Goal: Task Accomplishment & Management: Complete application form

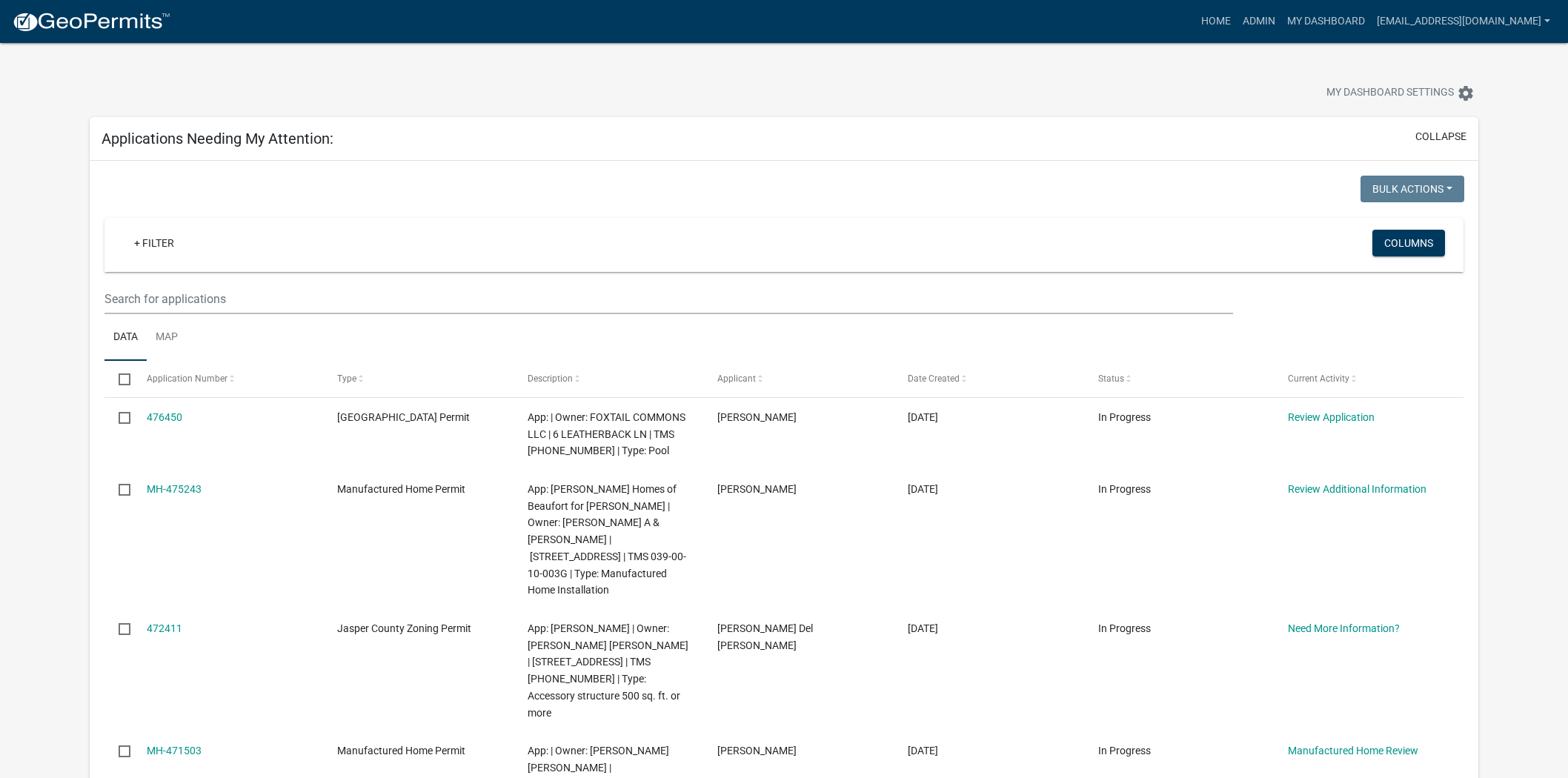
scroll to position [82, 0]
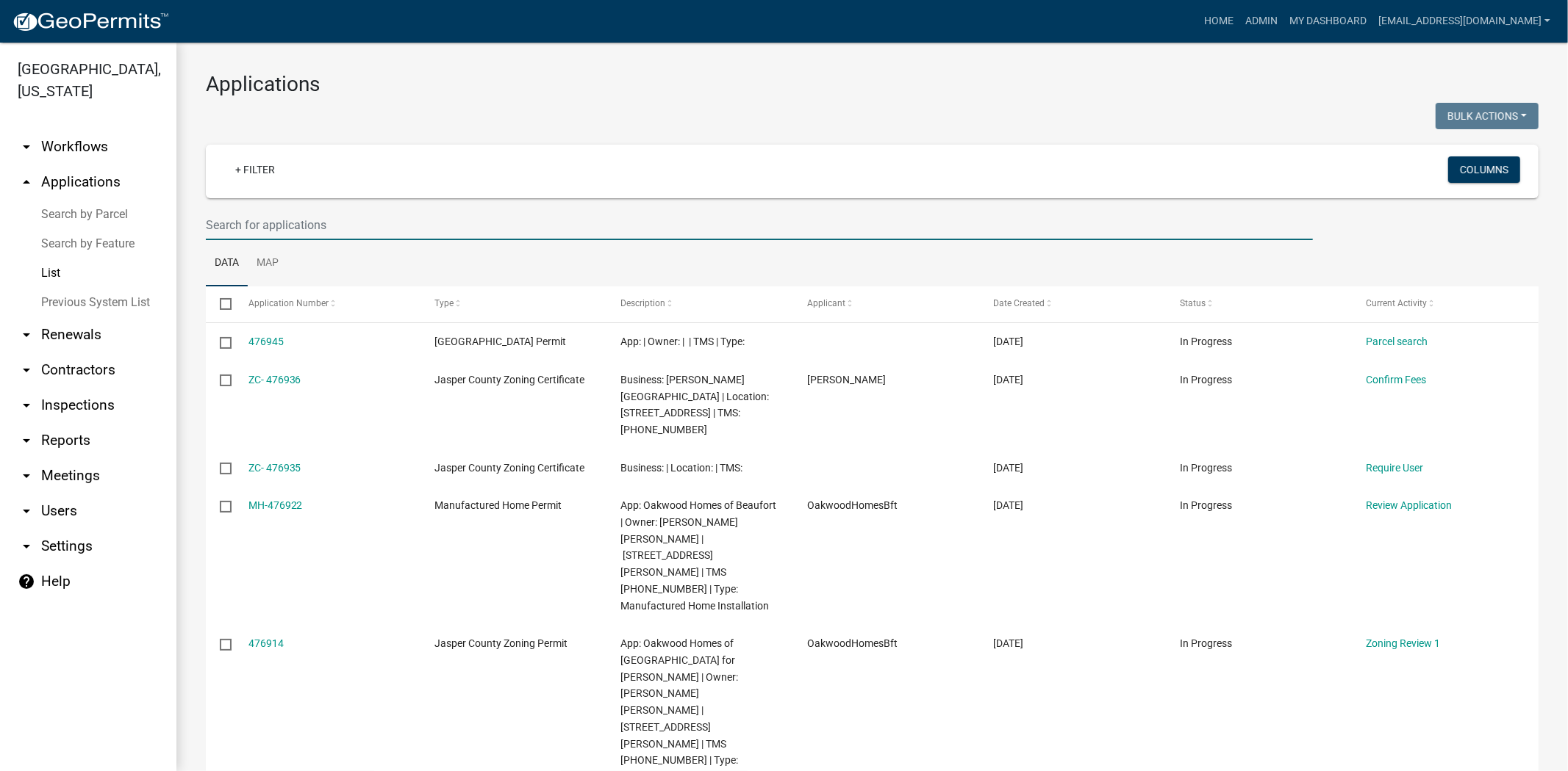
click at [628, 228] on input "text" at bounding box center [759, 224] width 1107 height 30
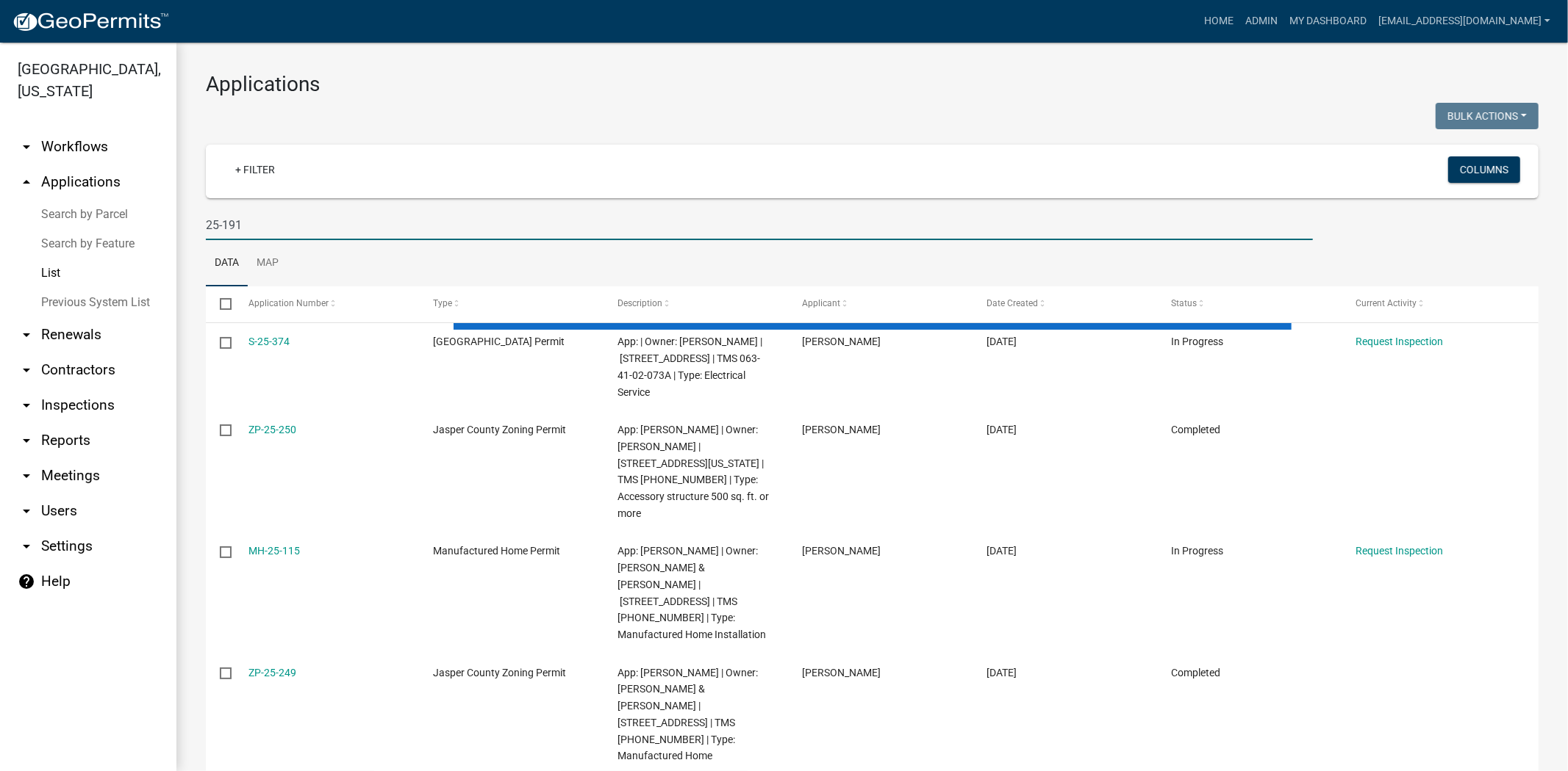
type input "25-191"
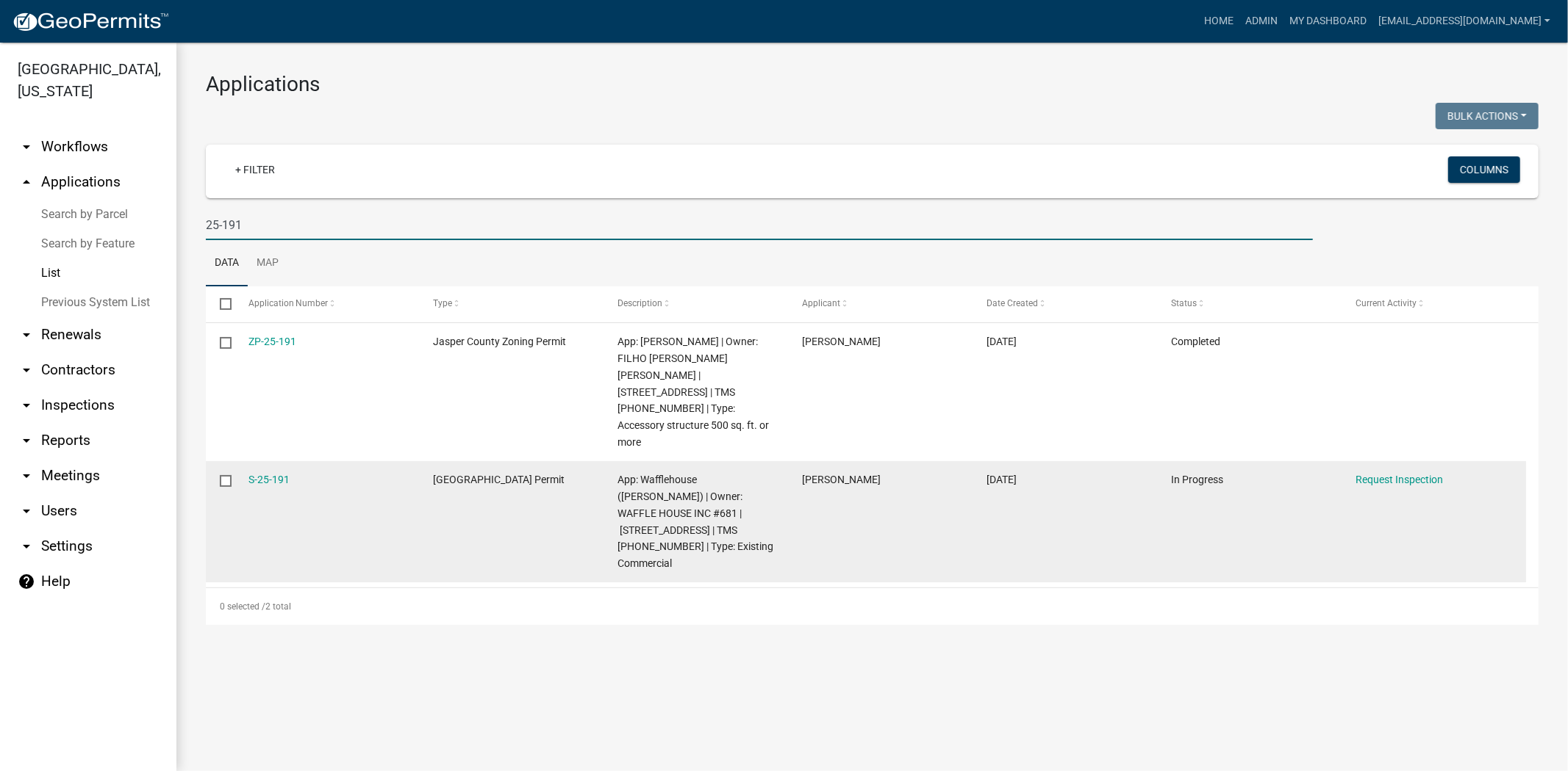
click at [261, 472] on div "S-25-191" at bounding box center [327, 480] width 157 height 17
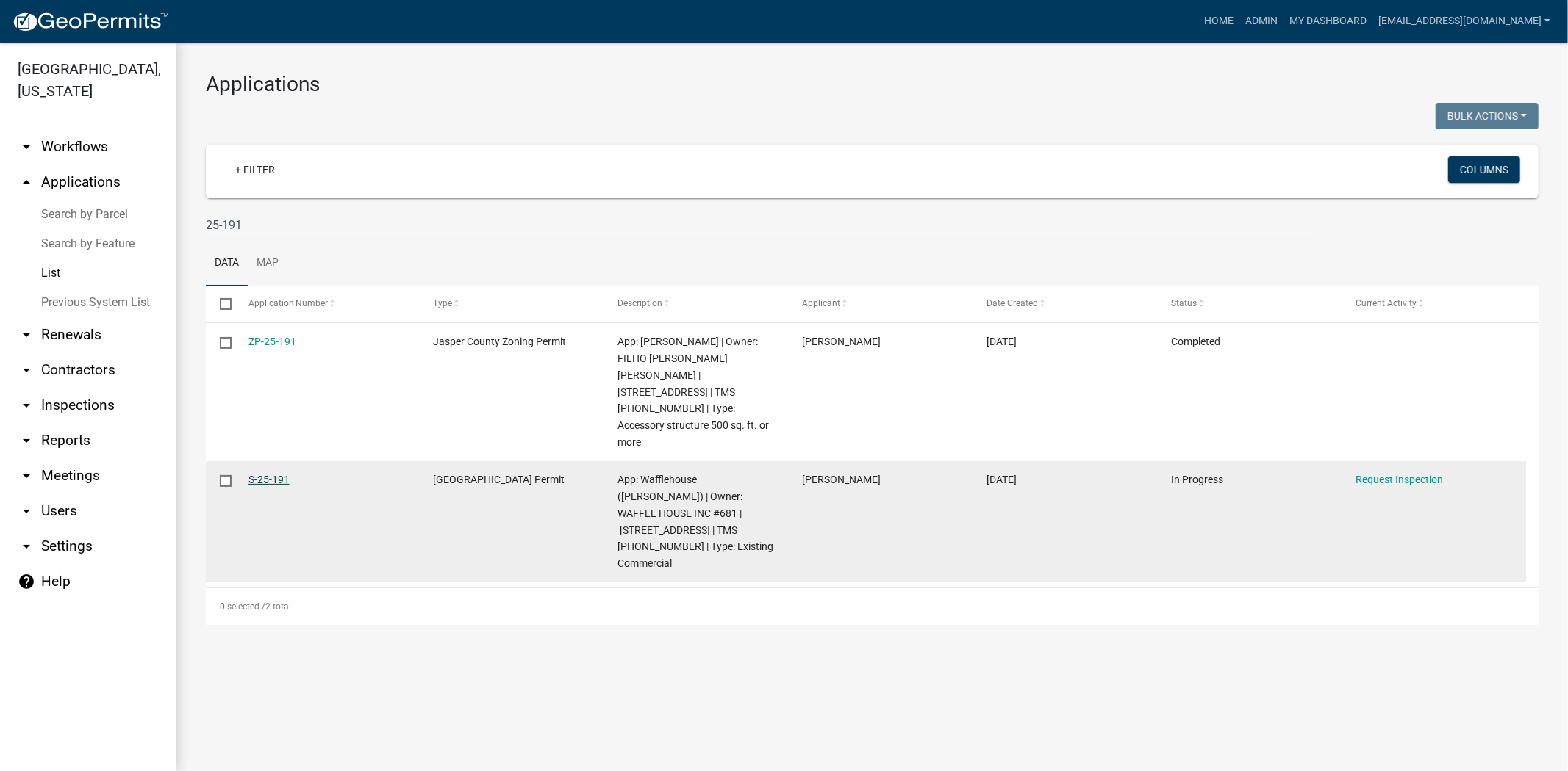
click at [272, 473] on link "S-25-191" at bounding box center [269, 479] width 41 height 12
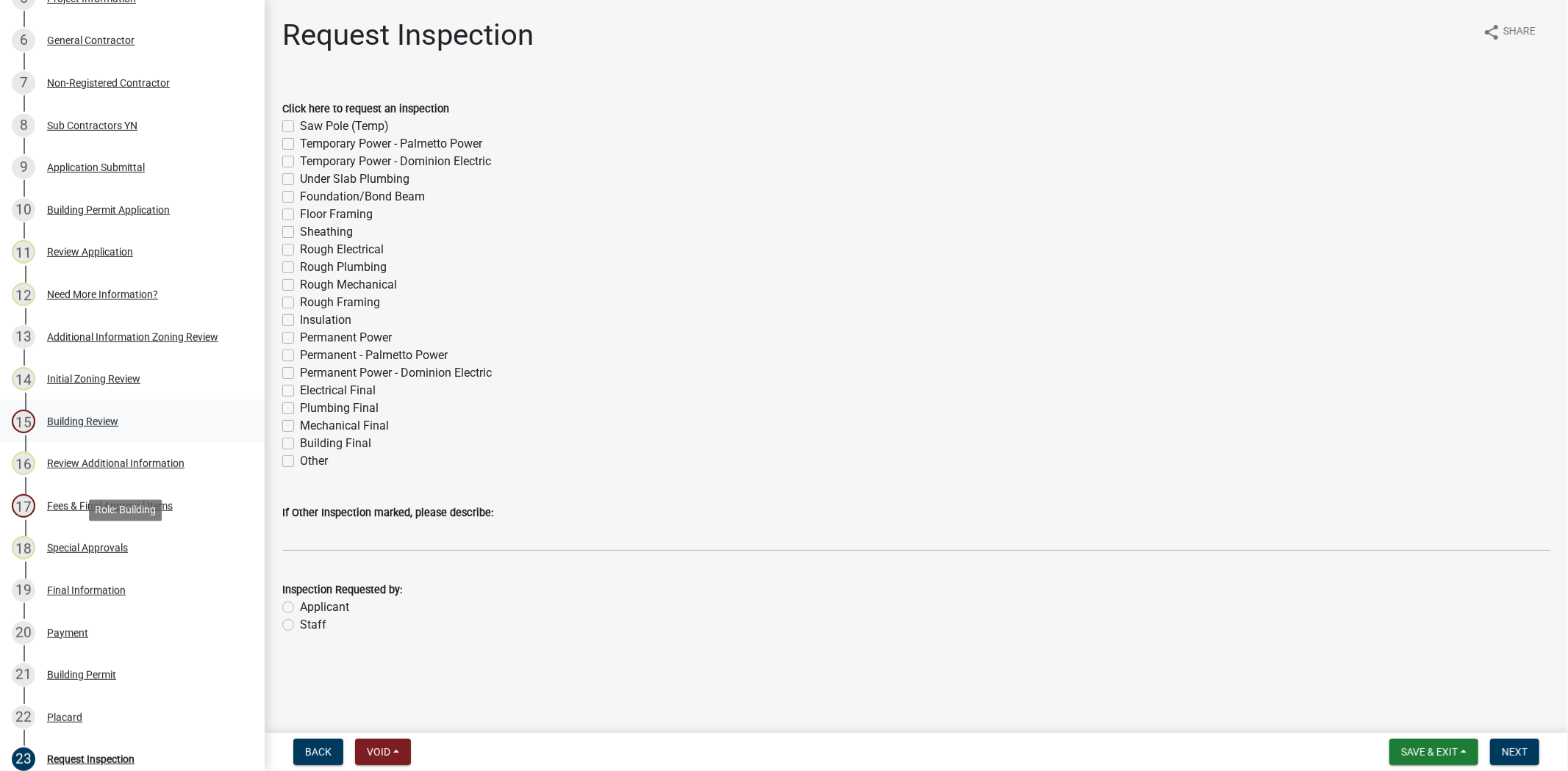
scroll to position [490, 0]
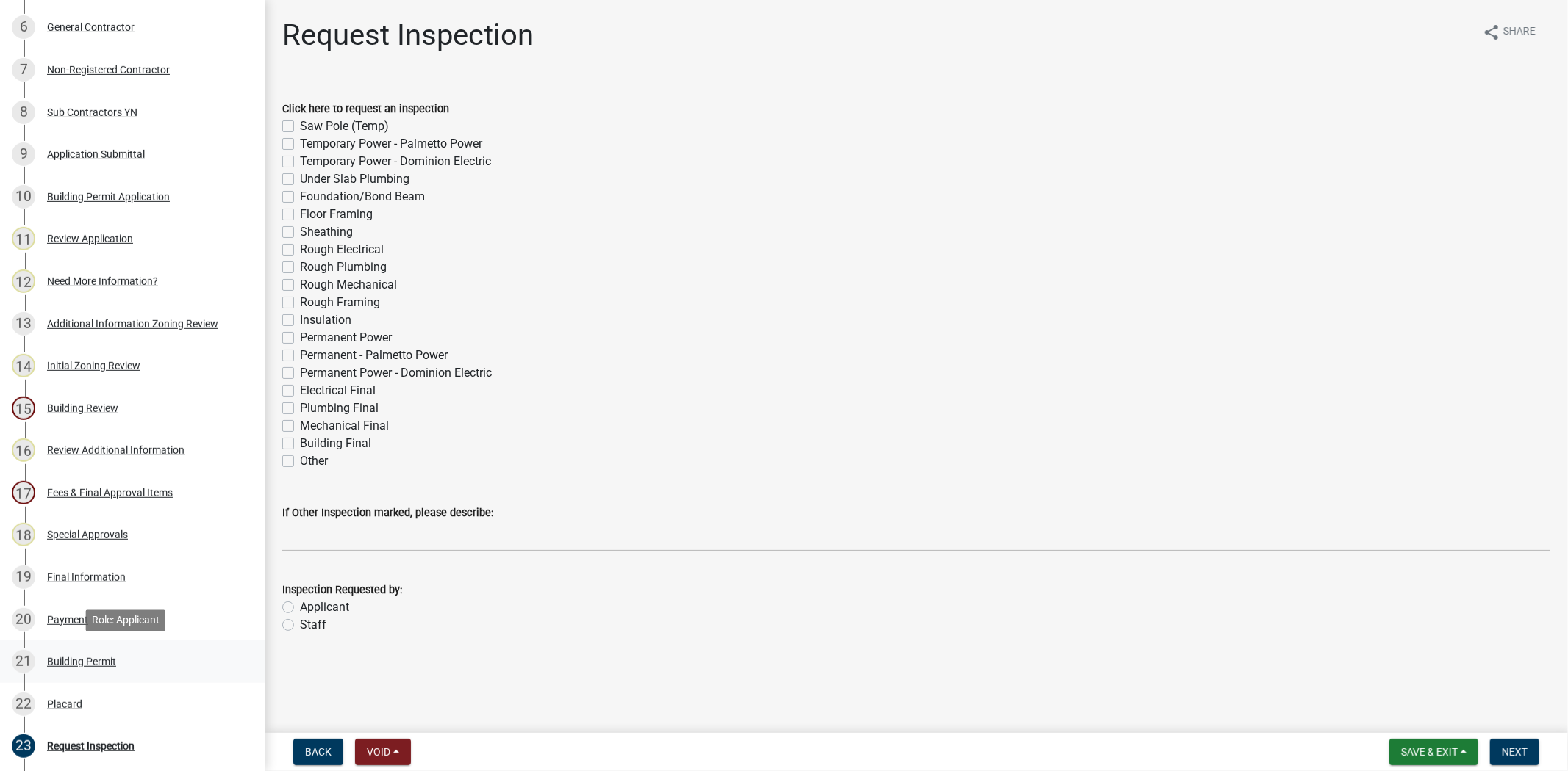
click at [99, 666] on div "21 Building Permit" at bounding box center [127, 661] width 229 height 23
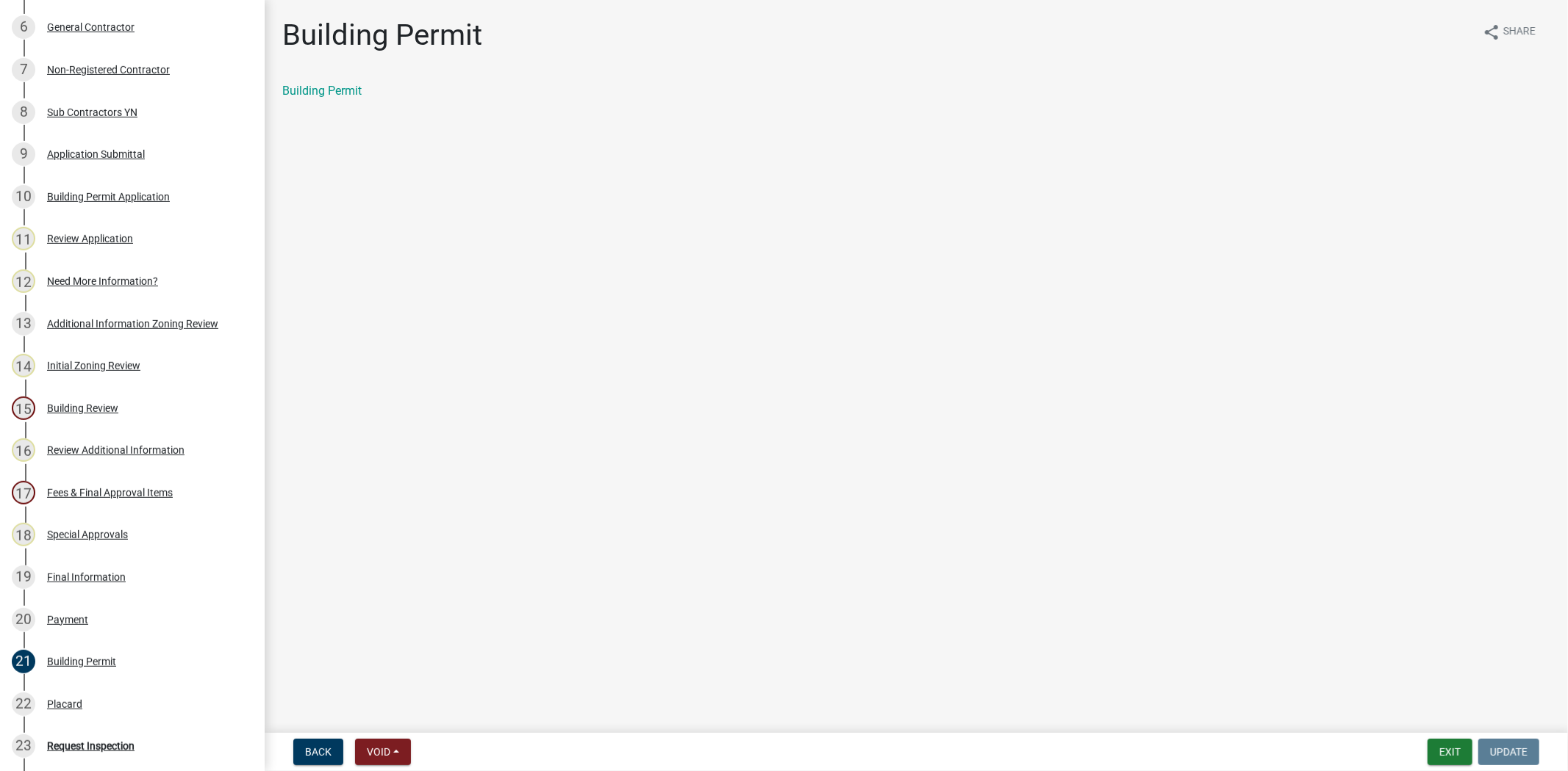
click at [319, 100] on div "Building Permit" at bounding box center [916, 97] width 1290 height 29
click at [320, 91] on link "Building Permit" at bounding box center [322, 90] width 79 height 14
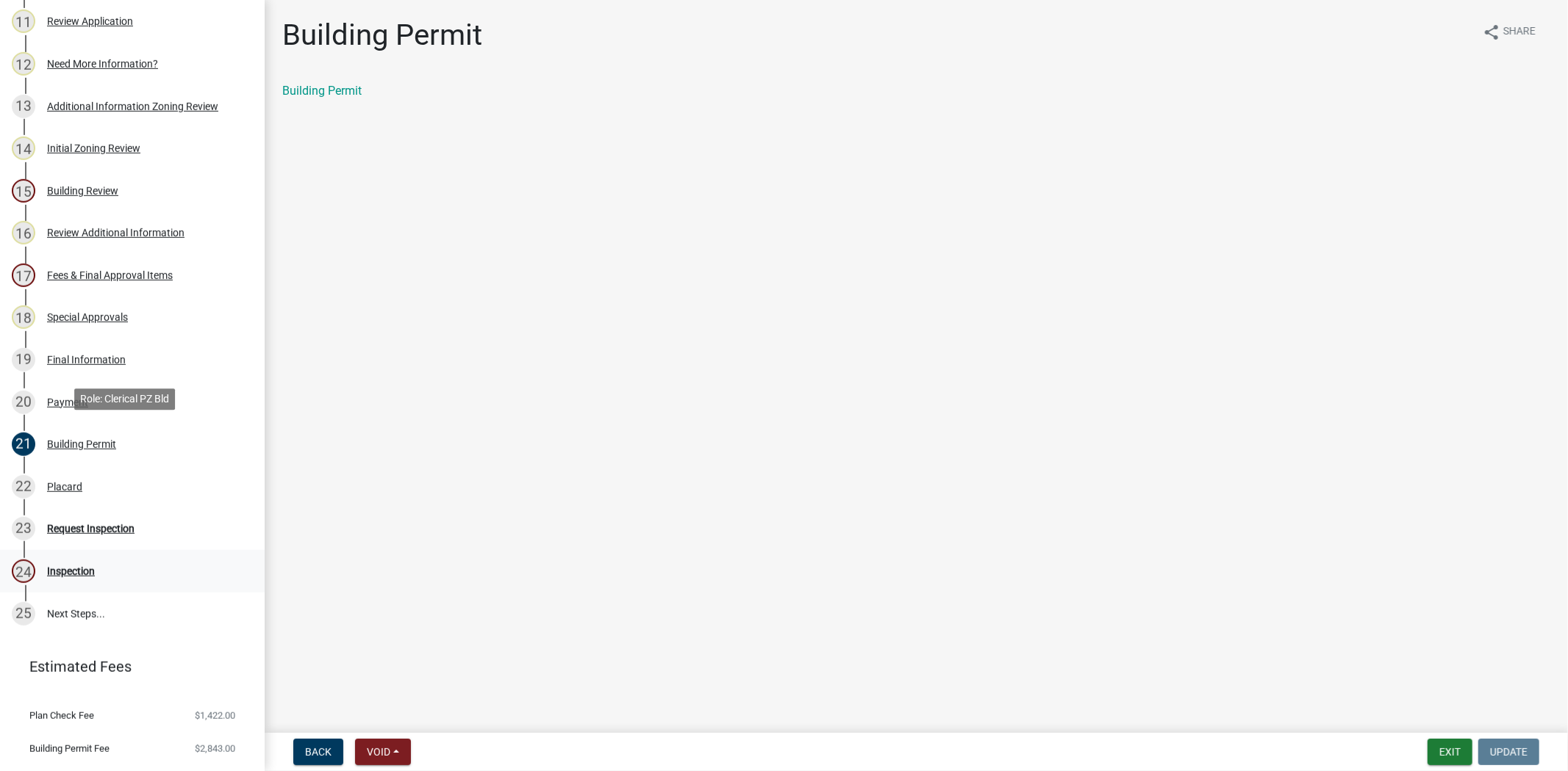
scroll to position [739, 0]
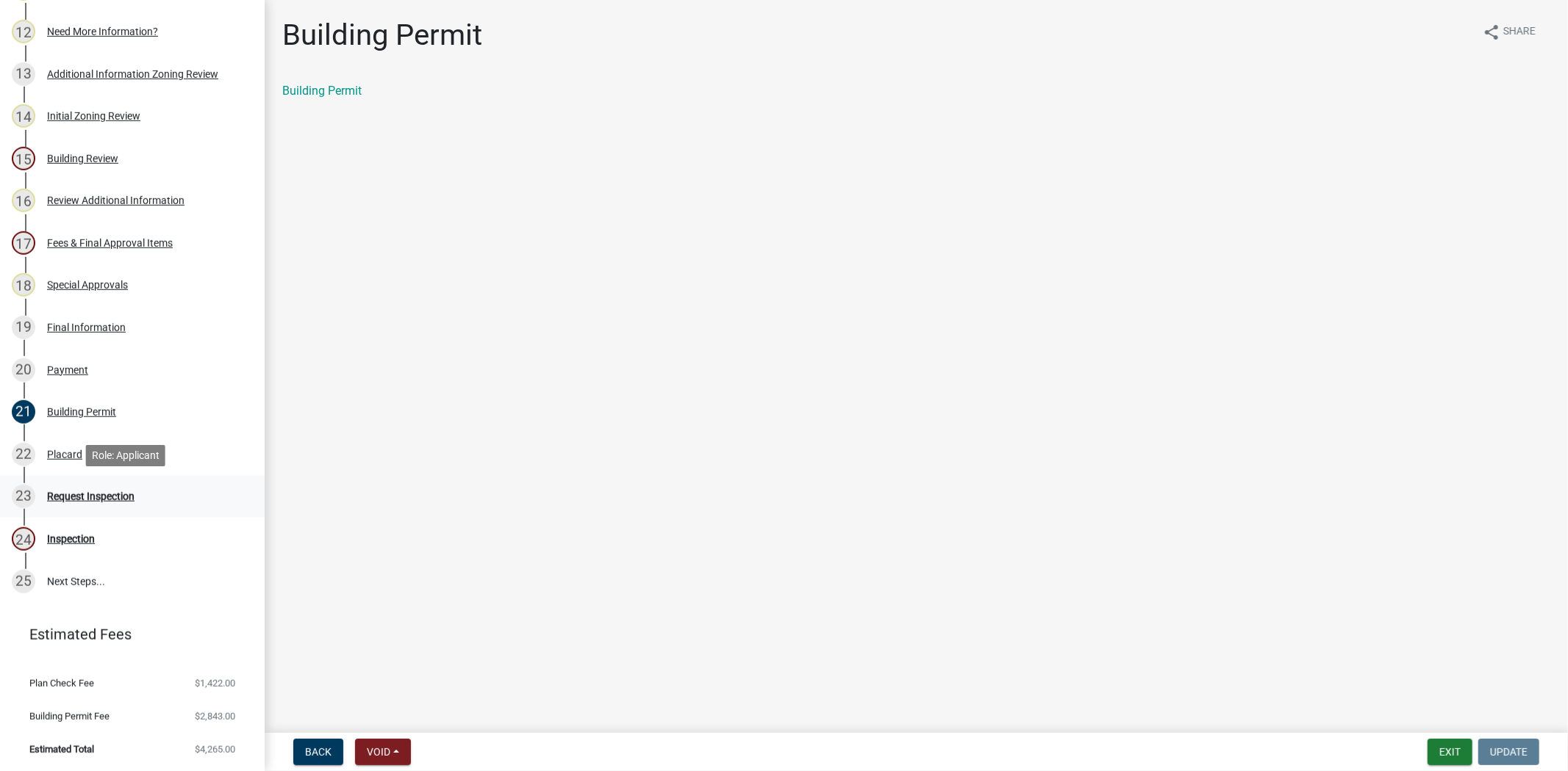
click at [84, 502] on div "23 Request Inspection" at bounding box center [127, 496] width 229 height 23
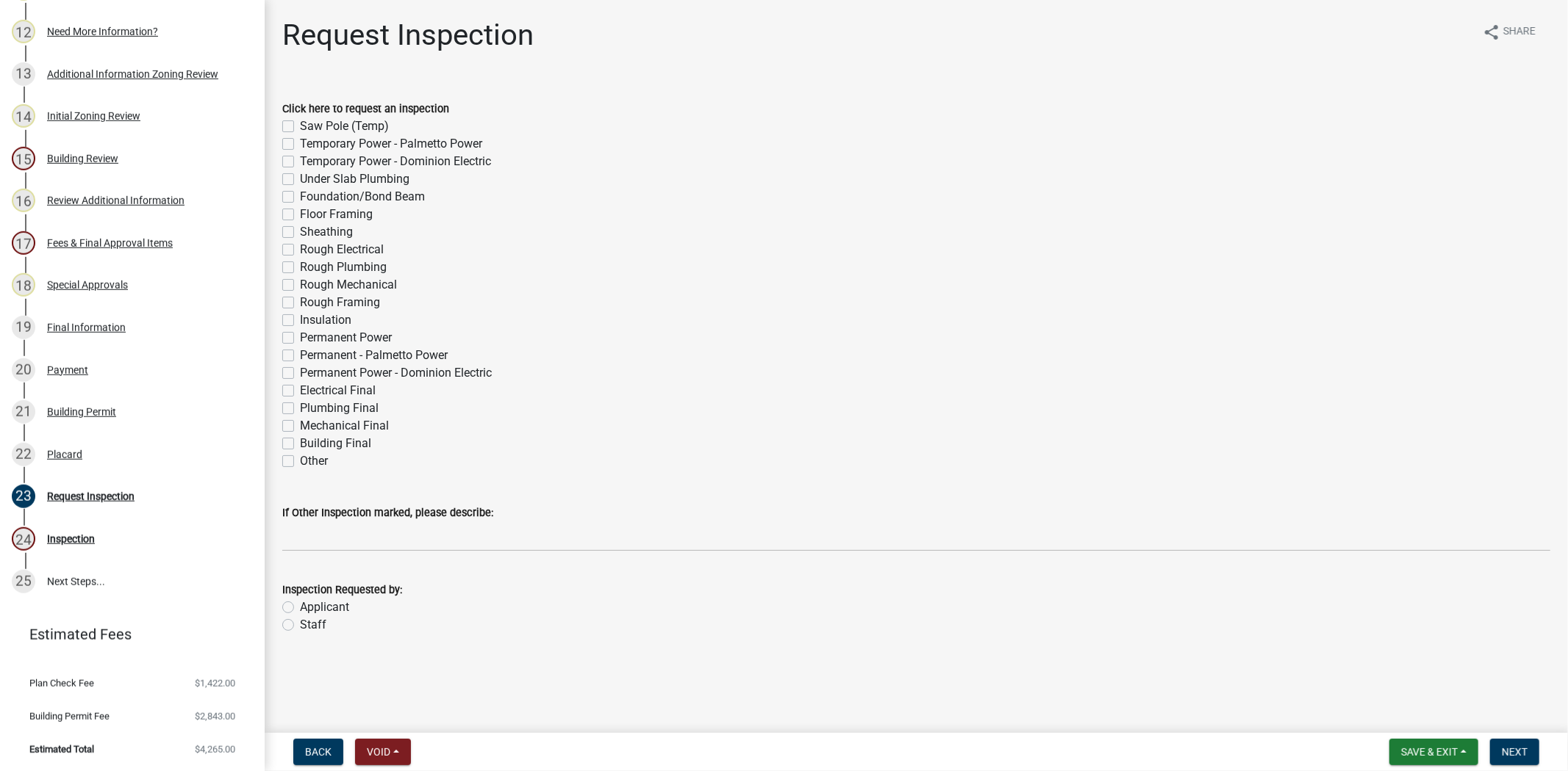
click at [291, 453] on div "Other" at bounding box center [916, 461] width 1268 height 18
click at [300, 460] on label "Other" at bounding box center [314, 461] width 28 height 18
click at [300, 460] on input "Other" at bounding box center [305, 457] width 10 height 10
checkbox input "true"
checkbox input "false"
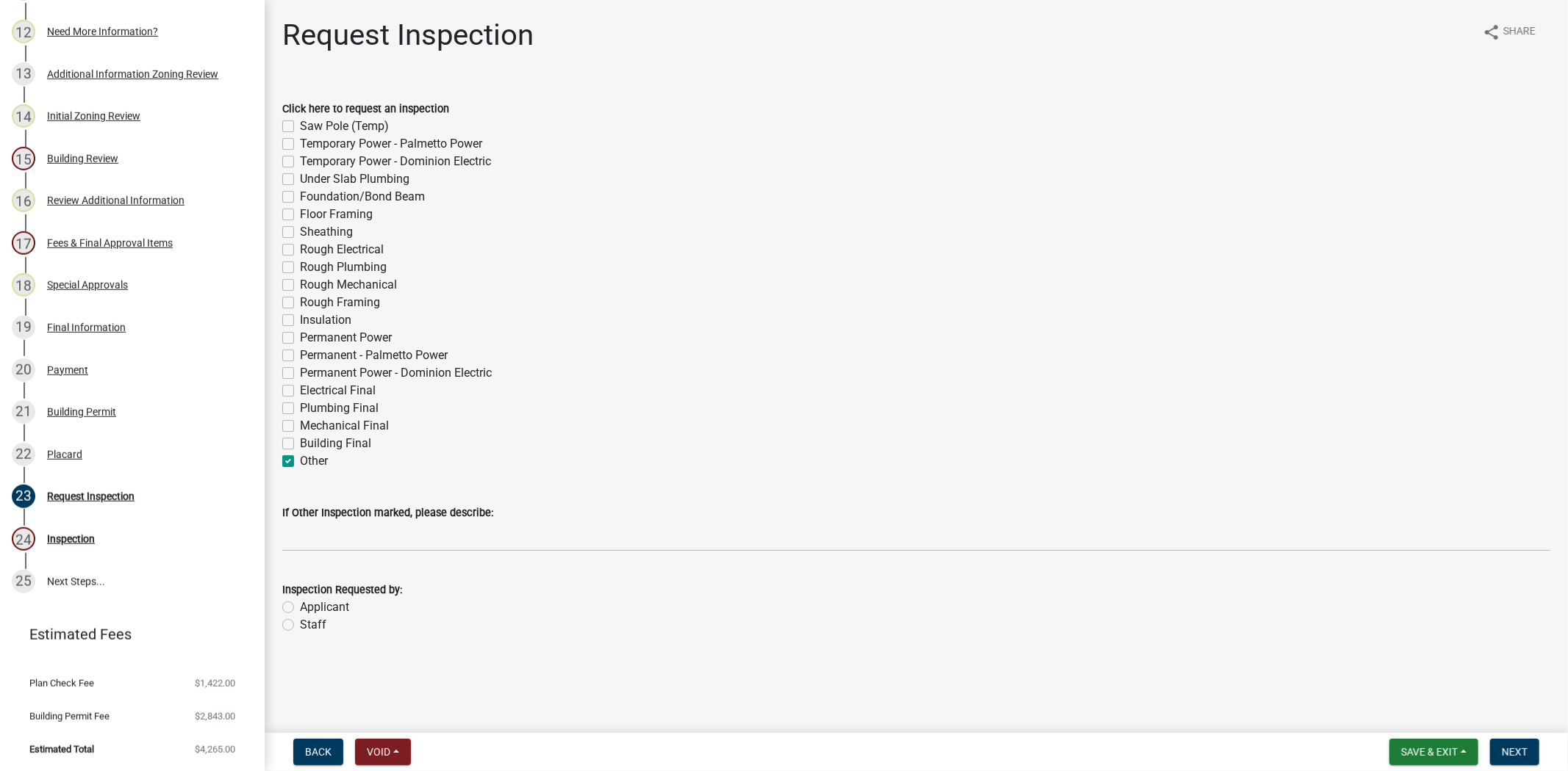
checkbox input "false"
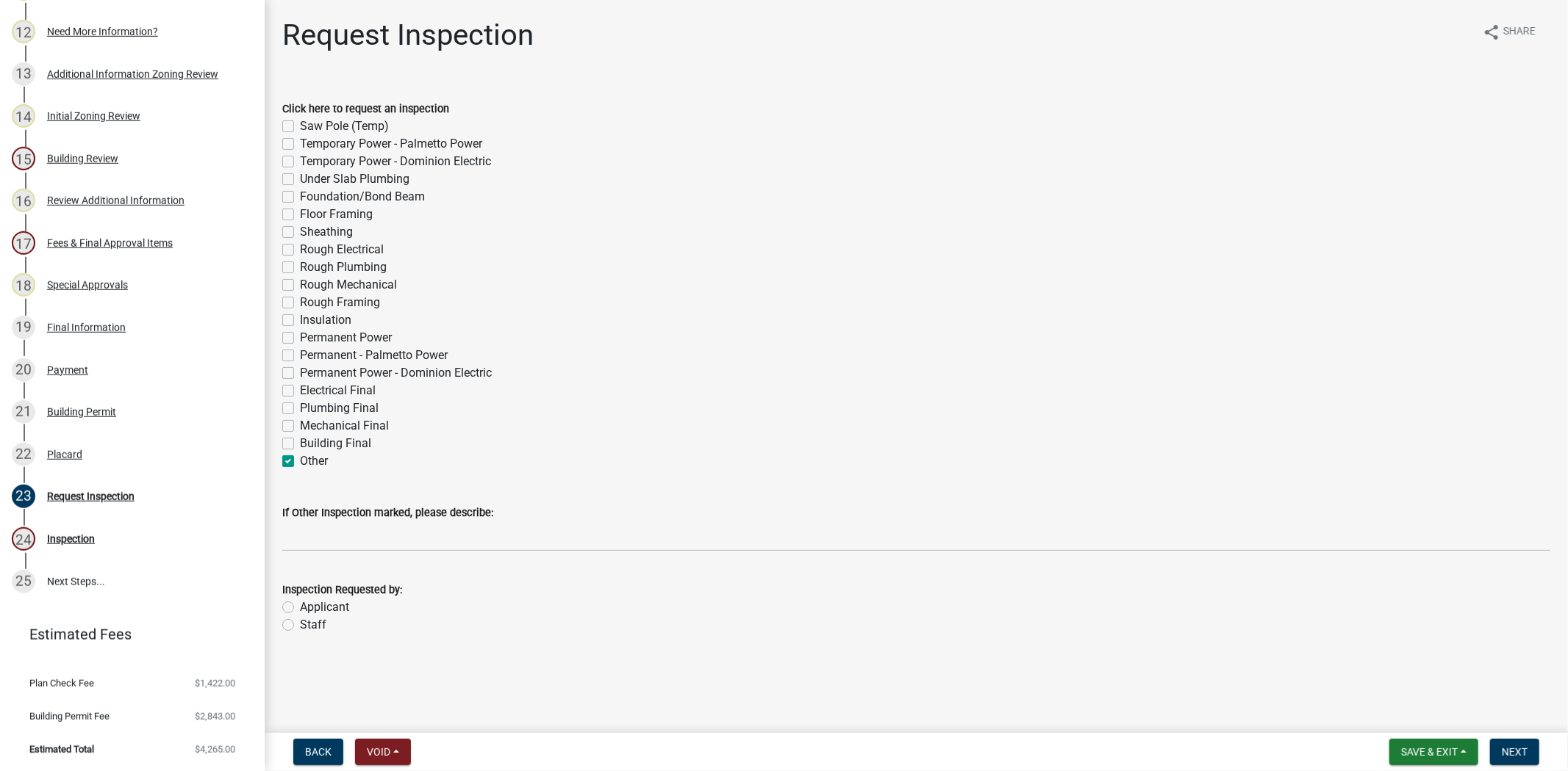
checkbox input "false"
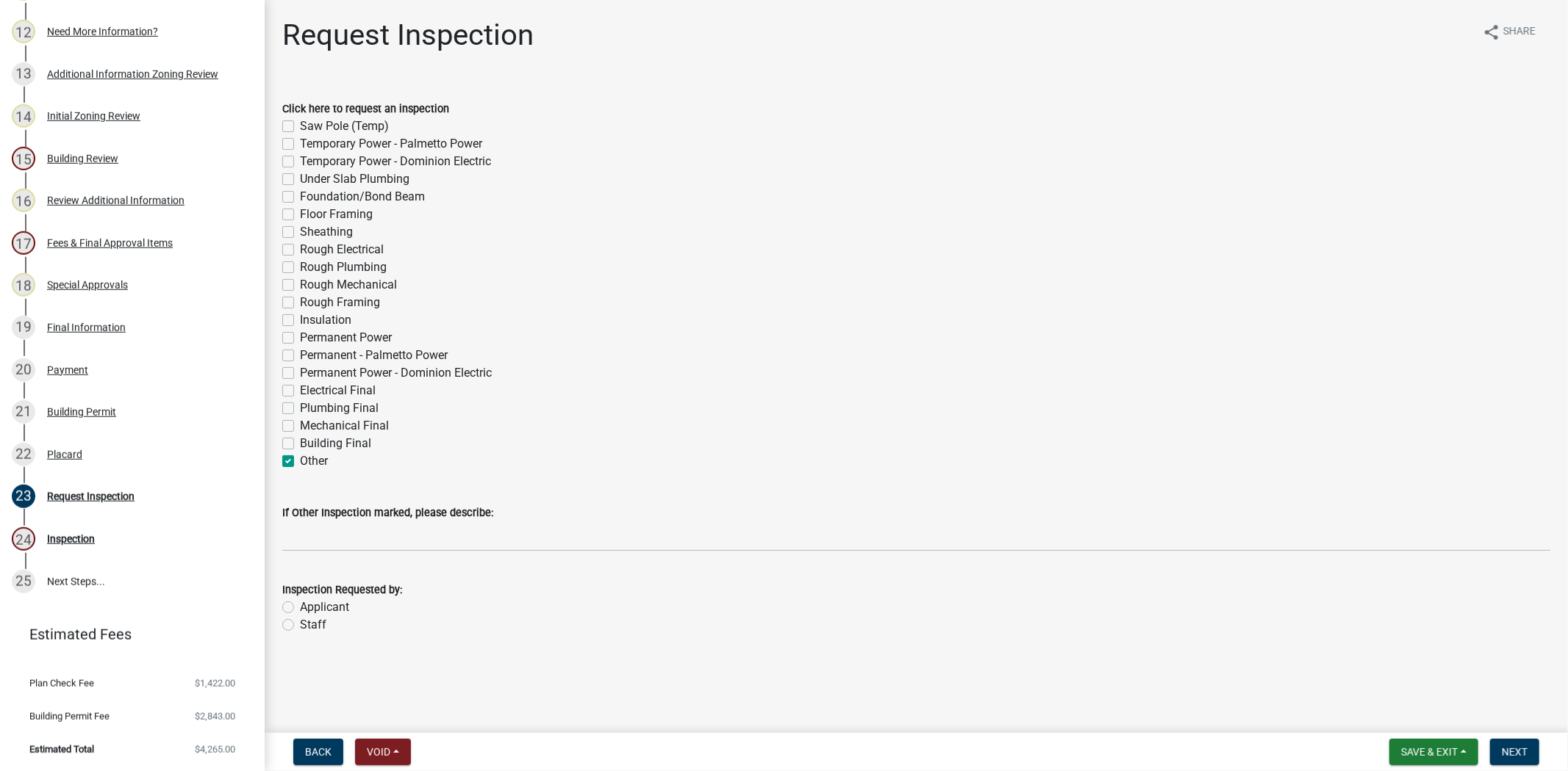
checkbox input "false"
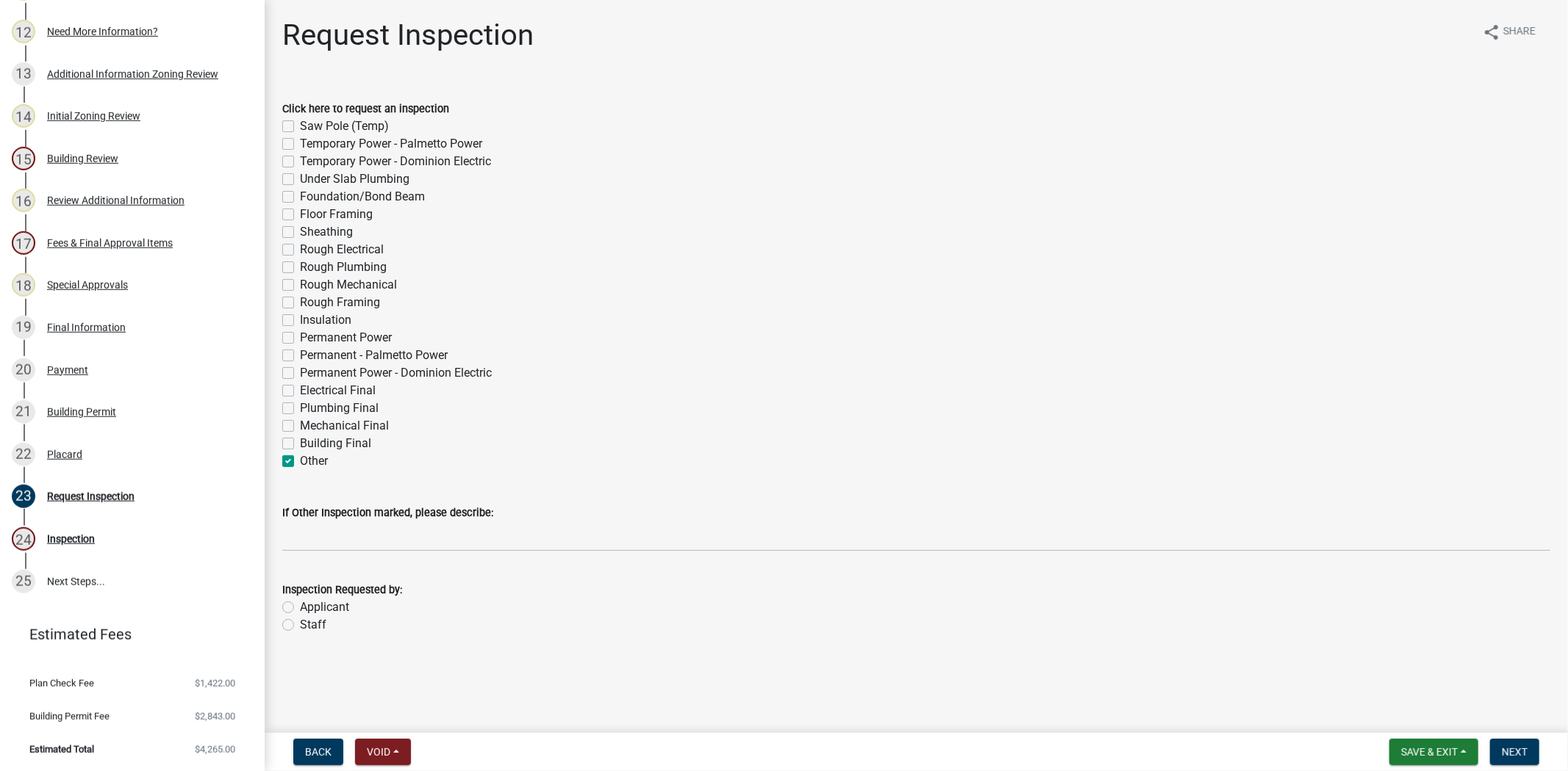
checkbox input "false"
checkbox input "true"
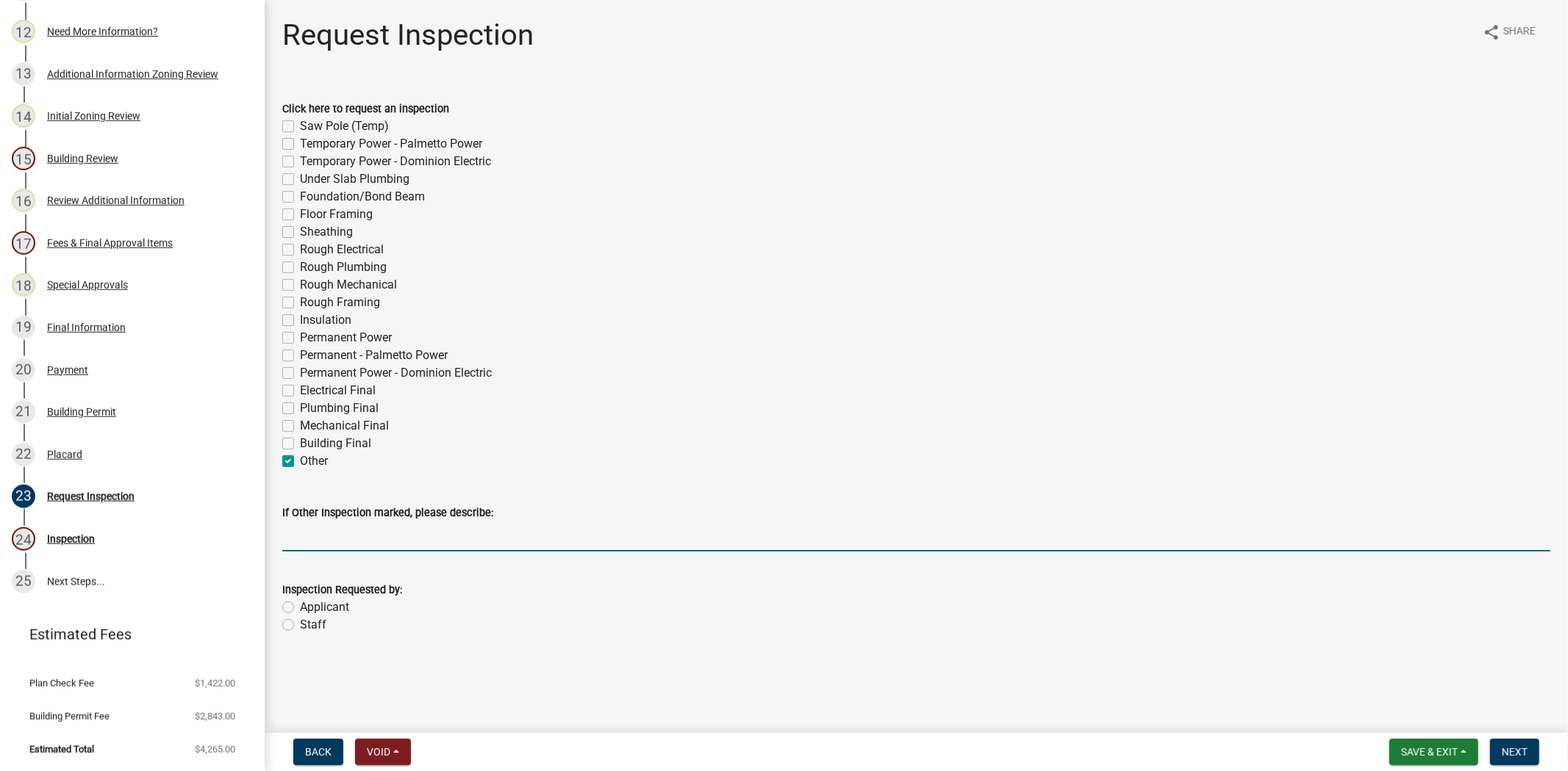
click at [303, 529] on input "If Other Inspection marked, please describe:" at bounding box center [916, 536] width 1268 height 30
type input "PERMIT RENEW"
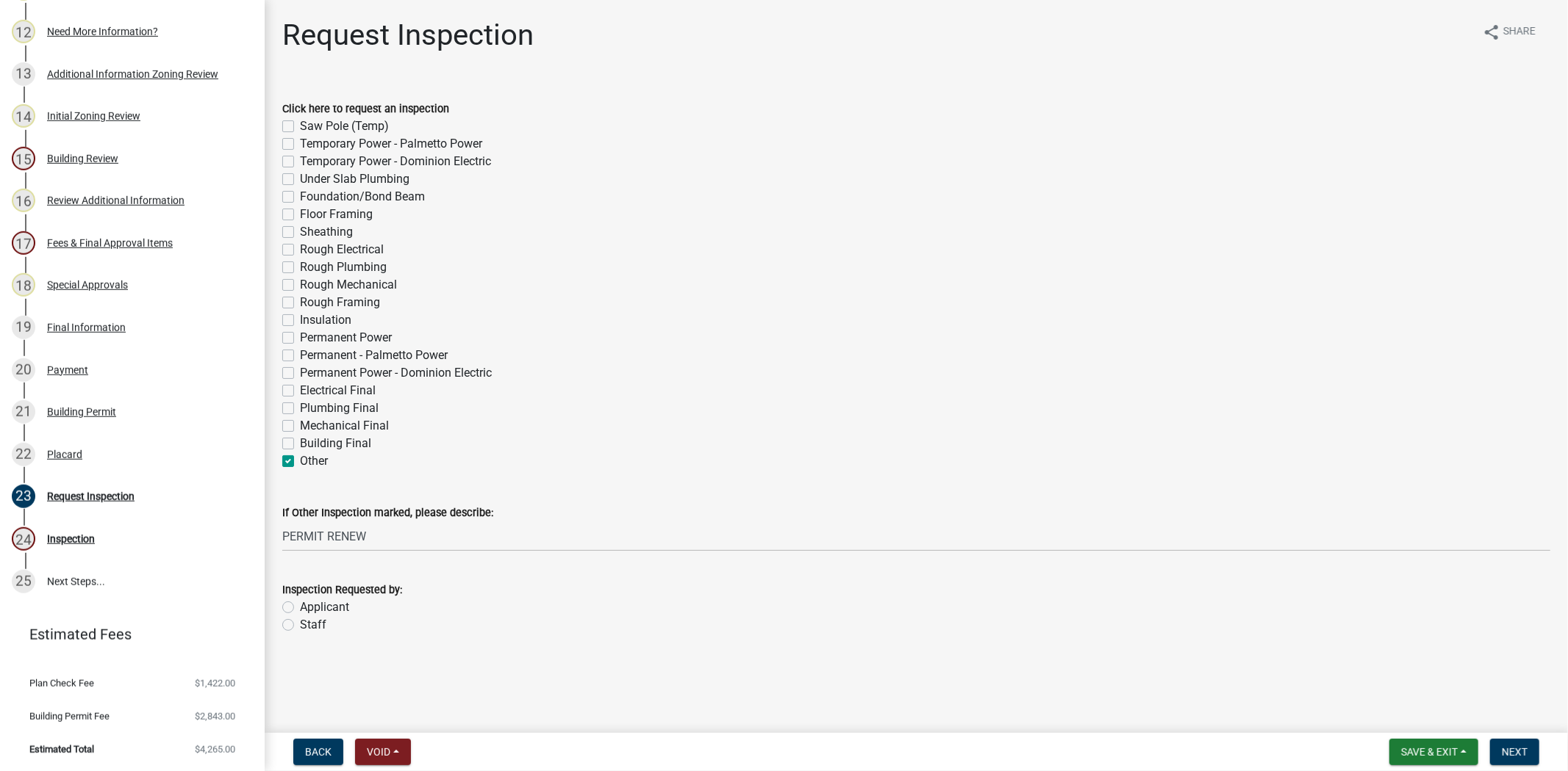
click at [300, 607] on label "Applicant" at bounding box center [324, 607] width 49 height 18
click at [300, 607] on input "Applicant" at bounding box center [305, 603] width 10 height 10
radio input "true"
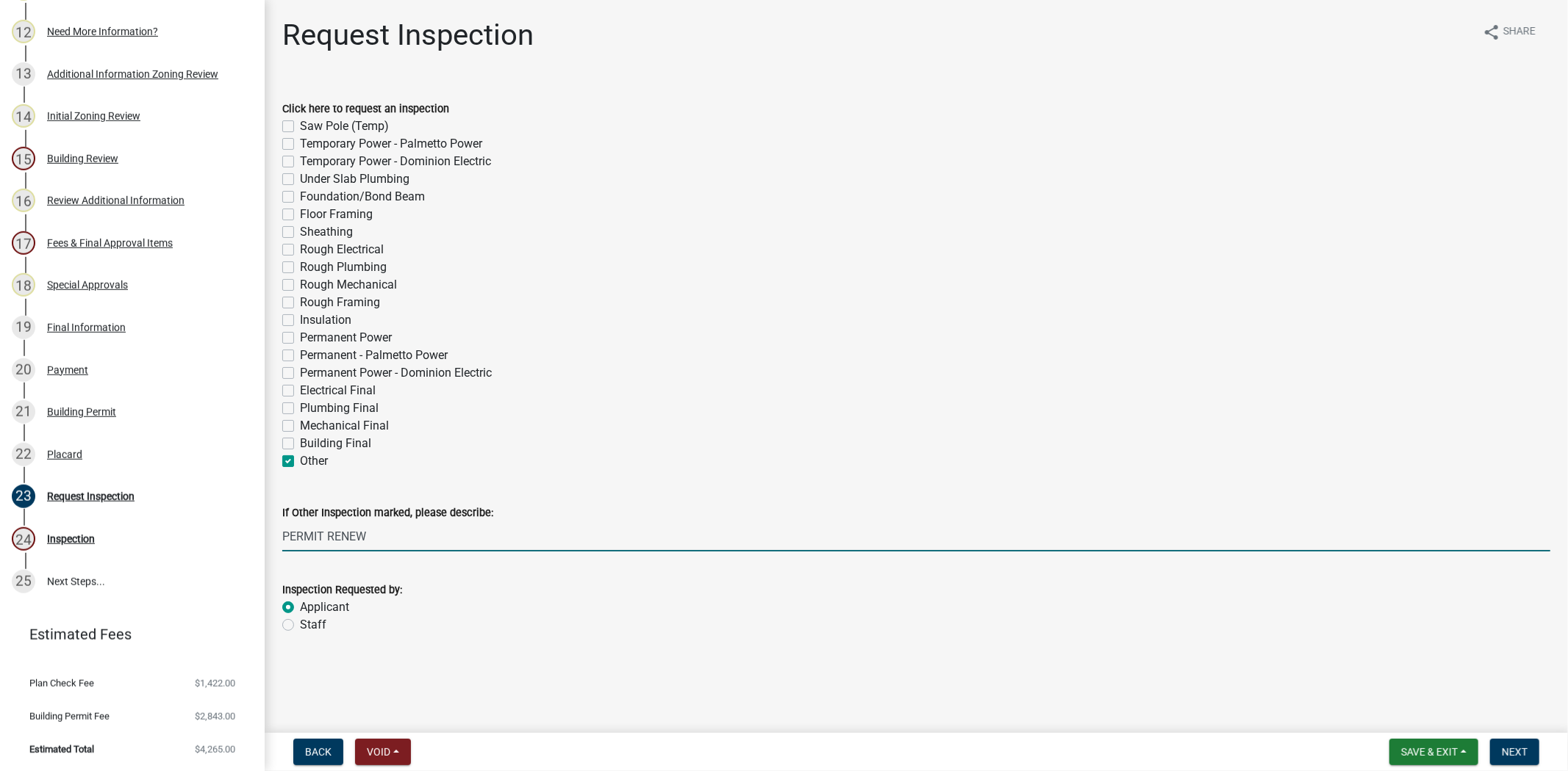
click at [391, 548] on input "PERMIT RENEW" at bounding box center [916, 536] width 1268 height 30
click at [282, 537] on input "PERMIT RENEW" at bounding box center [916, 536] width 1268 height 30
type input "INSP TO RENEW PERMIT ONLY"
click at [1522, 747] on span "Next" at bounding box center [1515, 752] width 26 height 12
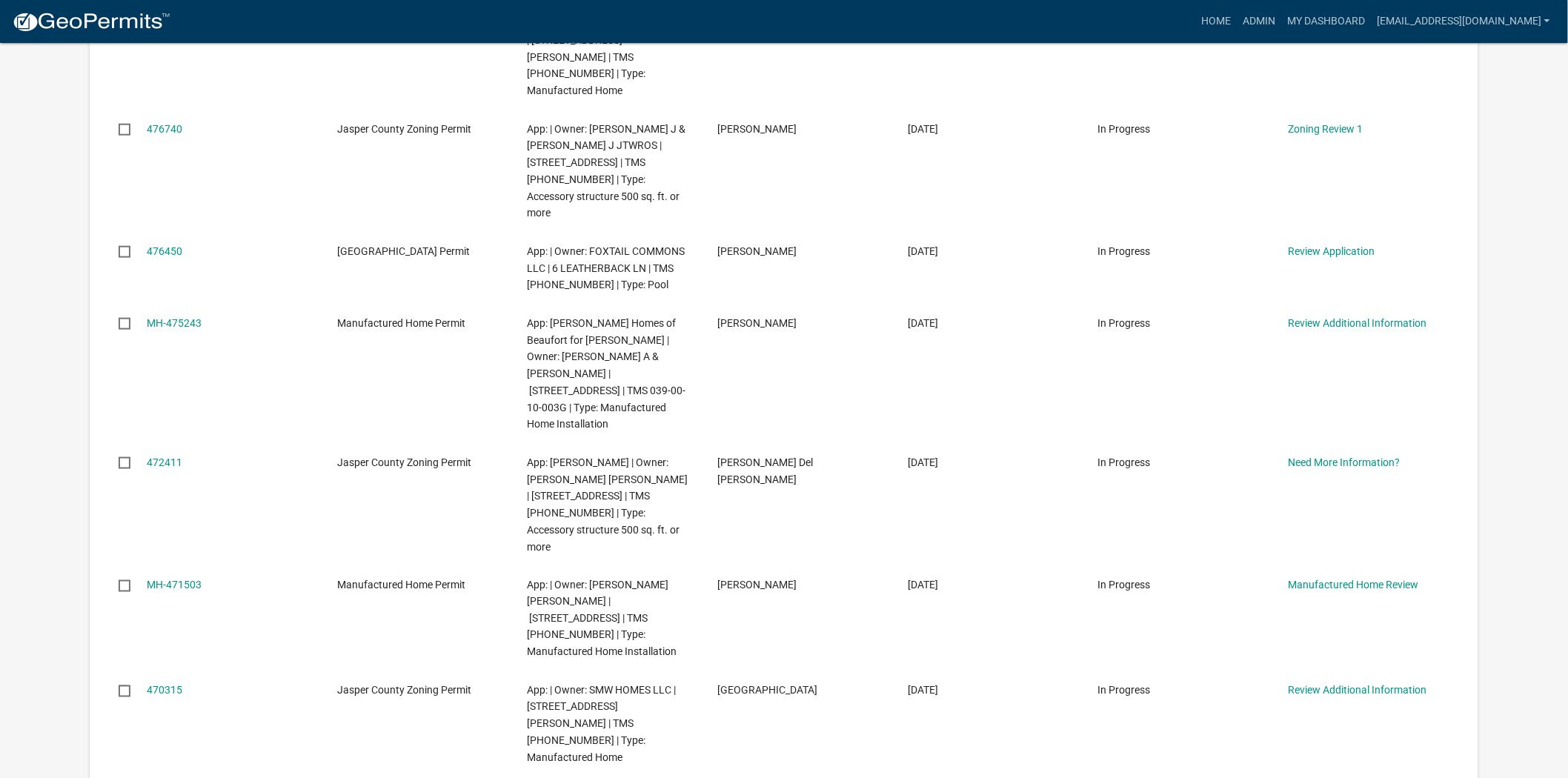
scroll to position [658, 0]
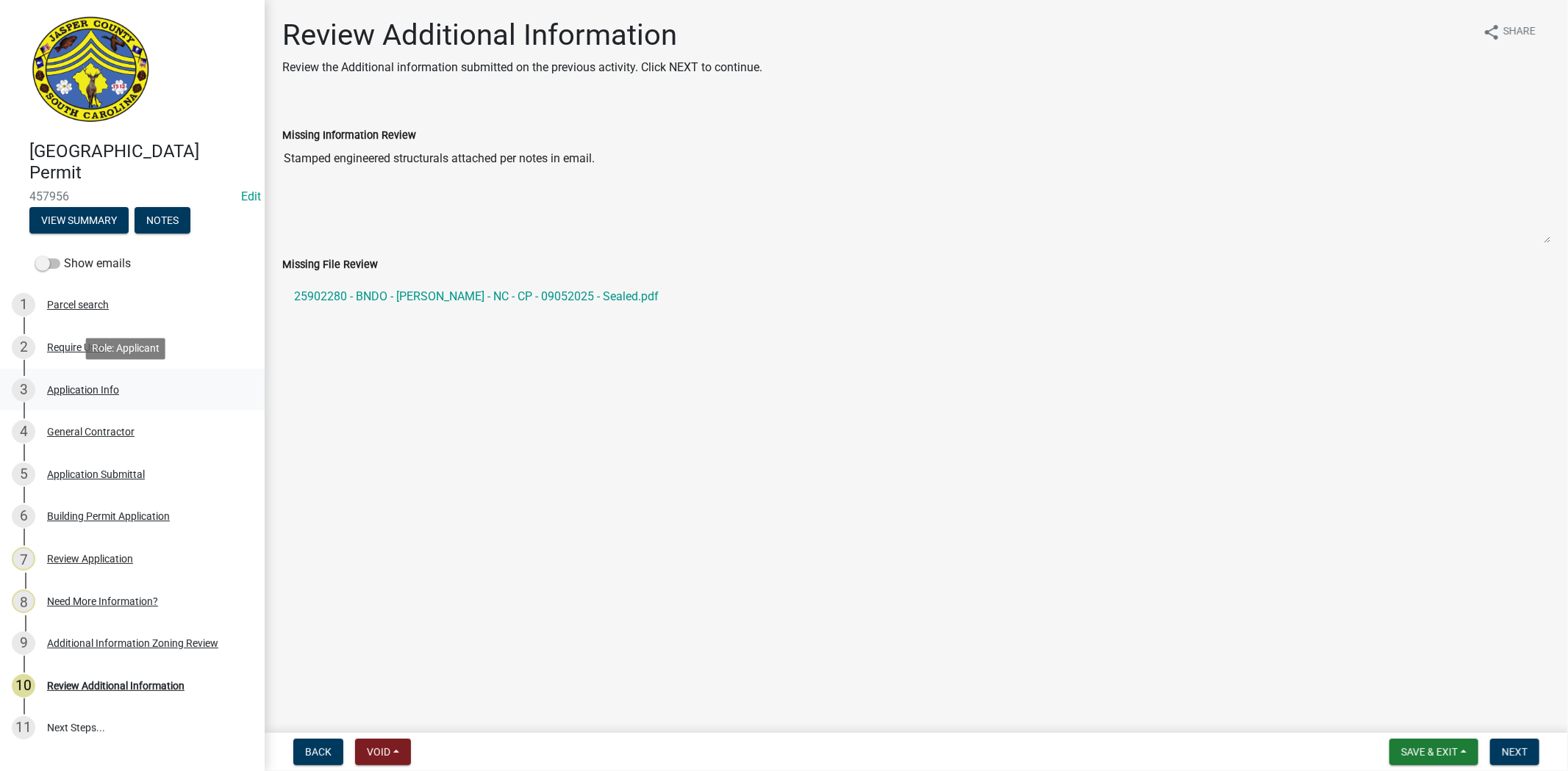
click at [86, 399] on div "3 Application Info" at bounding box center [127, 390] width 229 height 23
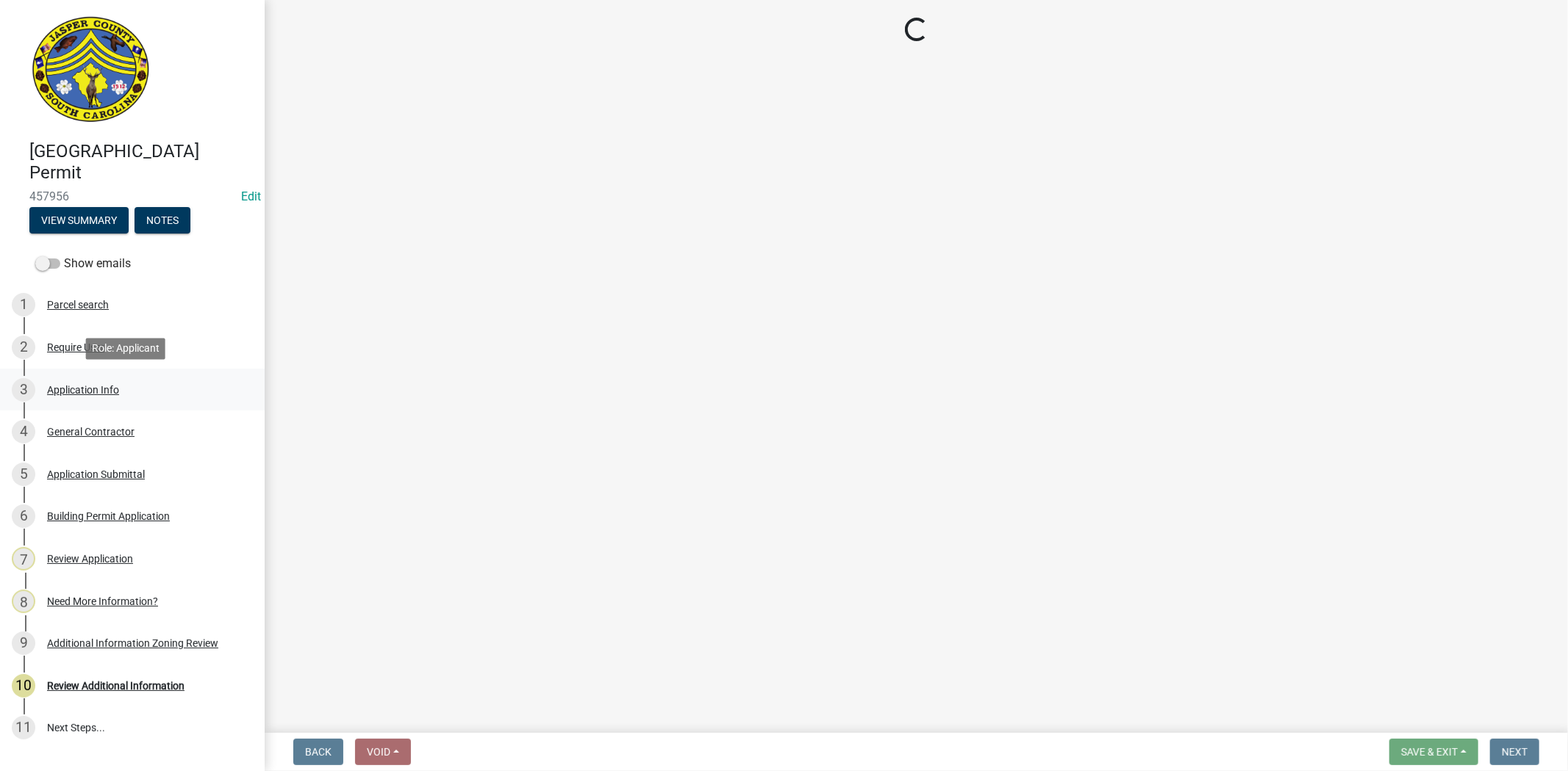
select select "42590599-3c97-479d-b3e9-fbeca9af4fb5"
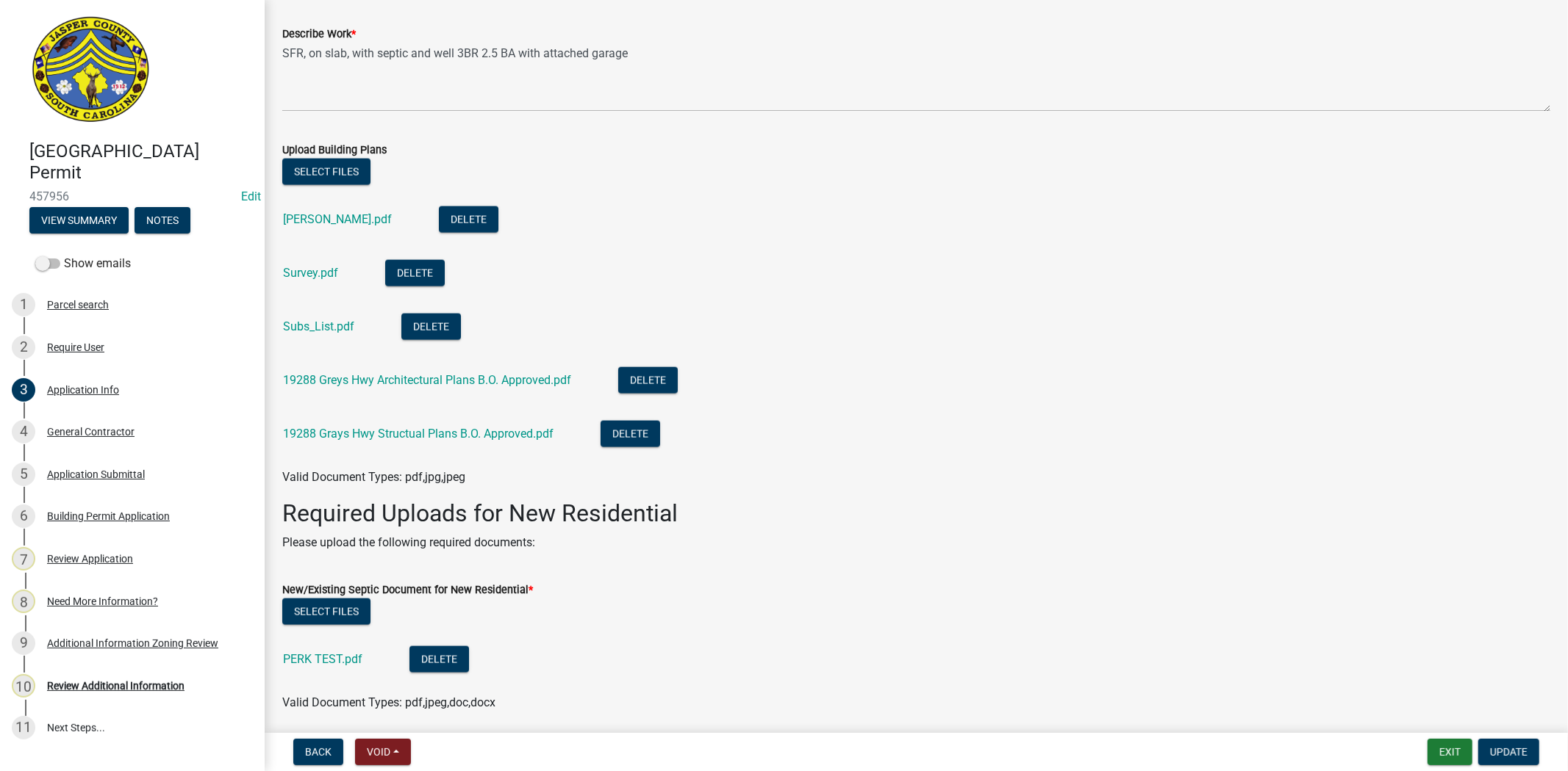
scroll to position [1714, 0]
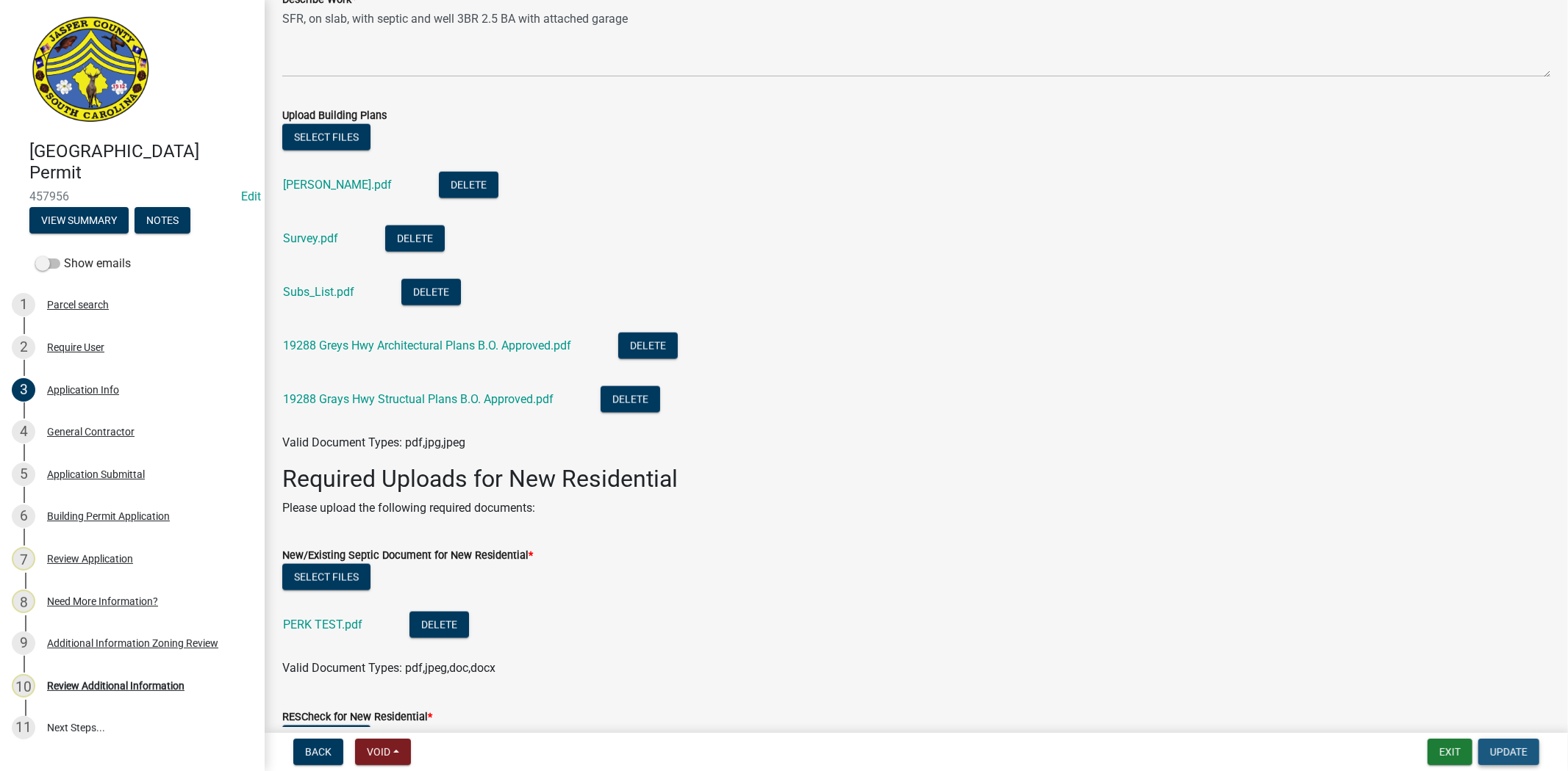
click at [1516, 748] on span "Update" at bounding box center [1508, 752] width 37 height 12
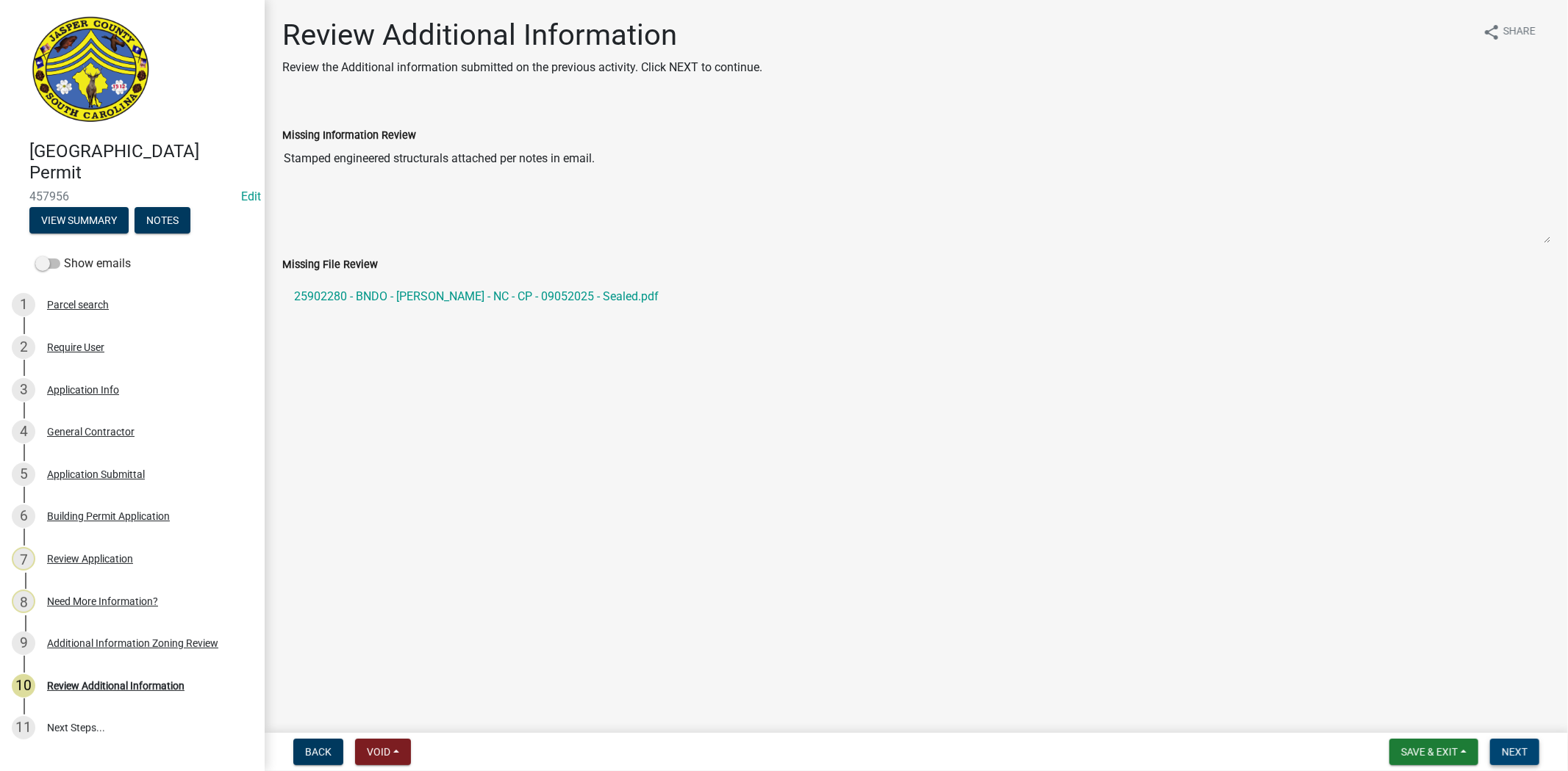
click at [1523, 740] on button "Next" at bounding box center [1514, 752] width 49 height 27
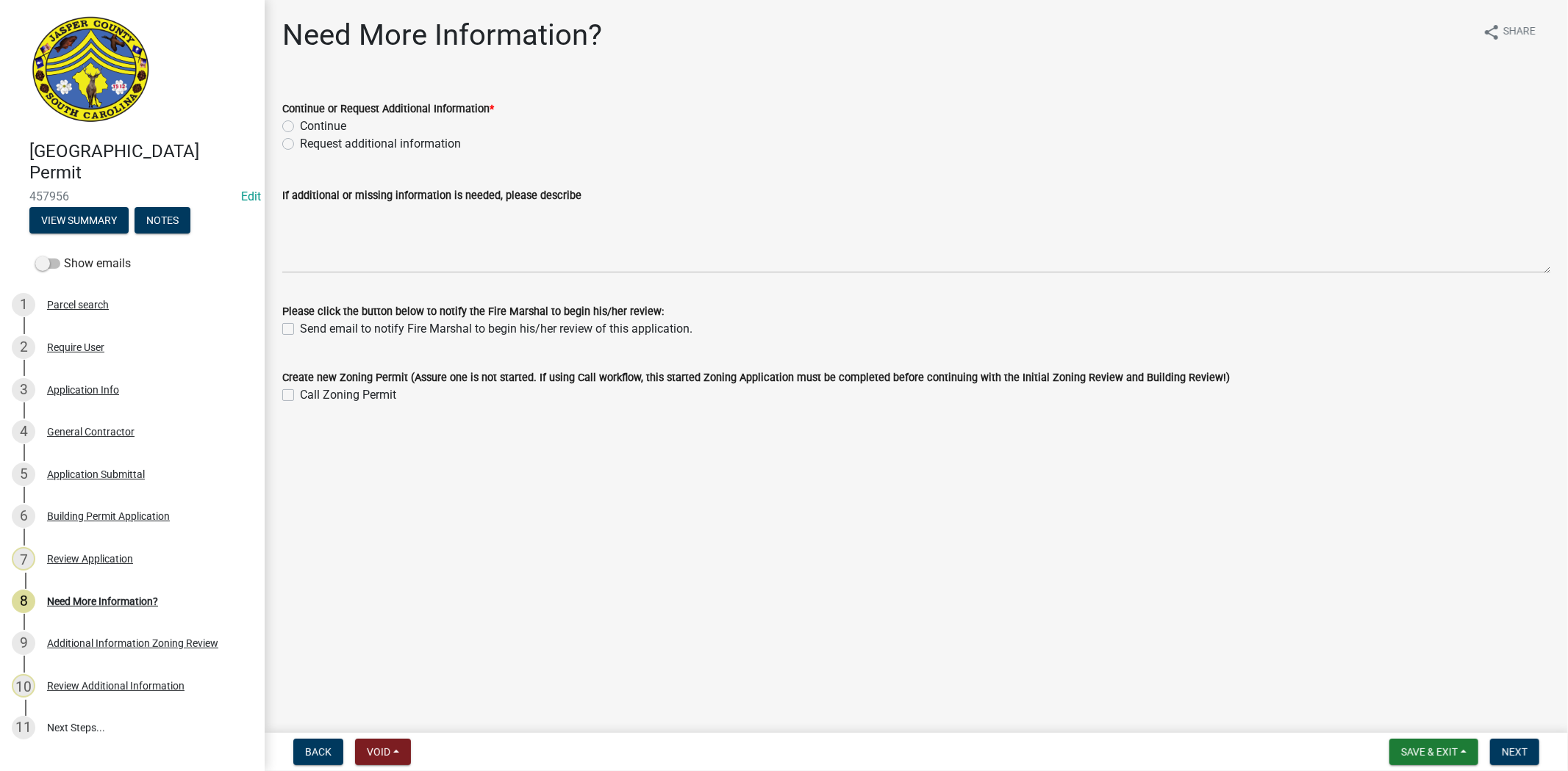
click at [300, 127] on label "Continue" at bounding box center [323, 127] width 46 height 18
click at [300, 127] on input "Continue" at bounding box center [305, 123] width 10 height 10
radio input "true"
click at [1528, 759] on button "Next" at bounding box center [1514, 752] width 49 height 27
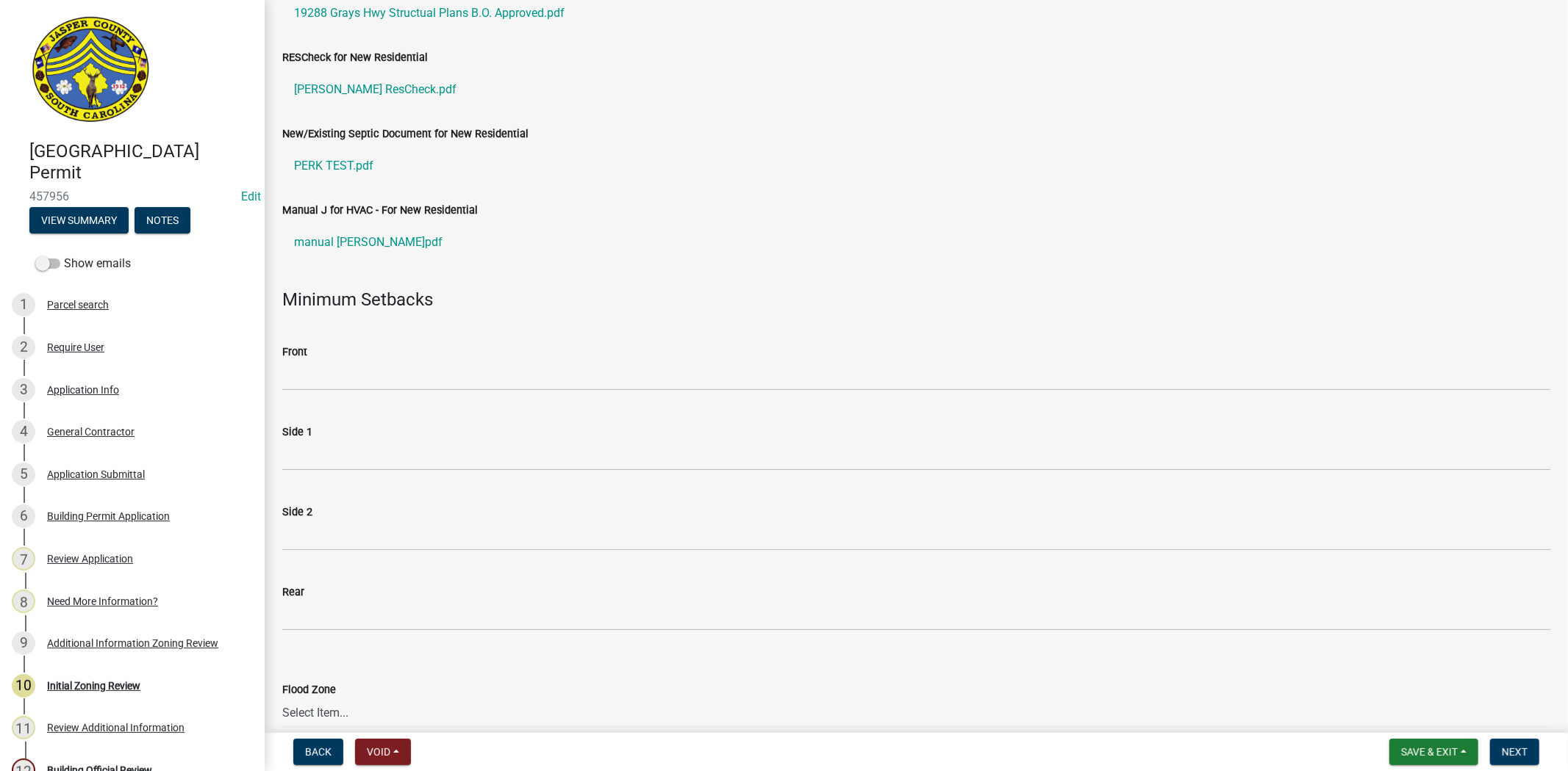
scroll to position [326, 0]
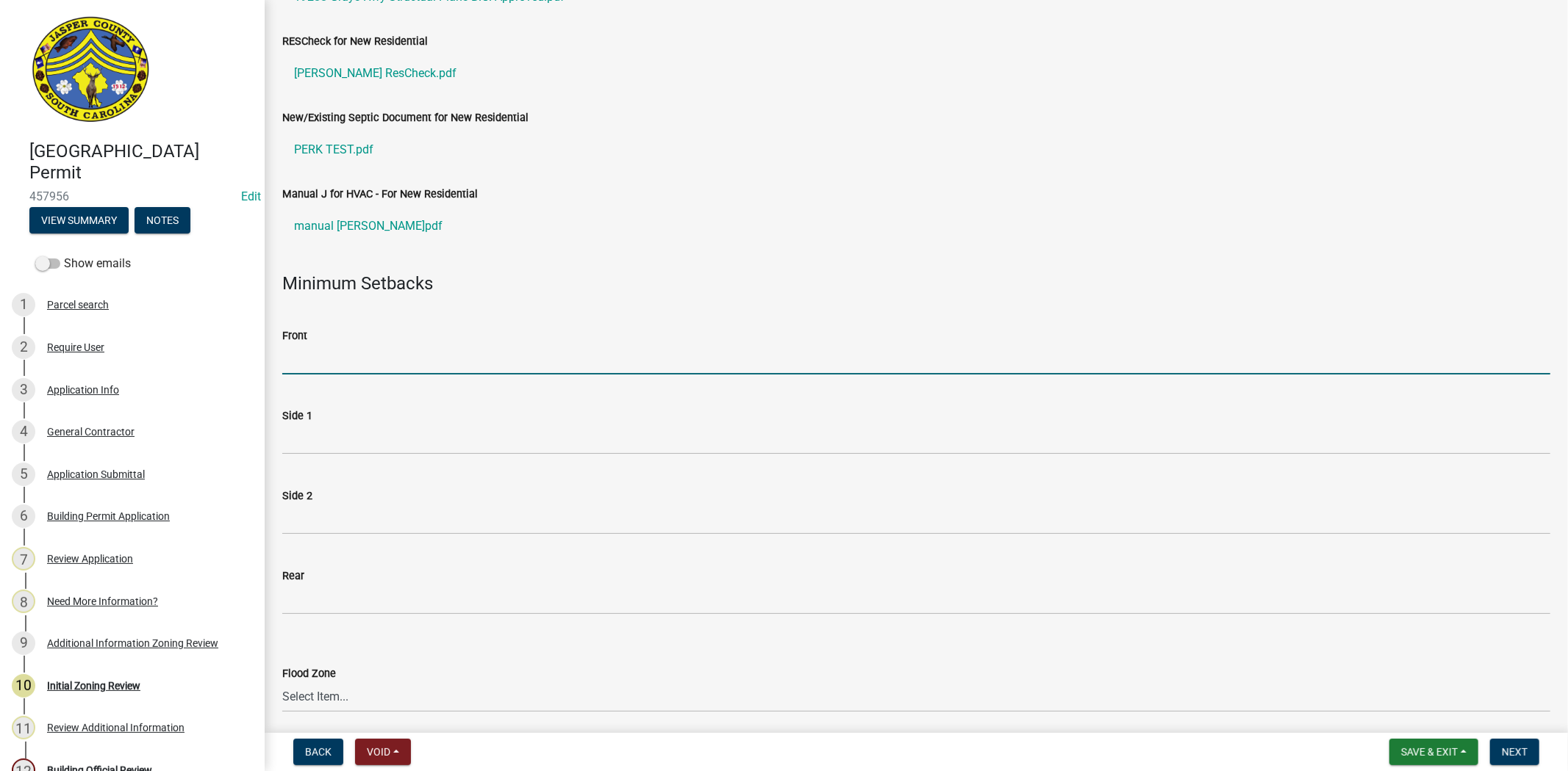
click at [317, 357] on input "Front" at bounding box center [916, 359] width 1268 height 30
type input "35"
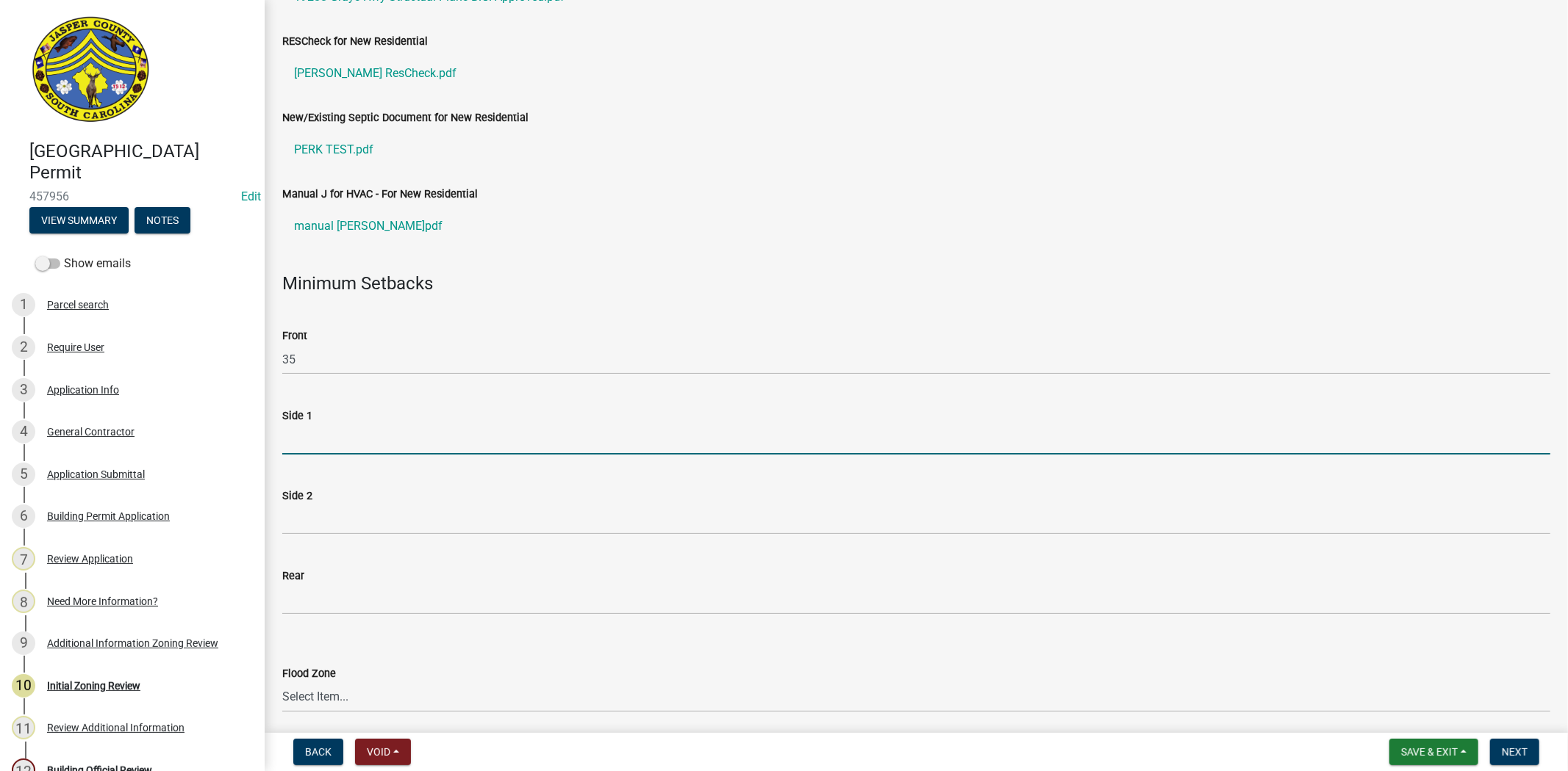
click at [367, 439] on input "Side 1" at bounding box center [916, 439] width 1268 height 30
type input "10"
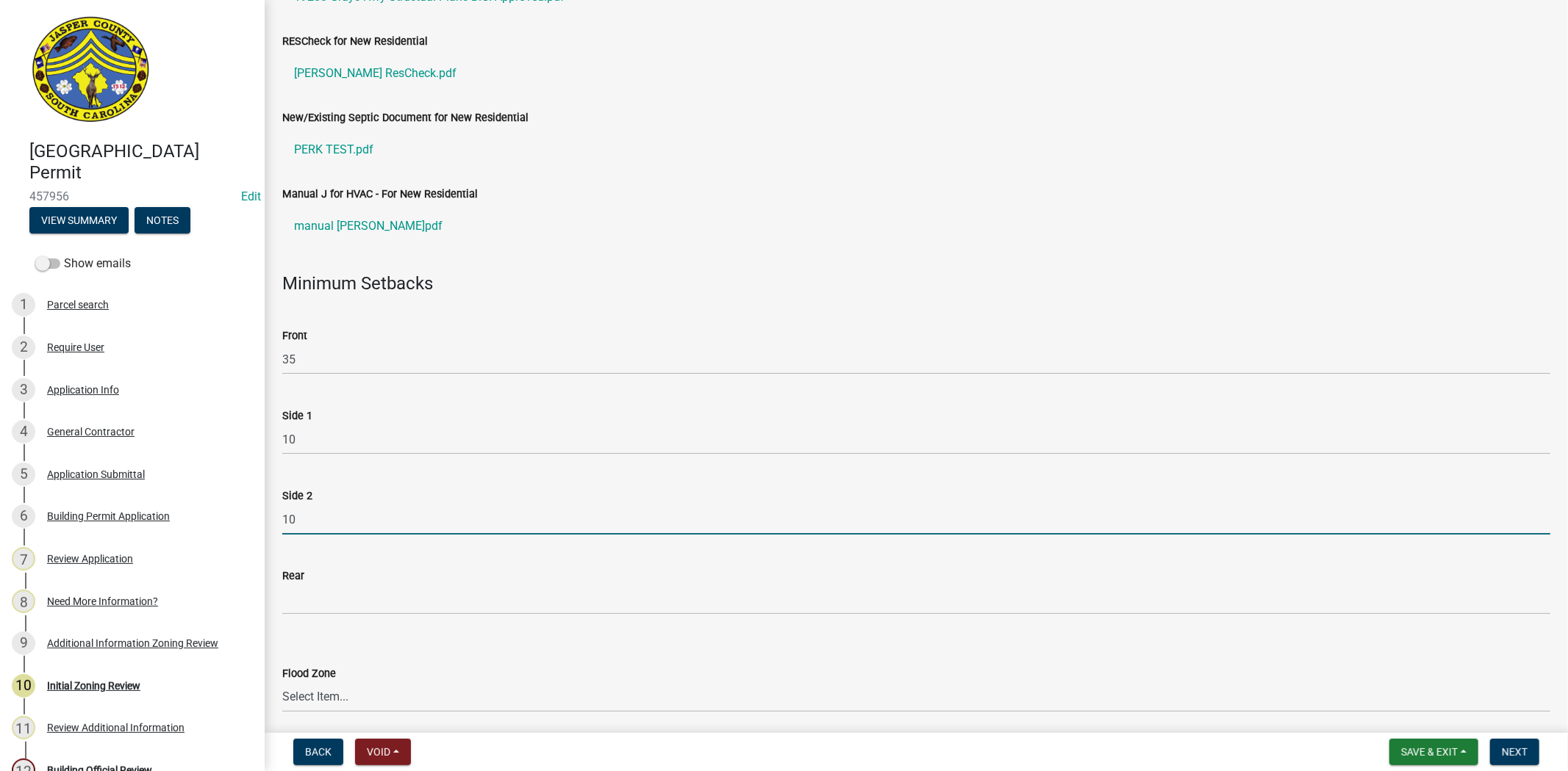
type input "10"
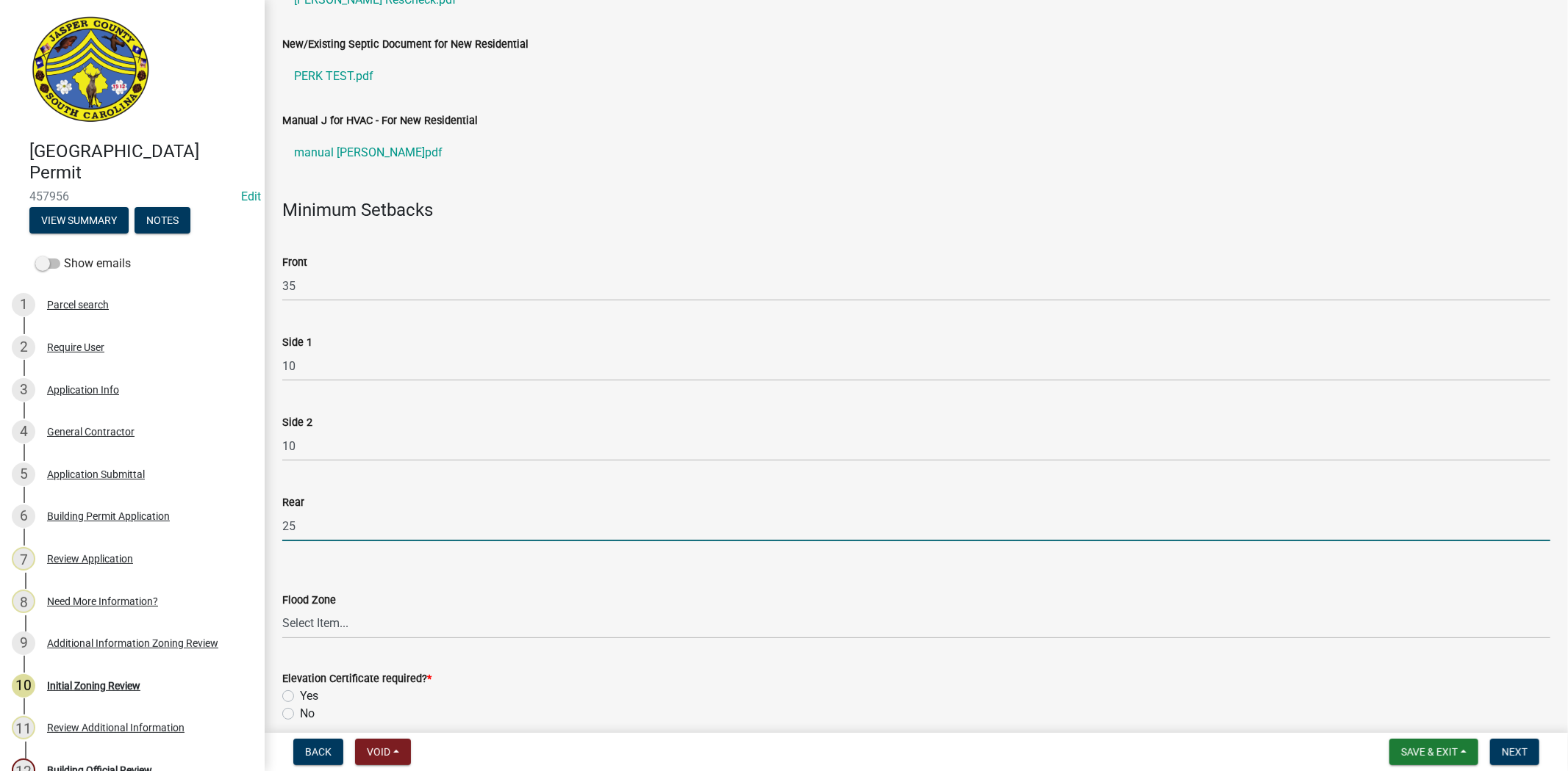
scroll to position [652, 0]
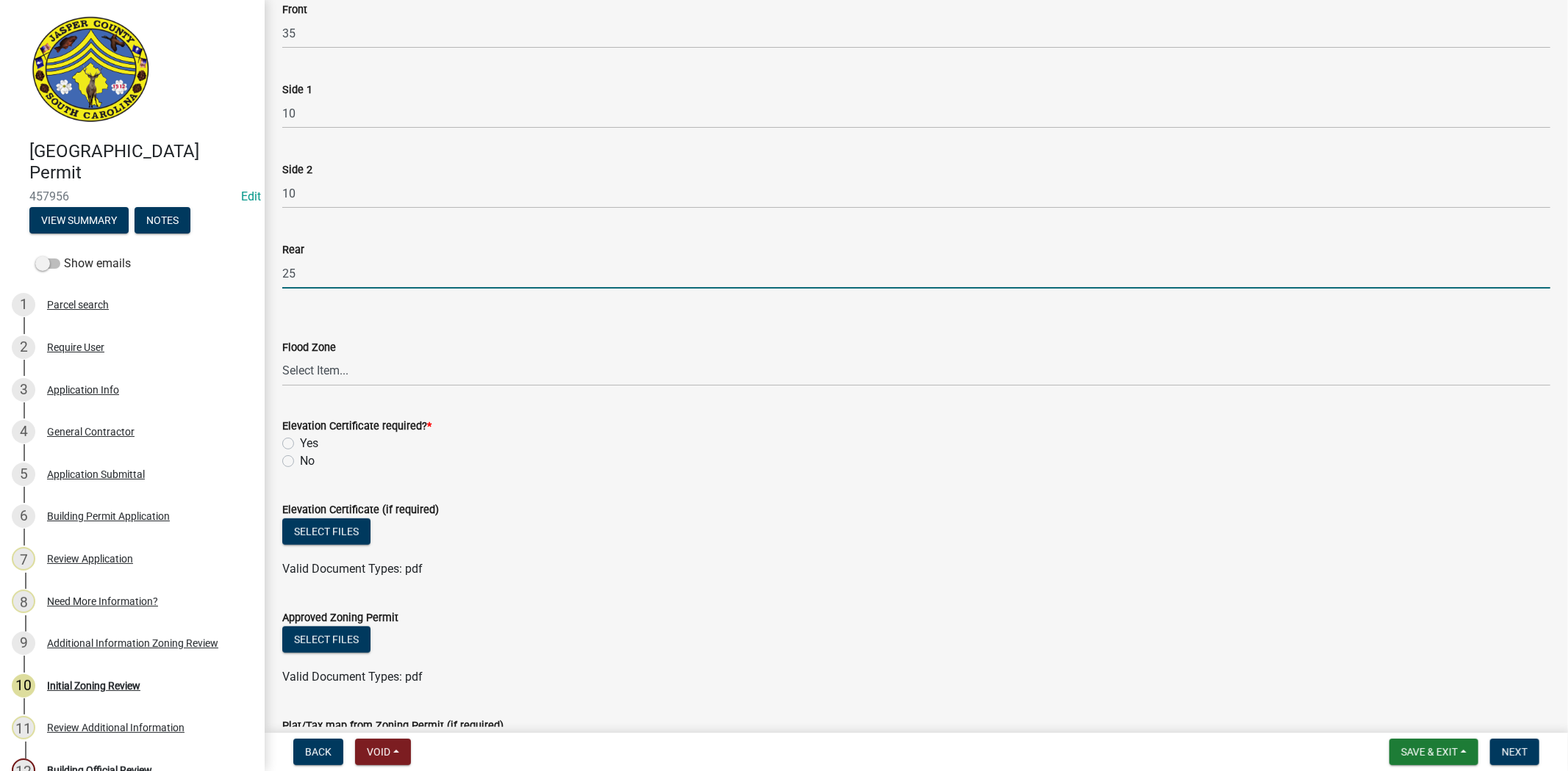
type input "25"
click at [367, 373] on select "Select Item... A AE X Shaded X N/A" at bounding box center [916, 371] width 1268 height 30
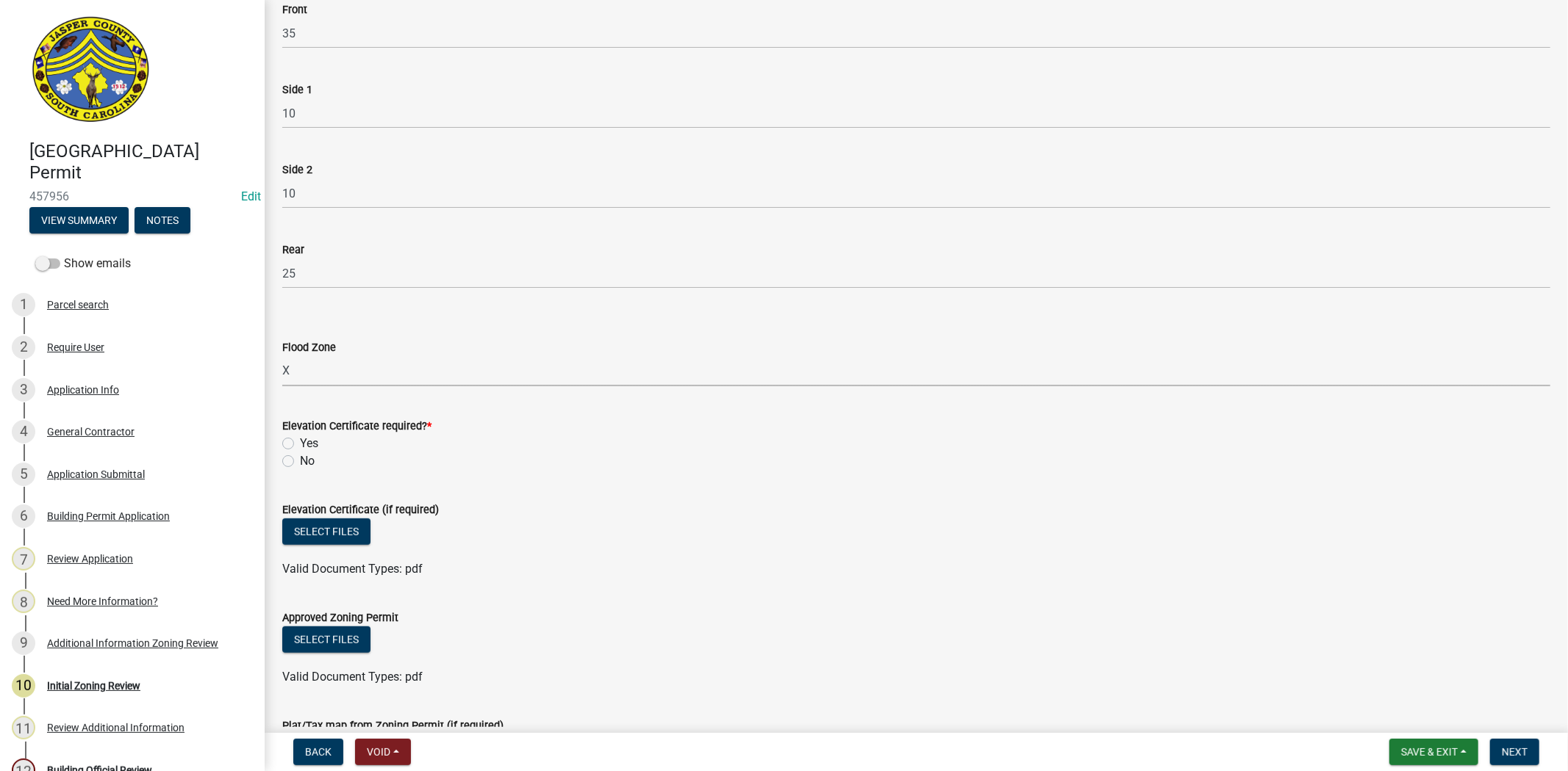
click at [282, 356] on select "Select Item... A AE X Shaded X N/A" at bounding box center [916, 371] width 1268 height 30
select select "61611ad6-14f2-499c-805c-58607f11e2fc"
click at [300, 460] on label "No" at bounding box center [307, 461] width 15 height 18
click at [300, 460] on input "No" at bounding box center [305, 457] width 10 height 10
radio input "true"
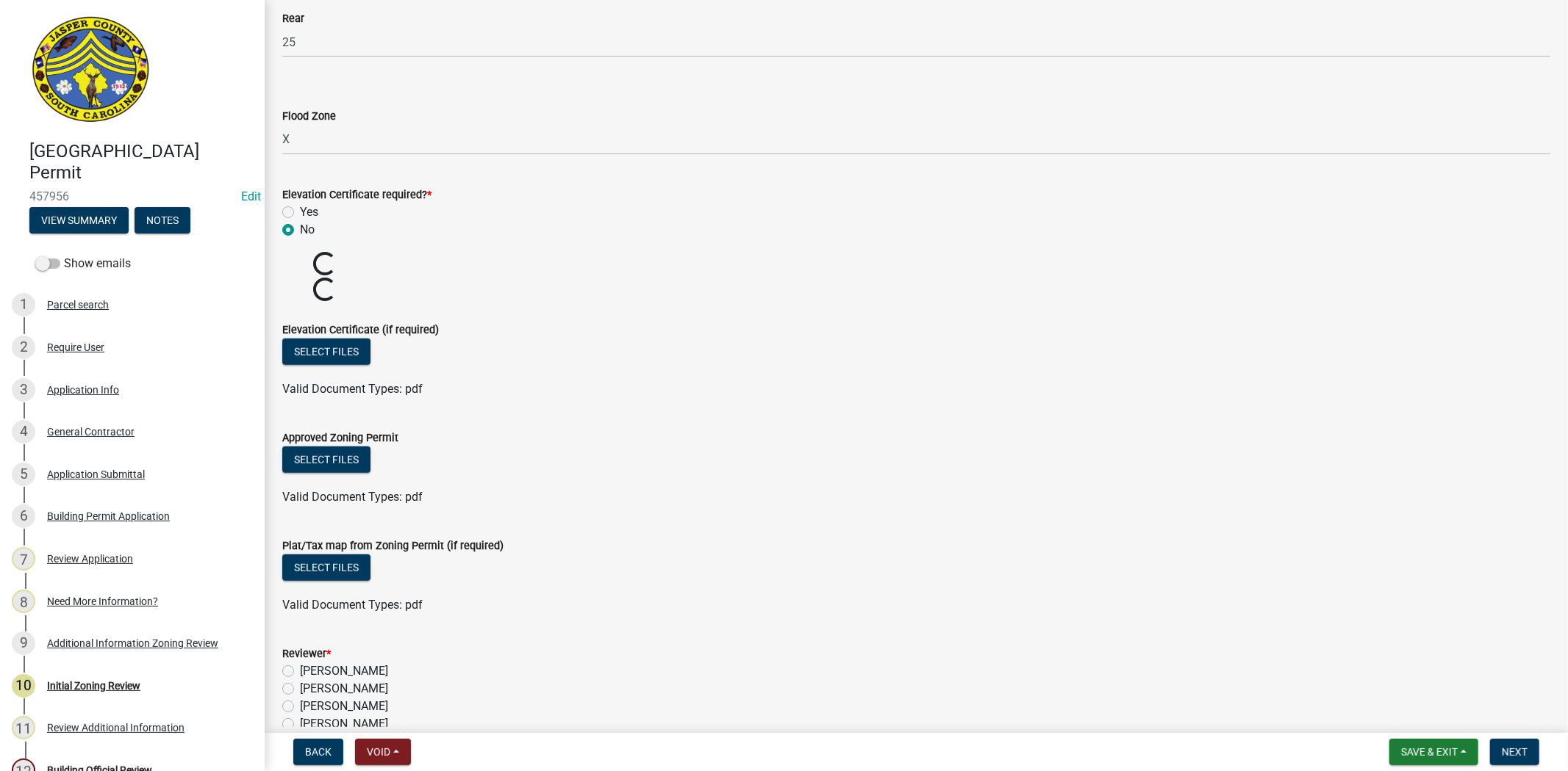
scroll to position [898, 0]
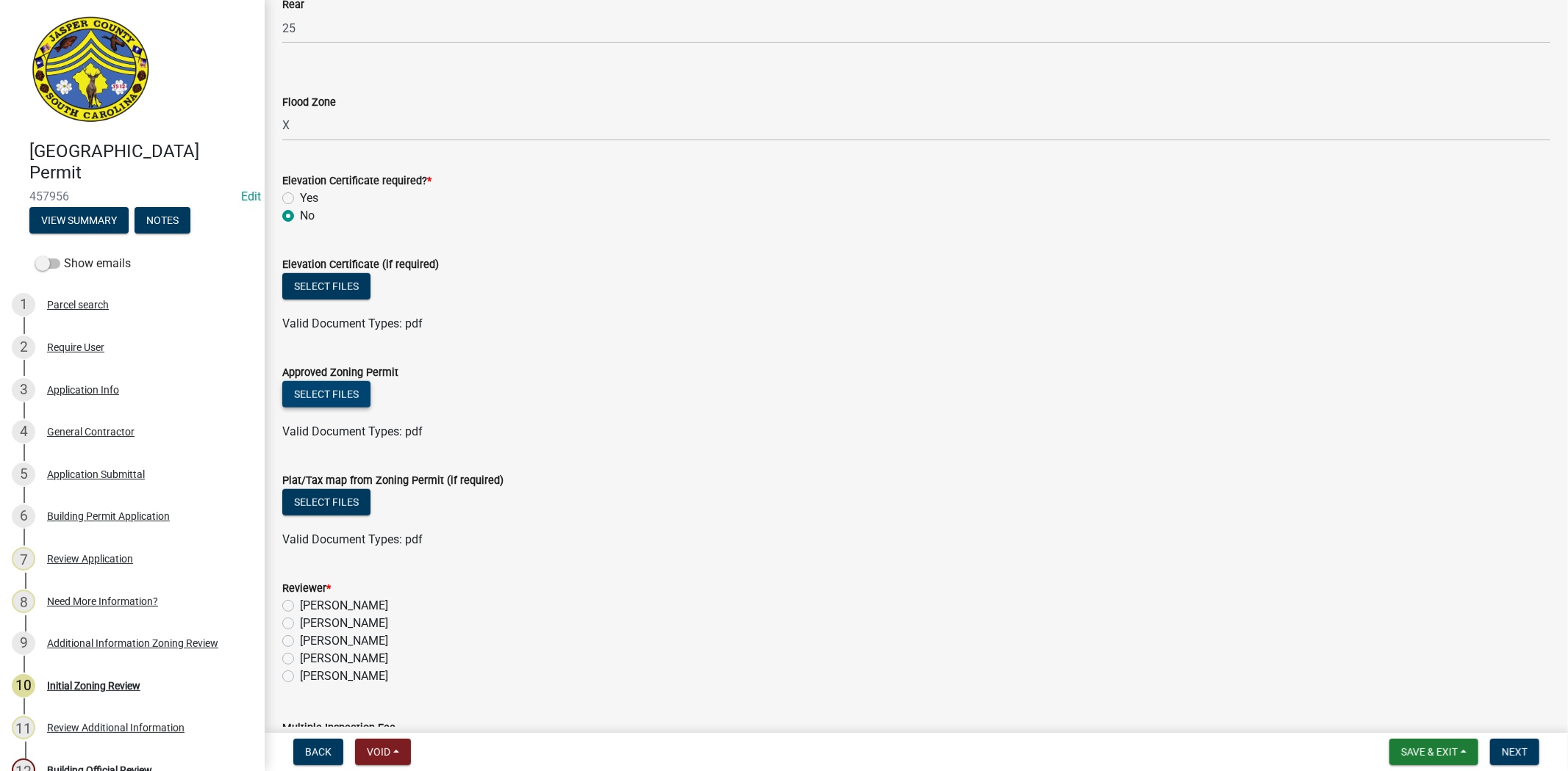
click at [312, 386] on button "Select files" at bounding box center [326, 394] width 88 height 27
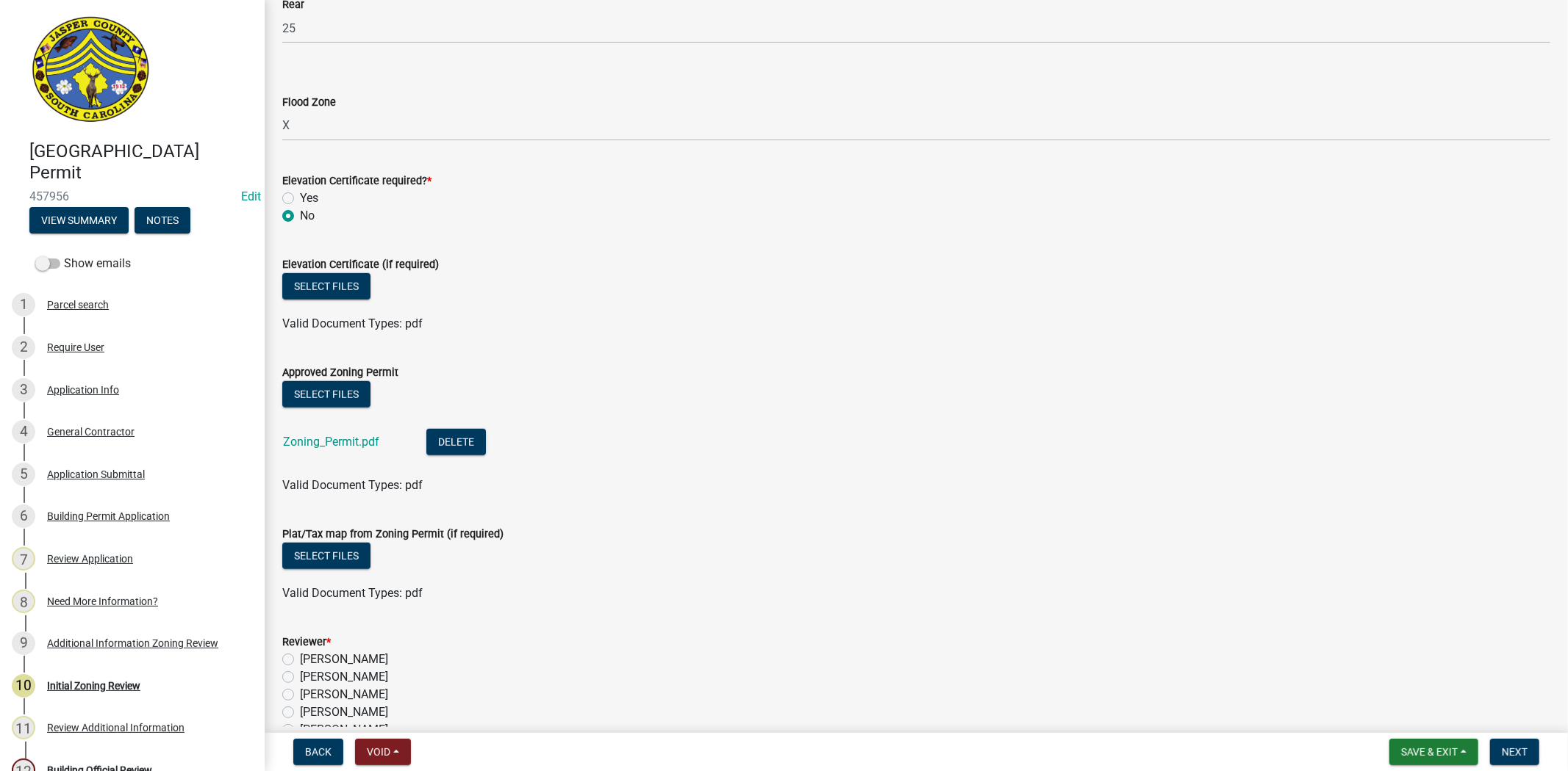
click at [300, 711] on label "[PERSON_NAME]" at bounding box center [344, 713] width 88 height 18
click at [300, 711] on input "[PERSON_NAME]" at bounding box center [305, 709] width 10 height 10
radio input "true"
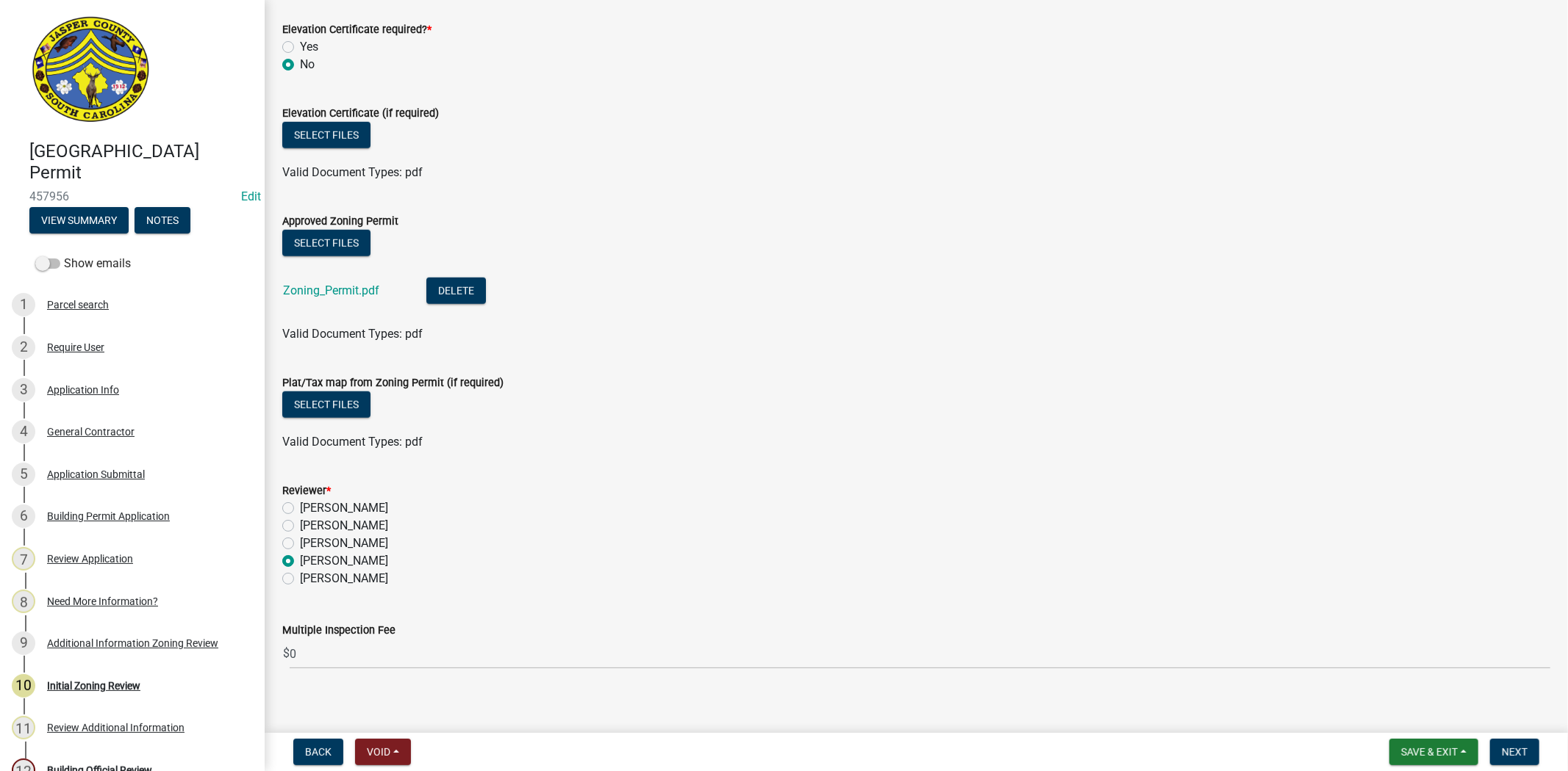
scroll to position [1061, 0]
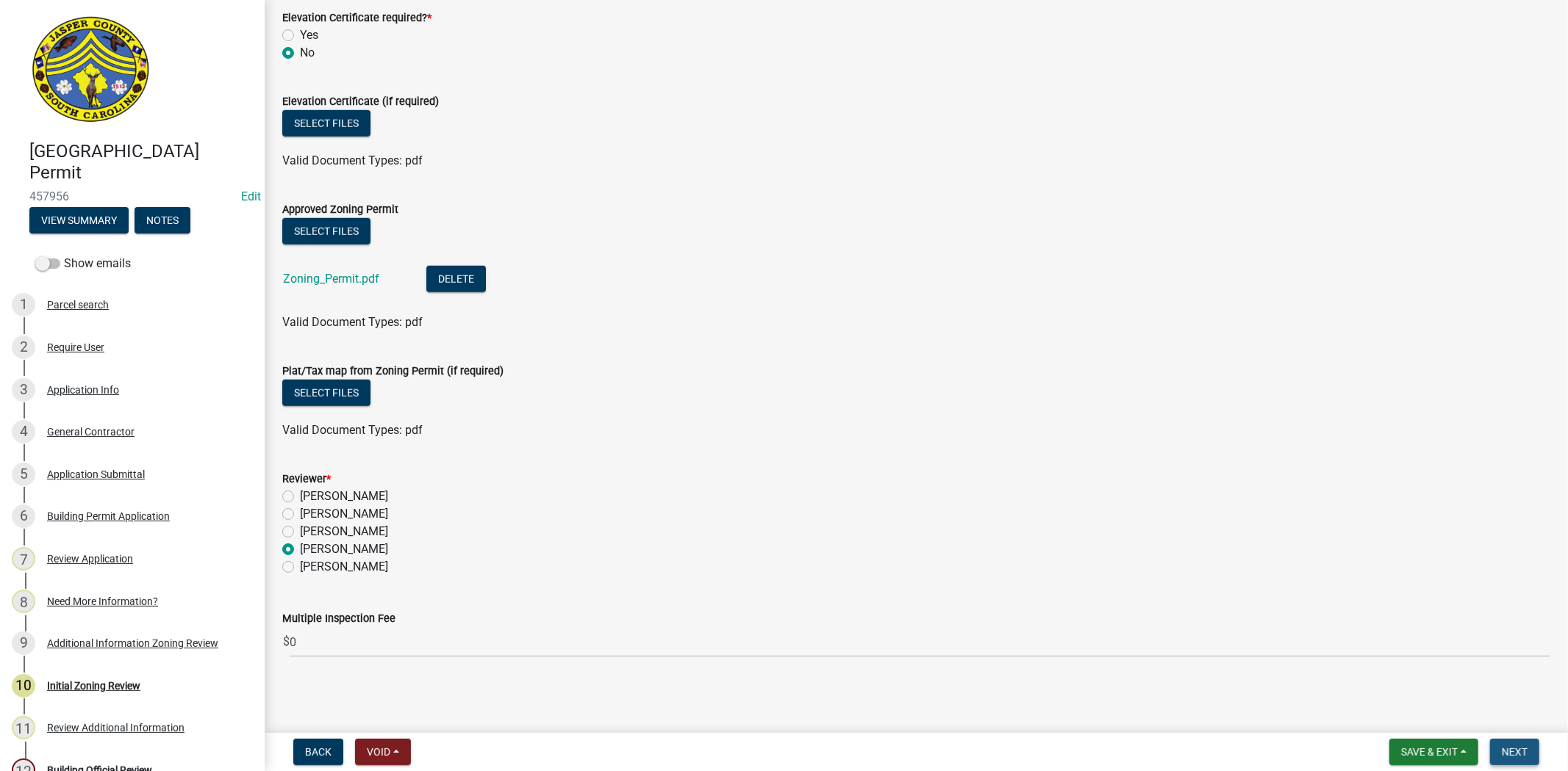
click at [1520, 757] on button "Next" at bounding box center [1514, 752] width 49 height 27
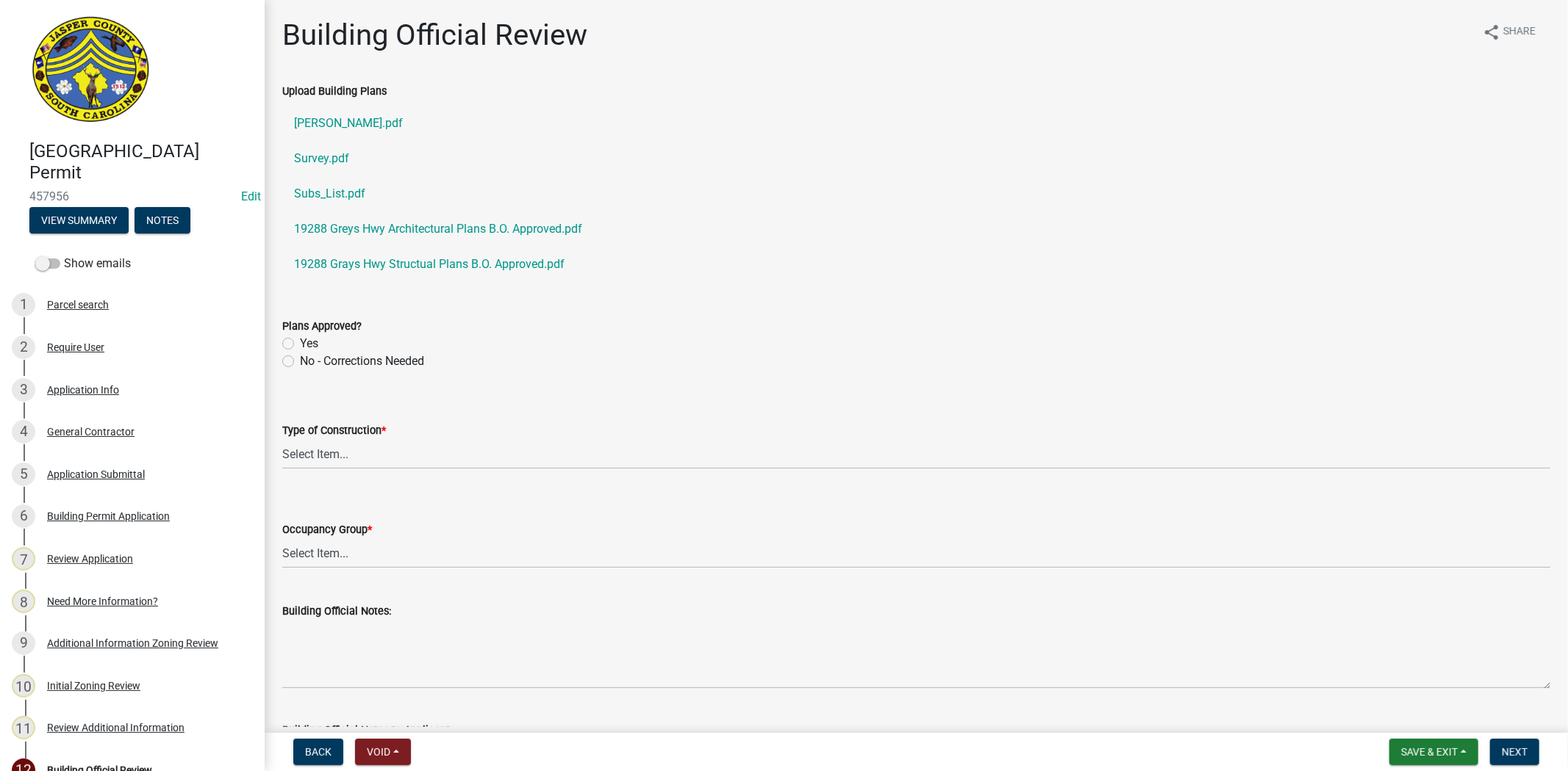
click at [300, 340] on label "Yes" at bounding box center [309, 344] width 19 height 18
click at [300, 340] on input "Yes" at bounding box center [305, 340] width 10 height 10
radio input "true"
click at [303, 466] on select "Select Item... IA IB IIA IIB IIIA IIIB IV VA VB" at bounding box center [916, 454] width 1268 height 30
click at [282, 440] on select "Select Item... IA IB IIA IIB IIIA IIIB IV VA VB" at bounding box center [916, 454] width 1268 height 30
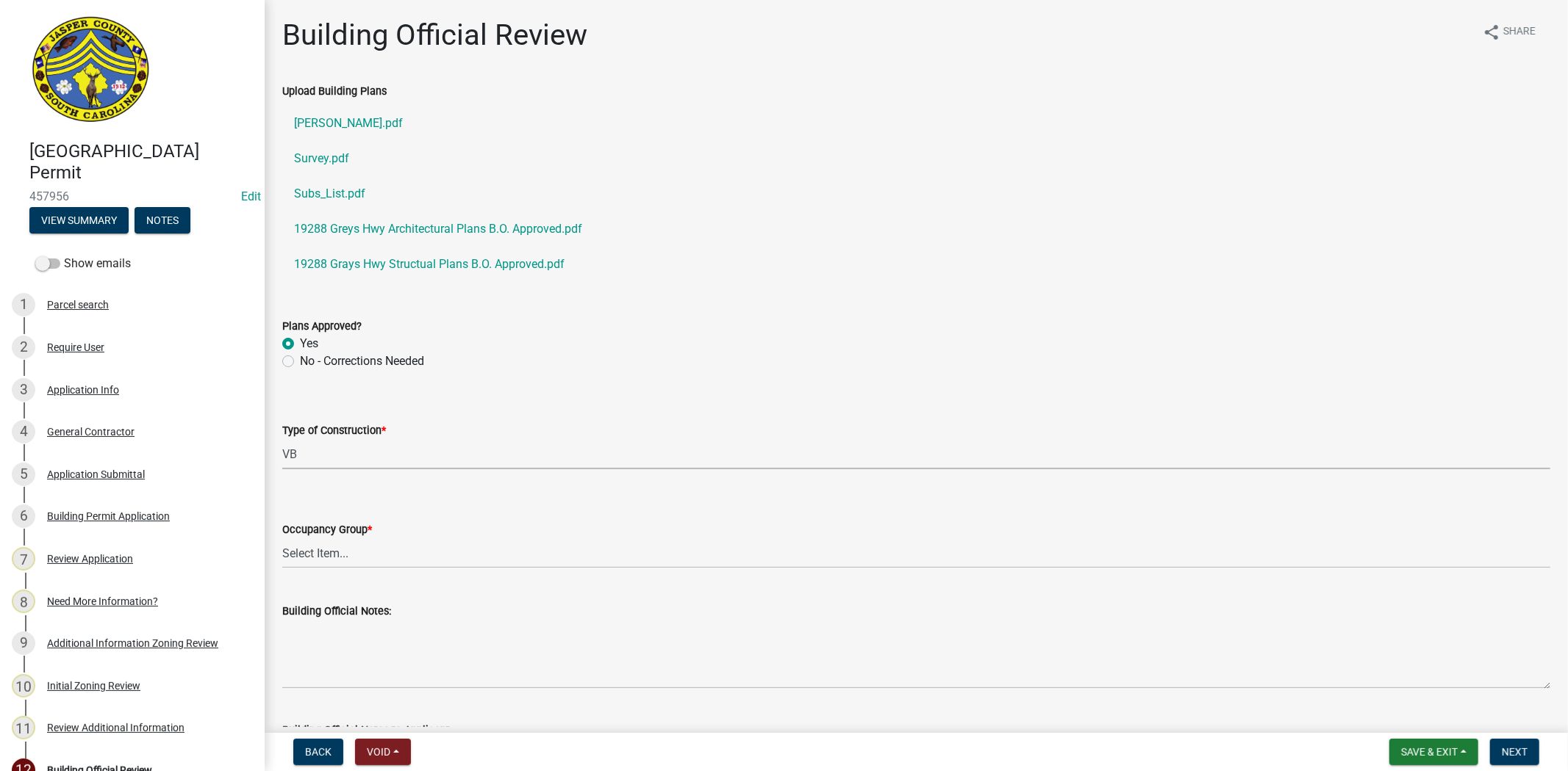
select select "5377c7cd-ae48-4ed2-bc38-366ad0c69dab"
click at [349, 553] on select "Select Item... A-1 A-2 A-3 A-4 B E F-1 F-2 H-1 H-2 H-3 H-4 H-5 I-1 I-2 I-3 I-4 …" at bounding box center [916, 553] width 1268 height 30
click at [282, 539] on select "Select Item... A-1 A-2 A-3 A-4 B E F-1 F-2 H-1 H-2 H-3 H-4 H-5 I-1 I-2 I-3 I-4 …" at bounding box center [916, 553] width 1268 height 30
select select "a775bd88-bb11-4979-9dc9-57cd65166191"
click at [581, 599] on div "Building Official Notes:" at bounding box center [916, 635] width 1268 height 107
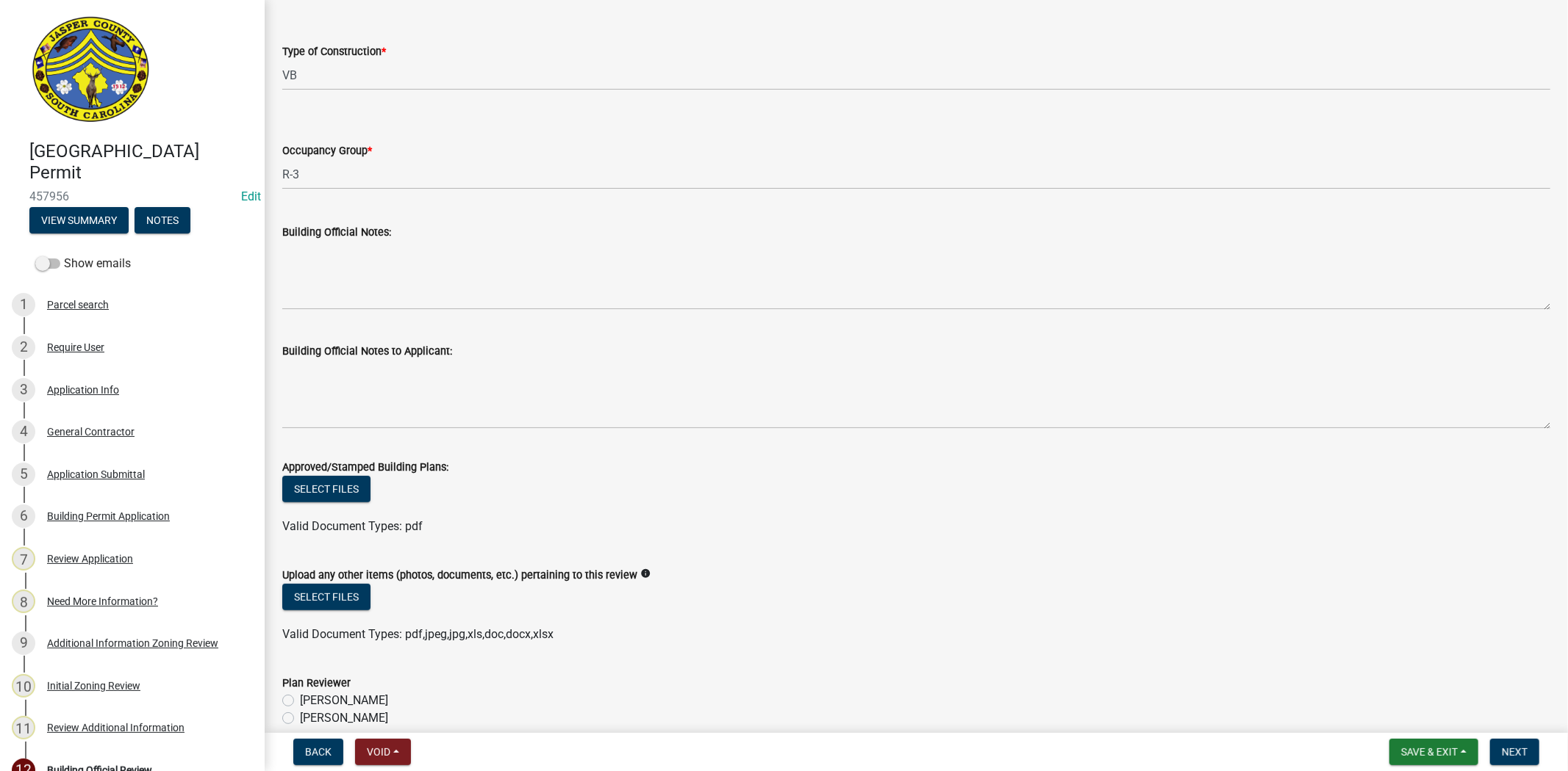
scroll to position [449, 0]
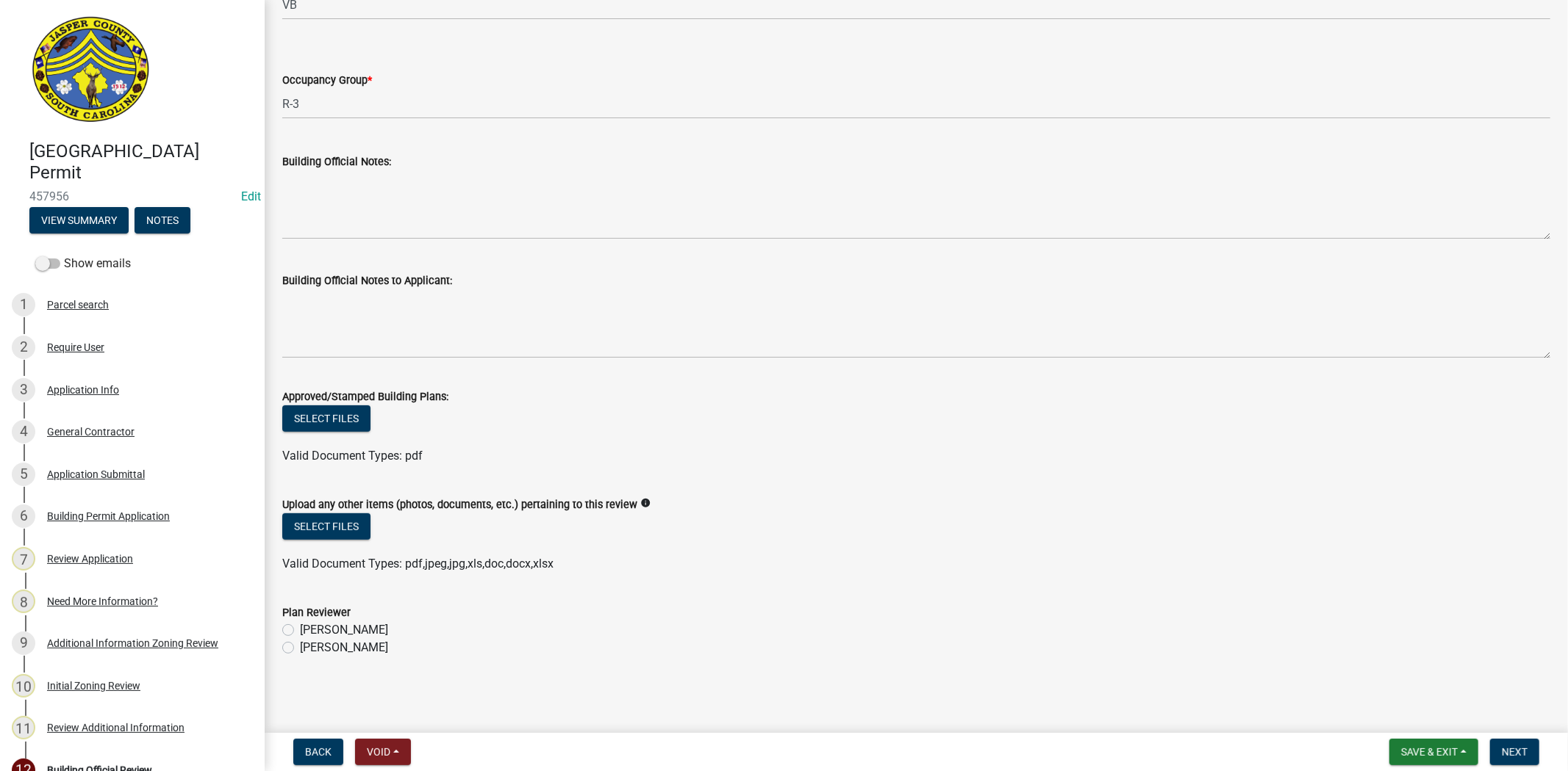
drag, startPoint x: 70, startPoint y: 194, endPoint x: 31, endPoint y: 193, distance: 39.0
click at [31, 193] on span "457956" at bounding box center [132, 196] width 206 height 14
copy span "457956"
click at [337, 415] on button "Select files" at bounding box center [326, 419] width 88 height 27
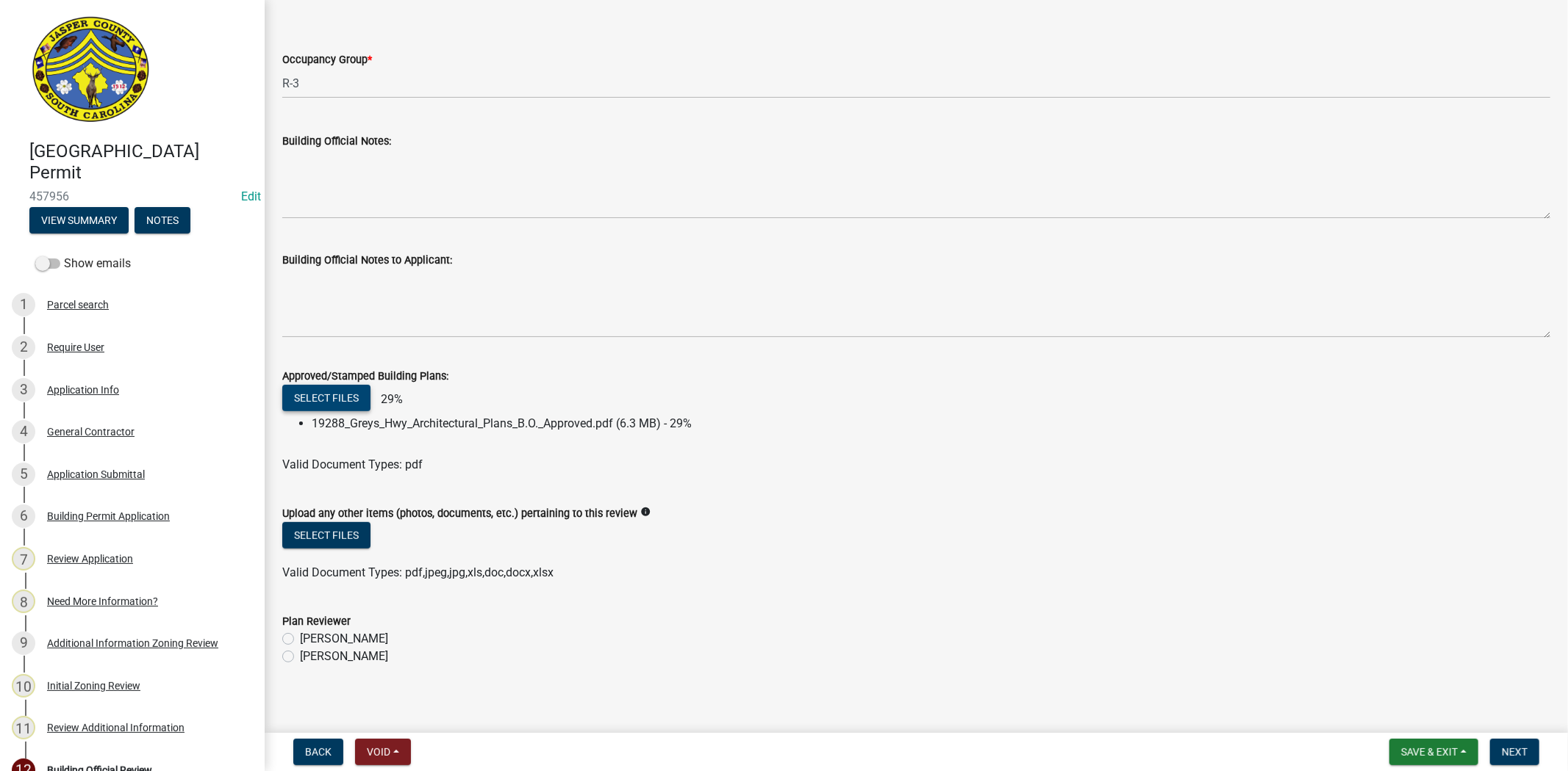
scroll to position [479, 0]
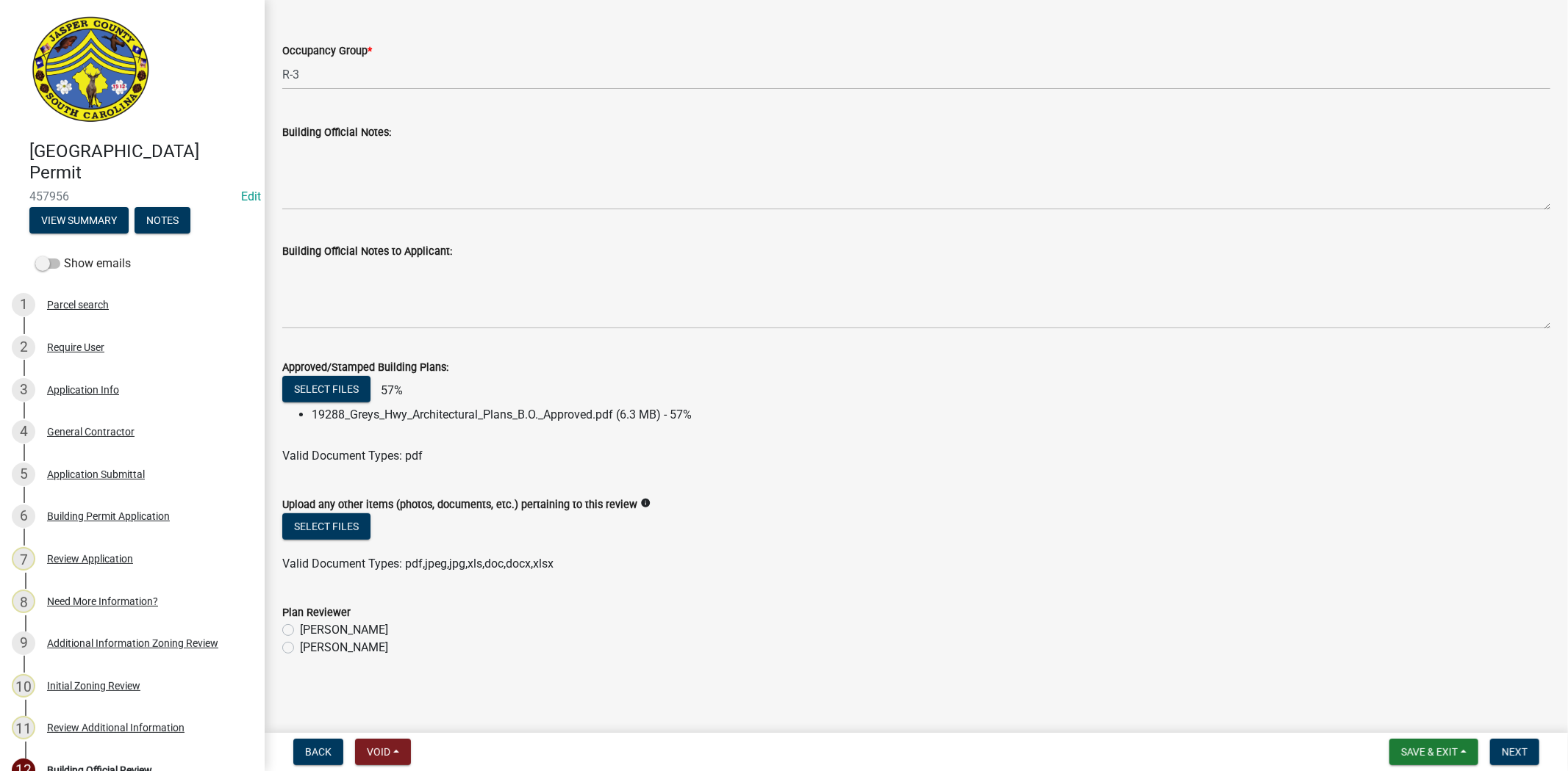
click at [300, 648] on label "[PERSON_NAME]" at bounding box center [344, 648] width 88 height 18
click at [300, 648] on input "[PERSON_NAME]" at bounding box center [305, 644] width 10 height 10
radio input "true"
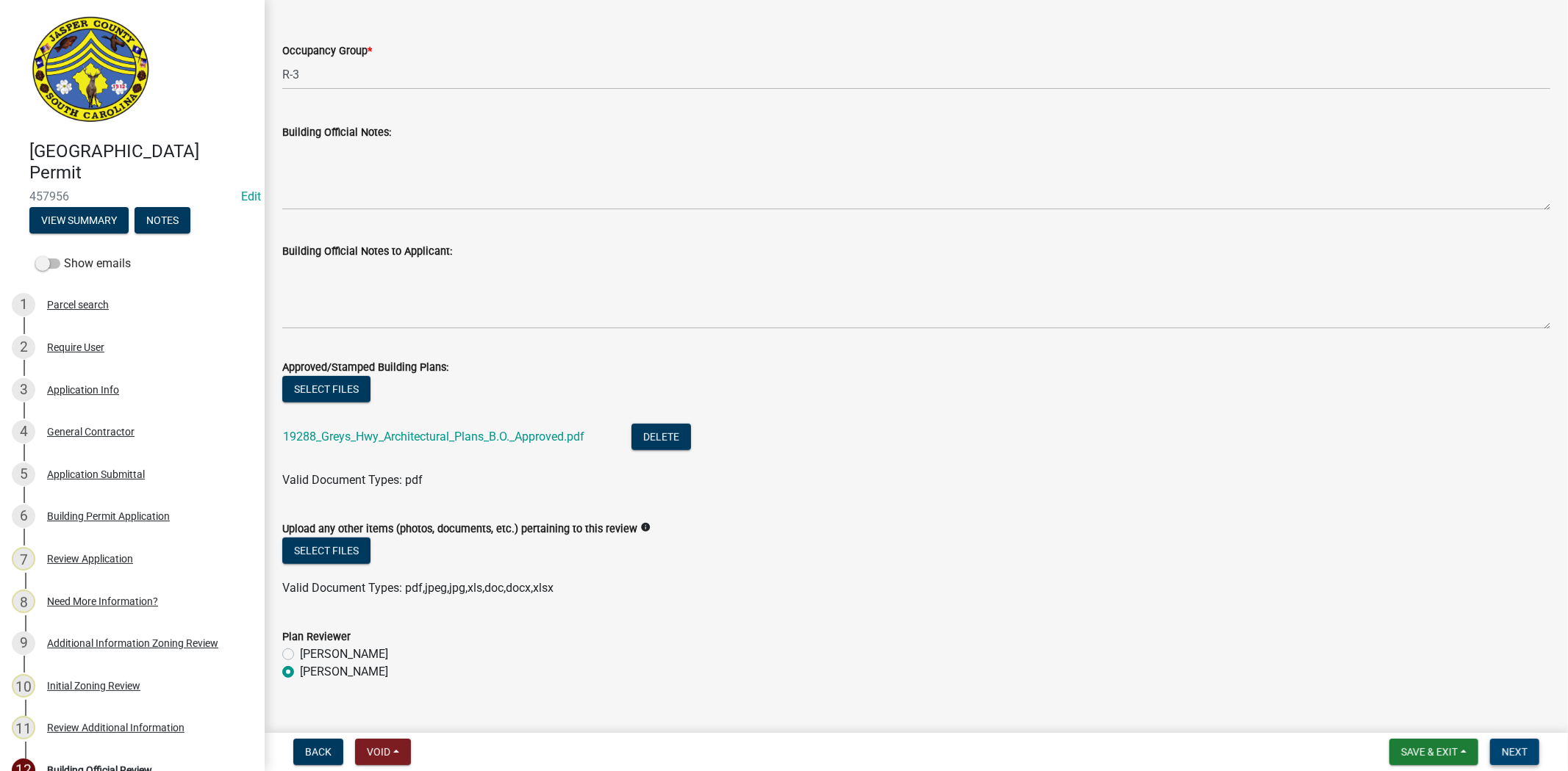
click at [1519, 750] on span "Next" at bounding box center [1515, 752] width 26 height 12
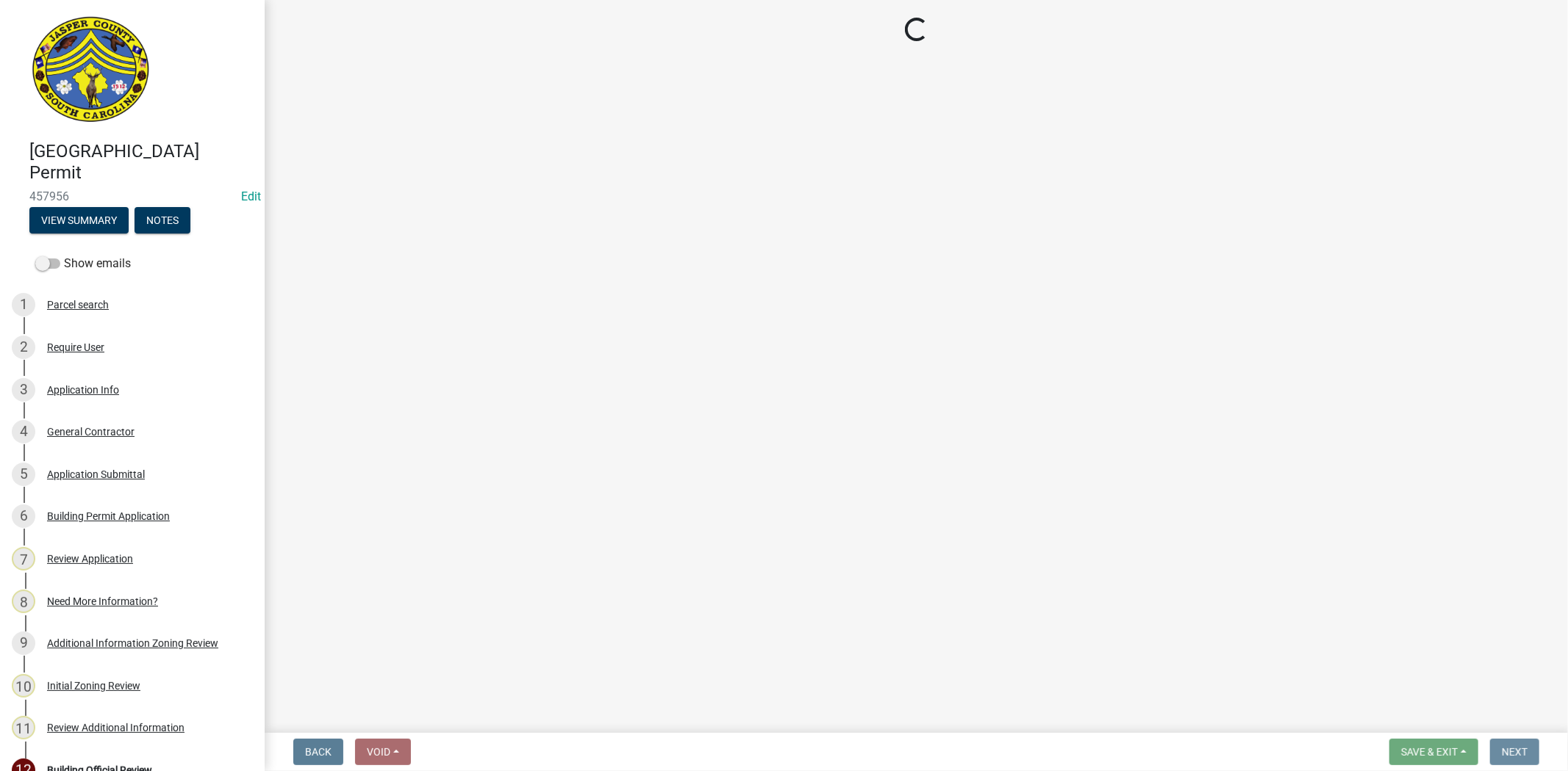
scroll to position [0, 0]
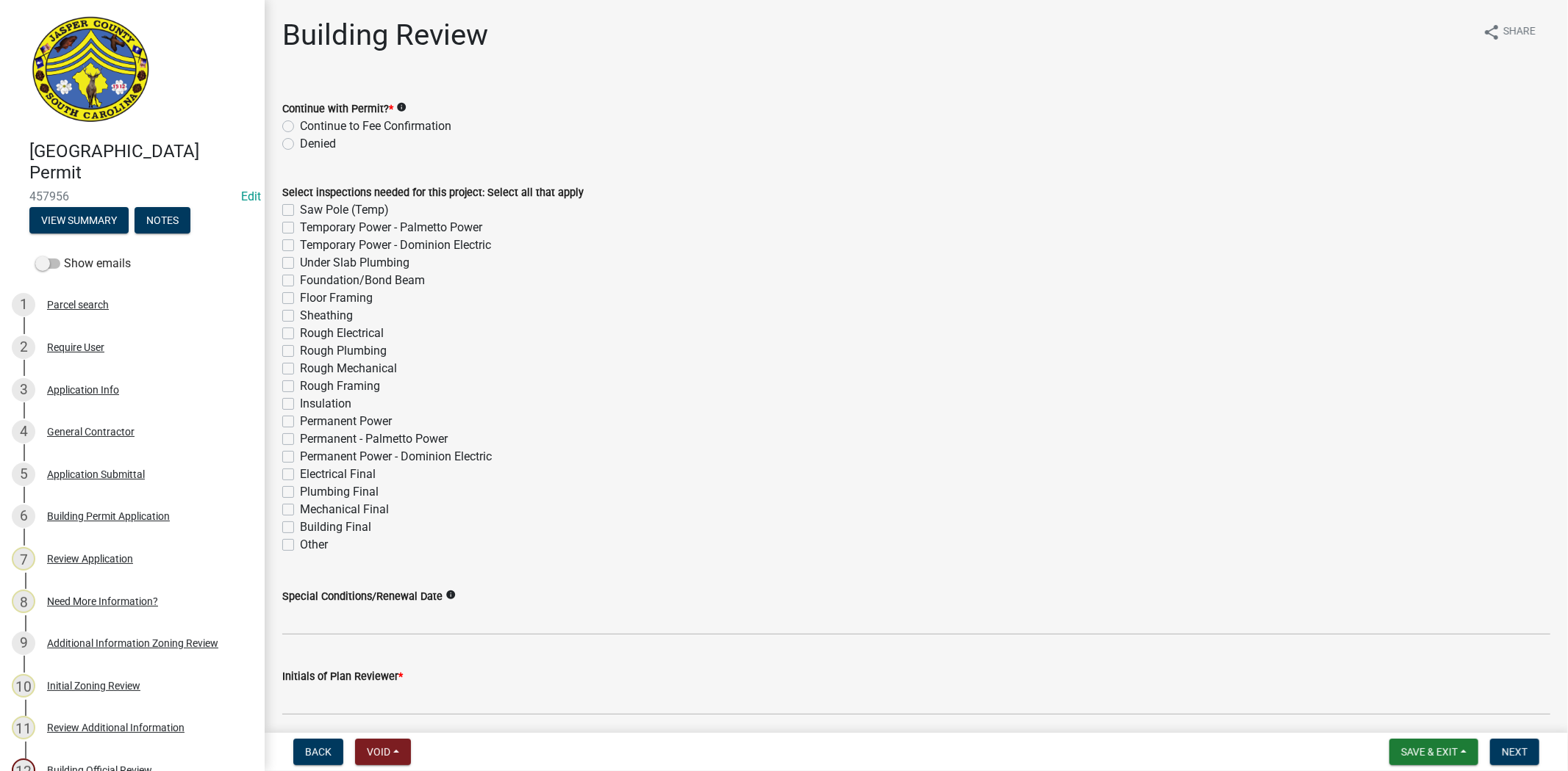
click at [300, 130] on label "Continue to Fee Confirmation" at bounding box center [376, 127] width 152 height 18
click at [300, 127] on input "Continue to Fee Confirmation" at bounding box center [305, 123] width 10 height 10
radio input "true"
click at [300, 526] on label "Building Final" at bounding box center [336, 527] width 71 height 18
click at [300, 526] on input "Building Final" at bounding box center [305, 523] width 10 height 10
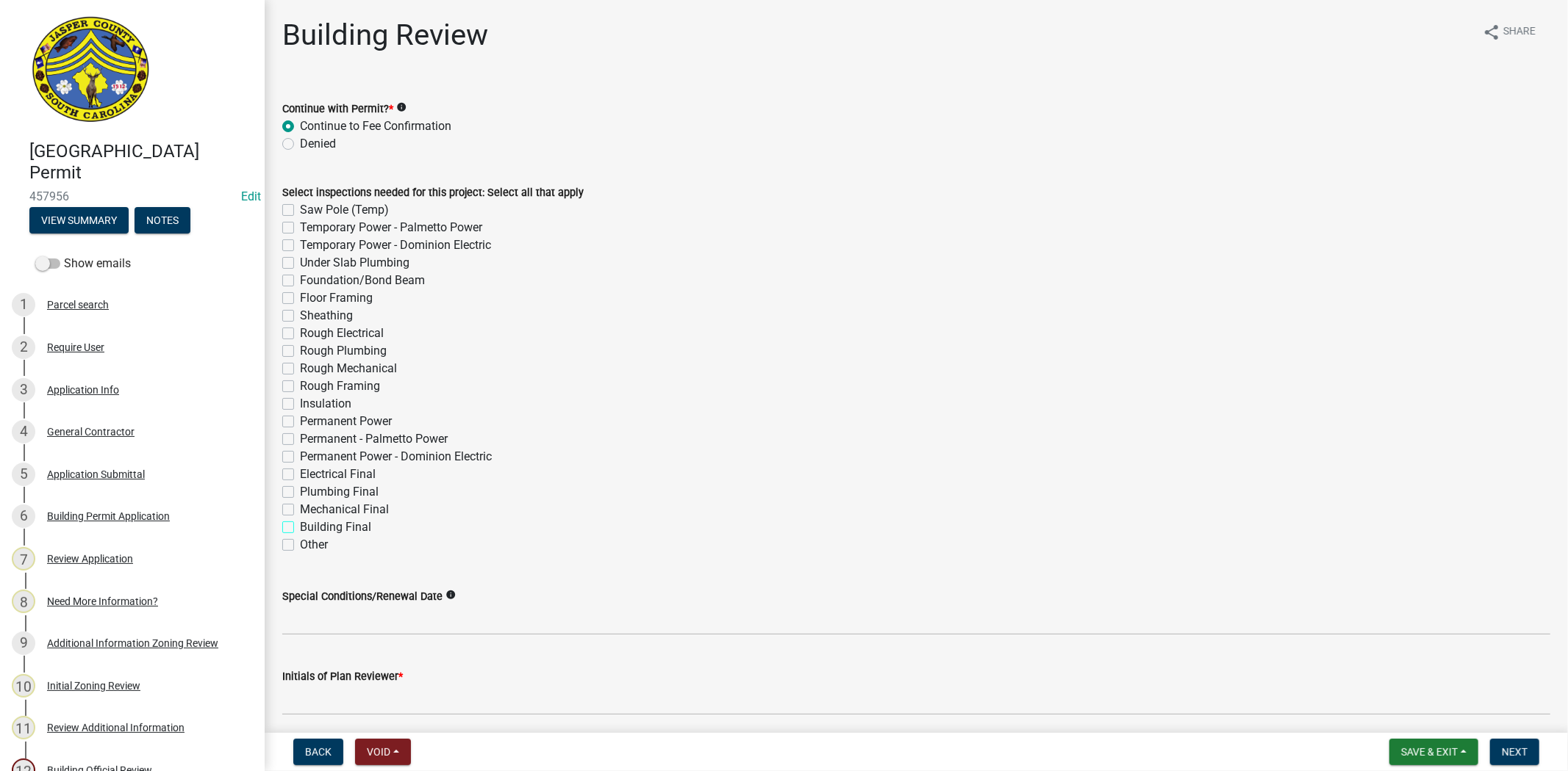
checkbox input "true"
checkbox input "false"
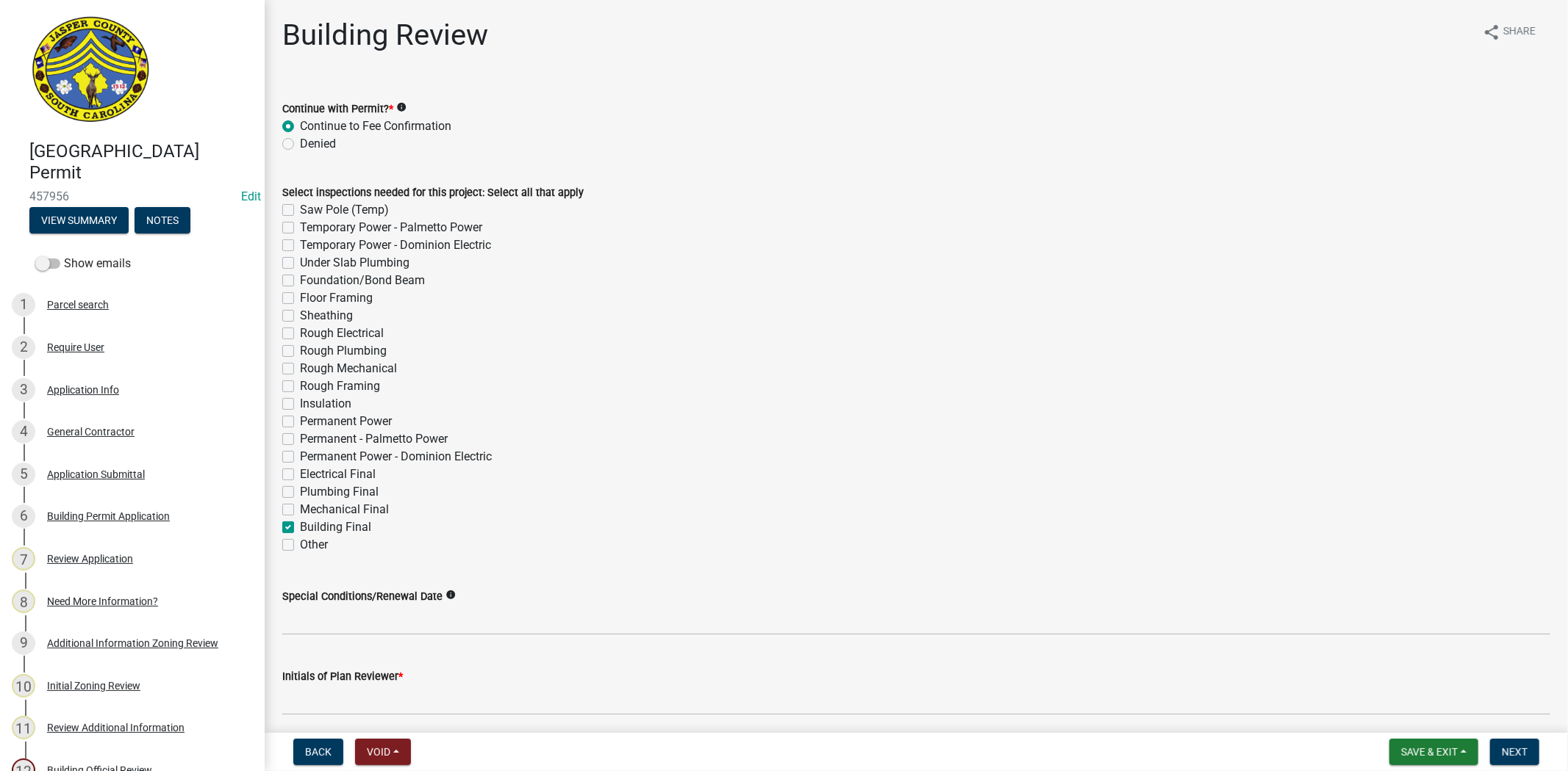
checkbox input "false"
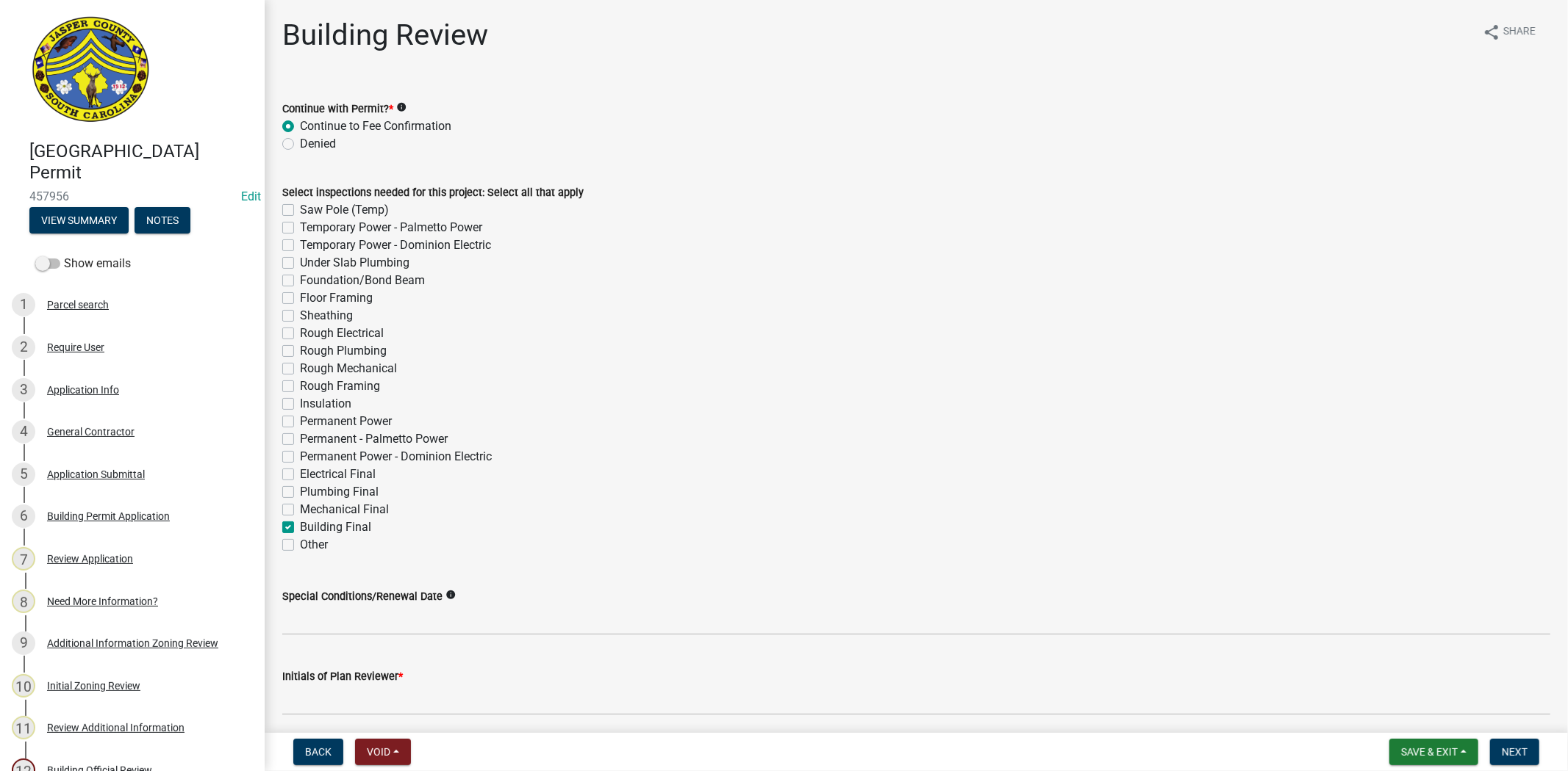
checkbox input "false"
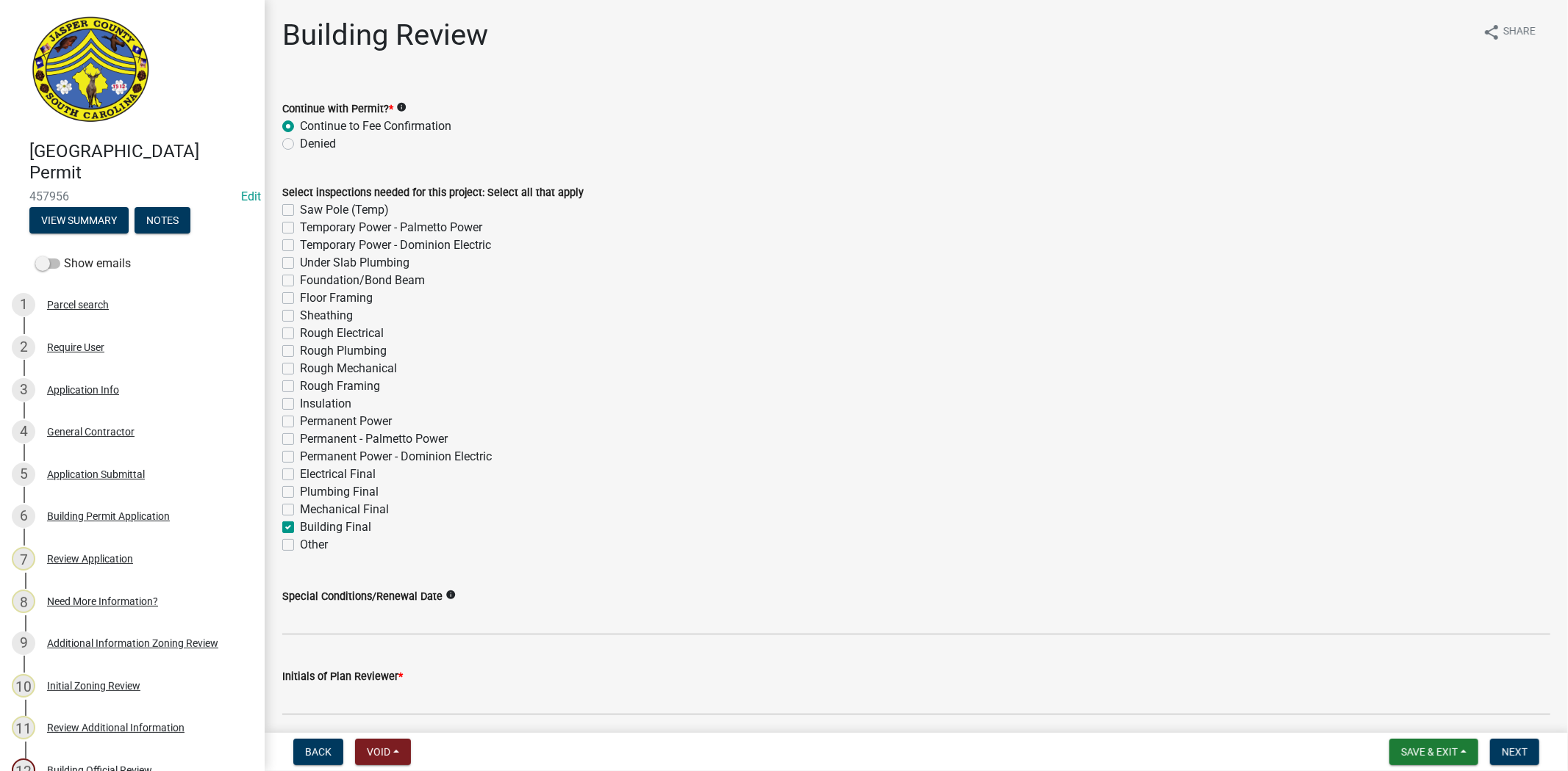
checkbox input "false"
checkbox input "true"
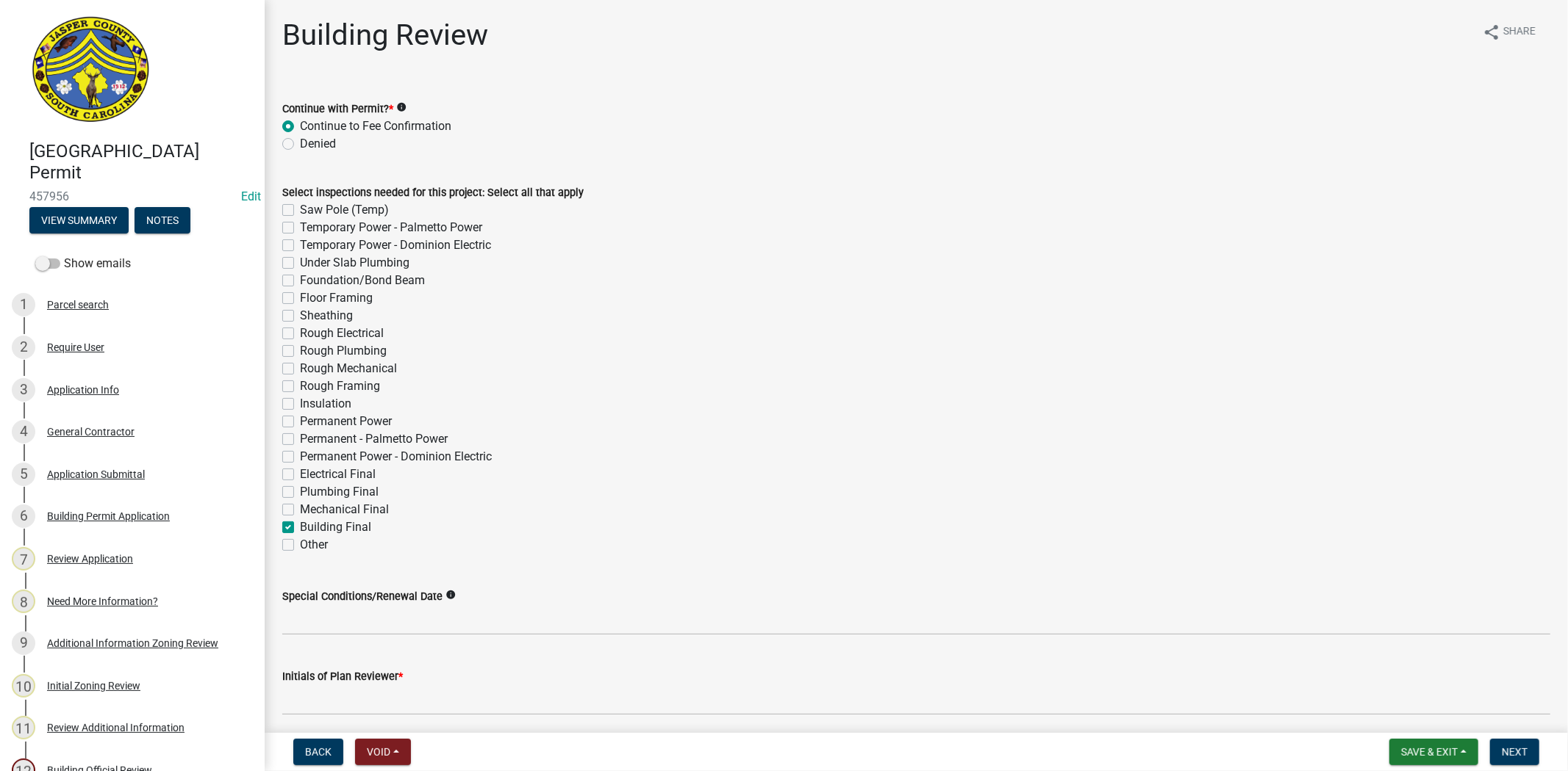
checkbox input "false"
click at [300, 511] on label "Mechanical Final" at bounding box center [345, 510] width 89 height 18
click at [300, 511] on input "Mechanical Final" at bounding box center [305, 506] width 10 height 10
checkbox input "true"
checkbox input "false"
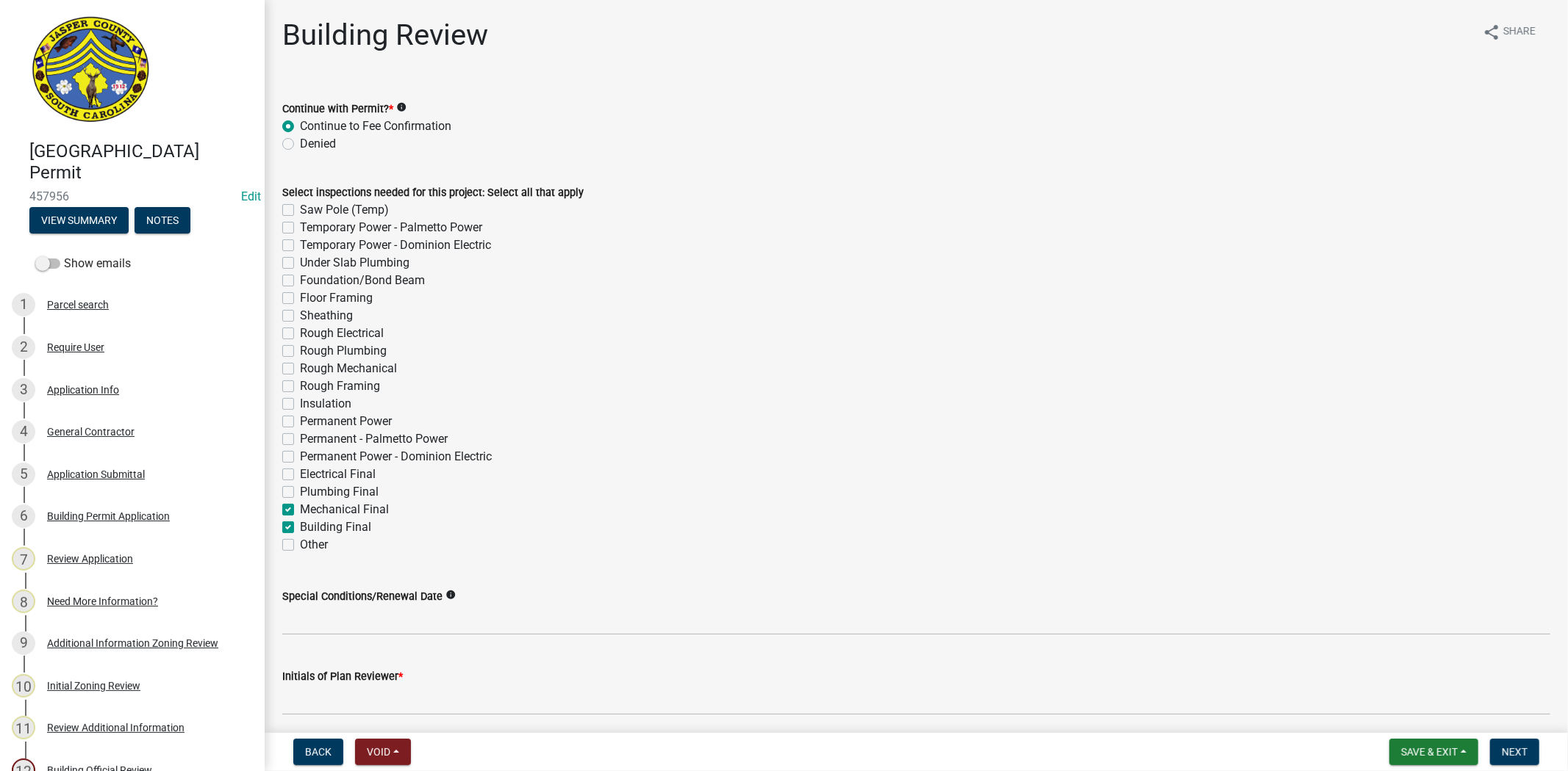
checkbox input "false"
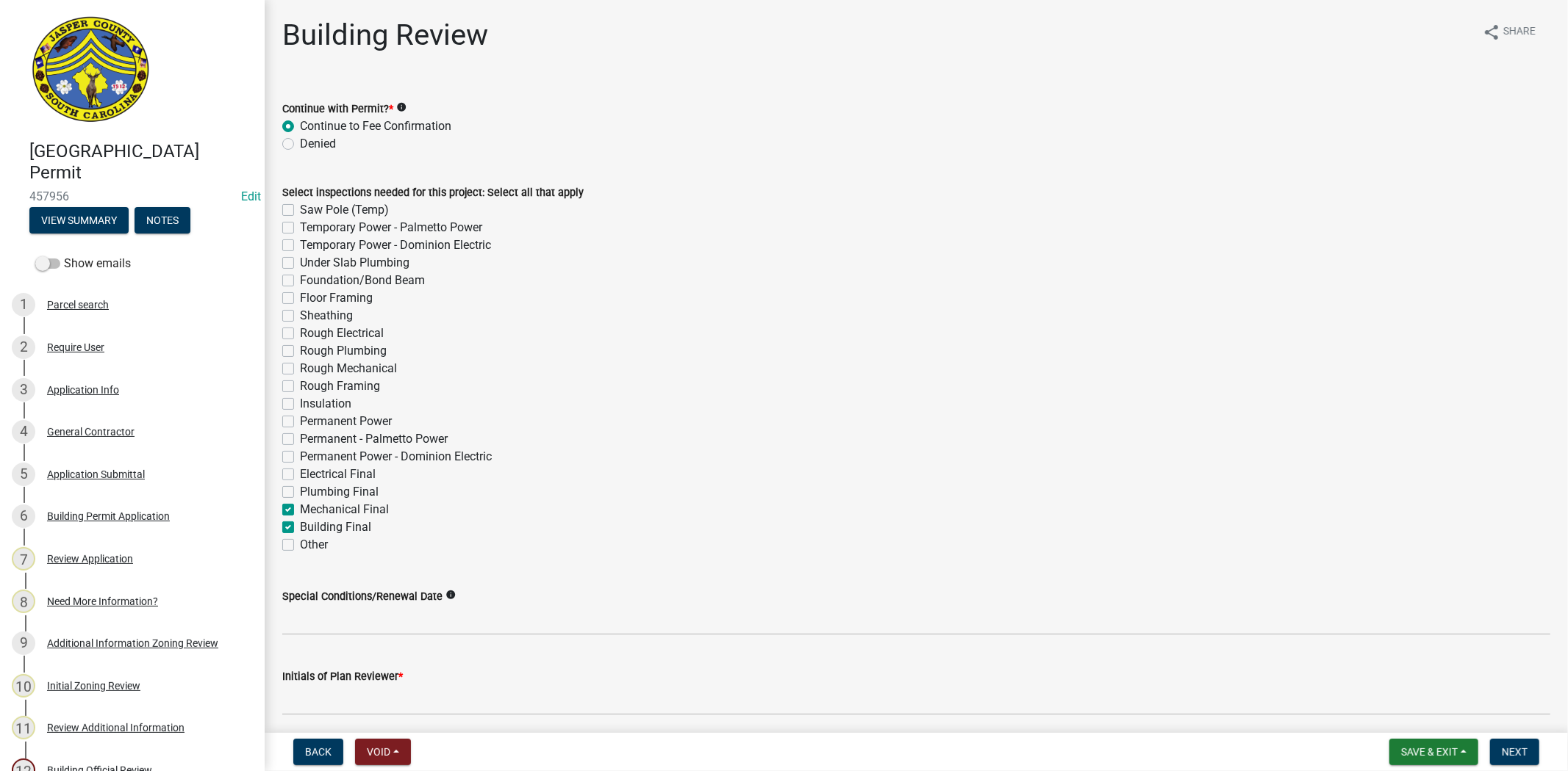
checkbox input "false"
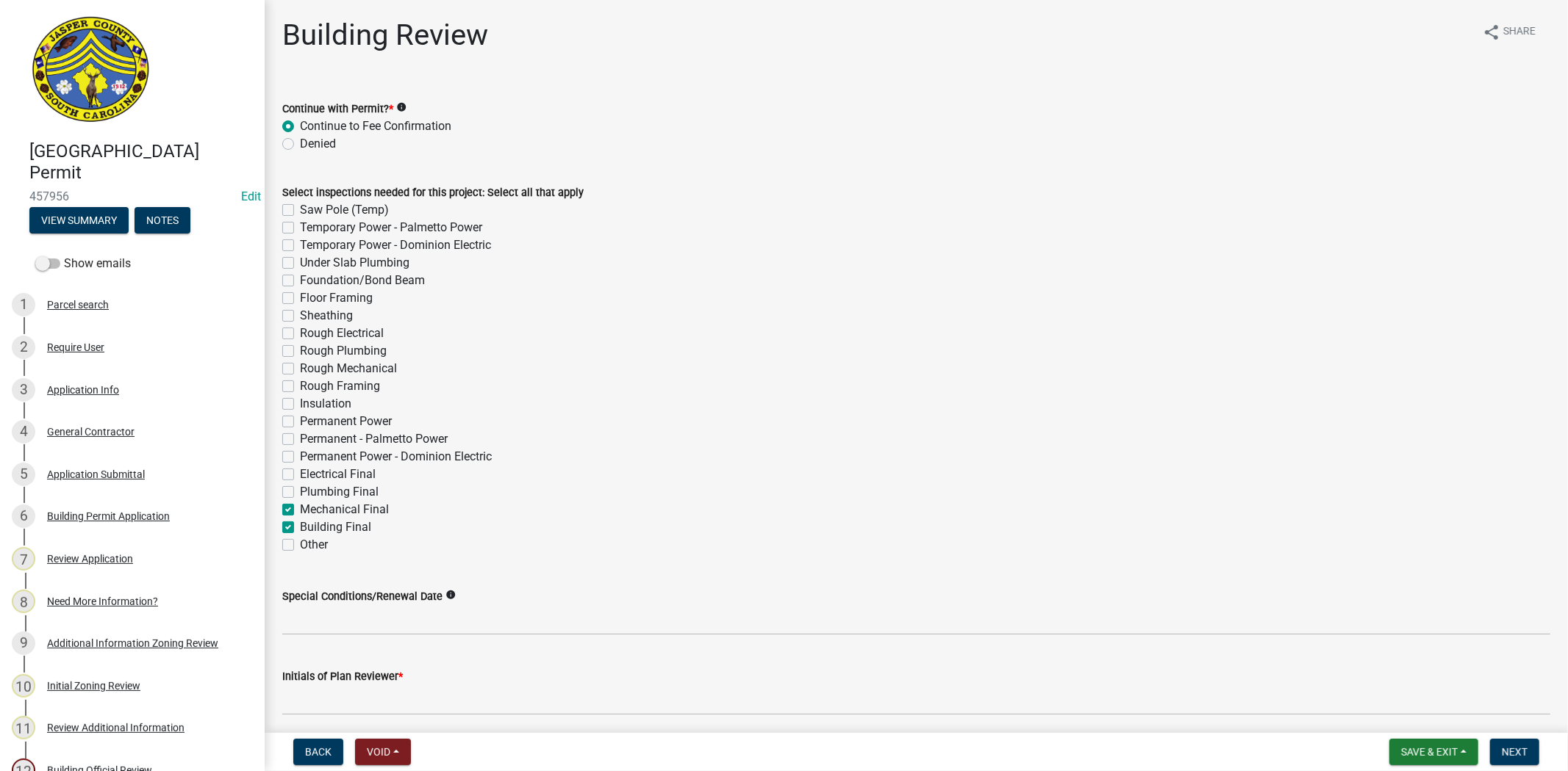
checkbox input "false"
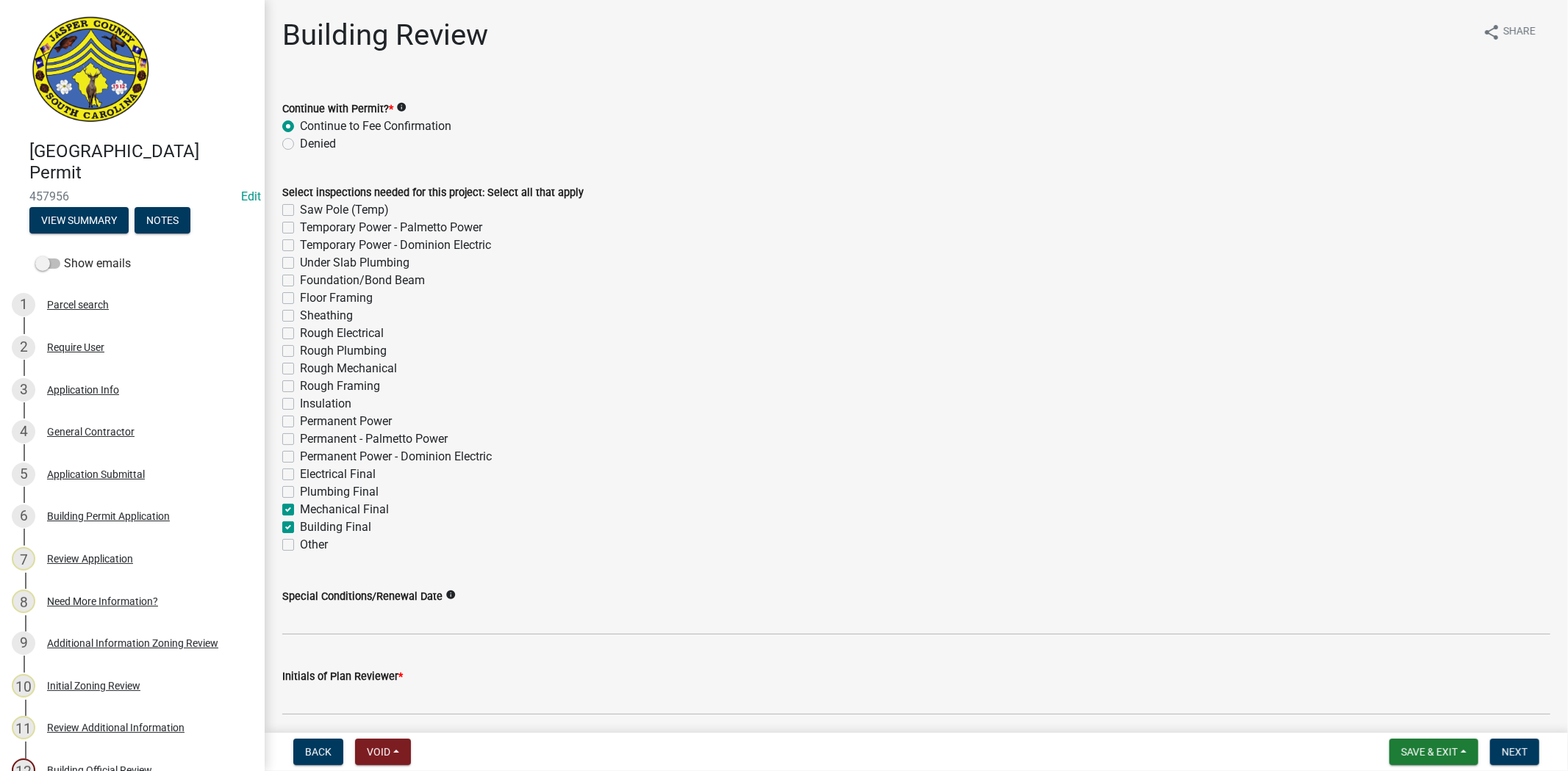
checkbox input "false"
checkbox input "true"
checkbox input "false"
click at [300, 495] on label "Plumbing Final" at bounding box center [339, 492] width 78 height 18
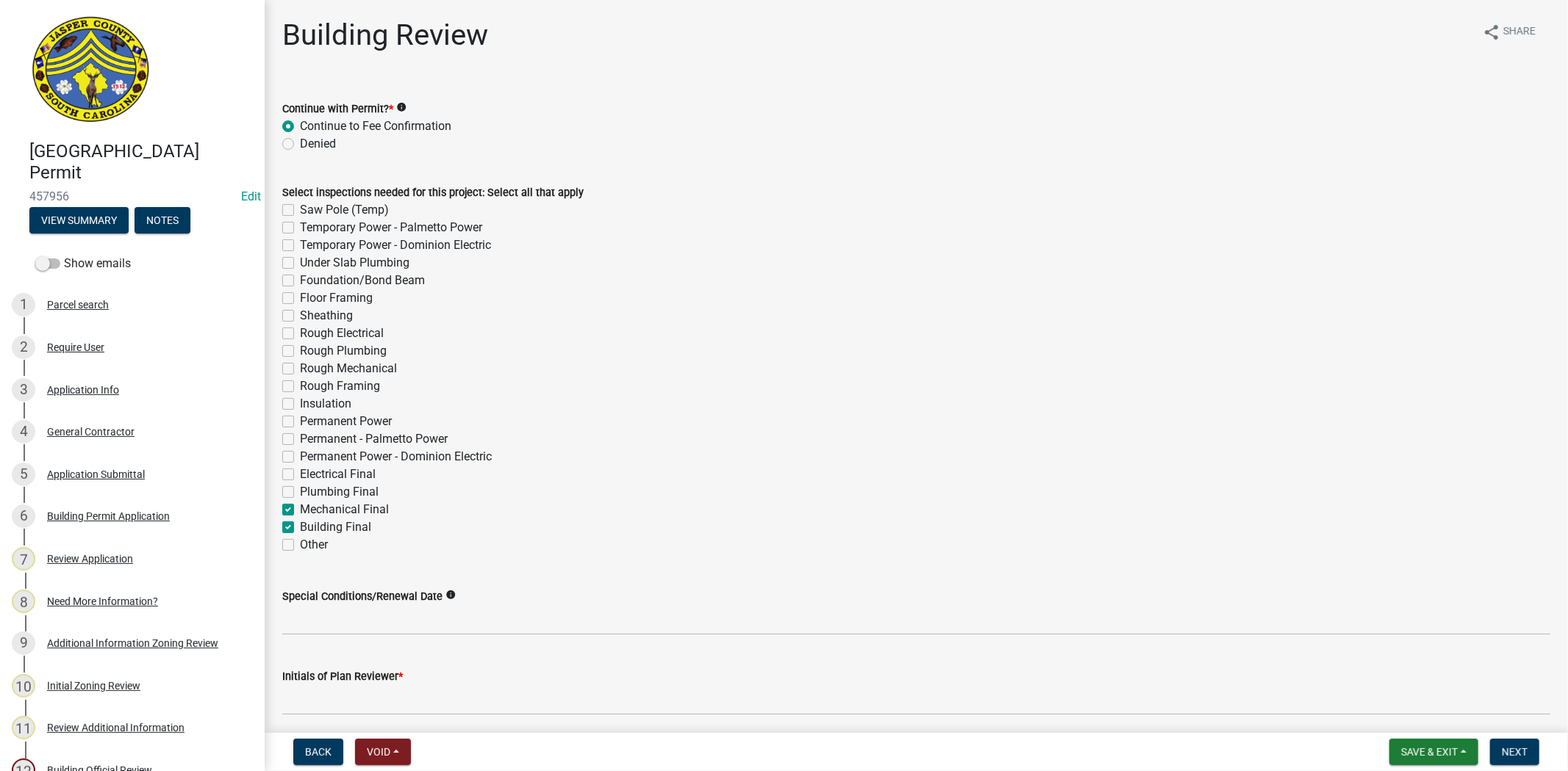
click at [300, 493] on input "Plumbing Final" at bounding box center [305, 488] width 10 height 10
checkbox input "true"
checkbox input "false"
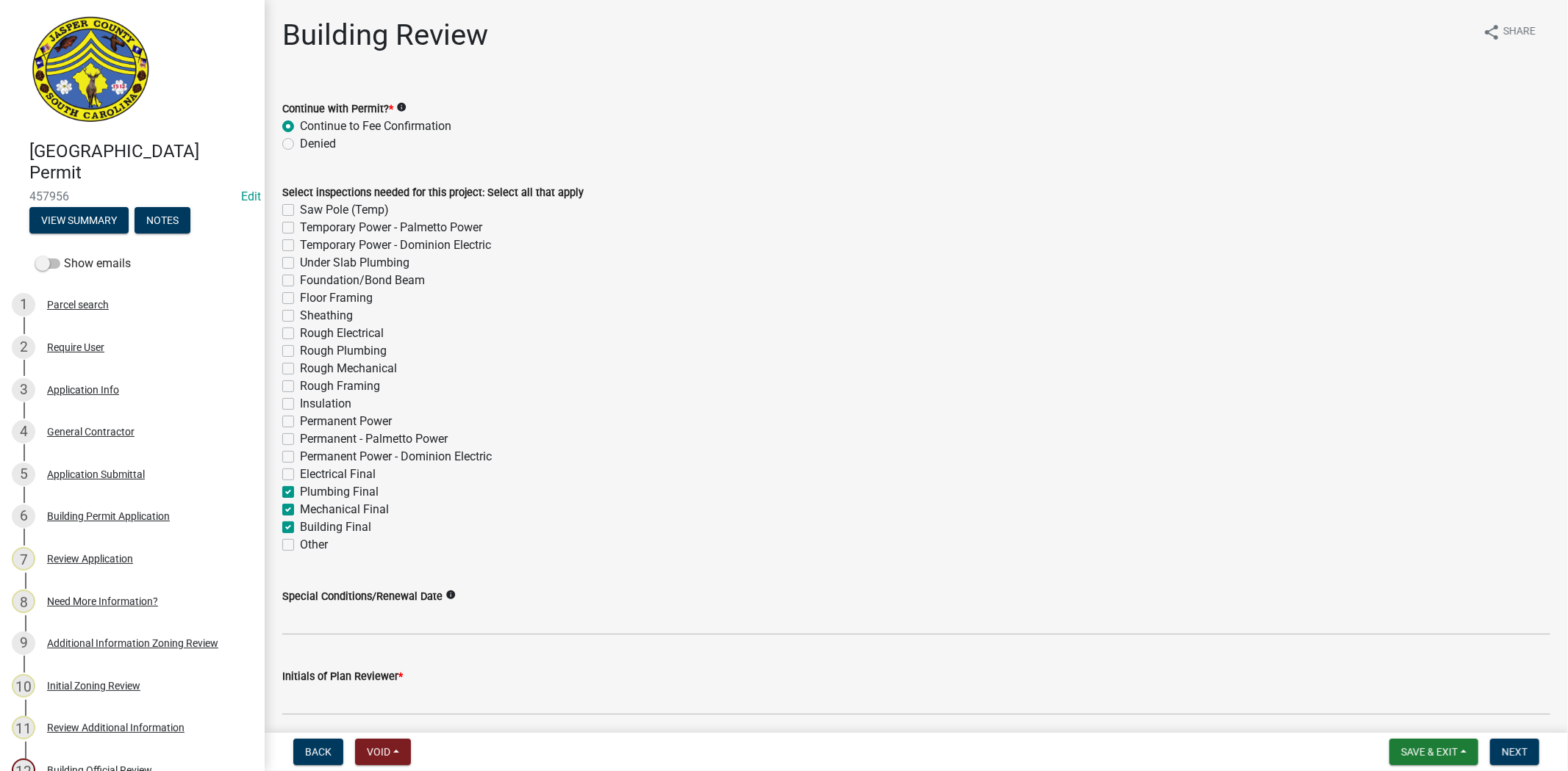
checkbox input "false"
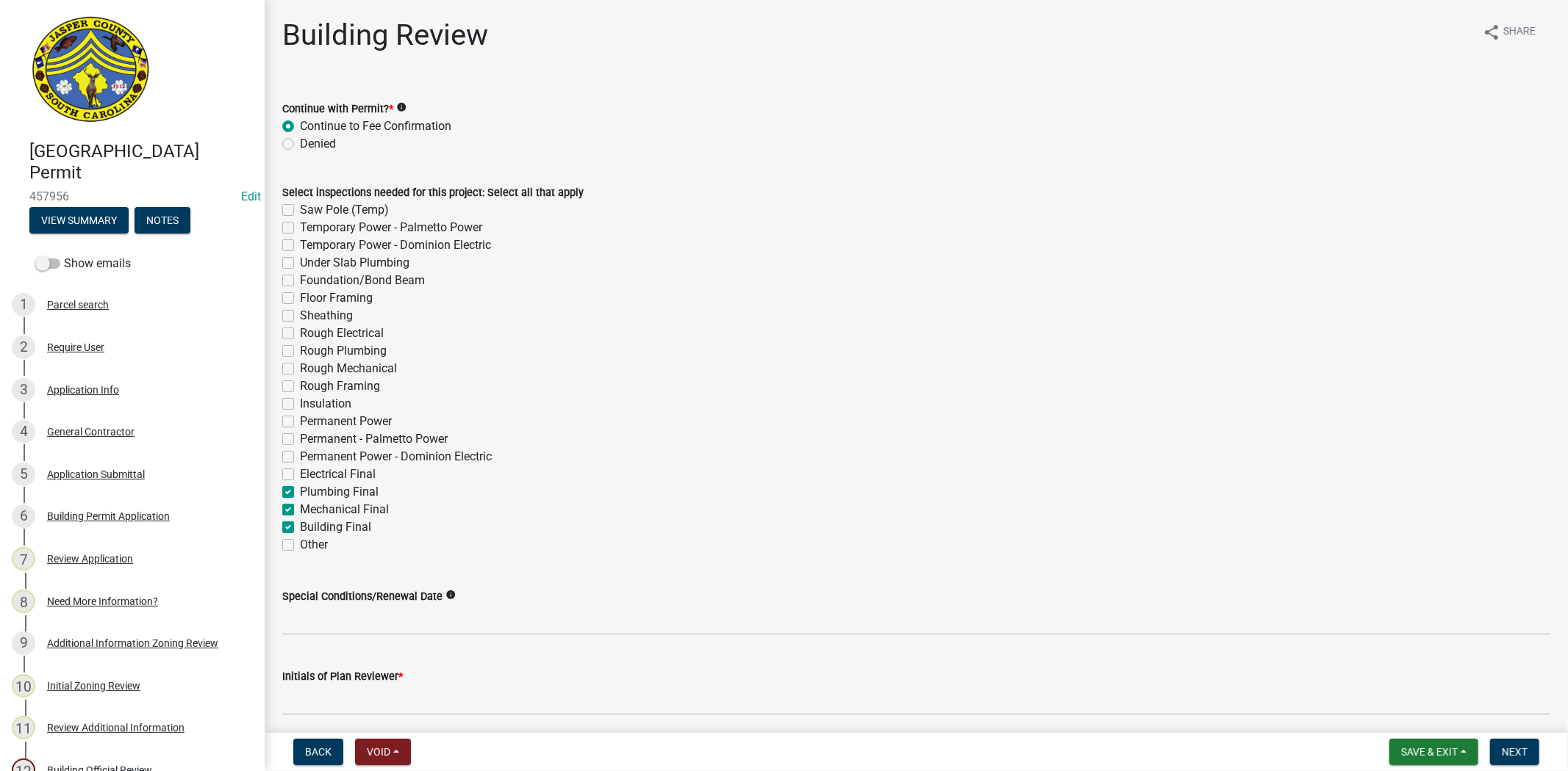
checkbox input "false"
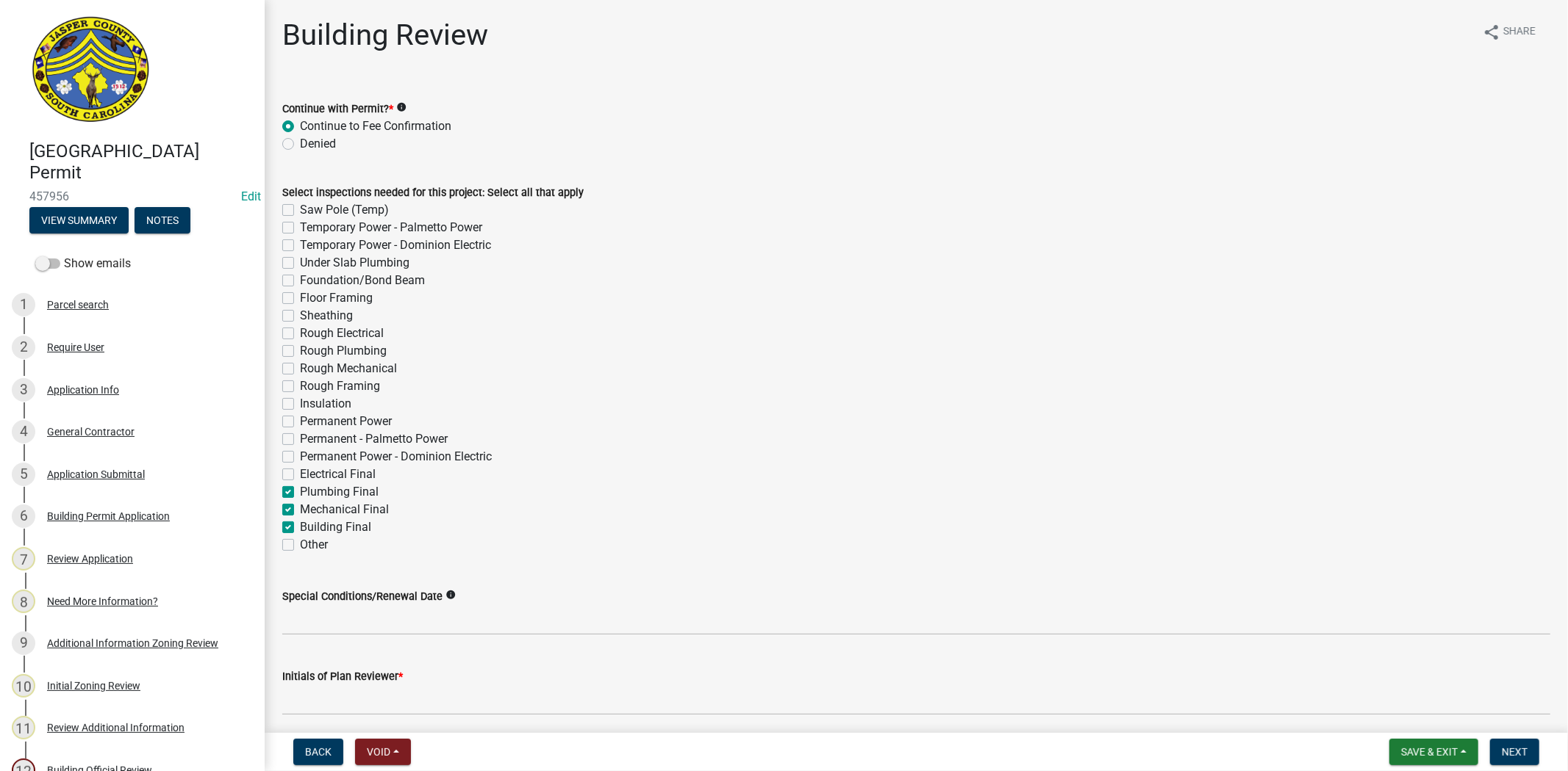
checkbox input "false"
checkbox input "true"
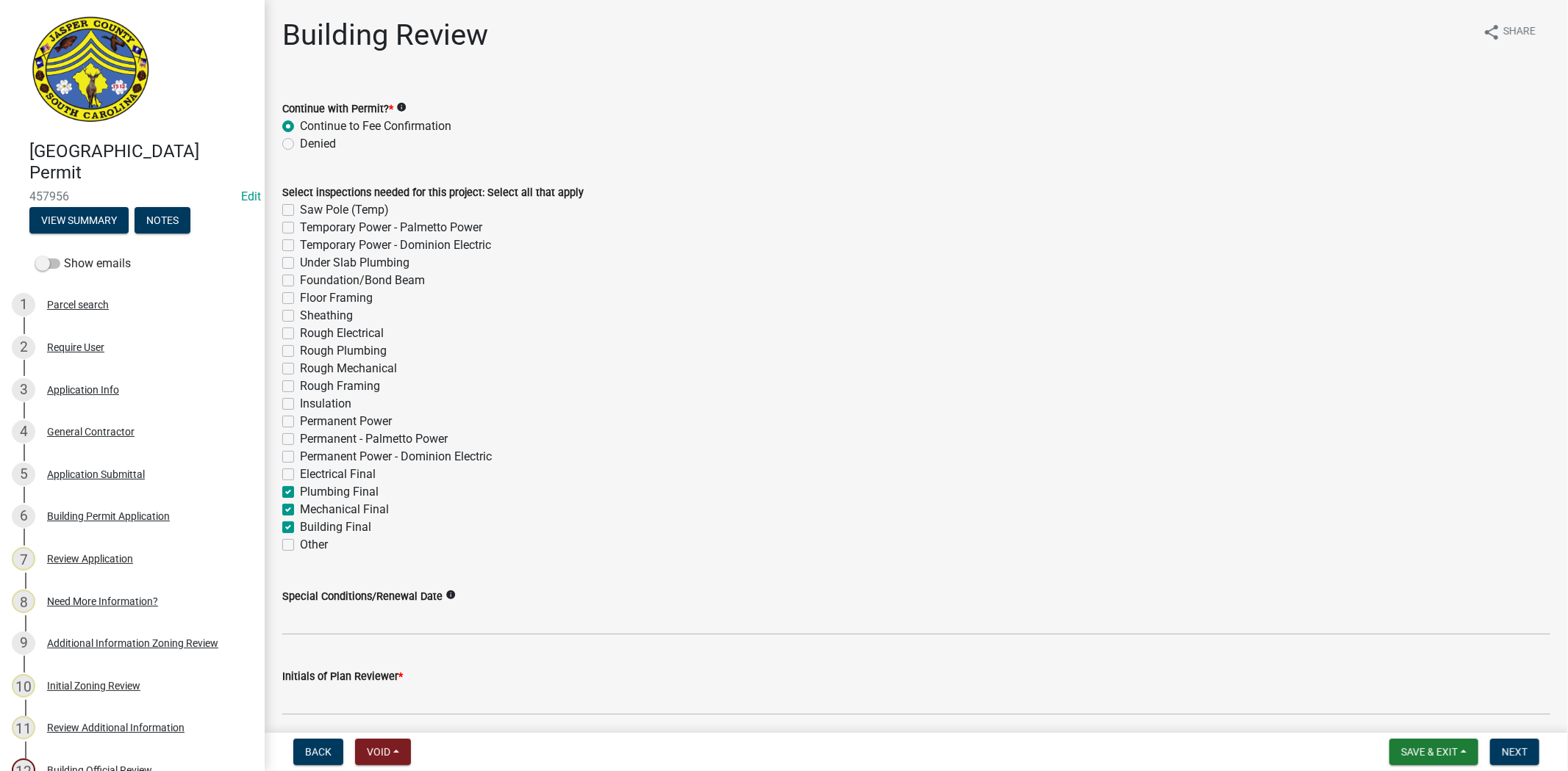
checkbox input "true"
checkbox input "false"
click at [300, 479] on label "Electrical Final" at bounding box center [338, 474] width 76 height 18
click at [300, 475] on input "Electrical Final" at bounding box center [305, 470] width 10 height 10
checkbox input "true"
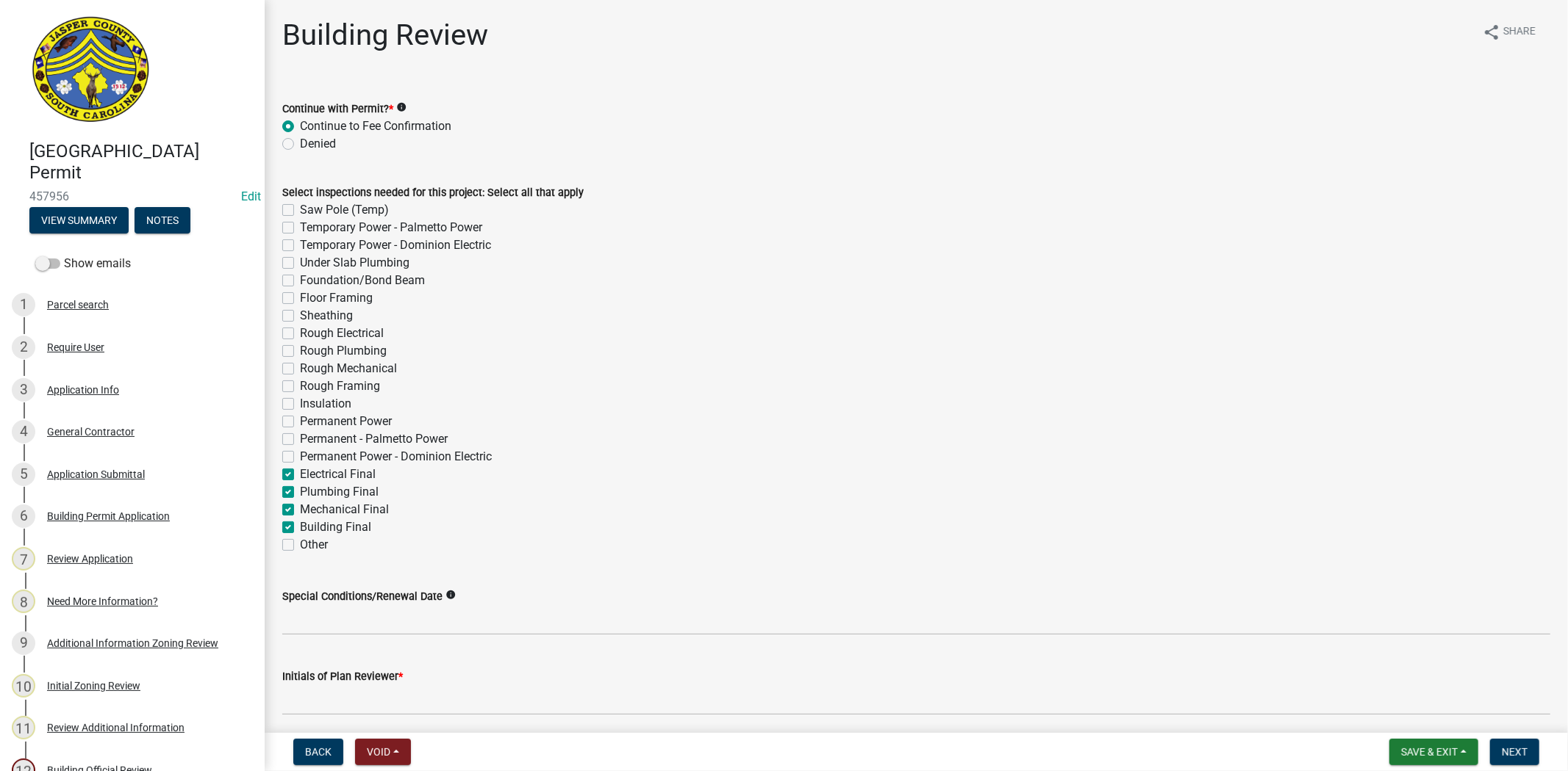
checkbox input "false"
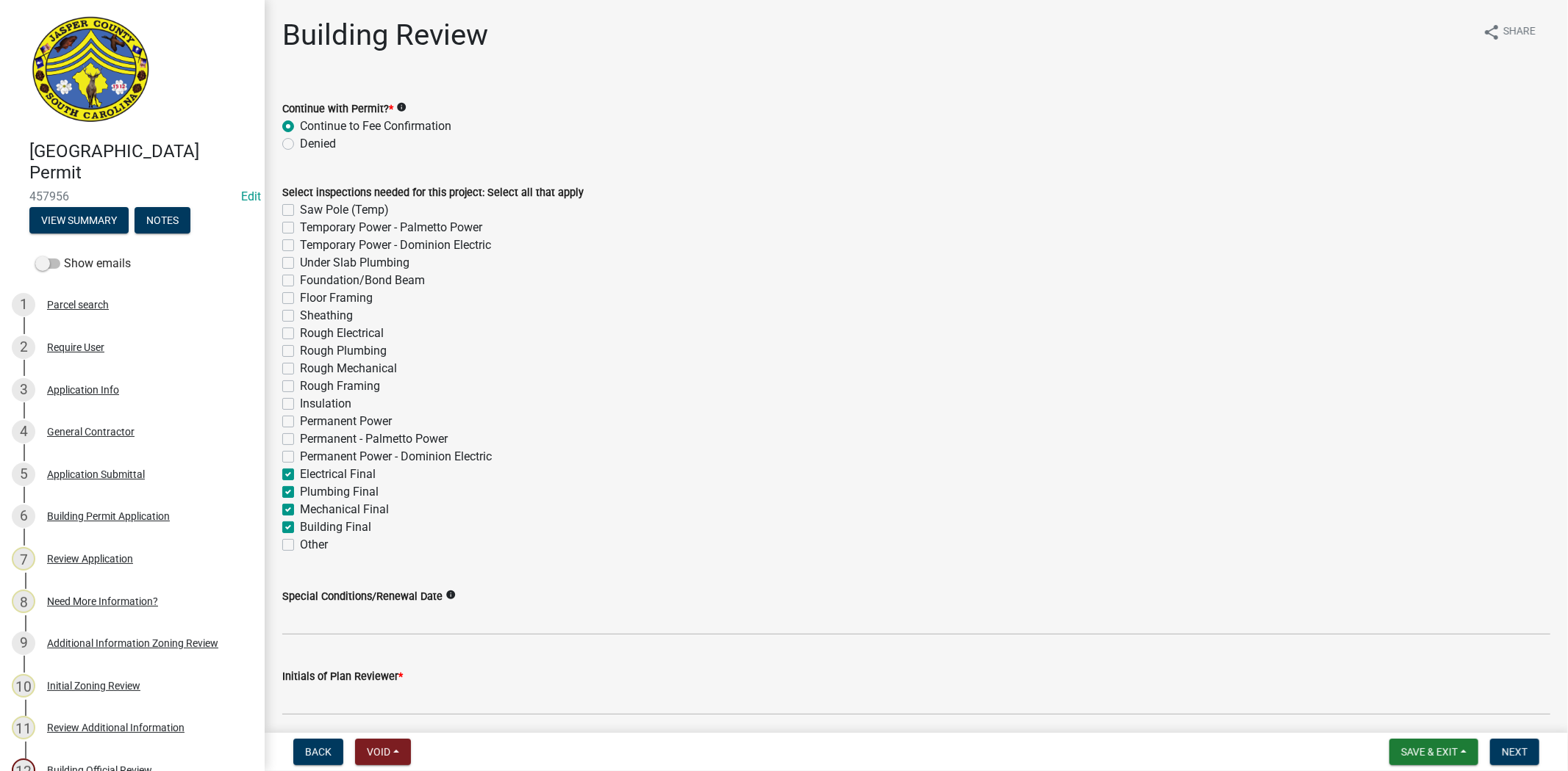
checkbox input "false"
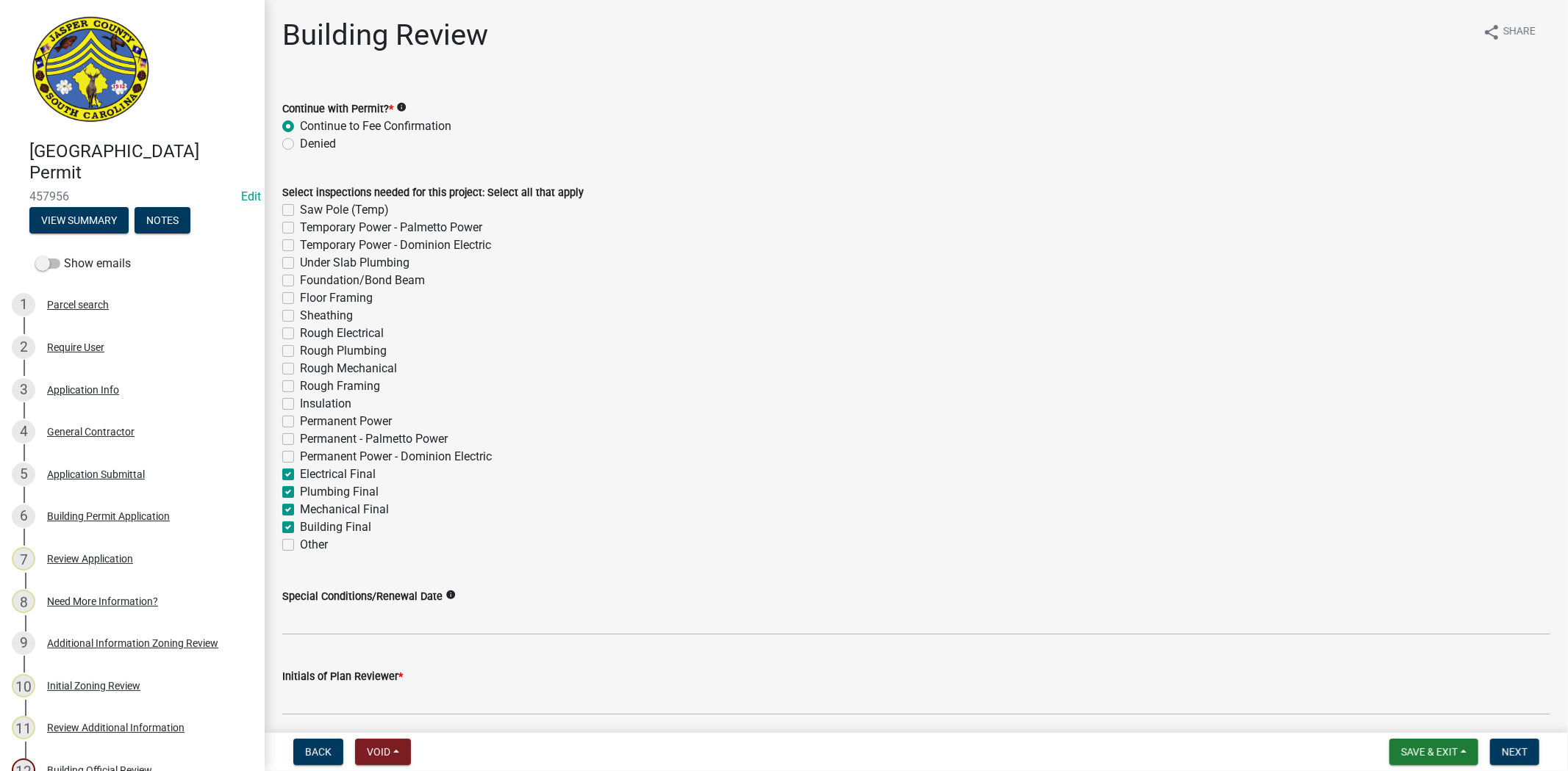
checkbox input "false"
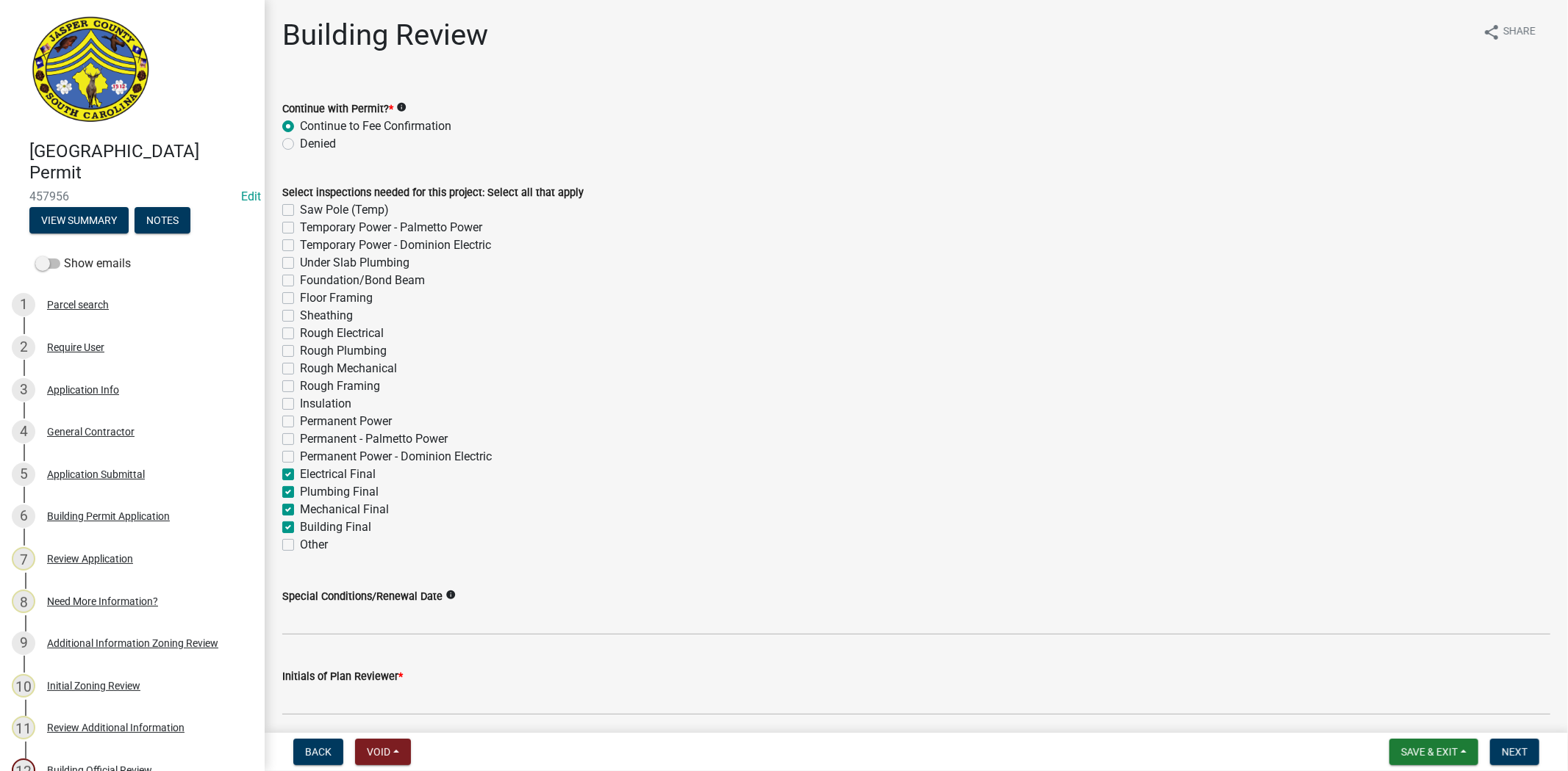
checkbox input "true"
checkbox input "false"
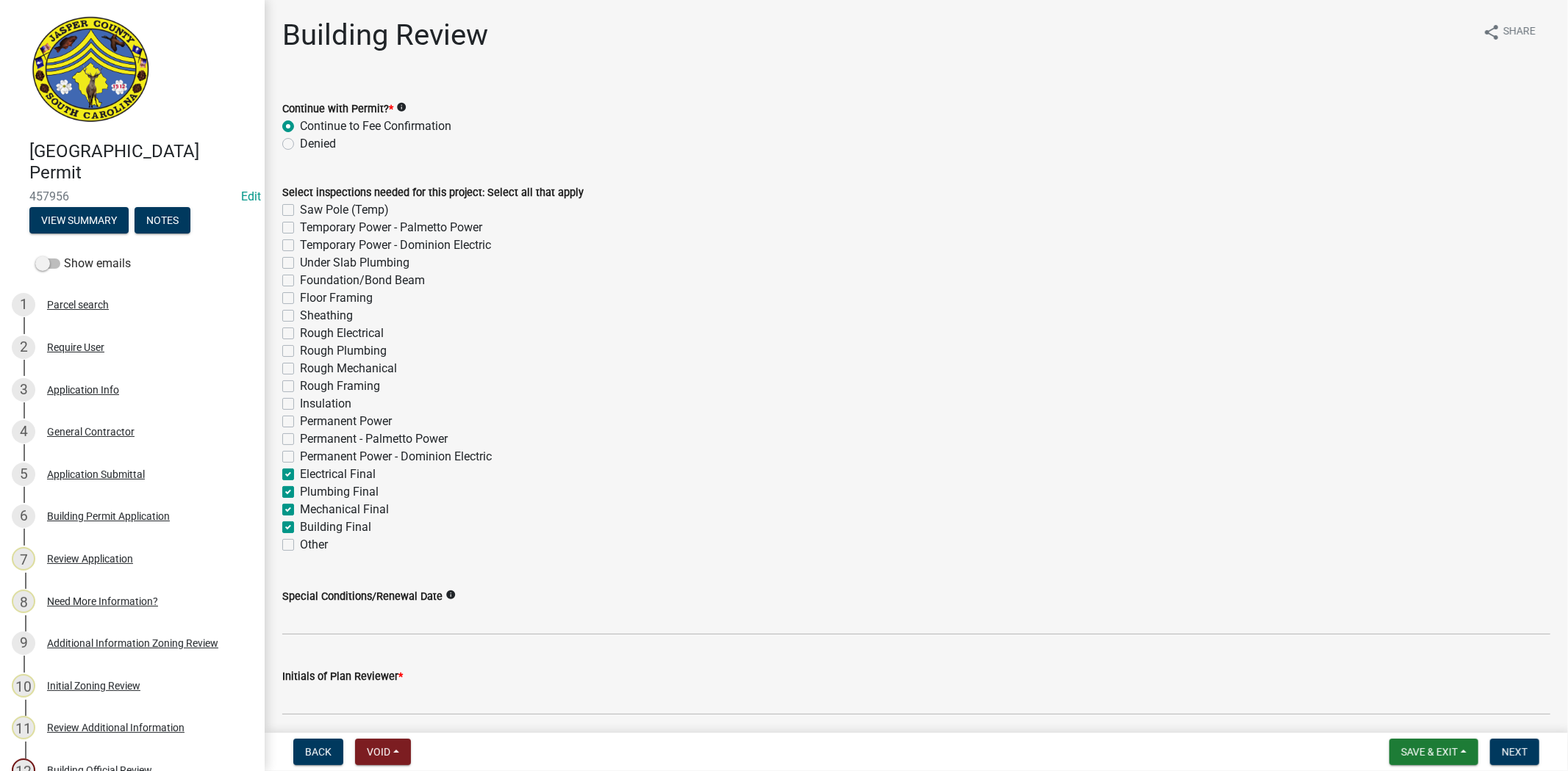
click at [300, 416] on label "Permanent Power" at bounding box center [346, 422] width 92 height 18
click at [300, 416] on input "Permanent Power" at bounding box center [305, 418] width 10 height 10
checkbox input "true"
checkbox input "false"
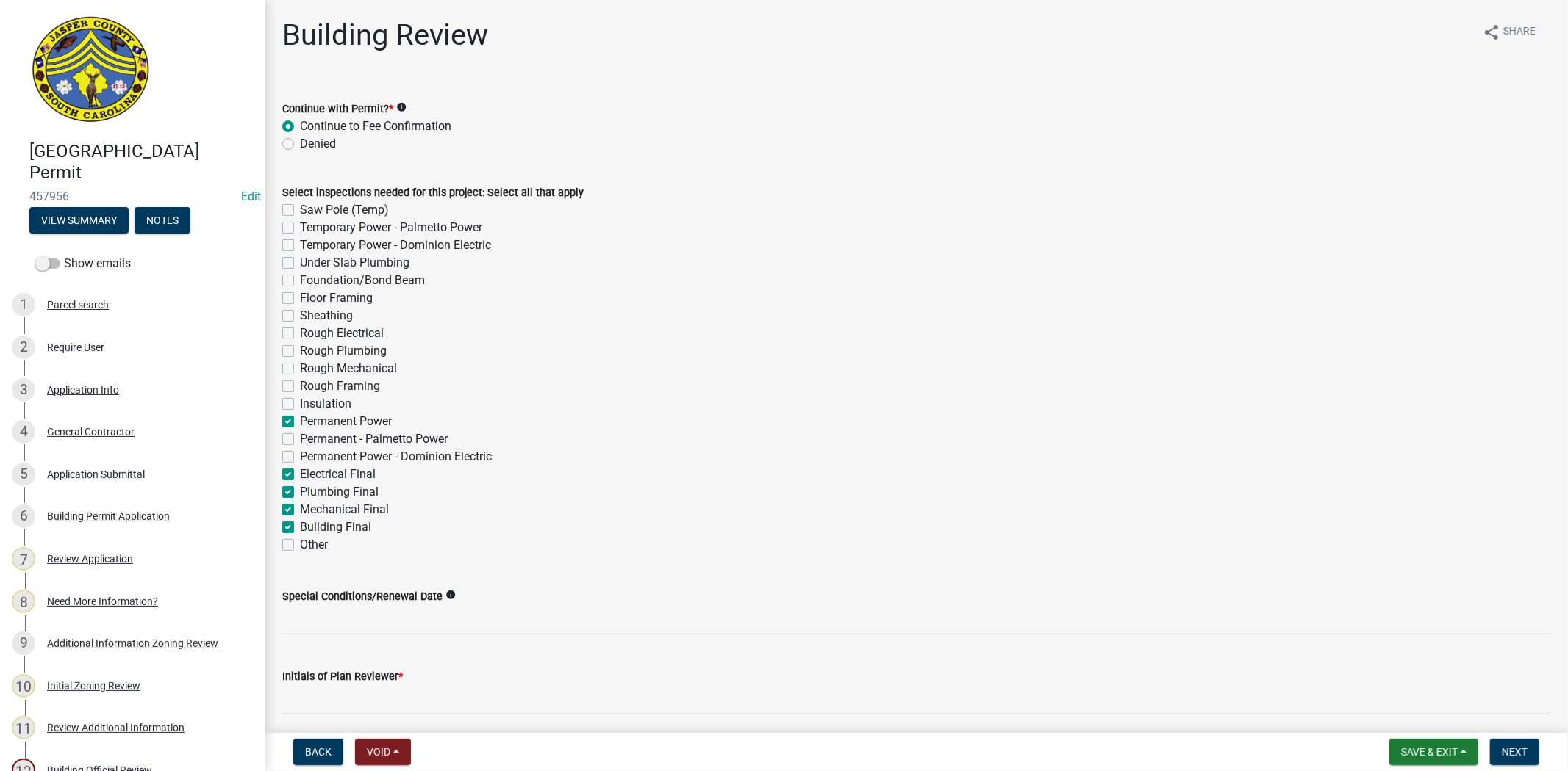
checkbox input "false"
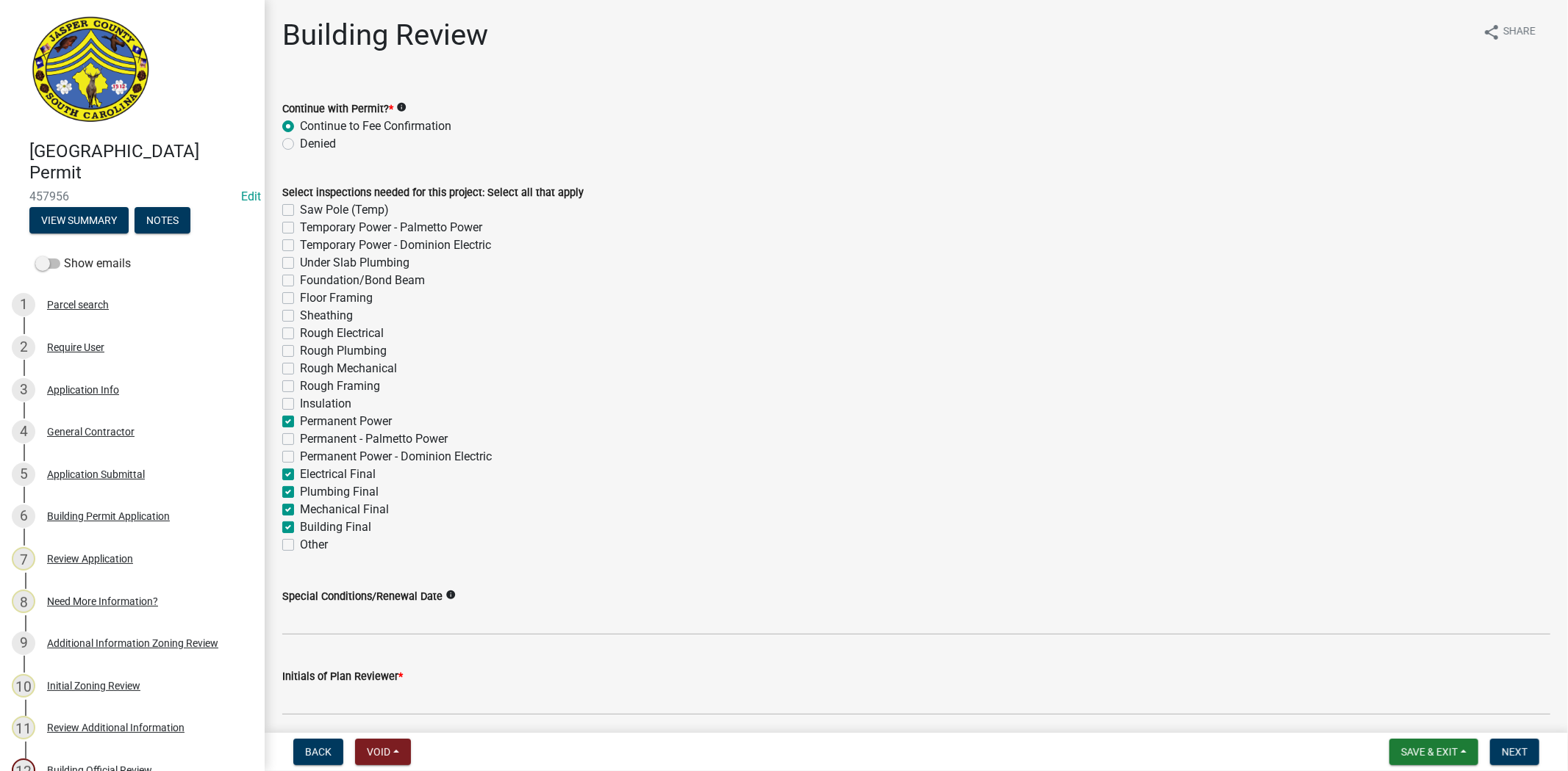
checkbox input "false"
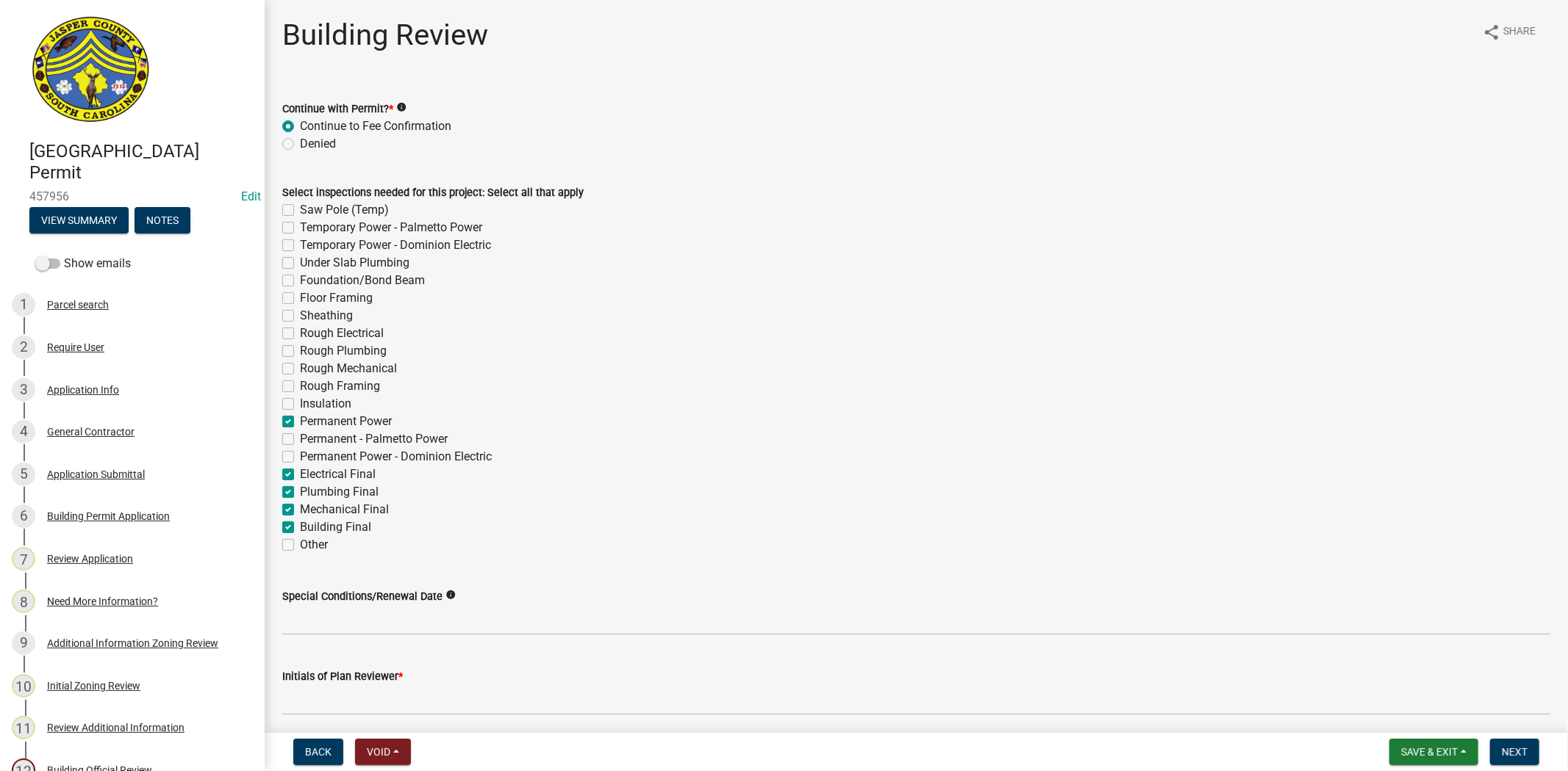
checkbox input "true"
checkbox input "false"
checkbox input "true"
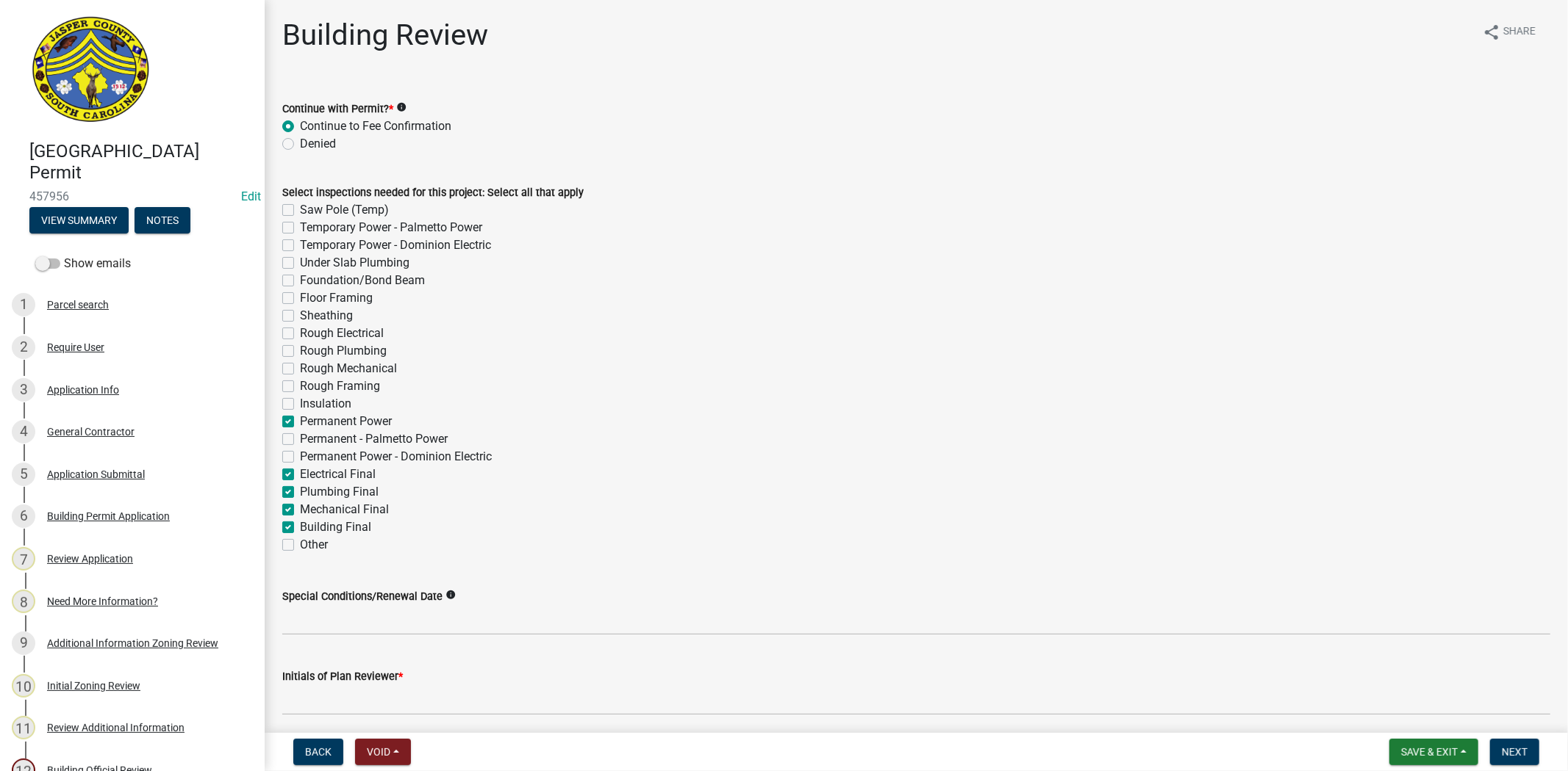
checkbox input "true"
checkbox input "false"
click at [300, 408] on label "Insulation" at bounding box center [326, 404] width 52 height 18
click at [300, 405] on input "Insulation" at bounding box center [305, 400] width 10 height 10
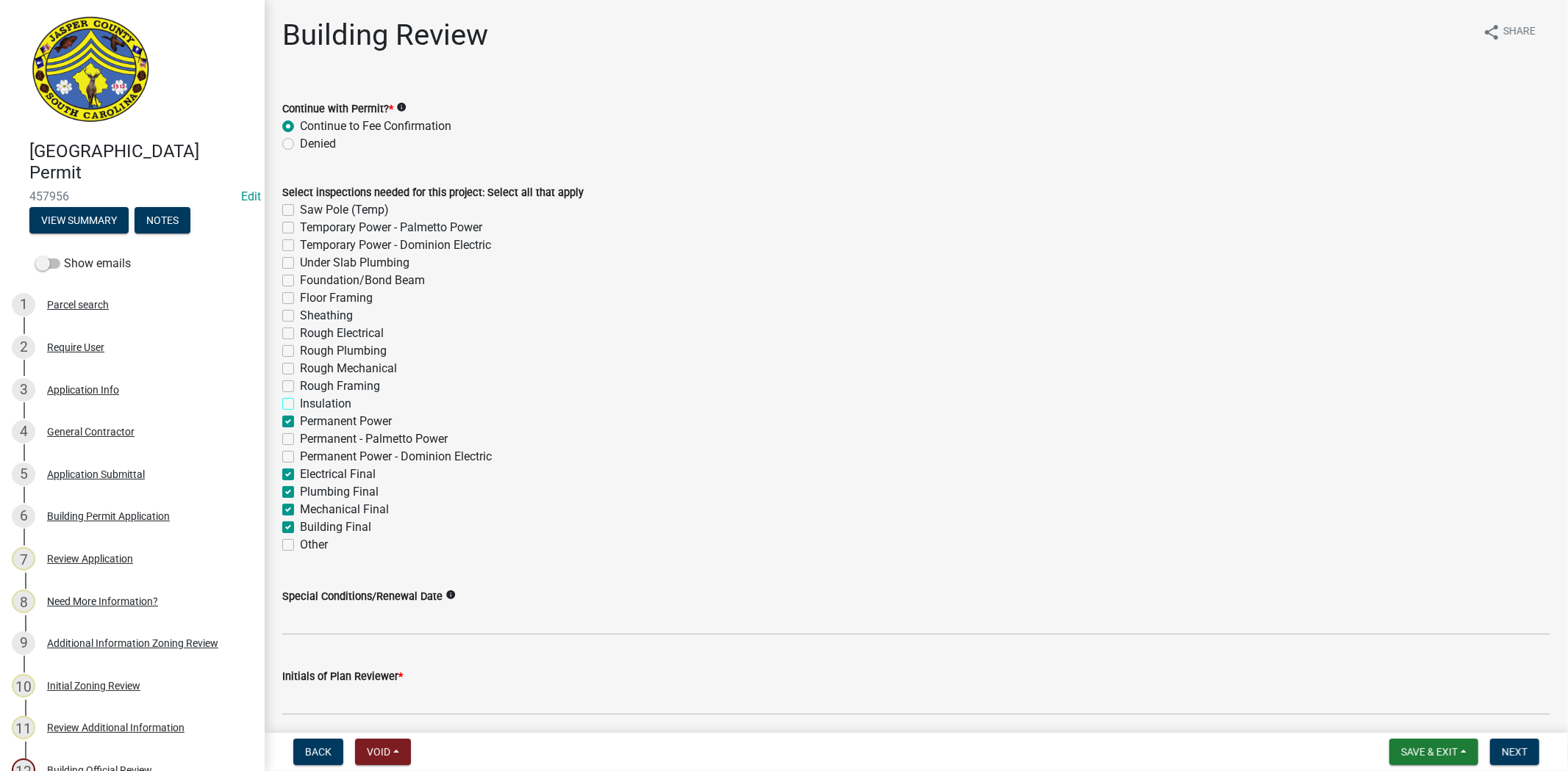
checkbox input "true"
checkbox input "false"
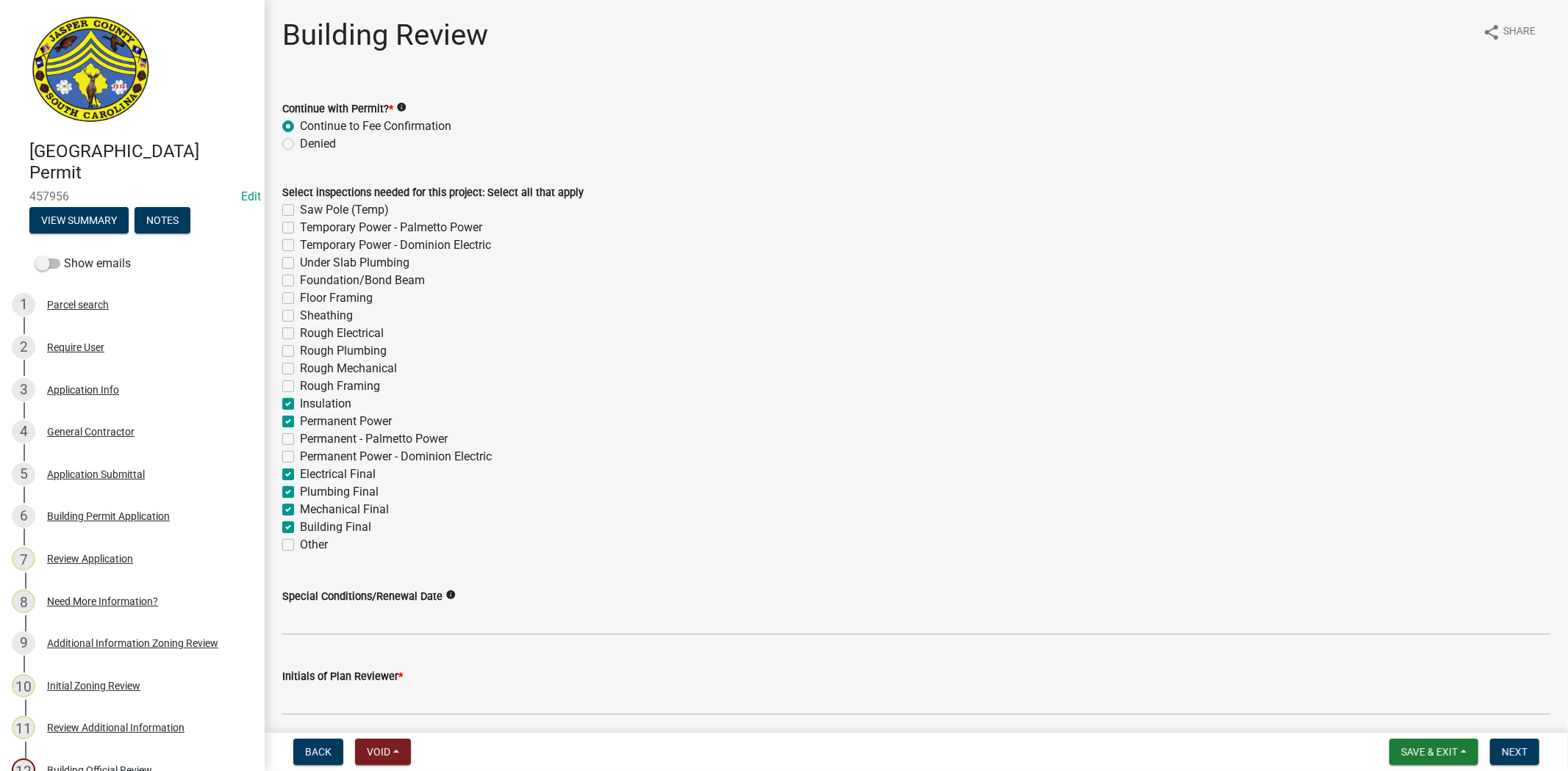
checkbox input "false"
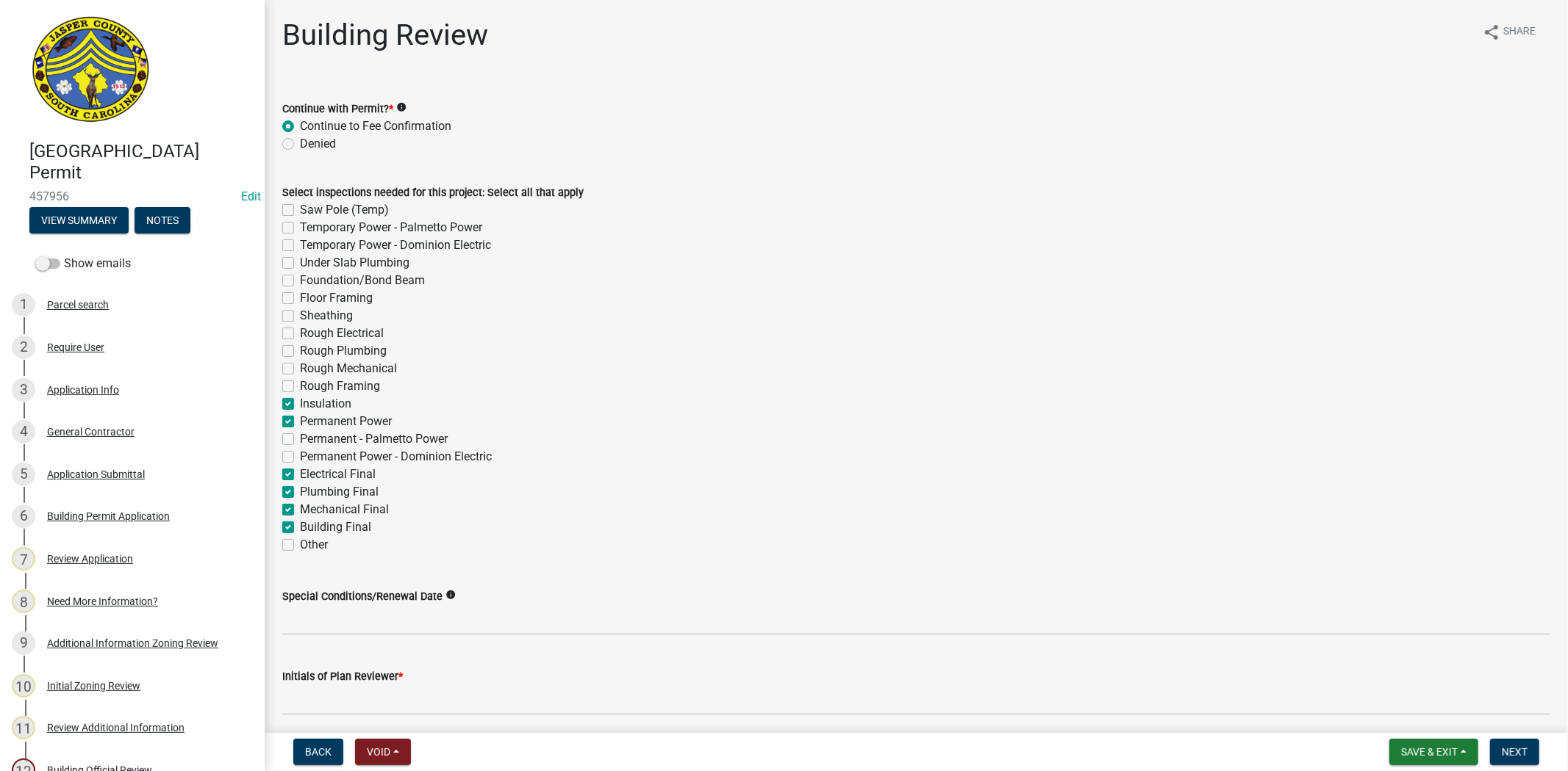
checkbox input "false"
checkbox input "true"
checkbox input "false"
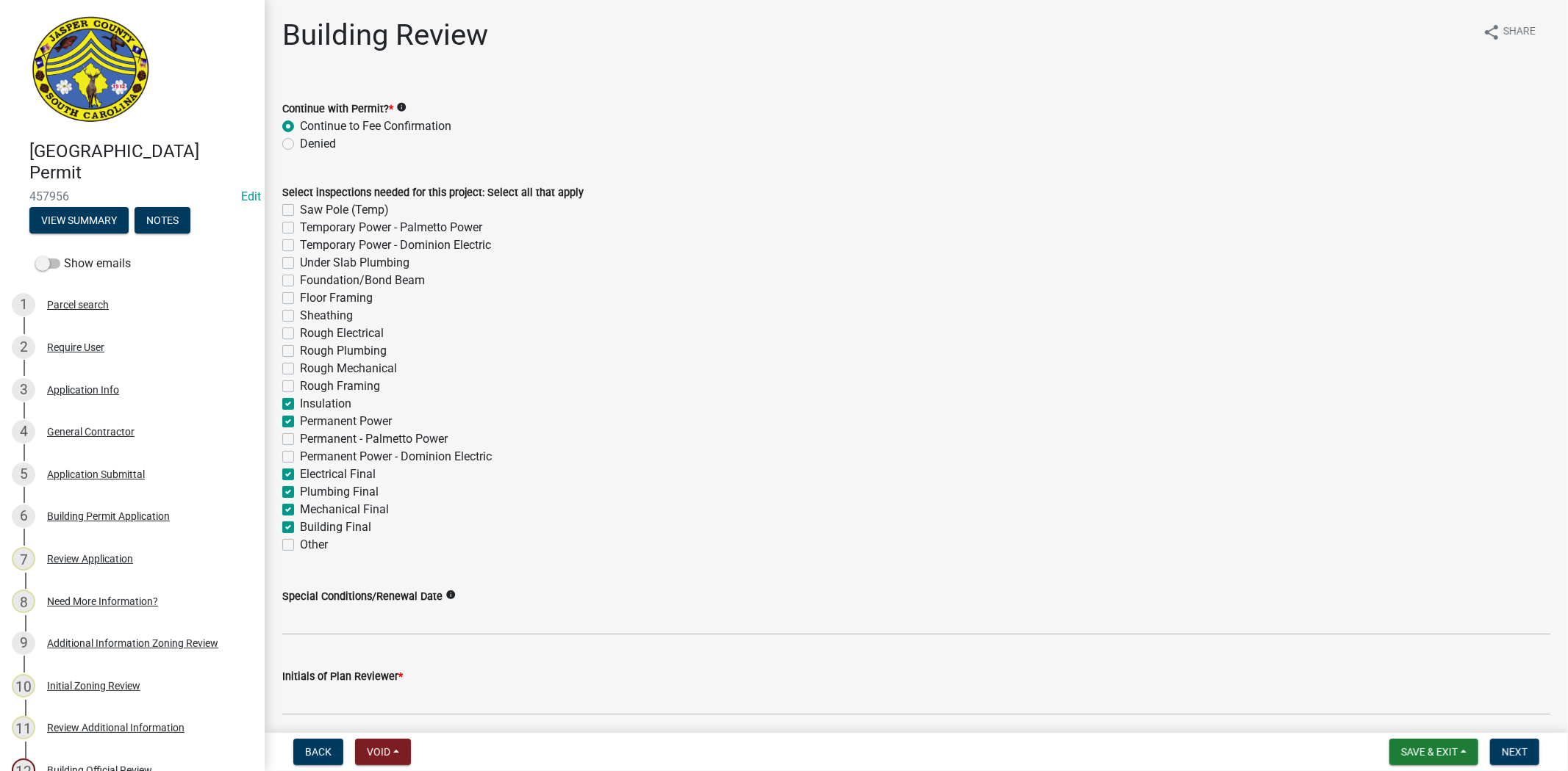
checkbox input "false"
checkbox input "true"
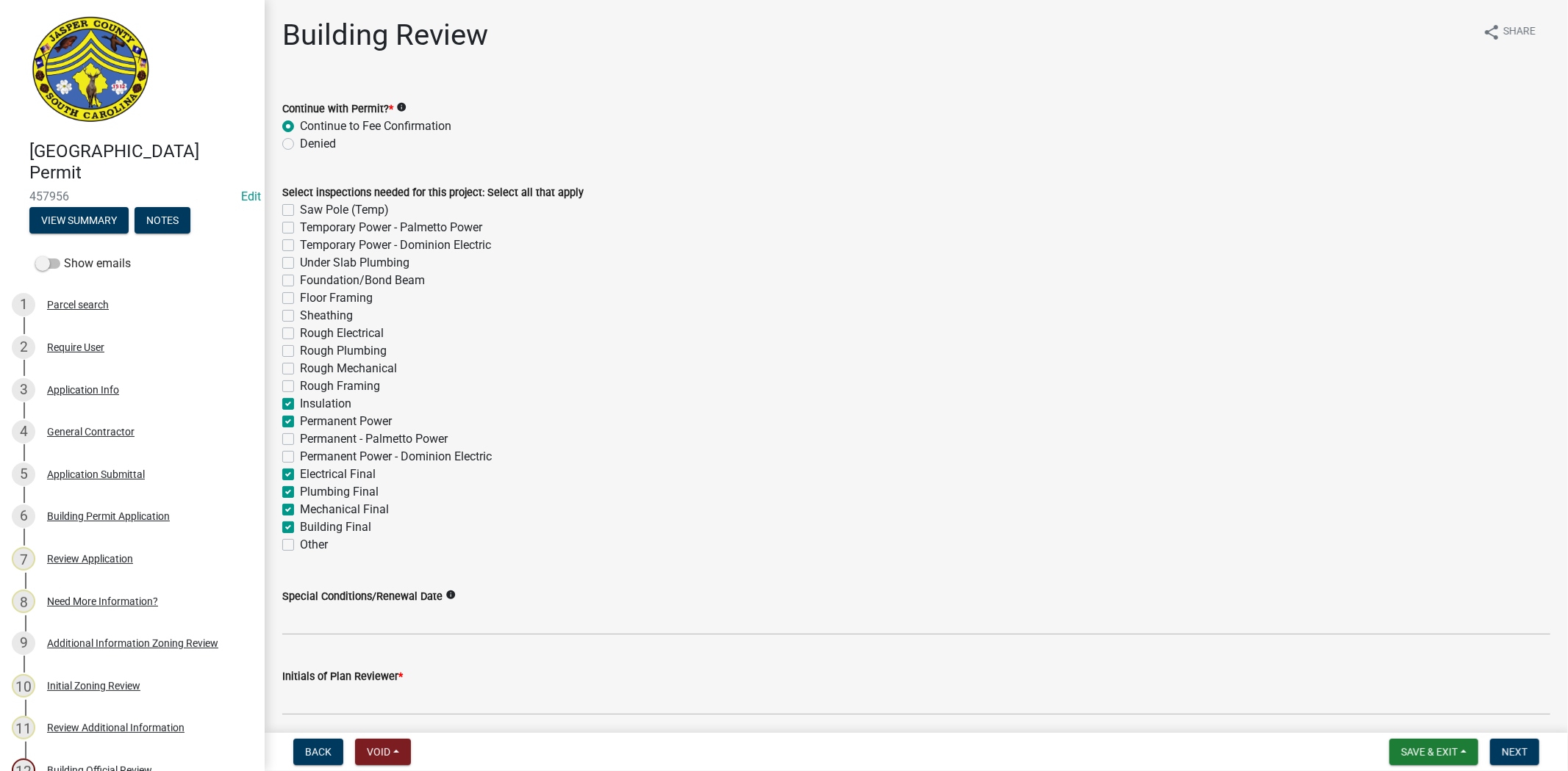
checkbox input "false"
click at [300, 386] on label "Rough Framing" at bounding box center [340, 386] width 80 height 18
click at [300, 386] on input "Rough Framing" at bounding box center [305, 382] width 10 height 10
checkbox input "true"
checkbox input "false"
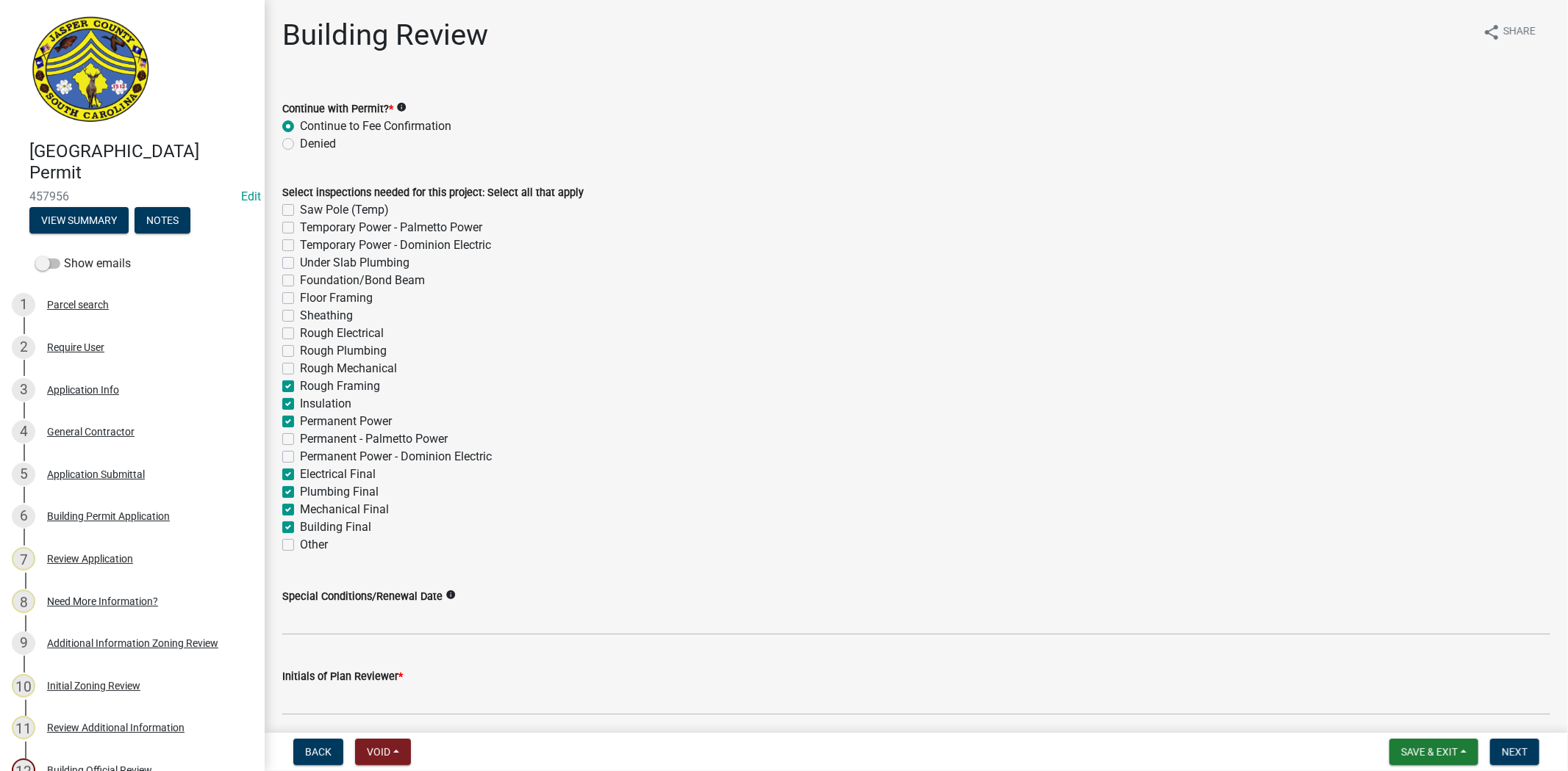
checkbox input "false"
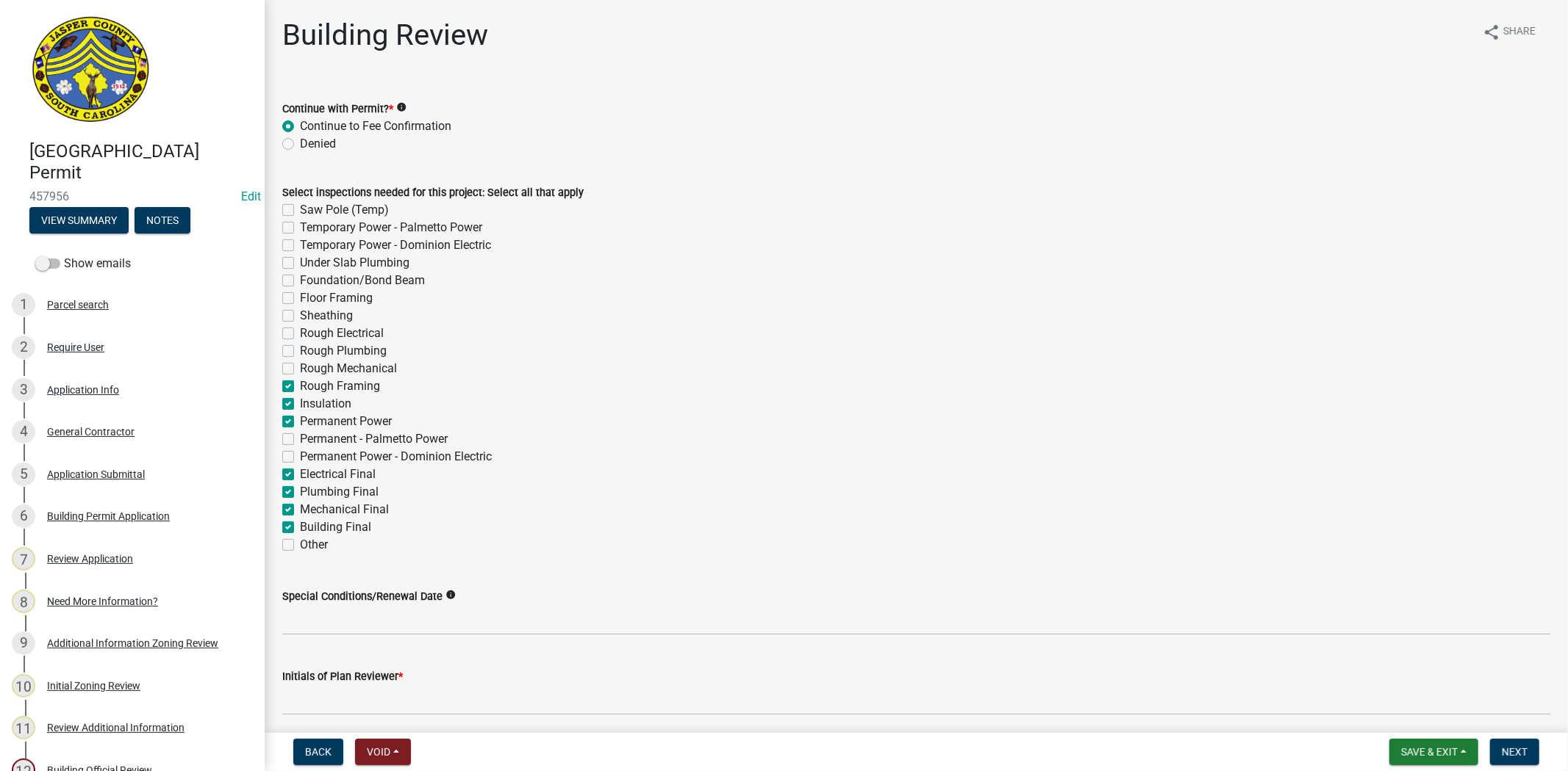
checkbox input "false"
checkbox input "true"
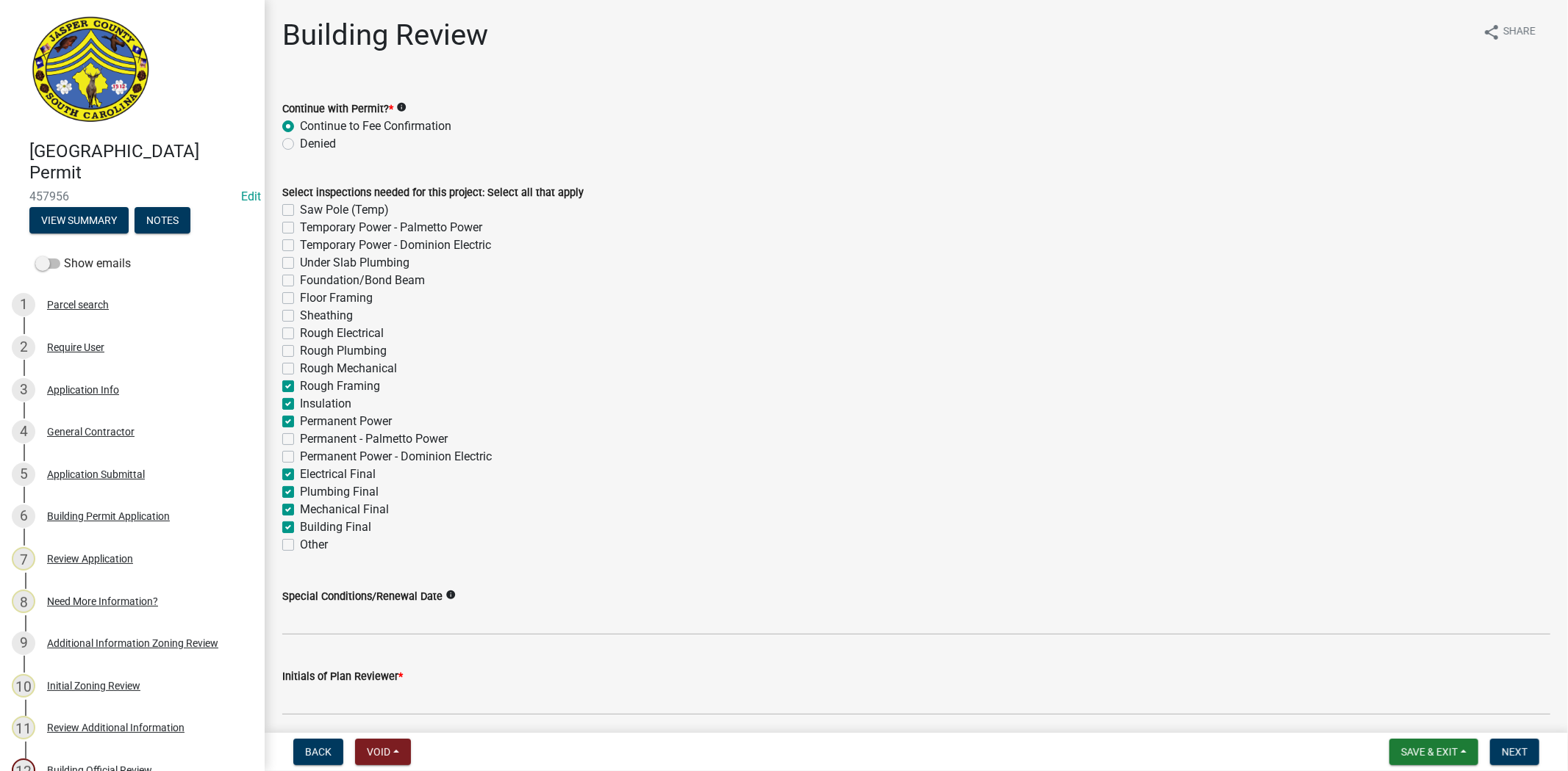
checkbox input "true"
checkbox input "false"
checkbox input "true"
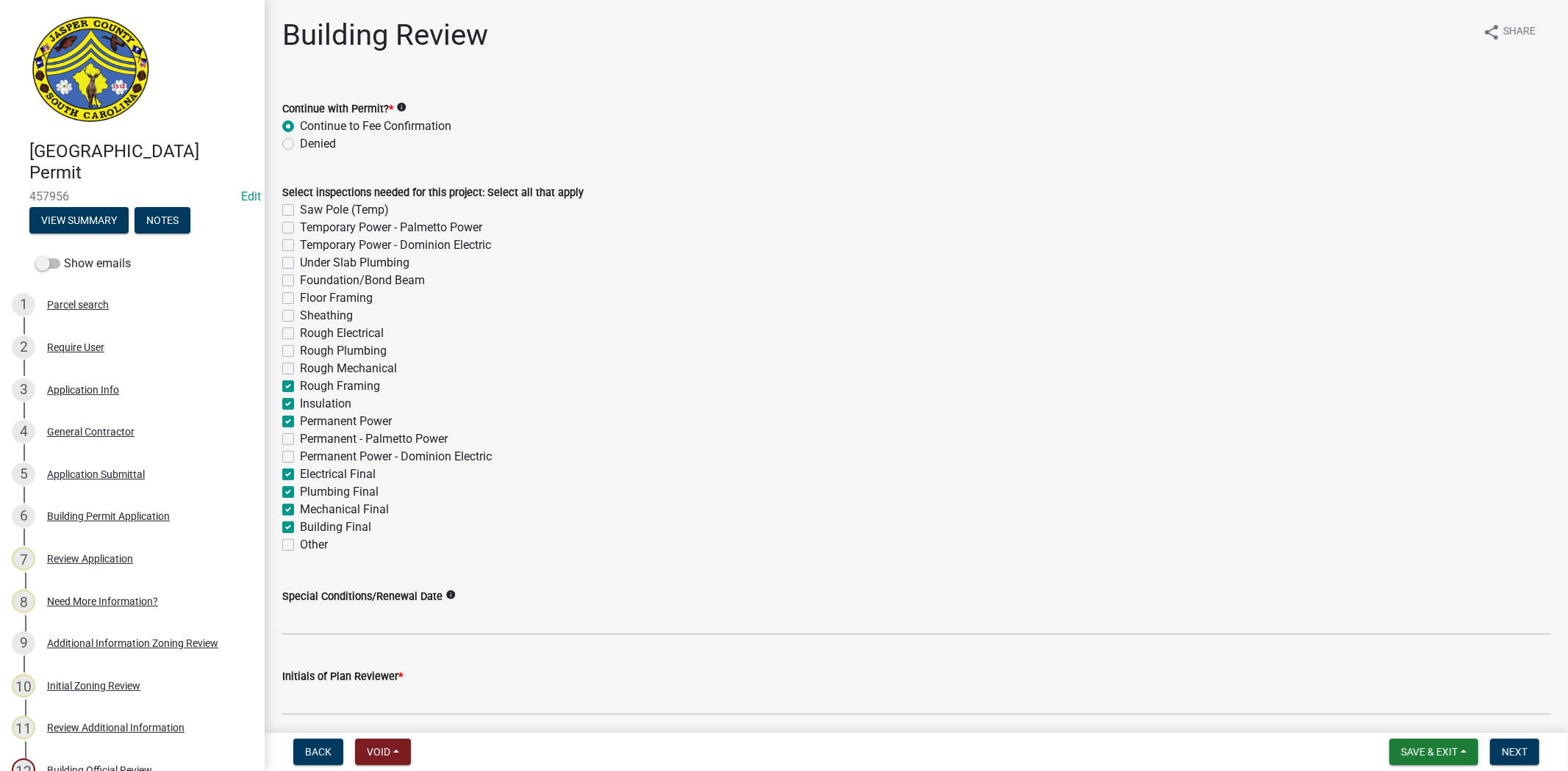
checkbox input "true"
checkbox input "false"
click at [300, 364] on label "Rough Mechanical" at bounding box center [349, 369] width 97 height 18
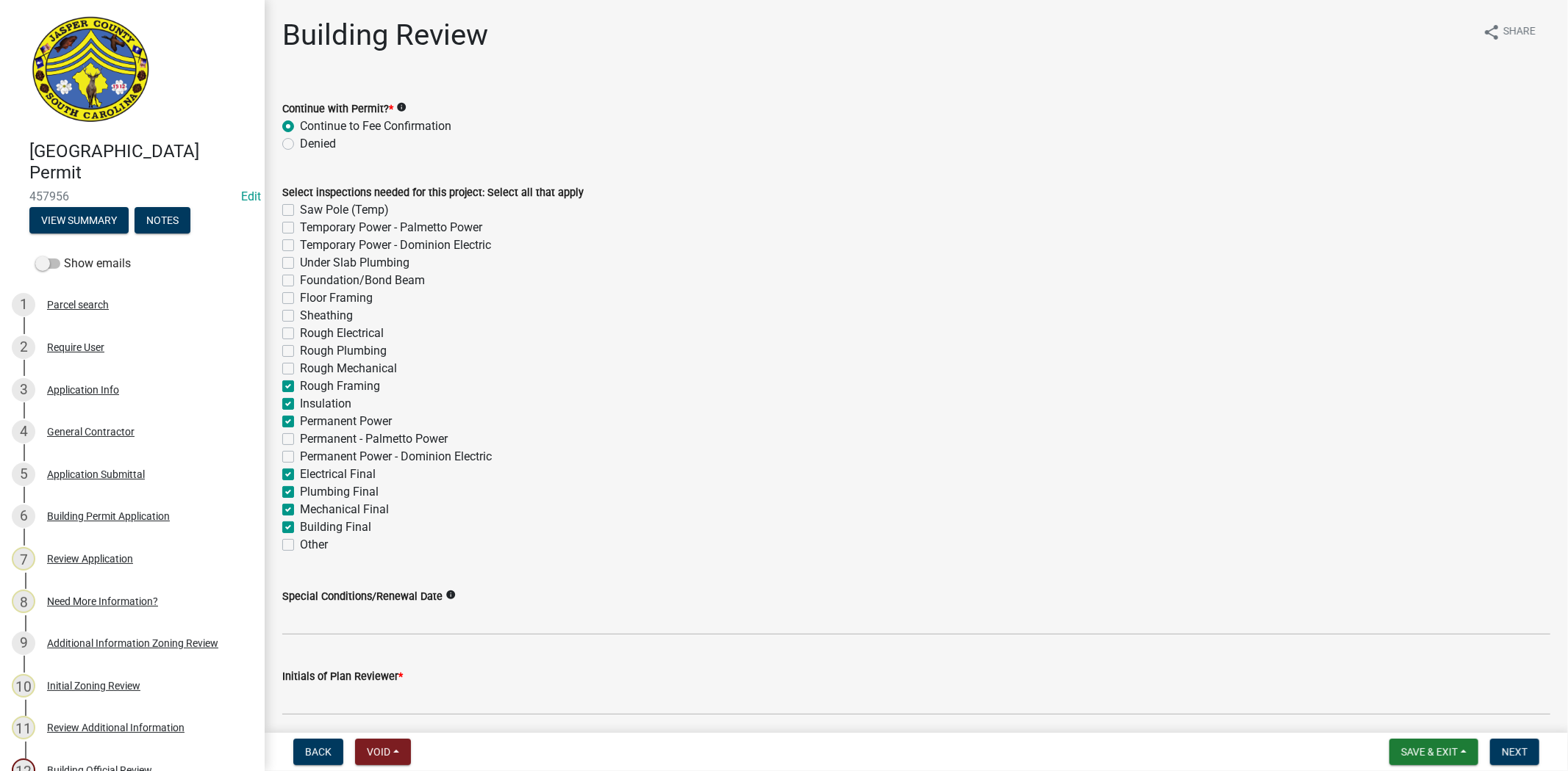
click at [300, 364] on input "Rough Mechanical" at bounding box center [305, 365] width 10 height 10
checkbox input "true"
checkbox input "false"
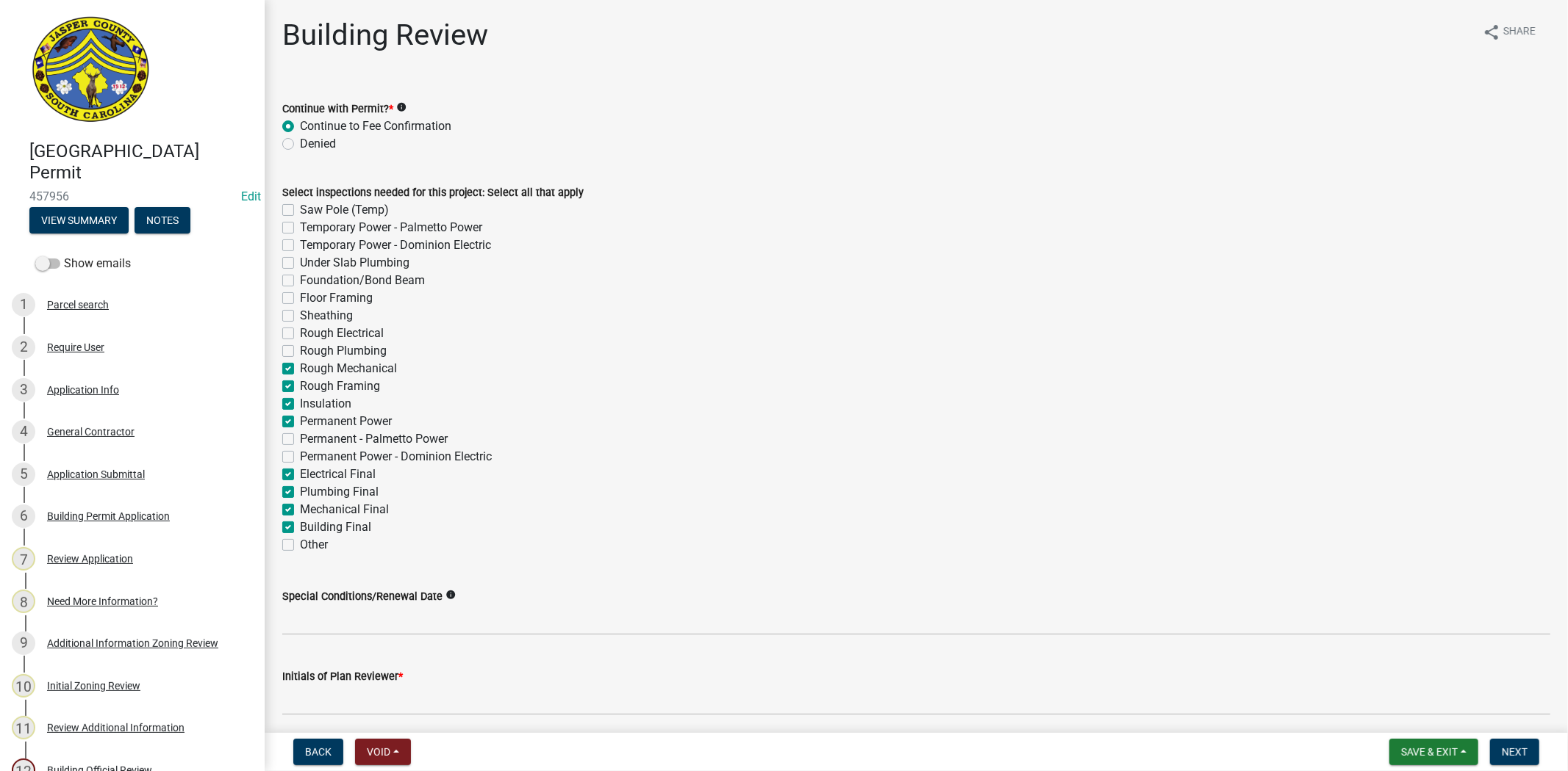
checkbox input "false"
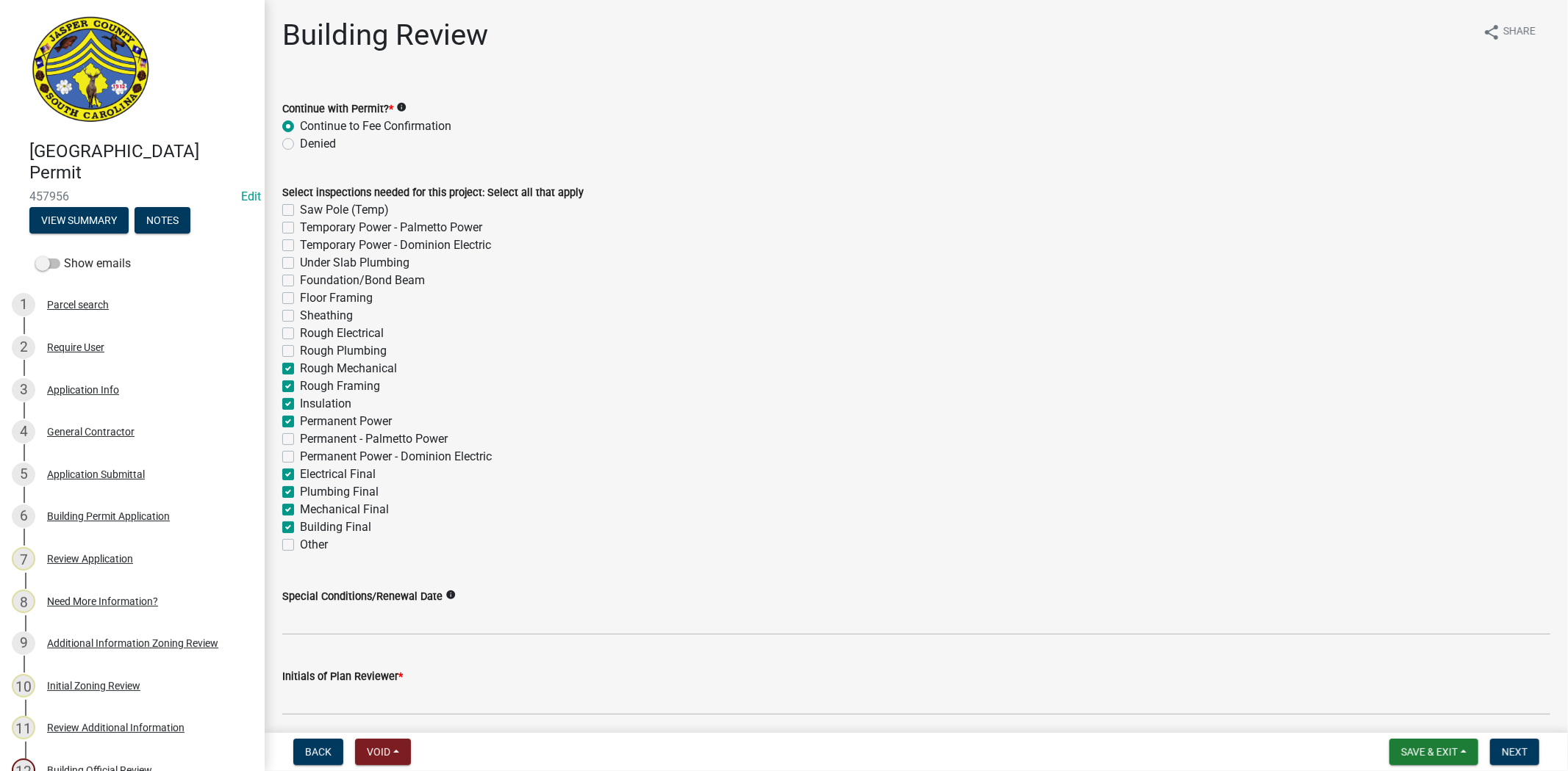
checkbox input "false"
checkbox input "true"
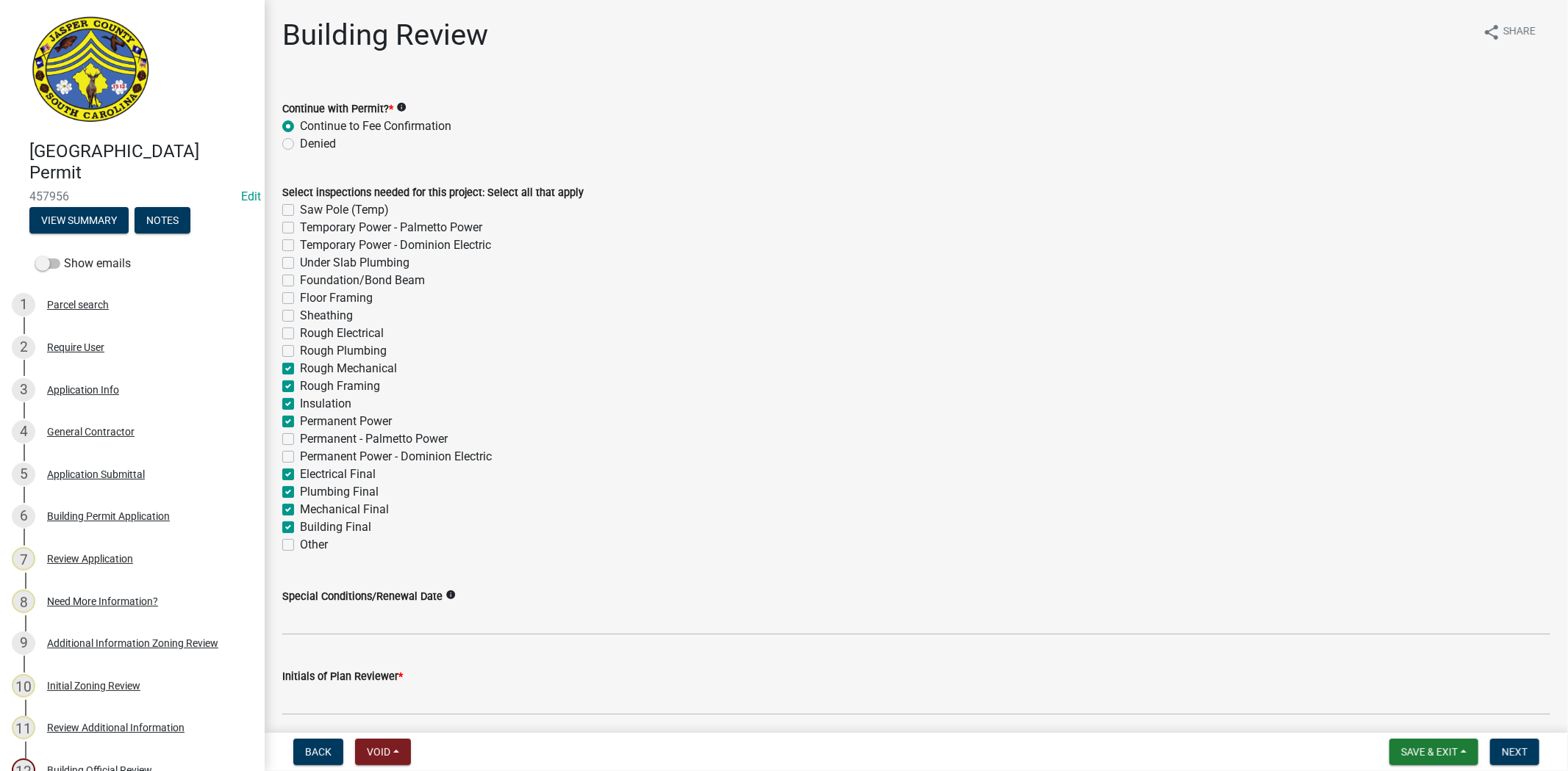
checkbox input "false"
checkbox input "true"
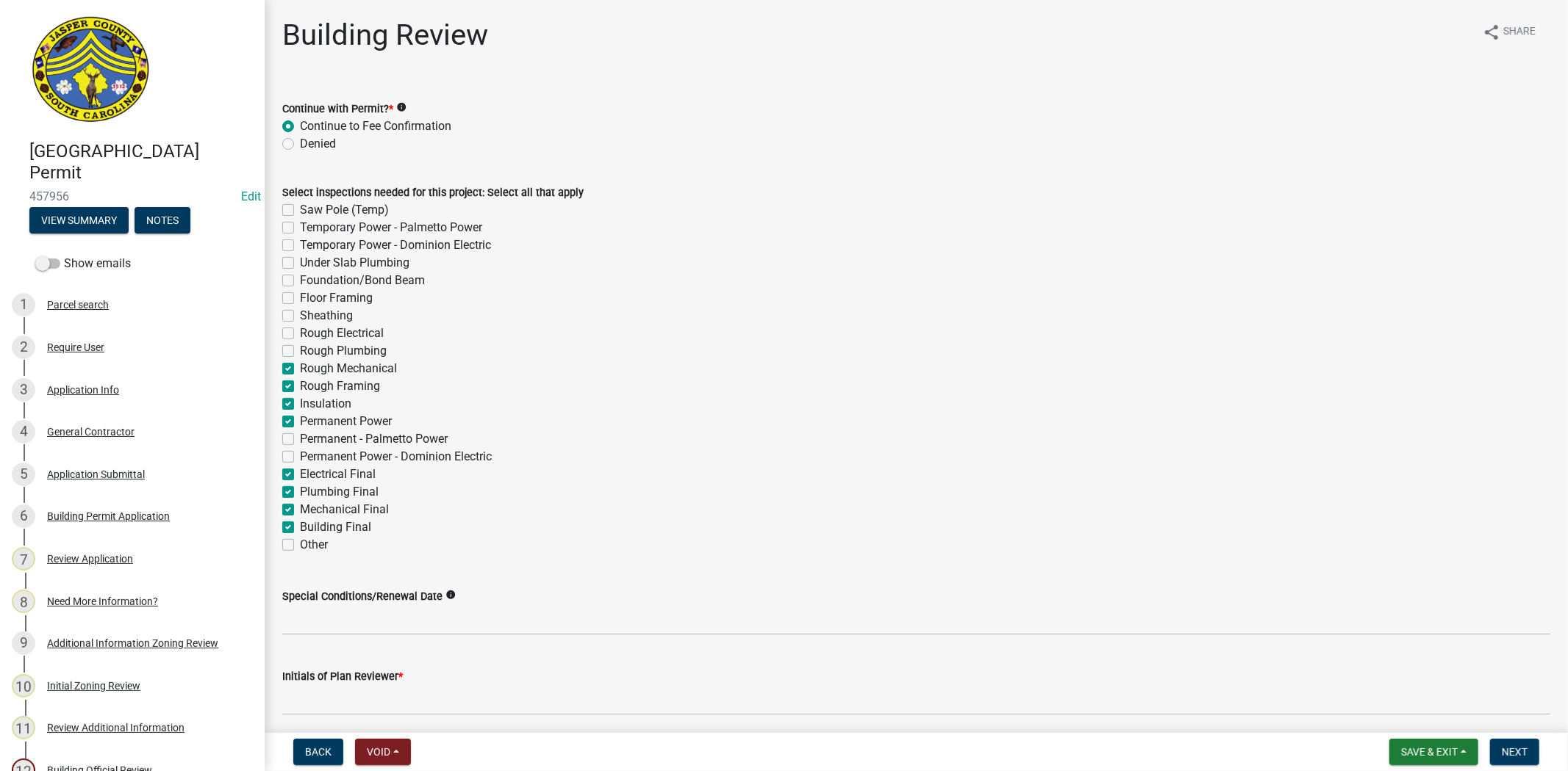
checkbox input "true"
checkbox input "false"
click at [300, 345] on label "Rough Plumbing" at bounding box center [343, 351] width 86 height 18
click at [300, 345] on input "Rough Plumbing" at bounding box center [305, 347] width 10 height 10
checkbox input "true"
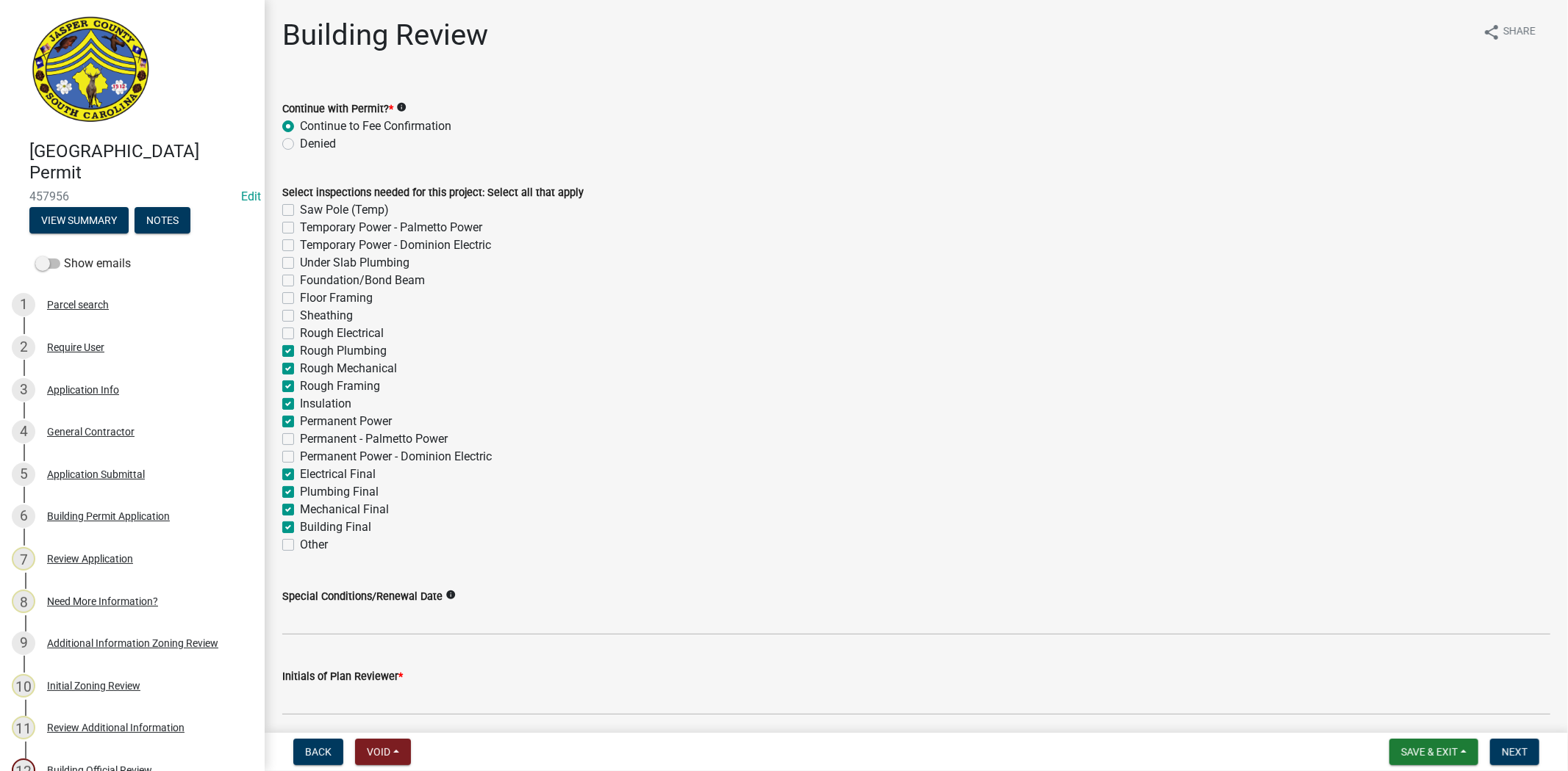
checkbox input "false"
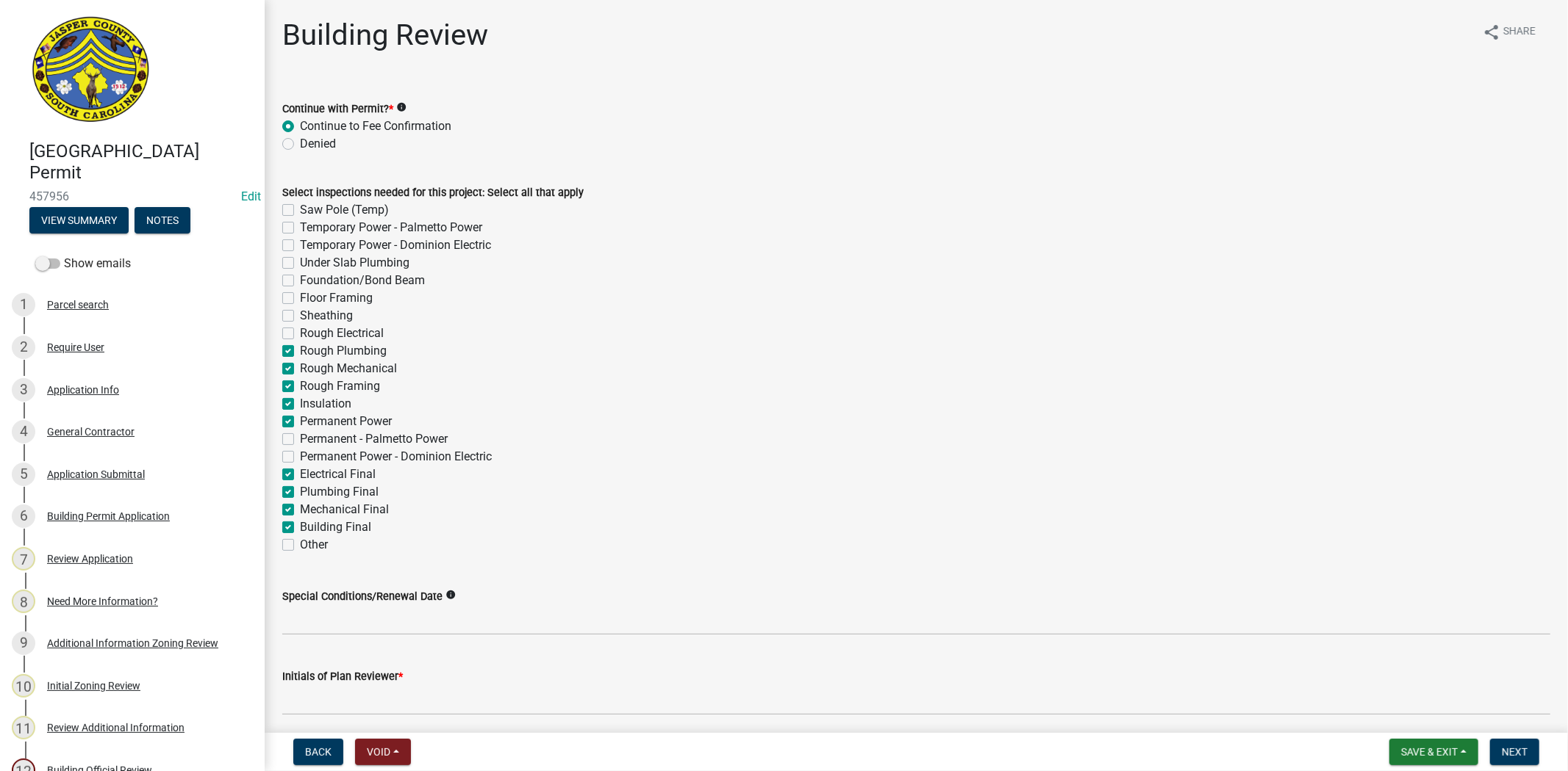
checkbox input "false"
checkbox input "true"
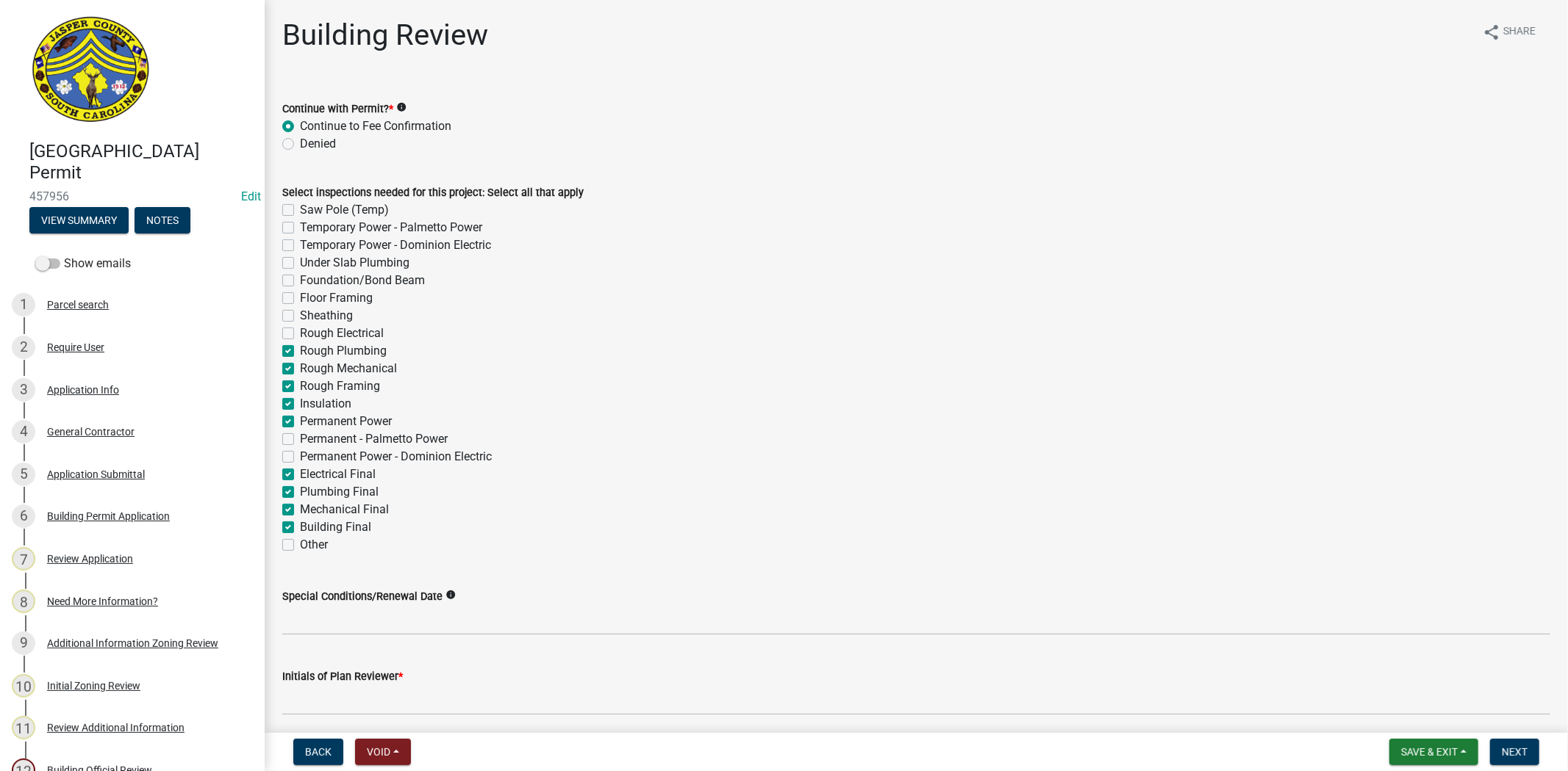
checkbox input "true"
checkbox input "false"
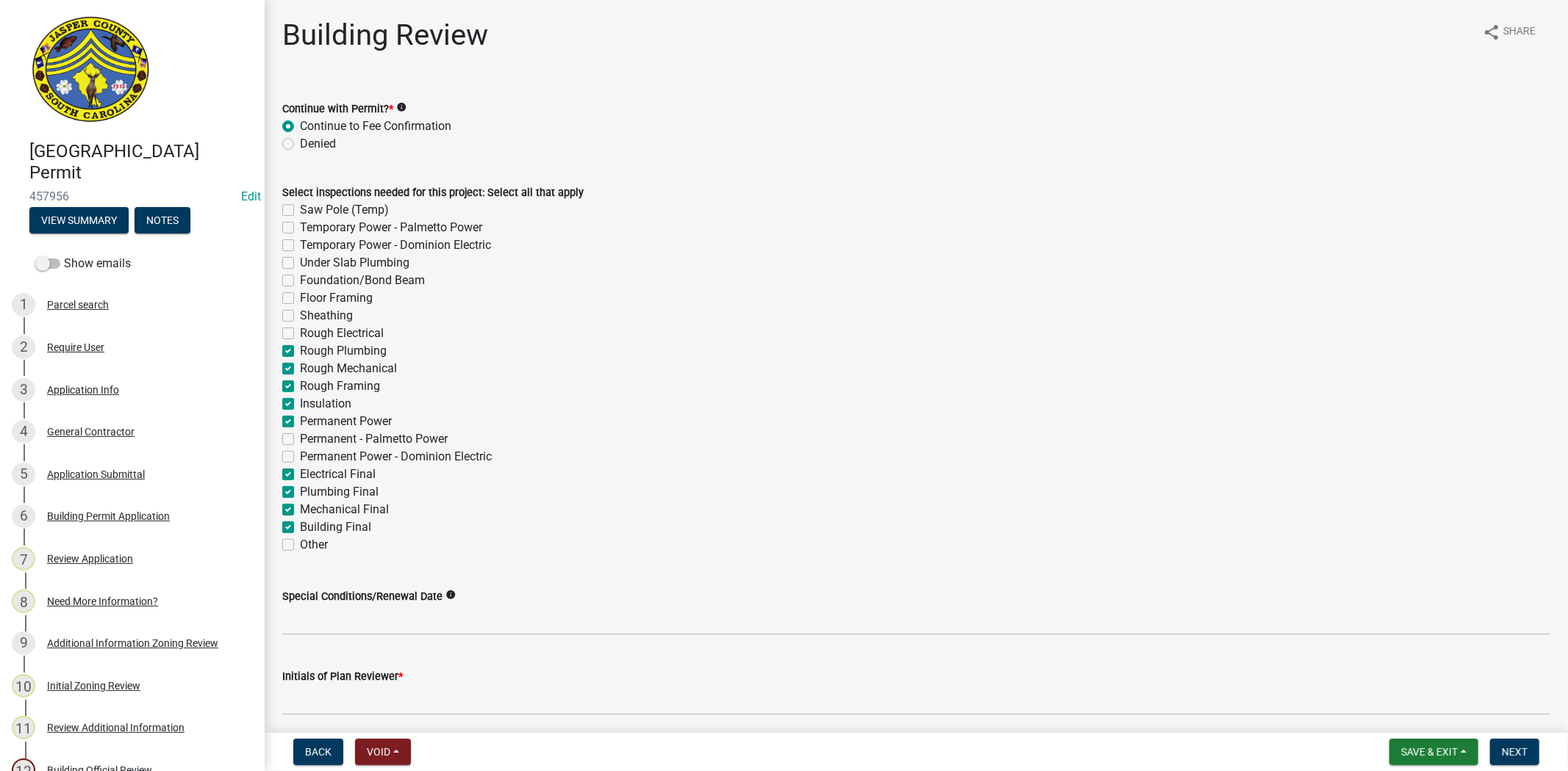
checkbox input "true"
click at [300, 333] on label "Rough Electrical" at bounding box center [342, 334] width 84 height 18
click at [300, 333] on input "Rough Electrical" at bounding box center [305, 330] width 10 height 10
click at [300, 313] on label "Sheathing" at bounding box center [327, 316] width 53 height 18
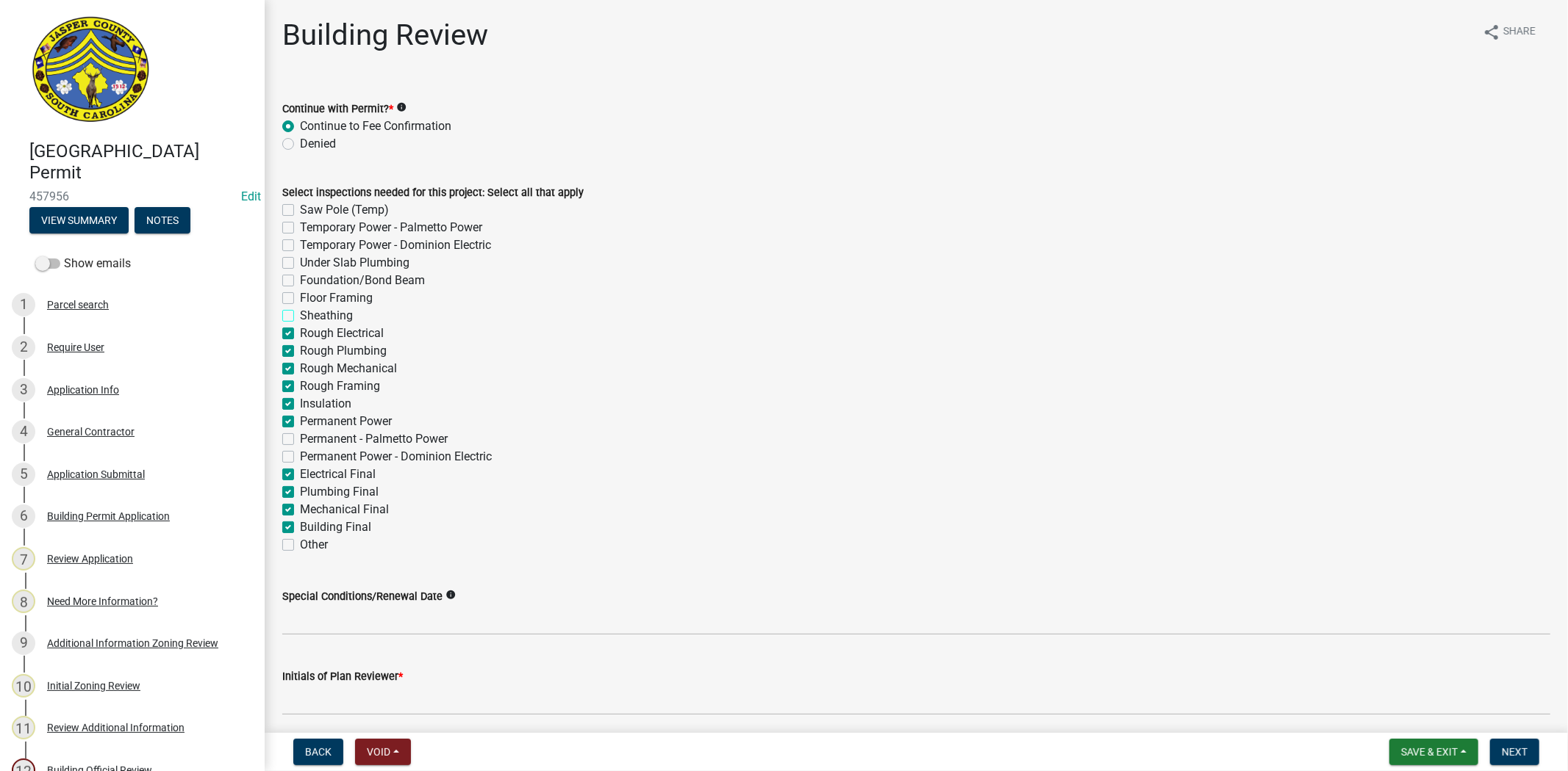
click at [300, 313] on input "Sheathing" at bounding box center [305, 312] width 10 height 10
click at [300, 294] on label "Floor Framing" at bounding box center [337, 298] width 73 height 18
click at [300, 294] on input "Floor Framing" at bounding box center [305, 294] width 10 height 10
click at [300, 276] on label "Foundation/Bond Beam" at bounding box center [362, 281] width 125 height 18
click at [300, 276] on input "Foundation/Bond Beam" at bounding box center [305, 277] width 10 height 10
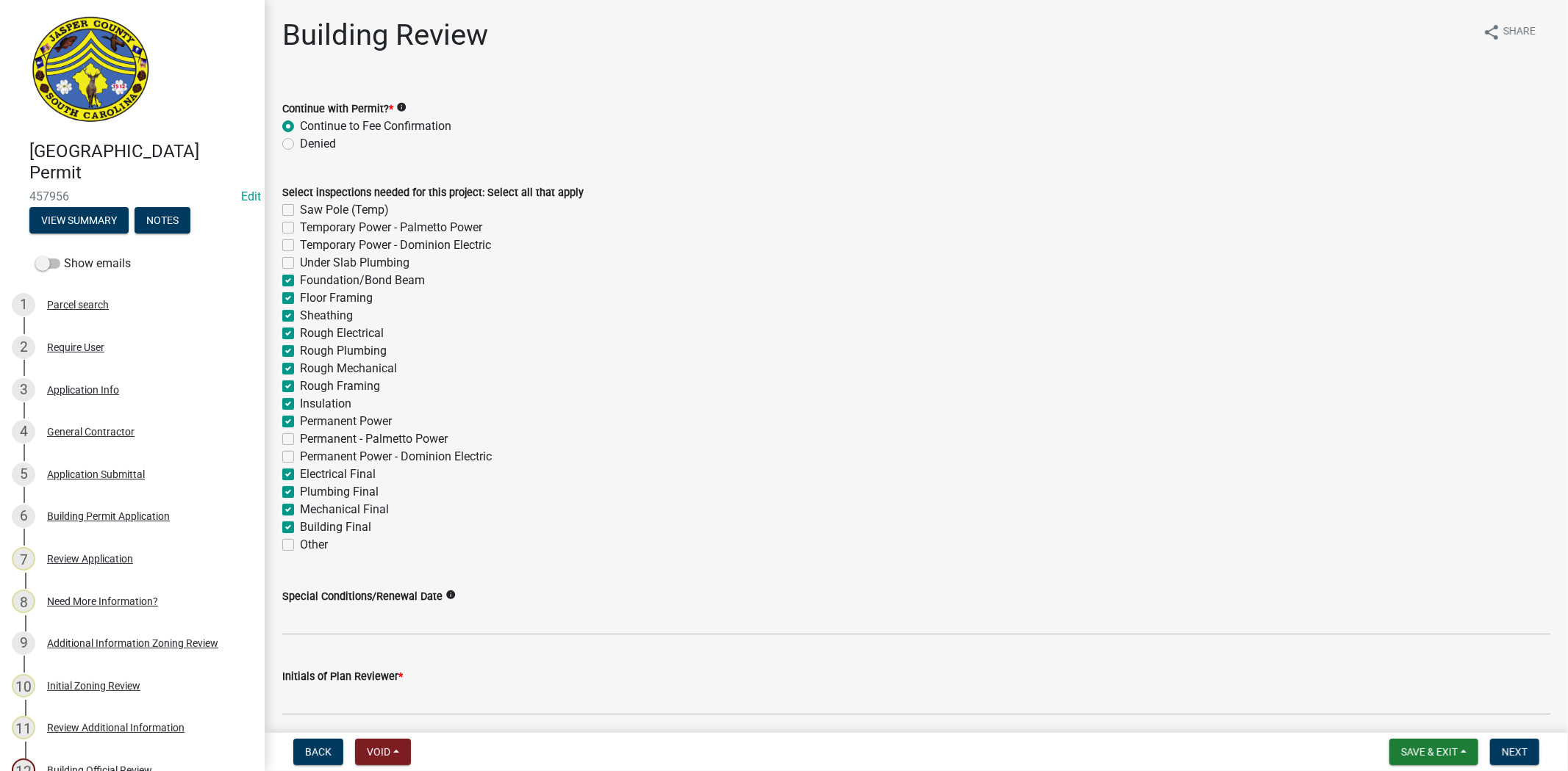
click at [300, 261] on label "Under Slab Plumbing" at bounding box center [355, 263] width 110 height 18
click at [300, 261] on input "Under Slab Plumbing" at bounding box center [305, 259] width 10 height 10
click at [294, 211] on div "Saw Pole (Temp)" at bounding box center [916, 210] width 1268 height 18
click at [300, 213] on label "Saw Pole (Temp)" at bounding box center [345, 210] width 89 height 18
click at [300, 210] on input "Saw Pole (Temp)" at bounding box center [305, 206] width 10 height 10
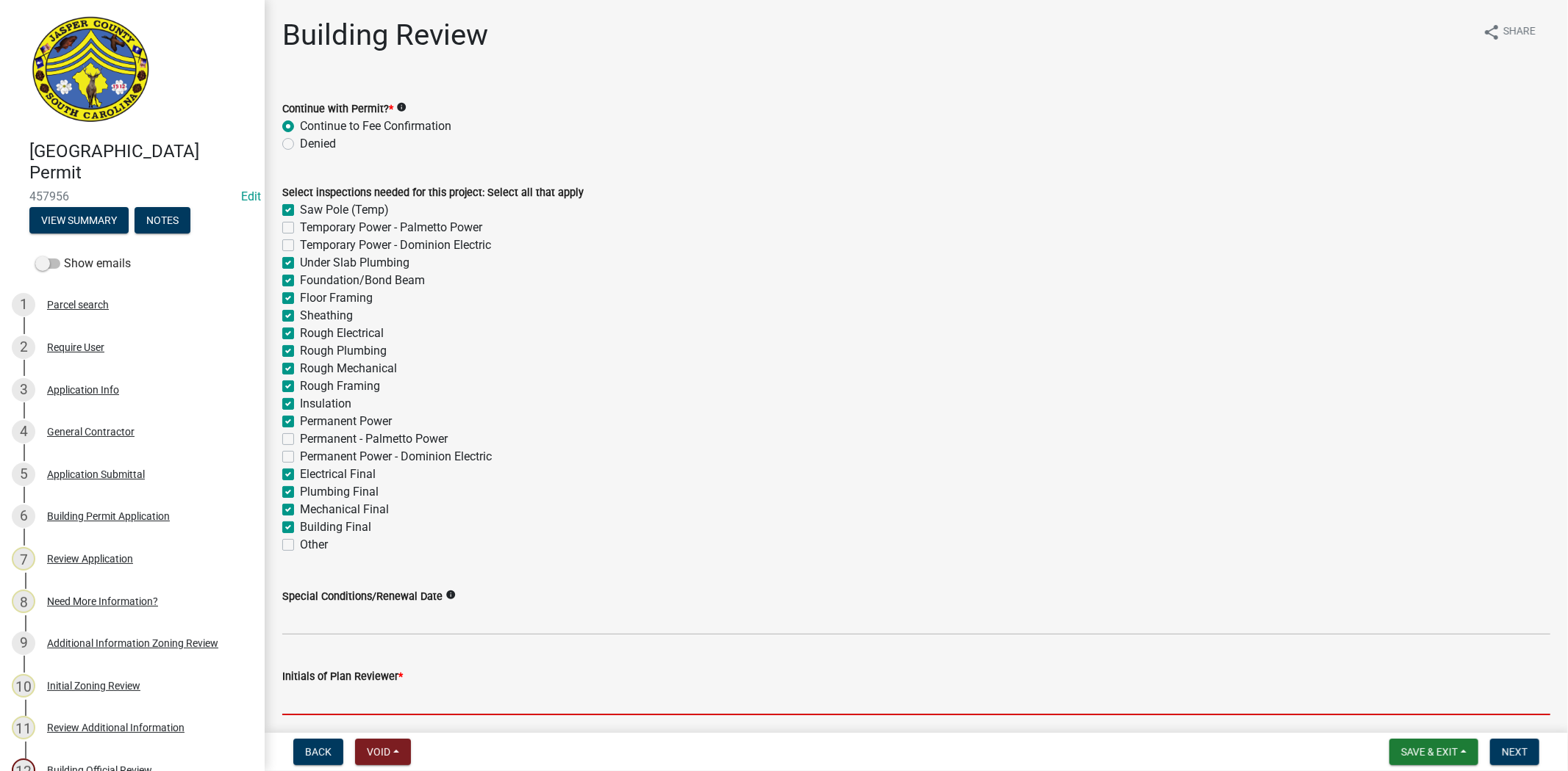
click at [342, 699] on input "Initials of Plan Reviewer *" at bounding box center [916, 700] width 1268 height 30
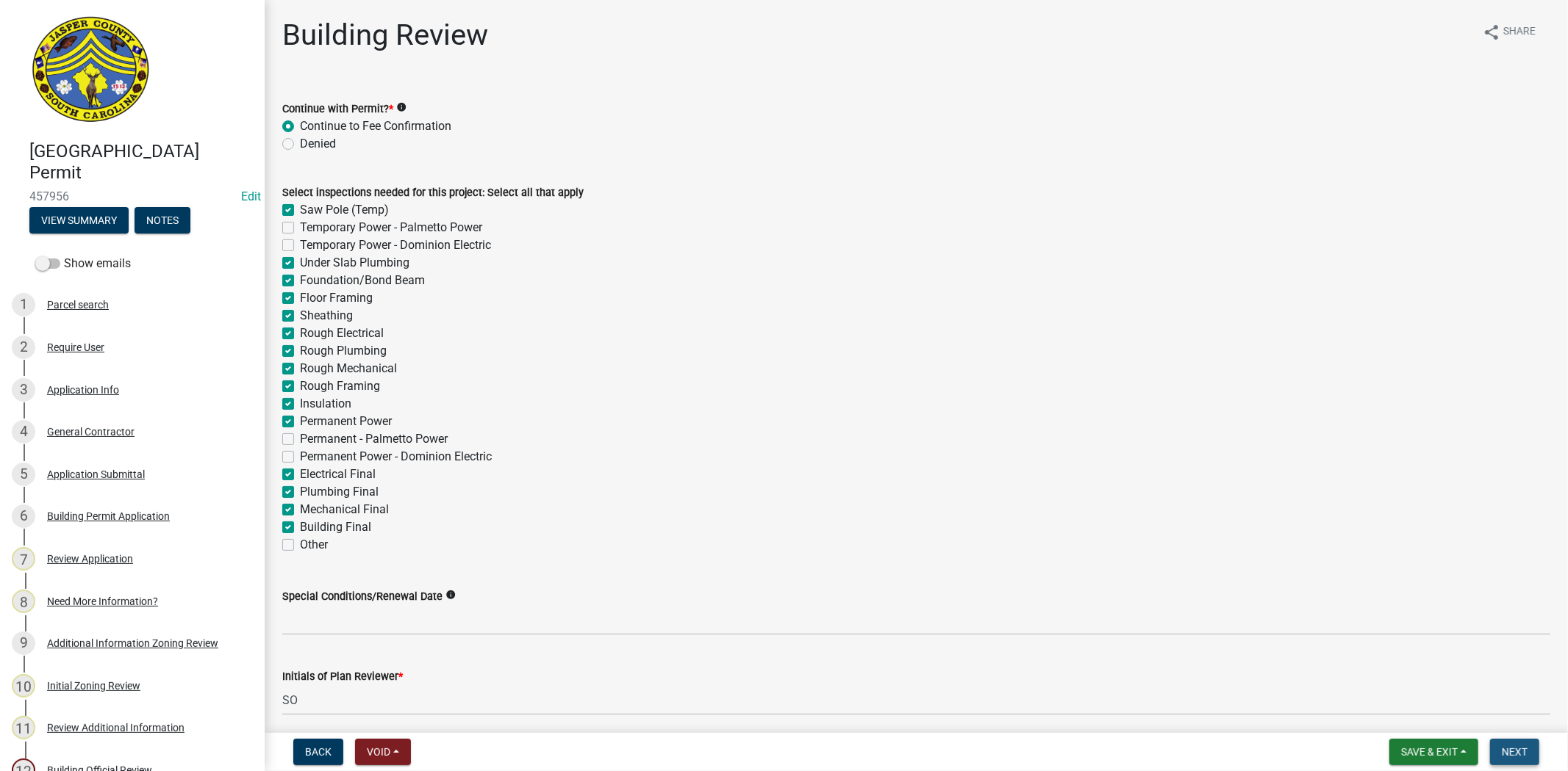
click at [1520, 746] on span "Next" at bounding box center [1515, 752] width 26 height 12
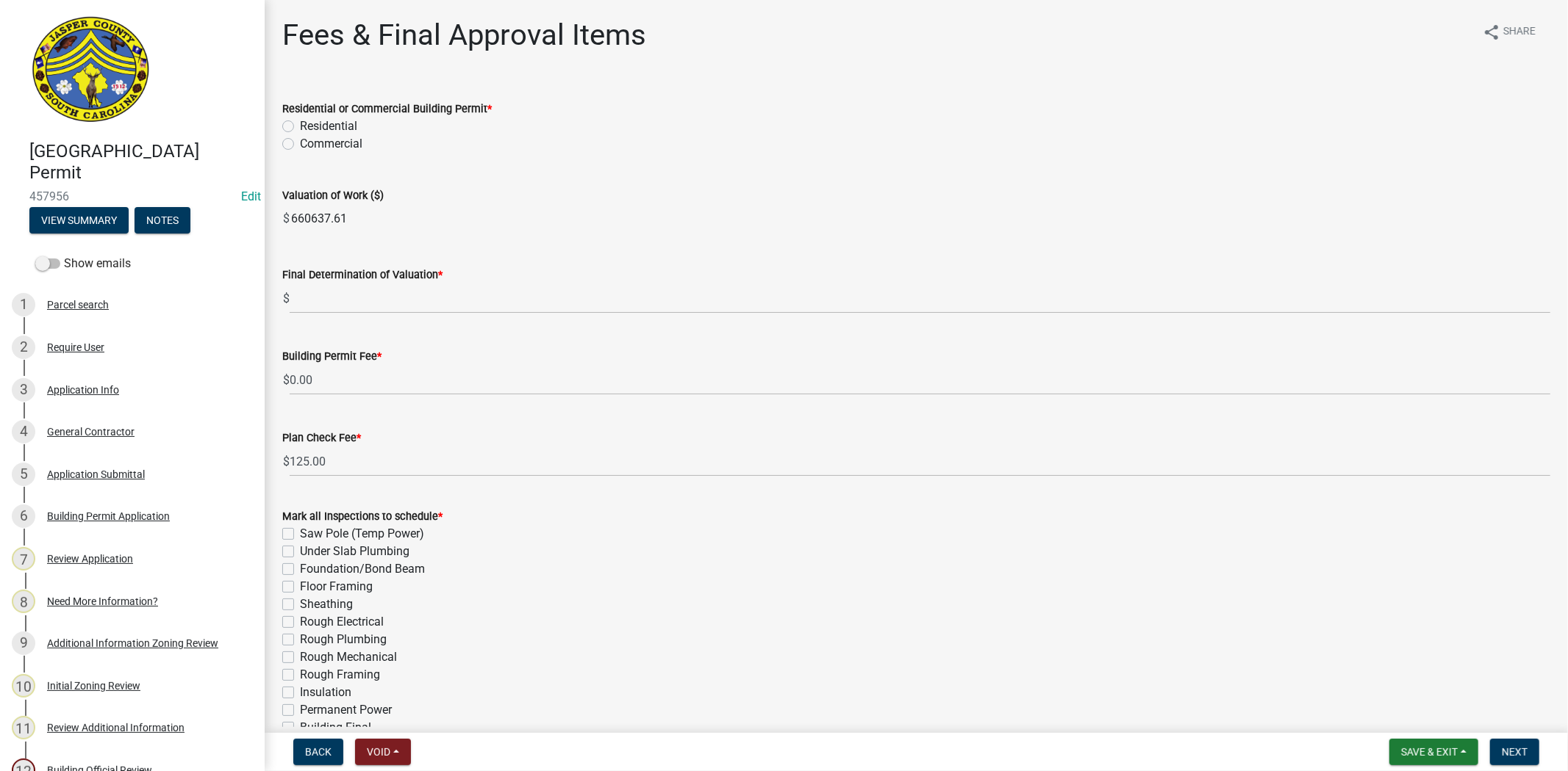
click at [300, 127] on label "Residential" at bounding box center [328, 127] width 57 height 18
click at [300, 127] on input "Residential" at bounding box center [305, 123] width 10 height 10
drag, startPoint x: 344, startPoint y: 218, endPoint x: 274, endPoint y: 220, distance: 70.0
click at [274, 220] on div "Valuation of Work ($) $ 660637.61" at bounding box center [916, 200] width 1290 height 68
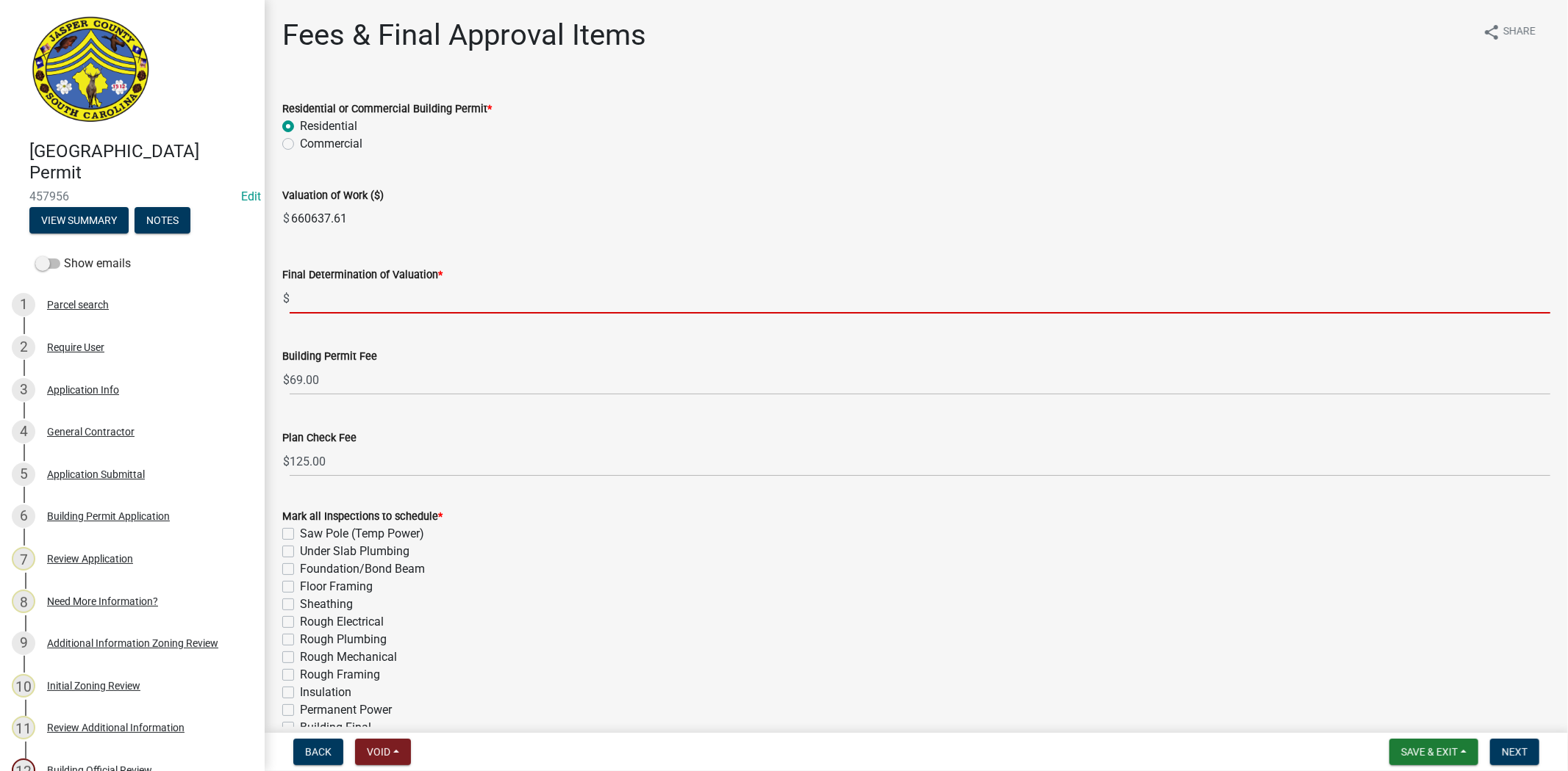
click at [335, 306] on input "text" at bounding box center [920, 298] width 1261 height 30
paste input "660637.61"
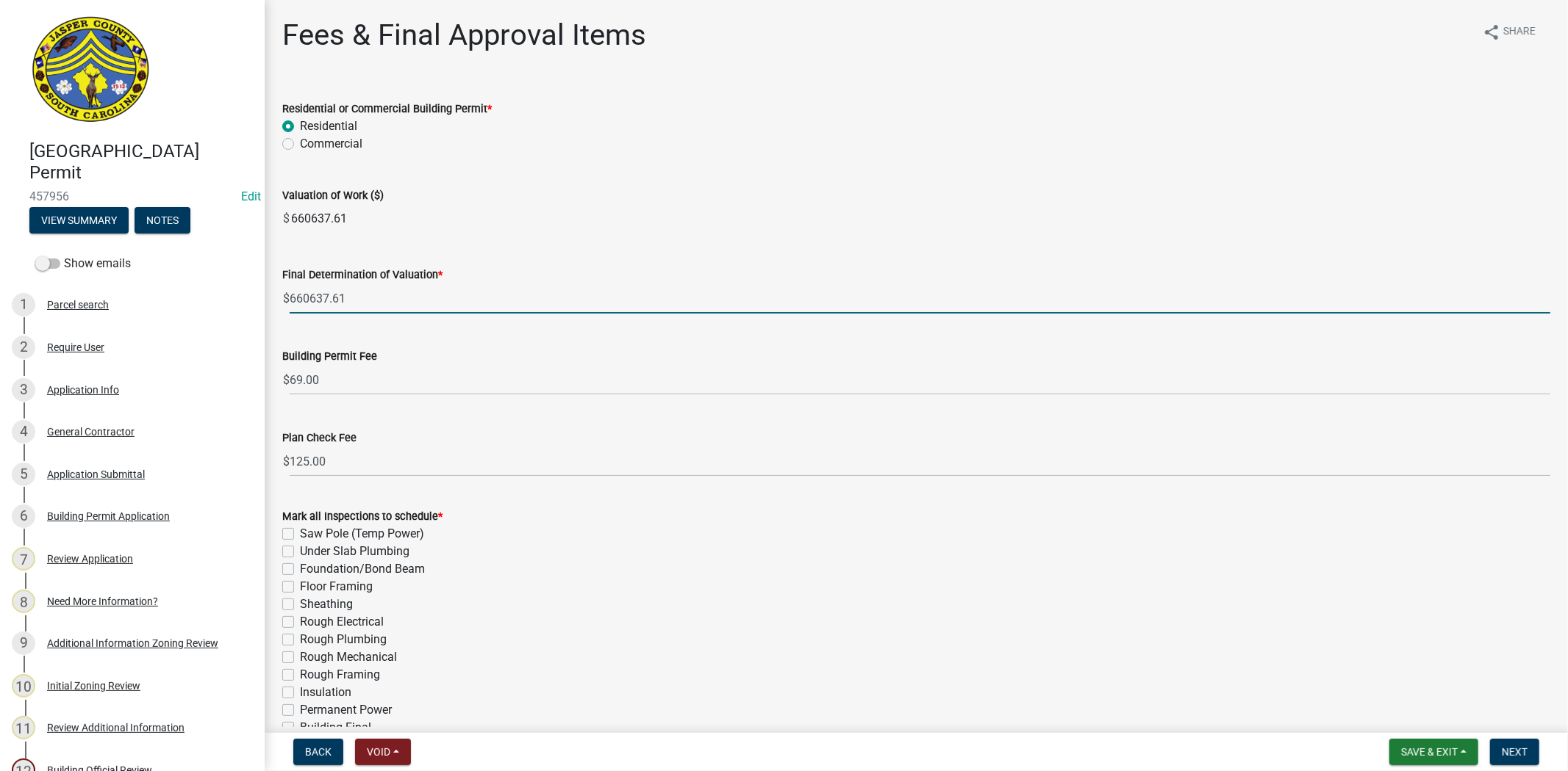
click at [742, 215] on input "660637.61" at bounding box center [920, 219] width 1261 height 29
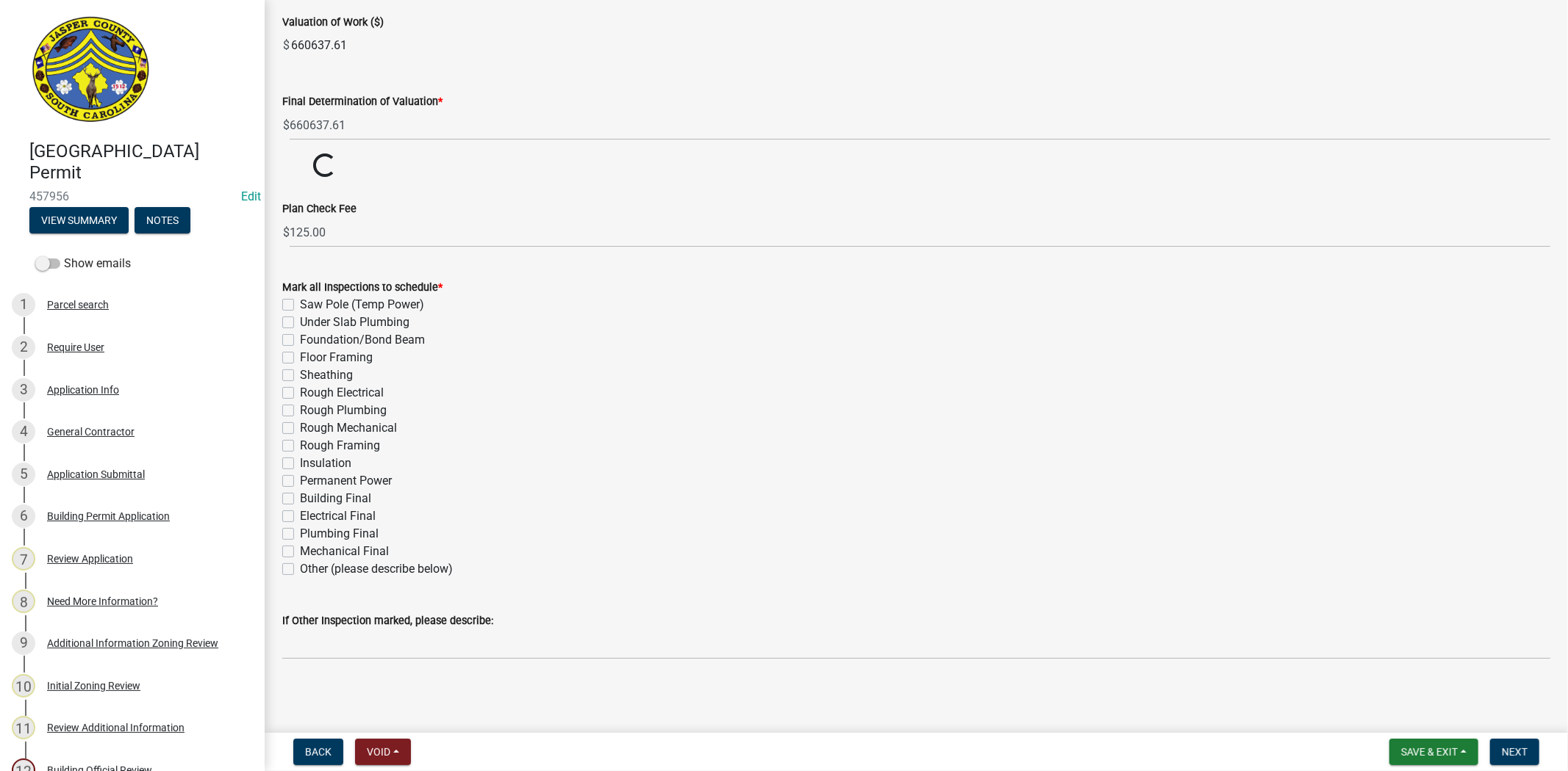
scroll to position [174, 0]
click at [300, 553] on label "Mechanical Final" at bounding box center [345, 551] width 89 height 18
click at [300, 552] on input "Mechanical Final" at bounding box center [305, 547] width 10 height 10
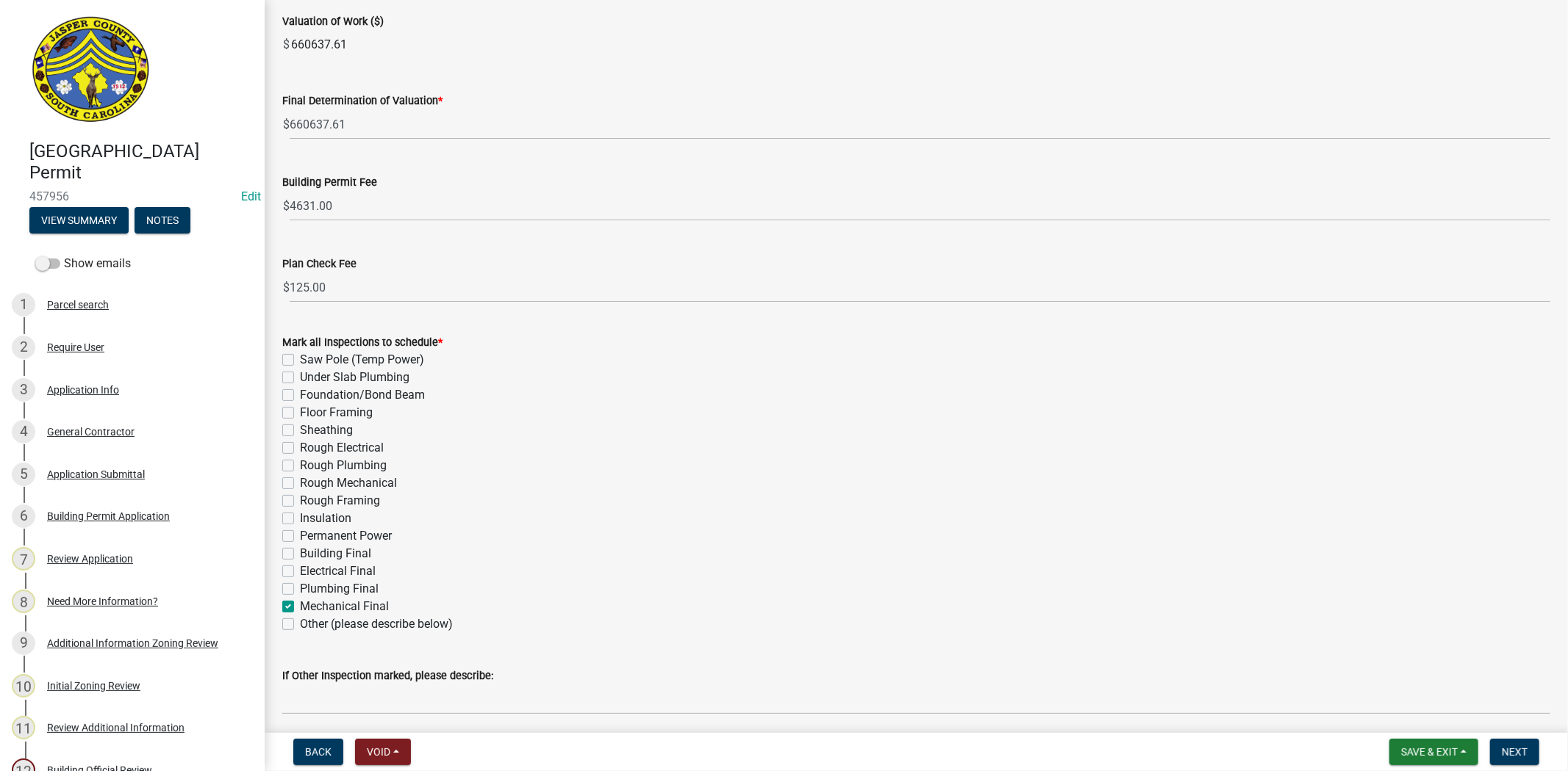
click at [289, 538] on div "Mark all Inspections to schedule * Saw Pole (Temp Power) Under Slab Plumbing Fo…" at bounding box center [916, 483] width 1268 height 300
click at [300, 357] on label "Saw Pole (Temp Power)" at bounding box center [362, 360] width 124 height 18
click at [300, 357] on input "Saw Pole (Temp Power)" at bounding box center [305, 356] width 10 height 10
click at [300, 398] on label "Foundation/Bond Beam" at bounding box center [362, 395] width 125 height 18
click at [300, 396] on input "Foundation/Bond Beam" at bounding box center [305, 391] width 10 height 10
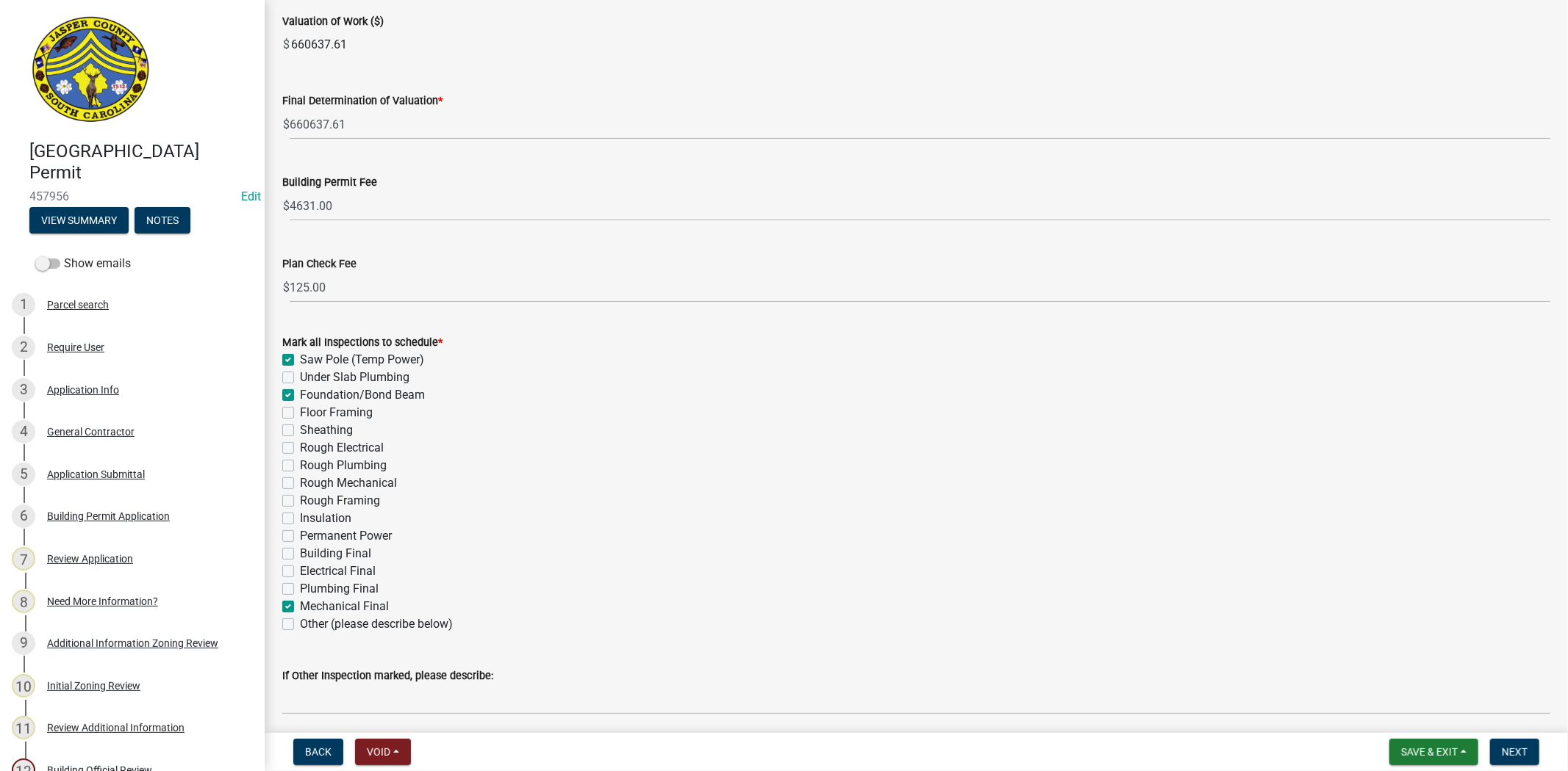
click at [300, 408] on label "Floor Framing" at bounding box center [337, 413] width 73 height 18
click at [300, 408] on input "Floor Framing" at bounding box center [305, 409] width 10 height 10
click at [300, 429] on label "Sheathing" at bounding box center [327, 431] width 53 height 18
click at [300, 429] on input "Sheathing" at bounding box center [305, 427] width 10 height 10
click at [300, 448] on label "Rough Electrical" at bounding box center [342, 448] width 84 height 18
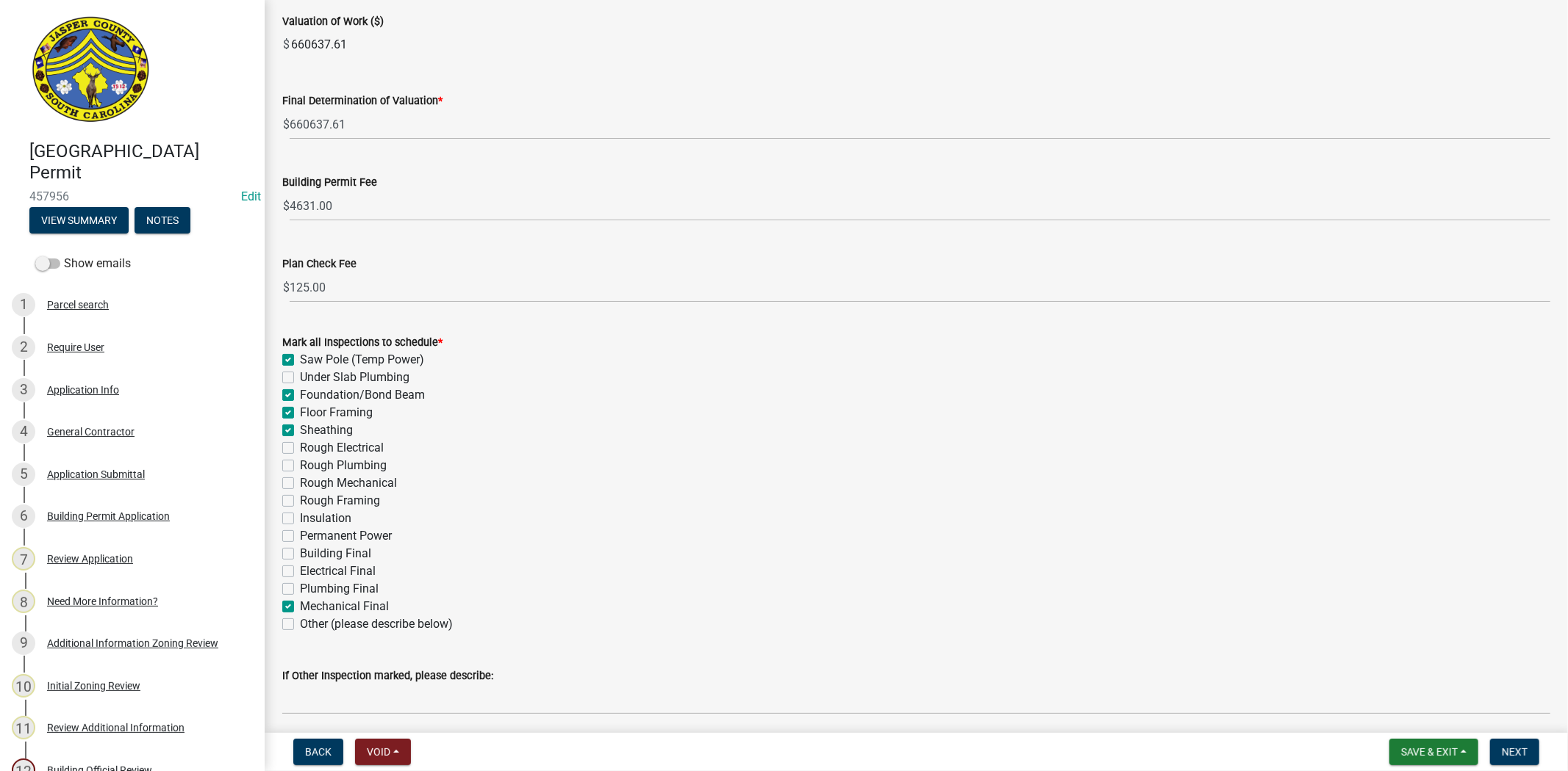
click at [300, 448] on input "Rough Electrical" at bounding box center [305, 444] width 10 height 10
click at [300, 479] on label "Rough Mechanical" at bounding box center [349, 483] width 97 height 18
click at [300, 479] on input "Rough Mechanical" at bounding box center [305, 479] width 10 height 10
click at [300, 464] on label "Rough Plumbing" at bounding box center [343, 465] width 86 height 18
click at [300, 464] on input "Rough Plumbing" at bounding box center [305, 461] width 10 height 10
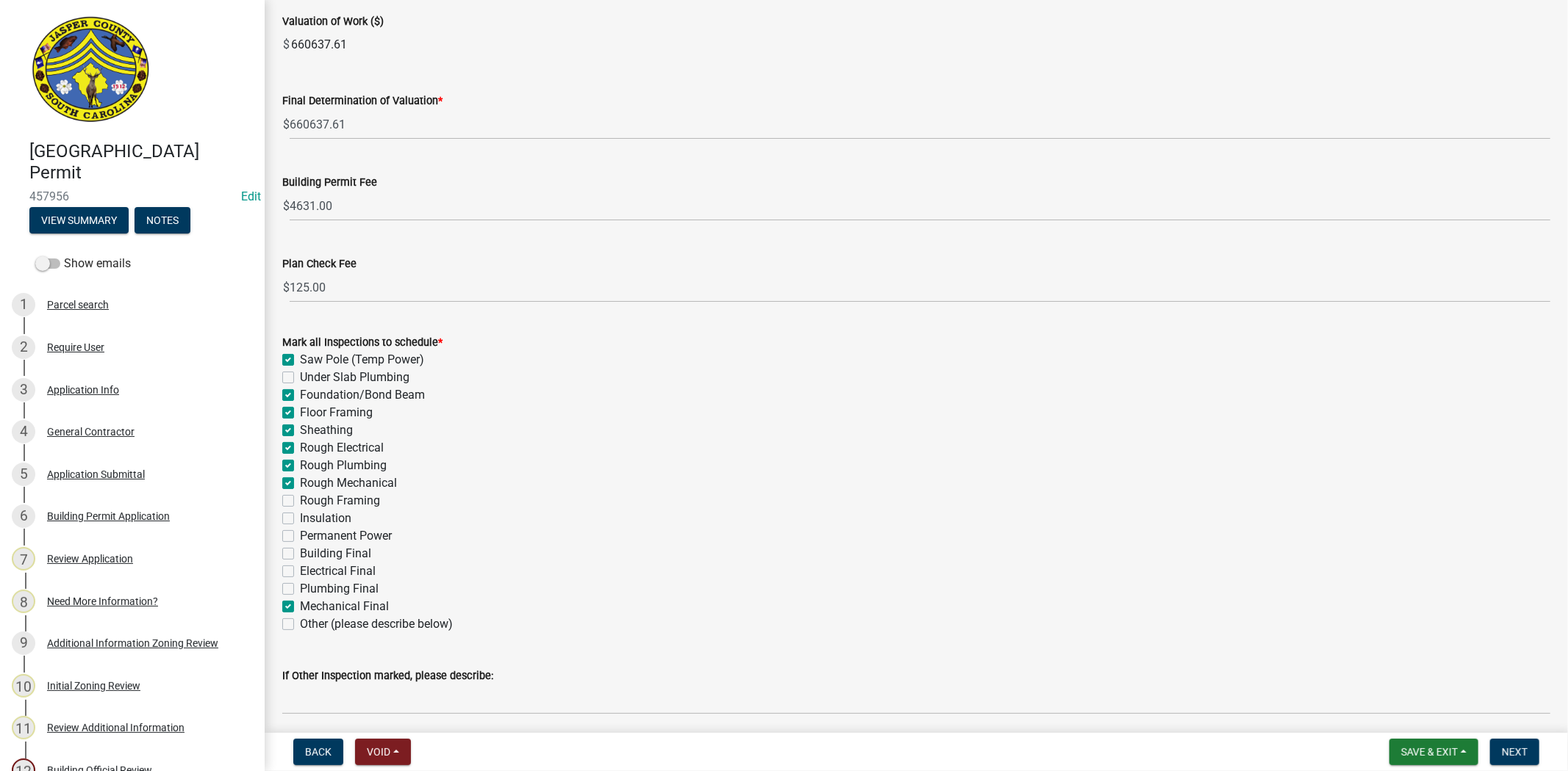
click at [300, 430] on label "Sheathing" at bounding box center [327, 431] width 53 height 18
click at [300, 430] on input "Sheathing" at bounding box center [305, 427] width 10 height 10
click at [300, 495] on label "Rough Framing" at bounding box center [340, 501] width 80 height 18
click at [300, 495] on input "Rough Framing" at bounding box center [305, 497] width 10 height 10
click at [300, 517] on label "Insulation" at bounding box center [326, 519] width 52 height 18
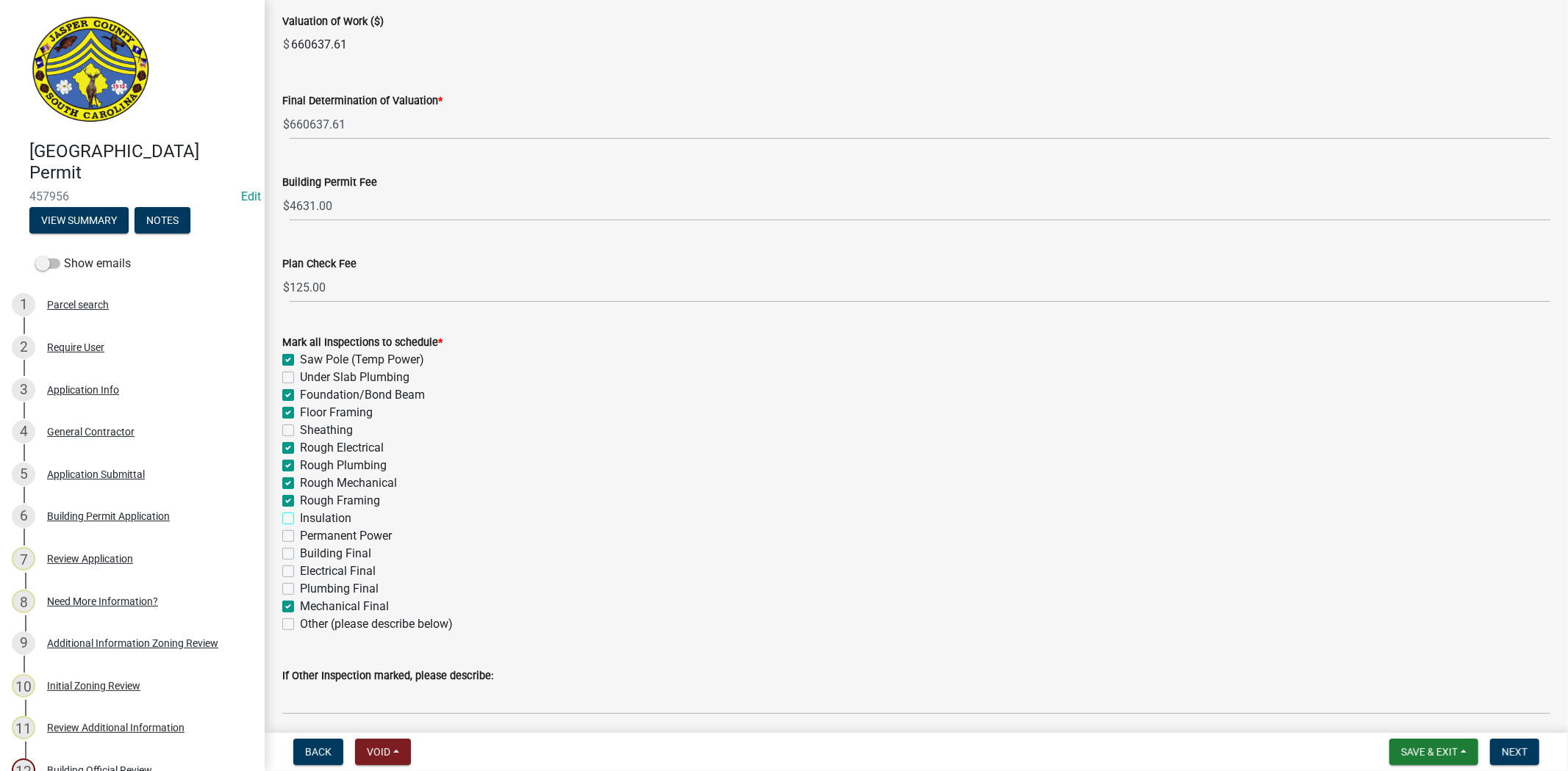
click at [300, 517] on input "Insulation" at bounding box center [305, 515] width 10 height 10
click at [300, 536] on label "Permanent Power" at bounding box center [346, 536] width 92 height 18
click at [300, 536] on input "Permanent Power" at bounding box center [305, 532] width 10 height 10
click at [300, 553] on label "Building Final" at bounding box center [336, 554] width 71 height 18
click at [300, 553] on input "Building Final" at bounding box center [305, 550] width 10 height 10
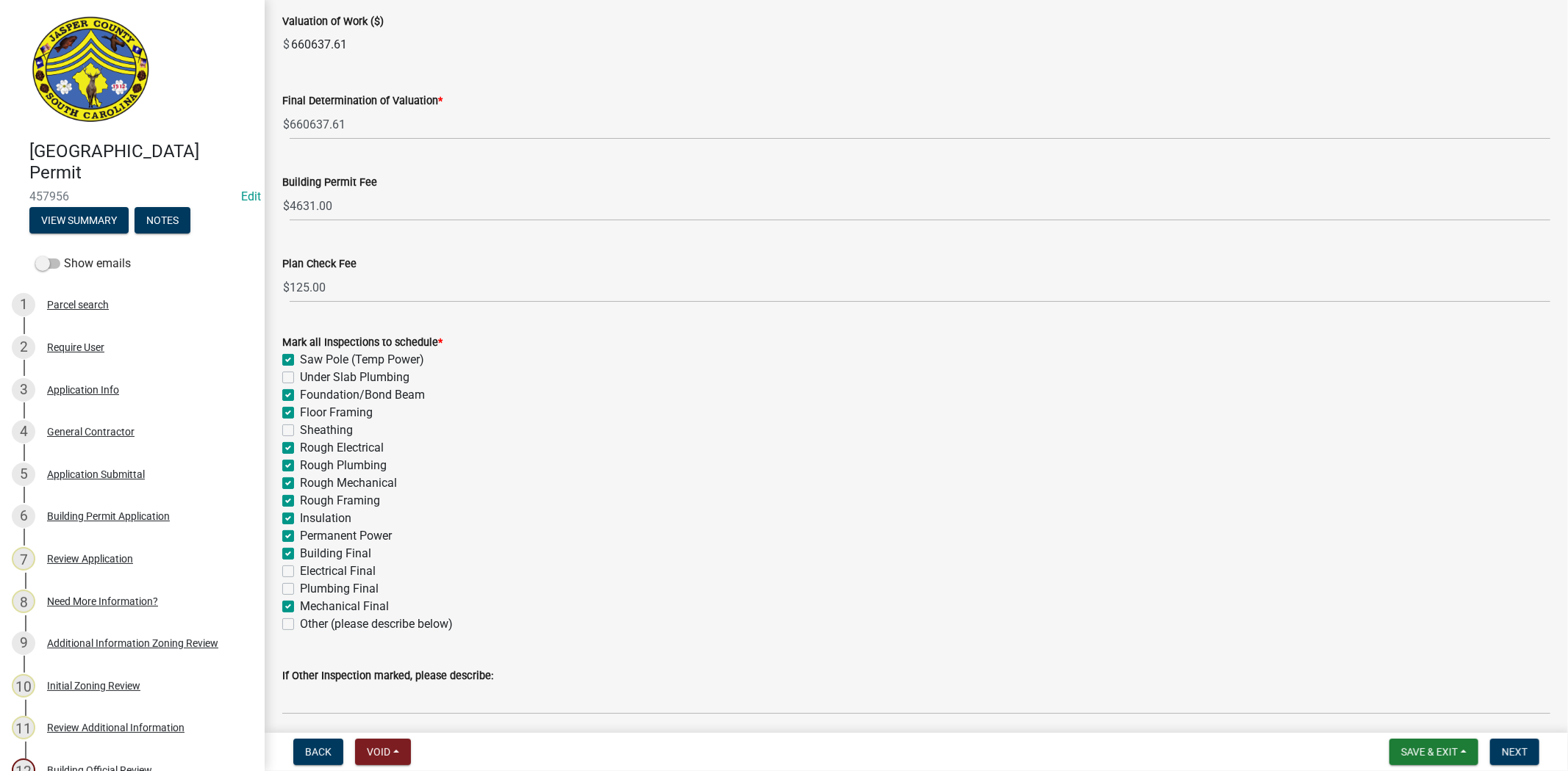
click at [300, 571] on label "Electrical Final" at bounding box center [338, 572] width 76 height 18
click at [300, 571] on input "Electrical Final" at bounding box center [305, 568] width 10 height 10
click at [300, 588] on label "Plumbing Final" at bounding box center [339, 590] width 78 height 18
click at [300, 588] on input "Plumbing Final" at bounding box center [305, 586] width 10 height 10
click at [1504, 753] on span "Next" at bounding box center [1515, 752] width 26 height 12
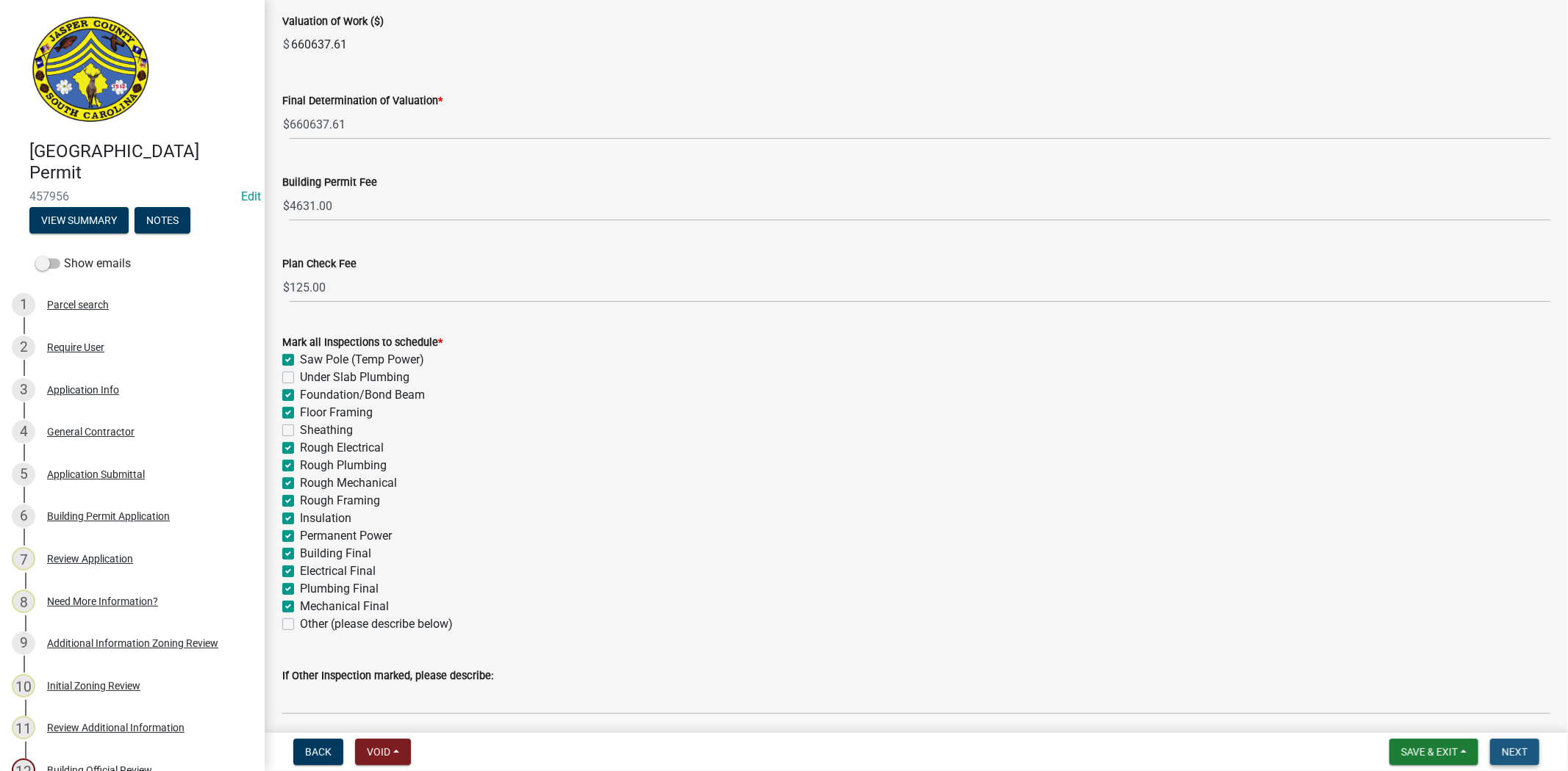
scroll to position [0, 0]
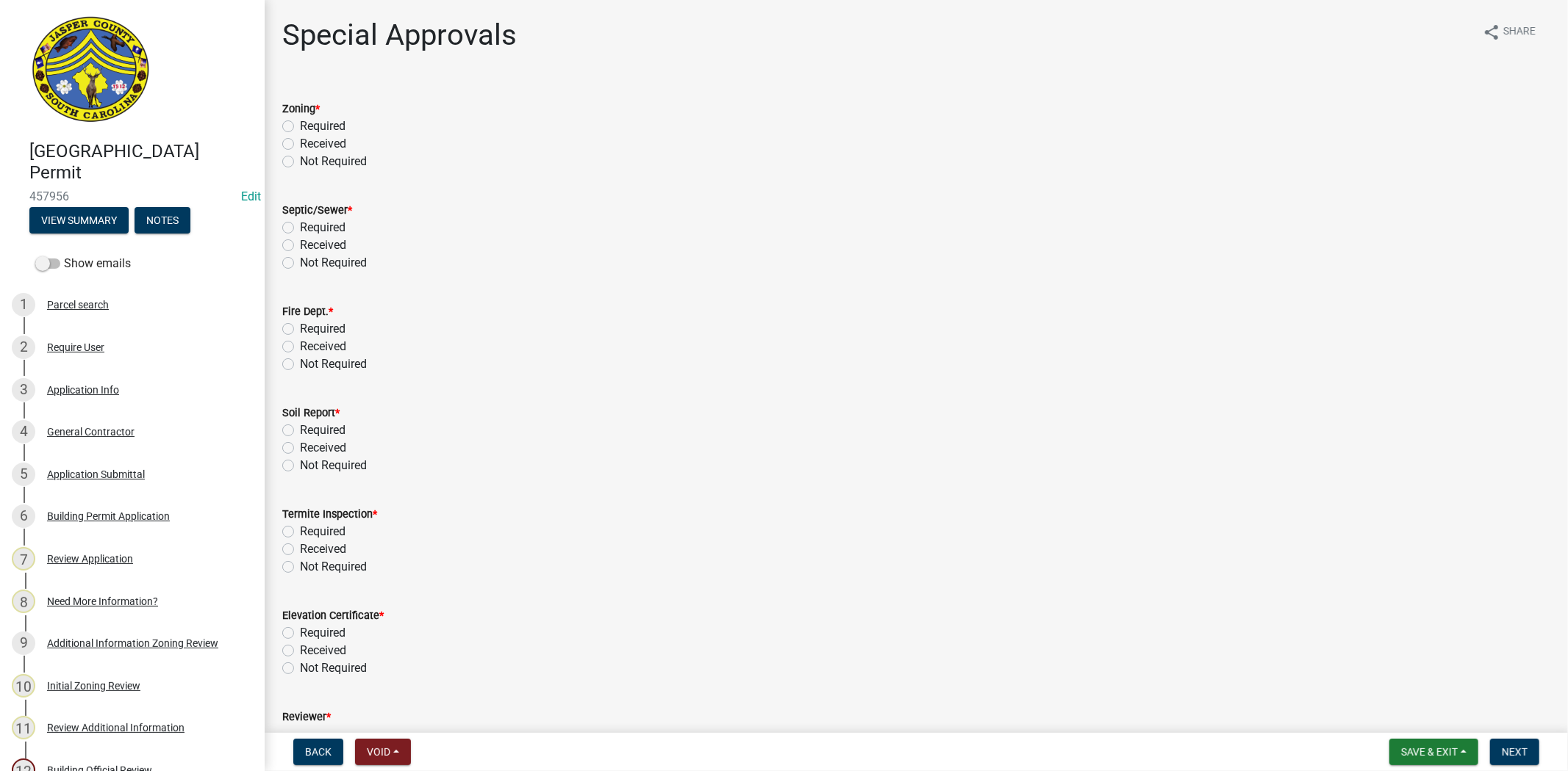
click at [300, 144] on label "Received" at bounding box center [323, 144] width 46 height 18
click at [300, 144] on input "Received" at bounding box center [305, 140] width 10 height 10
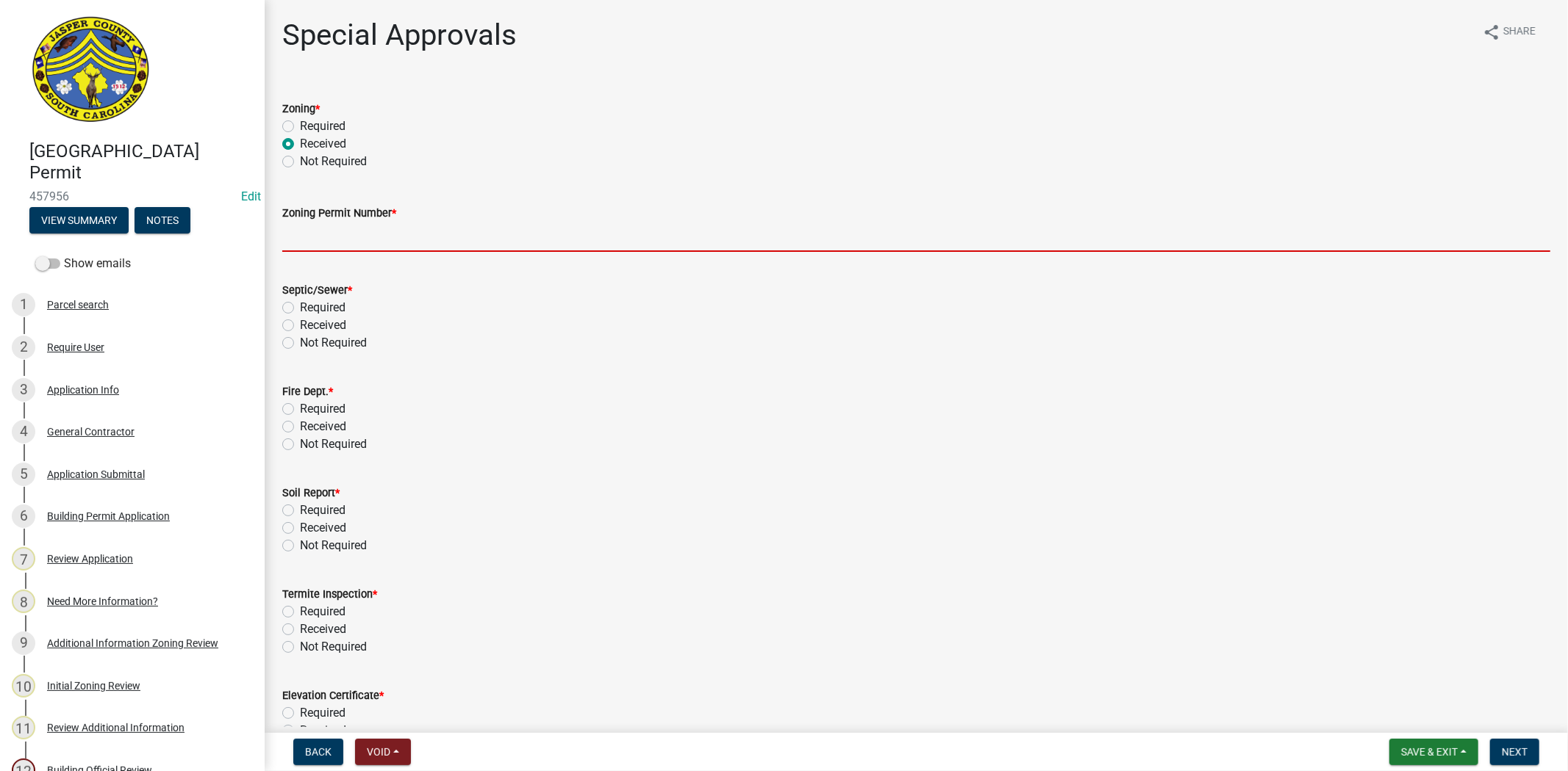
click at [373, 239] on input "Zoning Permit Number *" at bounding box center [916, 236] width 1268 height 30
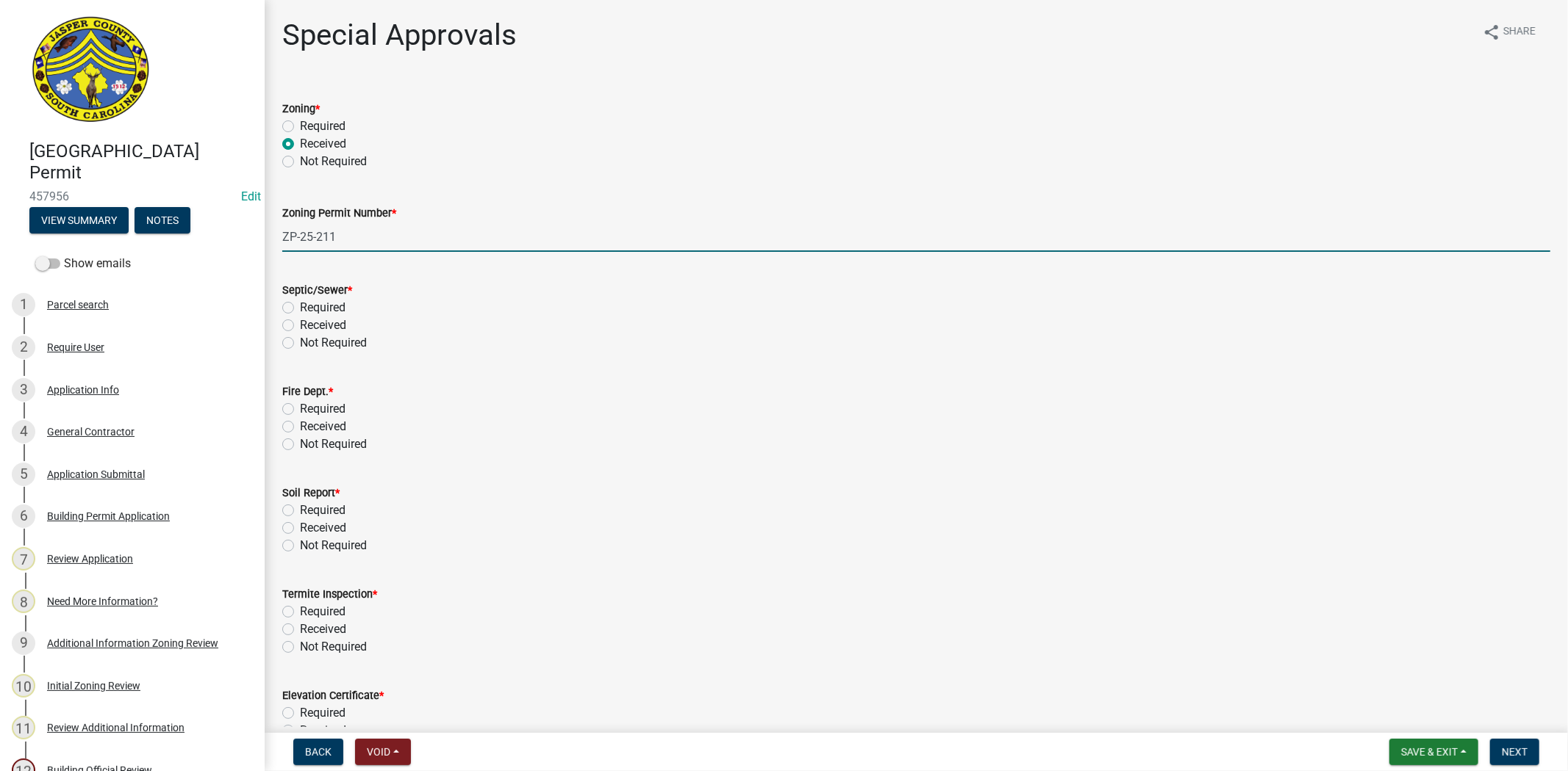
click at [300, 325] on label "Received" at bounding box center [323, 326] width 46 height 18
click at [300, 325] on input "Received" at bounding box center [305, 322] width 10 height 10
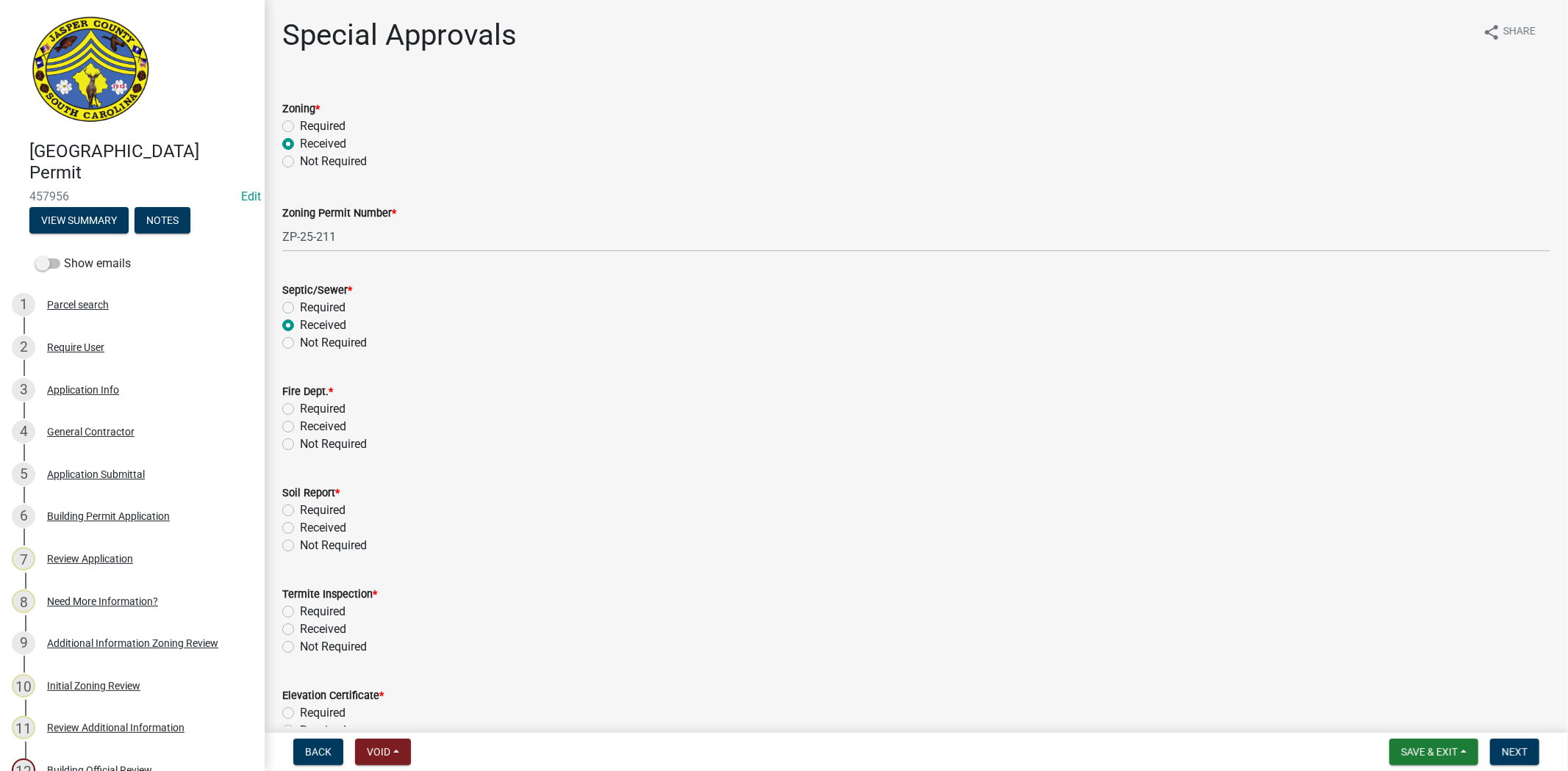
click at [300, 444] on label "Not Required" at bounding box center [333, 444] width 67 height 18
click at [300, 444] on input "Not Required" at bounding box center [305, 440] width 10 height 10
click at [300, 515] on label "Required" at bounding box center [323, 511] width 45 height 18
click at [300, 511] on input "Required" at bounding box center [305, 506] width 10 height 10
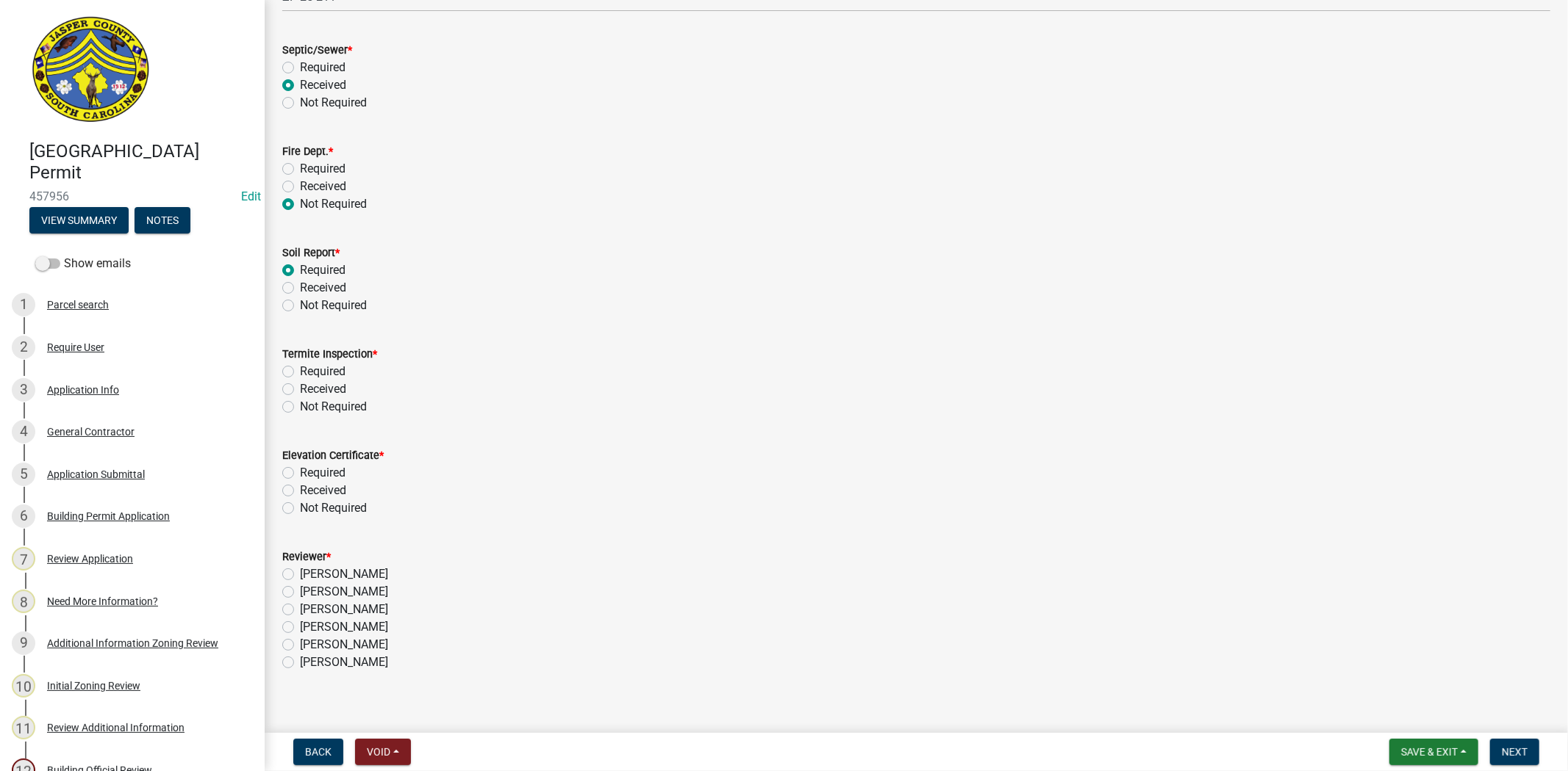
scroll to position [255, 0]
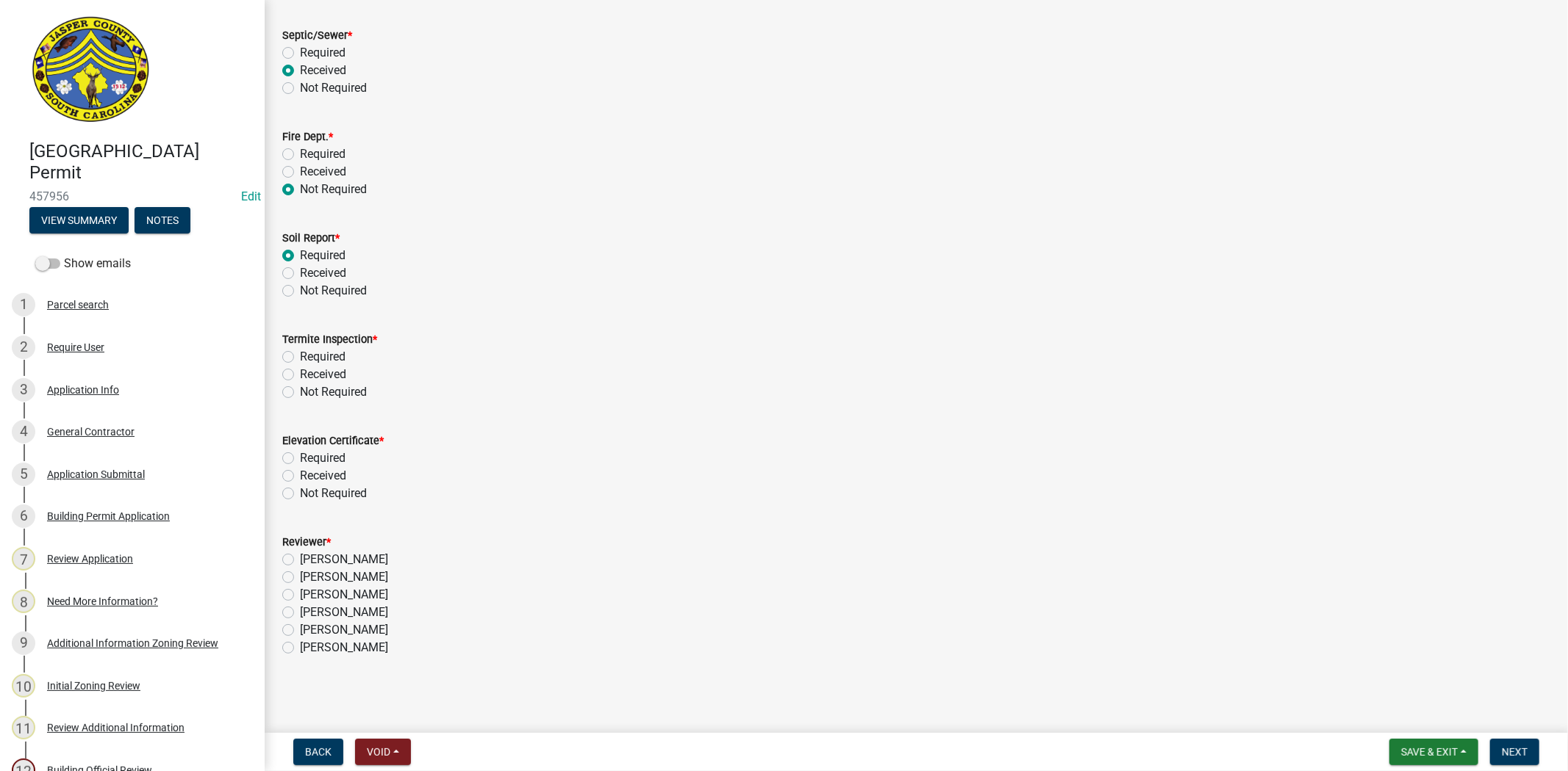
click at [300, 489] on label "Not Required" at bounding box center [333, 494] width 67 height 18
click at [300, 489] on input "Not Required" at bounding box center [305, 490] width 10 height 10
click at [300, 390] on label "Not Required" at bounding box center [333, 392] width 67 height 18
click at [300, 390] on input "Not Required" at bounding box center [305, 388] width 10 height 10
click at [300, 627] on label "Ryan Campbell" at bounding box center [344, 631] width 88 height 18
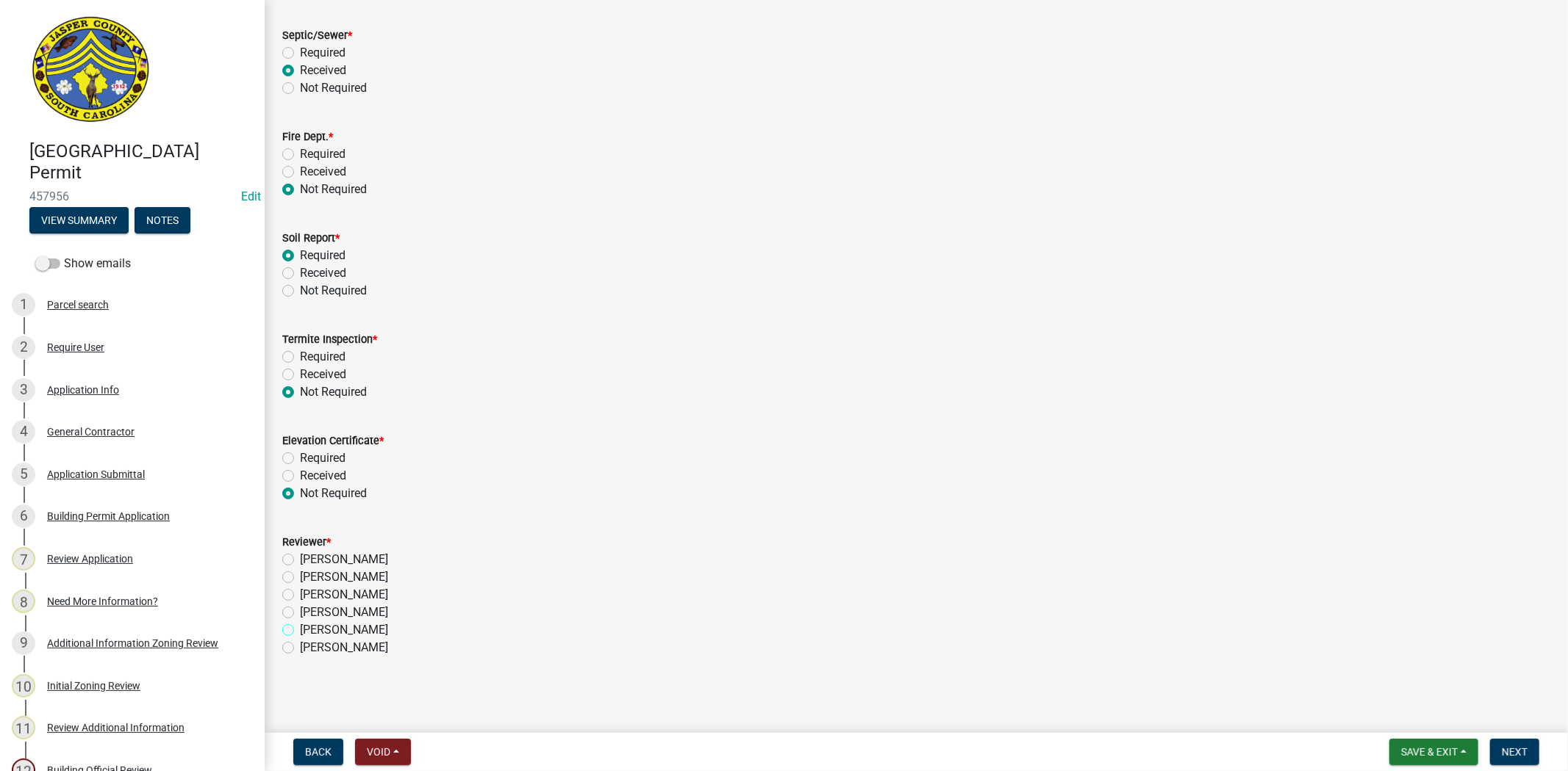
click at [300, 627] on input "Ryan Campbell" at bounding box center [305, 627] width 10 height 10
click at [292, 588] on div "Stephanie Oviedo" at bounding box center [916, 595] width 1268 height 18
click at [300, 592] on label "Stephanie Oviedo" at bounding box center [344, 595] width 88 height 18
click at [300, 592] on input "Stephanie Oviedo" at bounding box center [305, 591] width 10 height 10
click at [1535, 745] on button "Next" at bounding box center [1514, 752] width 49 height 27
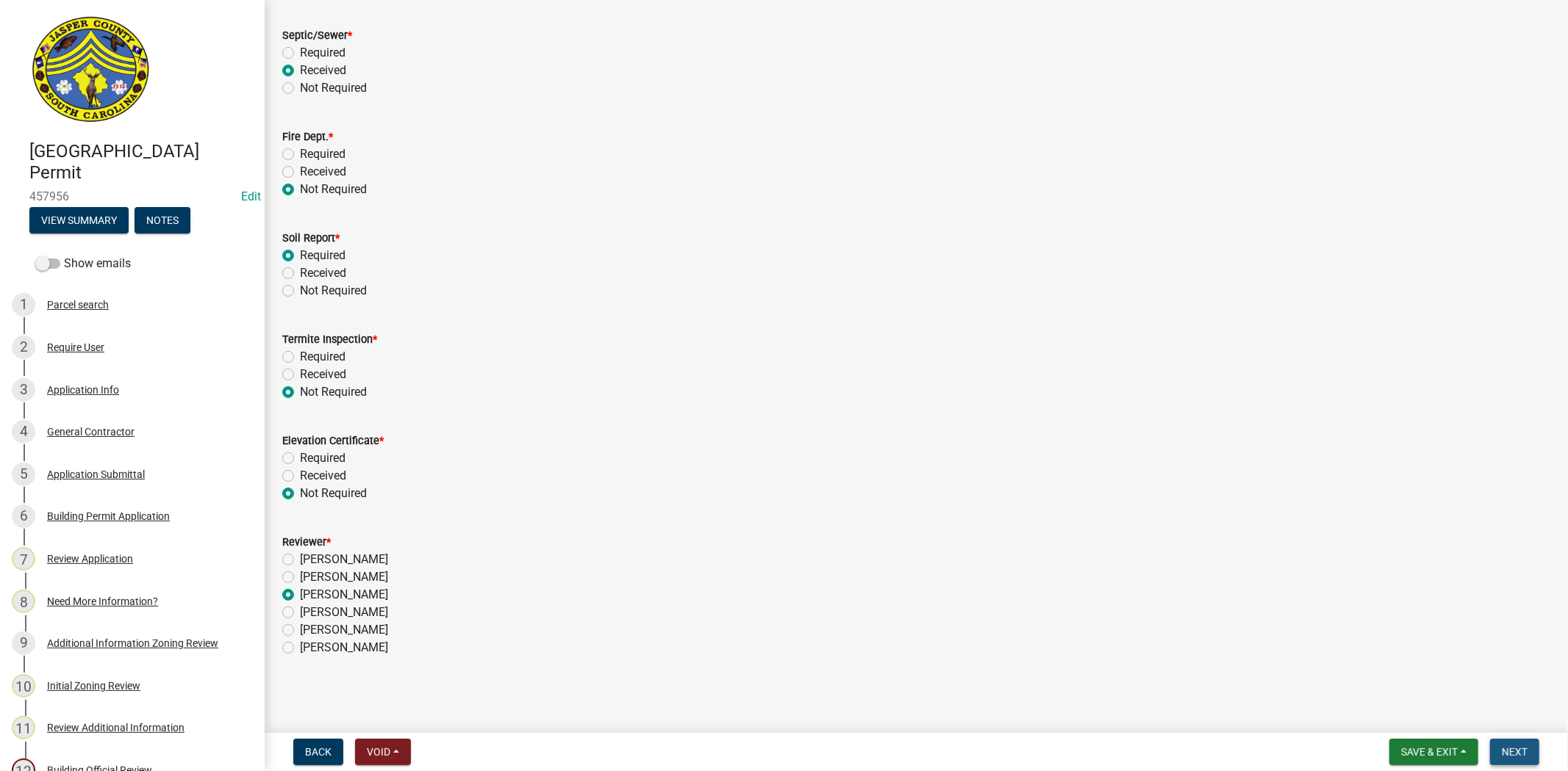
scroll to position [0, 0]
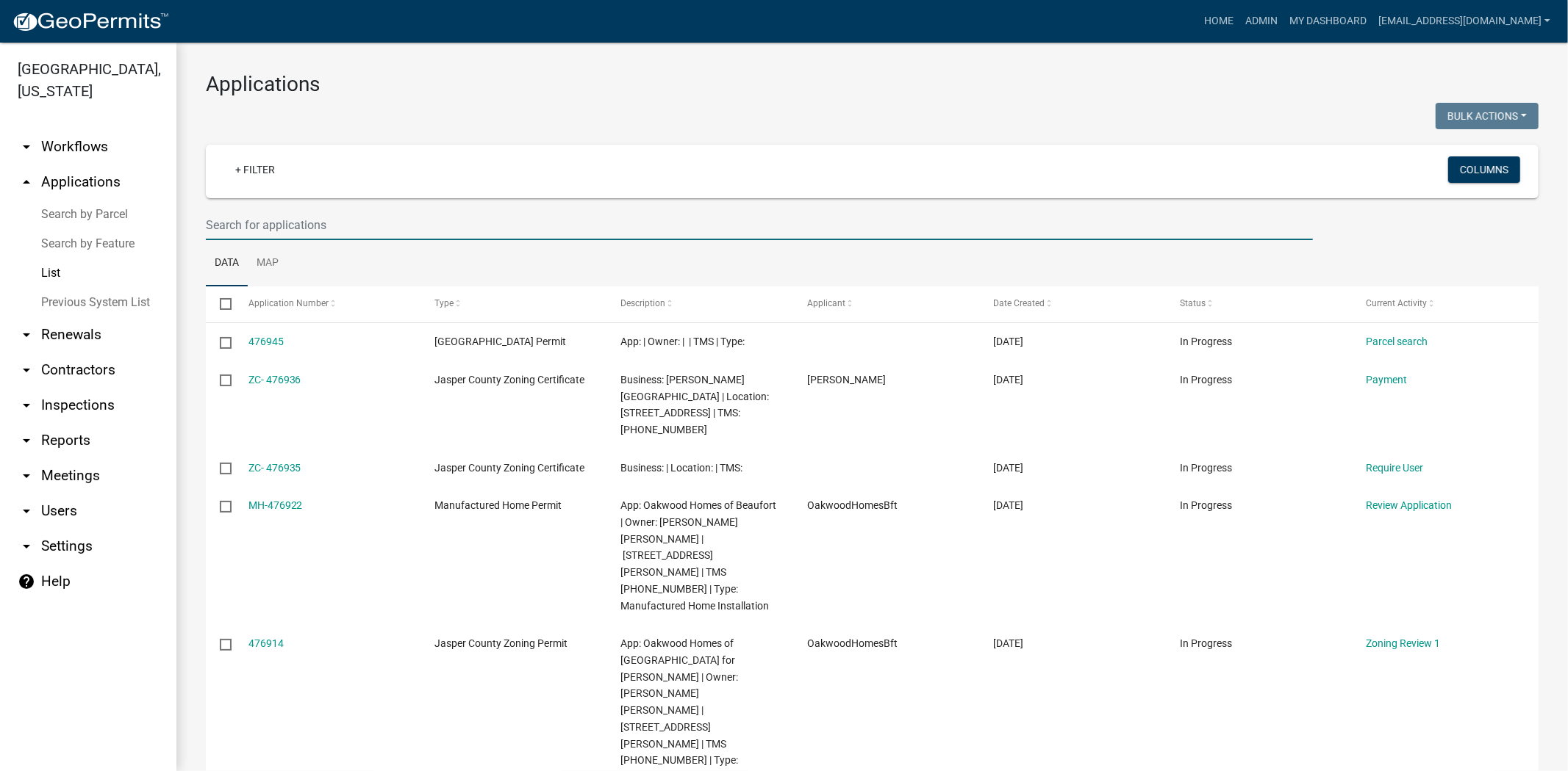
click at [424, 218] on input "text" at bounding box center [759, 224] width 1107 height 30
type input "25-211"
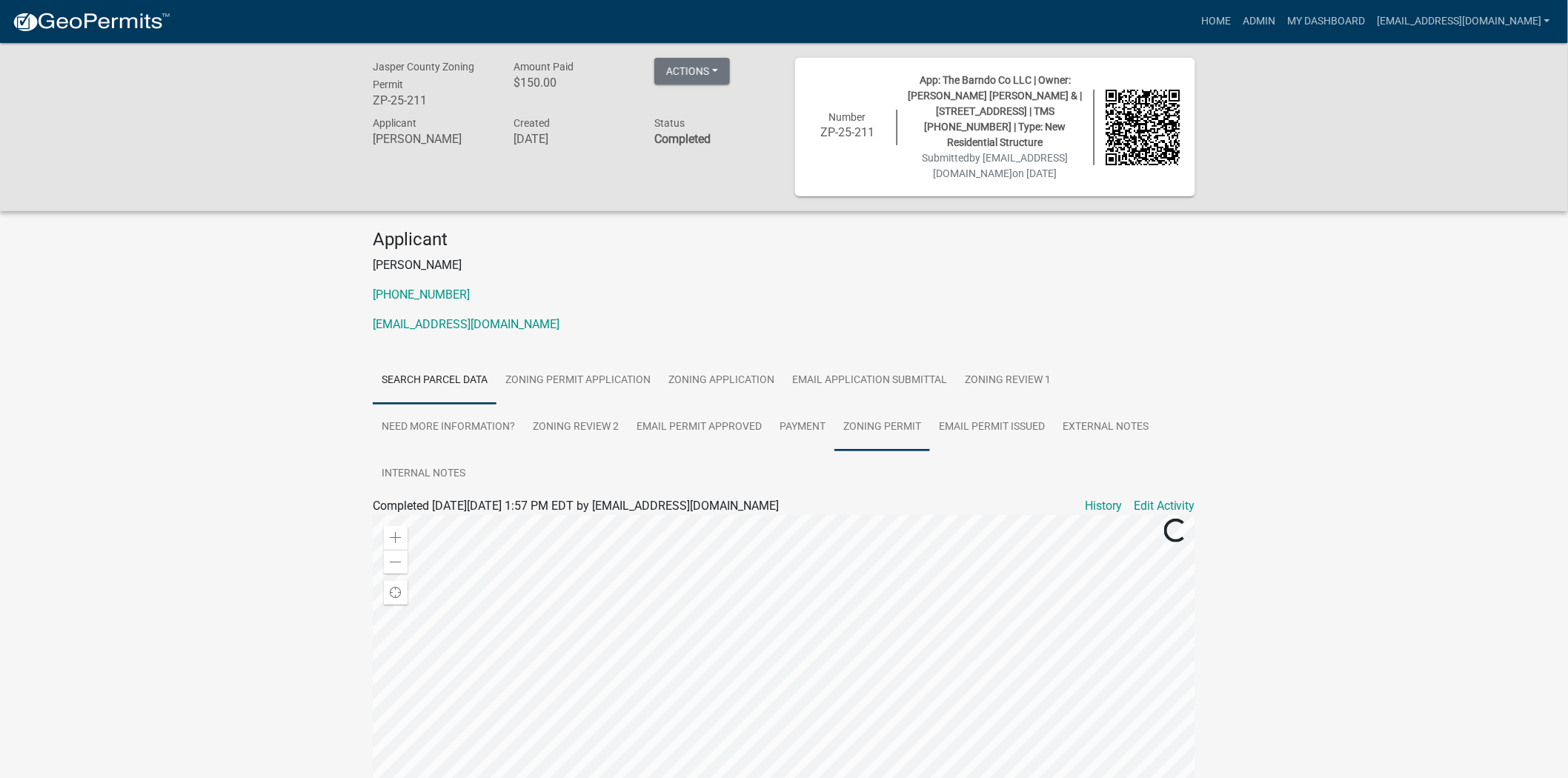
click at [900, 452] on link "Zoning Permit" at bounding box center [882, 427] width 95 height 47
click at [422, 513] on span "Completed On Tuesday, August 5, 2025 at 4:29 PM EDT by Ciara" at bounding box center [526, 505] width 308 height 14
click at [426, 531] on link "Zoning Permit" at bounding box center [409, 523] width 74 height 14
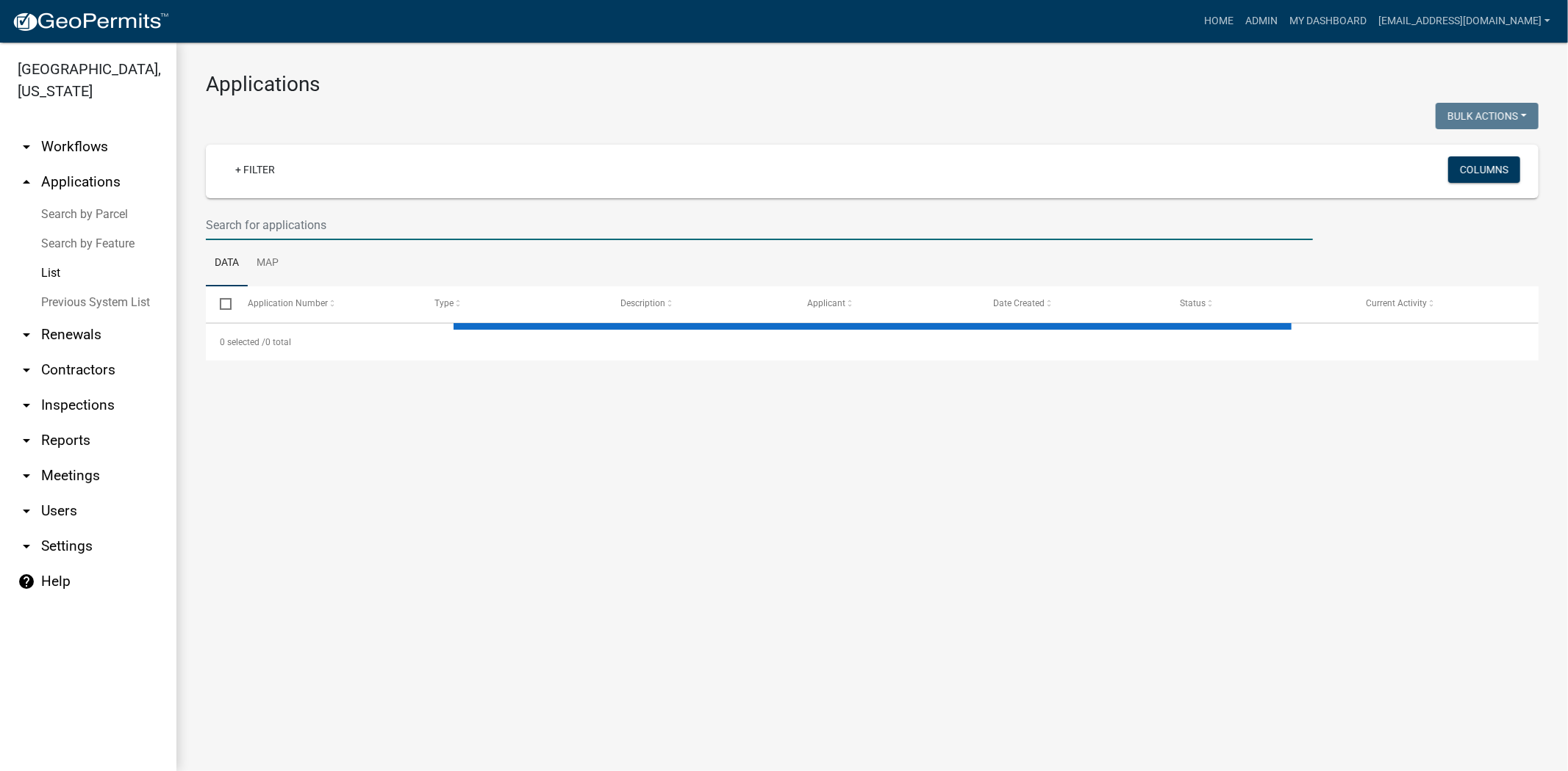
click at [367, 210] on input "text" at bounding box center [759, 224] width 1107 height 30
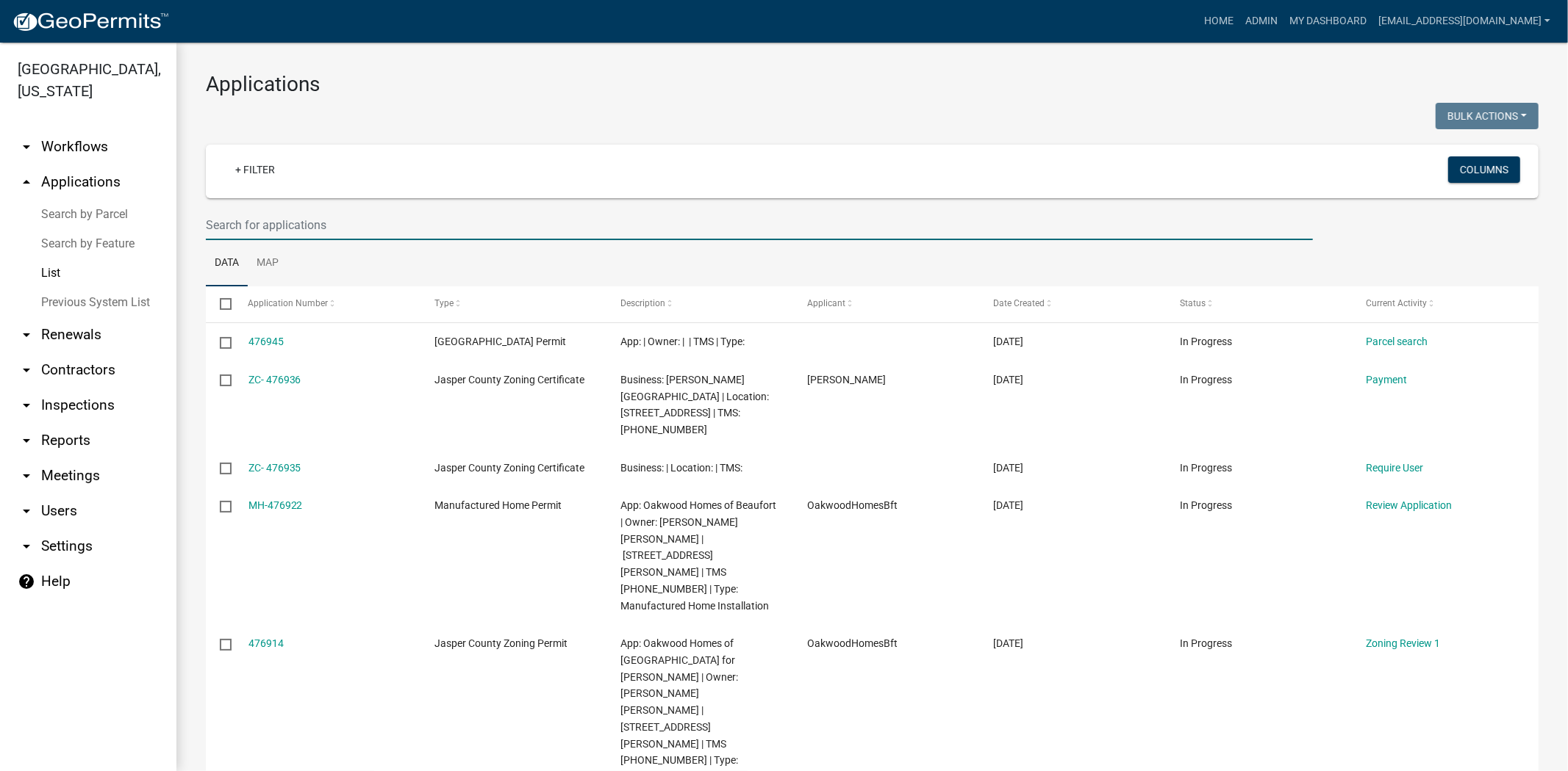
paste input "457956"
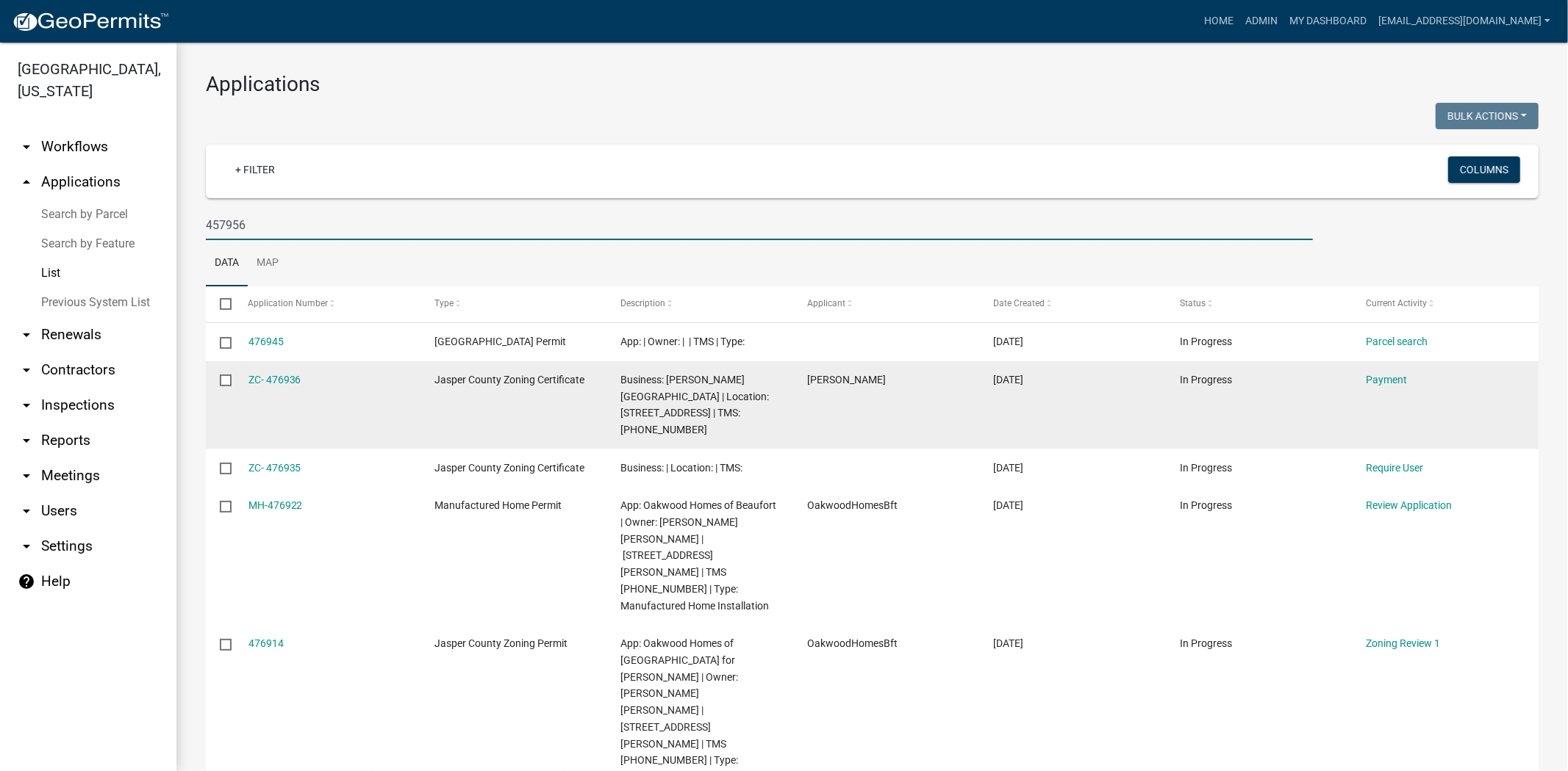
type input "457956"
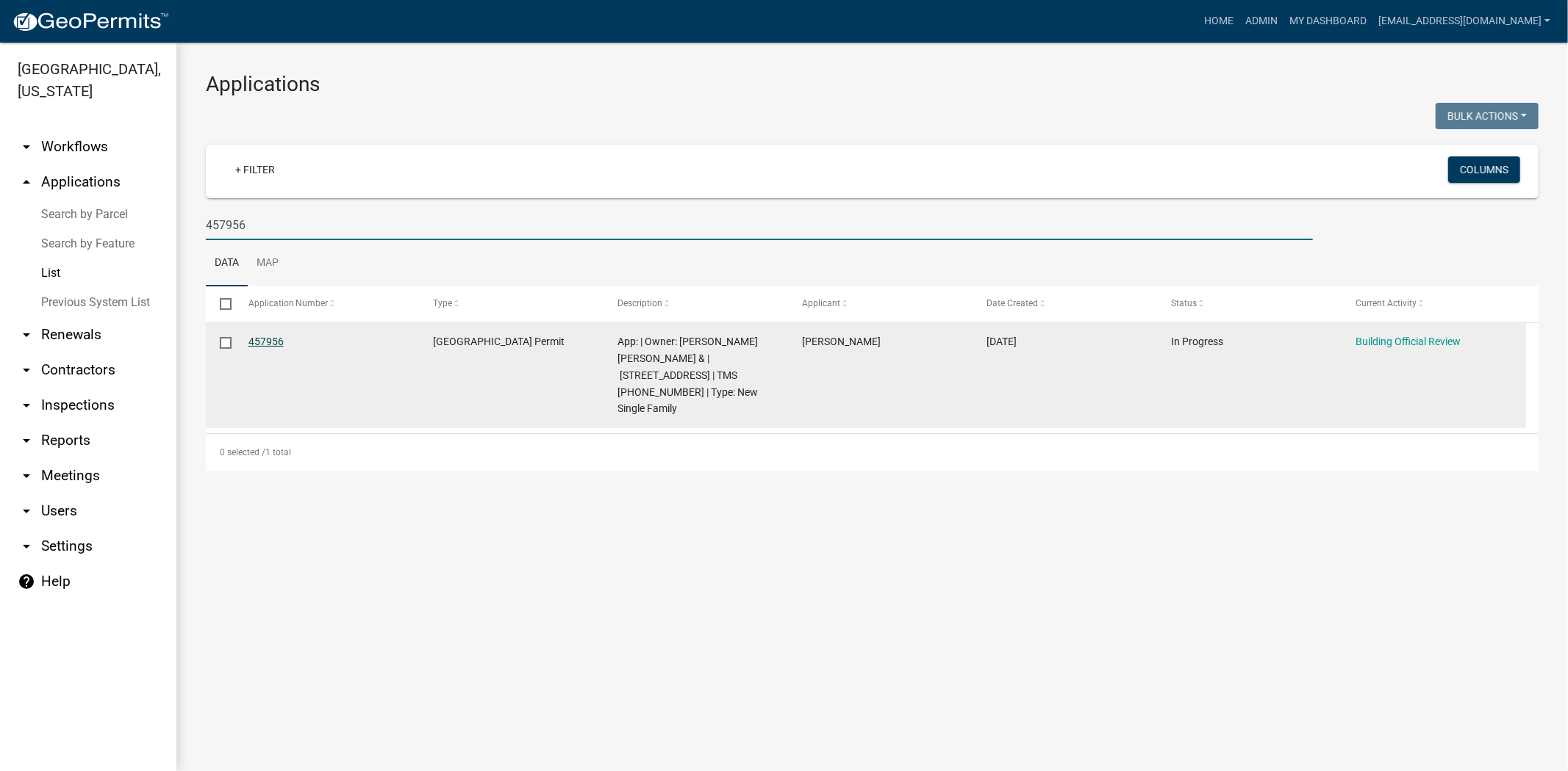
click at [272, 344] on link "457956" at bounding box center [266, 341] width 36 height 12
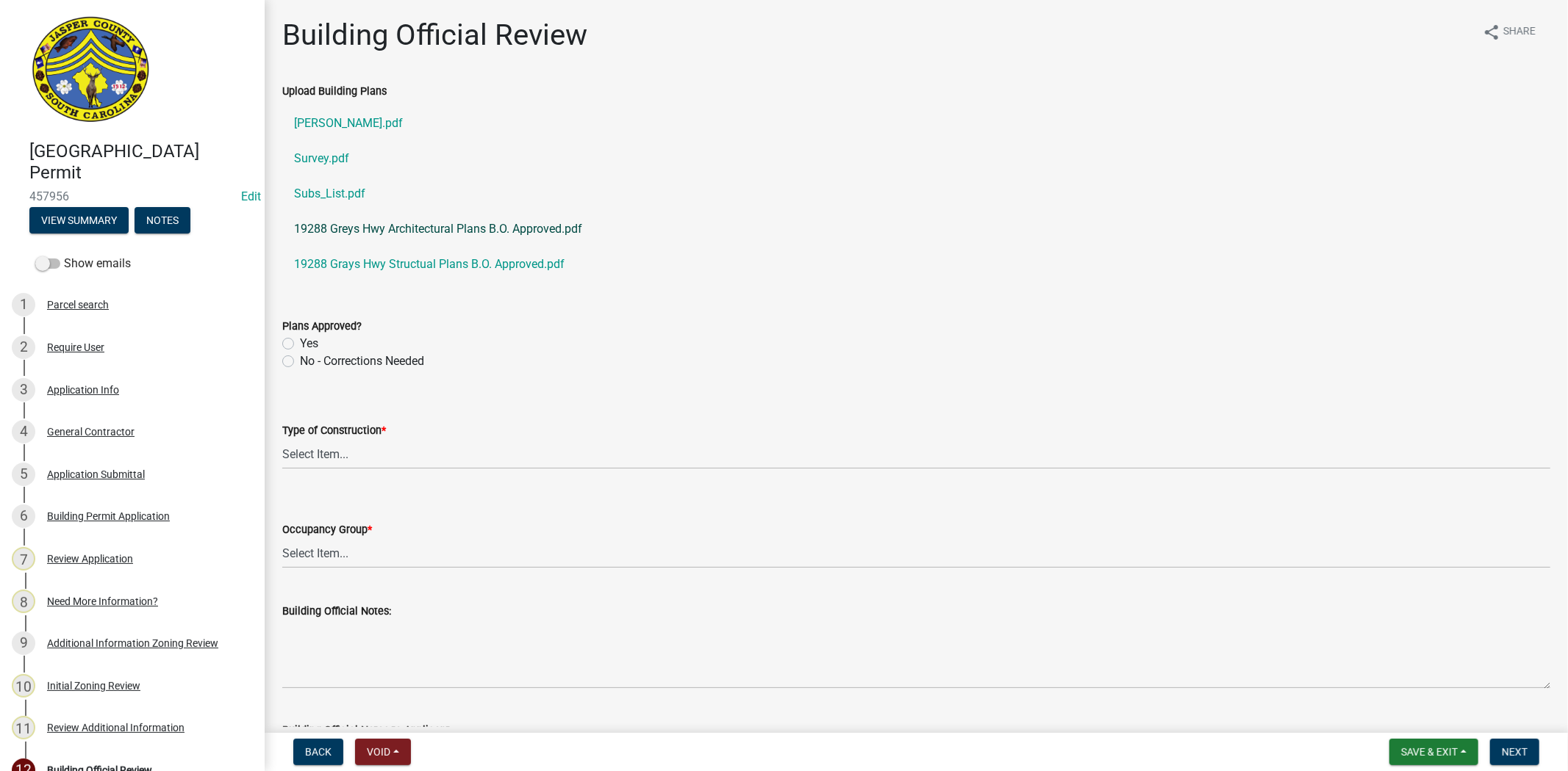
click at [459, 232] on link "19288 Greys Hwy Architectural Plans B.O. Approved.pdf" at bounding box center [916, 229] width 1268 height 35
click at [300, 348] on label "Yes" at bounding box center [309, 344] width 19 height 18
click at [300, 344] on input "Yes" at bounding box center [305, 340] width 10 height 10
radio input "true"
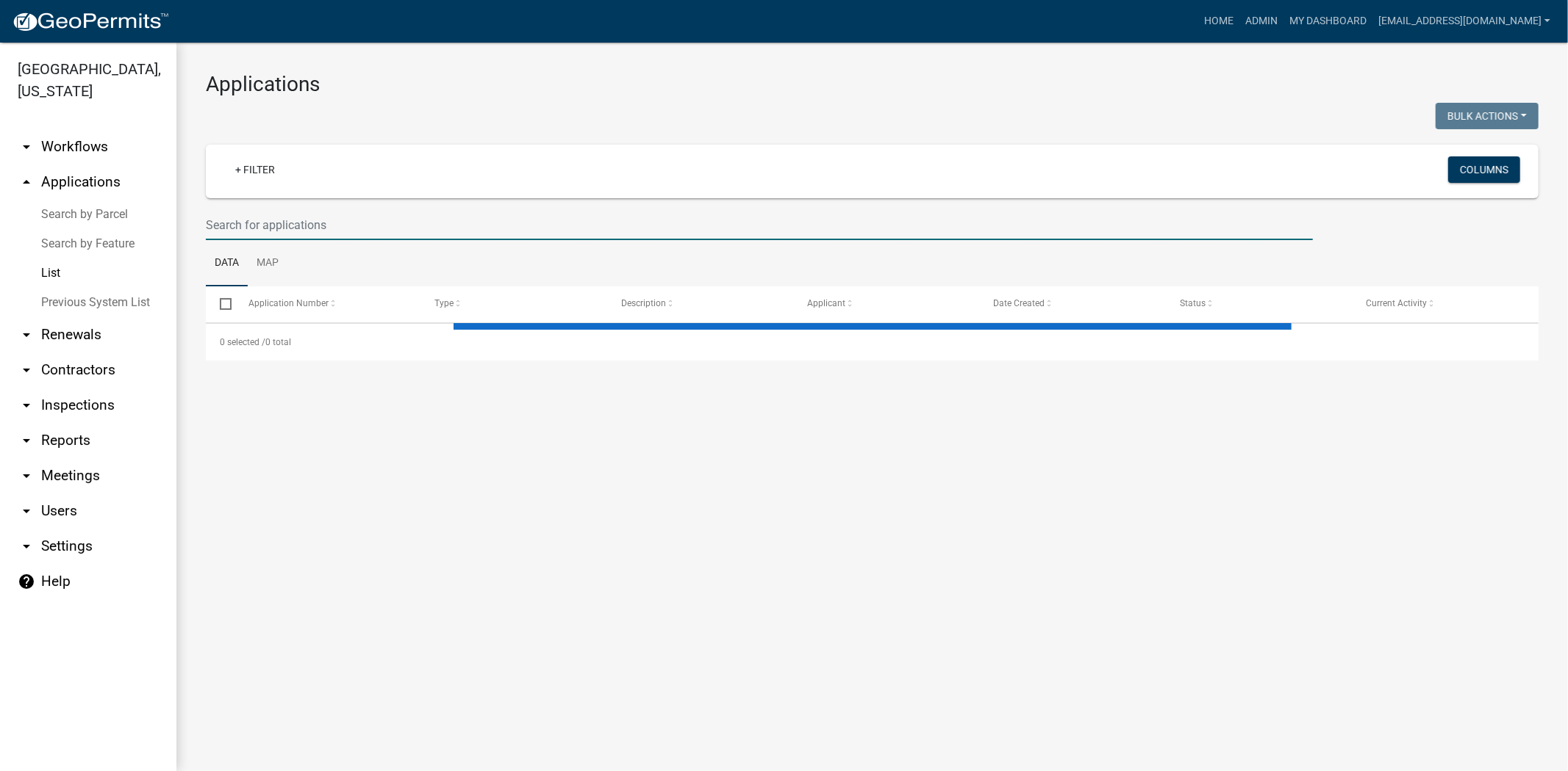
click at [383, 227] on input "text" at bounding box center [759, 224] width 1107 height 30
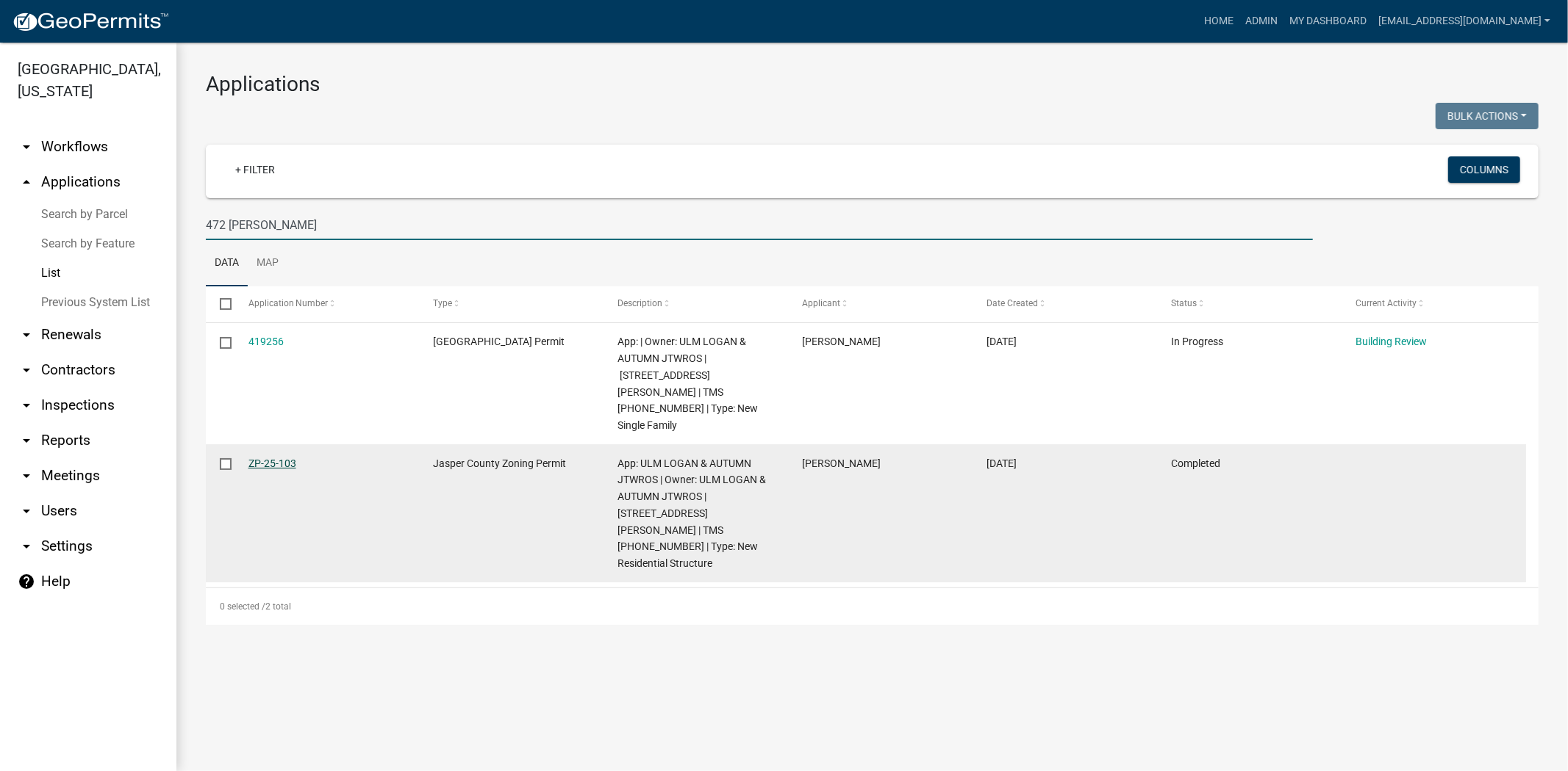
type input "472 [PERSON_NAME]"
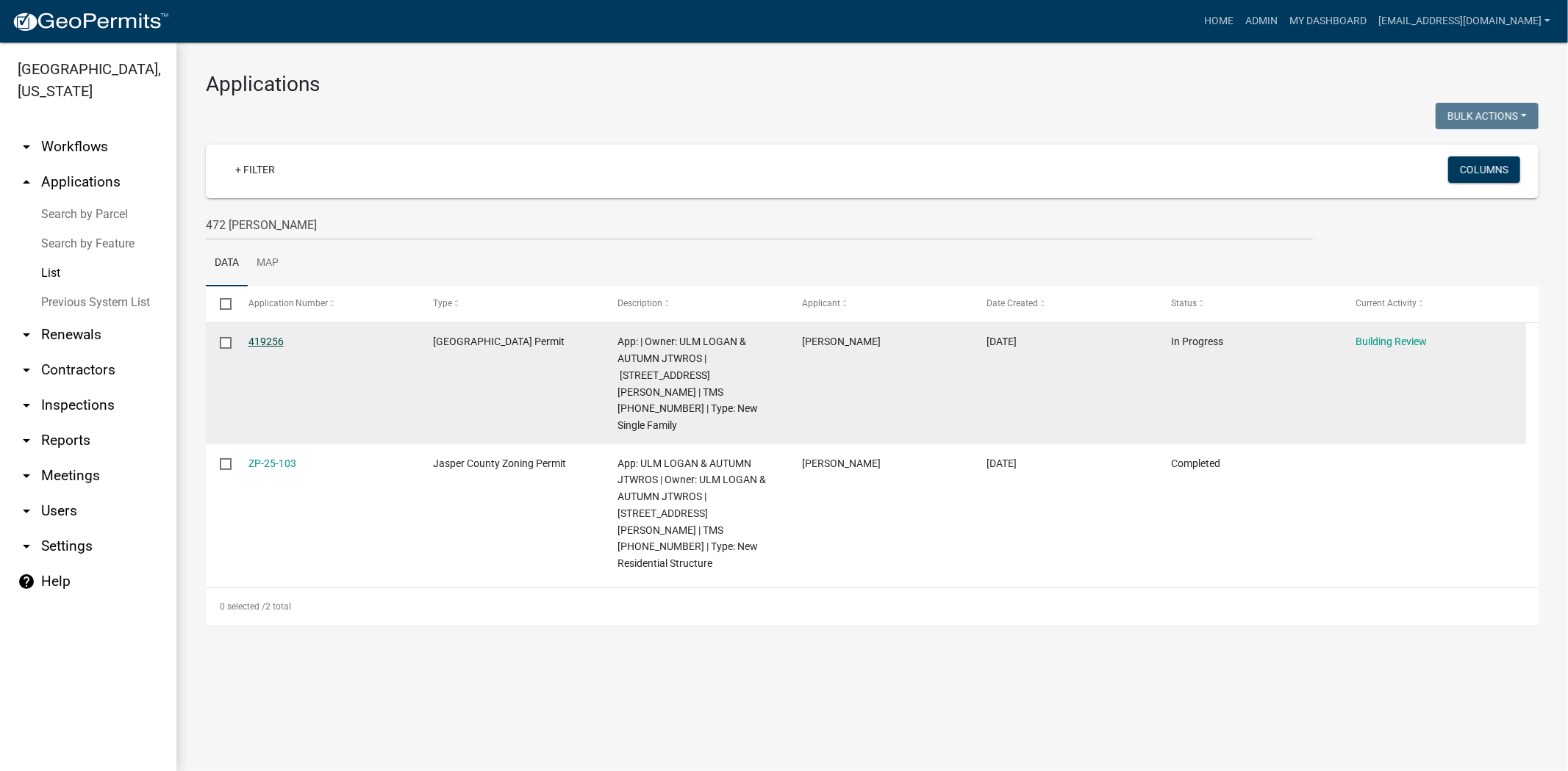
click at [273, 340] on link "419256" at bounding box center [266, 341] width 36 height 12
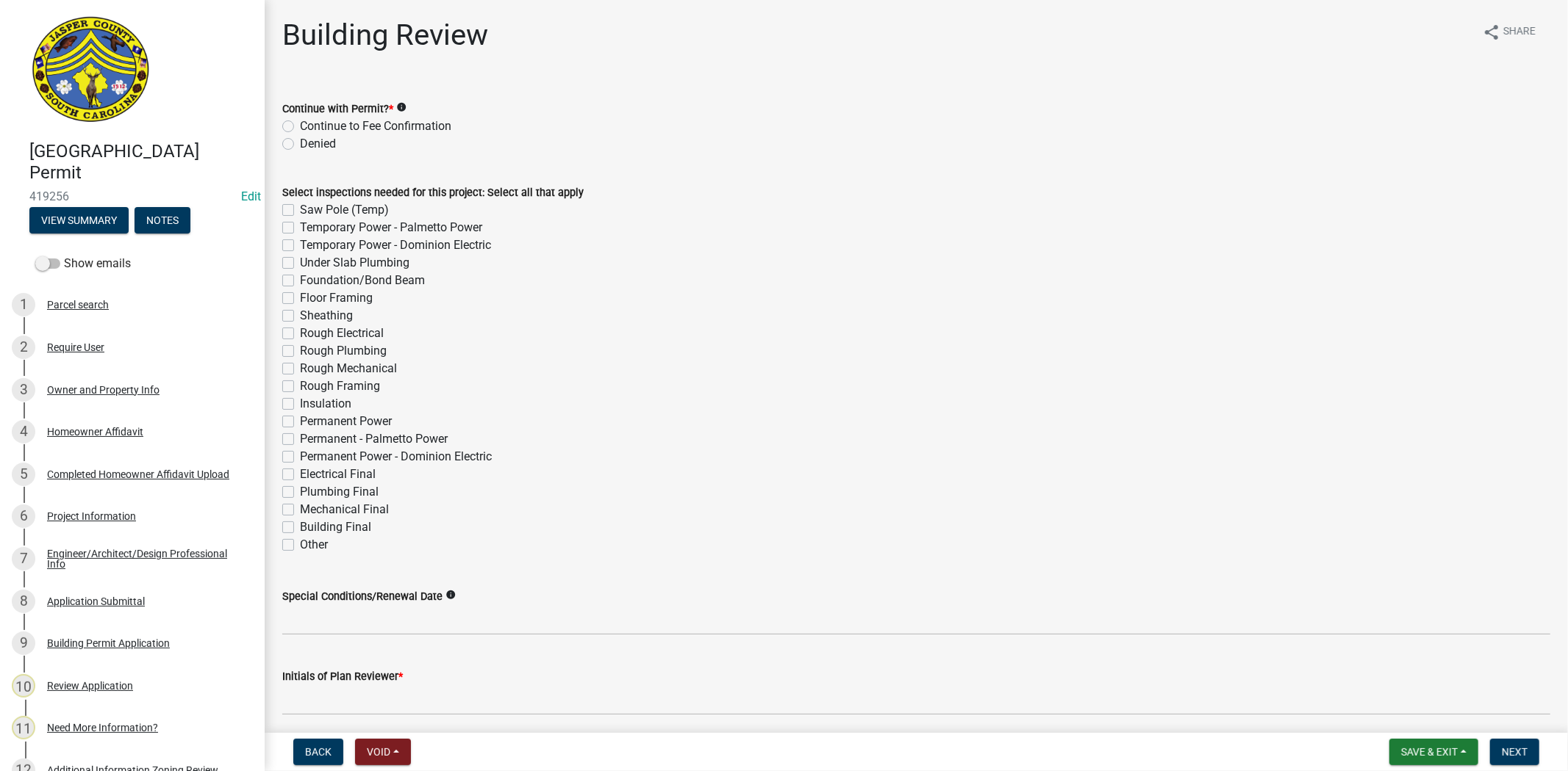
click at [300, 126] on label "Continue to Fee Confirmation" at bounding box center [376, 127] width 152 height 18
click at [300, 126] on input "Continue to Fee Confirmation" at bounding box center [305, 123] width 10 height 10
radio input "true"
click at [300, 208] on label "Saw Pole (Temp)" at bounding box center [345, 210] width 89 height 18
click at [300, 208] on input "Saw Pole (Temp)" at bounding box center [305, 206] width 10 height 10
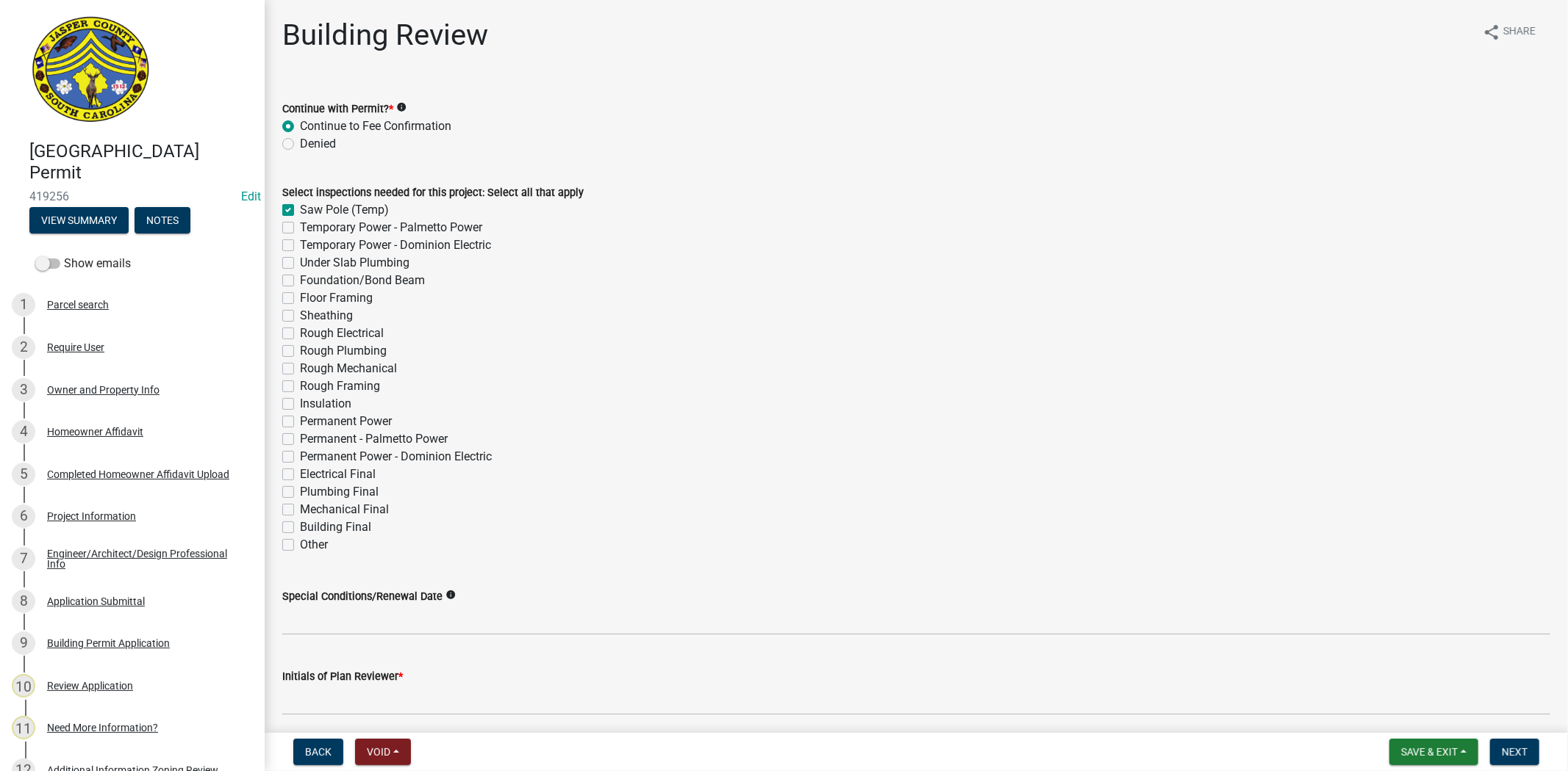
checkbox input "true"
checkbox input "false"
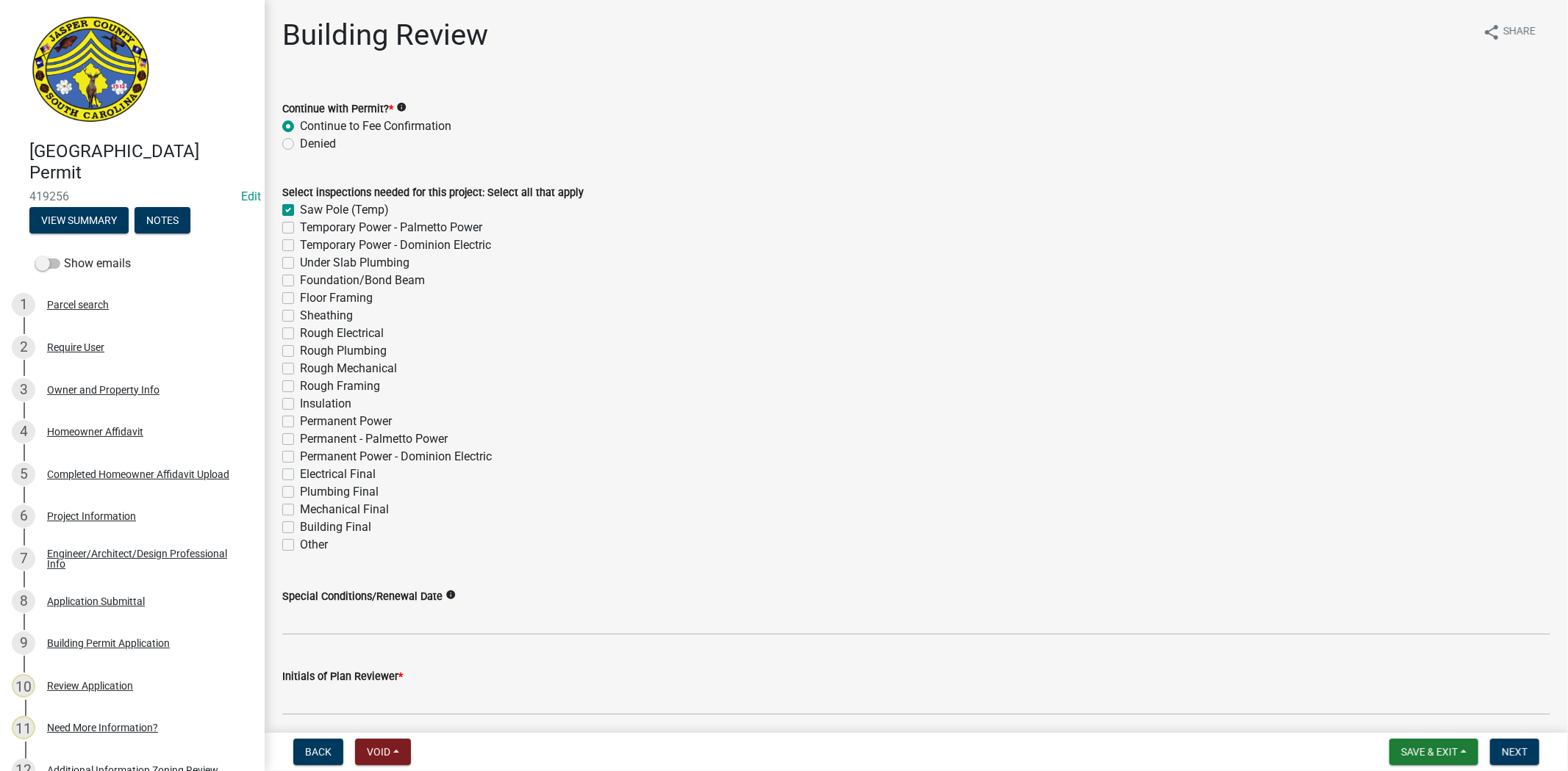
checkbox input "false"
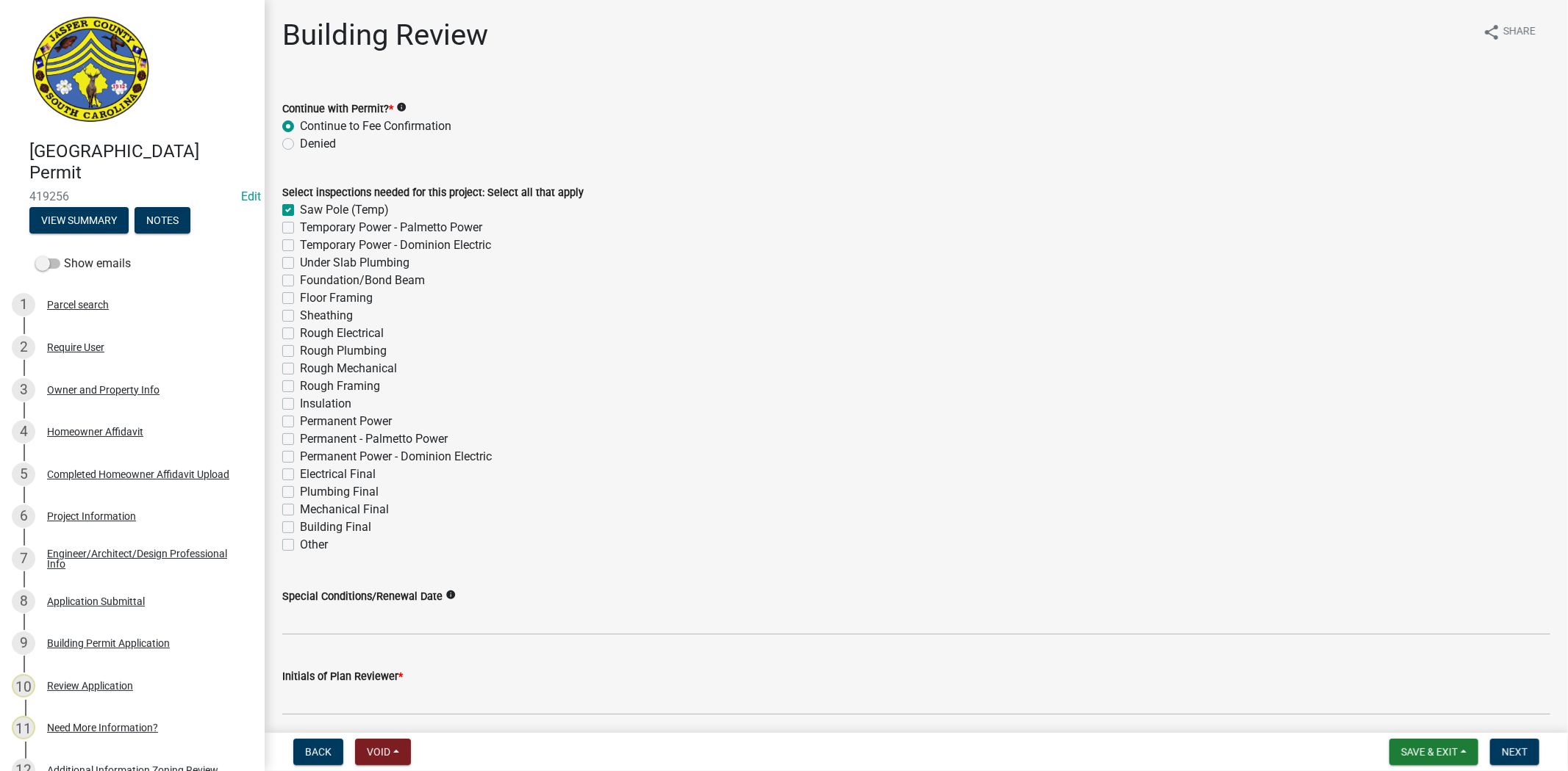
checkbox input "false"
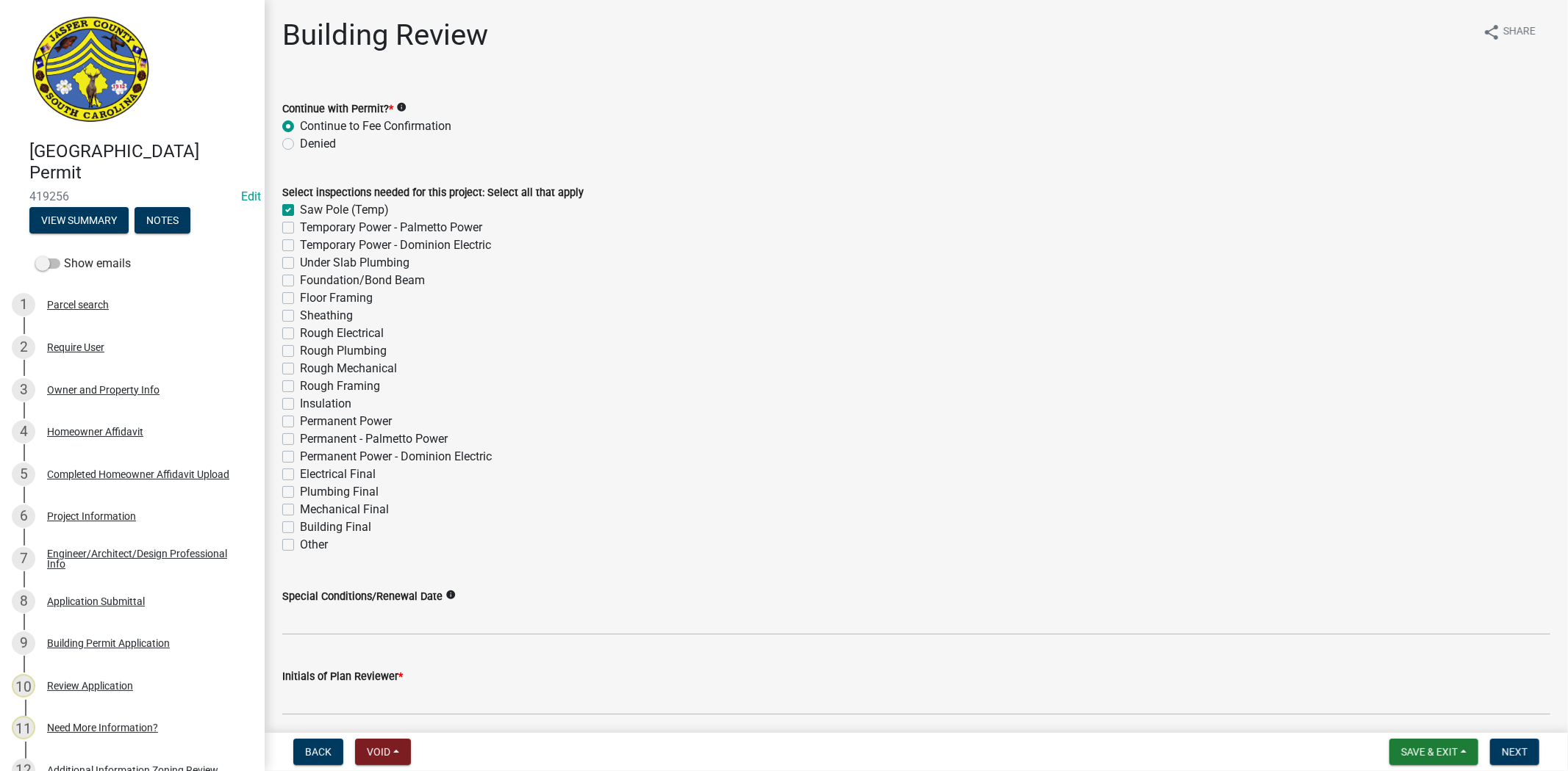
checkbox input "false"
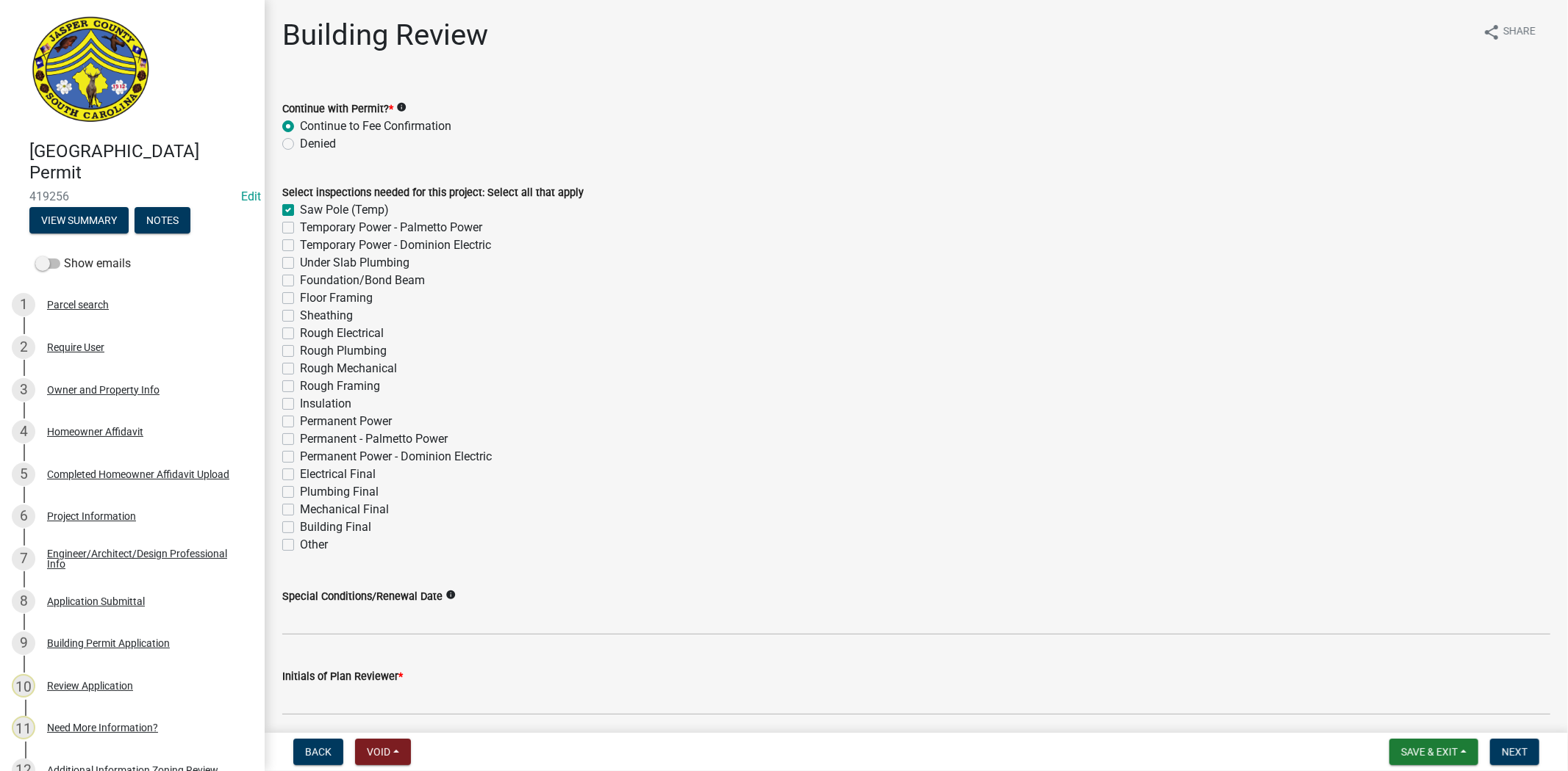
drag, startPoint x: 291, startPoint y: 390, endPoint x: 286, endPoint y: 380, distance: 11.2
click at [300, 391] on label "Rough Framing" at bounding box center [340, 386] width 80 height 18
click at [300, 387] on input "Rough Framing" at bounding box center [305, 382] width 10 height 10
checkbox input "true"
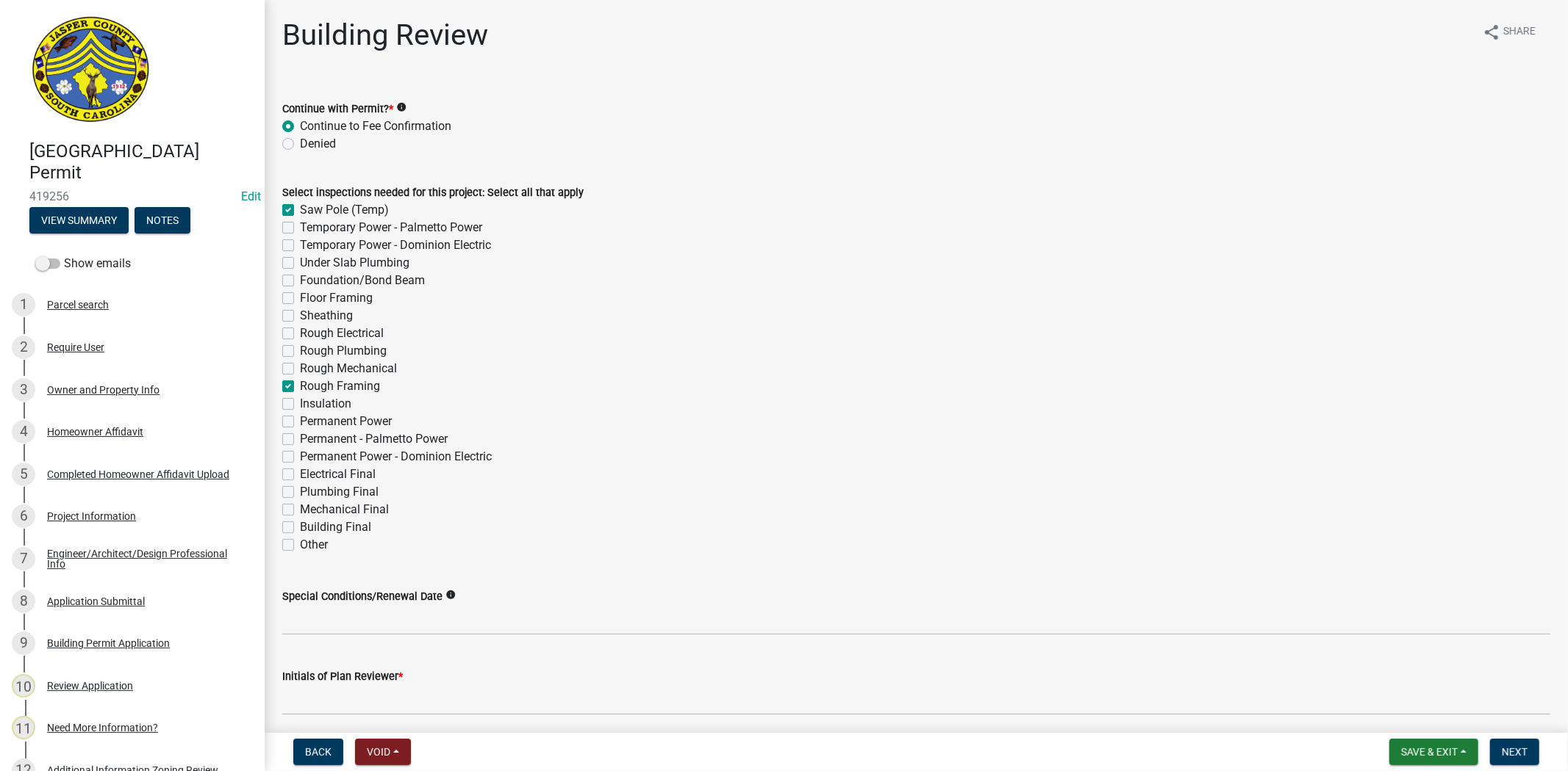
checkbox input "false"
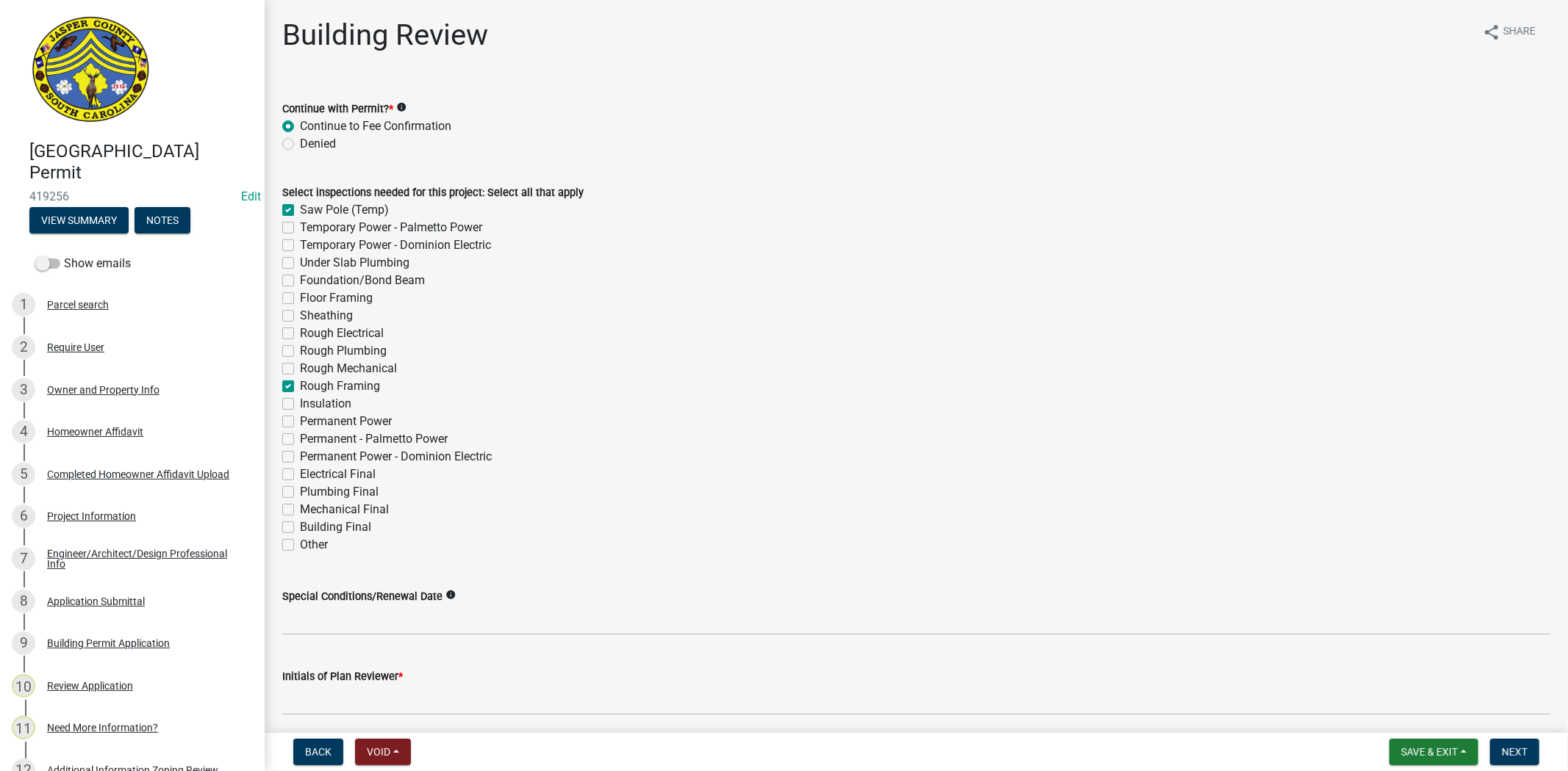
checkbox input "false"
checkbox input "true"
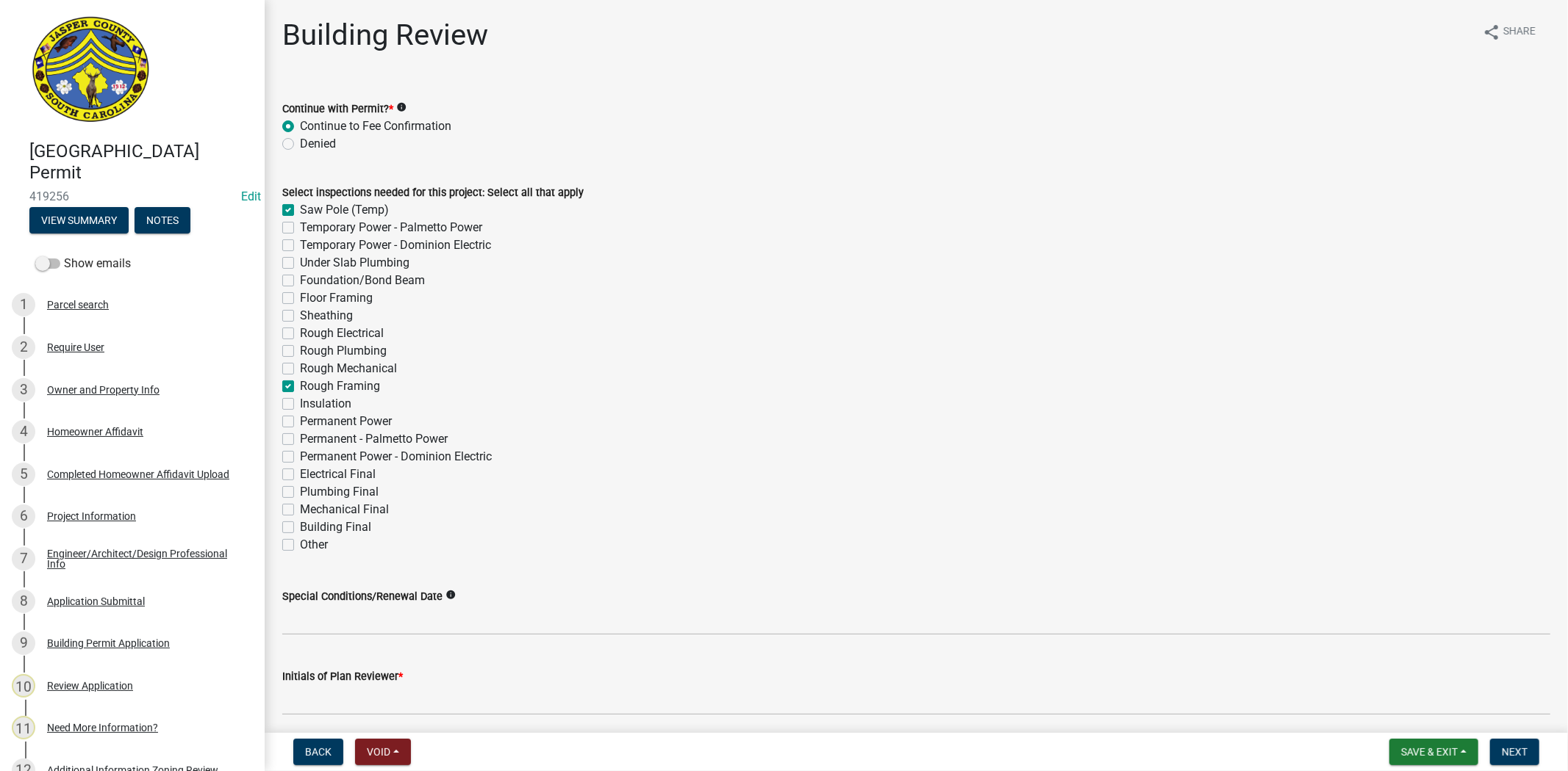
checkbox input "false"
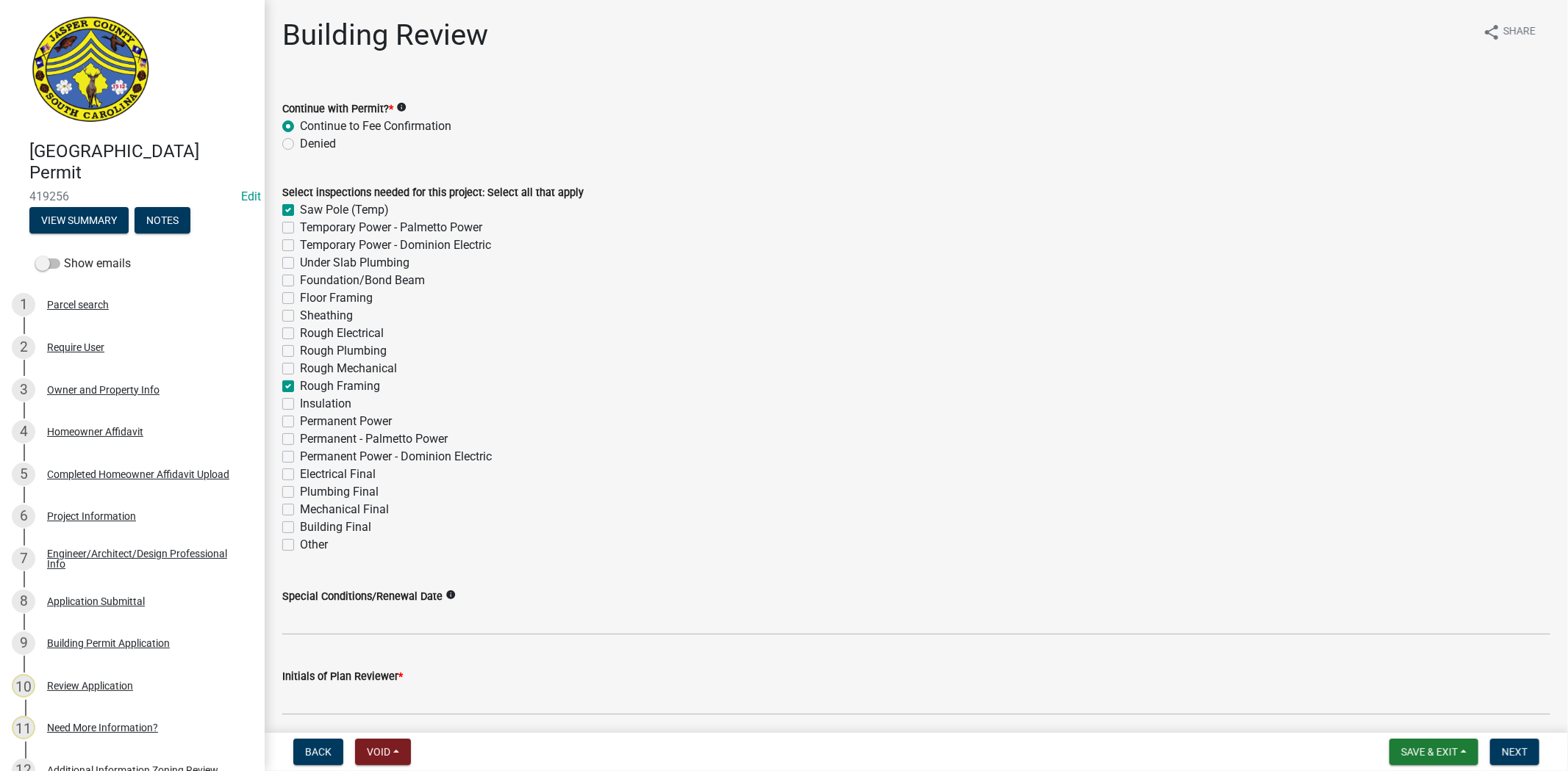
checkbox input "false"
click at [286, 375] on div "Rough Mechanical" at bounding box center [916, 369] width 1268 height 18
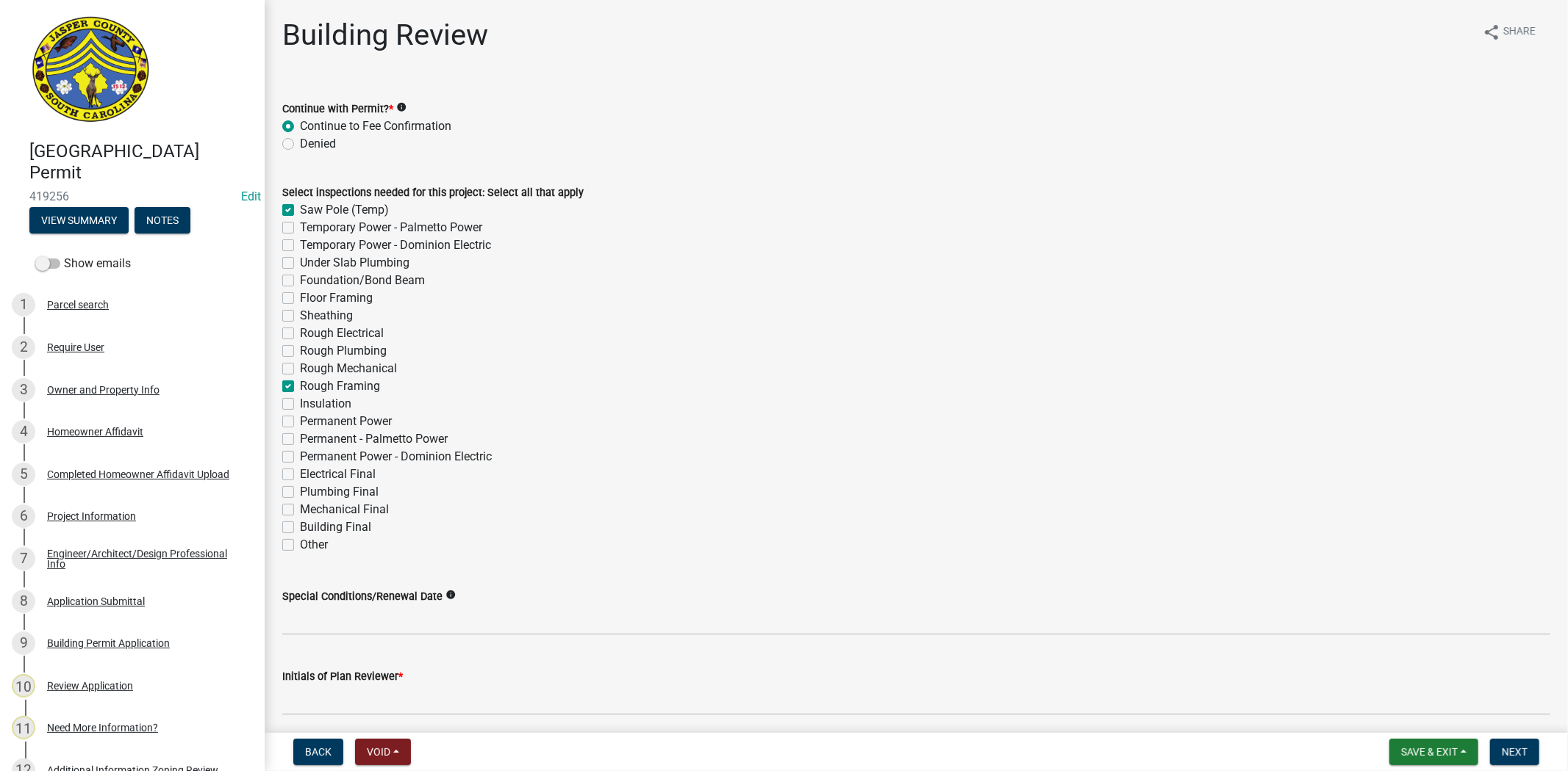
click at [300, 365] on label "Rough Mechanical" at bounding box center [349, 369] width 97 height 18
click at [300, 365] on input "Rough Mechanical" at bounding box center [305, 365] width 10 height 10
checkbox input "true"
checkbox input "false"
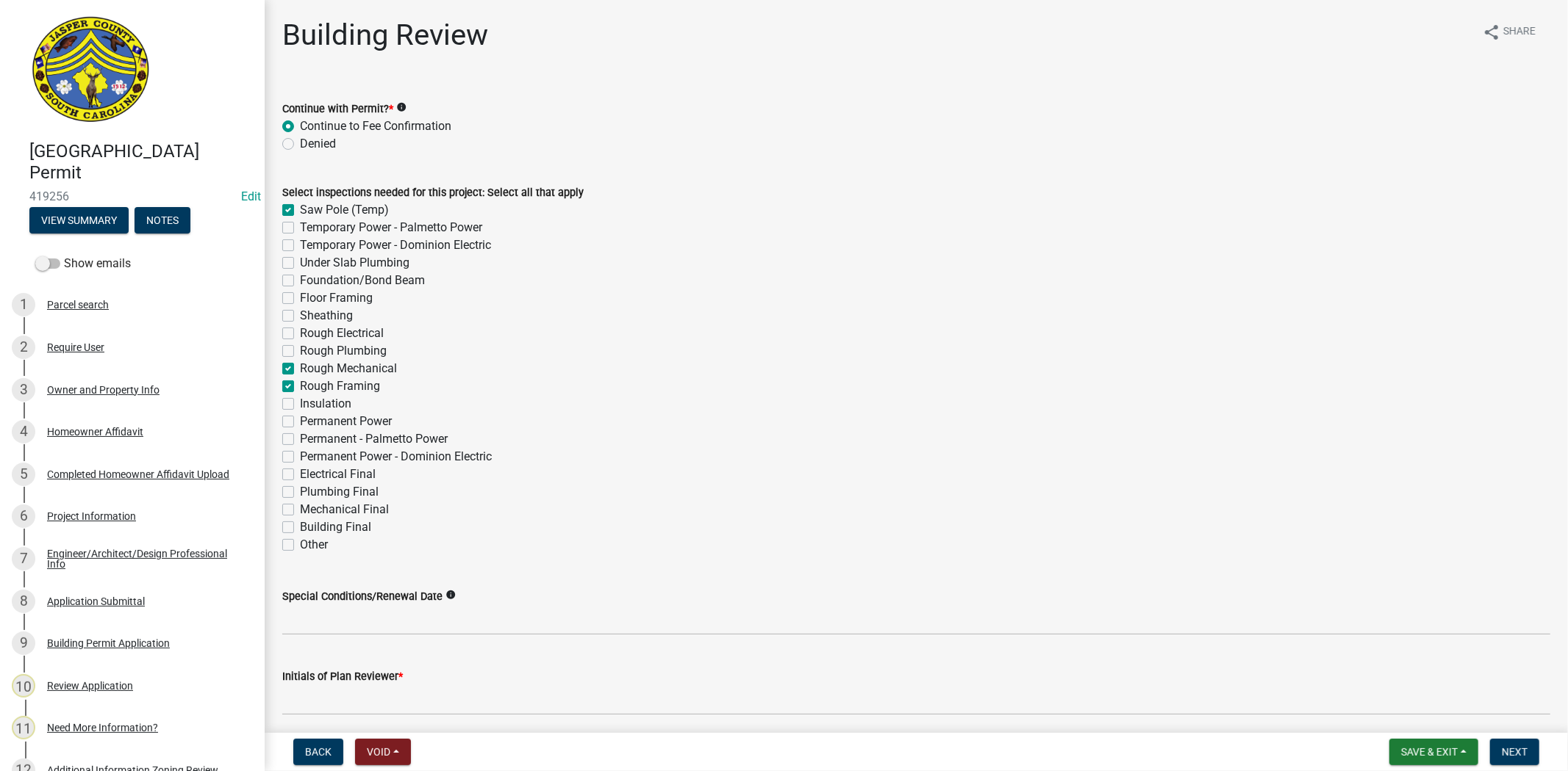
checkbox input "false"
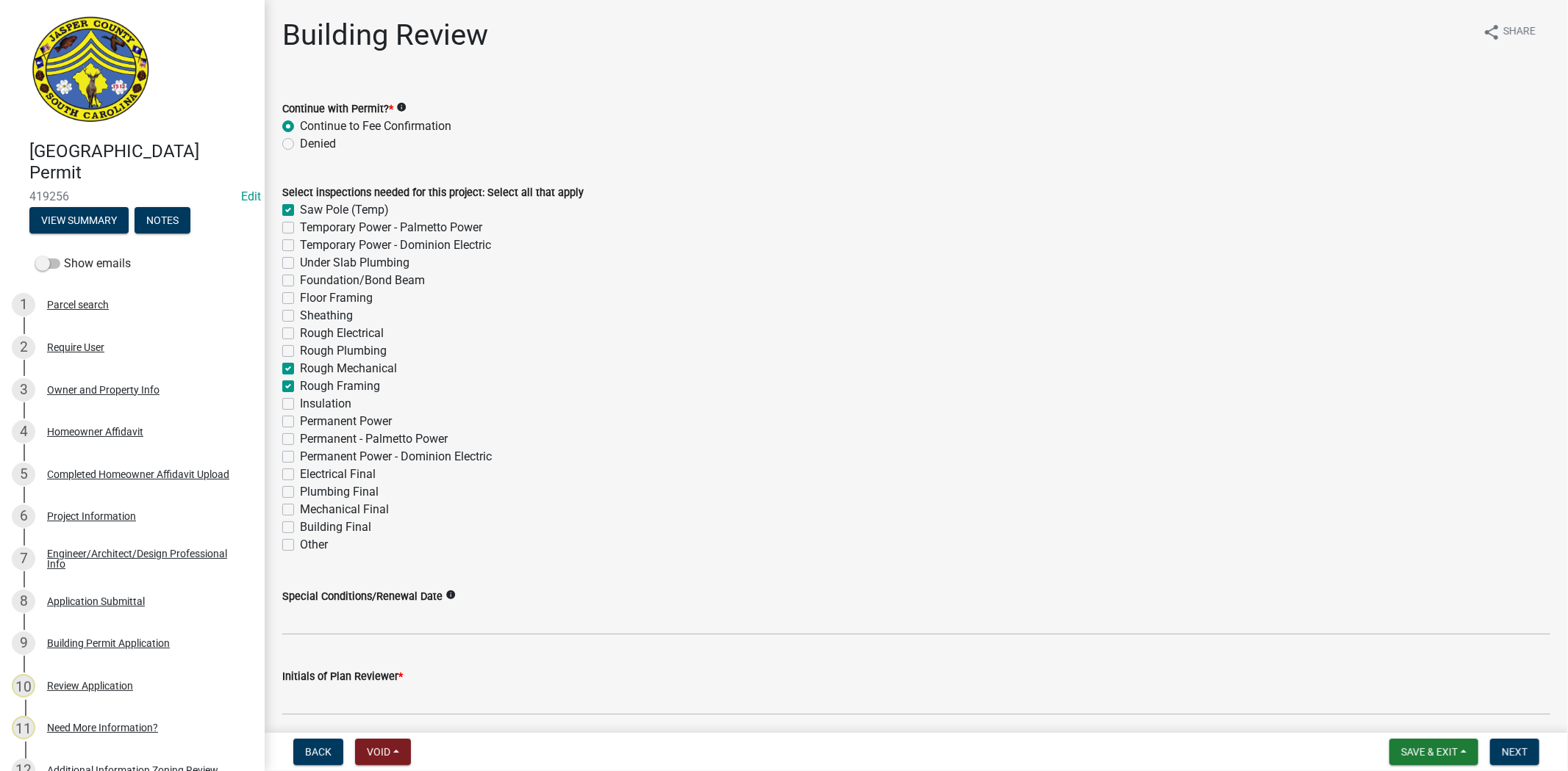
checkbox input "false"
checkbox input "true"
checkbox input "false"
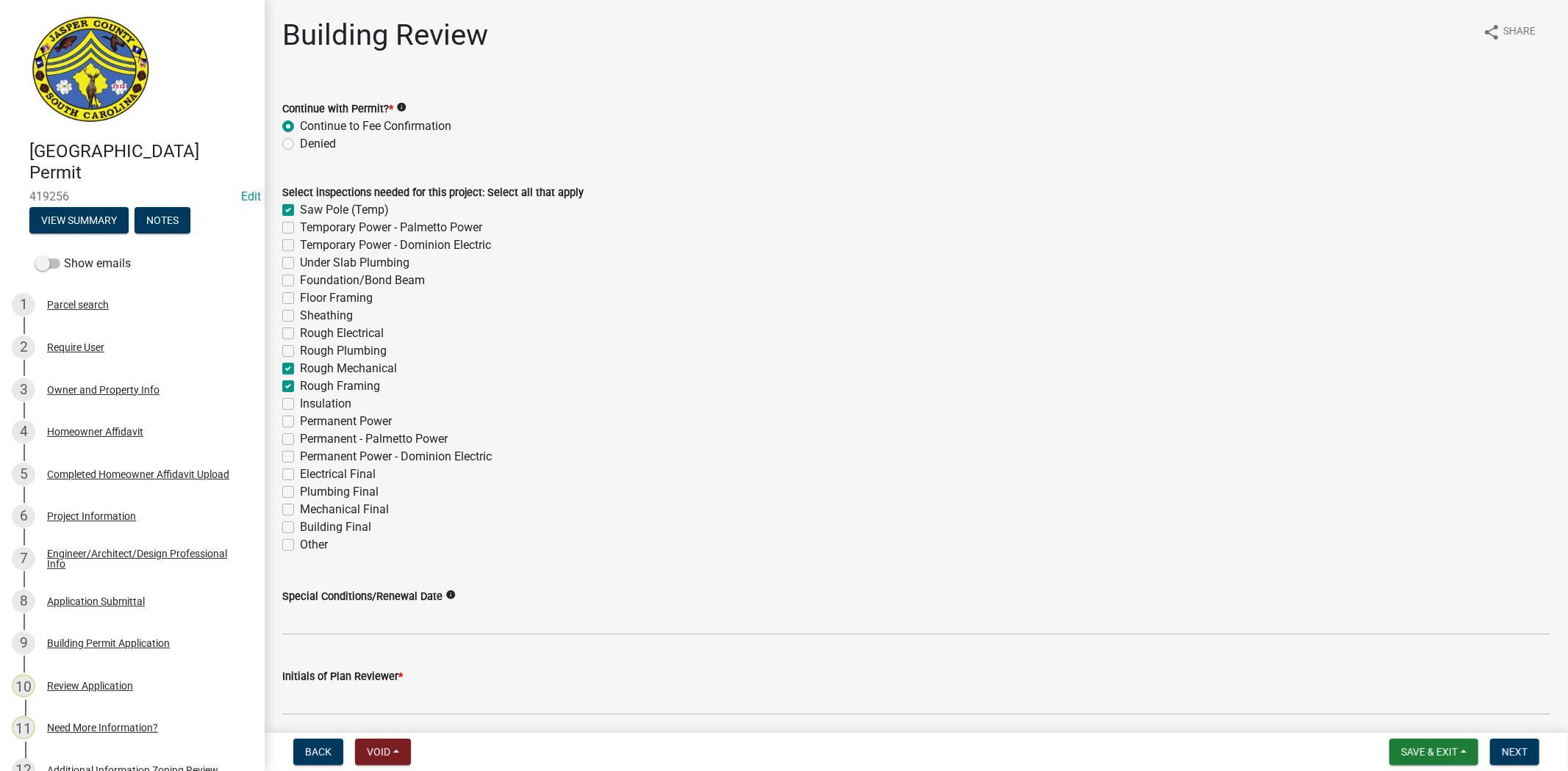
checkbox input "false"
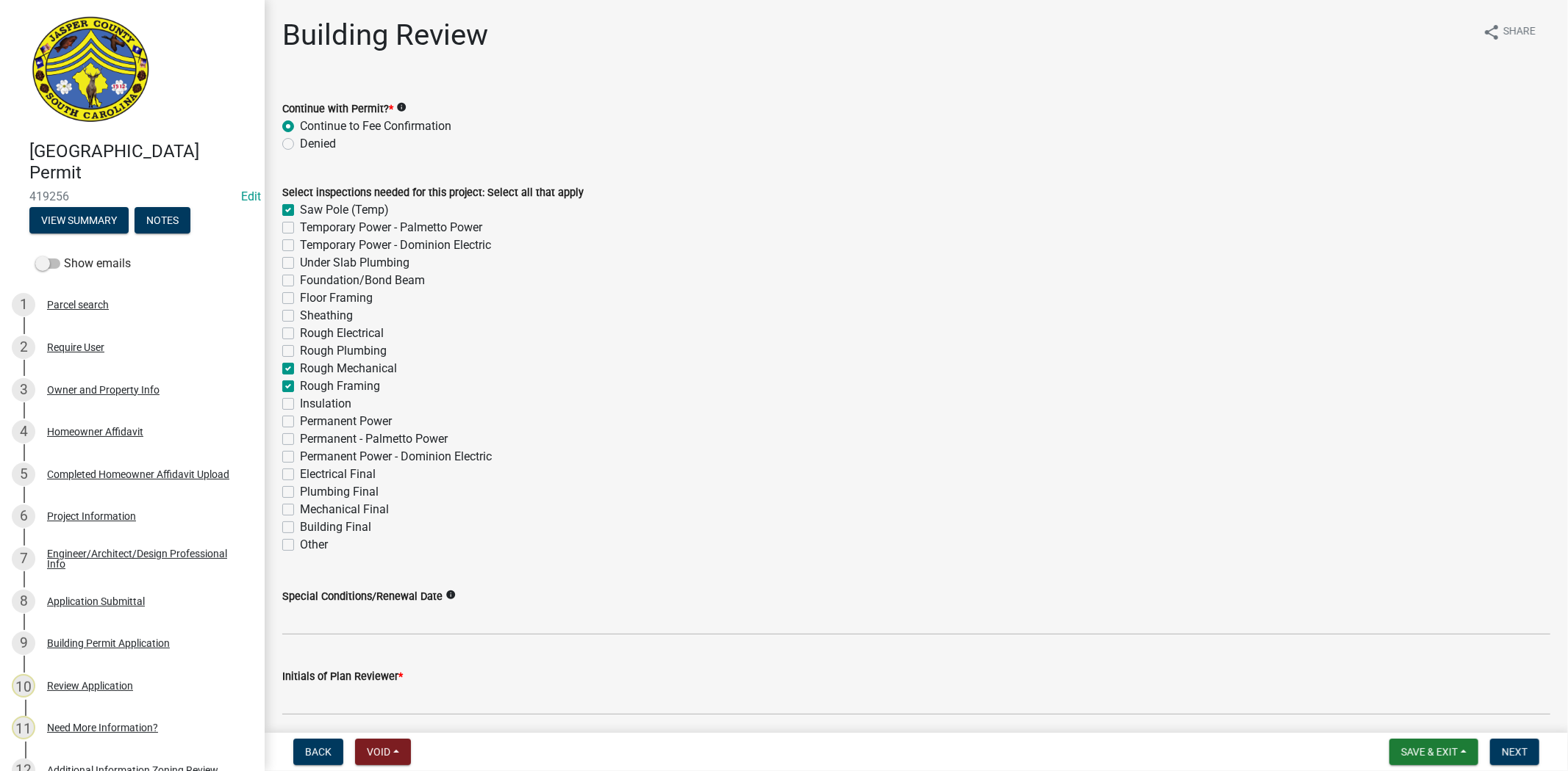
checkbox input "false"
click at [300, 381] on label "Rough Framing" at bounding box center [340, 386] width 80 height 18
click at [300, 381] on input "Rough Framing" at bounding box center [305, 382] width 10 height 10
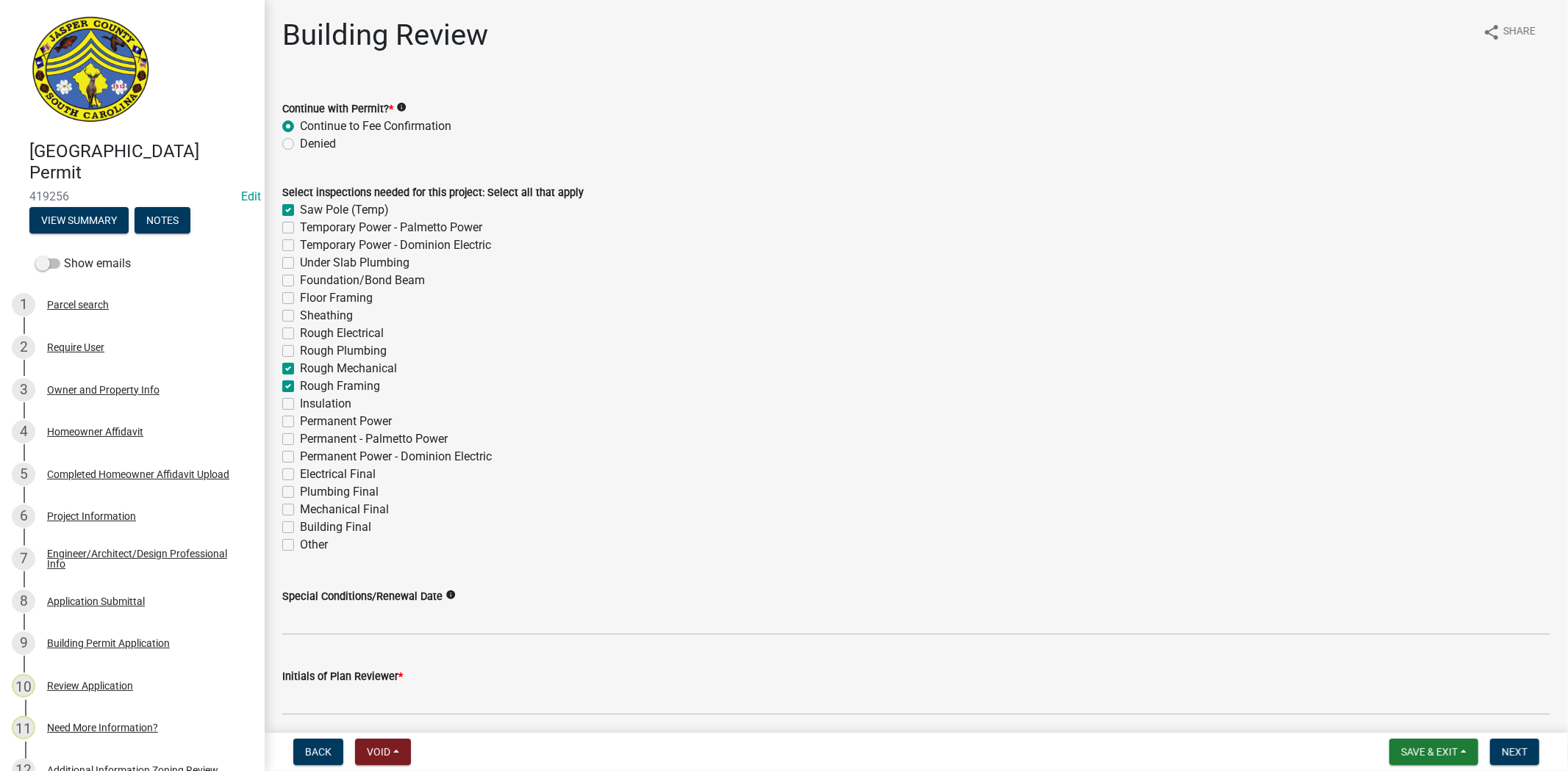
checkbox input "false"
checkbox input "true"
checkbox input "false"
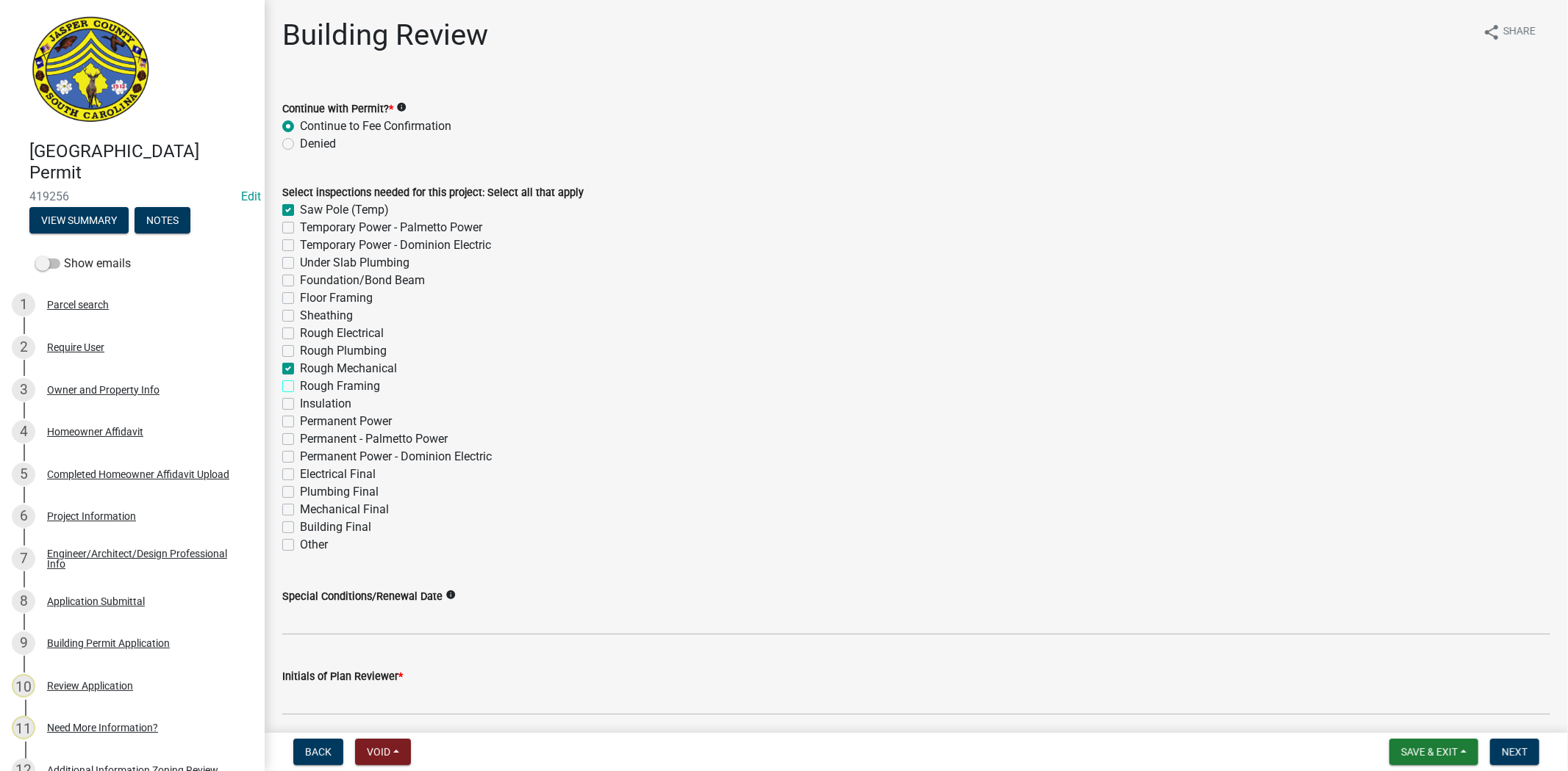
checkbox input "false"
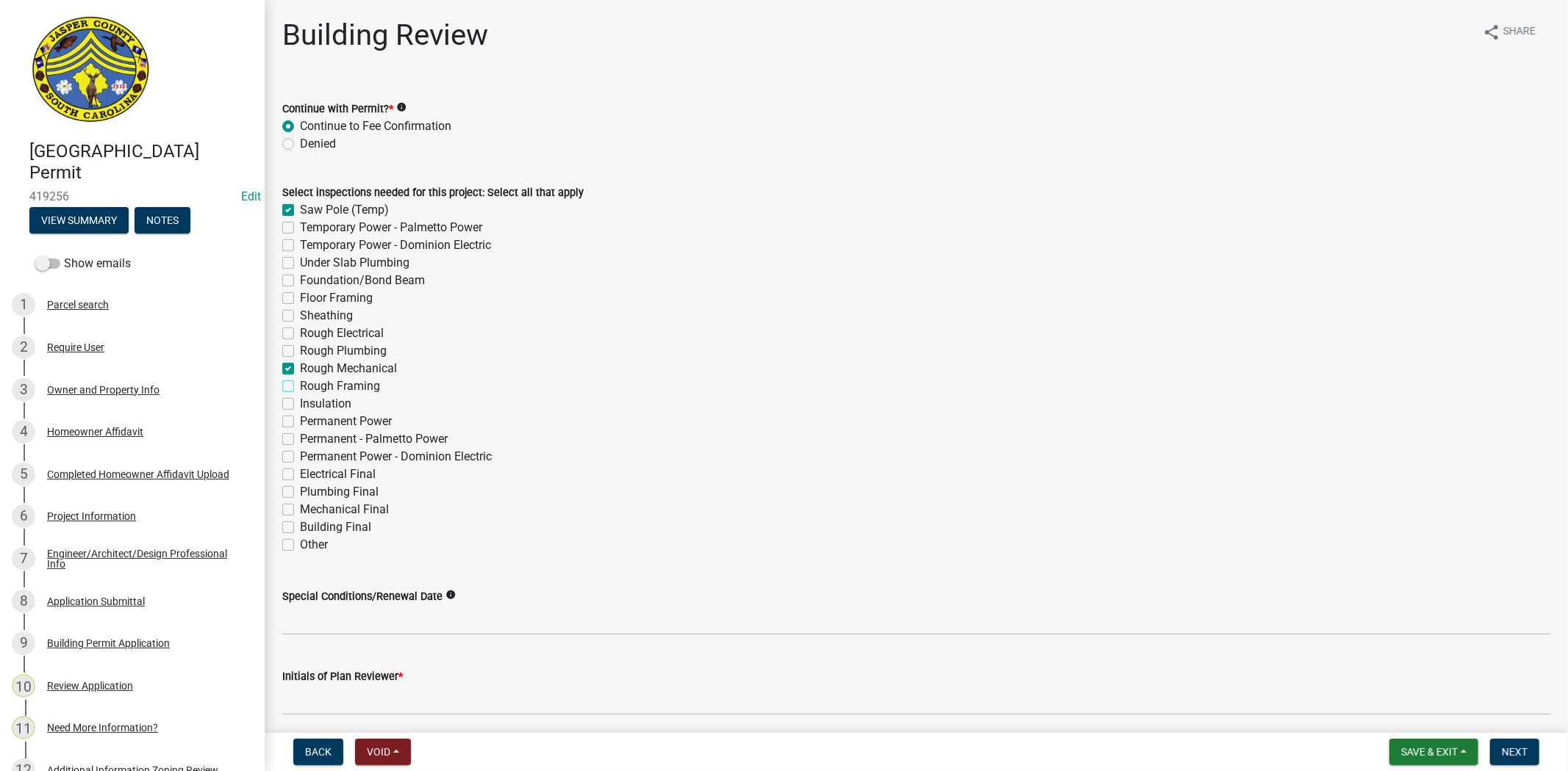
checkbox input "true"
checkbox input "false"
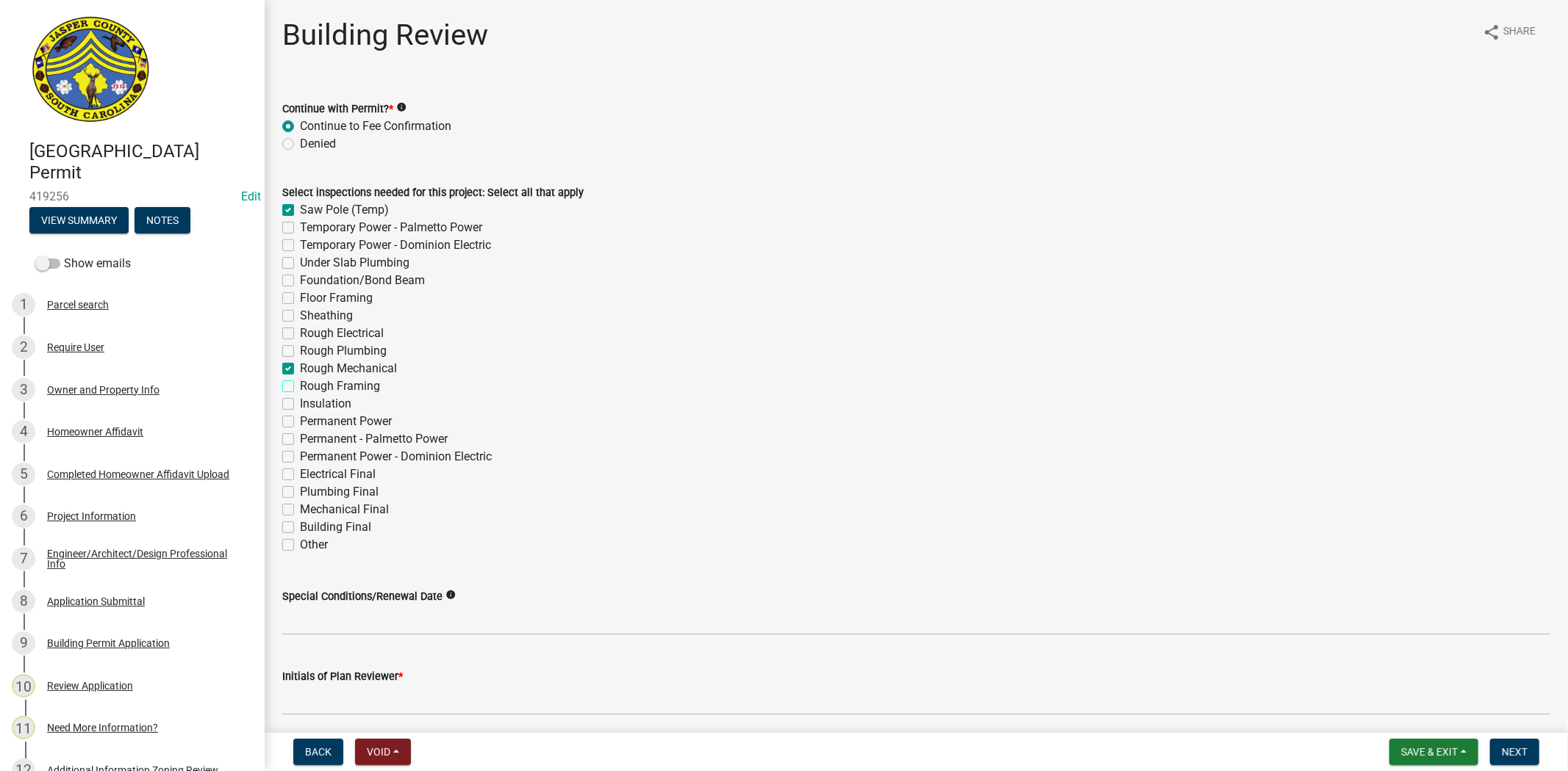
checkbox input "false"
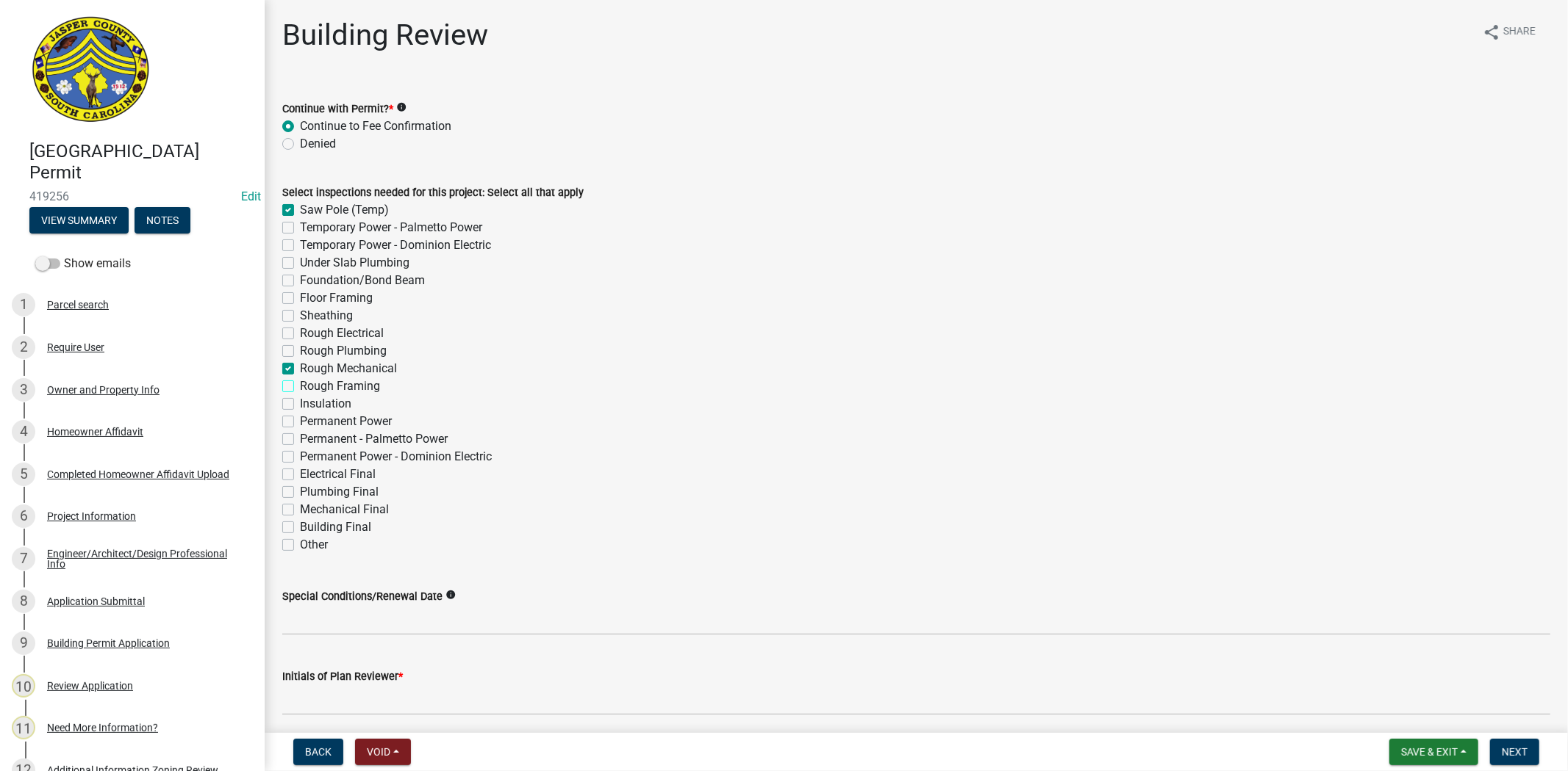
checkbox input "false"
drag, startPoint x: 286, startPoint y: 374, endPoint x: 288, endPoint y: 355, distance: 19.1
click at [300, 374] on label "Rough Mechanical" at bounding box center [349, 369] width 97 height 18
click at [300, 369] on input "Rough Mechanical" at bounding box center [305, 365] width 10 height 10
checkbox input "false"
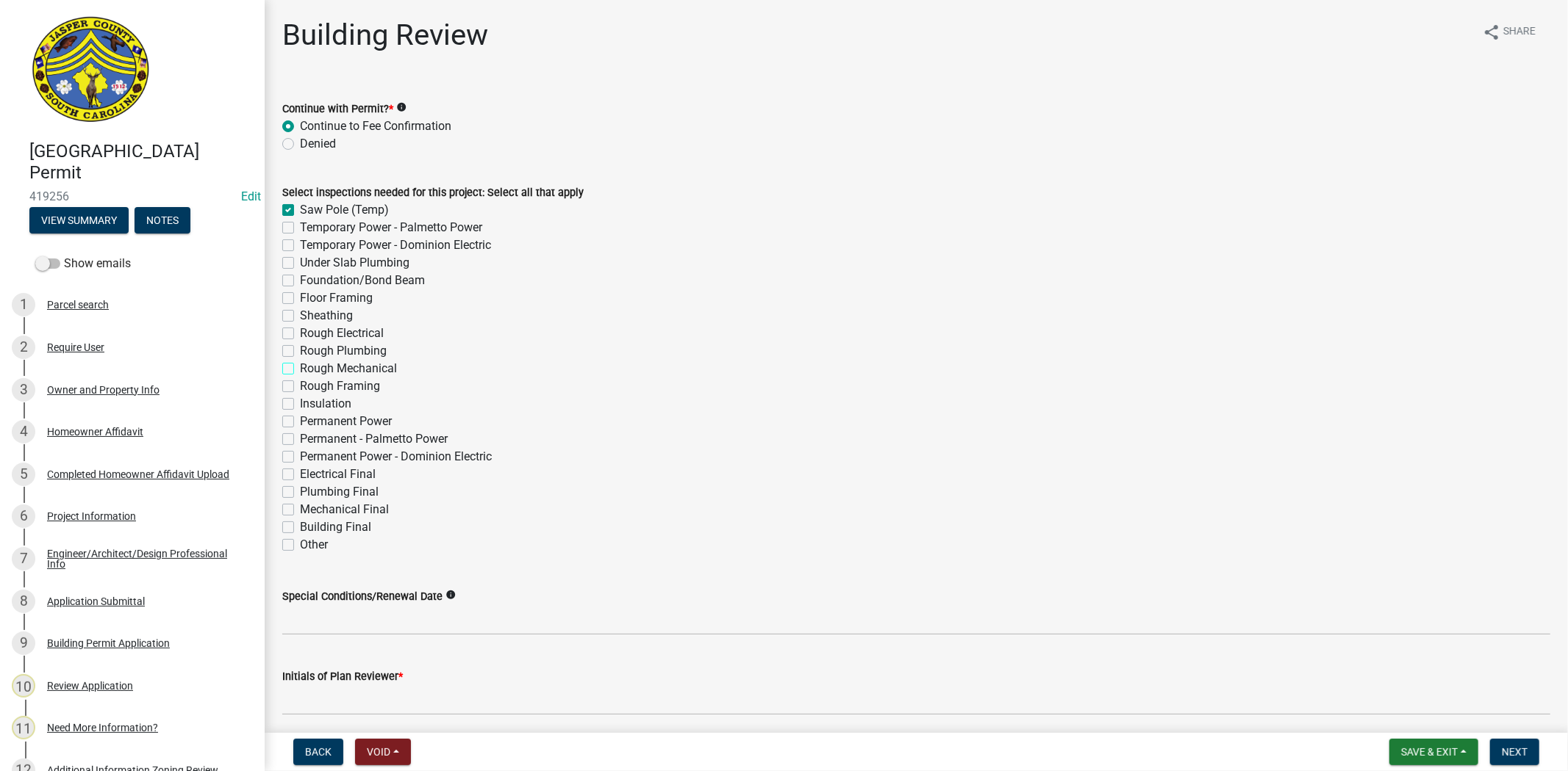
checkbox input "true"
checkbox input "false"
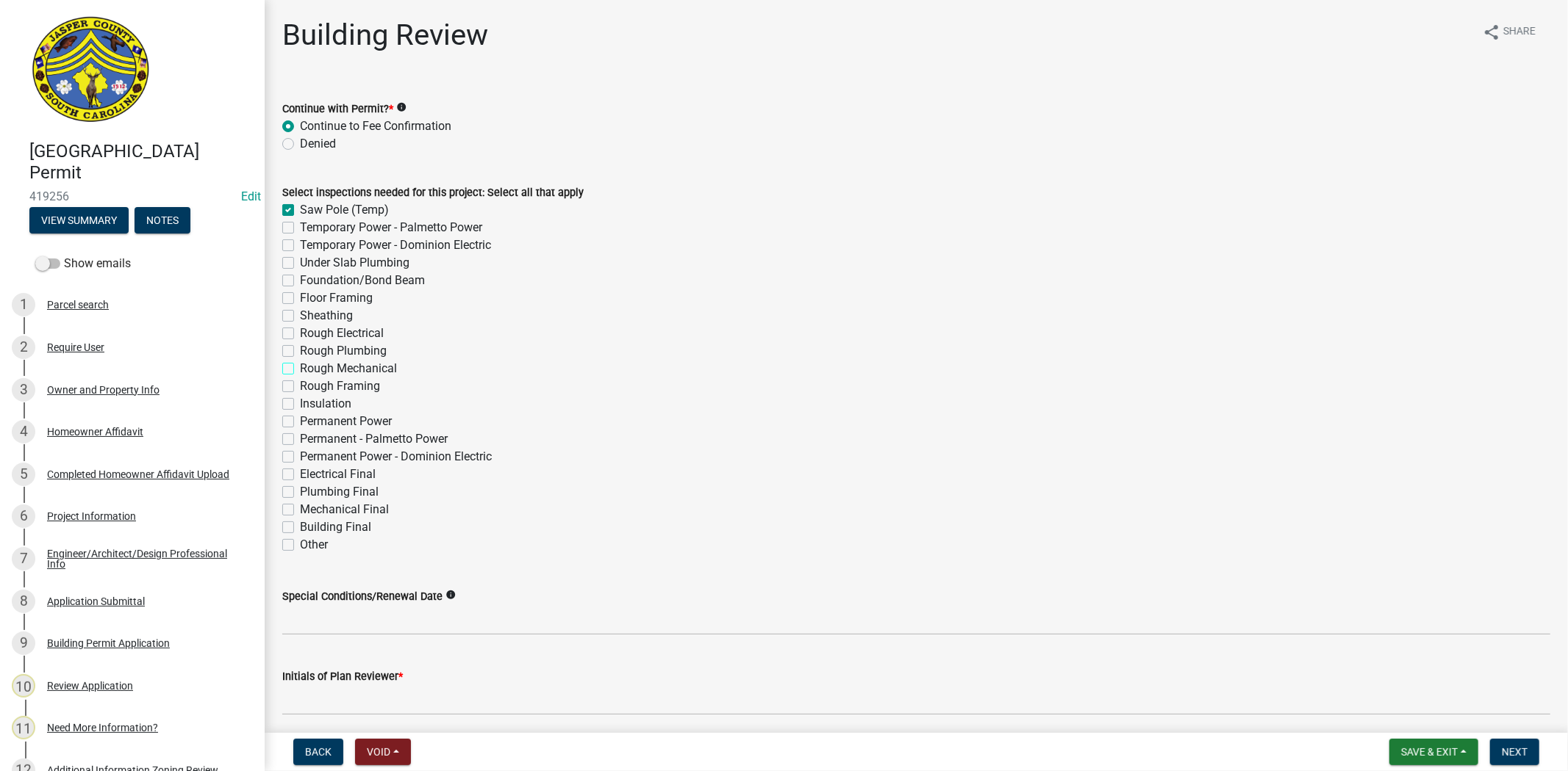
checkbox input "false"
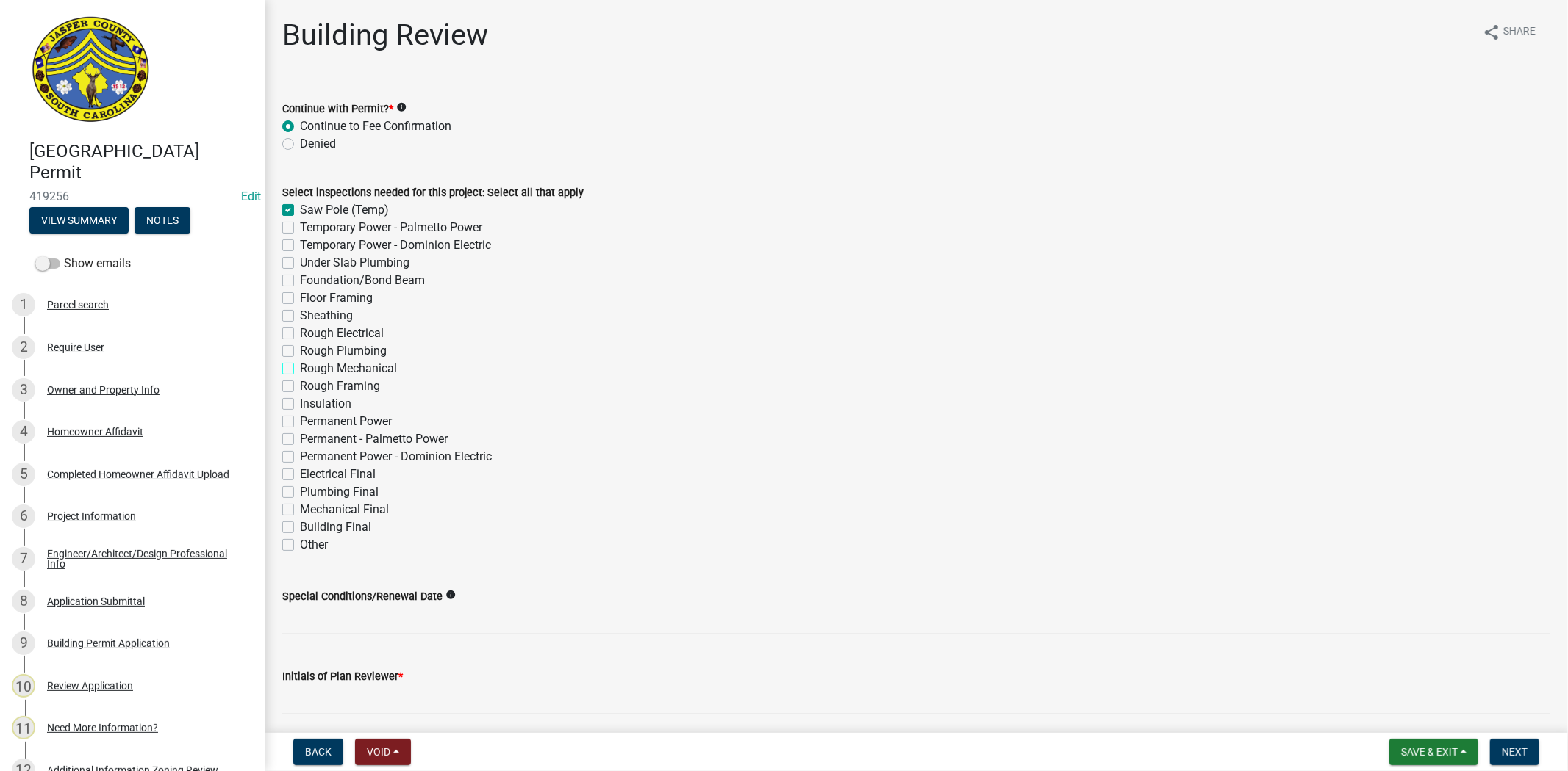
checkbox input "false"
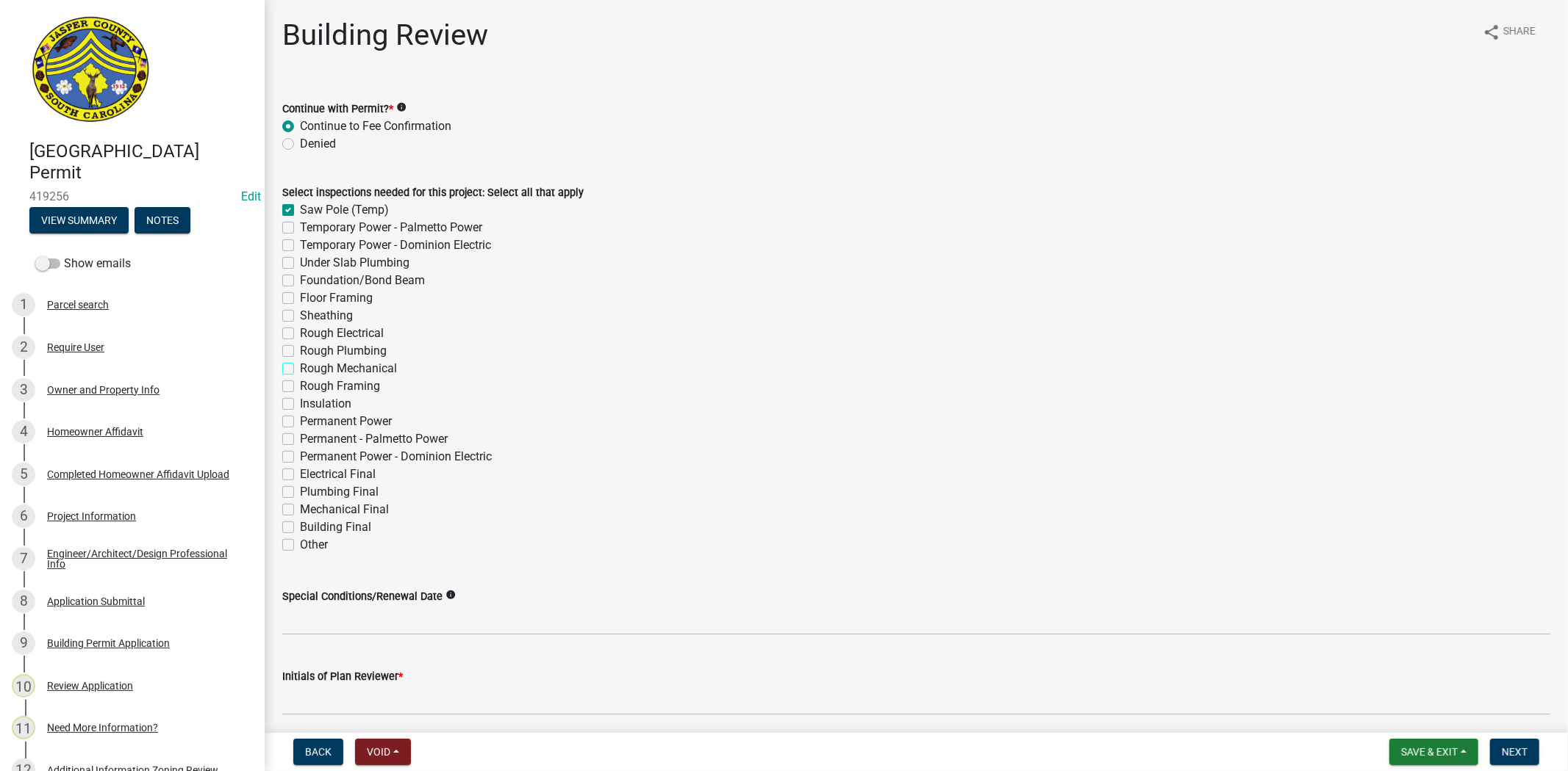
checkbox input "false"
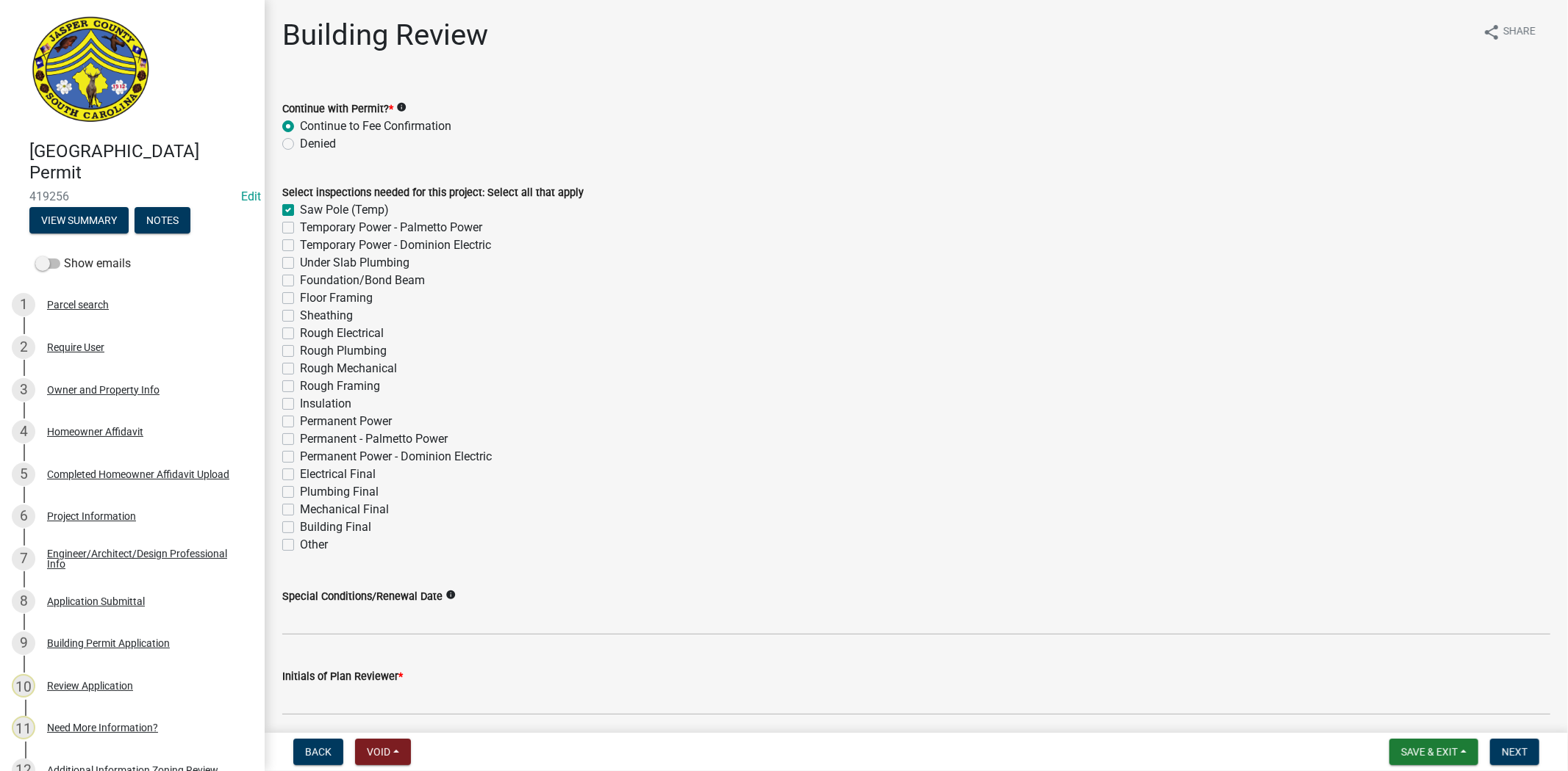
click at [300, 215] on label "Saw Pole (Temp)" at bounding box center [345, 210] width 89 height 18
click at [300, 210] on input "Saw Pole (Temp)" at bounding box center [305, 206] width 10 height 10
checkbox input "false"
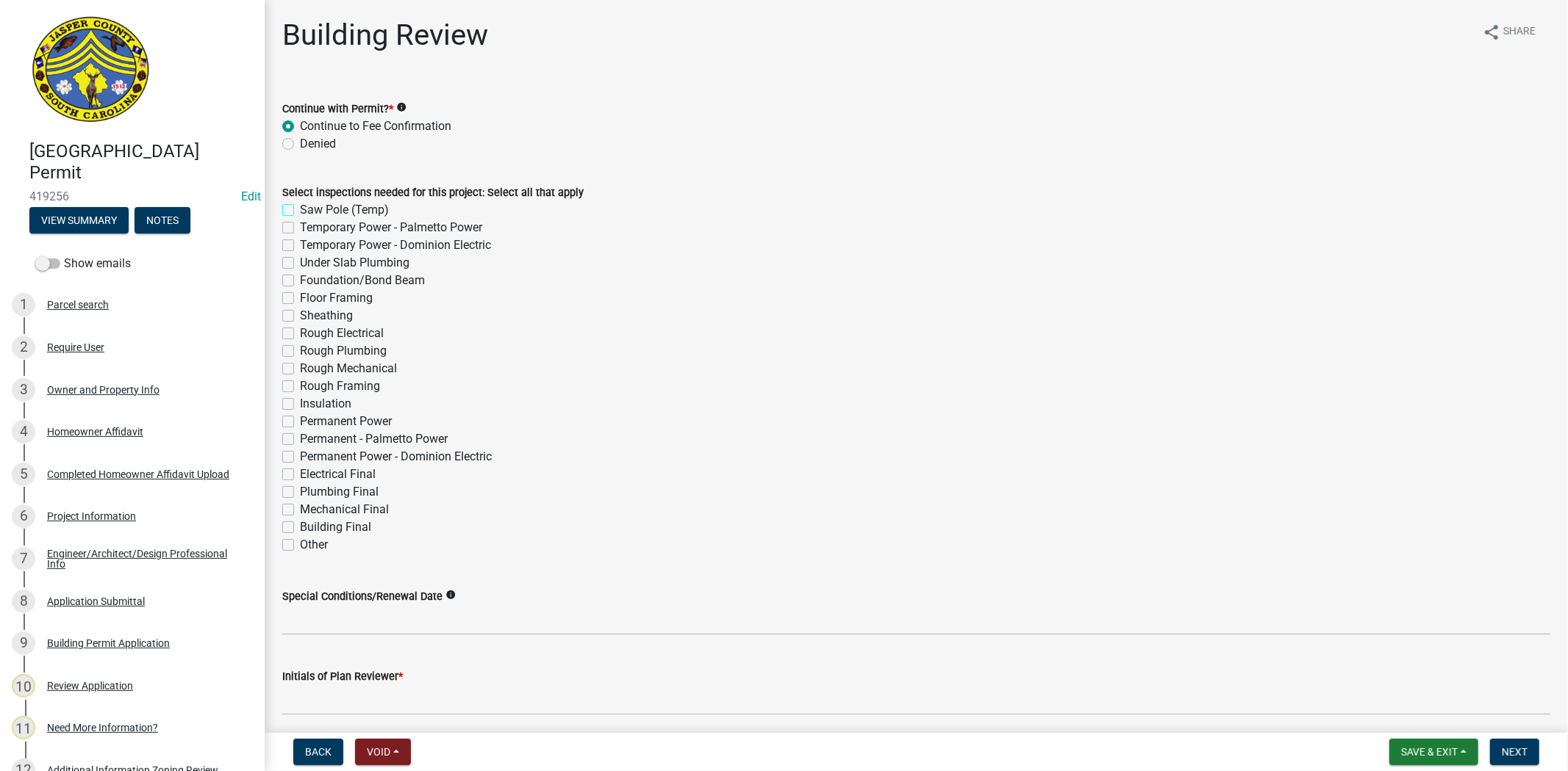
checkbox input "false"
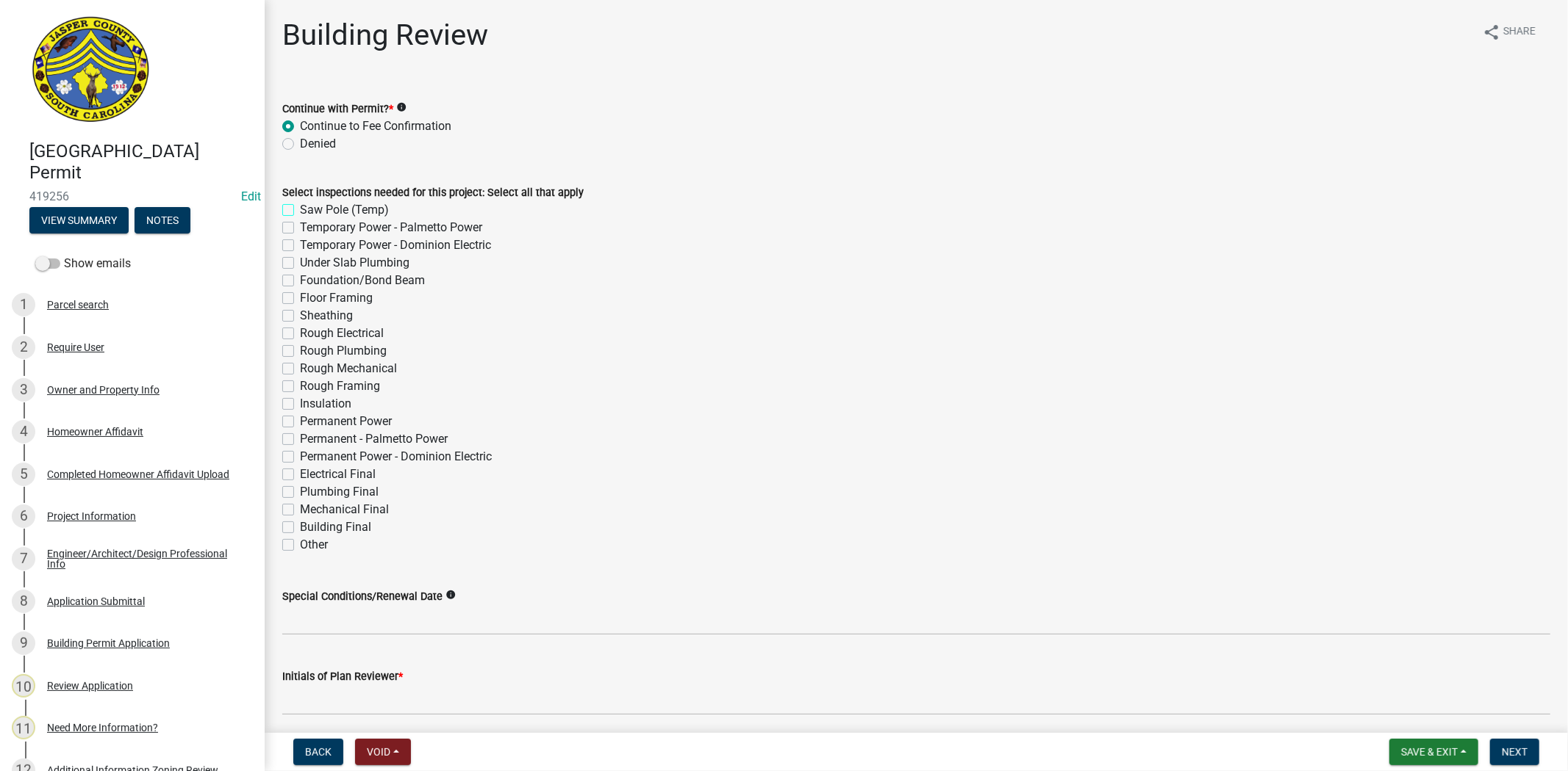
checkbox input "false"
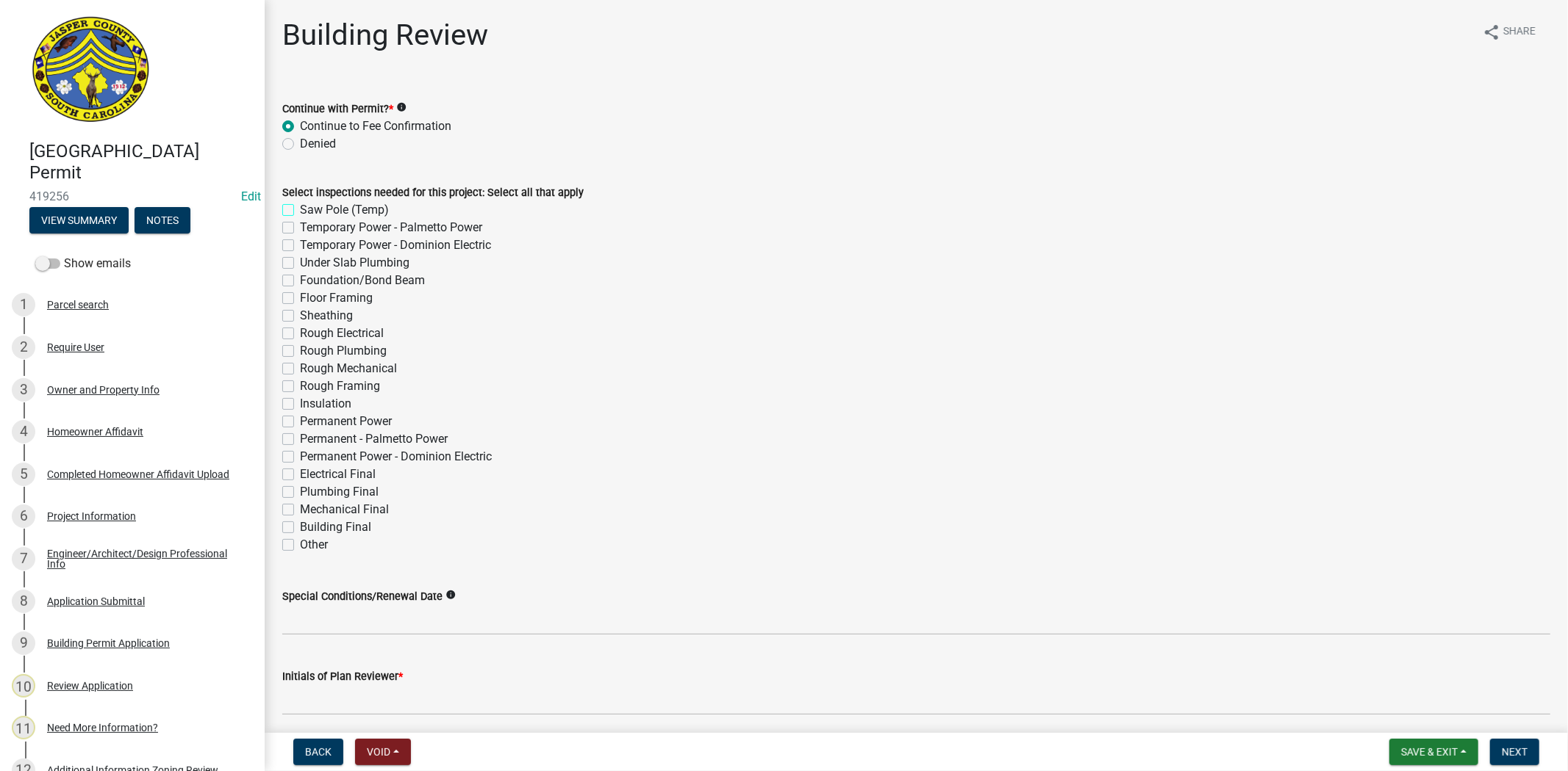
checkbox input "false"
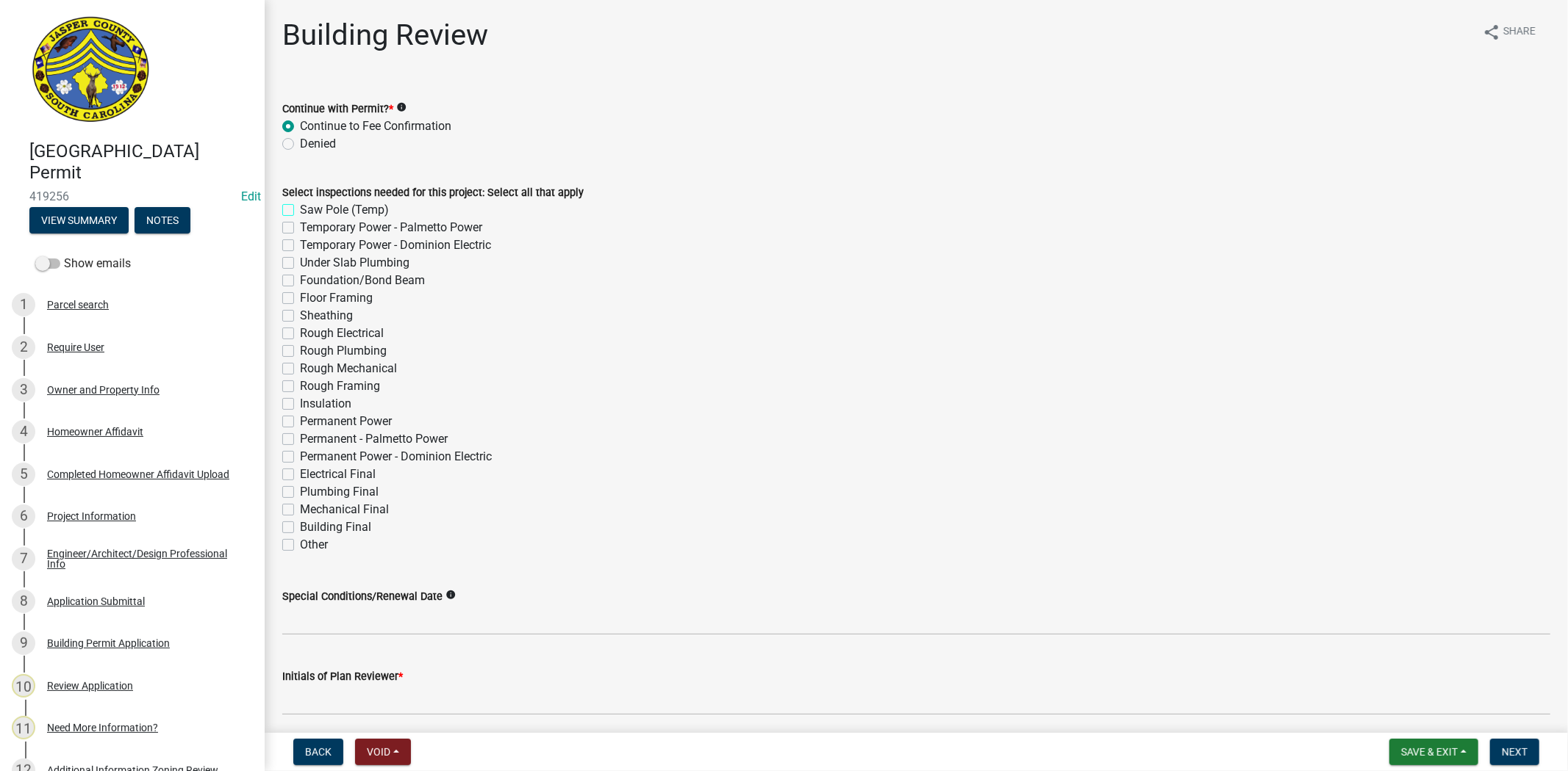
checkbox input "false"
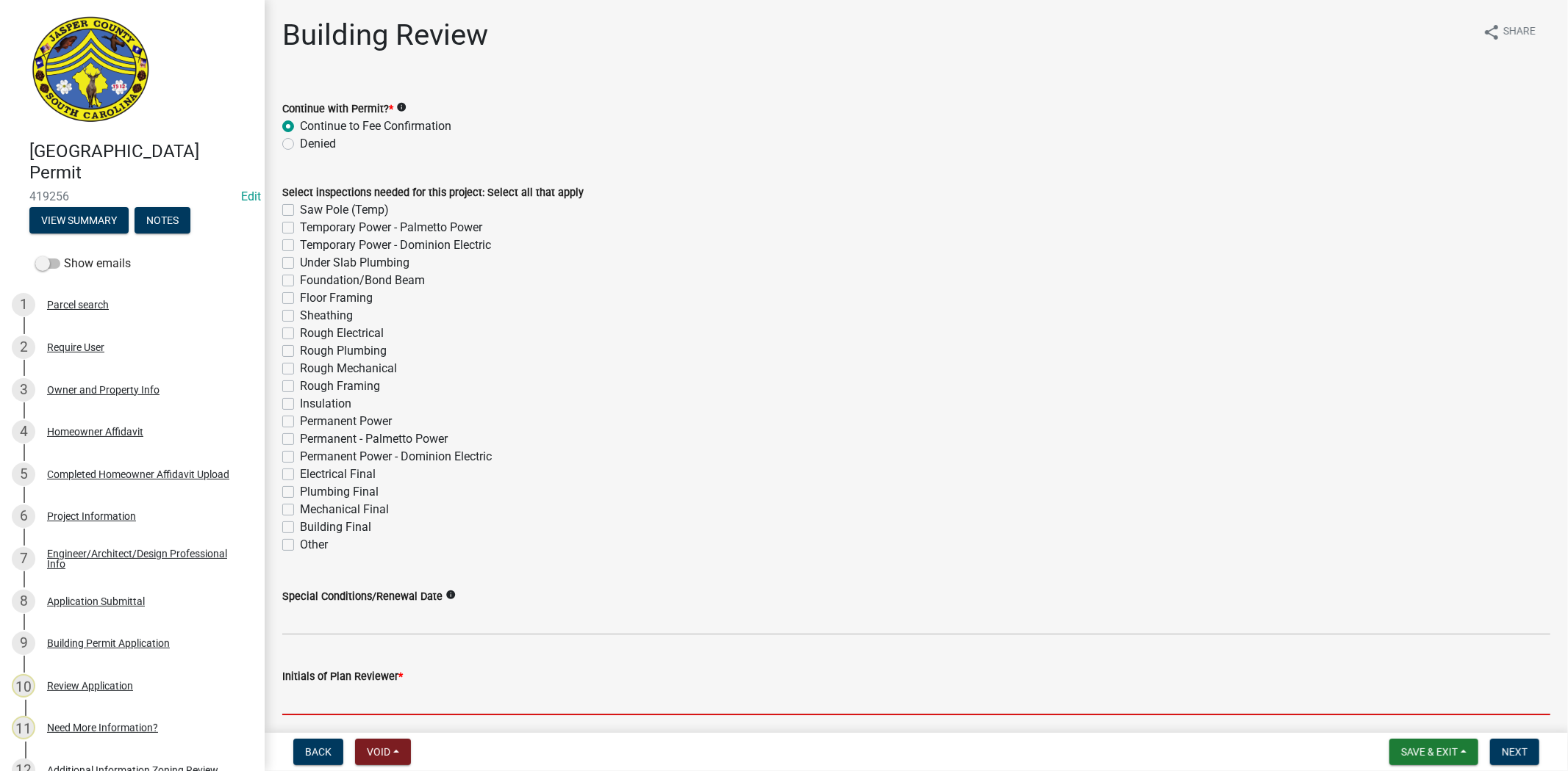
click at [370, 703] on input "Initials of Plan Reviewer *" at bounding box center [916, 700] width 1268 height 30
type input "RC"
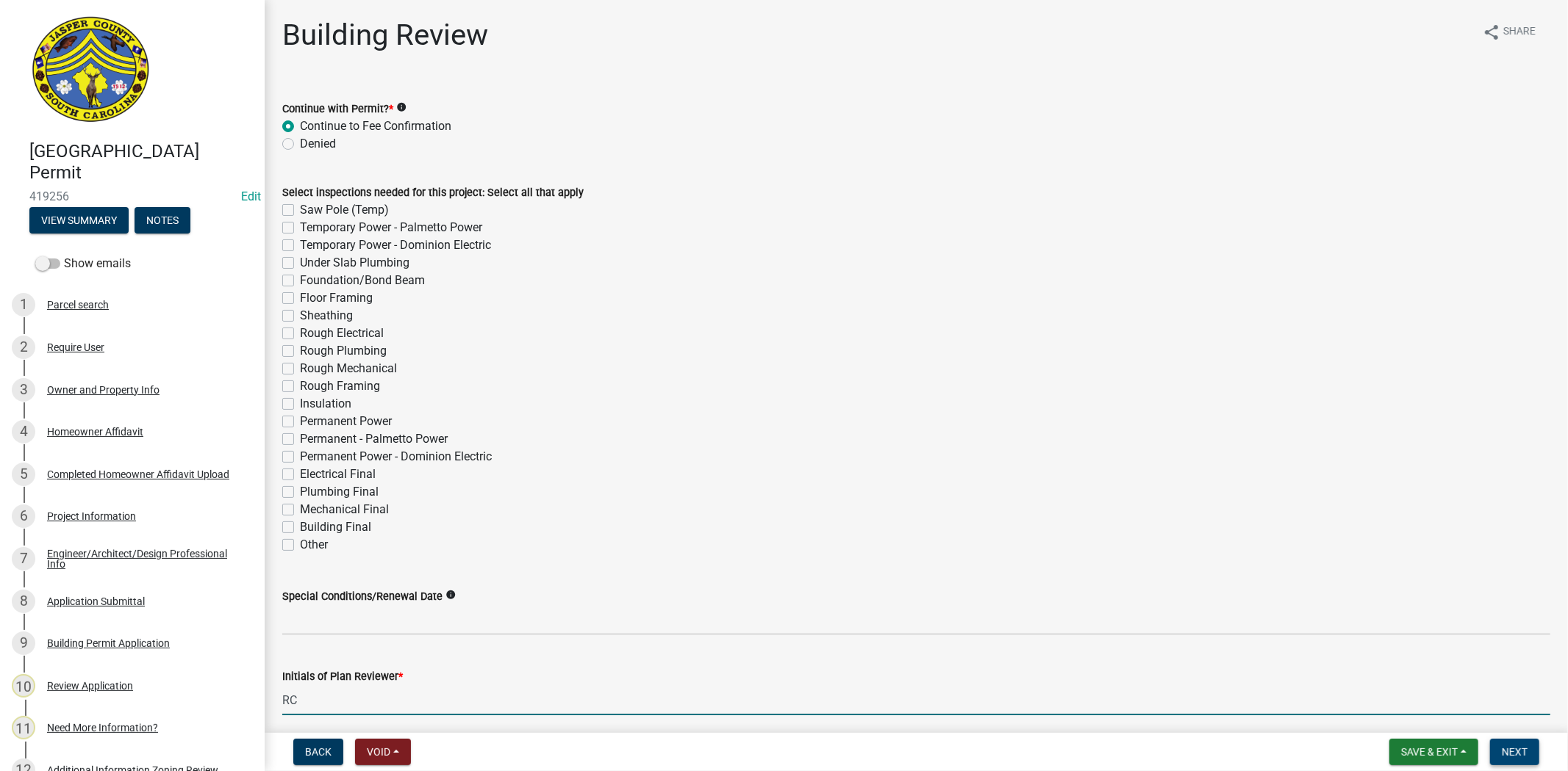
click at [1533, 755] on button "Next" at bounding box center [1514, 752] width 49 height 27
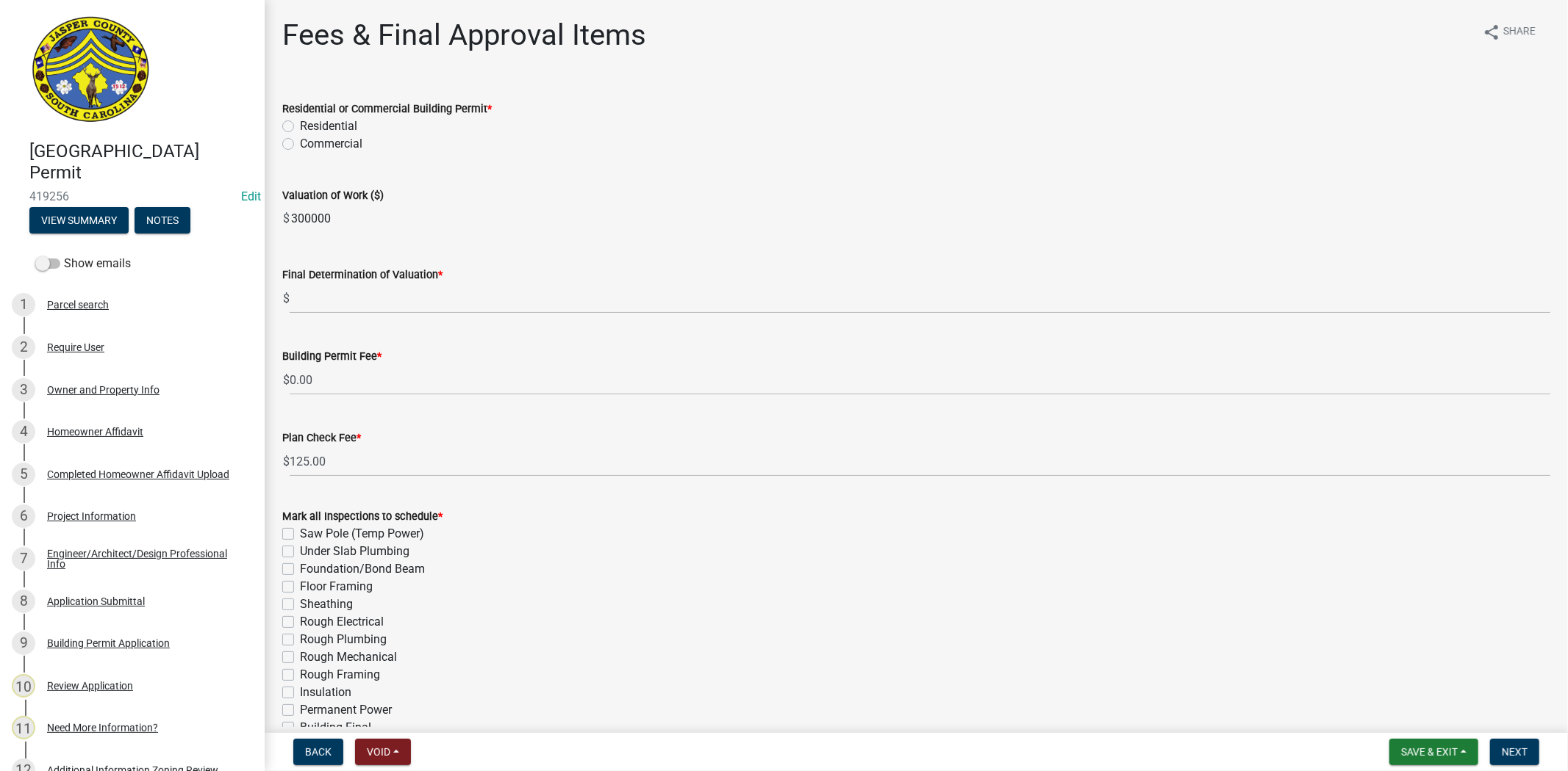
click at [300, 127] on label "Residential" at bounding box center [328, 127] width 57 height 18
click at [300, 127] on input "Residential" at bounding box center [305, 123] width 10 height 10
radio input "true"
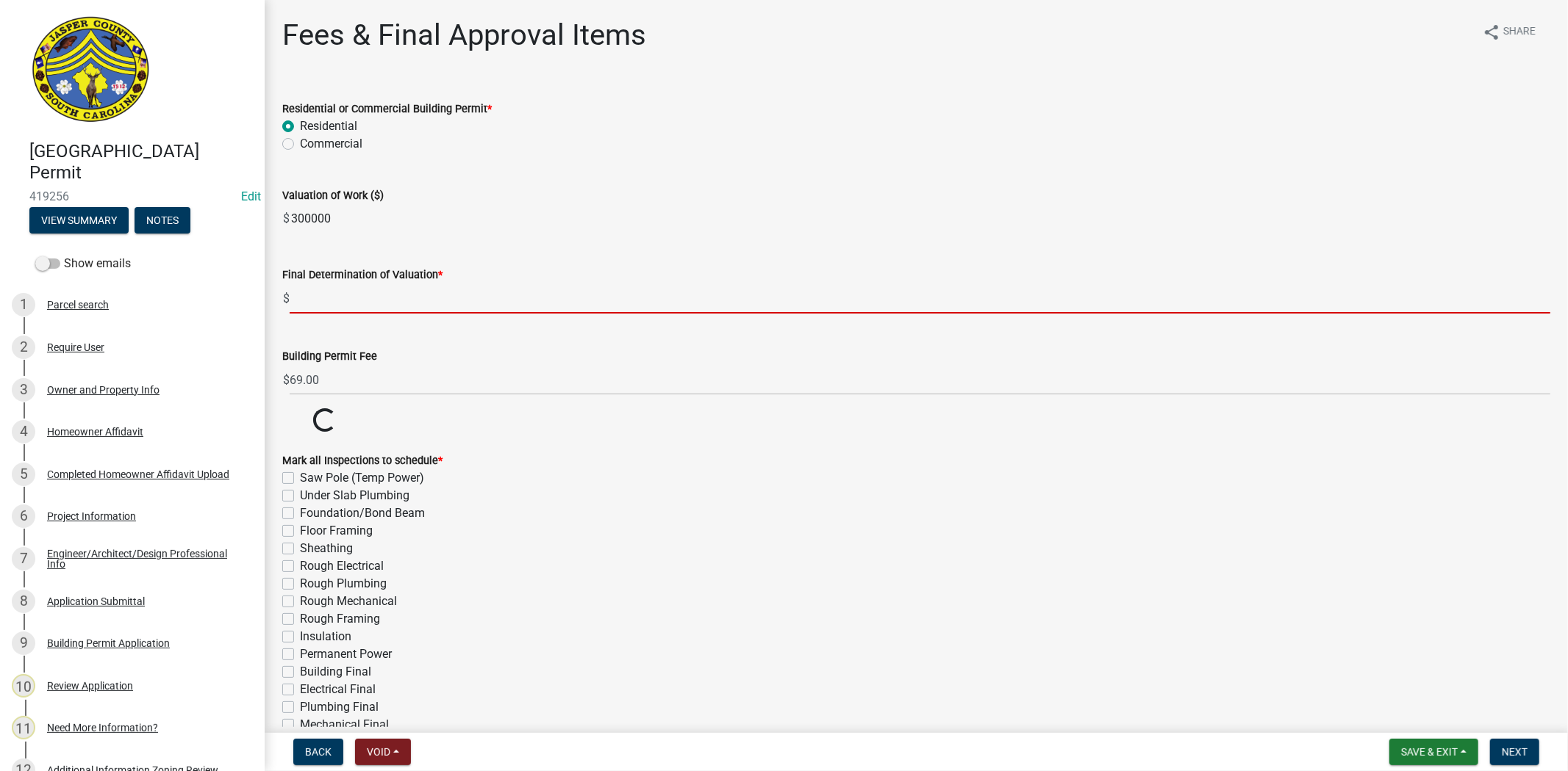
click at [328, 298] on input "text" at bounding box center [920, 298] width 1261 height 30
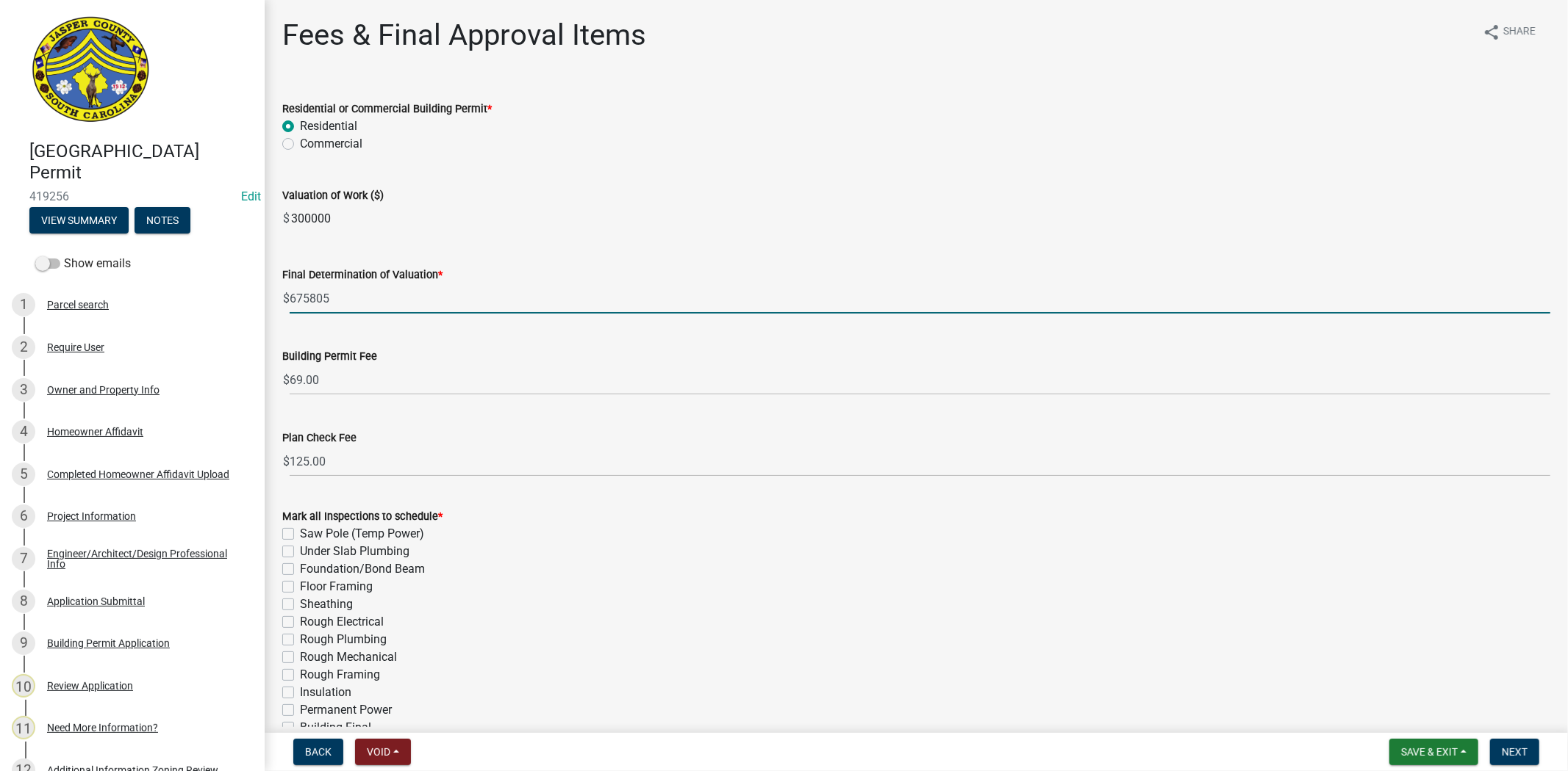
type input "675805"
click at [653, 215] on input "300000" at bounding box center [920, 219] width 1261 height 29
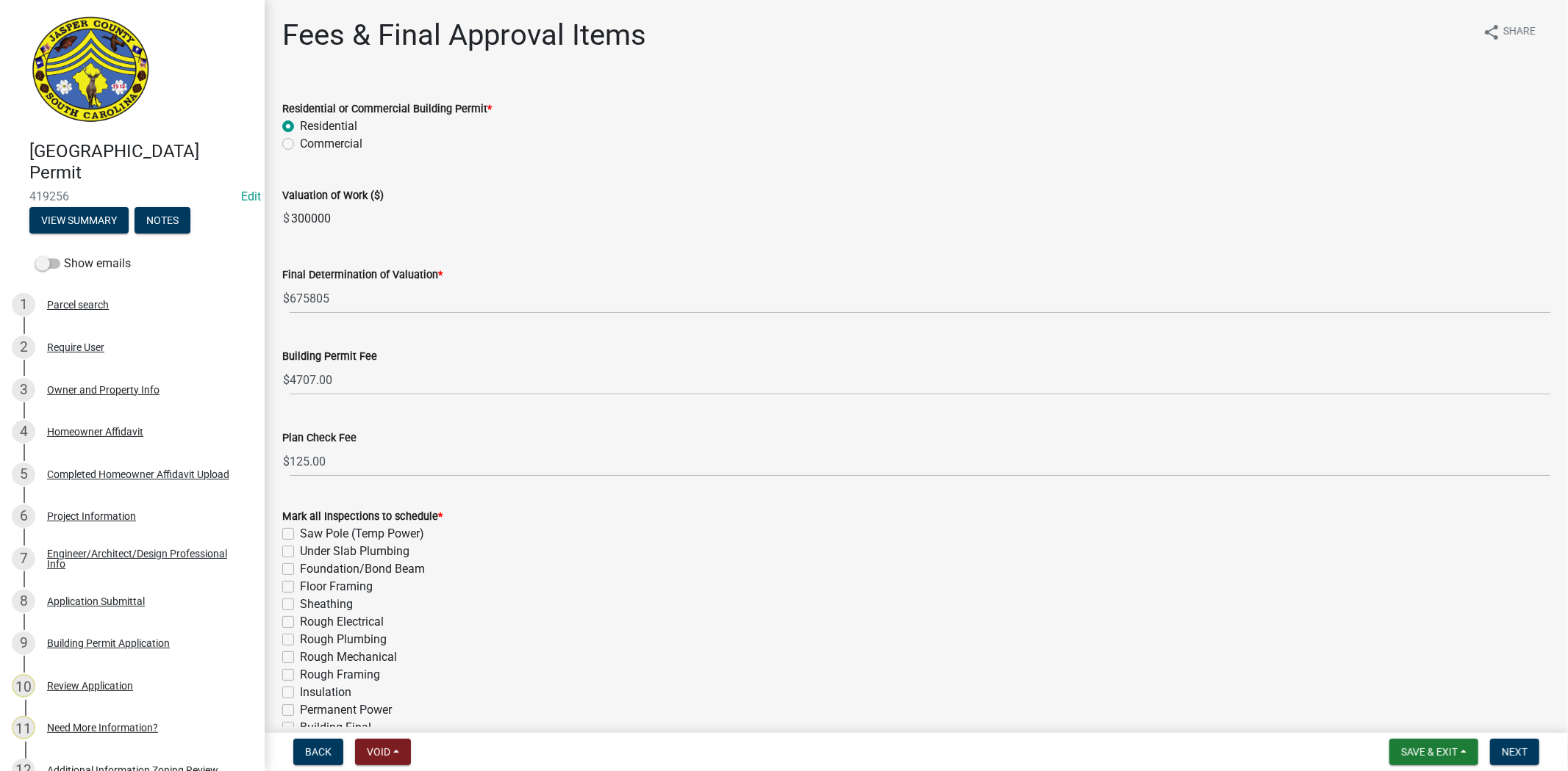
click at [879, 137] on div "Commercial" at bounding box center [916, 144] width 1268 height 18
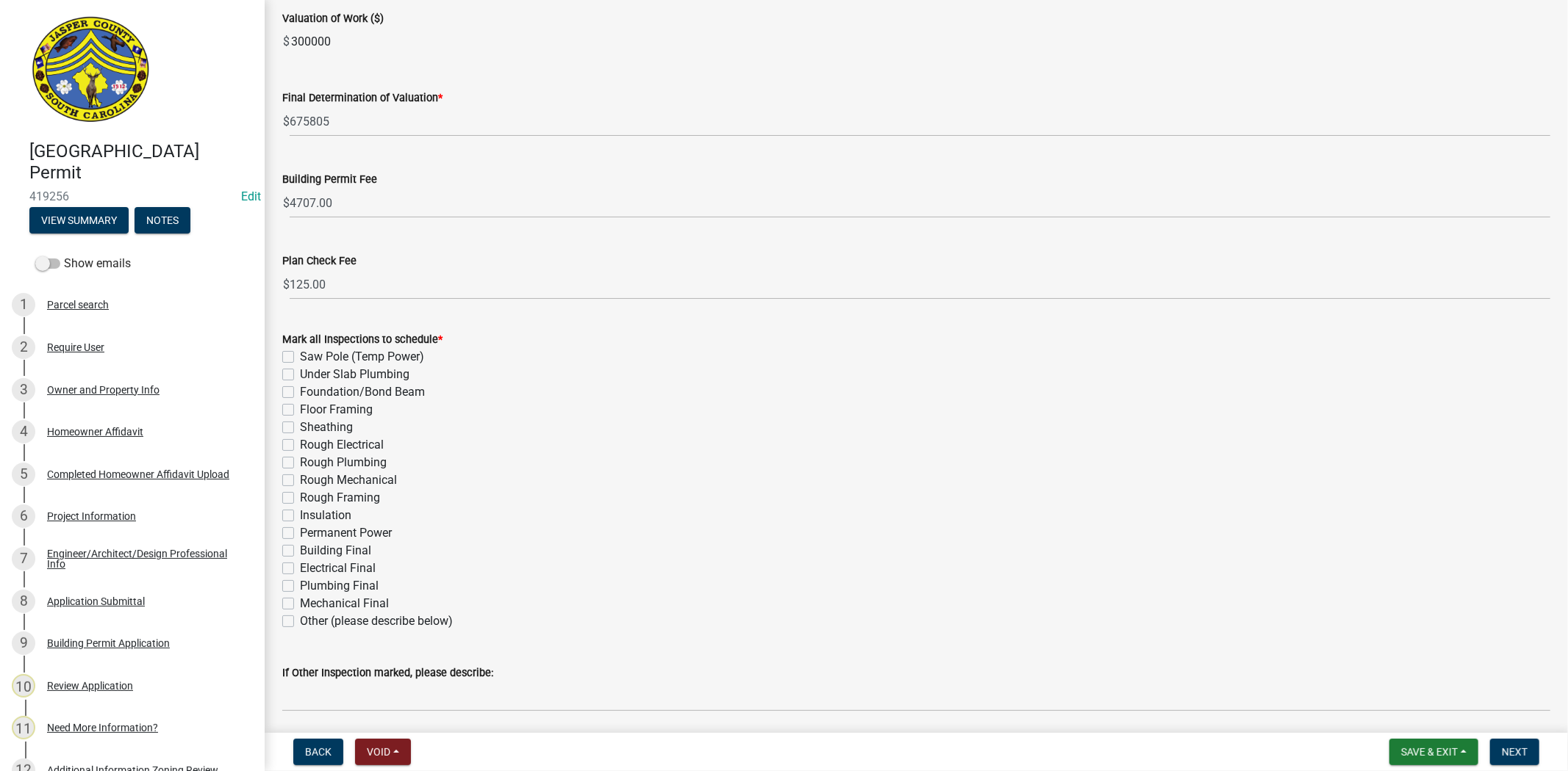
scroll to position [231, 0]
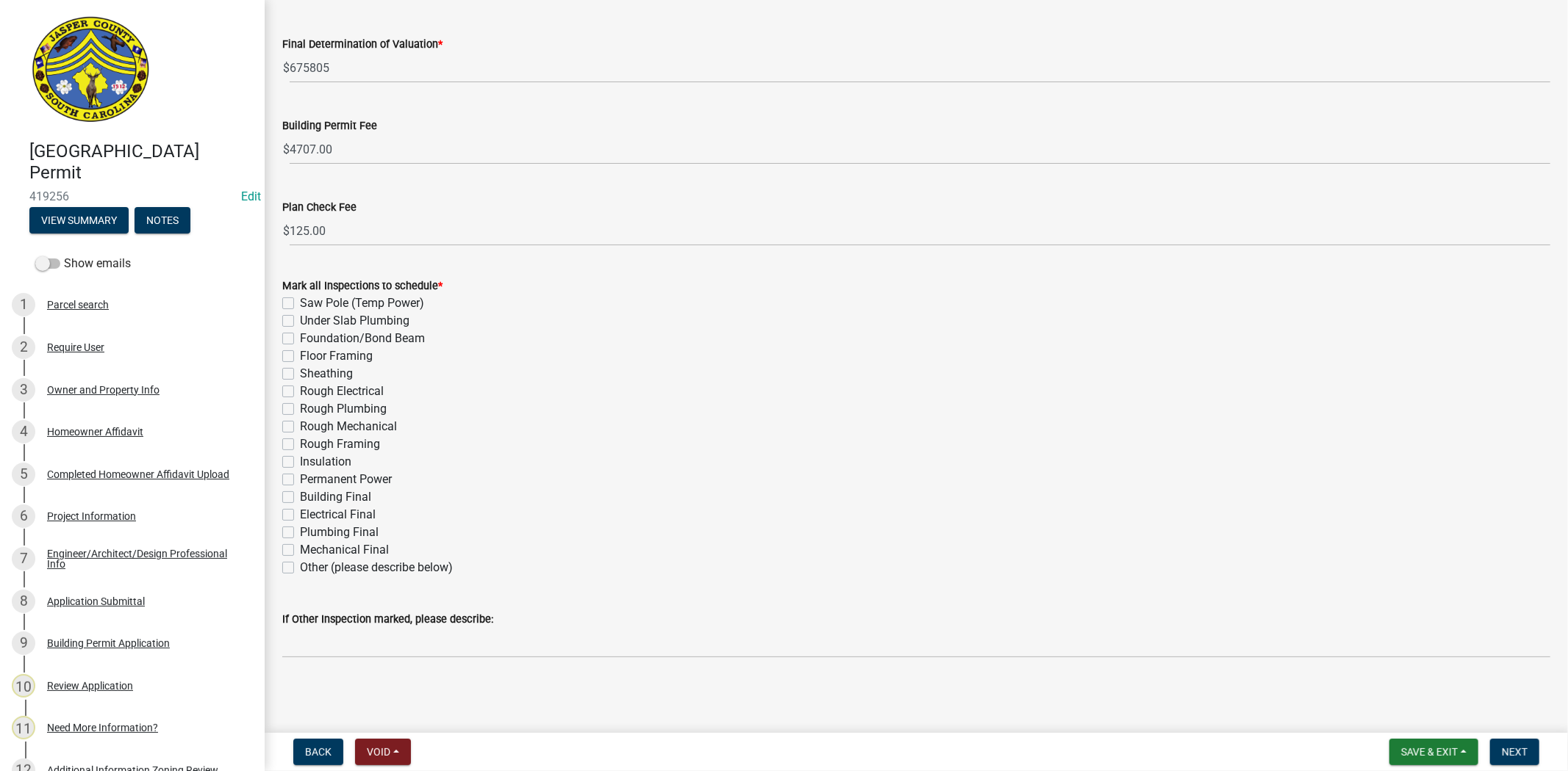
drag, startPoint x: 294, startPoint y: 554, endPoint x: 294, endPoint y: 544, distance: 10.0
click at [294, 552] on div "Mechanical Final" at bounding box center [916, 550] width 1268 height 18
click at [300, 547] on label "Mechanical Final" at bounding box center [345, 550] width 89 height 18
click at [300, 547] on input "Mechanical Final" at bounding box center [305, 546] width 10 height 10
checkbox input "true"
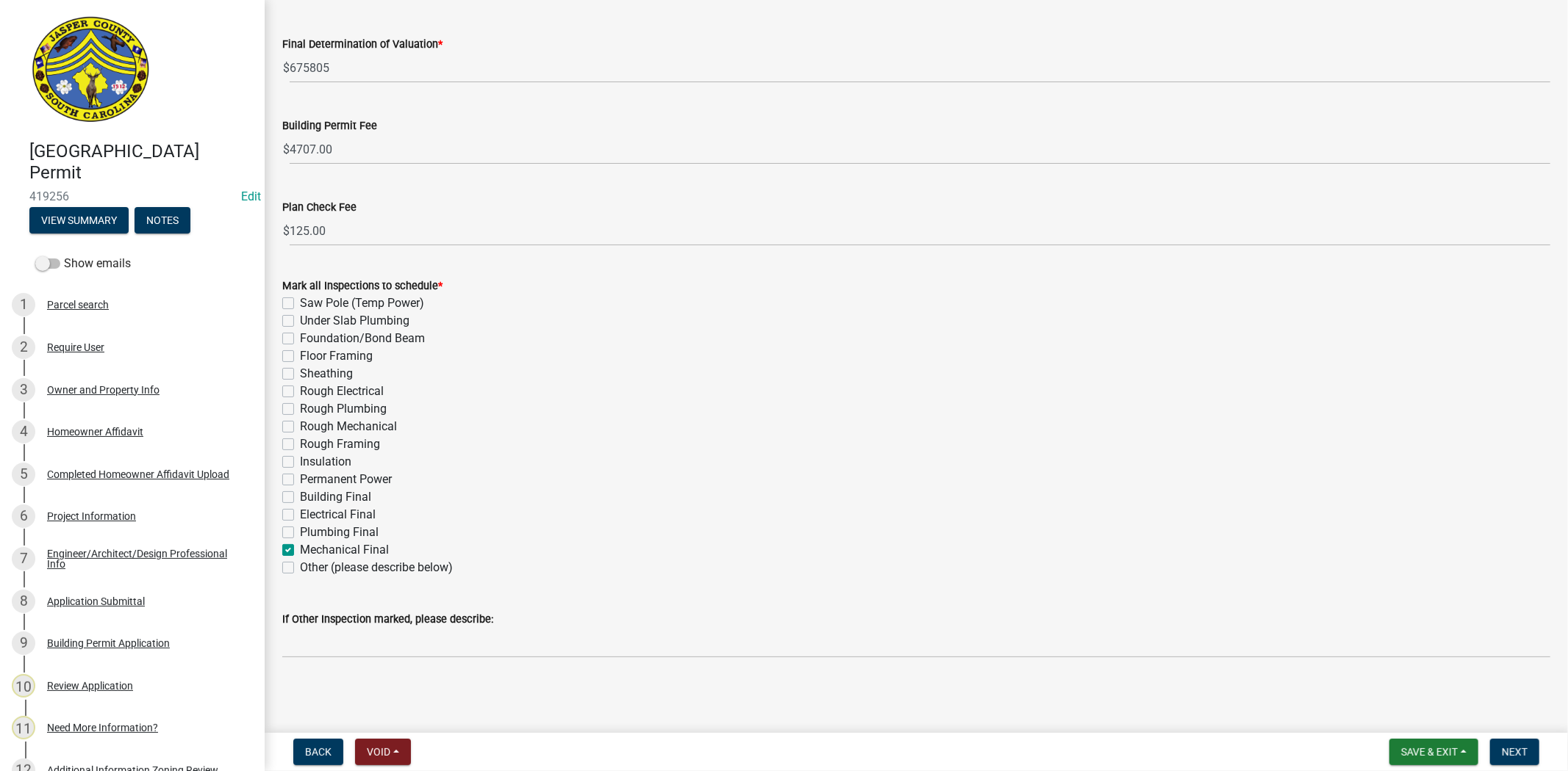
checkbox input "false"
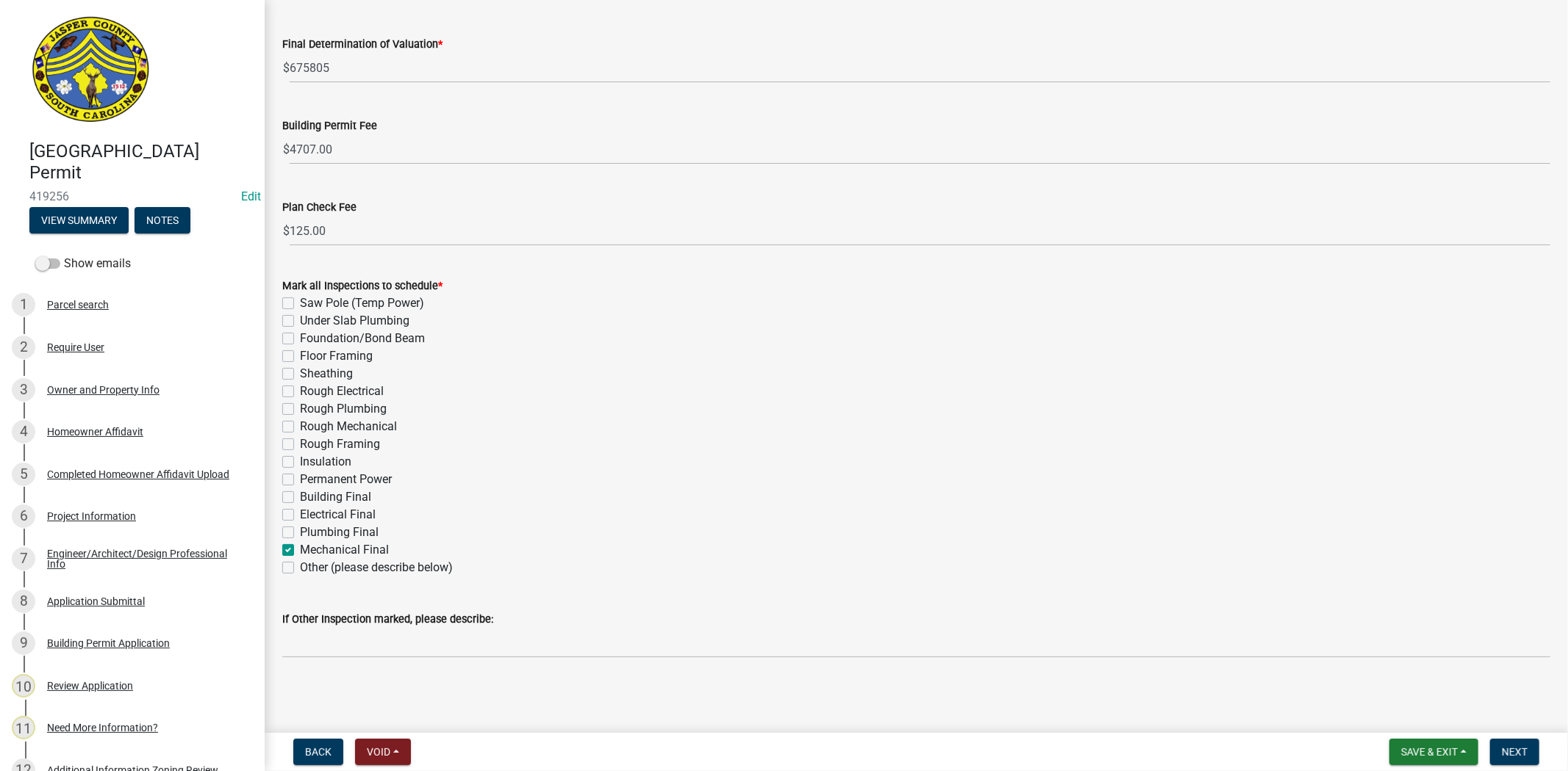
checkbox input "false"
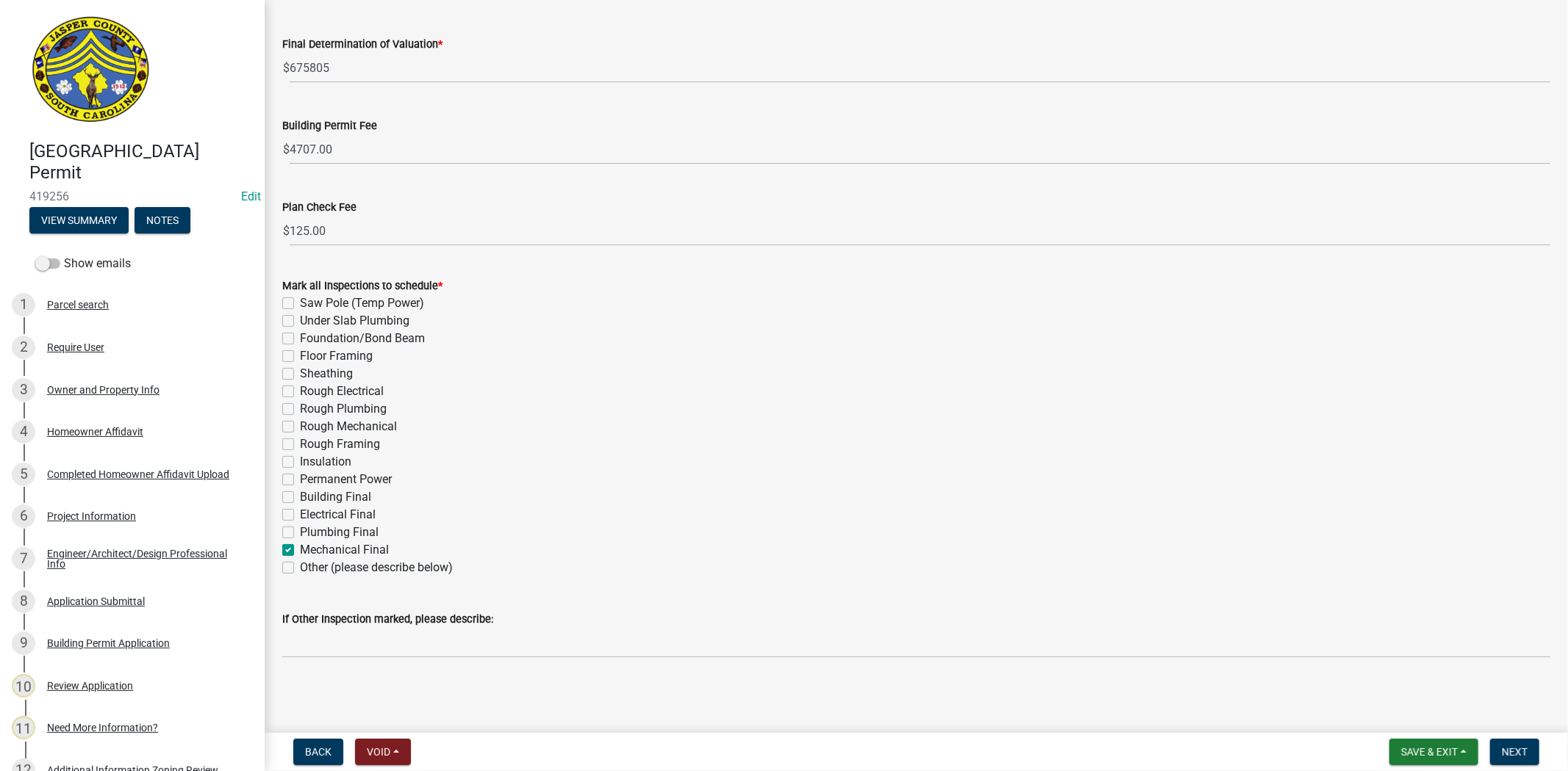
checkbox input "false"
checkbox input "true"
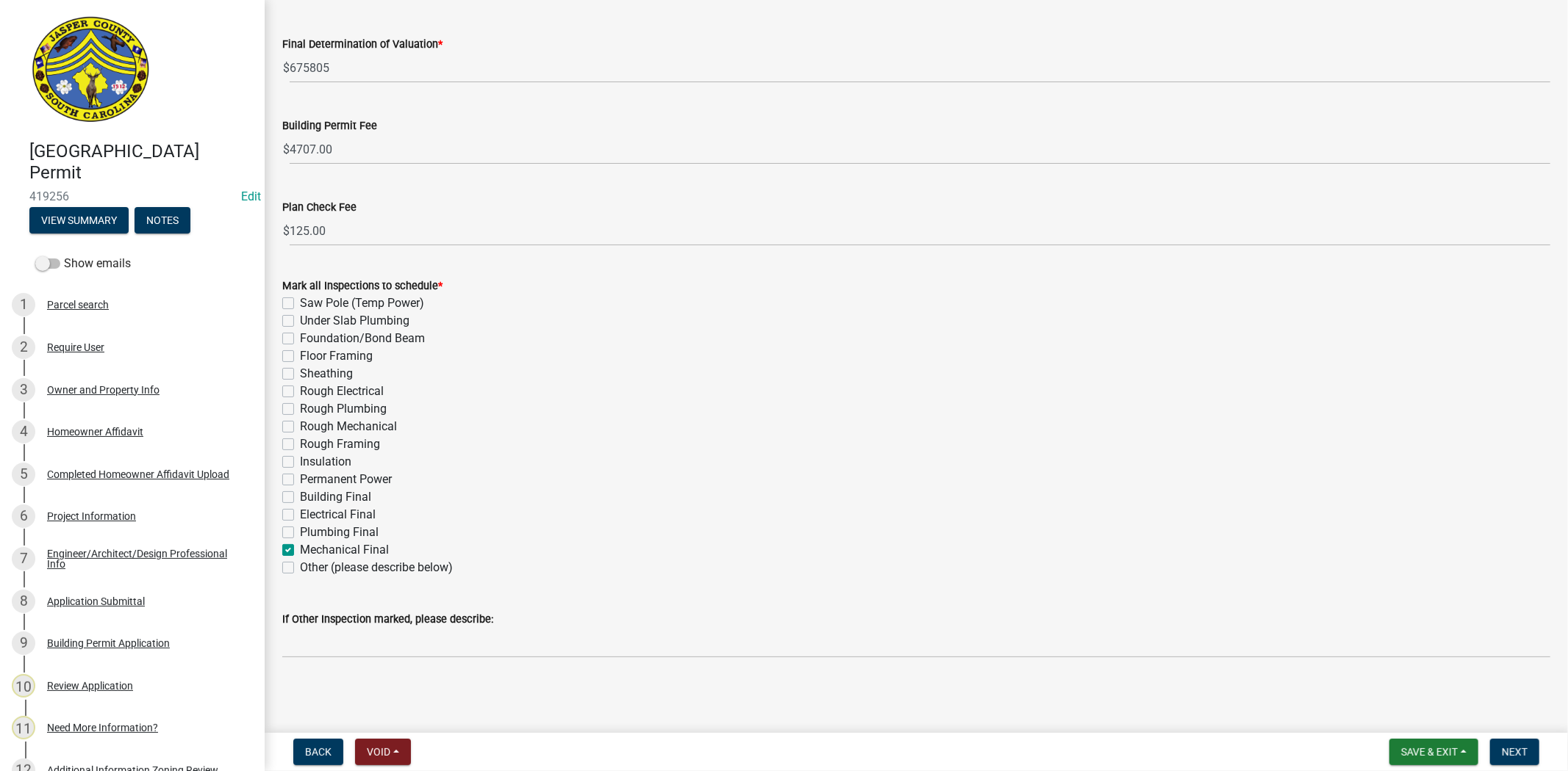
checkbox input "false"
click at [300, 302] on label "Saw Pole (Temp Power)" at bounding box center [362, 303] width 124 height 18
click at [300, 302] on input "Saw Pole (Temp Power)" at bounding box center [305, 299] width 10 height 10
checkbox input "true"
checkbox input "false"
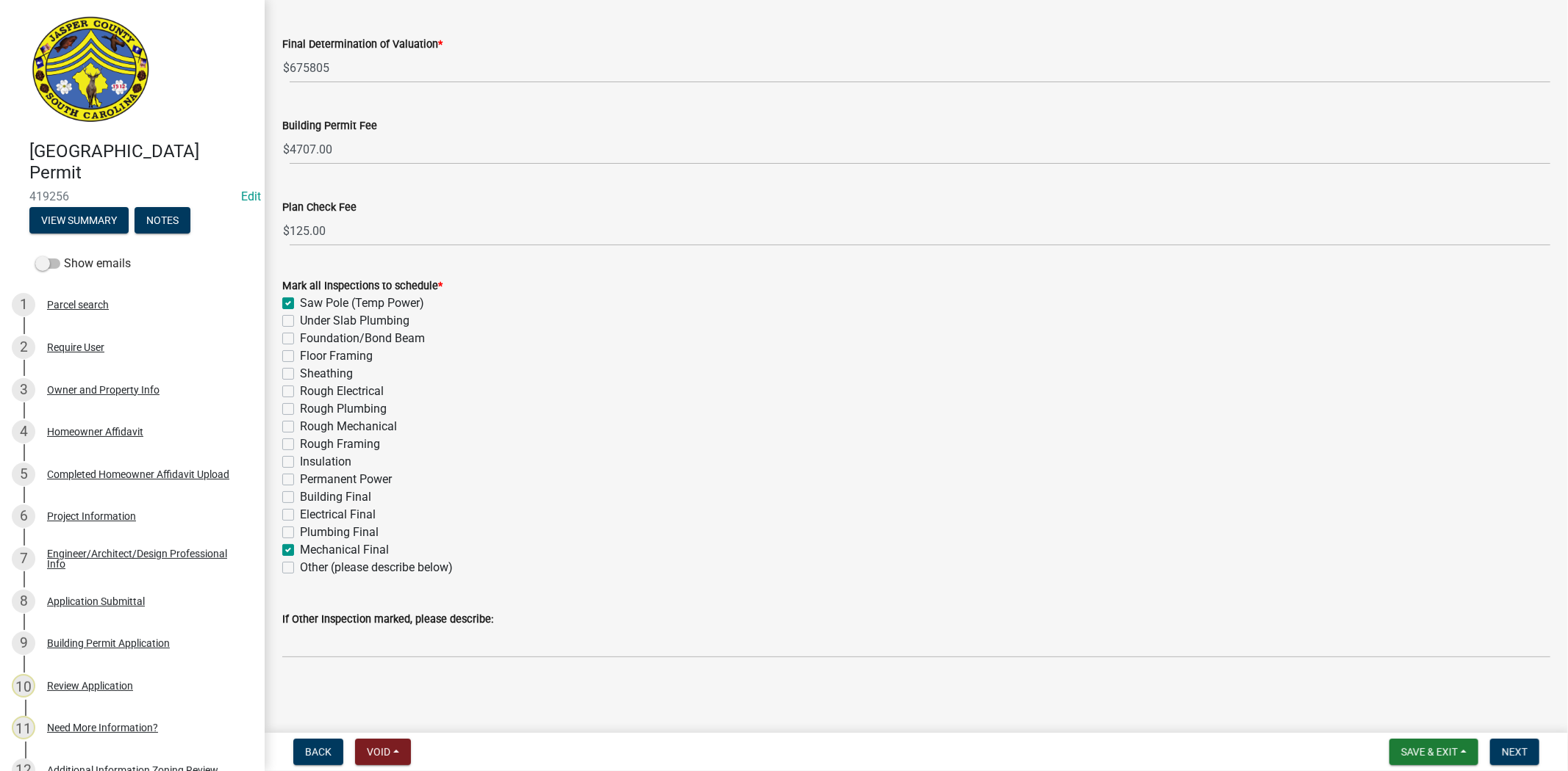
checkbox input "false"
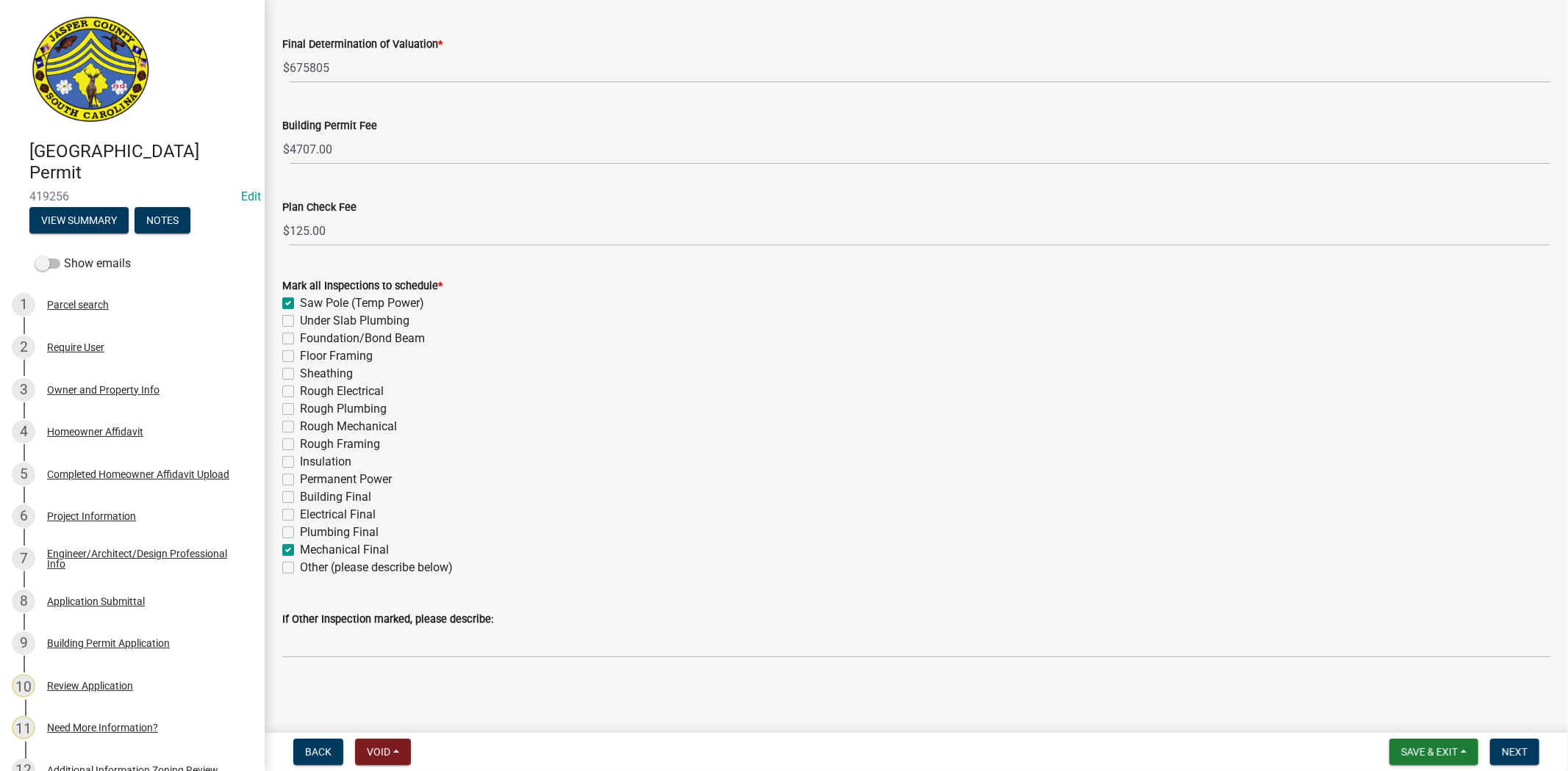
checkbox input "false"
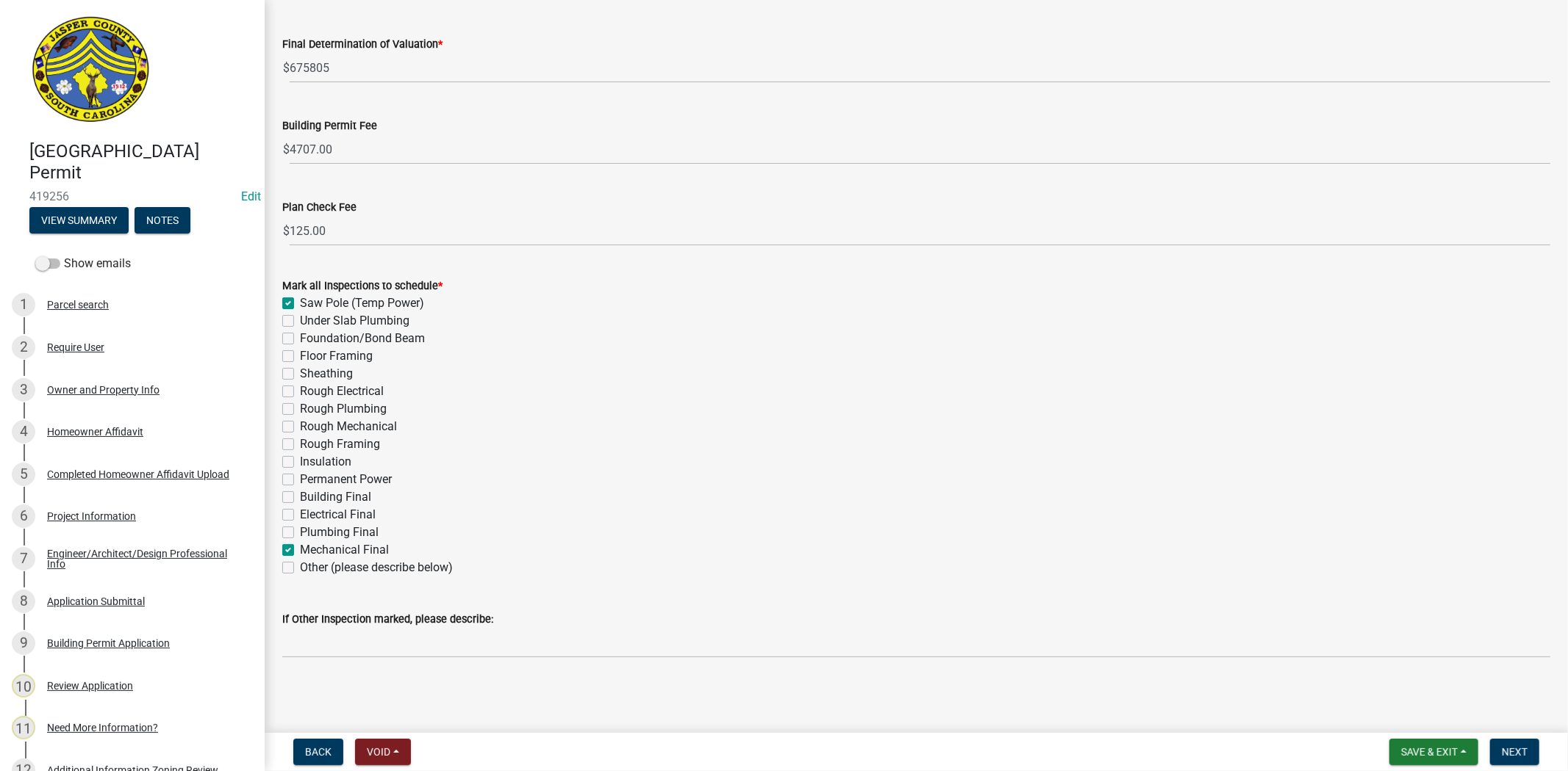
checkbox input "false"
checkbox input "true"
checkbox input "false"
click at [300, 386] on label "Rough Electrical" at bounding box center [342, 392] width 84 height 18
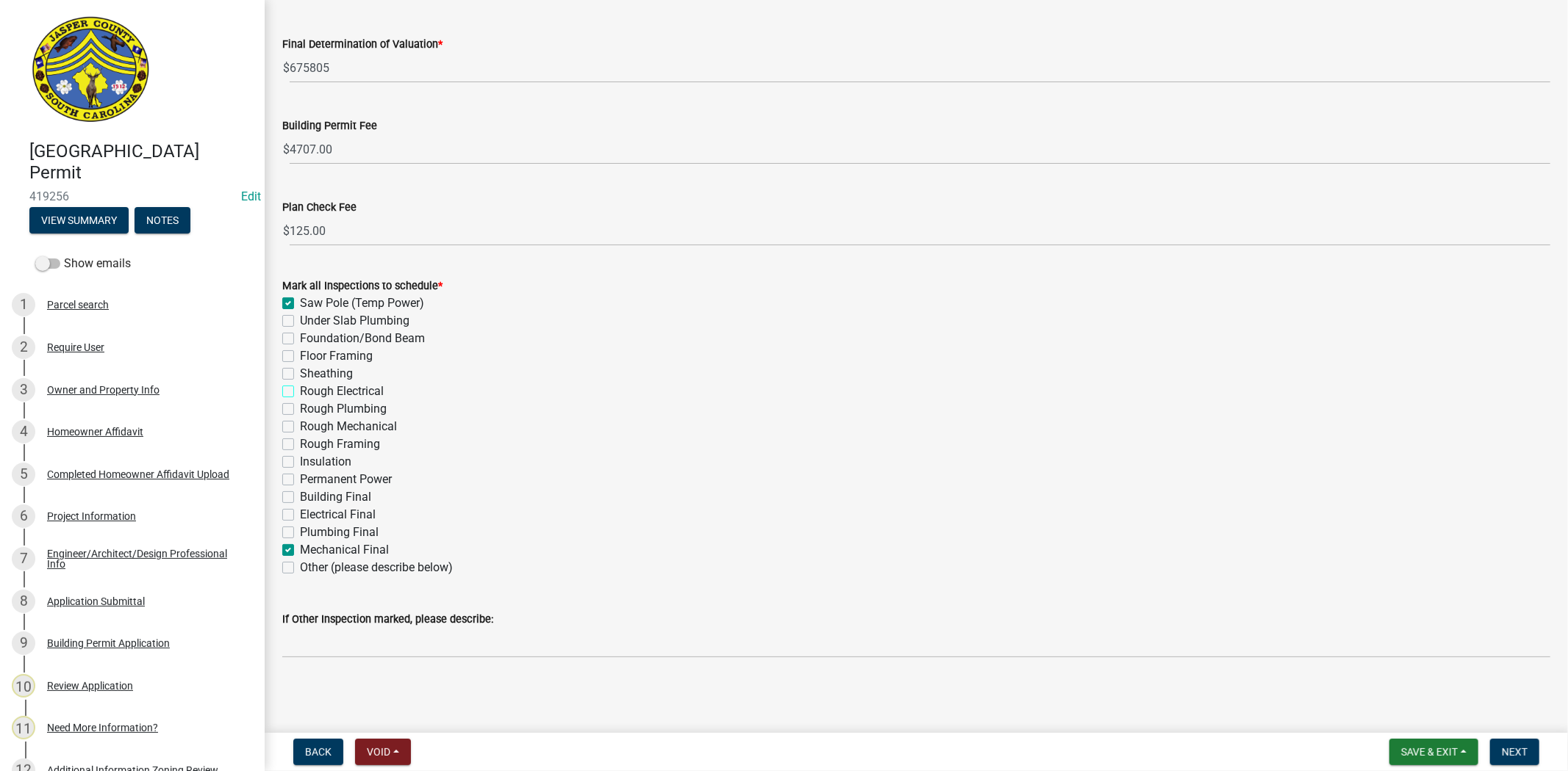
click at [300, 386] on input "Rough Electrical" at bounding box center [305, 388] width 10 height 10
checkbox input "true"
checkbox input "false"
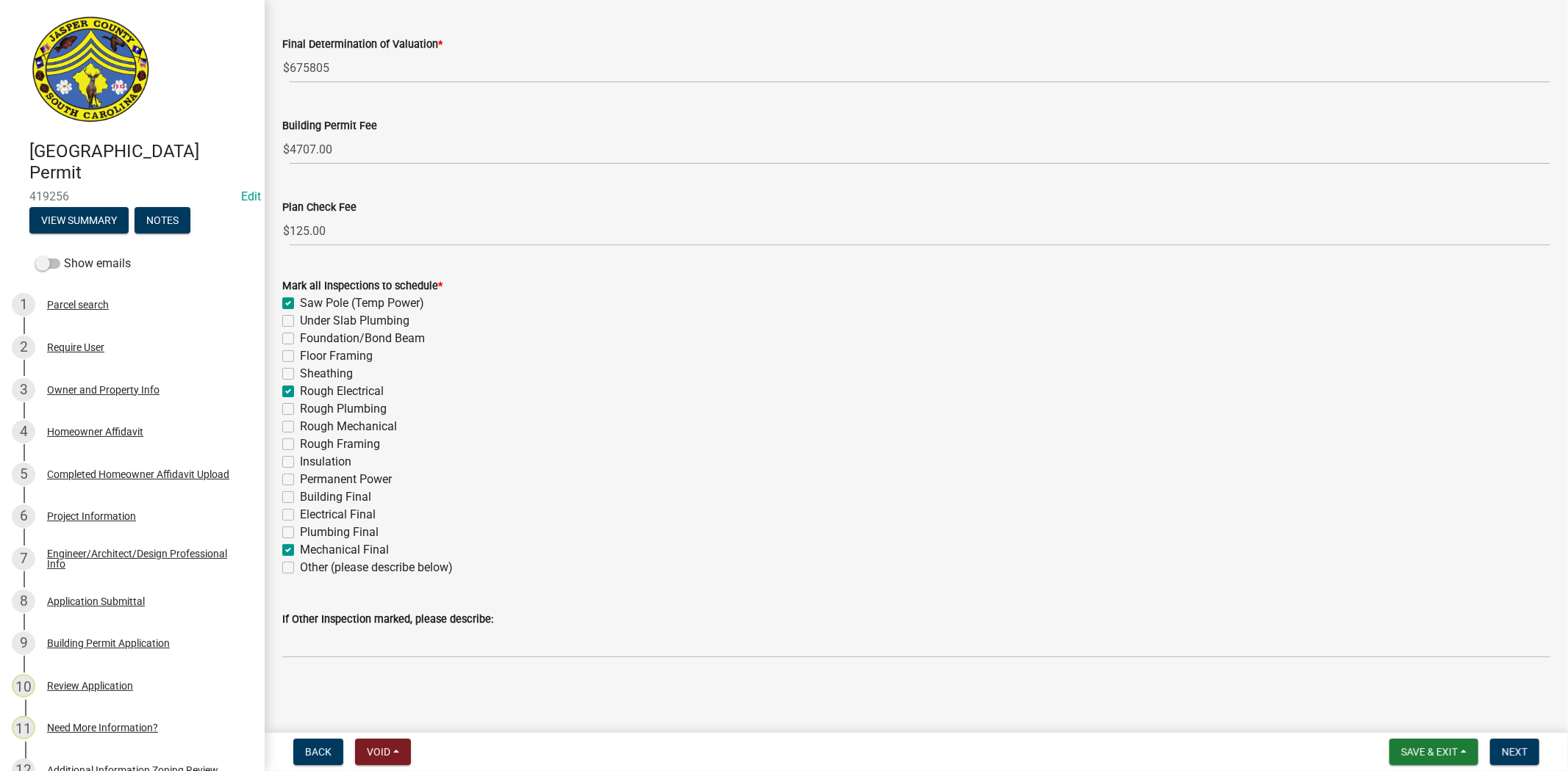
checkbox input "false"
checkbox input "true"
checkbox input "false"
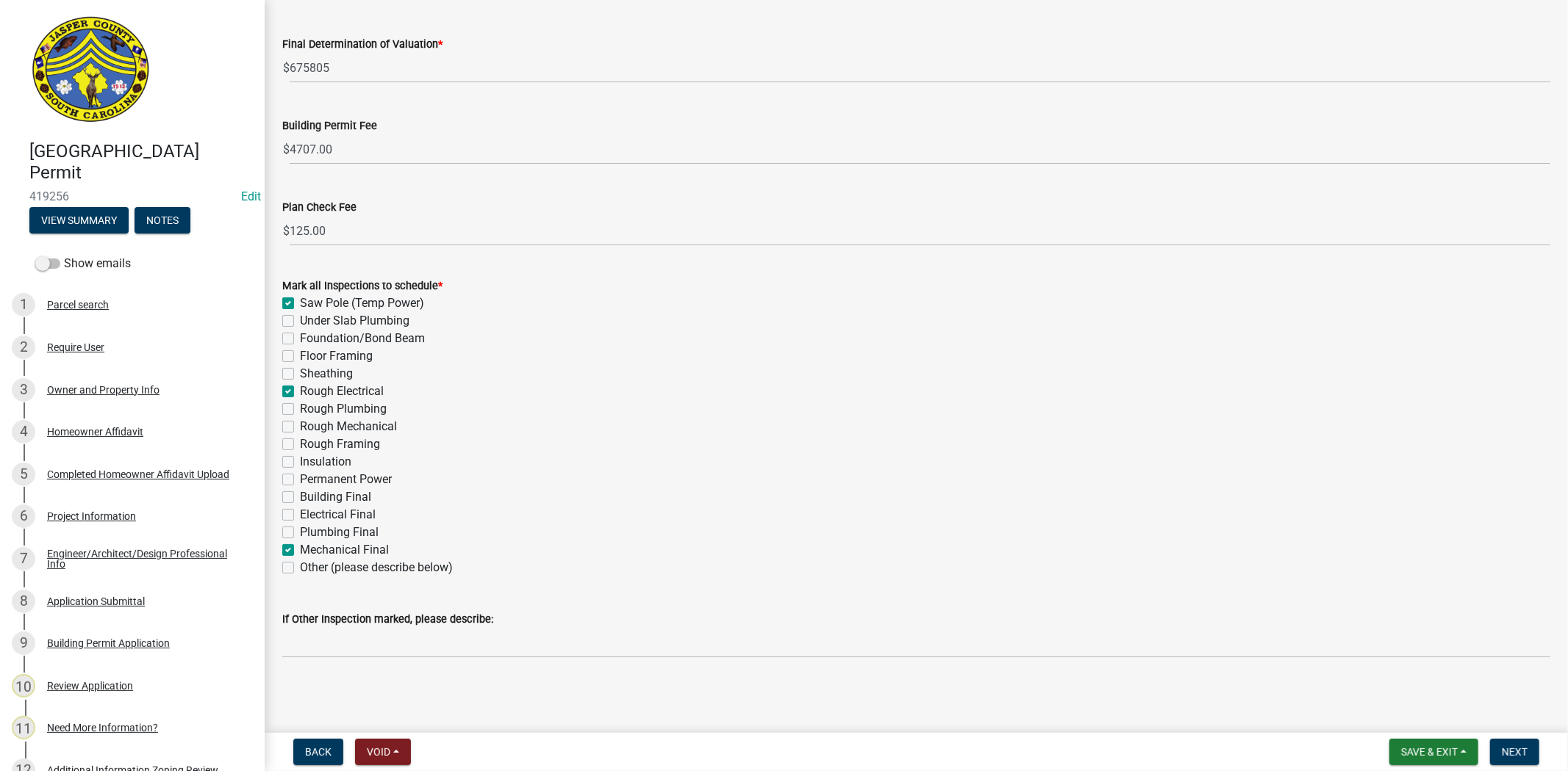
checkbox input "false"
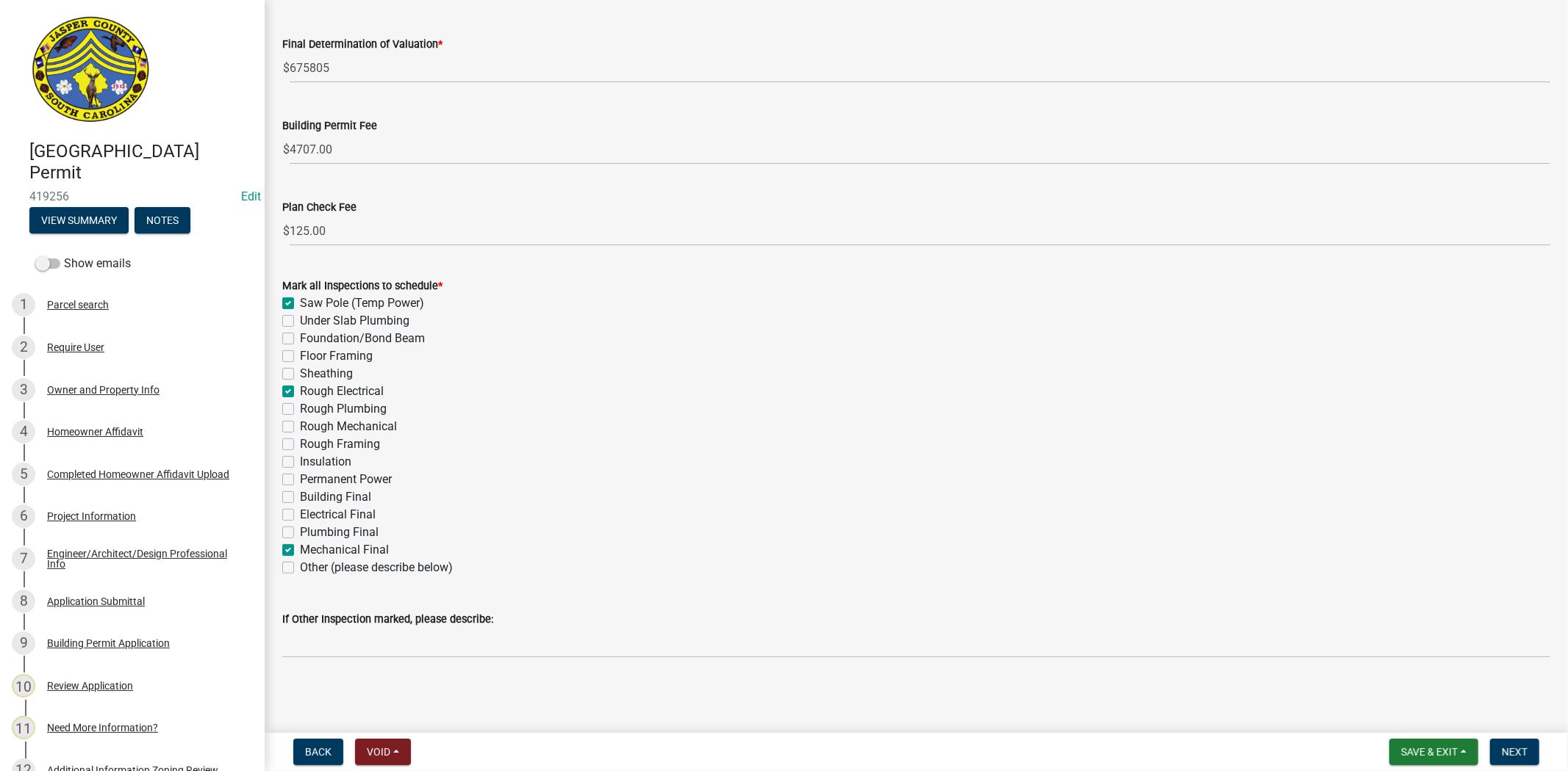
checkbox input "false"
checkbox input "true"
checkbox input "false"
click at [300, 338] on label "Foundation/Bond Beam" at bounding box center [362, 339] width 125 height 18
click at [300, 338] on input "Foundation/Bond Beam" at bounding box center [305, 335] width 10 height 10
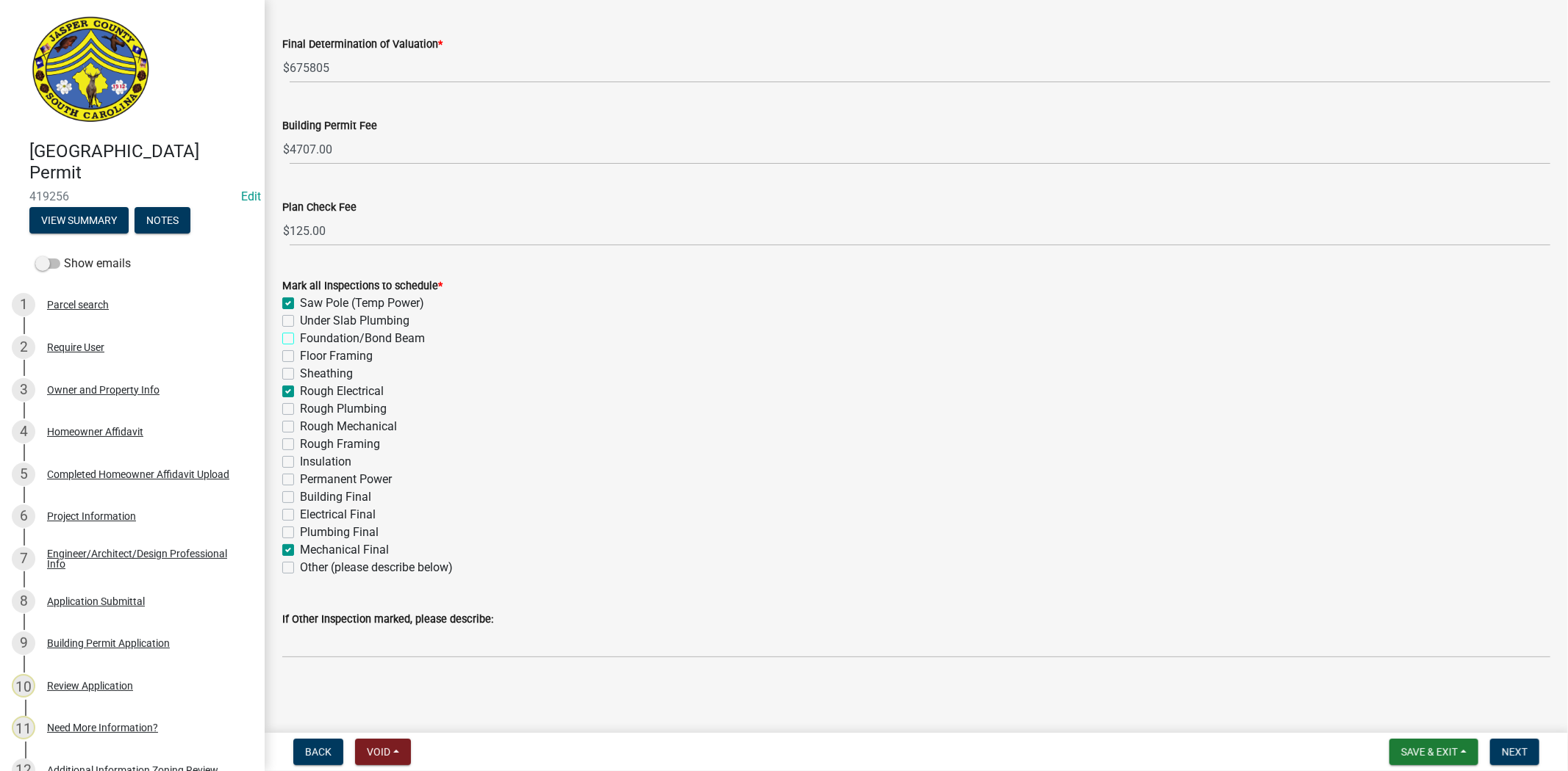
checkbox input "true"
checkbox input "false"
checkbox input "true"
checkbox input "false"
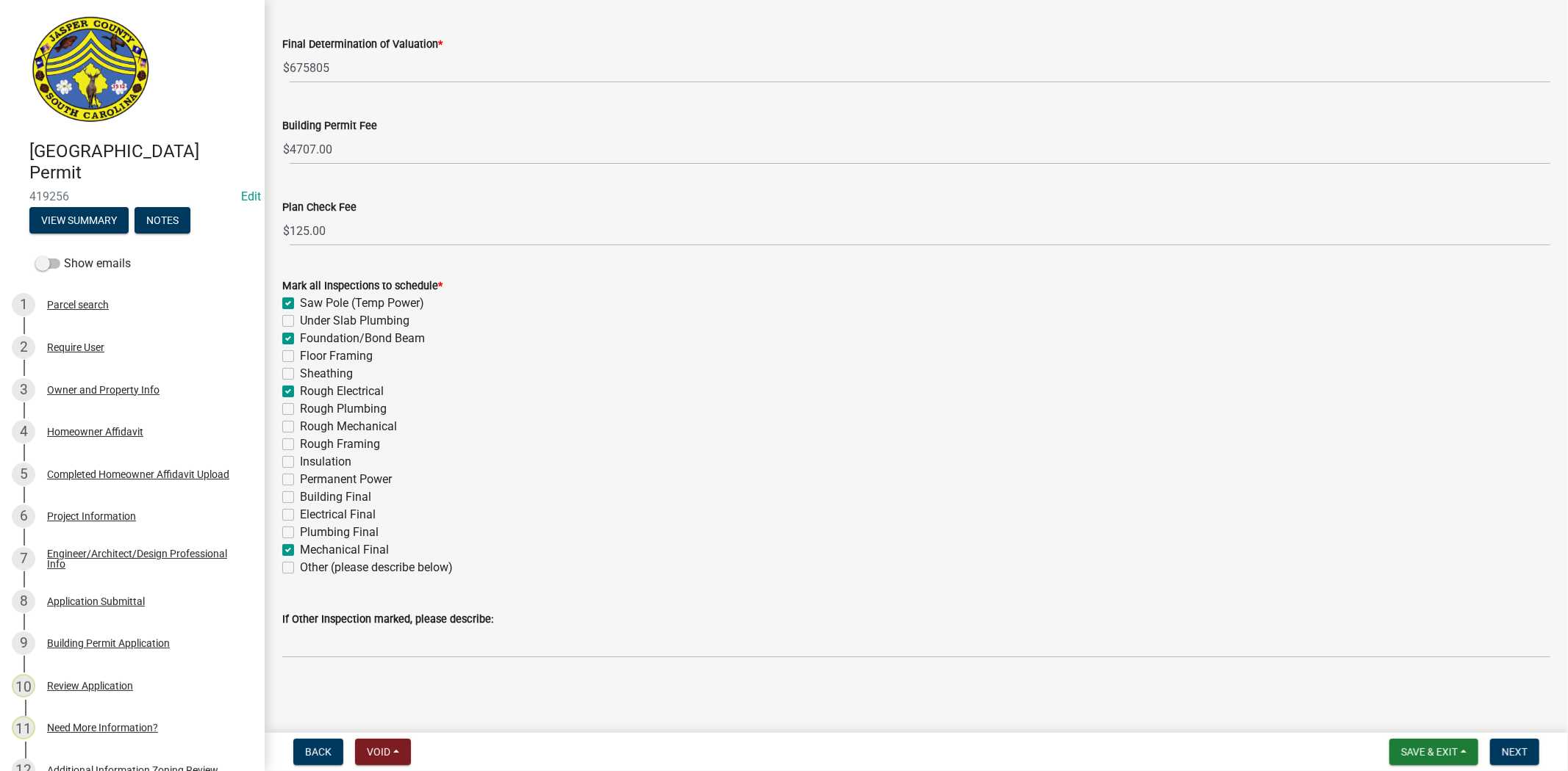
checkbox input "false"
checkbox input "true"
checkbox input "false"
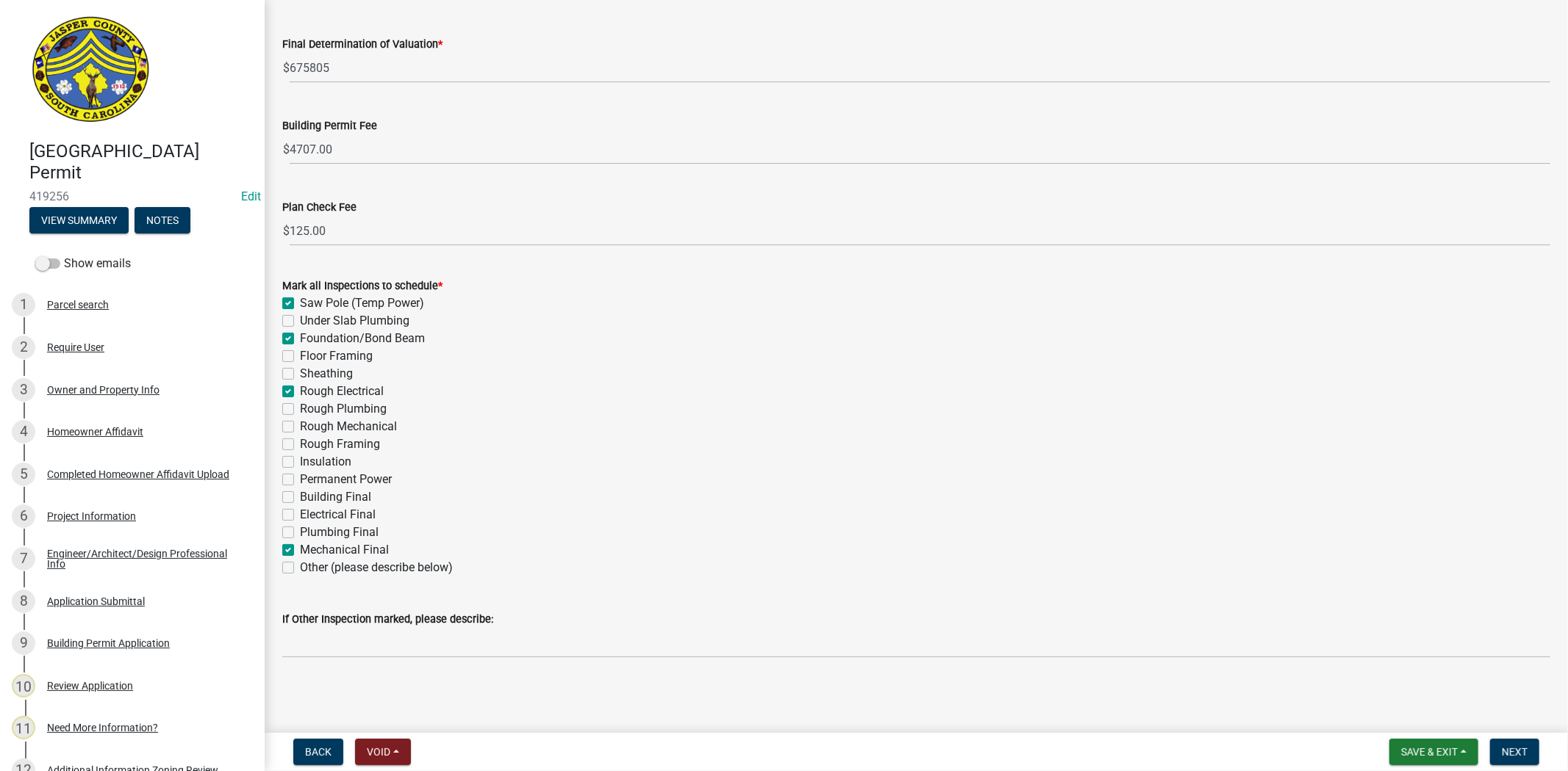
checkbox input "false"
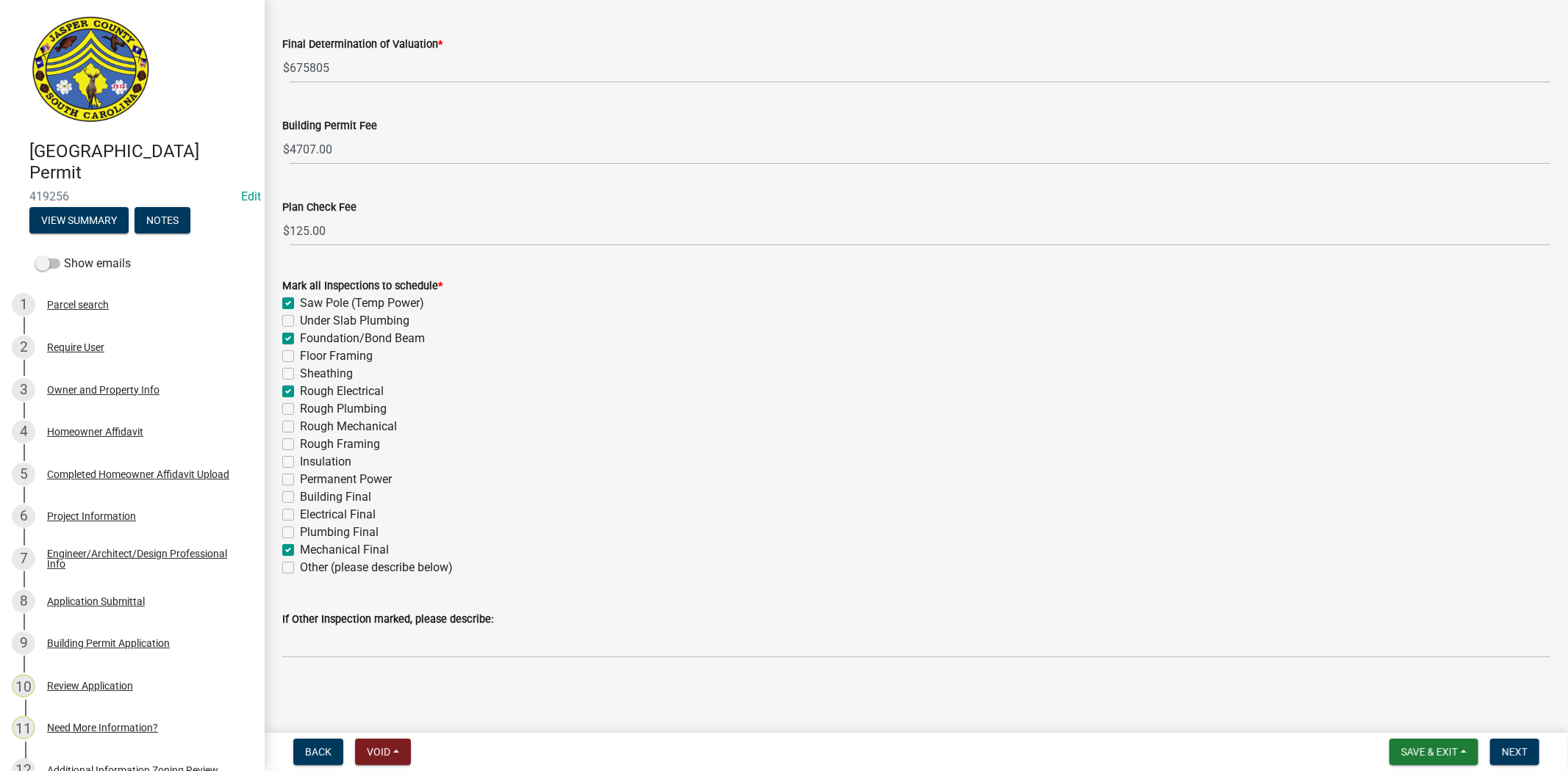
checkbox input "true"
checkbox input "false"
click at [300, 319] on label "Under Slab Plumbing" at bounding box center [355, 321] width 110 height 18
click at [300, 319] on input "Under Slab Plumbing" at bounding box center [305, 317] width 10 height 10
checkbox input "true"
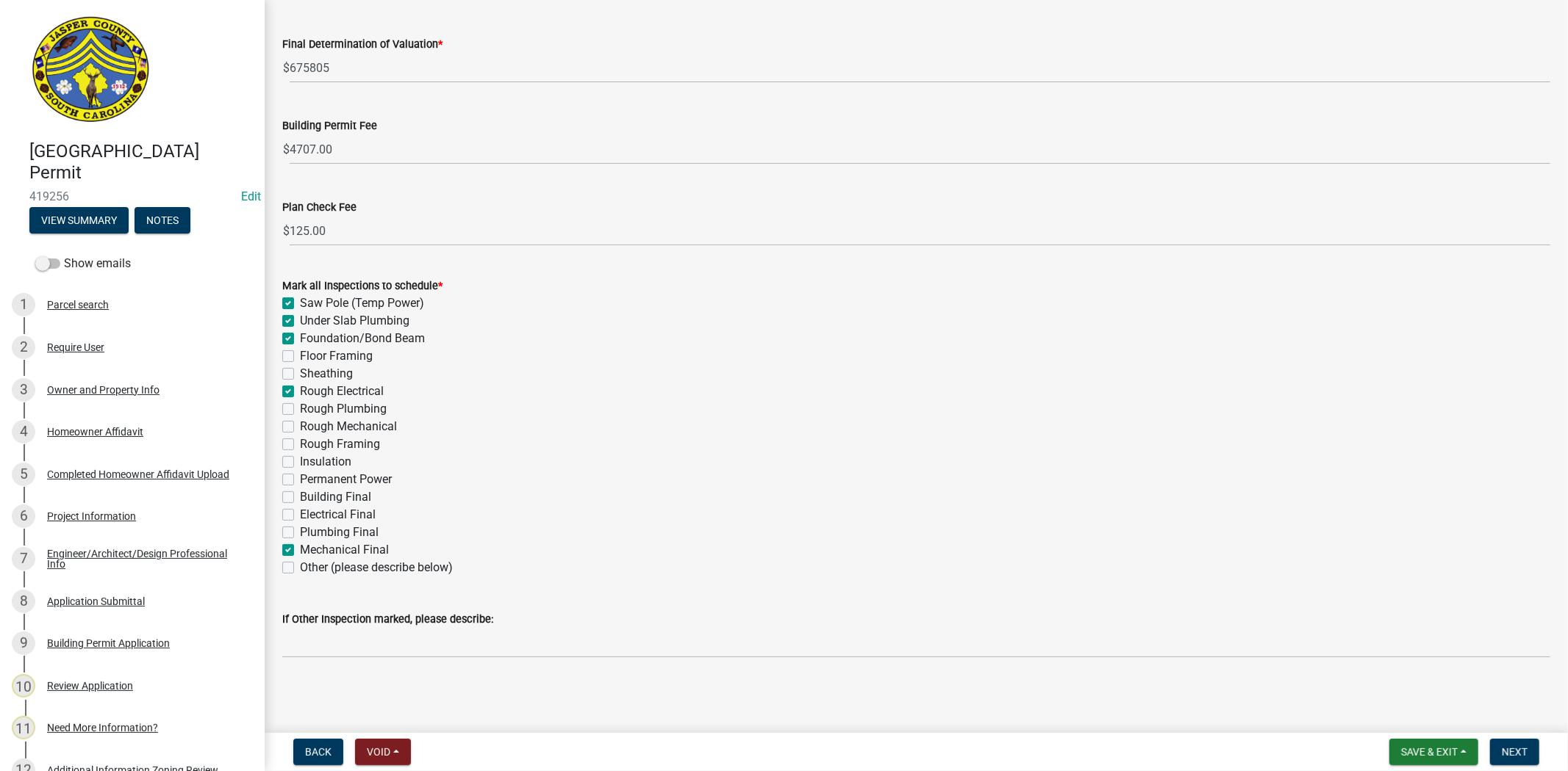
checkbox input "true"
click at [300, 407] on label "Rough Plumbing" at bounding box center [343, 409] width 86 height 18
click at [300, 407] on input "Rough Plumbing" at bounding box center [305, 405] width 10 height 10
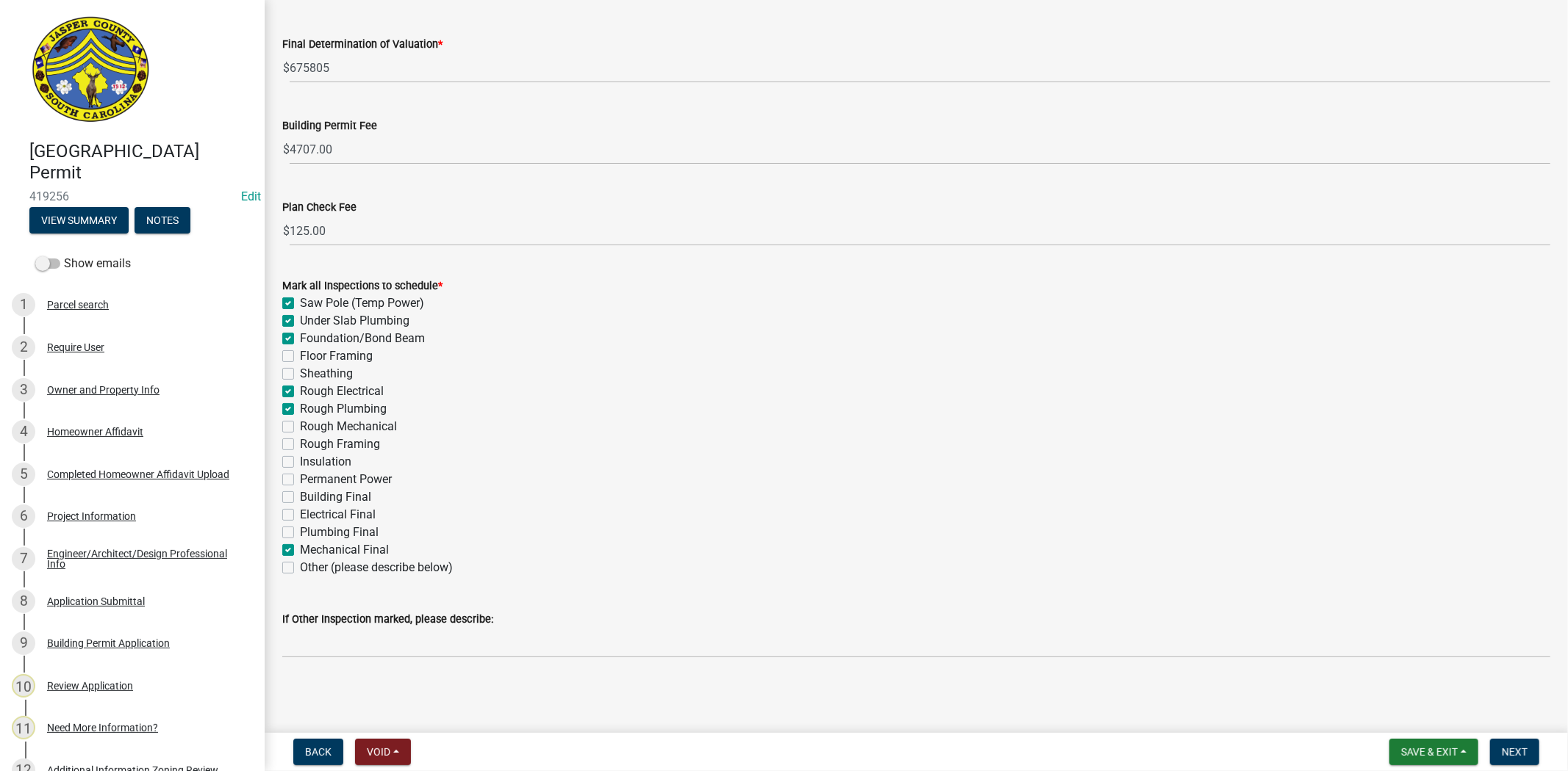
click at [300, 431] on label "Rough Mechanical" at bounding box center [349, 427] width 97 height 18
click at [300, 427] on input "Rough Mechanical" at bounding box center [305, 423] width 10 height 10
click at [300, 441] on label "Rough Framing" at bounding box center [340, 444] width 80 height 18
click at [300, 441] on input "Rough Framing" at bounding box center [305, 440] width 10 height 10
click at [300, 373] on label "Sheathing" at bounding box center [327, 374] width 53 height 18
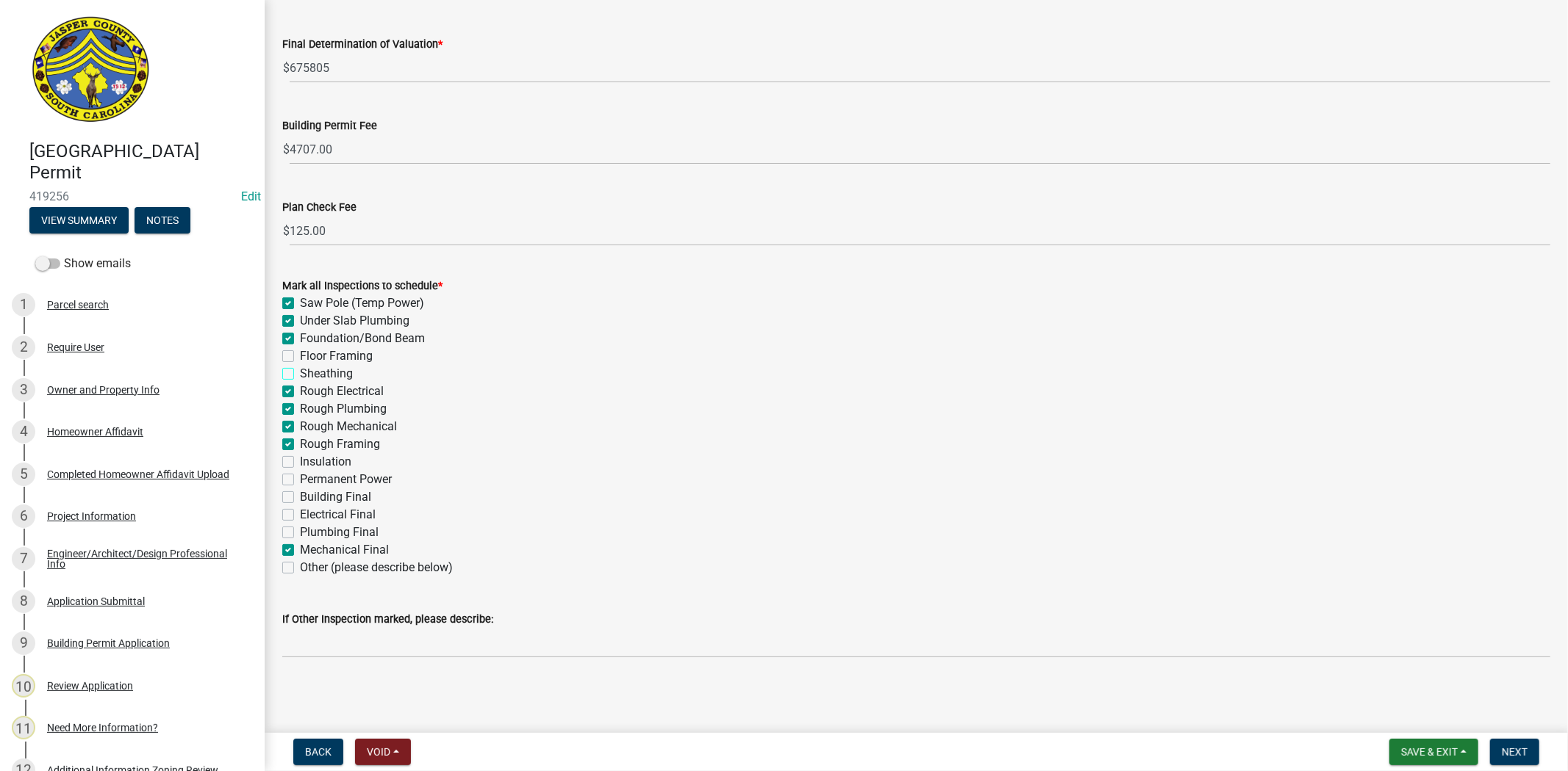
click at [300, 373] on input "Sheathing" at bounding box center [305, 370] width 10 height 10
click at [300, 458] on label "Insulation" at bounding box center [326, 462] width 52 height 18
click at [300, 458] on input "Insulation" at bounding box center [305, 458] width 10 height 10
click at [300, 483] on label "Permanent Power" at bounding box center [346, 480] width 92 height 18
click at [300, 481] on input "Permanent Power" at bounding box center [305, 476] width 10 height 10
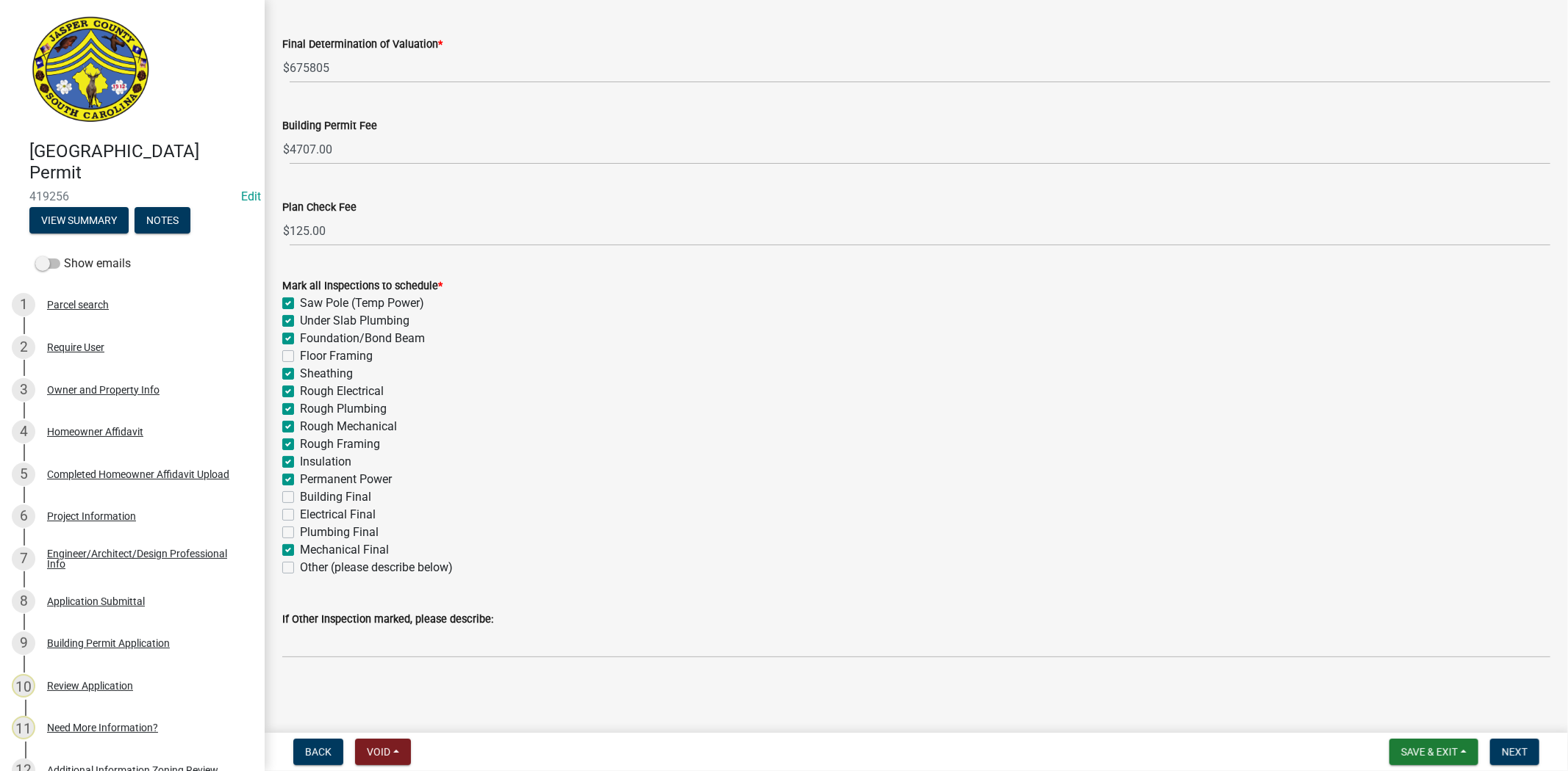
click at [300, 495] on label "Building Final" at bounding box center [336, 498] width 71 height 18
click at [300, 495] on input "Building Final" at bounding box center [305, 494] width 10 height 10
drag, startPoint x: 288, startPoint y: 512, endPoint x: 287, endPoint y: 523, distance: 11.0
click at [300, 513] on label "Electrical Final" at bounding box center [338, 515] width 76 height 18
click at [300, 513] on input "Electrical Final" at bounding box center [305, 511] width 10 height 10
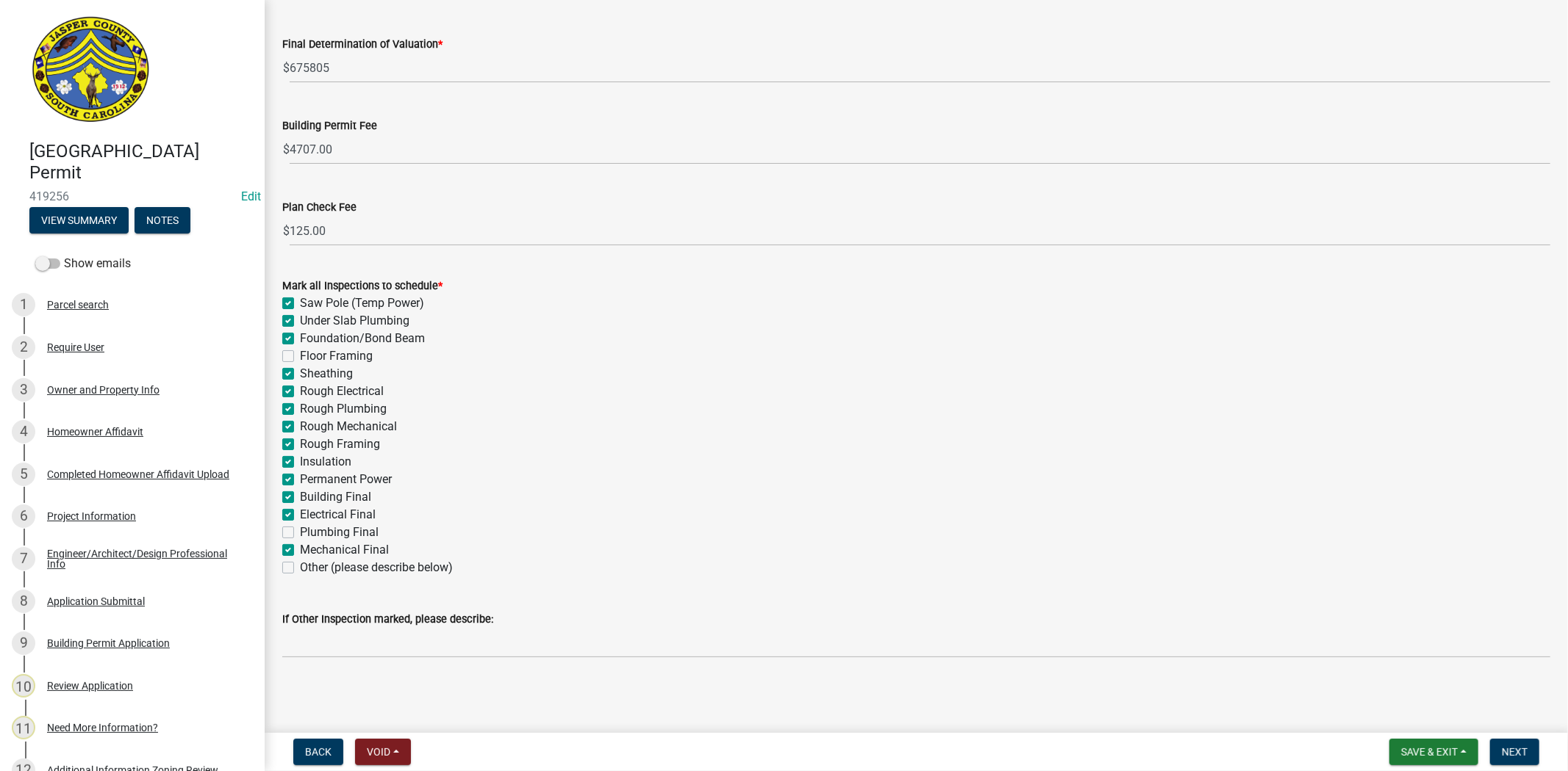
click at [300, 535] on label "Plumbing Final" at bounding box center [339, 532] width 78 height 18
click at [300, 533] on input "Plumbing Final" at bounding box center [305, 528] width 10 height 10
click at [1508, 751] on span "Next" at bounding box center [1515, 752] width 26 height 12
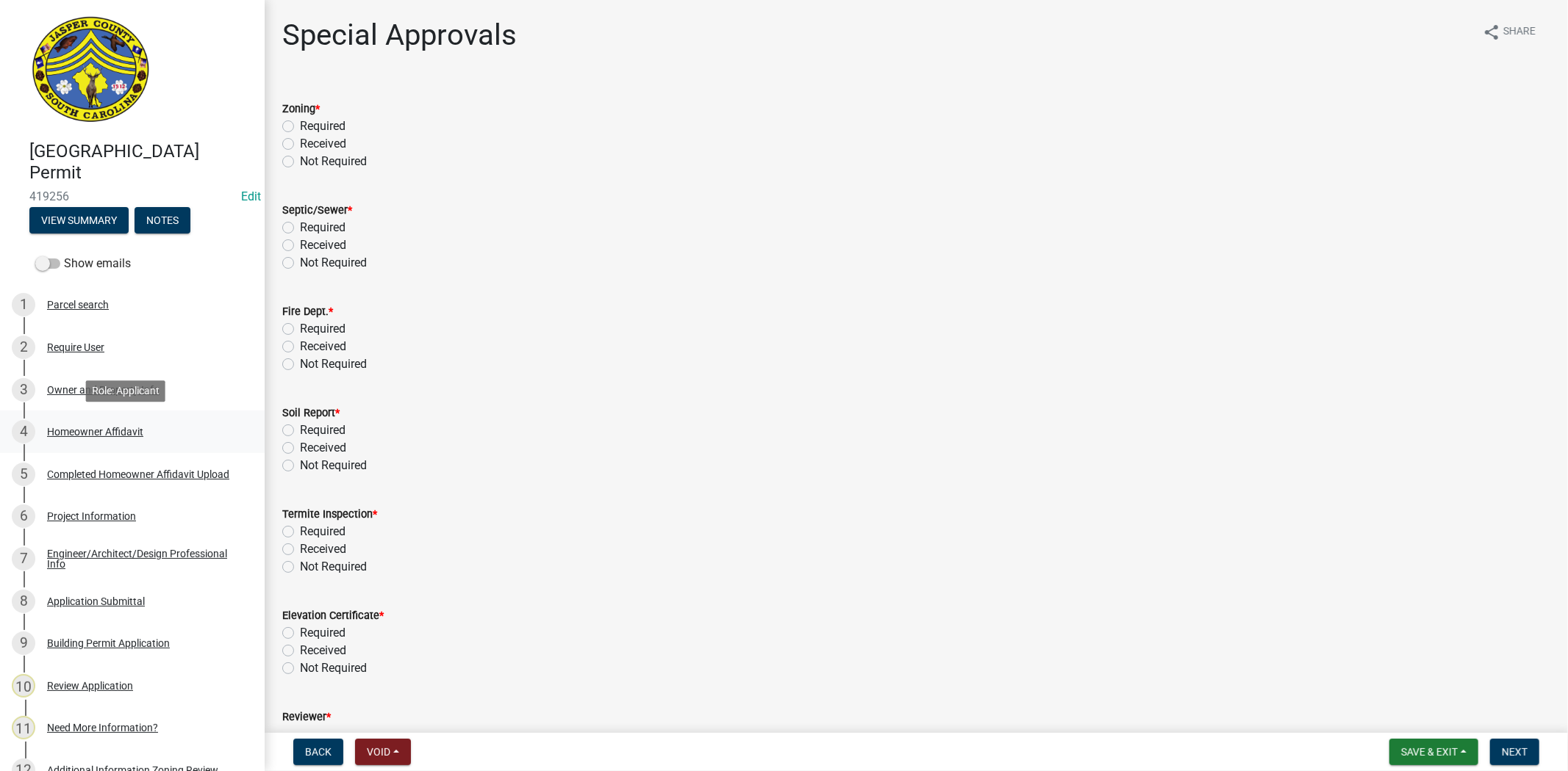
click at [74, 439] on div "4 Homeowner Affidavit" at bounding box center [127, 431] width 229 height 23
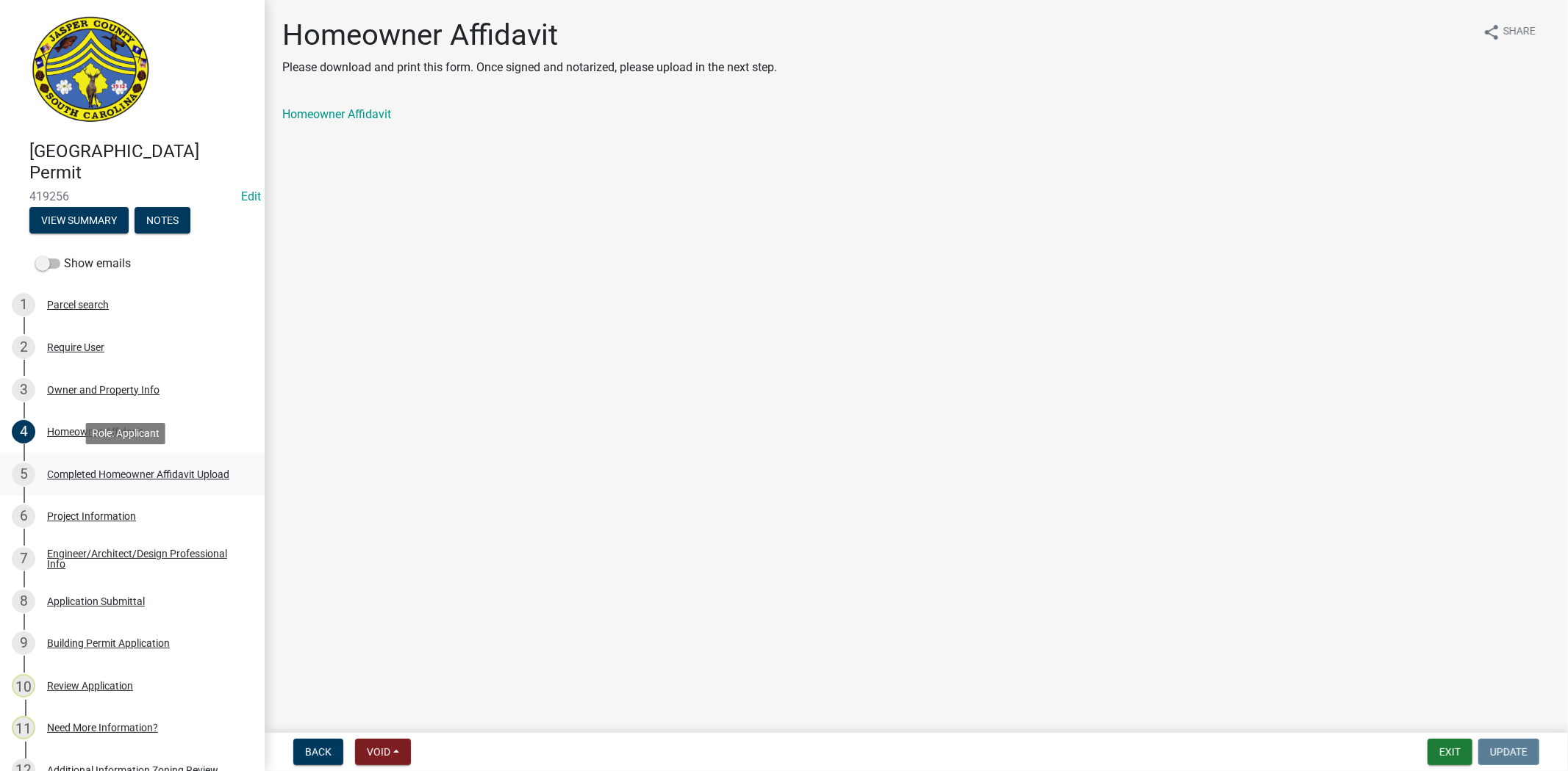
click at [75, 460] on link "5 Completed Homeowner Affidavit Upload" at bounding box center [132, 474] width 265 height 43
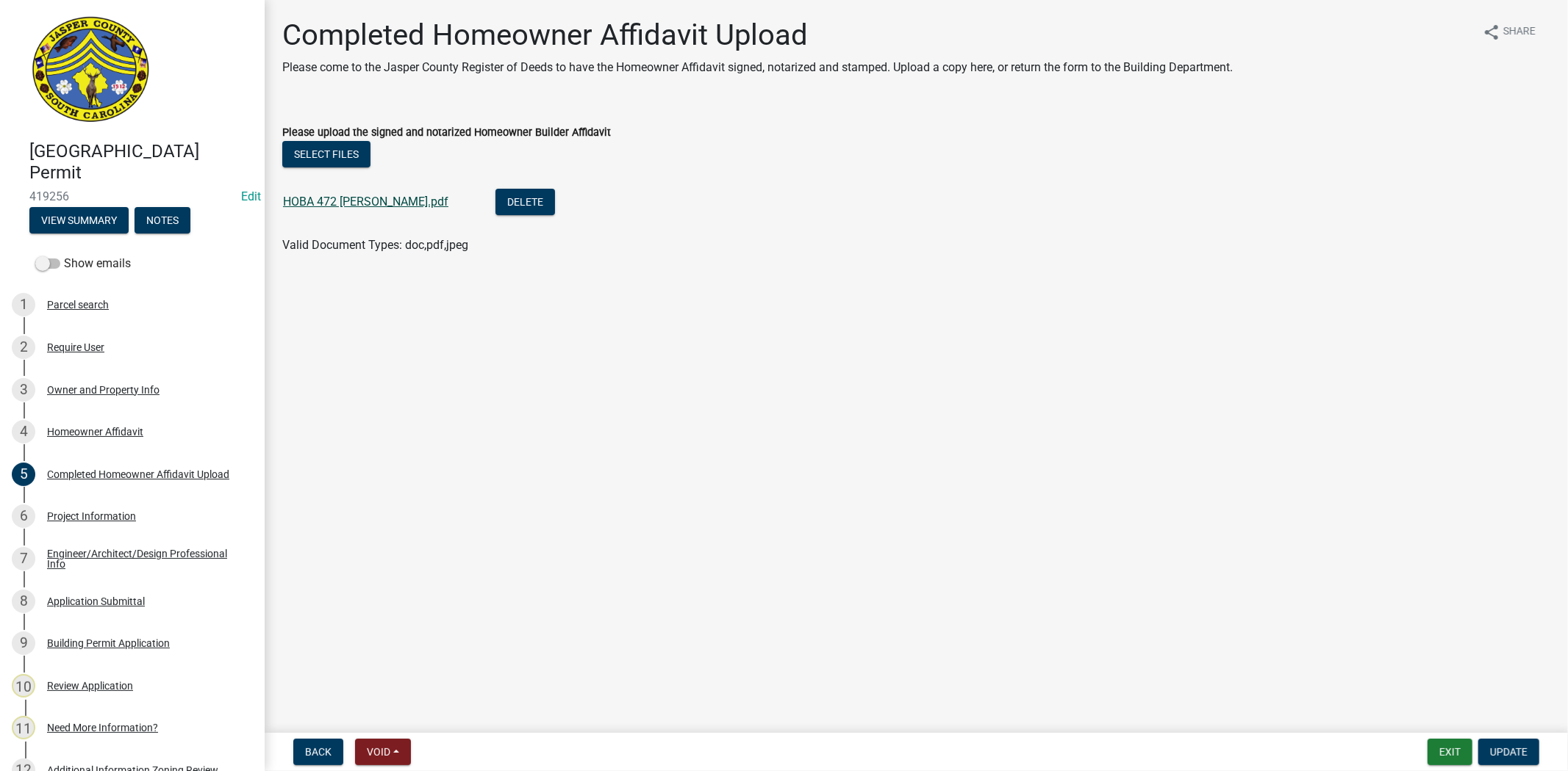
click at [354, 195] on link "HOBA 472 dressen.pdf" at bounding box center [366, 201] width 165 height 14
click at [105, 386] on div "Owner and Property Info" at bounding box center [102, 390] width 112 height 10
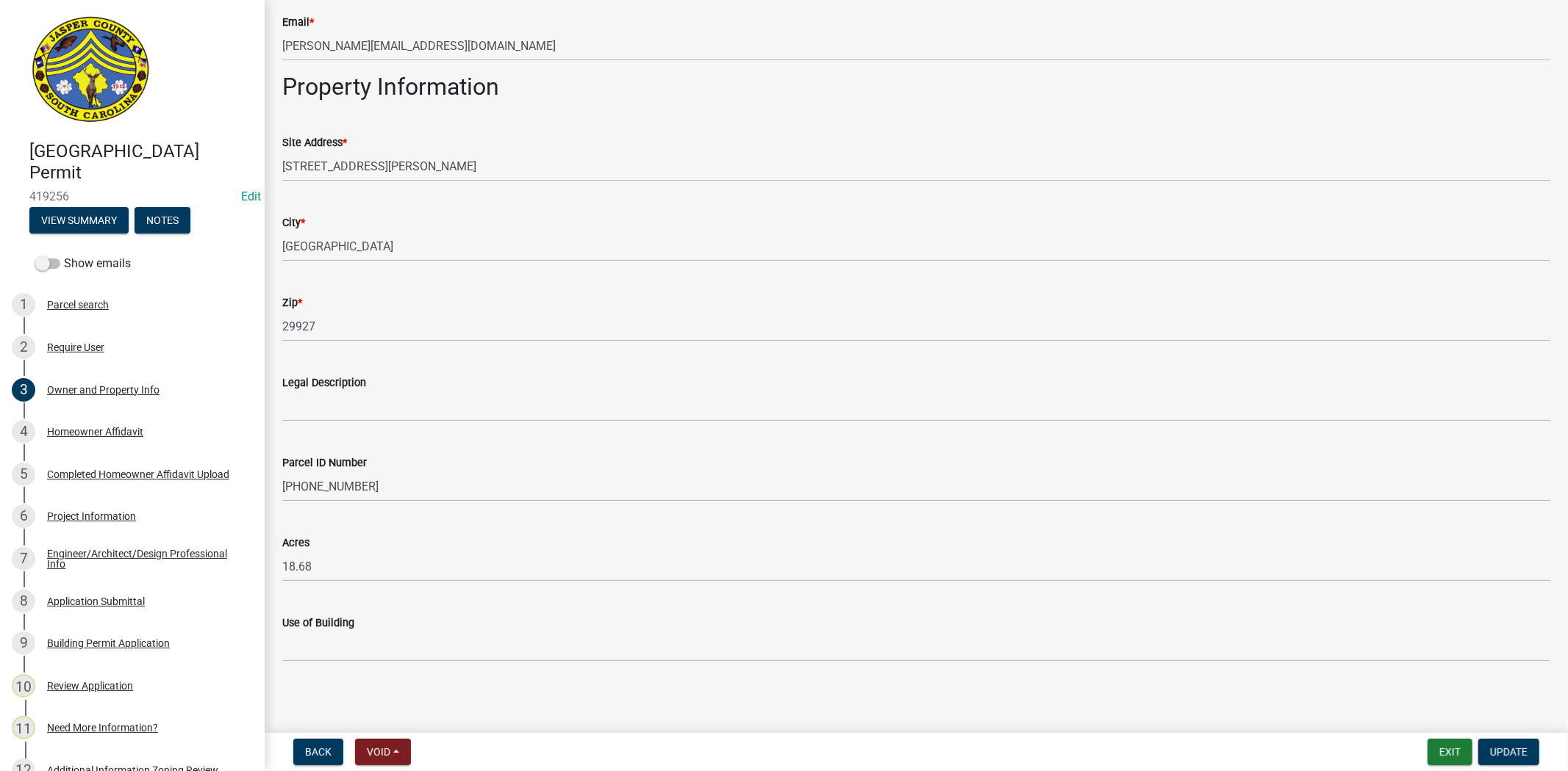
scroll to position [958, 0]
click at [108, 515] on div "Project Information" at bounding box center [91, 516] width 89 height 10
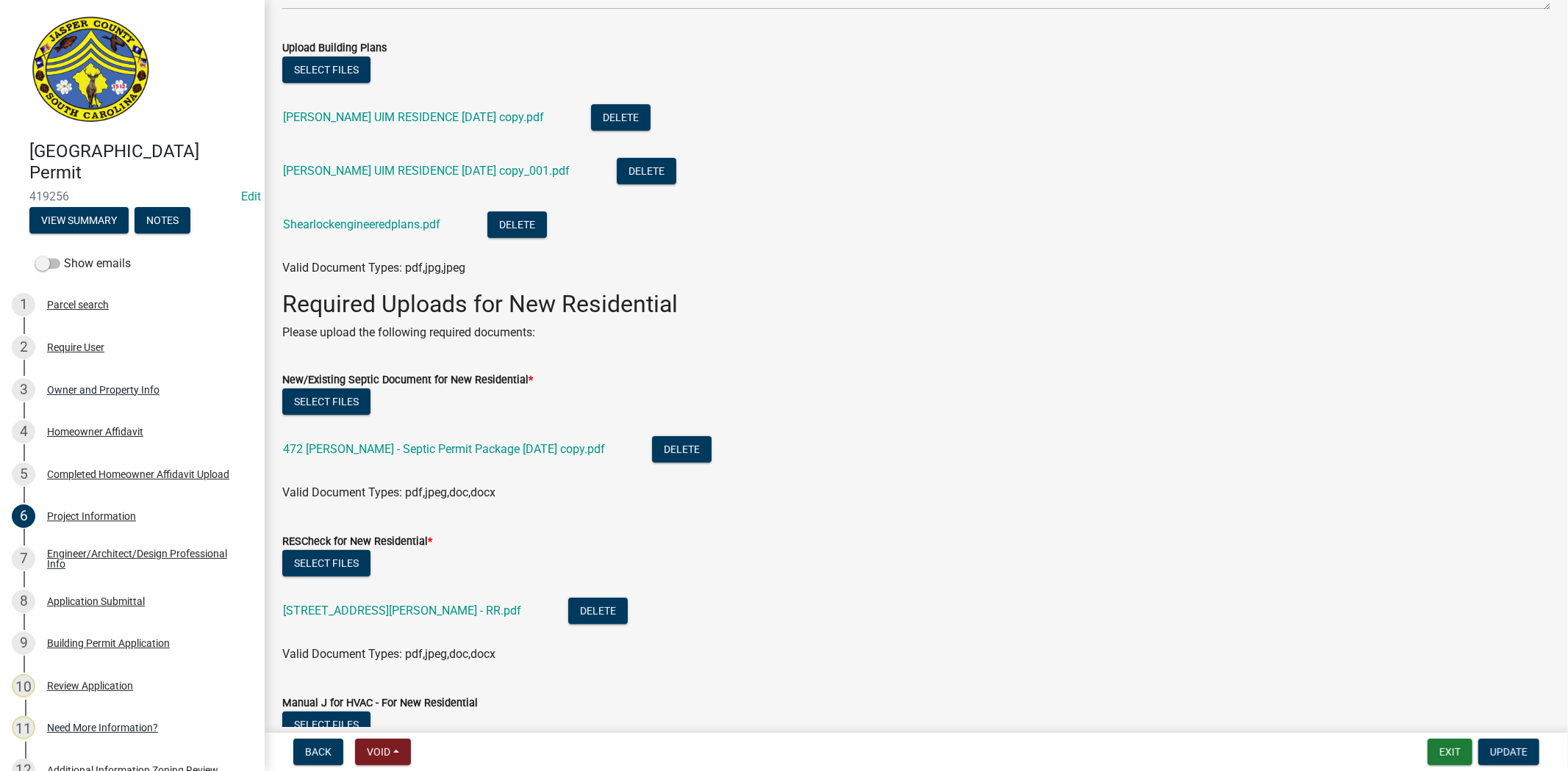
scroll to position [326, 0]
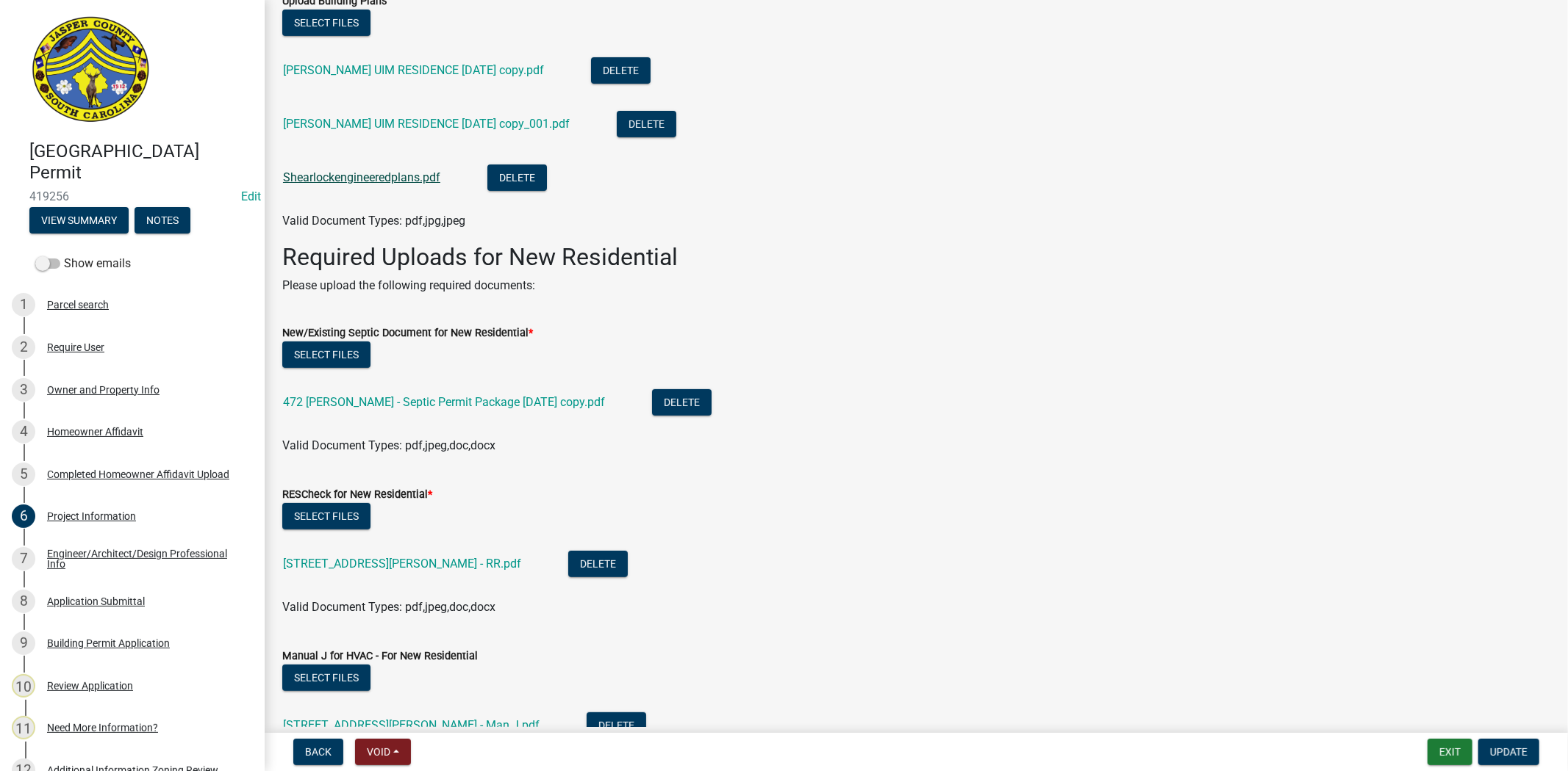
click at [397, 182] on link "Shearlockengineeredplans.pdf" at bounding box center [362, 177] width 157 height 14
click at [429, 122] on link "LOGAN UIM RESIDENCE 13-03-25 copy_001.pdf" at bounding box center [426, 123] width 286 height 14
click at [475, 69] on link "LOGAN UIM RESIDENCE 13-03-25 copy.pdf" at bounding box center [413, 69] width 261 height 14
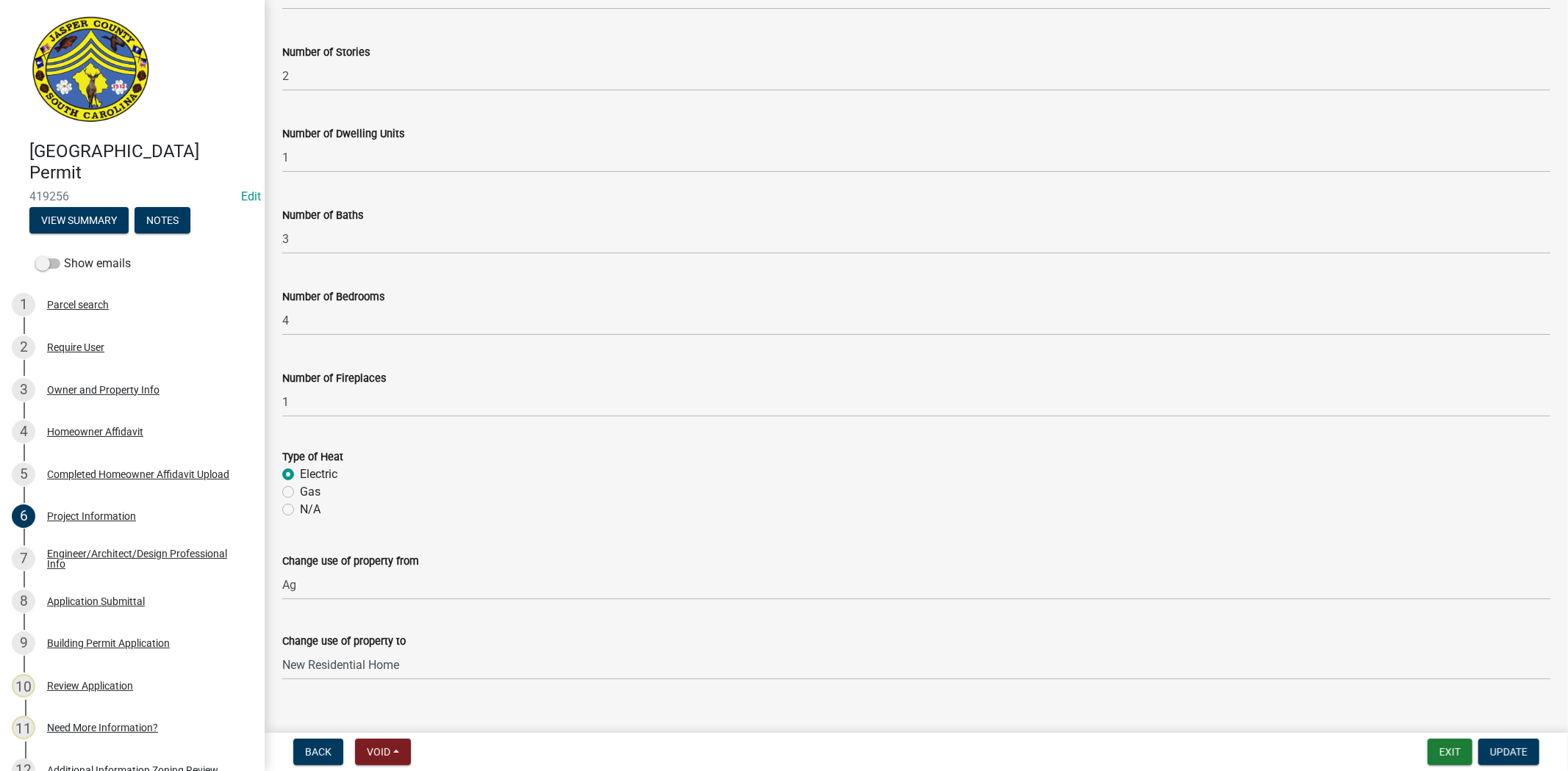
scroll to position [1319, 0]
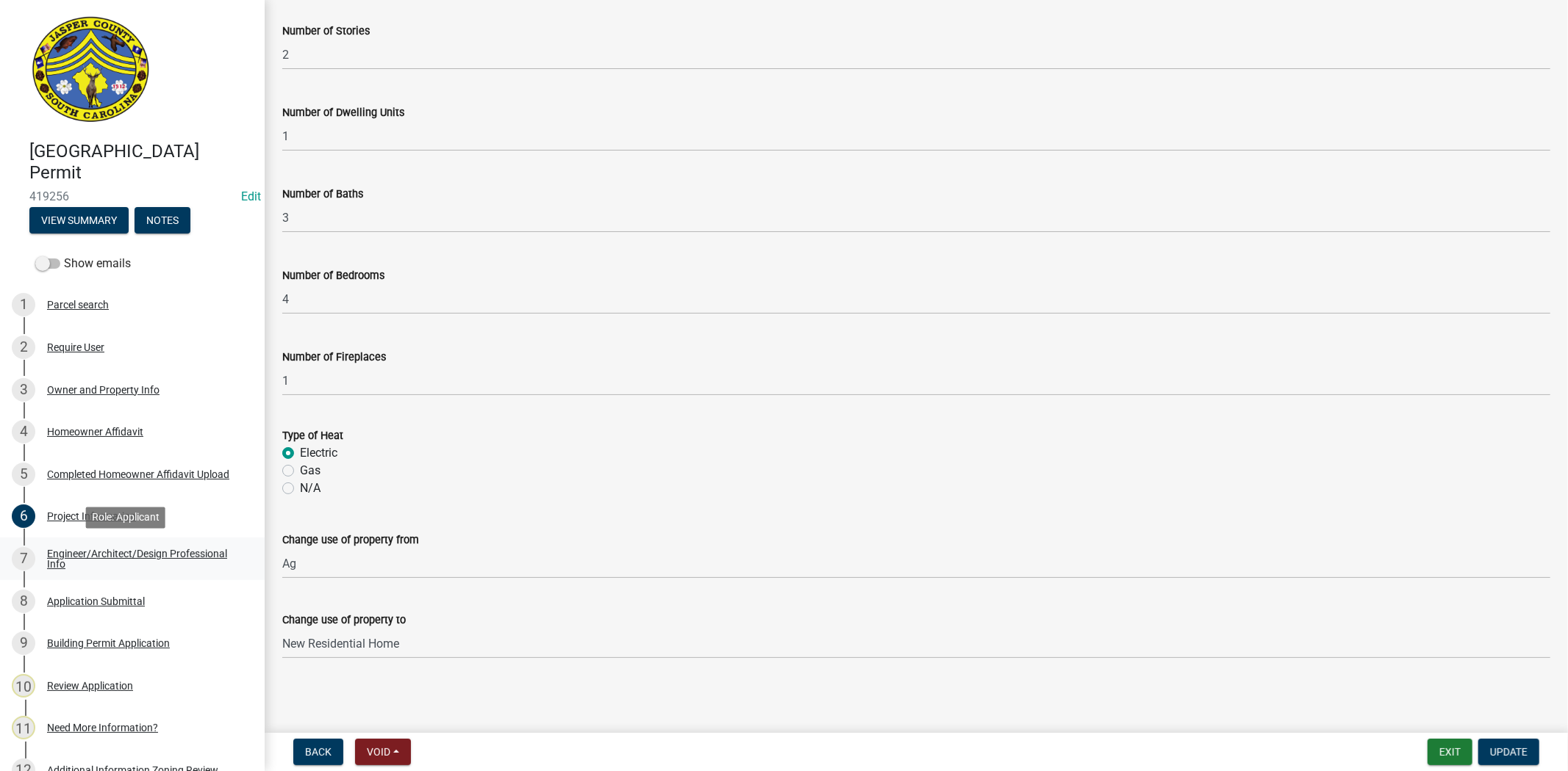
click at [135, 563] on div "Engineer/Architect/Design Professional Info" at bounding box center [144, 559] width 194 height 21
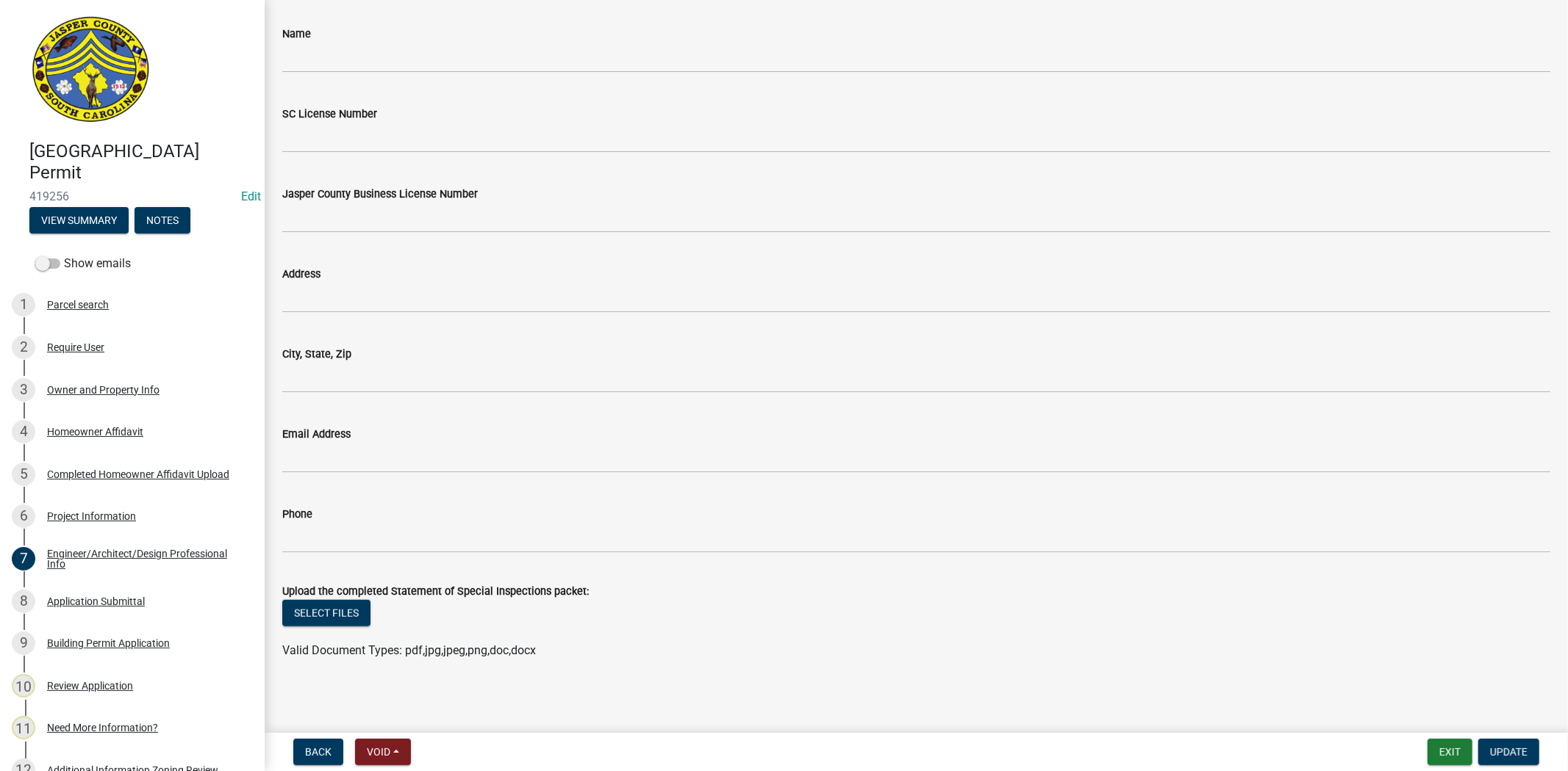
scroll to position [992, 0]
click at [100, 588] on link "8 Application Submittal" at bounding box center [132, 602] width 265 height 43
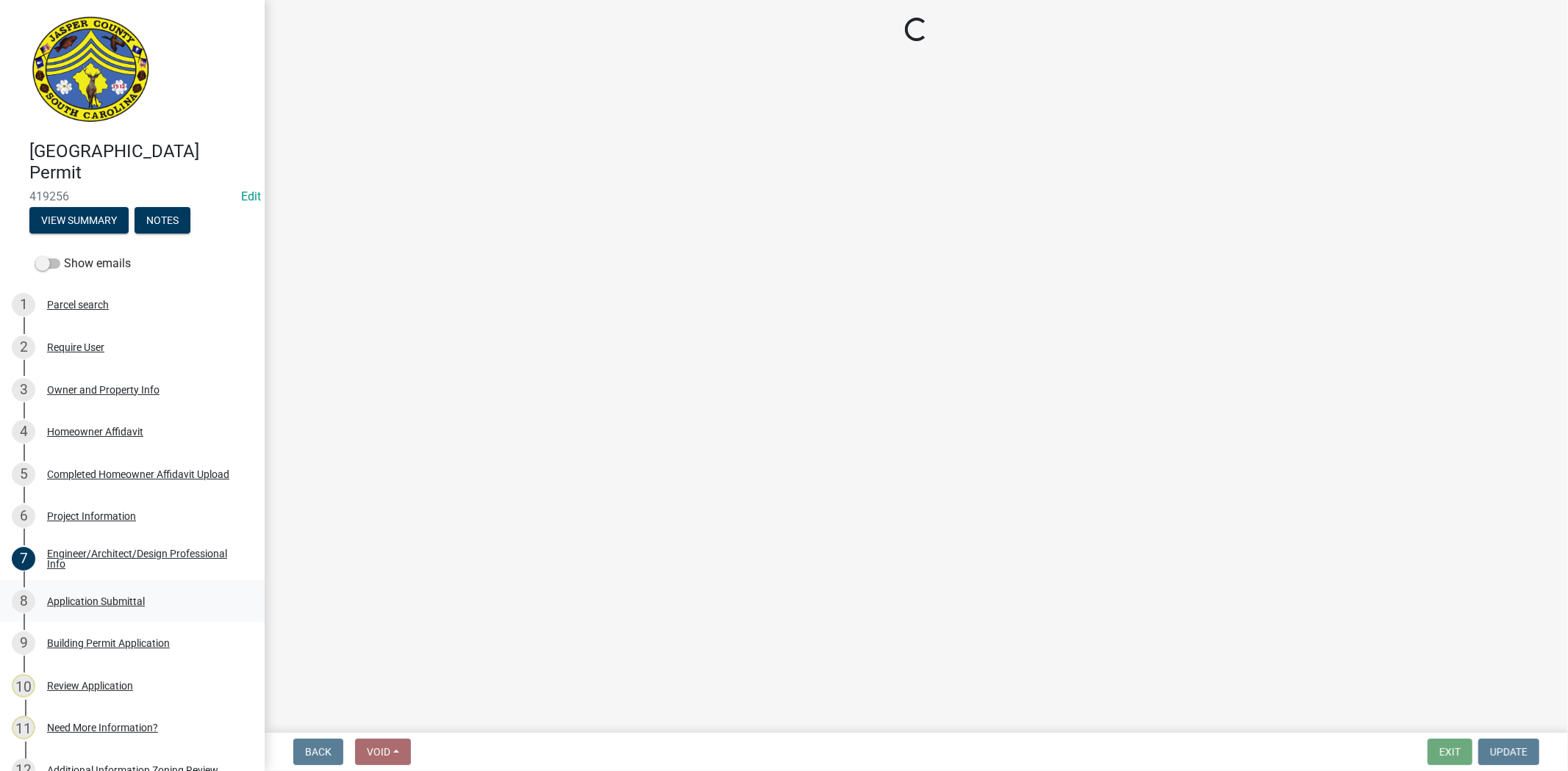
scroll to position [0, 0]
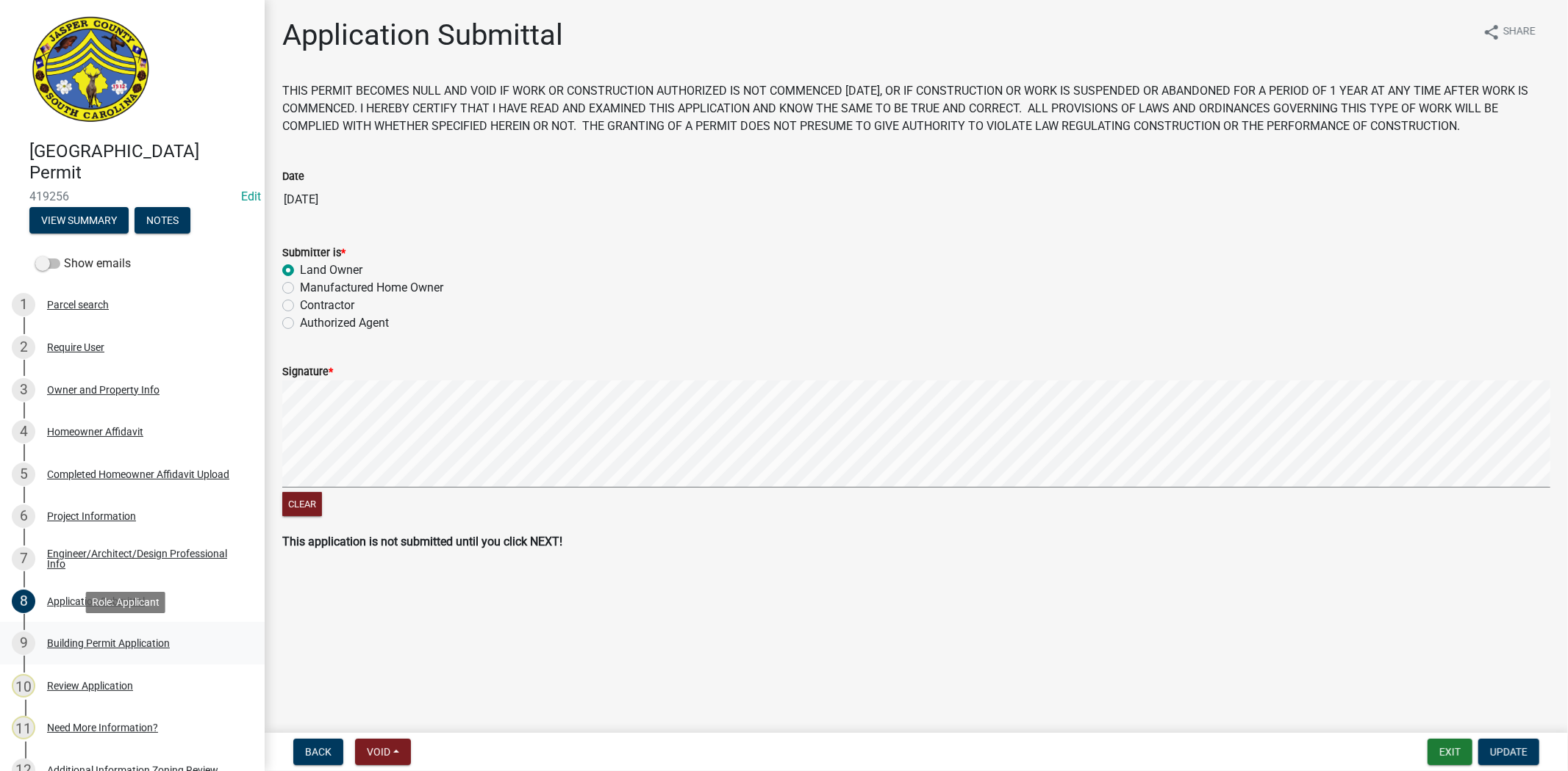
click at [140, 644] on div "Building Permit Application" at bounding box center [108, 643] width 123 height 10
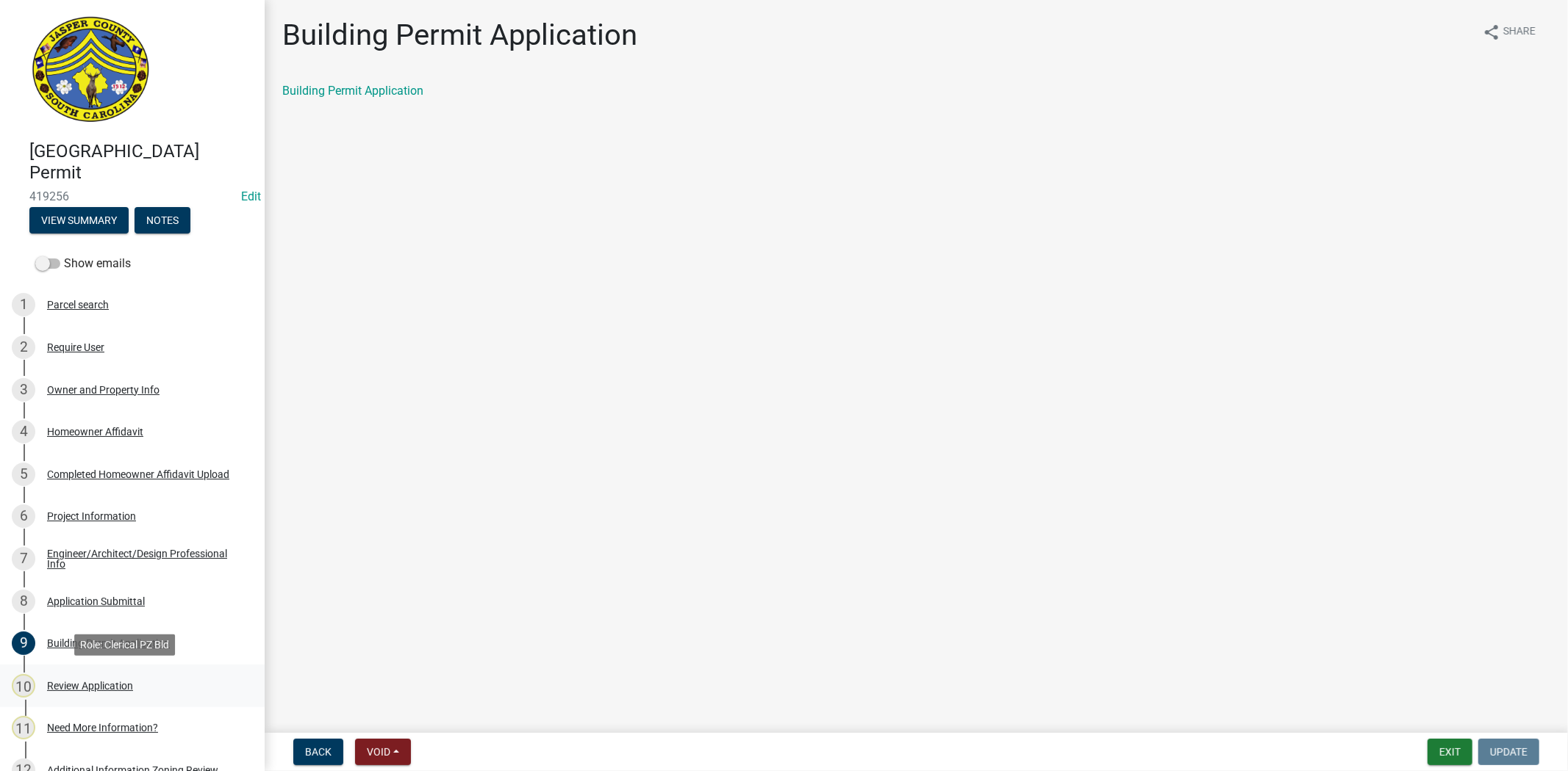
click at [98, 681] on div "Review Application" at bounding box center [90, 686] width 86 height 10
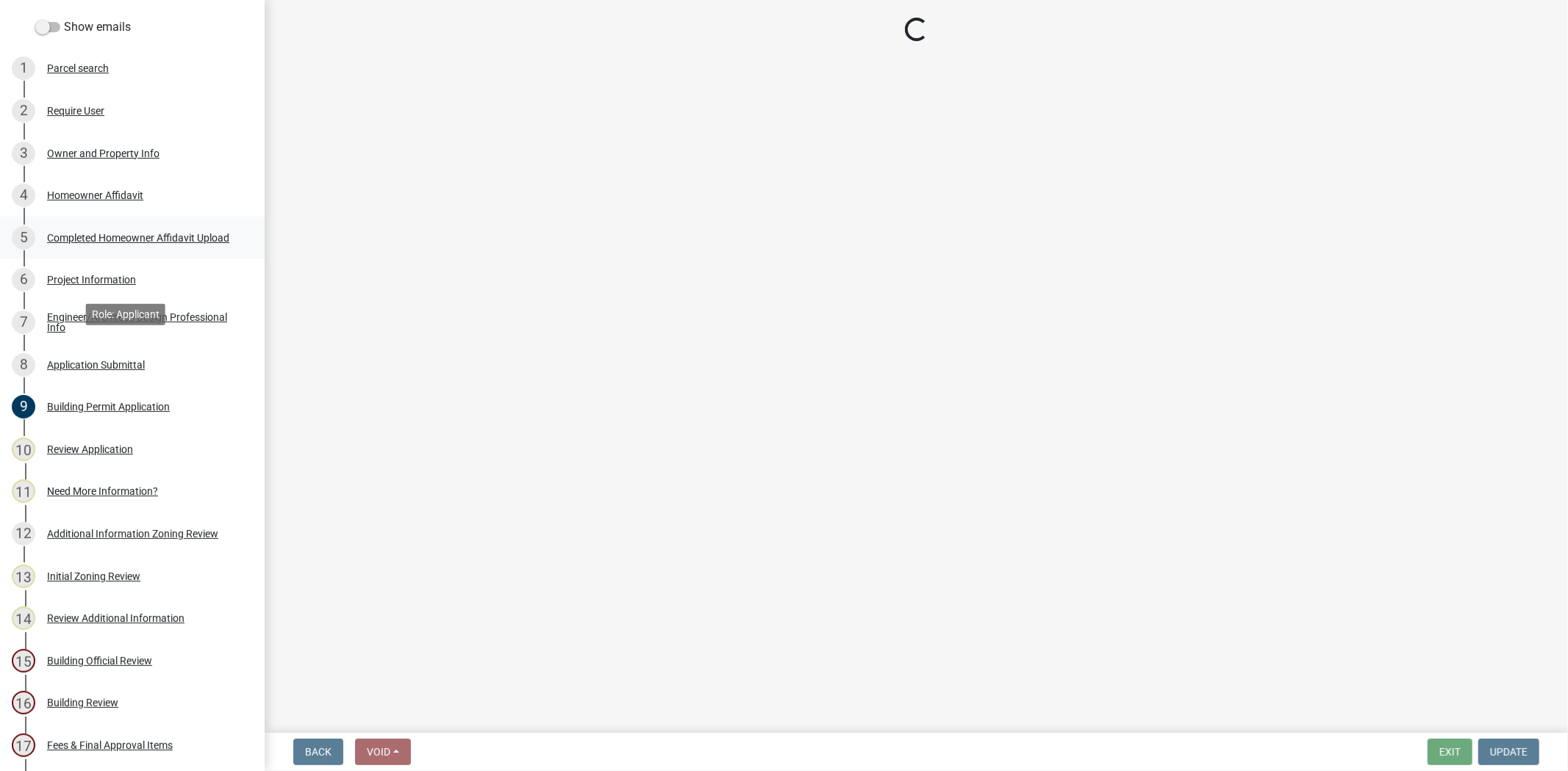
scroll to position [244, 0]
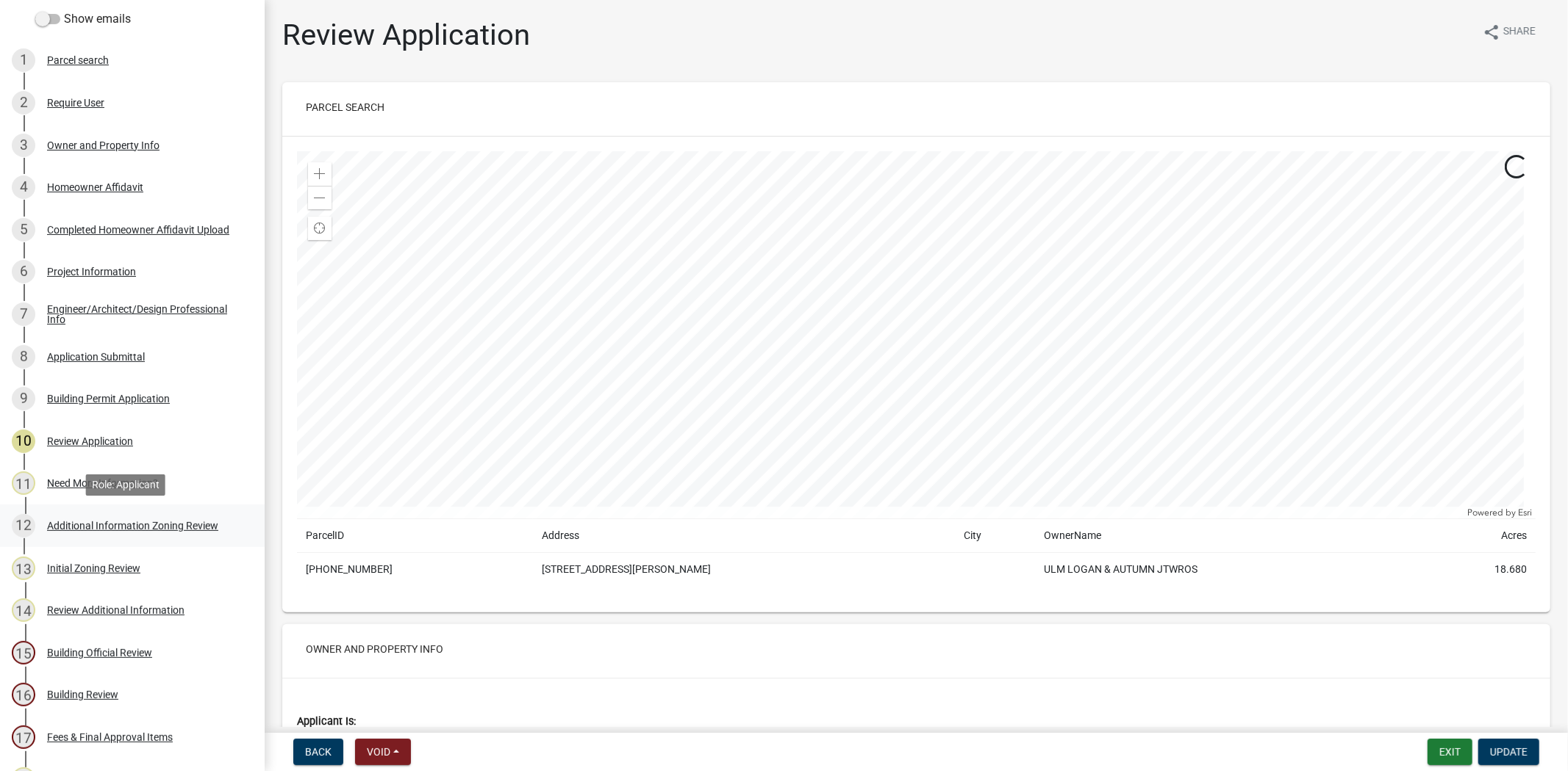
click at [162, 525] on div "Additional Information Zoning Review" at bounding box center [132, 526] width 171 height 10
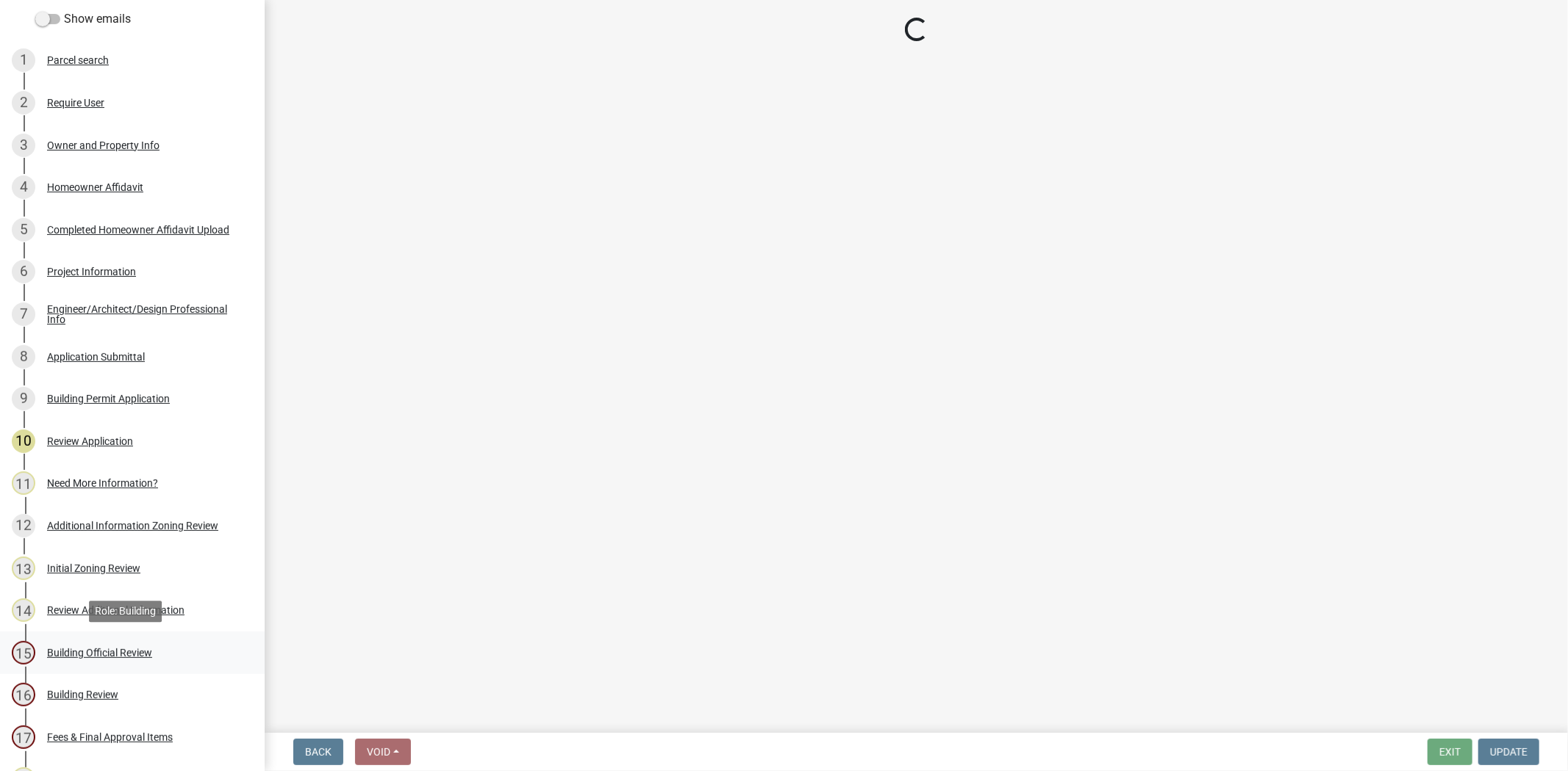
click at [121, 655] on div "Building Official Review" at bounding box center [99, 652] width 105 height 10
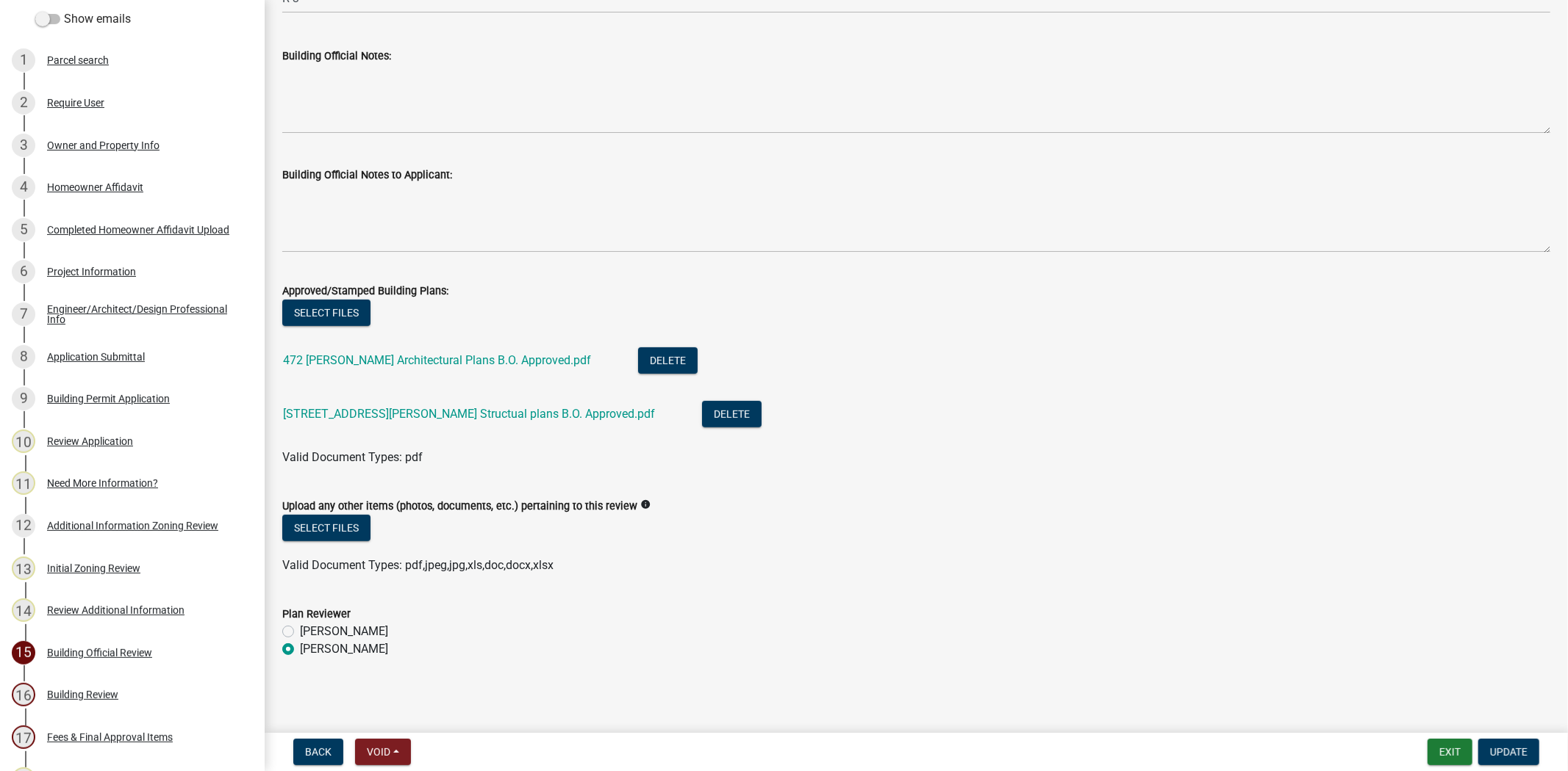
scroll to position [486, 0]
click at [1505, 747] on span "Update" at bounding box center [1508, 752] width 37 height 12
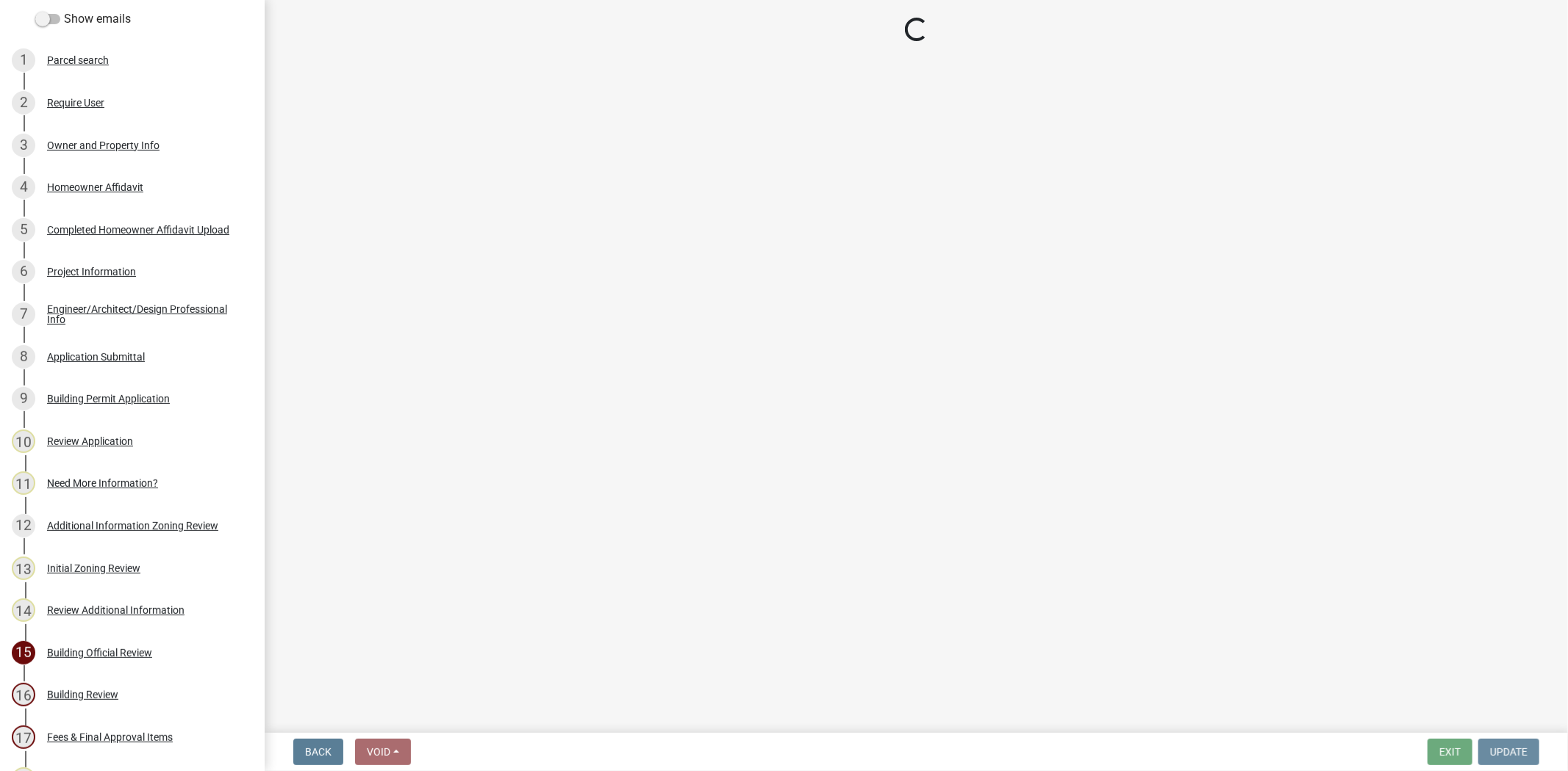
scroll to position [0, 0]
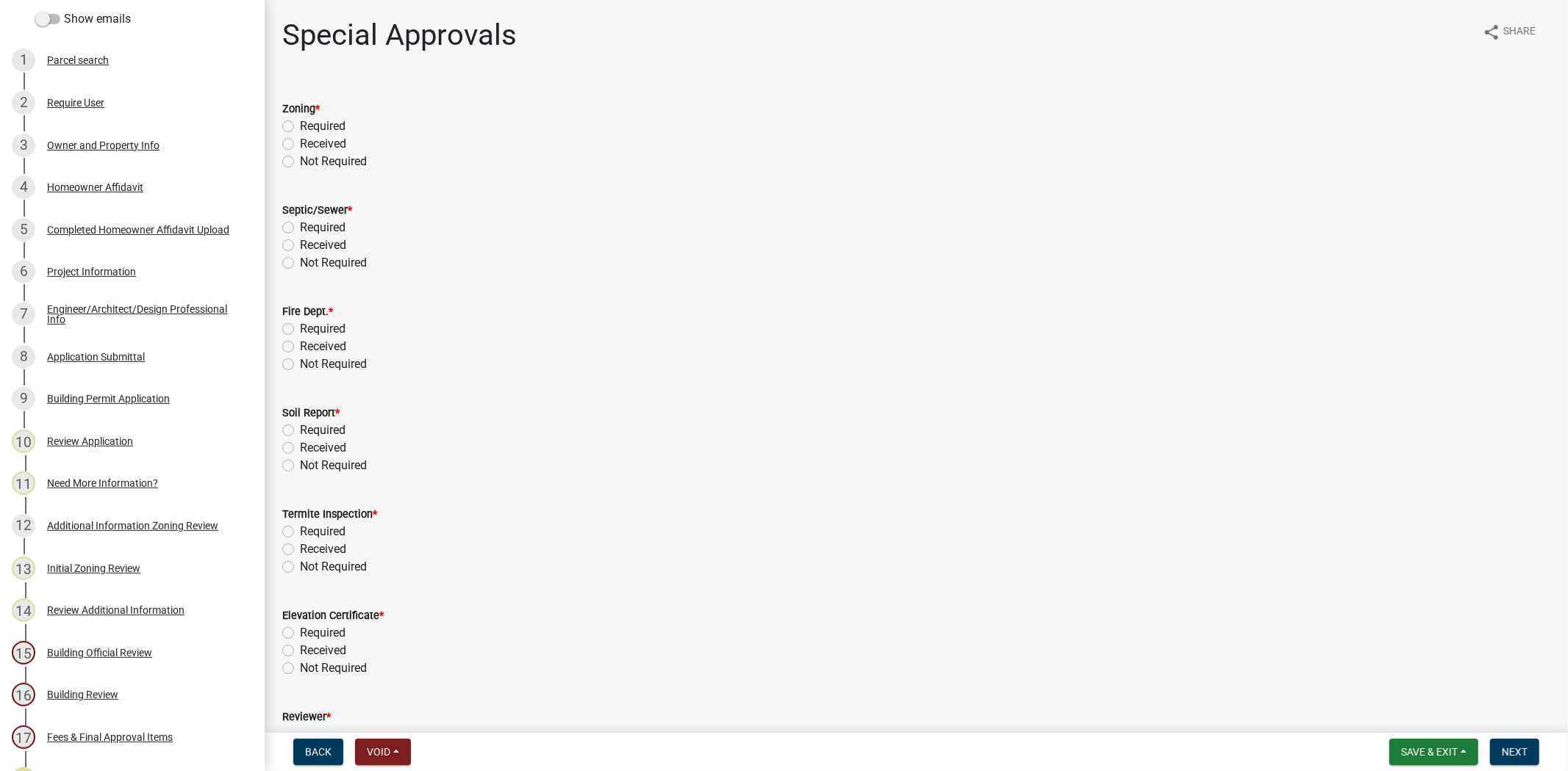
click at [300, 144] on label "Received" at bounding box center [323, 144] width 46 height 18
click at [300, 144] on input "Received" at bounding box center [305, 140] width 10 height 10
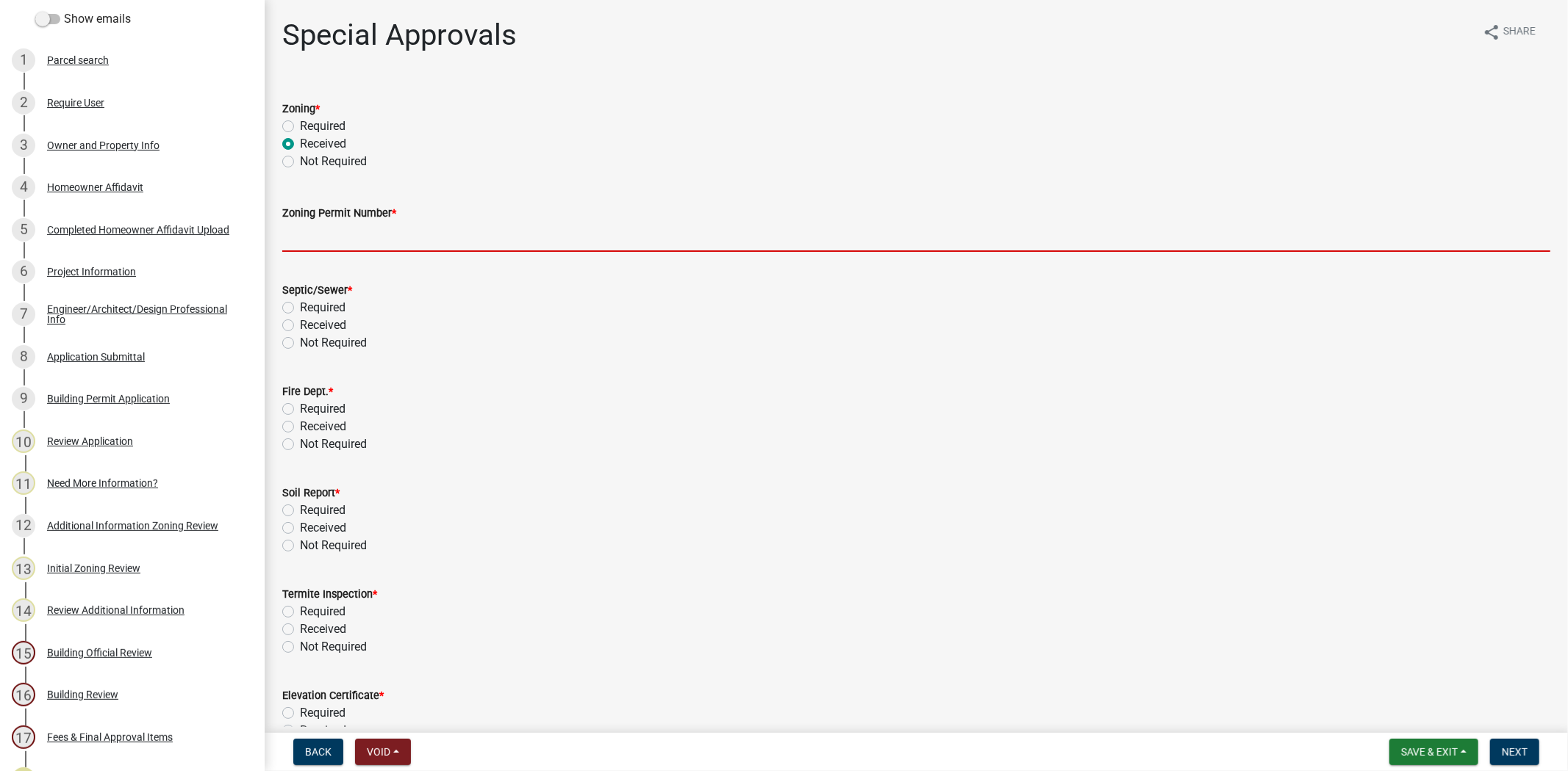
click at [434, 231] on input "Zoning Permit Number *" at bounding box center [916, 236] width 1268 height 30
paste input "ZP-25-103"
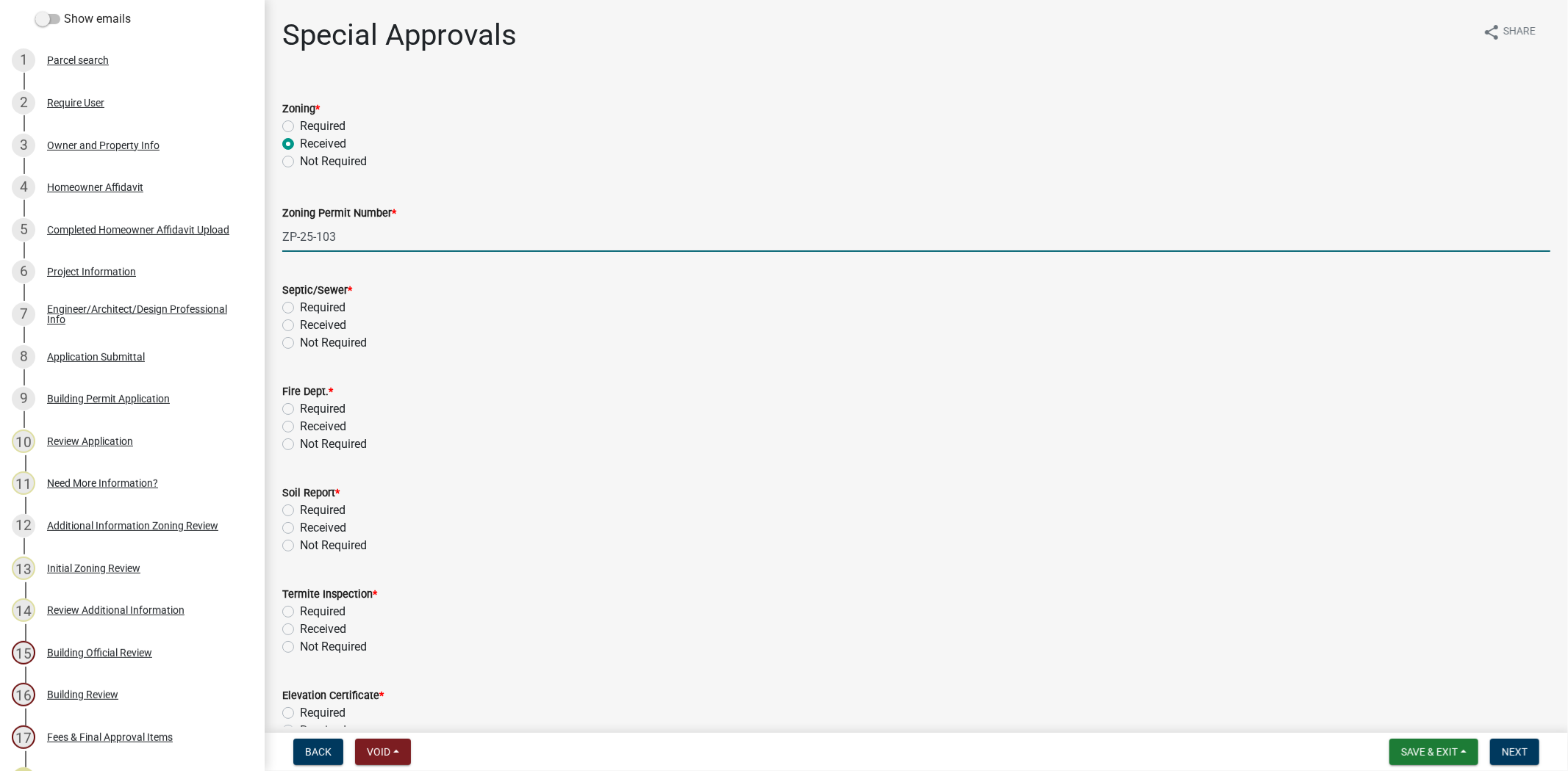
click at [300, 323] on label "Received" at bounding box center [323, 326] width 46 height 18
click at [300, 323] on input "Received" at bounding box center [305, 322] width 10 height 10
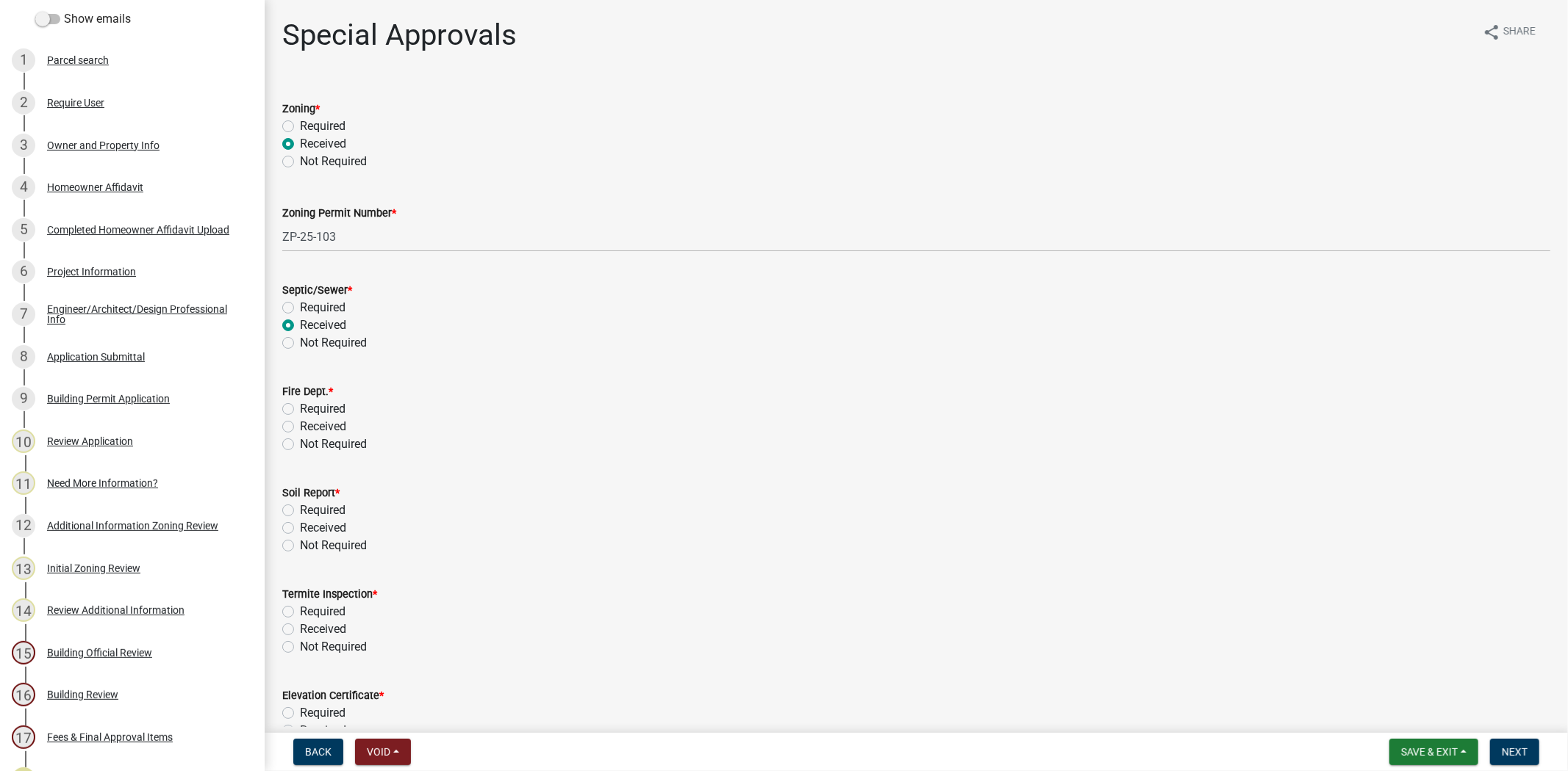
click at [300, 446] on label "Not Required" at bounding box center [333, 444] width 67 height 18
click at [300, 445] on input "Not Required" at bounding box center [305, 440] width 10 height 10
click at [300, 513] on label "Required" at bounding box center [323, 511] width 45 height 18
click at [300, 511] on input "Required" at bounding box center [305, 506] width 10 height 10
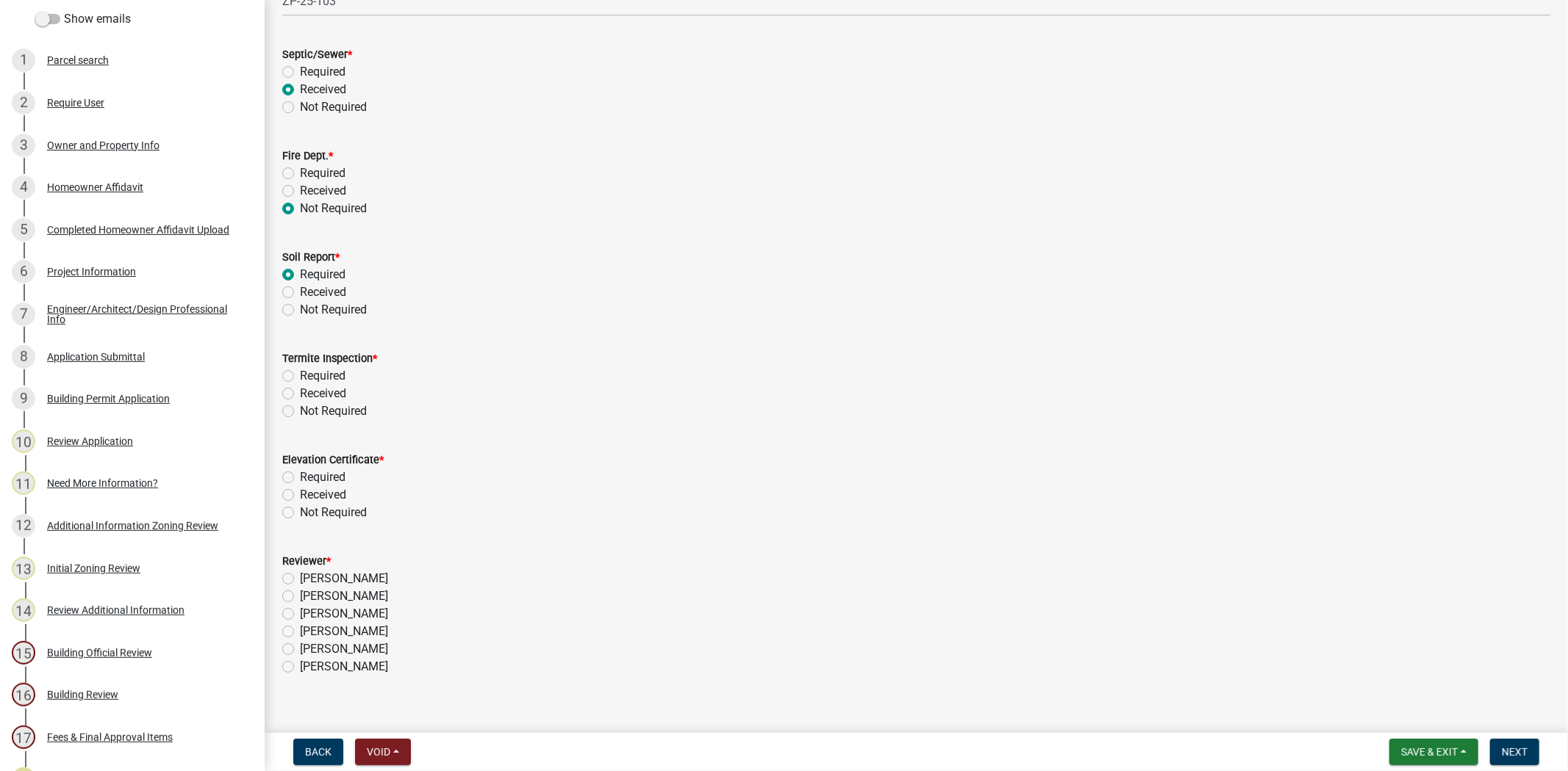
scroll to position [255, 0]
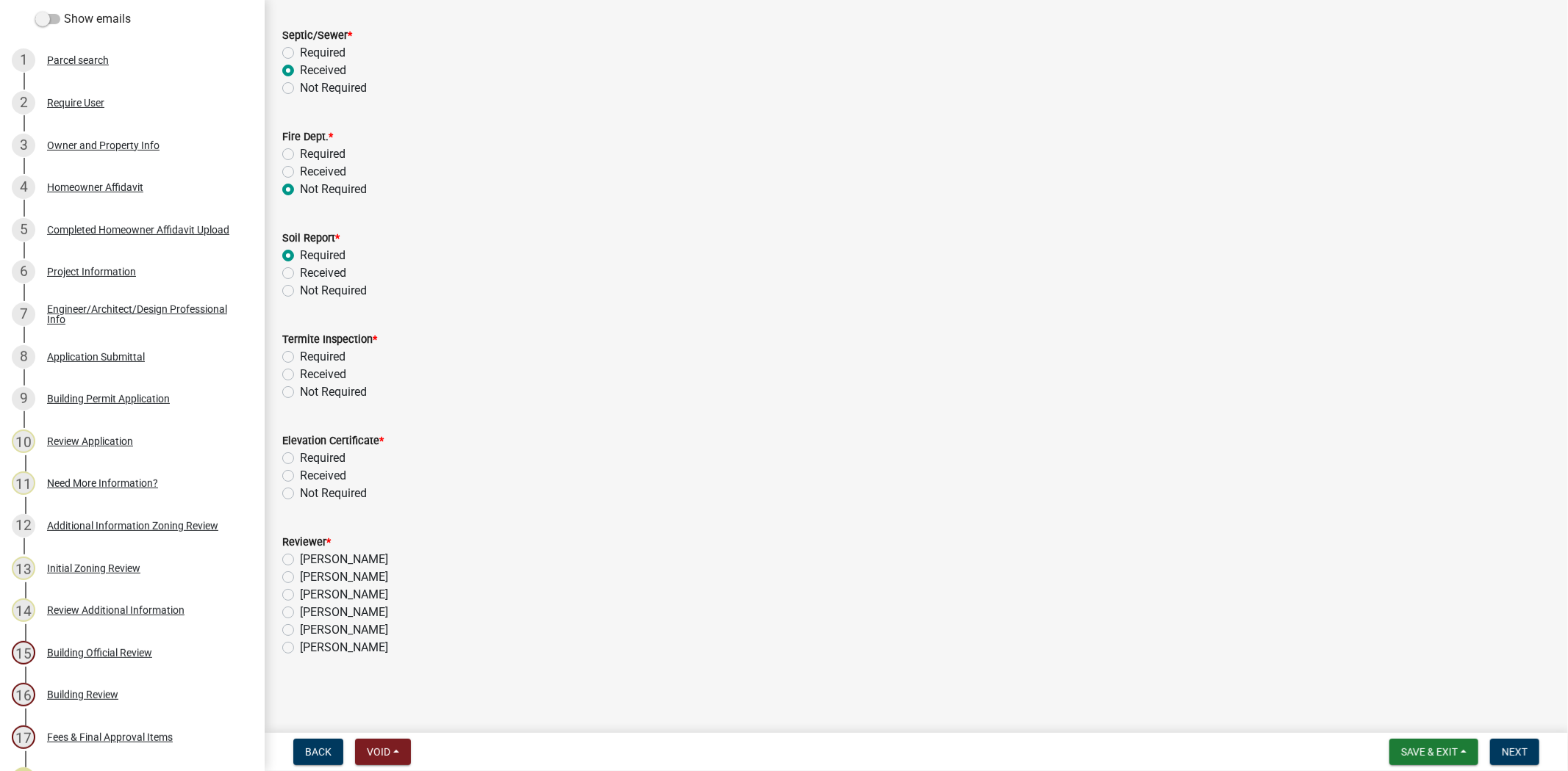
click at [300, 360] on label "Required" at bounding box center [323, 357] width 45 height 18
click at [300, 358] on input "Required" at bounding box center [305, 353] width 10 height 10
click at [300, 493] on label "Not Required" at bounding box center [333, 494] width 67 height 18
click at [300, 493] on input "Not Required" at bounding box center [305, 490] width 10 height 10
click at [300, 591] on label "Stephanie Oviedo" at bounding box center [344, 595] width 88 height 18
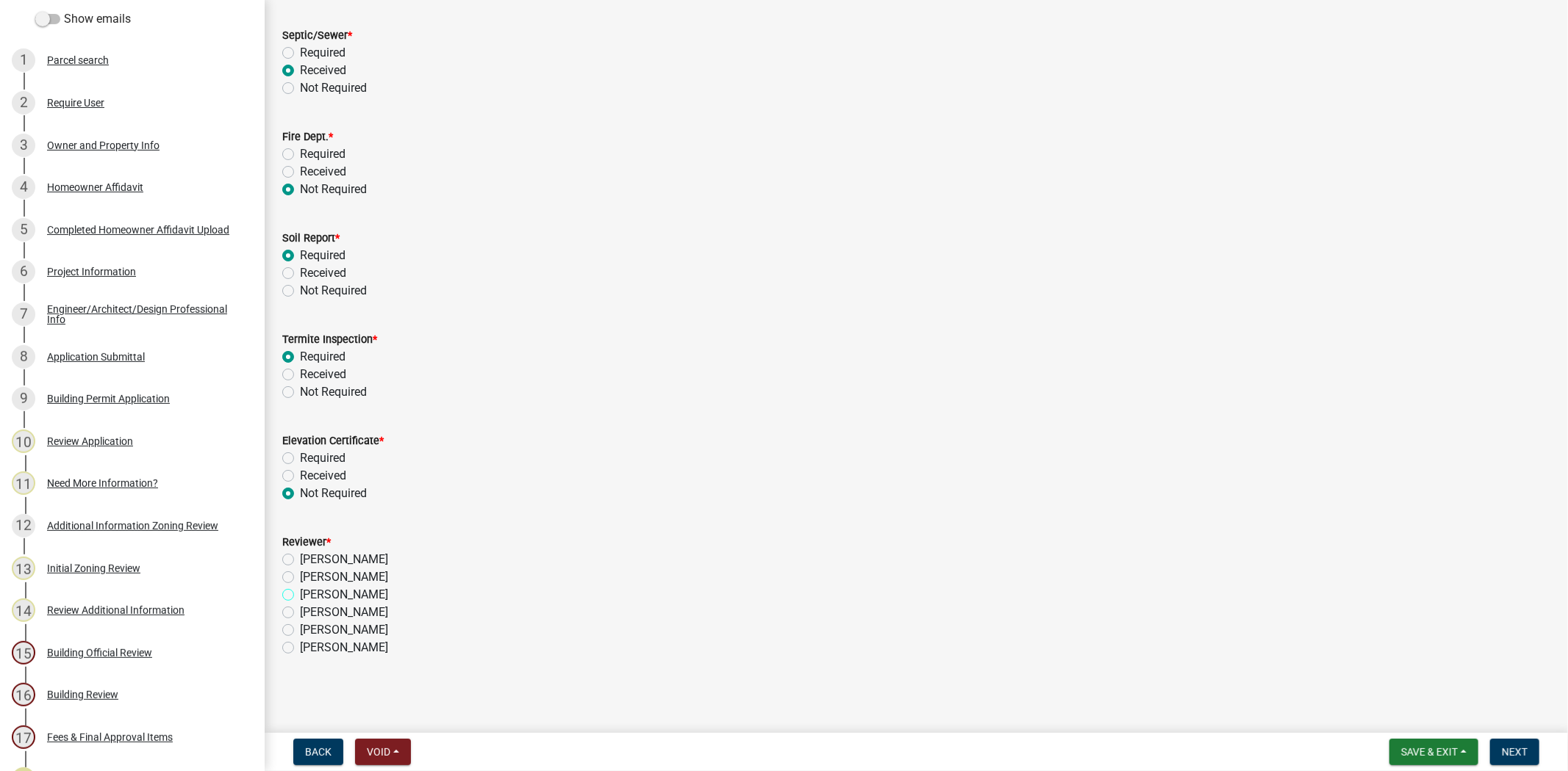
click at [300, 591] on input "Stephanie Oviedo" at bounding box center [305, 591] width 10 height 10
click at [1520, 748] on span "Next" at bounding box center [1515, 752] width 26 height 12
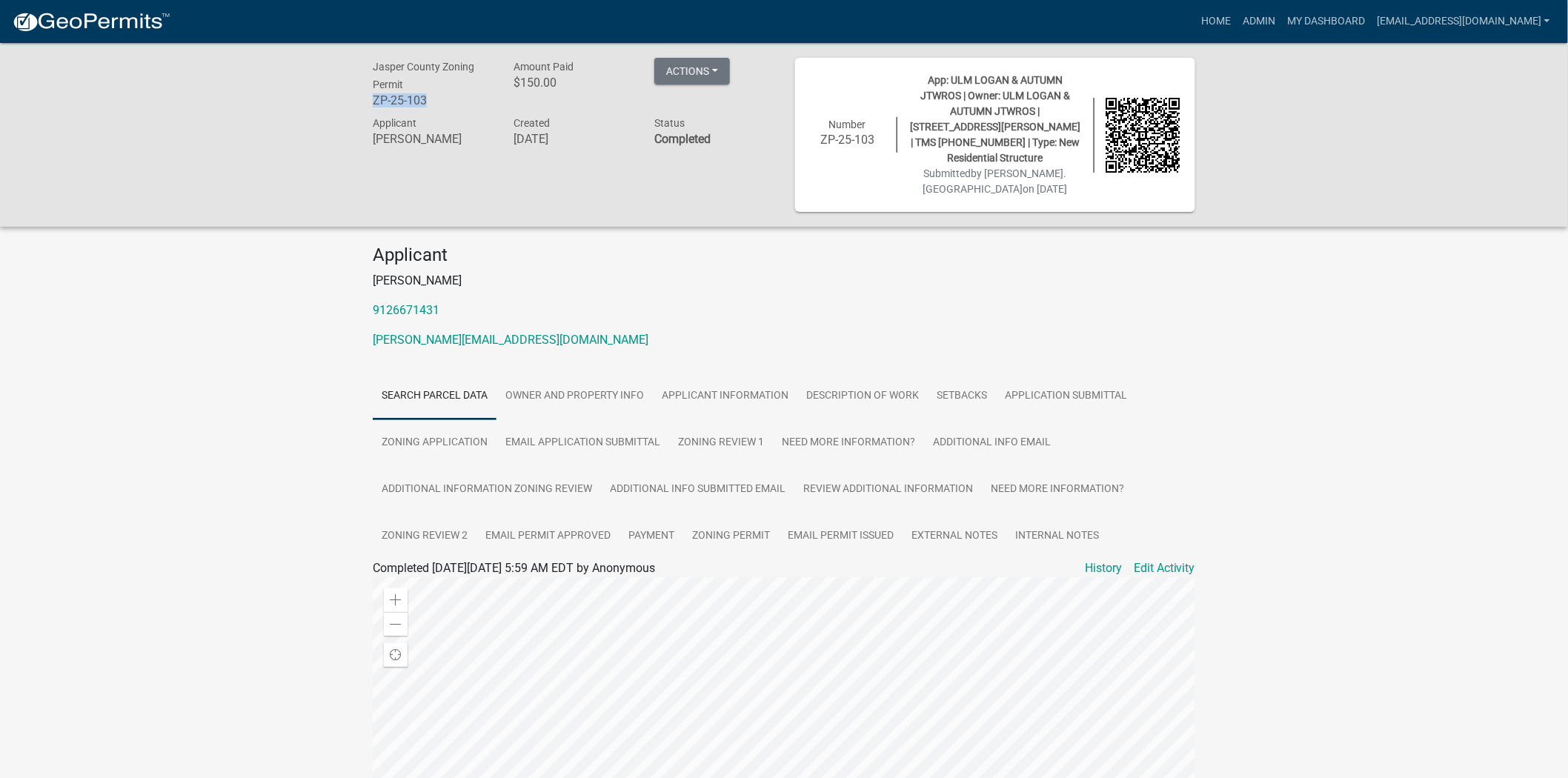
drag, startPoint x: 430, startPoint y: 99, endPoint x: 374, endPoint y: 106, distance: 56.4
click at [374, 106] on h6 "ZP-25-103" at bounding box center [432, 100] width 119 height 14
copy h6 "ZP-25-103"
click at [738, 519] on link "Zoning Permit" at bounding box center [731, 536] width 95 height 47
click at [408, 579] on link "Zoning Permit" at bounding box center [409, 585] width 74 height 14
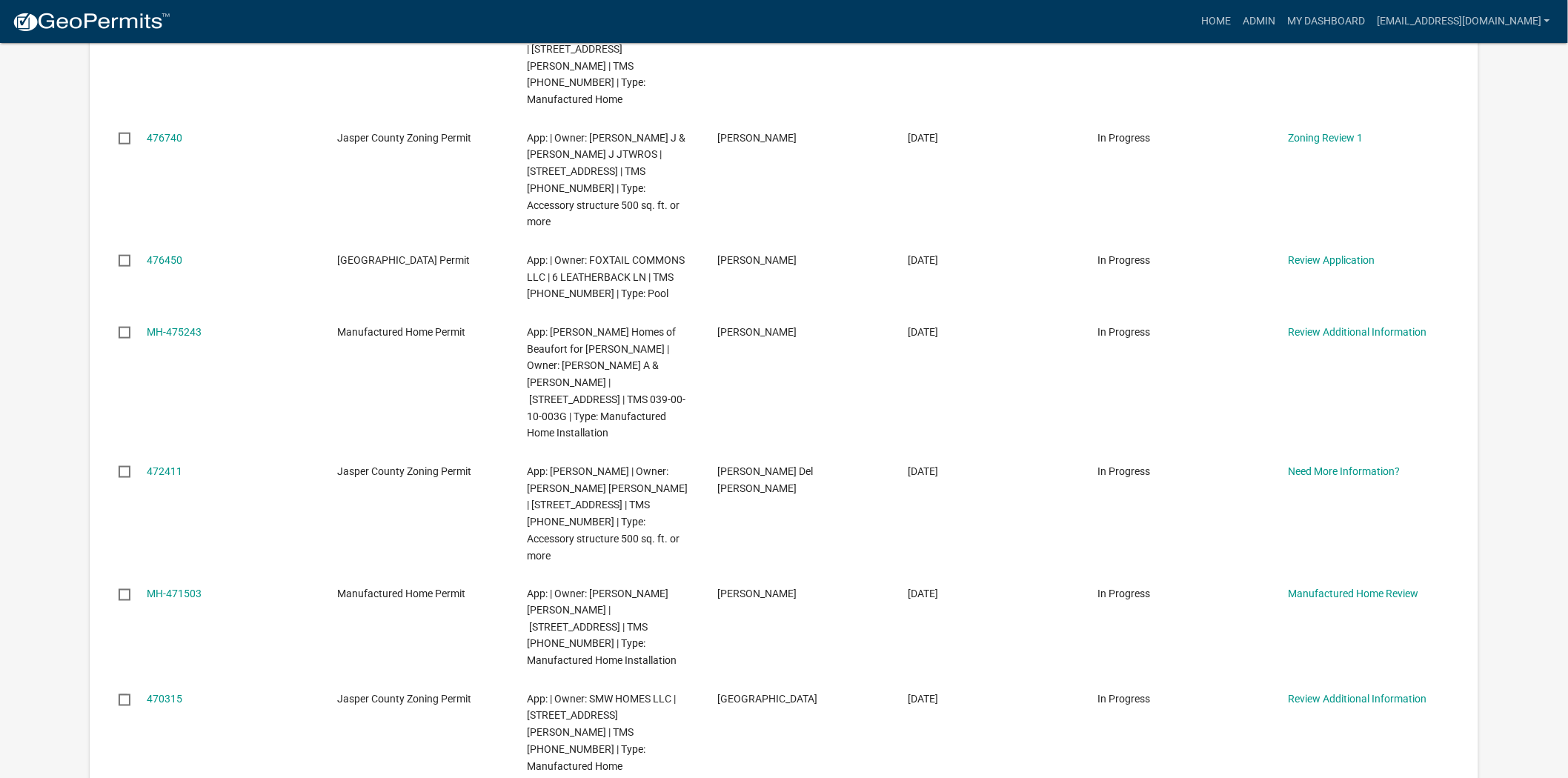
scroll to position [576, 0]
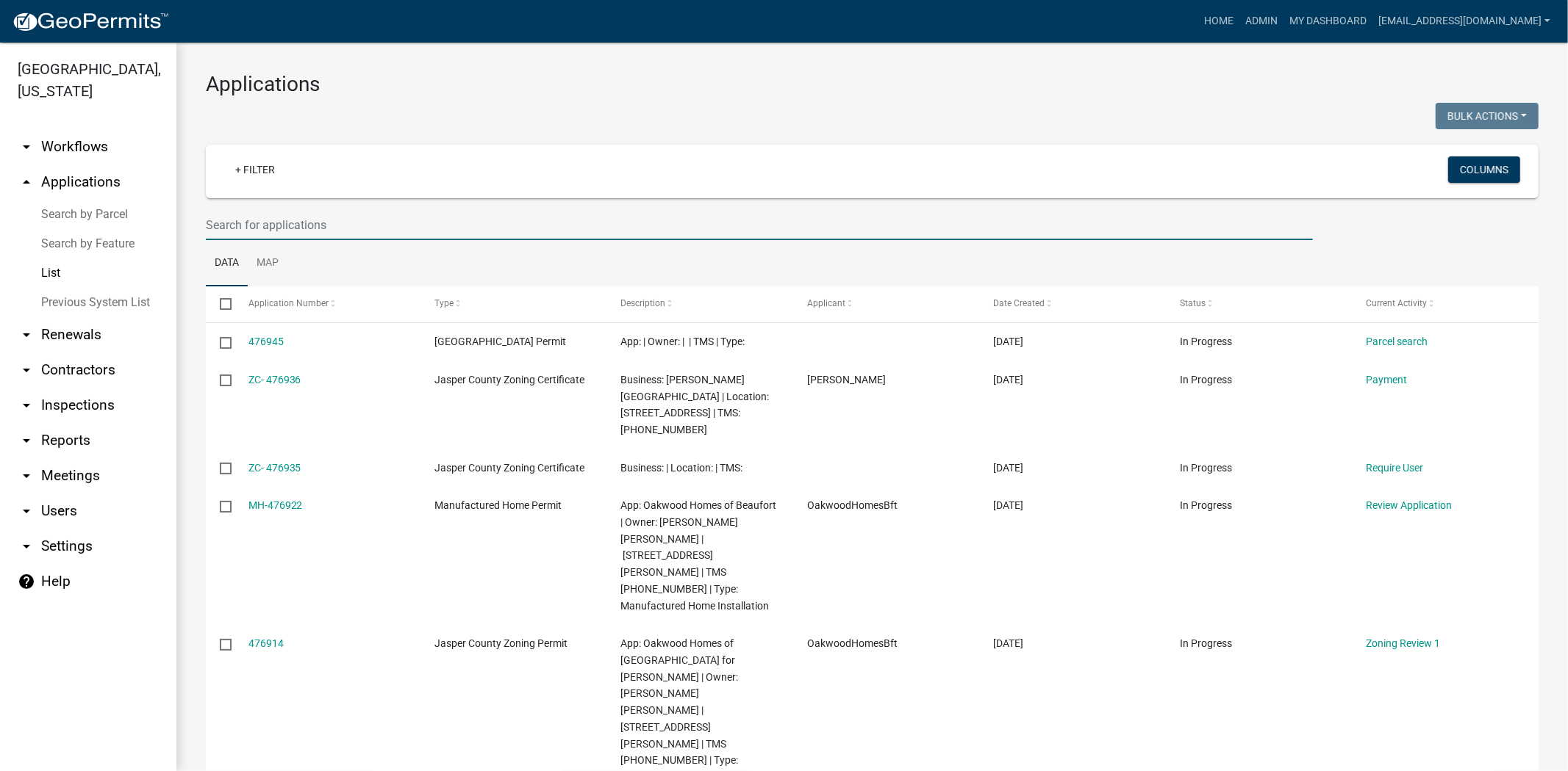
click at [395, 223] on input "text" at bounding box center [759, 224] width 1107 height 30
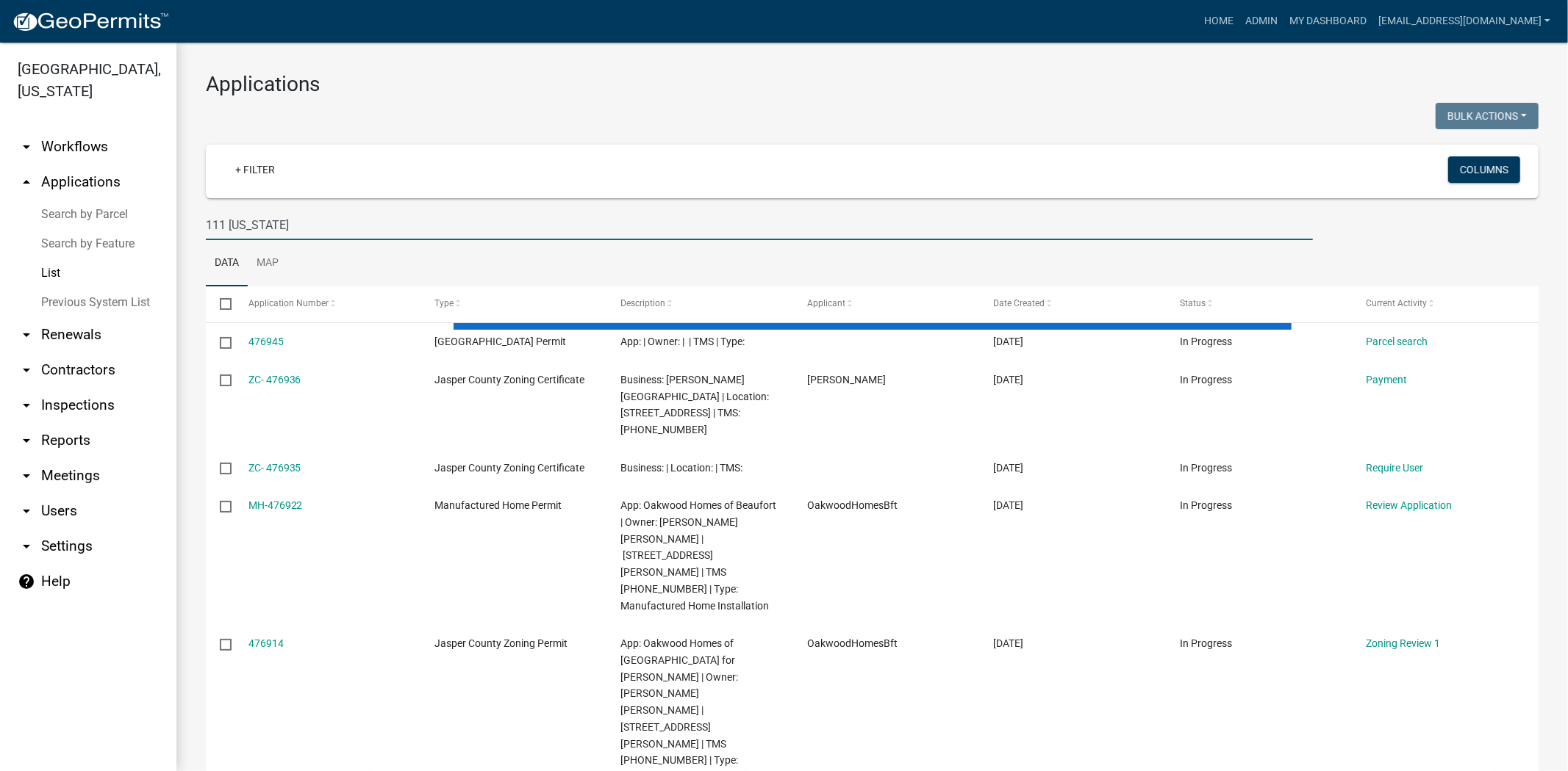
type input "111 [US_STATE]"
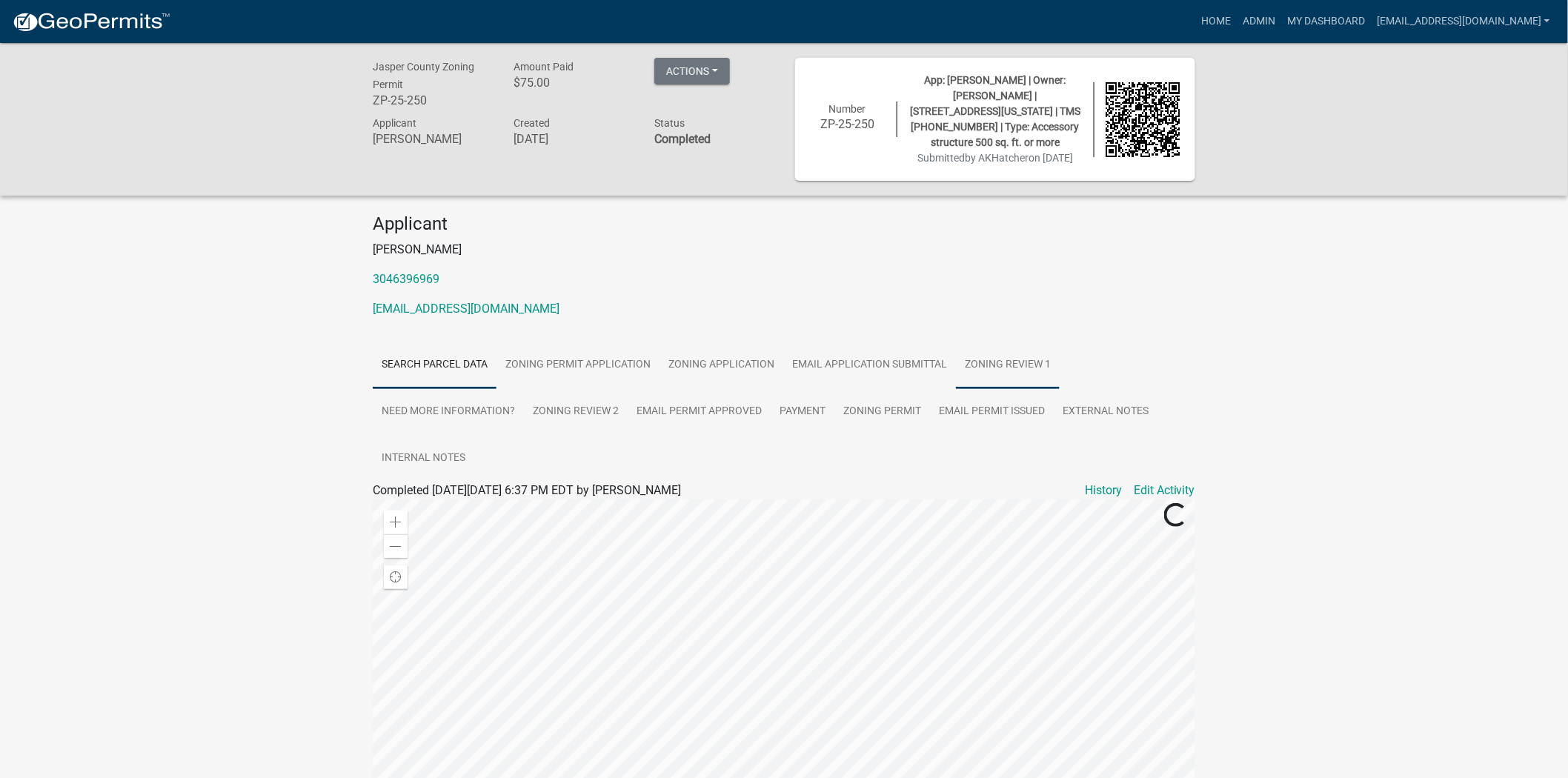
click at [976, 350] on link "Zoning Review 1" at bounding box center [1008, 365] width 104 height 47
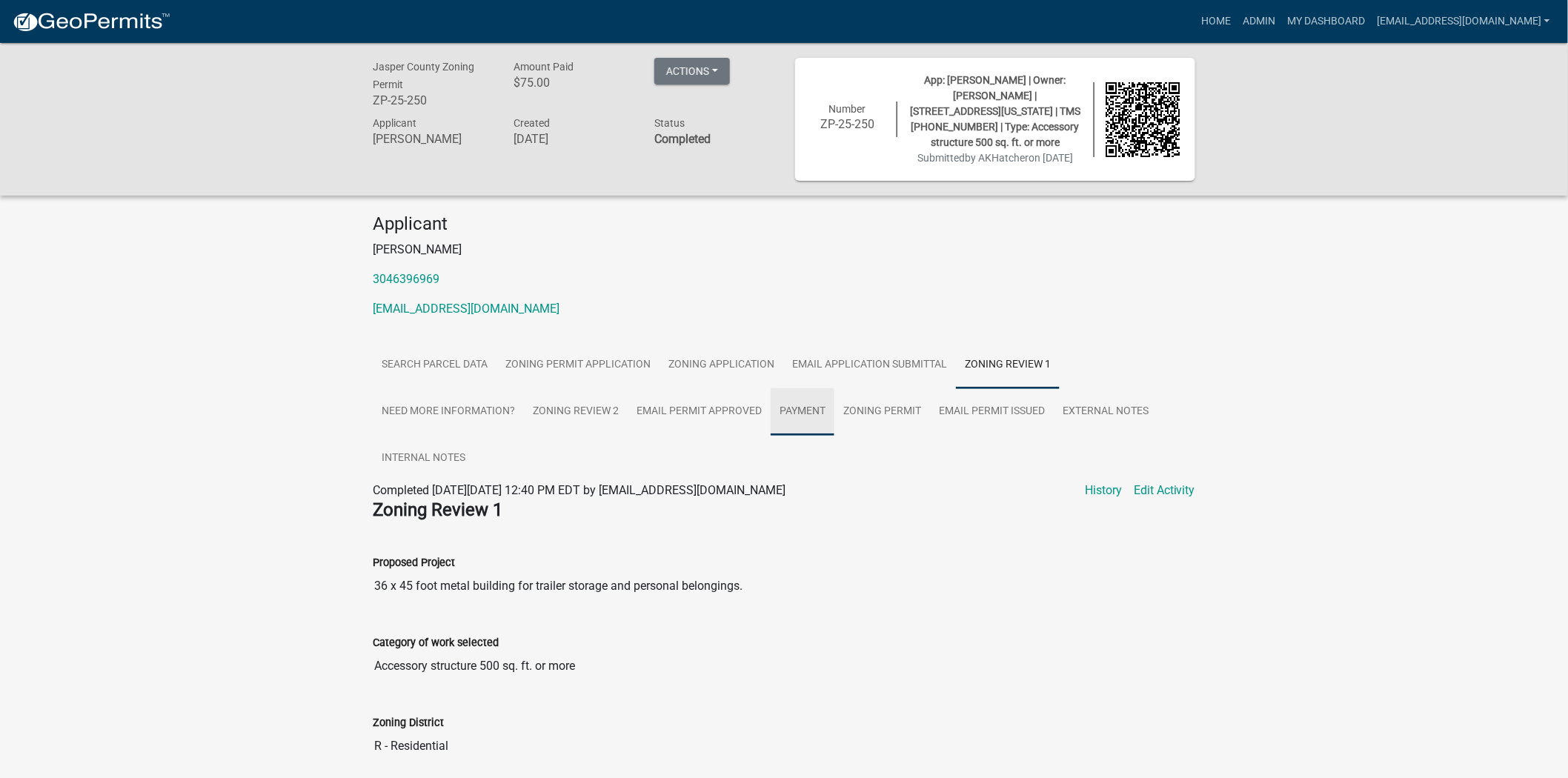
click at [817, 398] on link "Payment" at bounding box center [802, 412] width 63 height 47
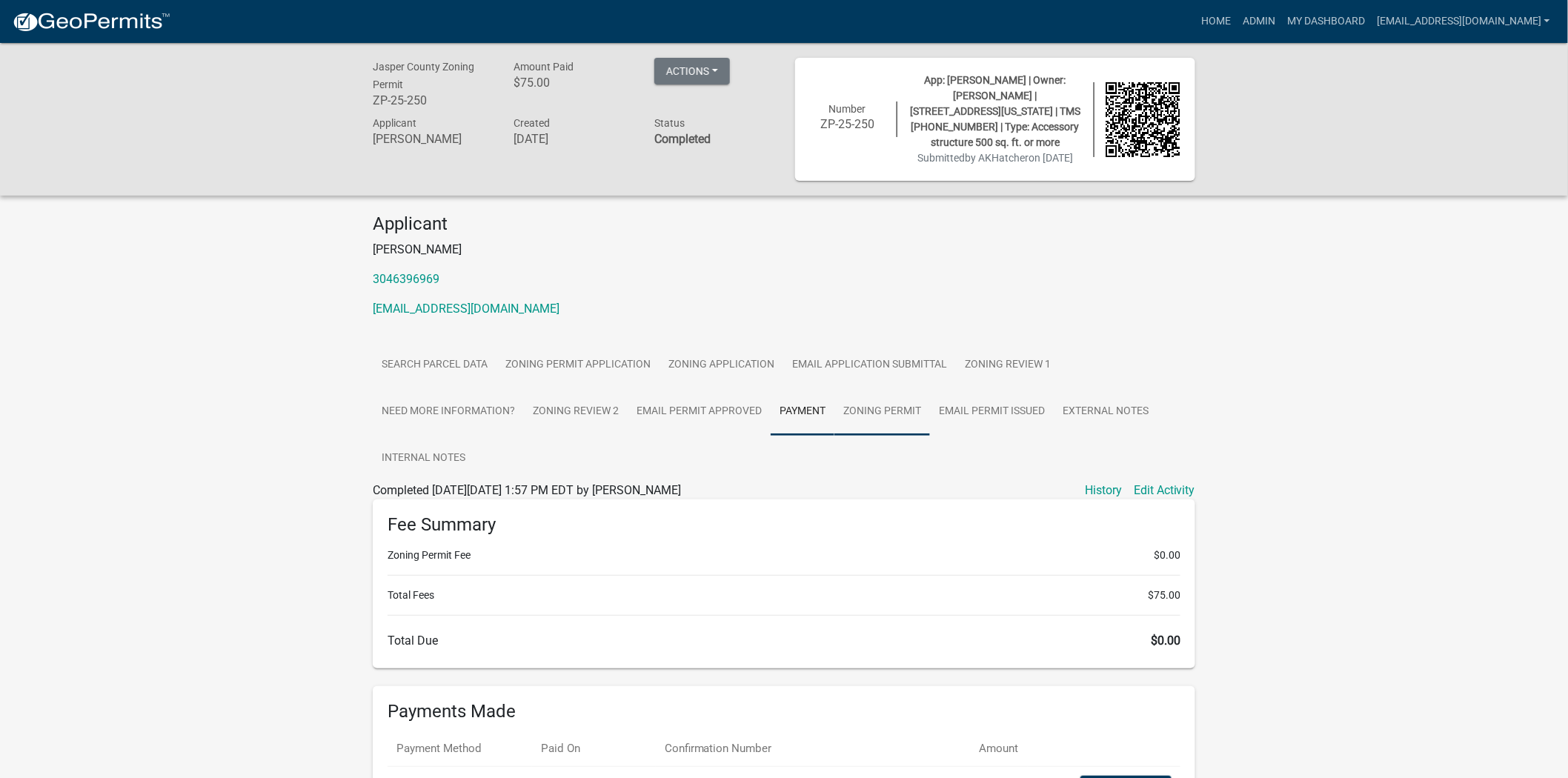
click at [893, 404] on link "Zoning Permit" at bounding box center [882, 412] width 95 height 47
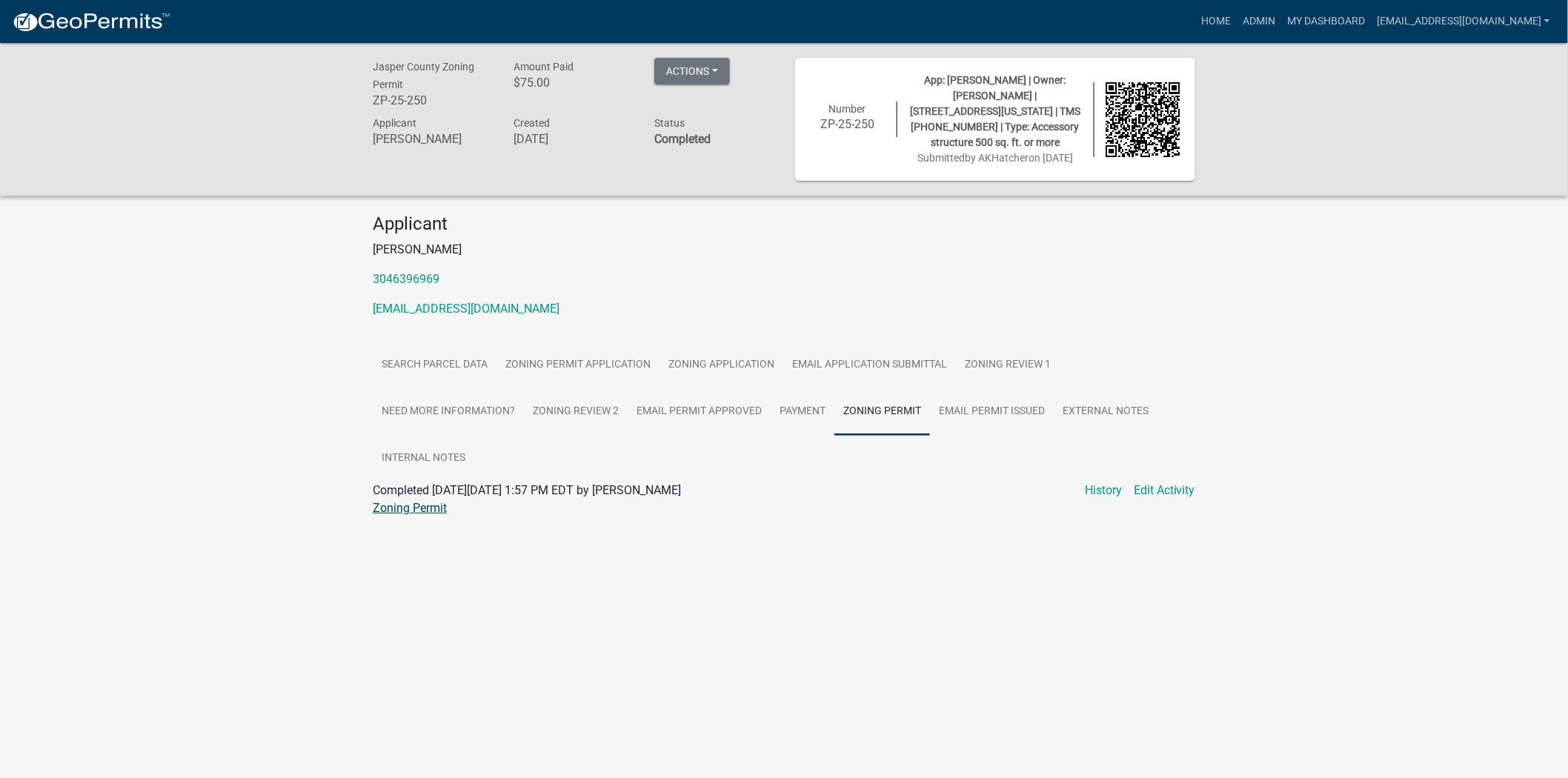
click at [427, 501] on link "Zoning Permit" at bounding box center [409, 508] width 74 height 14
drag, startPoint x: 436, startPoint y: 97, endPoint x: 373, endPoint y: 107, distance: 63.8
click at [373, 107] on h6 "ZP-25-250" at bounding box center [432, 100] width 119 height 14
copy h6 "ZP-25-250"
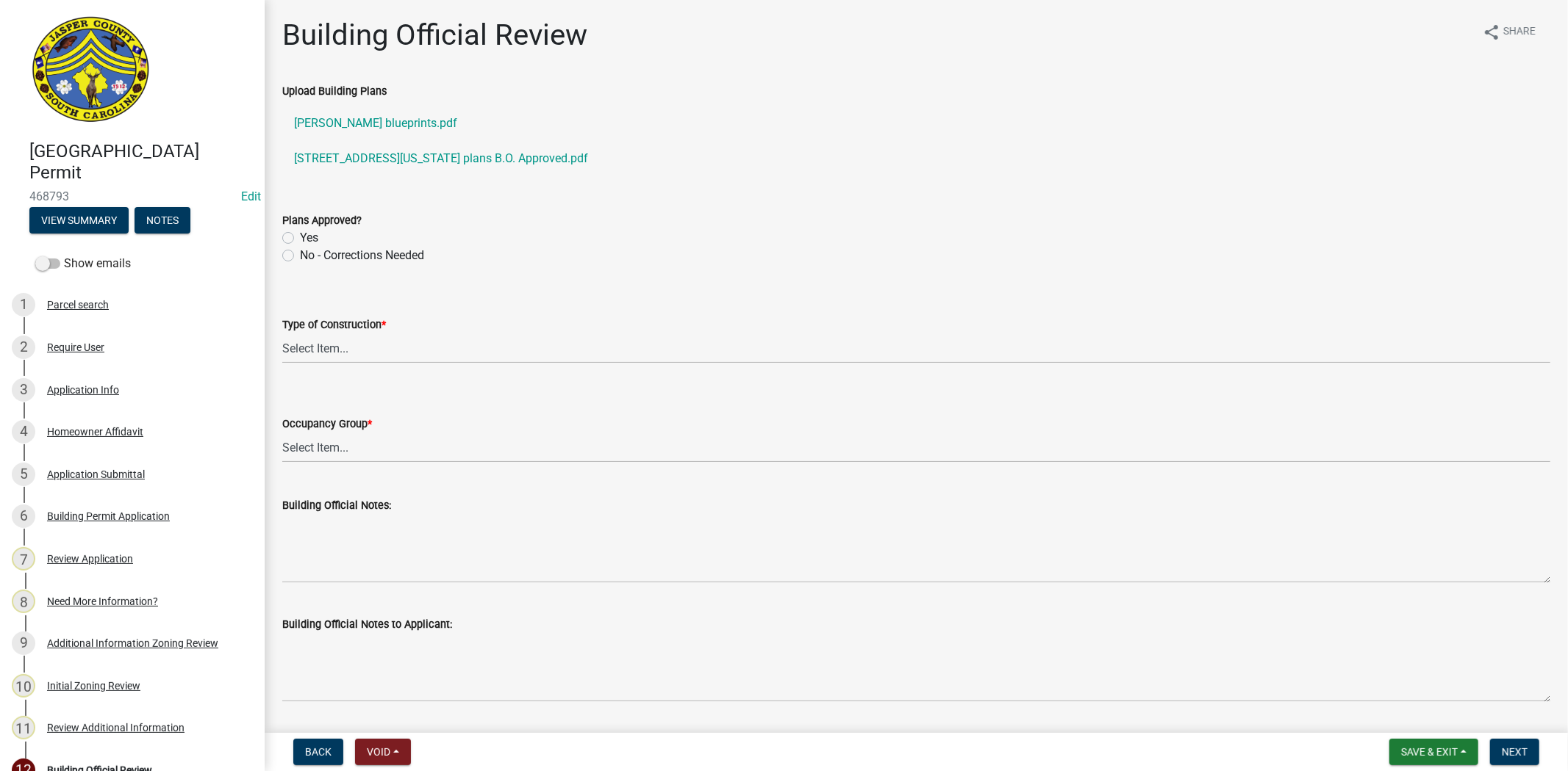
click at [300, 234] on label "Yes" at bounding box center [309, 238] width 19 height 18
click at [300, 234] on input "Yes" at bounding box center [305, 234] width 10 height 10
radio input "true"
click at [318, 353] on select "Select Item... IA IB IIA IIB IIIA IIIB IV VA VB" at bounding box center [916, 348] width 1268 height 30
click at [282, 333] on select "Select Item... IA IB IIA IIB IIIA IIIB IV VA VB" at bounding box center [916, 348] width 1268 height 30
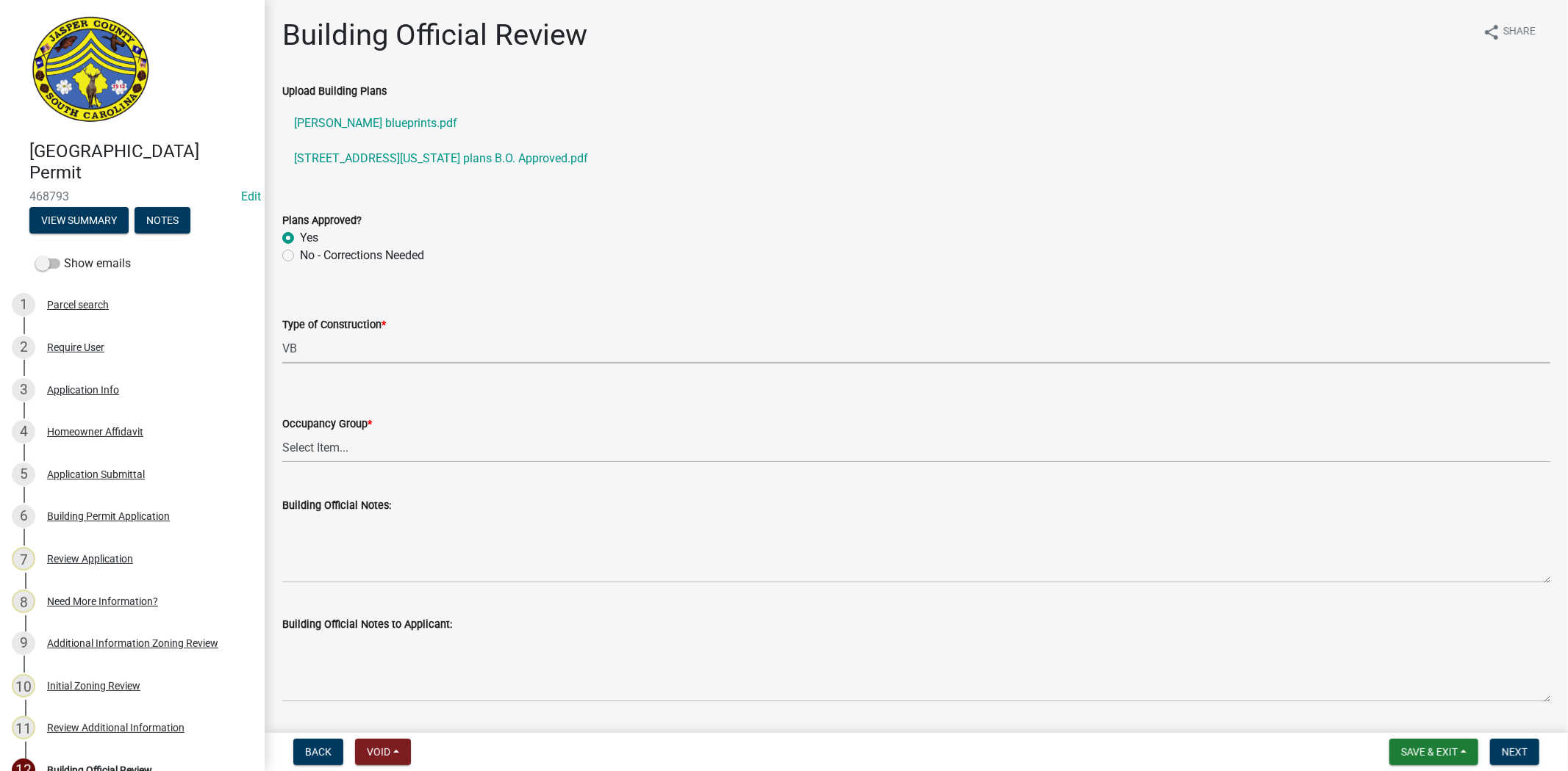
select select "5377c7cd-ae48-4ed2-bc38-366ad0c69dab"
click at [324, 453] on select "Select Item... A-1 A-2 A-3 A-4 B E F-1 F-2 H-1 H-2 H-3 H-4 H-5 I-1 I-2 I-3 I-4 …" at bounding box center [916, 447] width 1268 height 30
click at [282, 432] on select "Select Item... A-1 A-2 A-3 A-4 B E F-1 F-2 H-1 H-2 H-3 H-4 H-5 I-1 I-2 I-3 I-4 …" at bounding box center [916, 447] width 1268 height 30
select select "4c393964-ae5e-4116-aa96-2e826f670541"
click at [433, 158] on link "[STREET_ADDRESS][US_STATE] plans B.O. Approved.pdf" at bounding box center [916, 159] width 1268 height 35
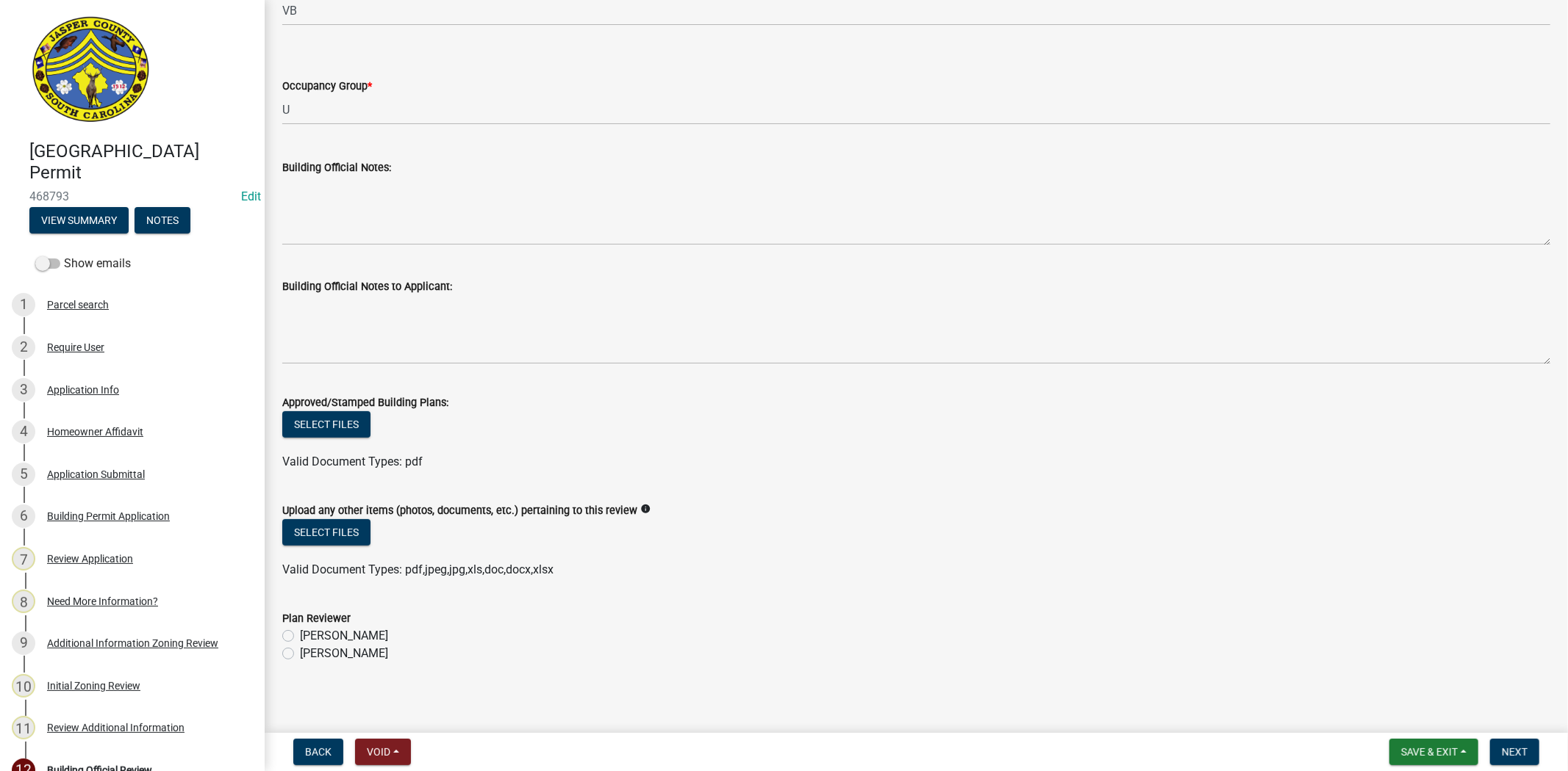
scroll to position [343, 0]
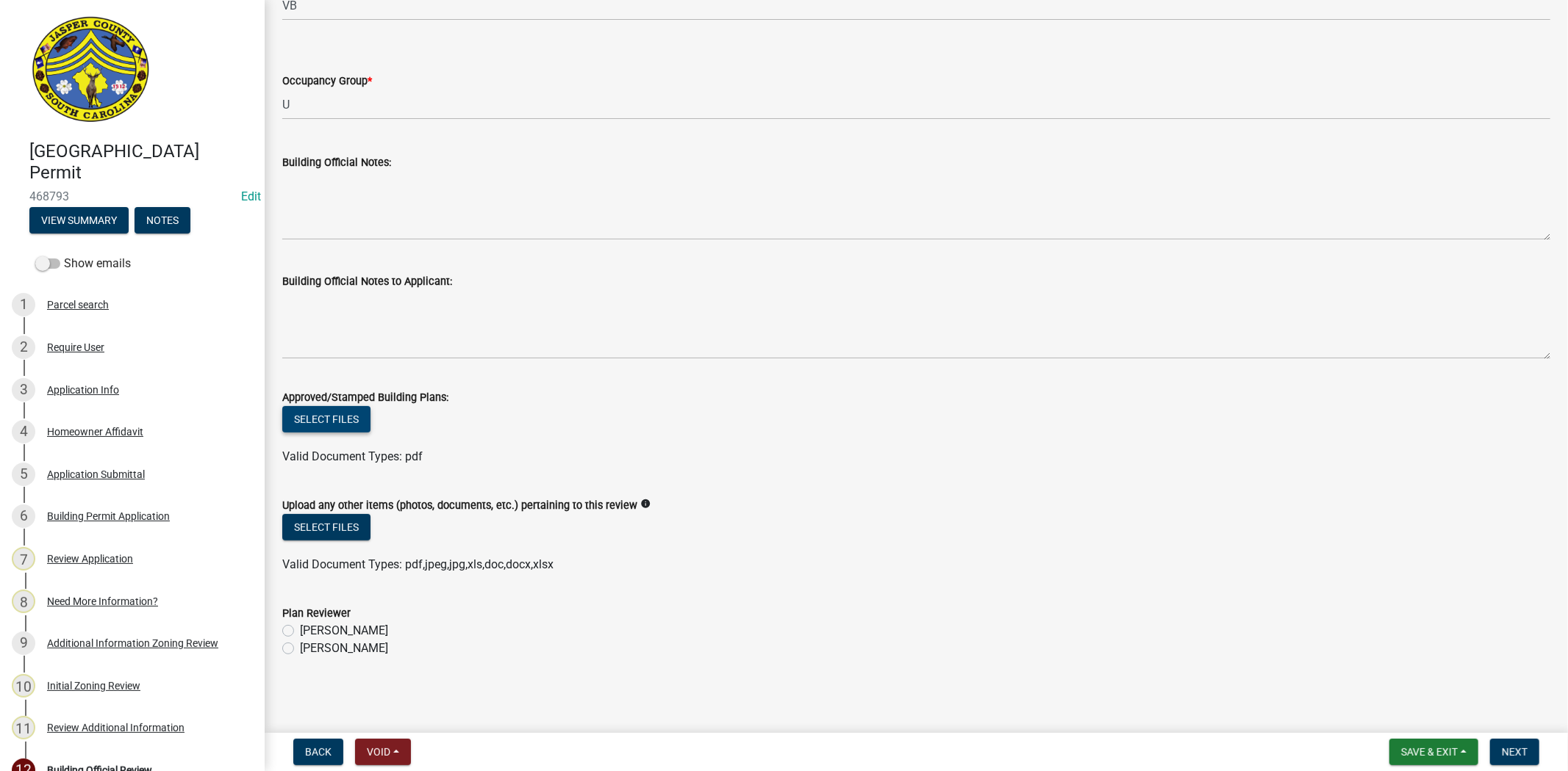
click at [335, 410] on button "Select files" at bounding box center [326, 419] width 88 height 27
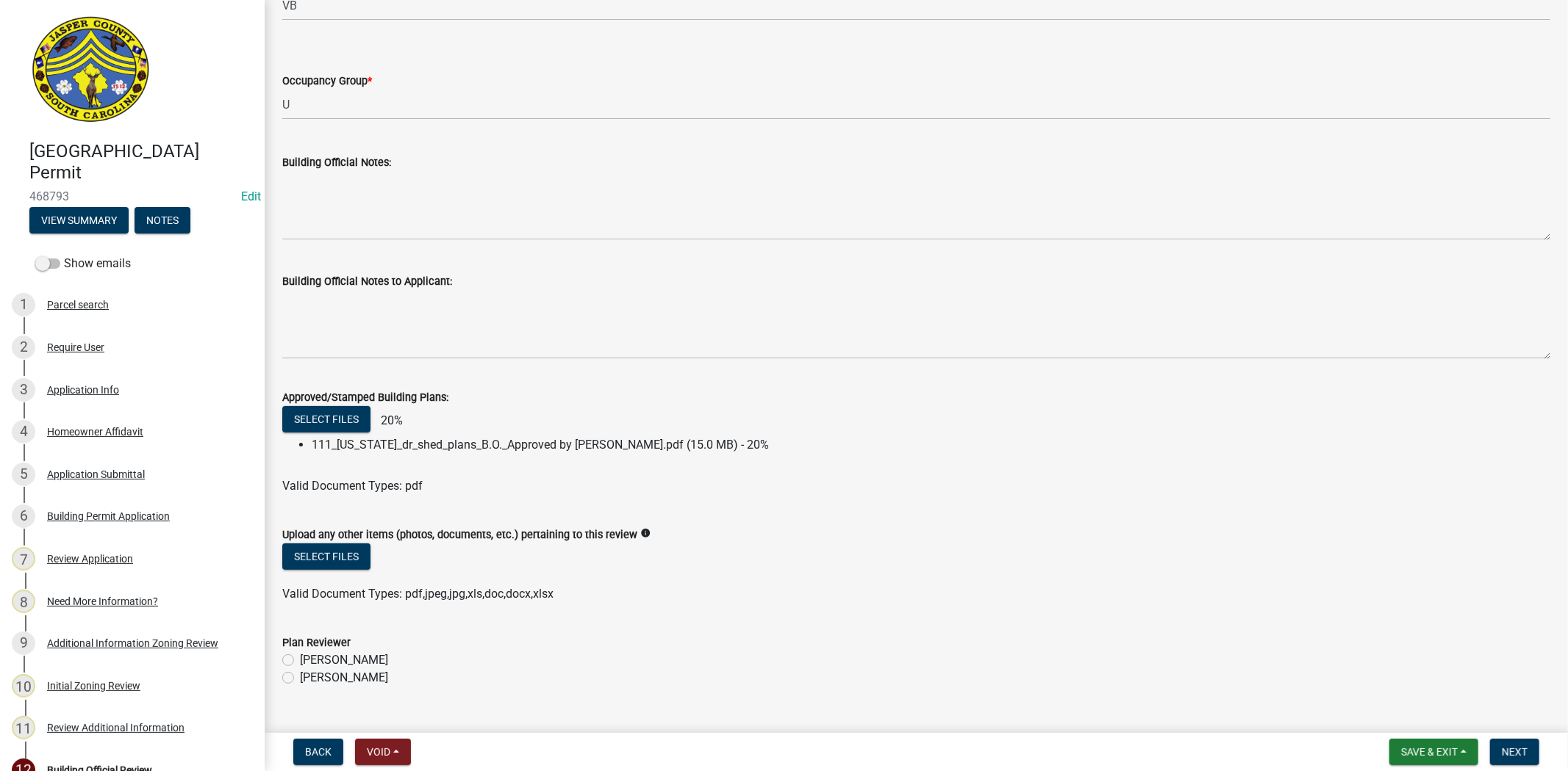
click at [300, 678] on label "[PERSON_NAME]" at bounding box center [344, 678] width 88 height 18
click at [300, 678] on input "[PERSON_NAME]" at bounding box center [305, 674] width 10 height 10
radio input "true"
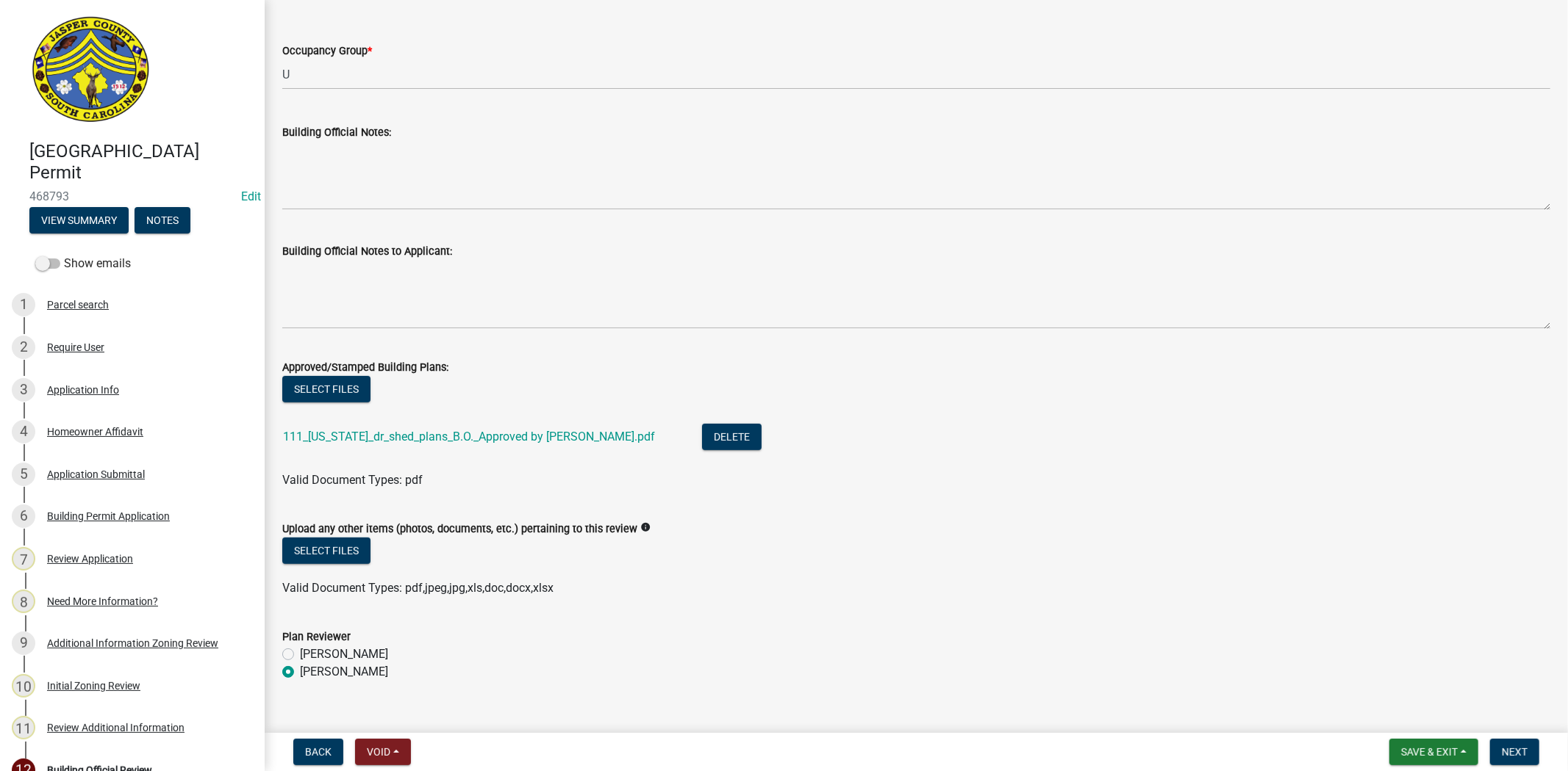
scroll to position [398, 0]
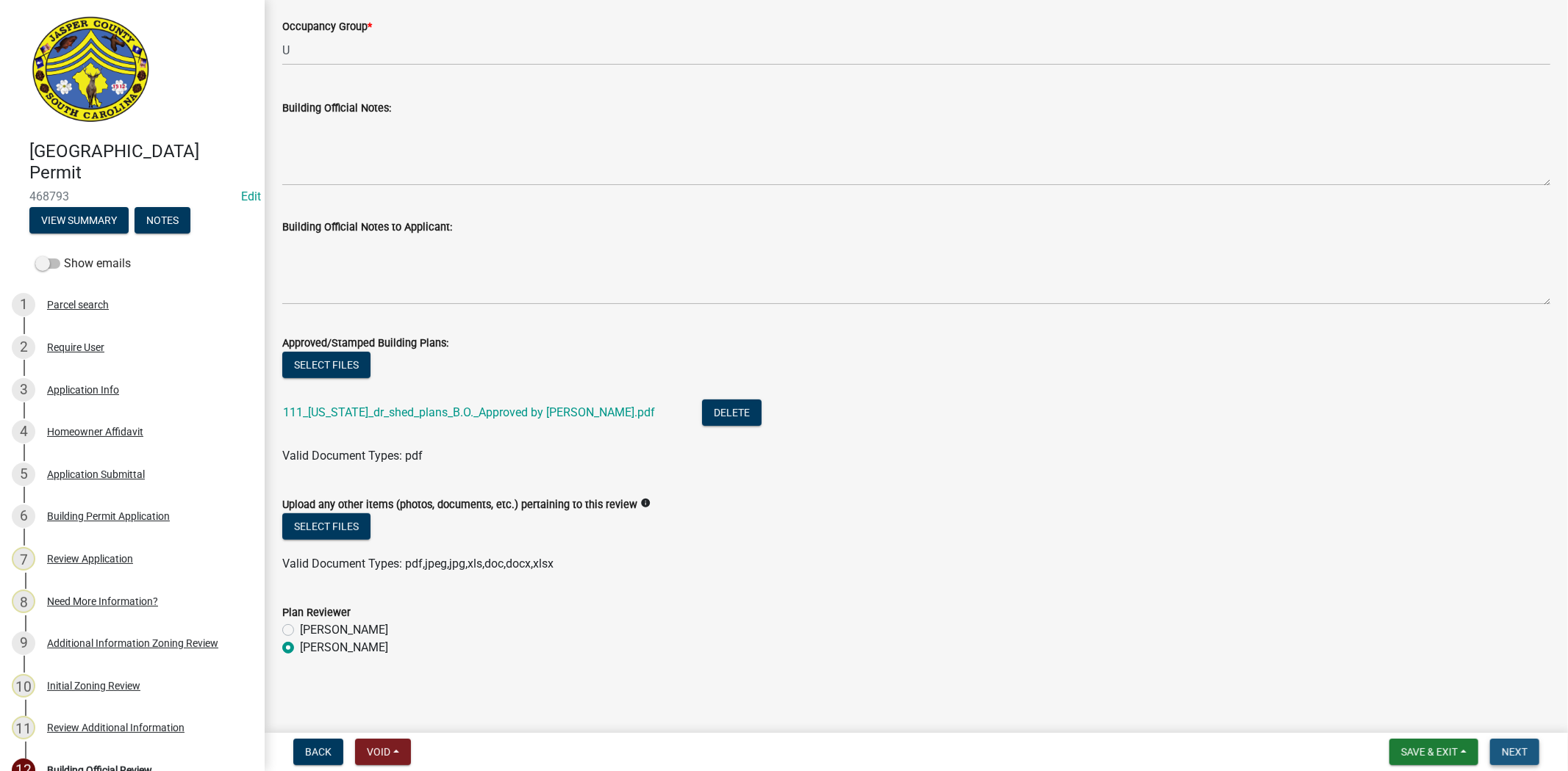
click at [1507, 749] on span "Next" at bounding box center [1515, 752] width 26 height 12
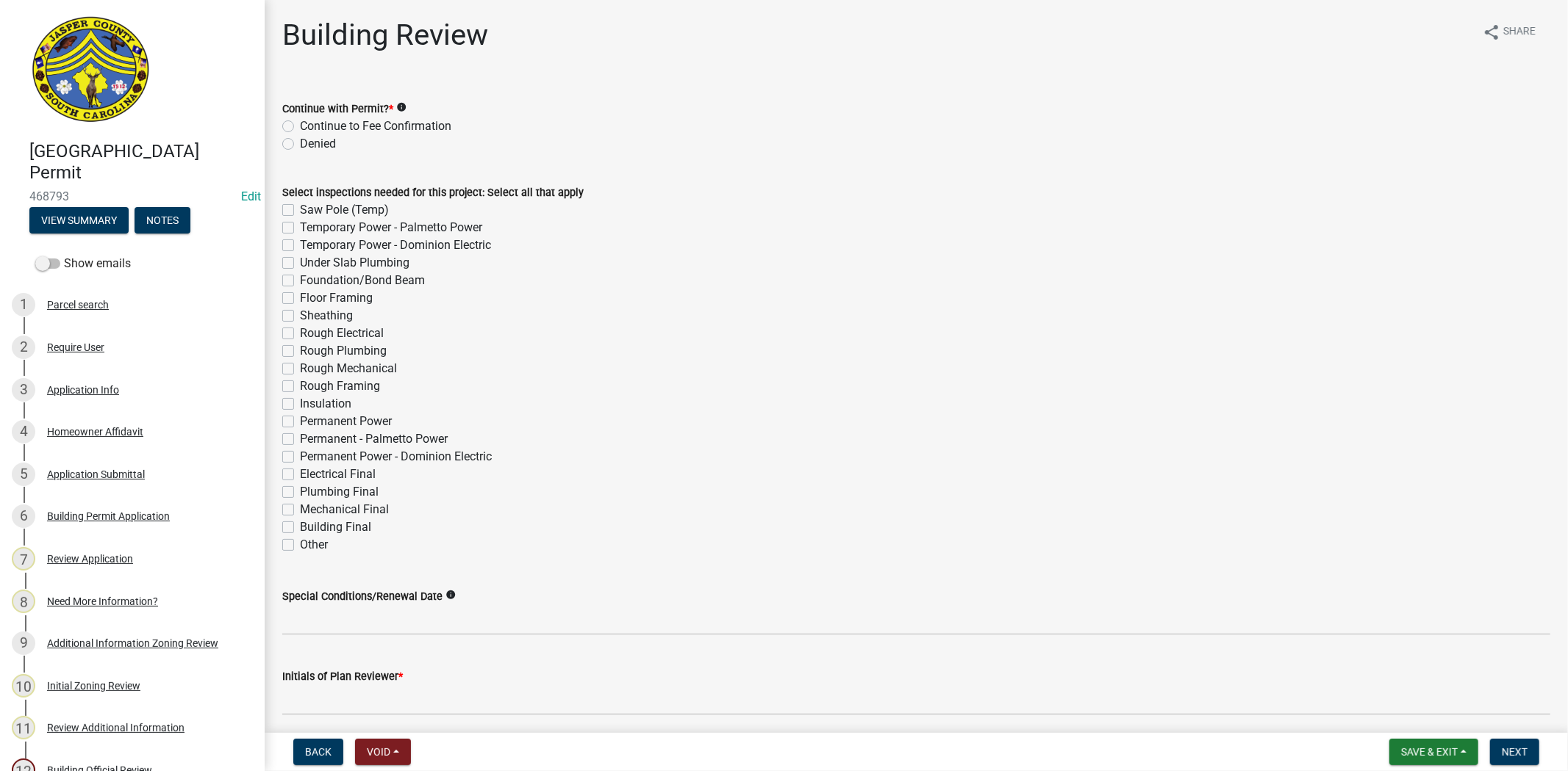
click at [300, 123] on label "Continue to Fee Confirmation" at bounding box center [376, 127] width 152 height 18
click at [300, 123] on input "Continue to Fee Confirmation" at bounding box center [305, 123] width 10 height 10
radio input "true"
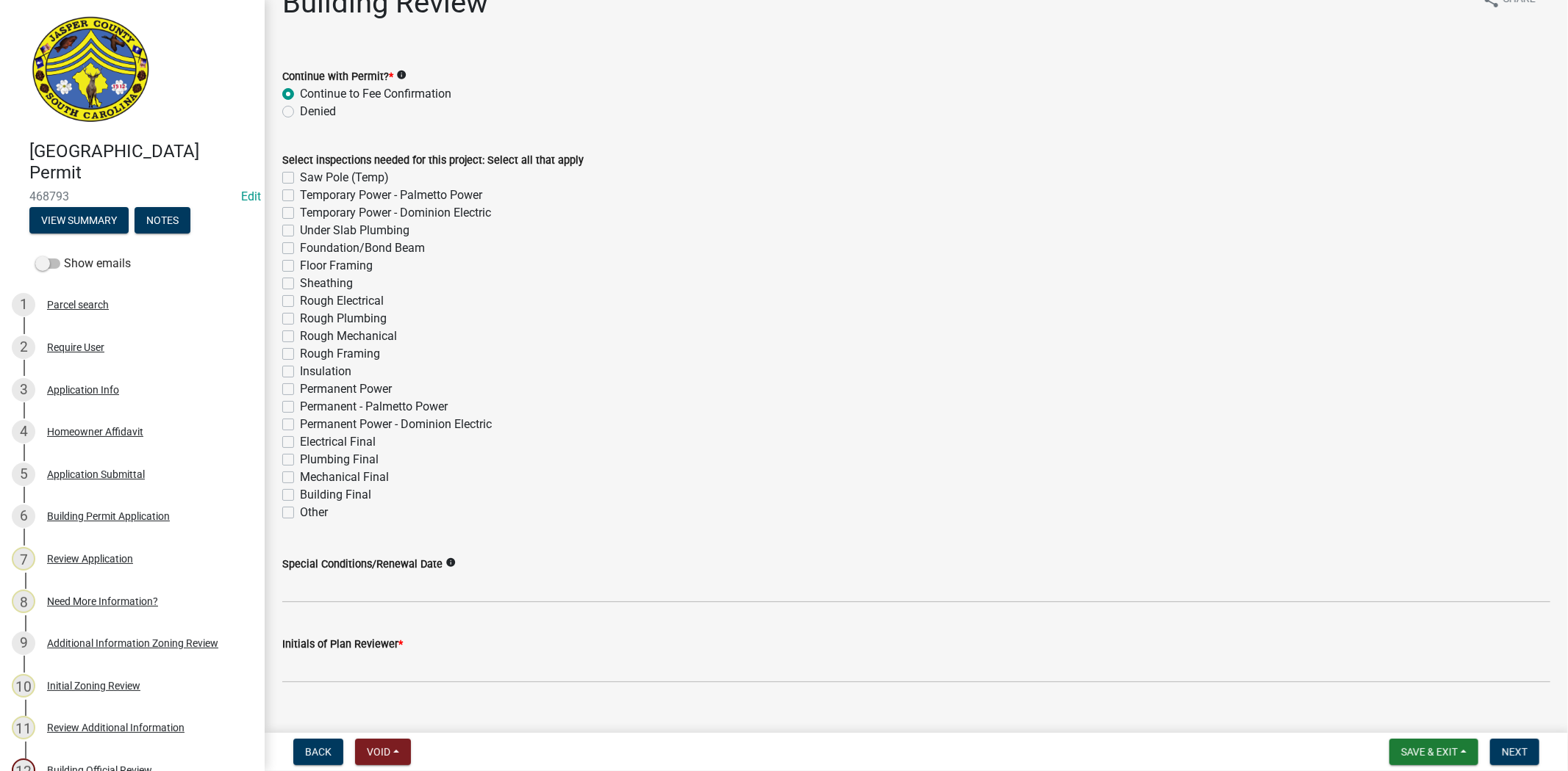
scroll to position [56, 0]
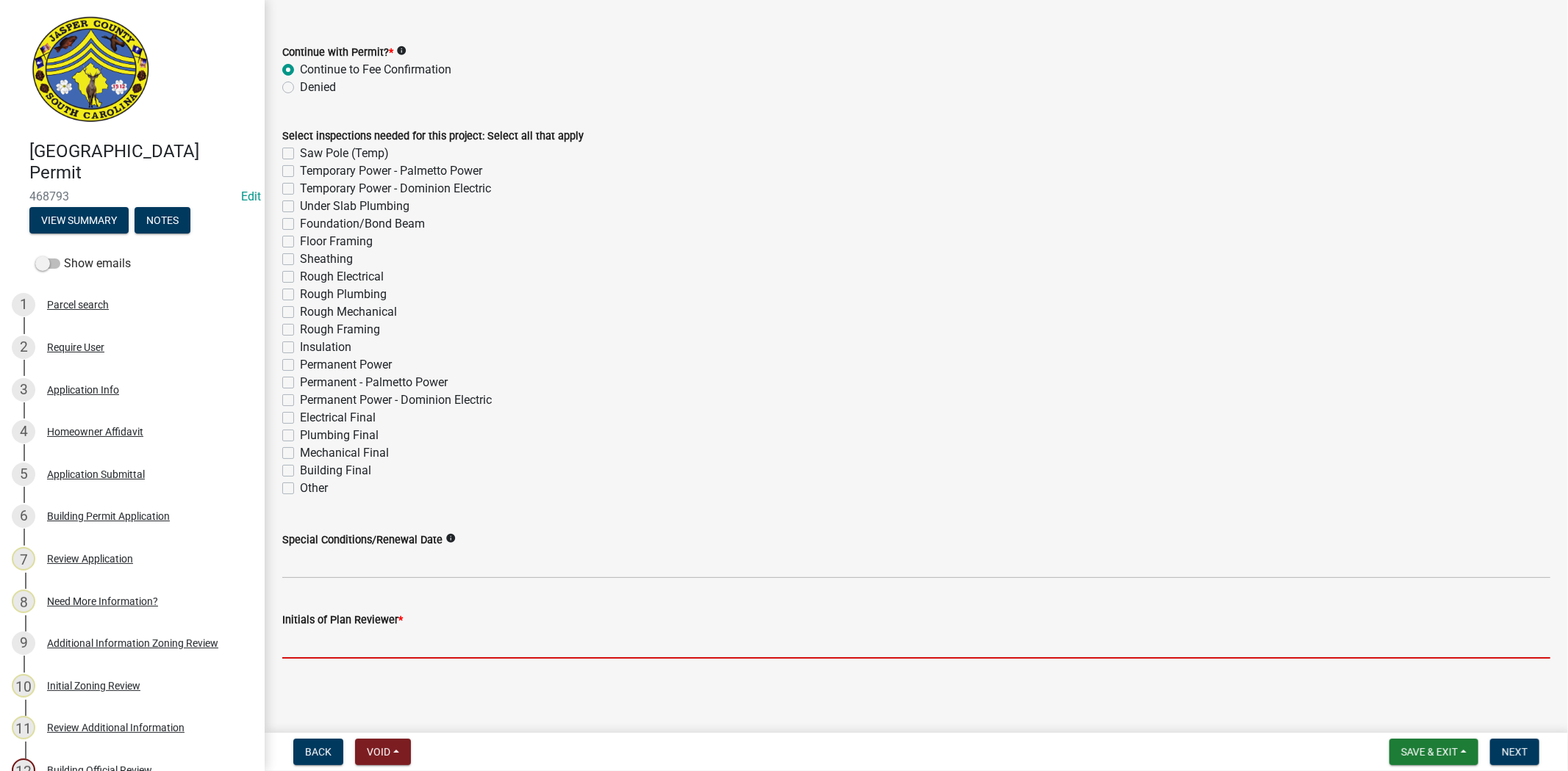
click at [289, 646] on input "Initials of Plan Reviewer *" at bounding box center [916, 644] width 1268 height 30
type input "RC"
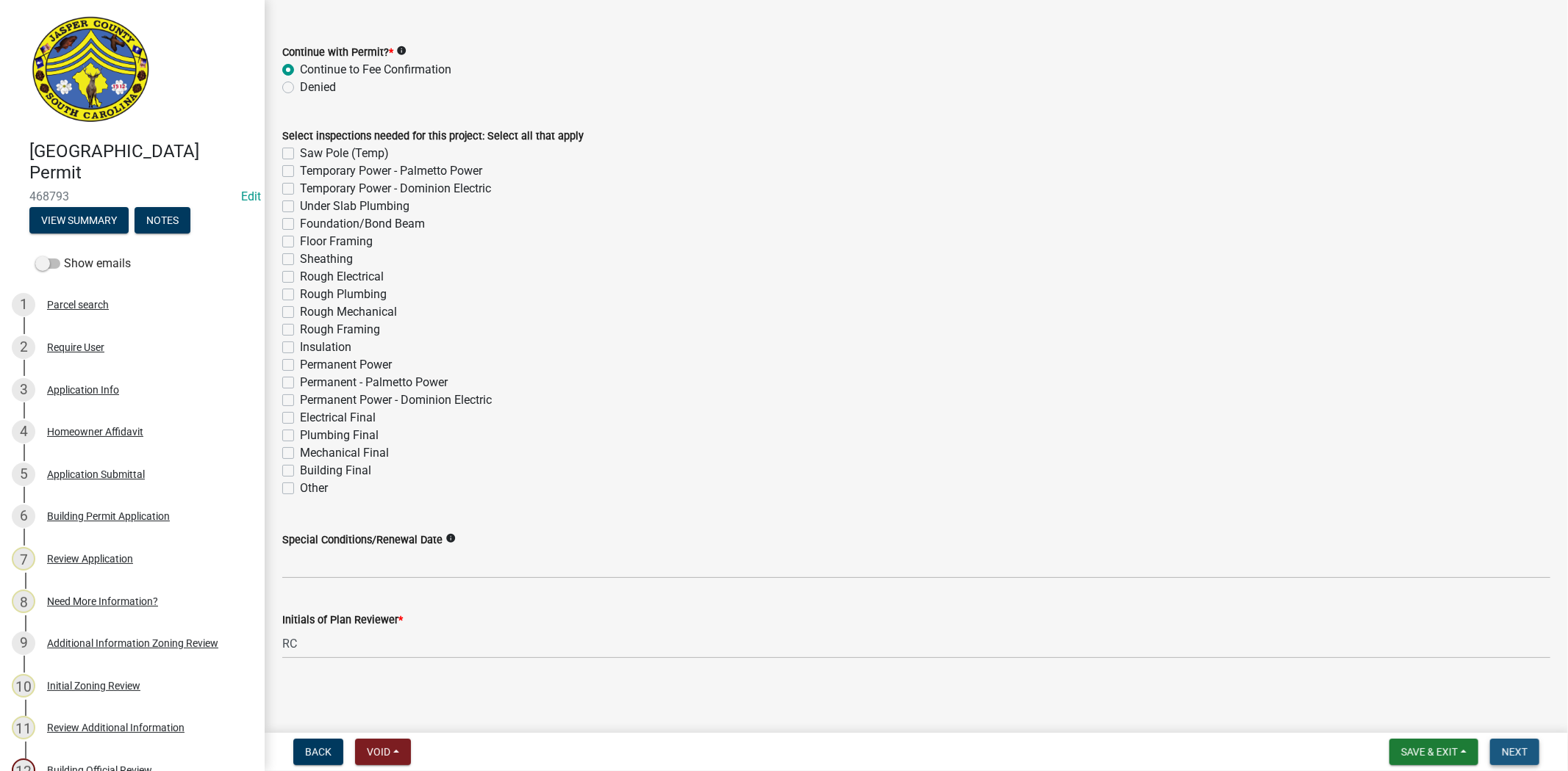
click at [1527, 742] on button "Next" at bounding box center [1514, 752] width 49 height 27
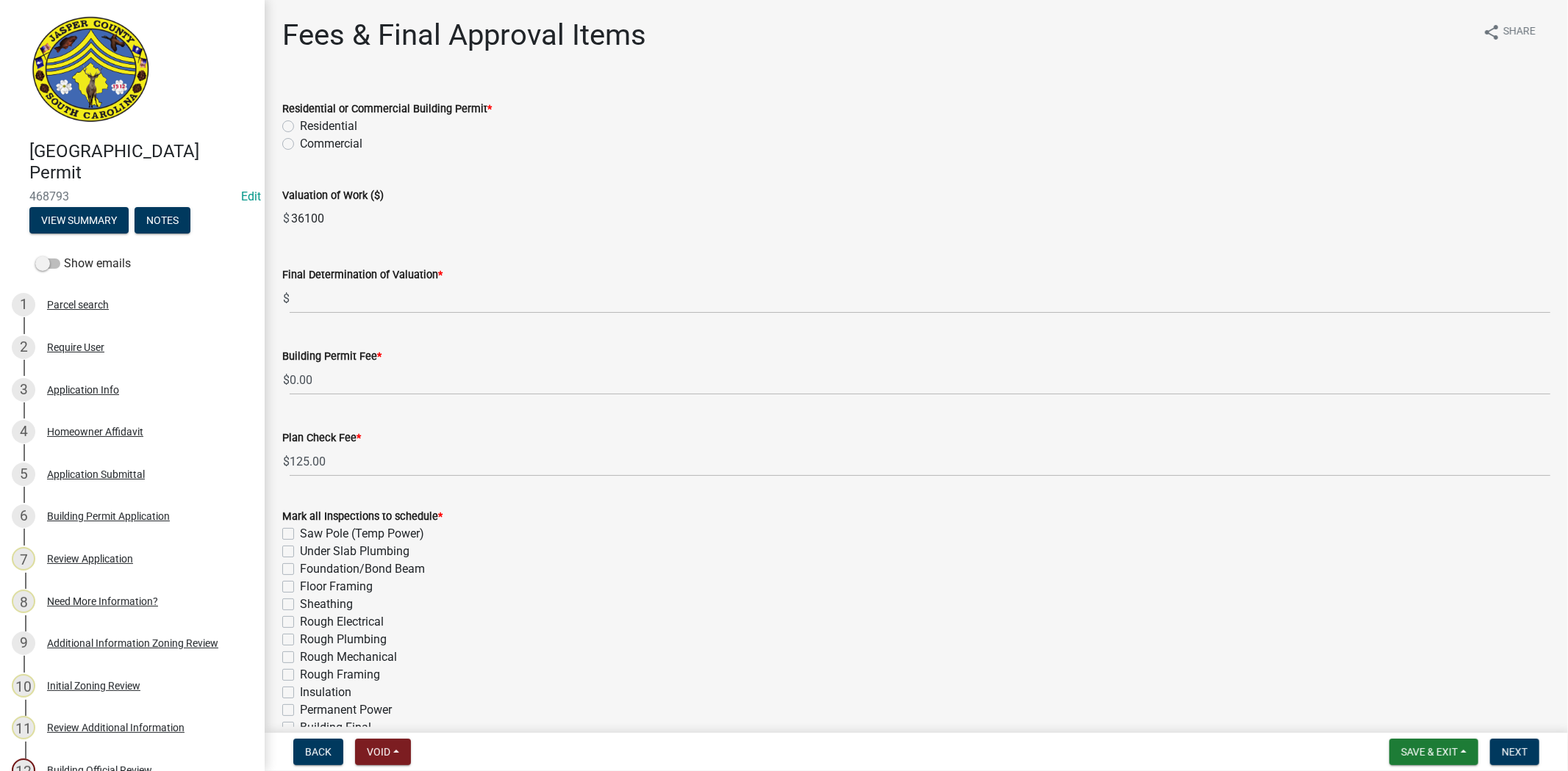
click at [300, 127] on label "Residential" at bounding box center [328, 127] width 57 height 18
click at [300, 127] on input "Residential" at bounding box center [305, 123] width 10 height 10
radio input "true"
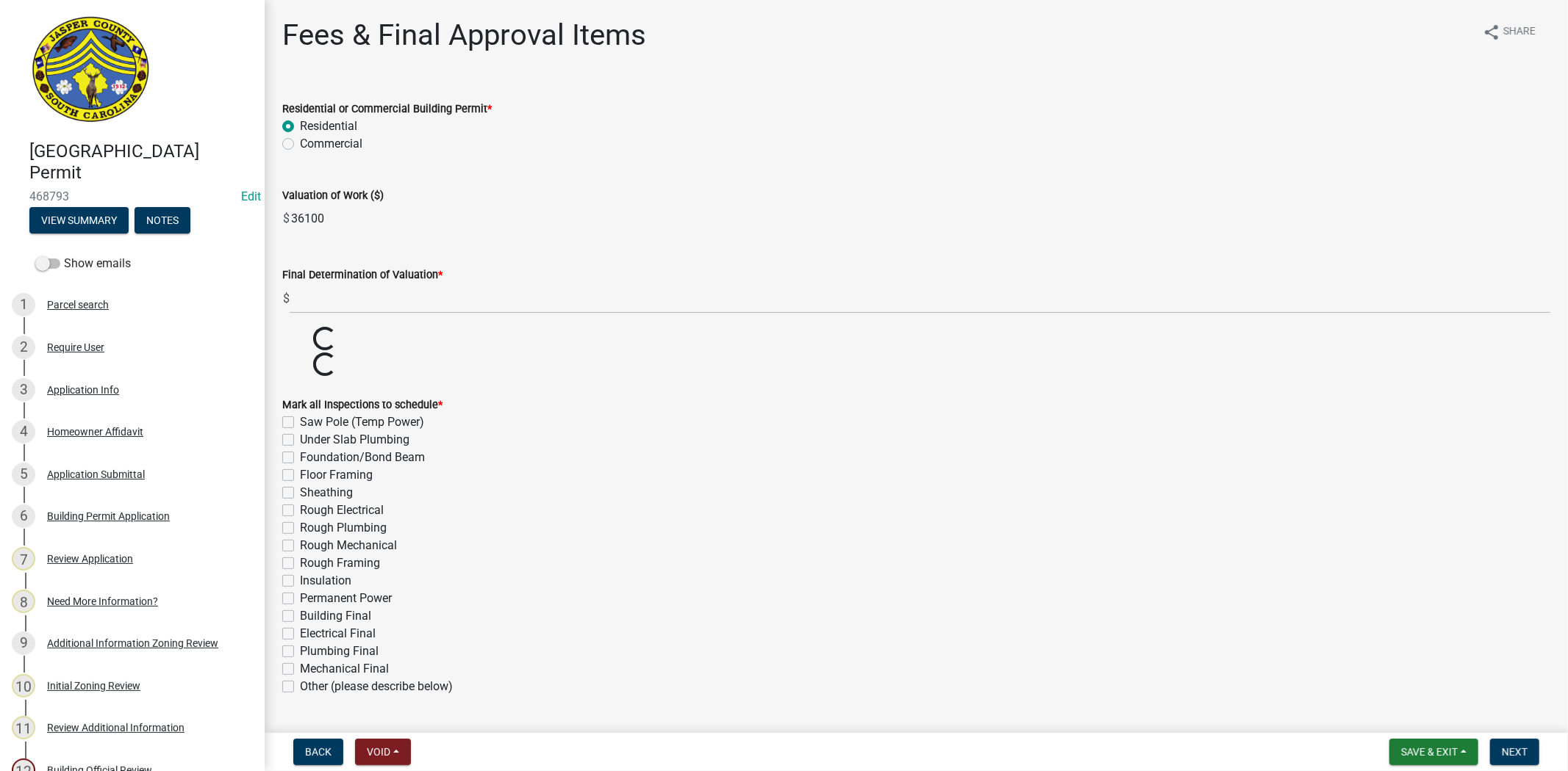
drag, startPoint x: 336, startPoint y: 215, endPoint x: 288, endPoint y: 220, distance: 48.3
click at [288, 220] on div "$ 36100" at bounding box center [916, 219] width 1268 height 29
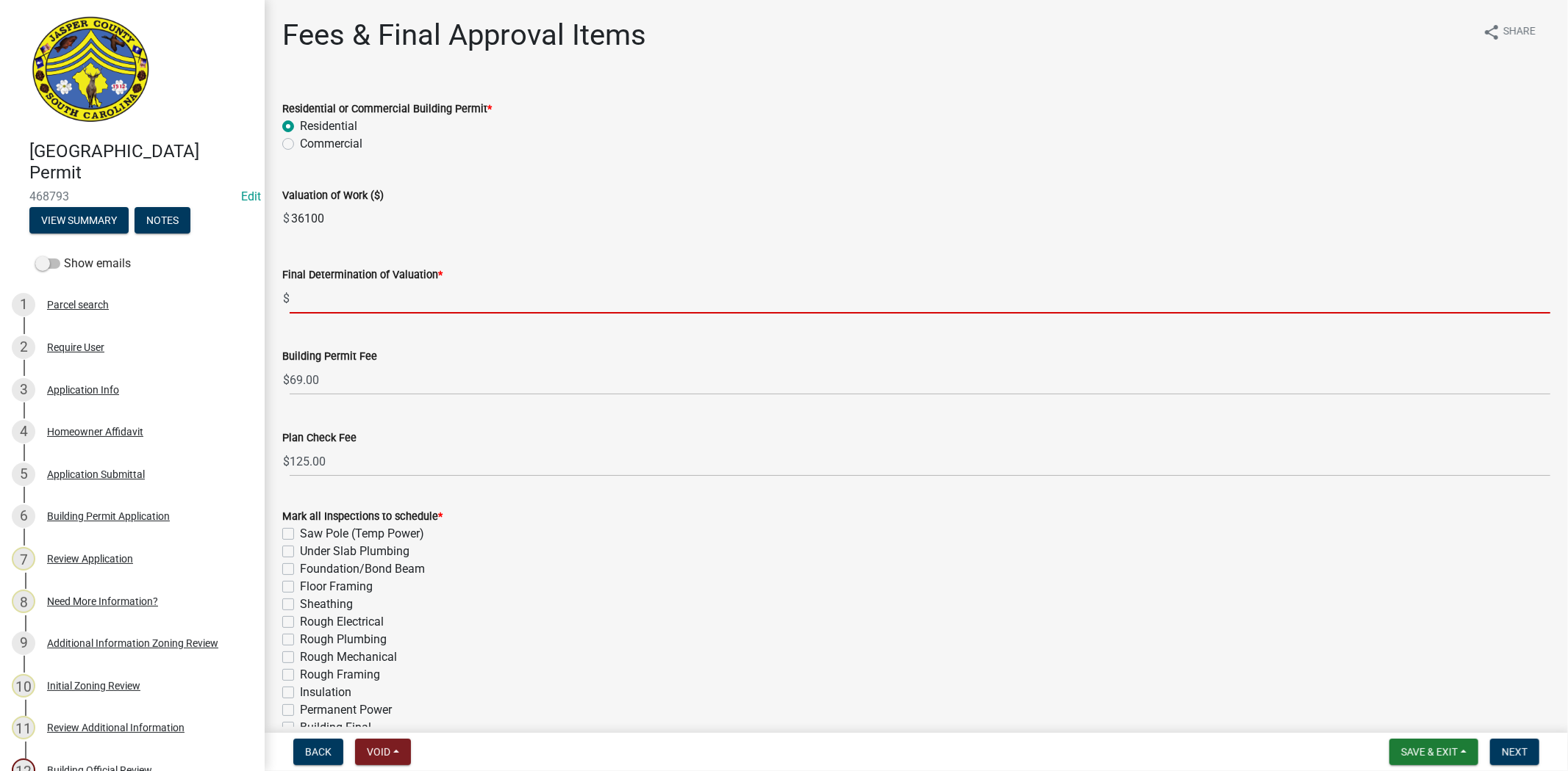
click at [351, 305] on input "text" at bounding box center [920, 298] width 1261 height 30
paste input "36100"
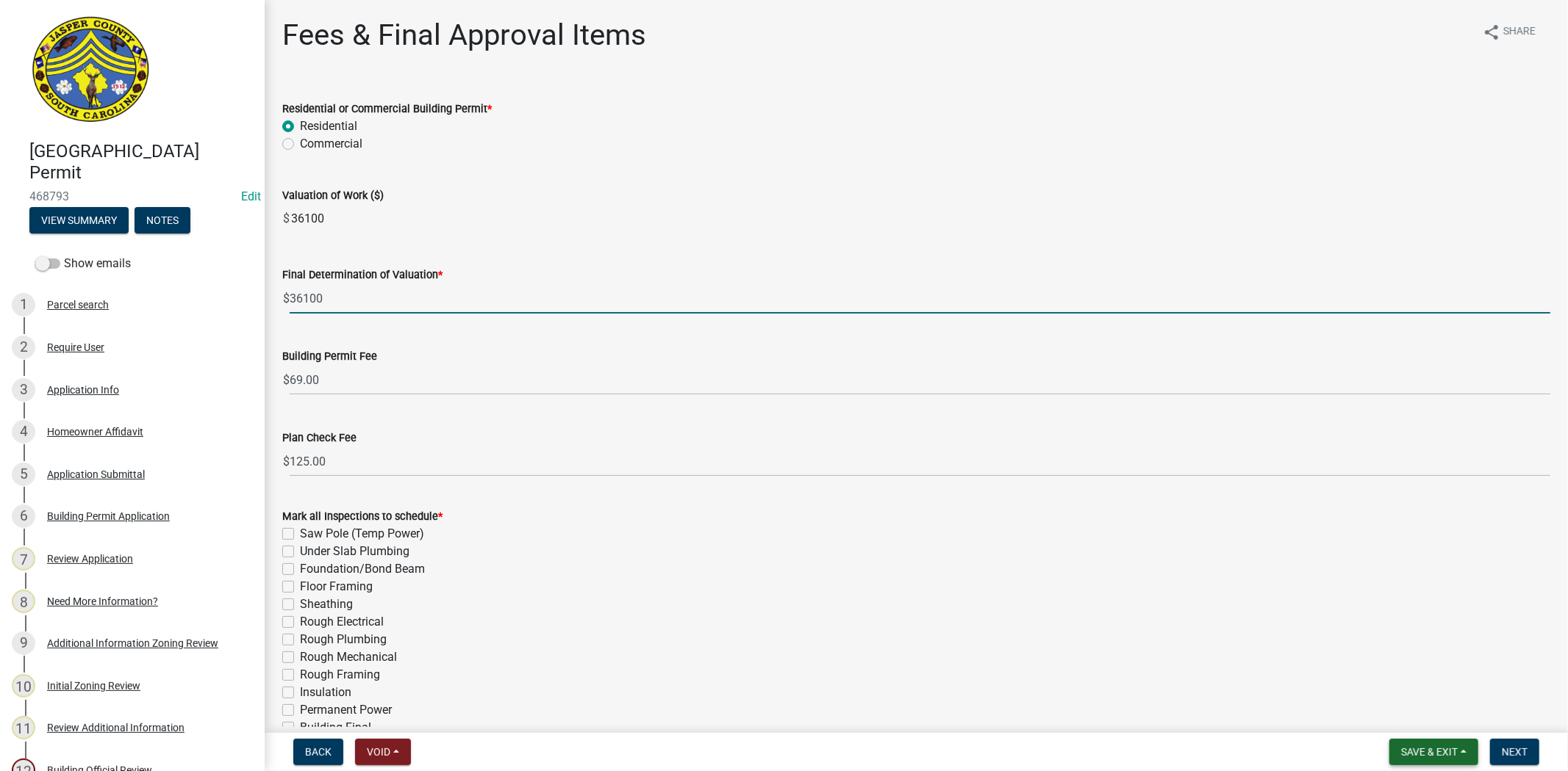
type input "36100"
click at [1421, 746] on span "Save & Exit" at bounding box center [1429, 752] width 56 height 12
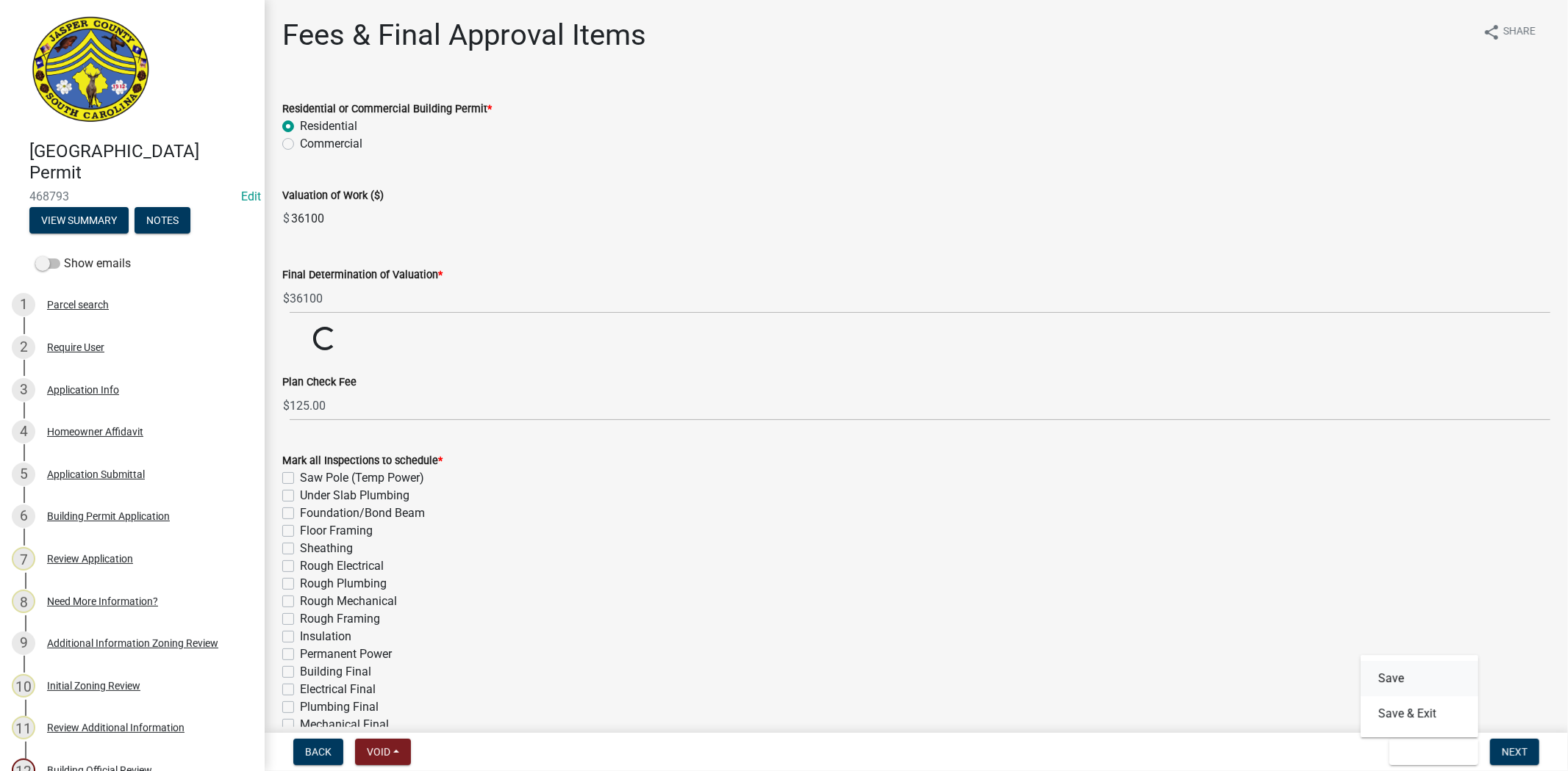
click at [1407, 683] on button "Save" at bounding box center [1420, 679] width 118 height 35
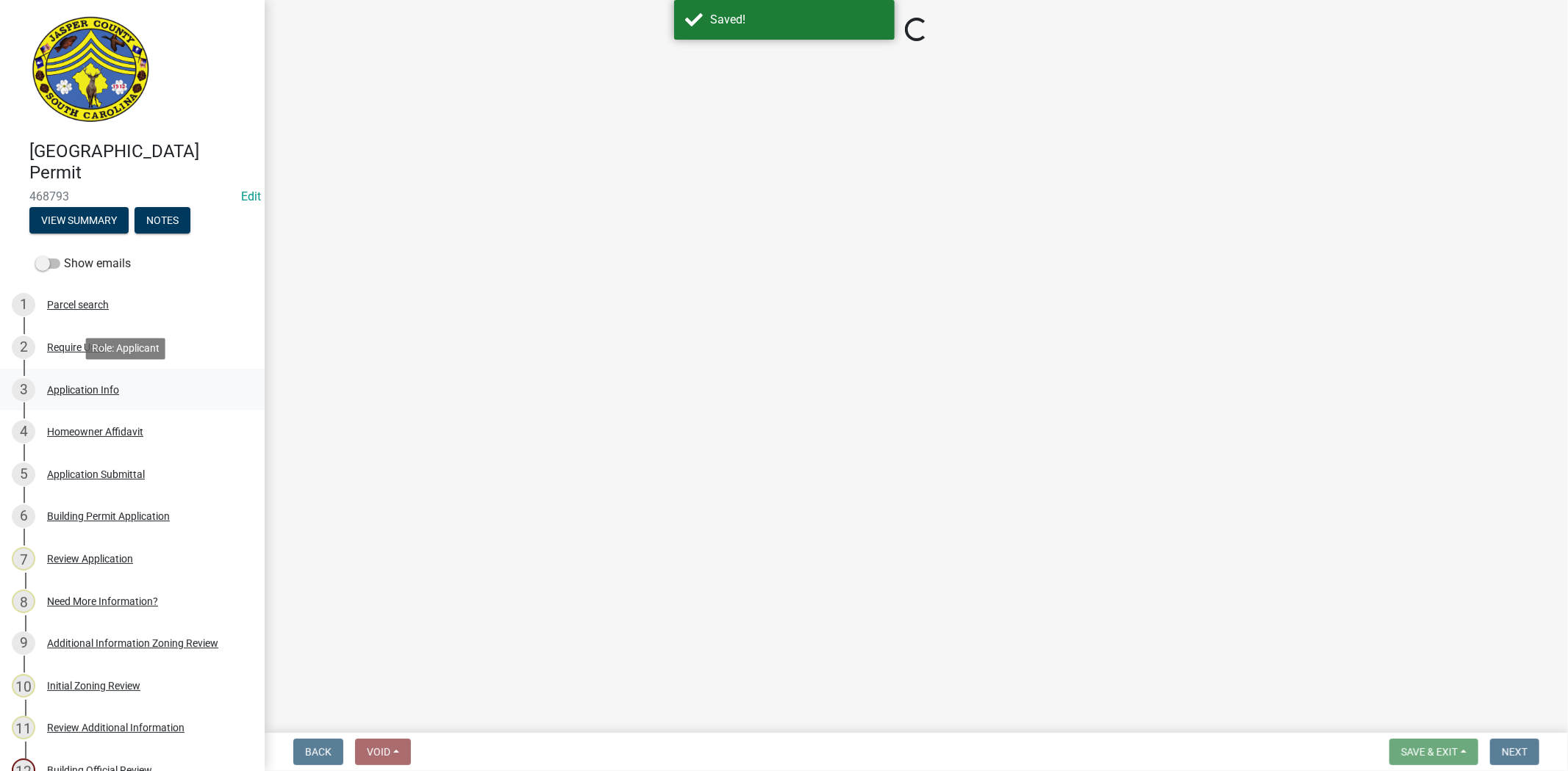
click at [102, 386] on div "Application Info" at bounding box center [82, 390] width 72 height 10
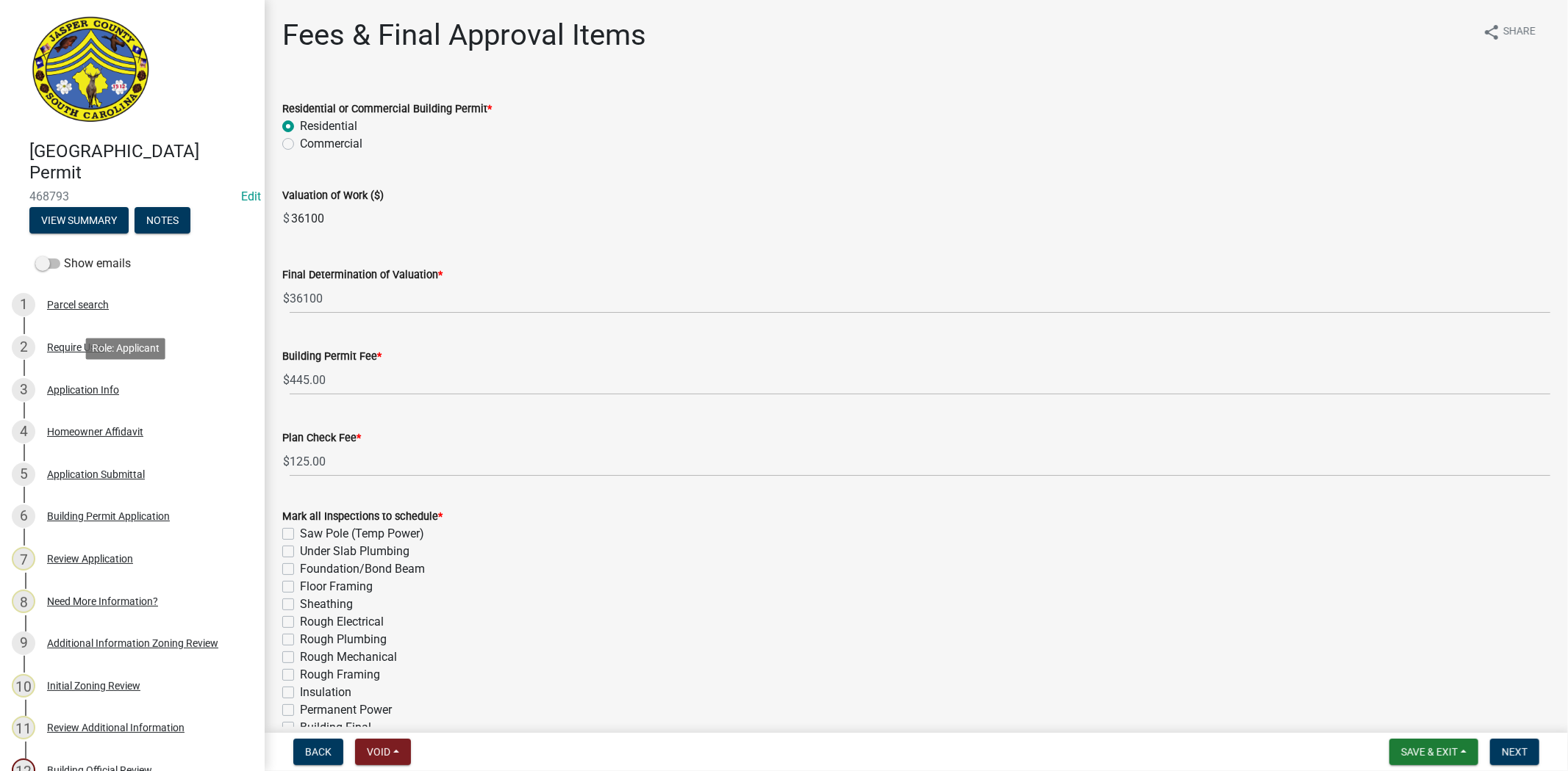
click at [105, 385] on div "Application Info" at bounding box center [82, 390] width 72 height 10
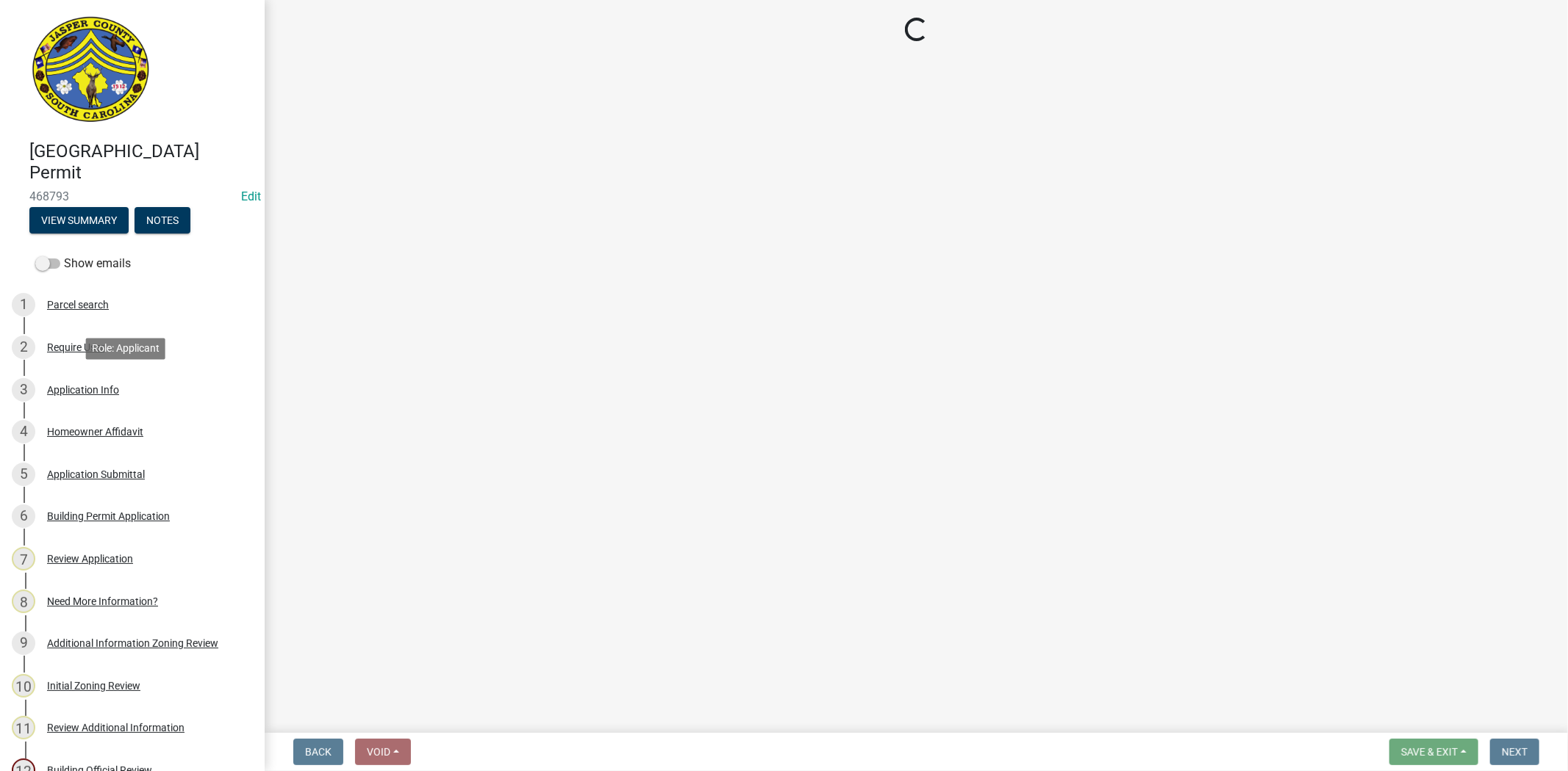
select select "f53fa719-3ff7-48d2-9eb7-3bbc18bb9995"
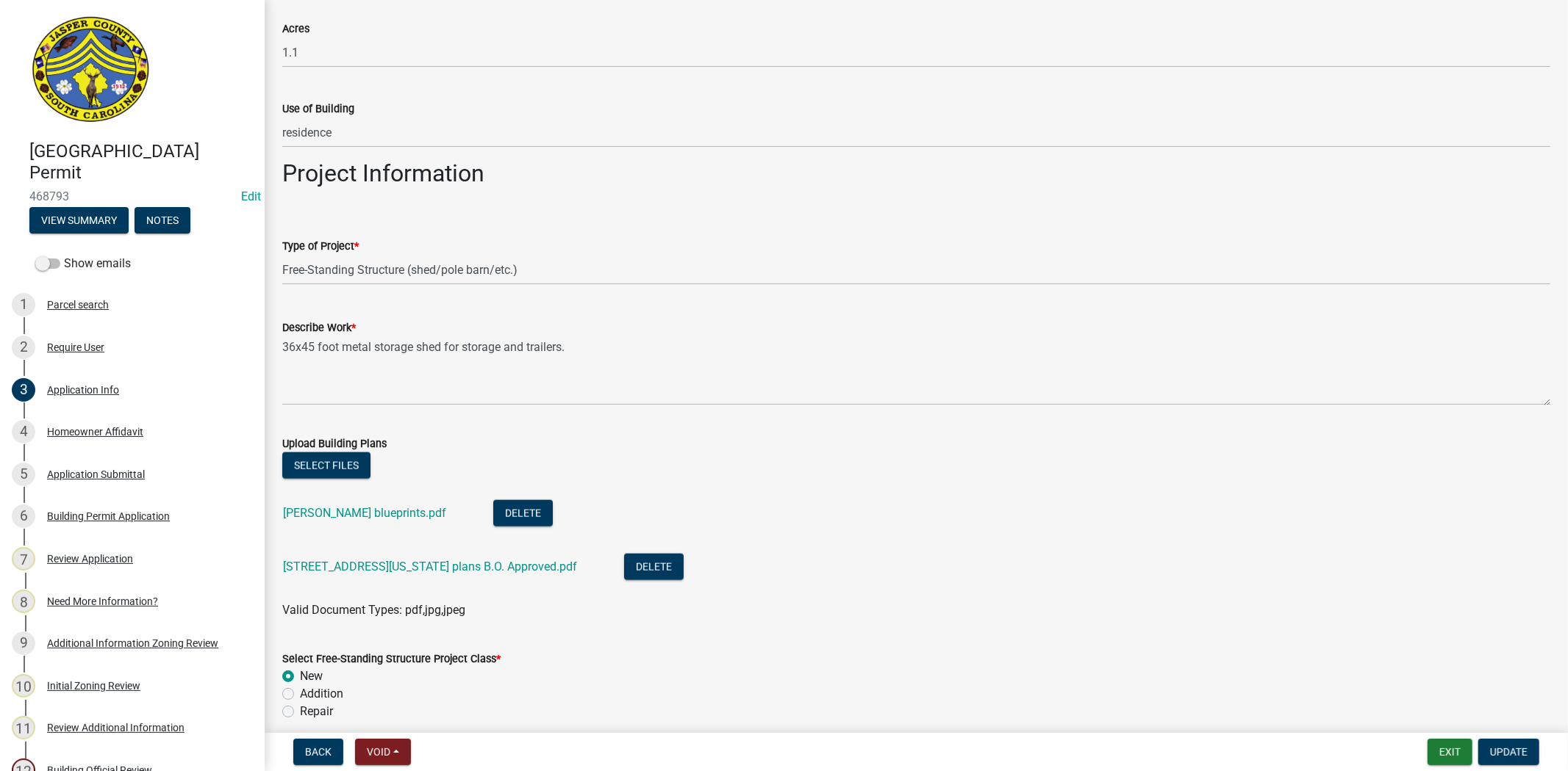
scroll to position [1551, 0]
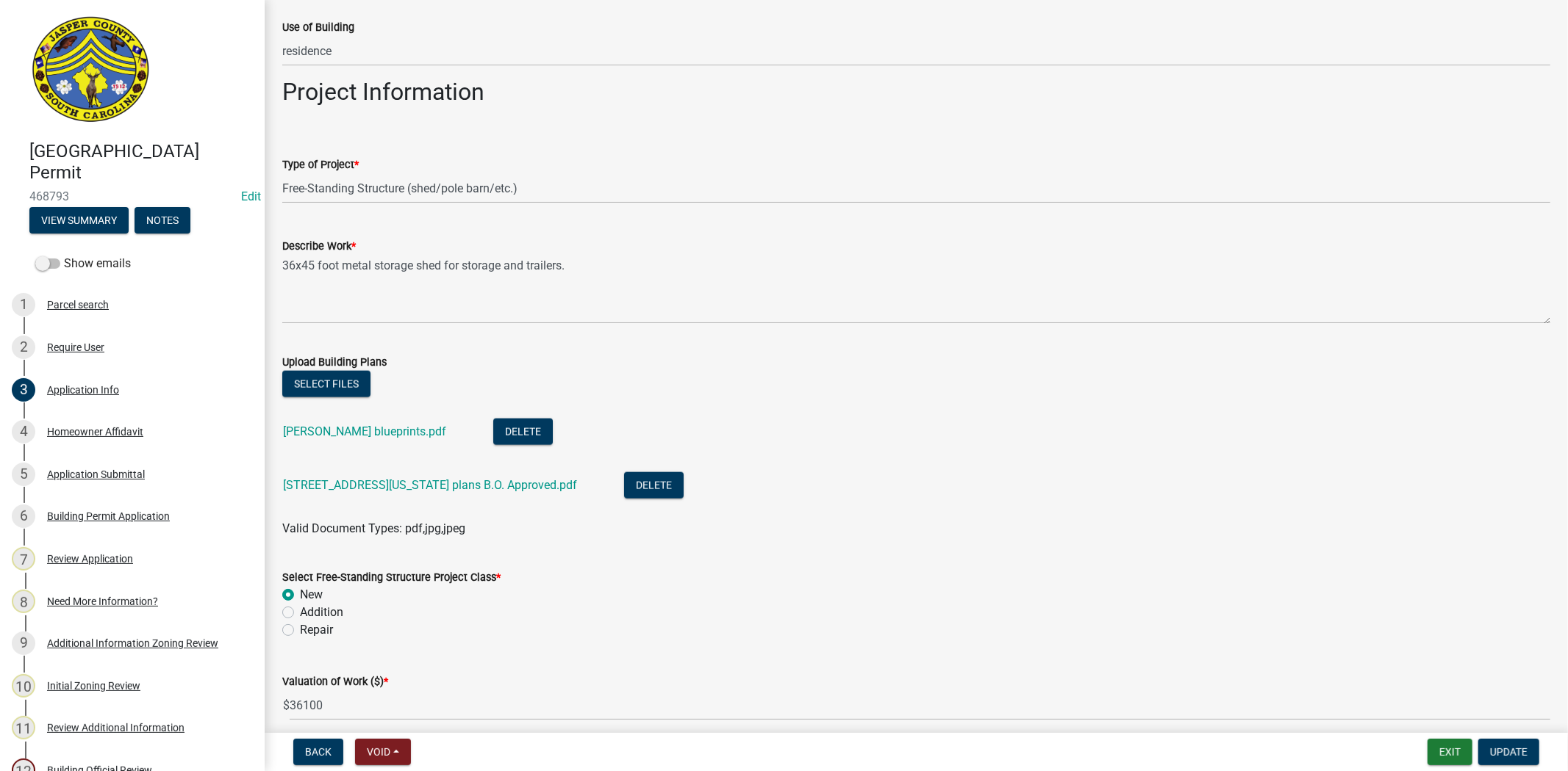
click at [482, 213] on wm-data-entity-input "Type of Project * Select Item... Construction Trailer/Shipping Container Reside…" at bounding box center [916, 167] width 1268 height 99
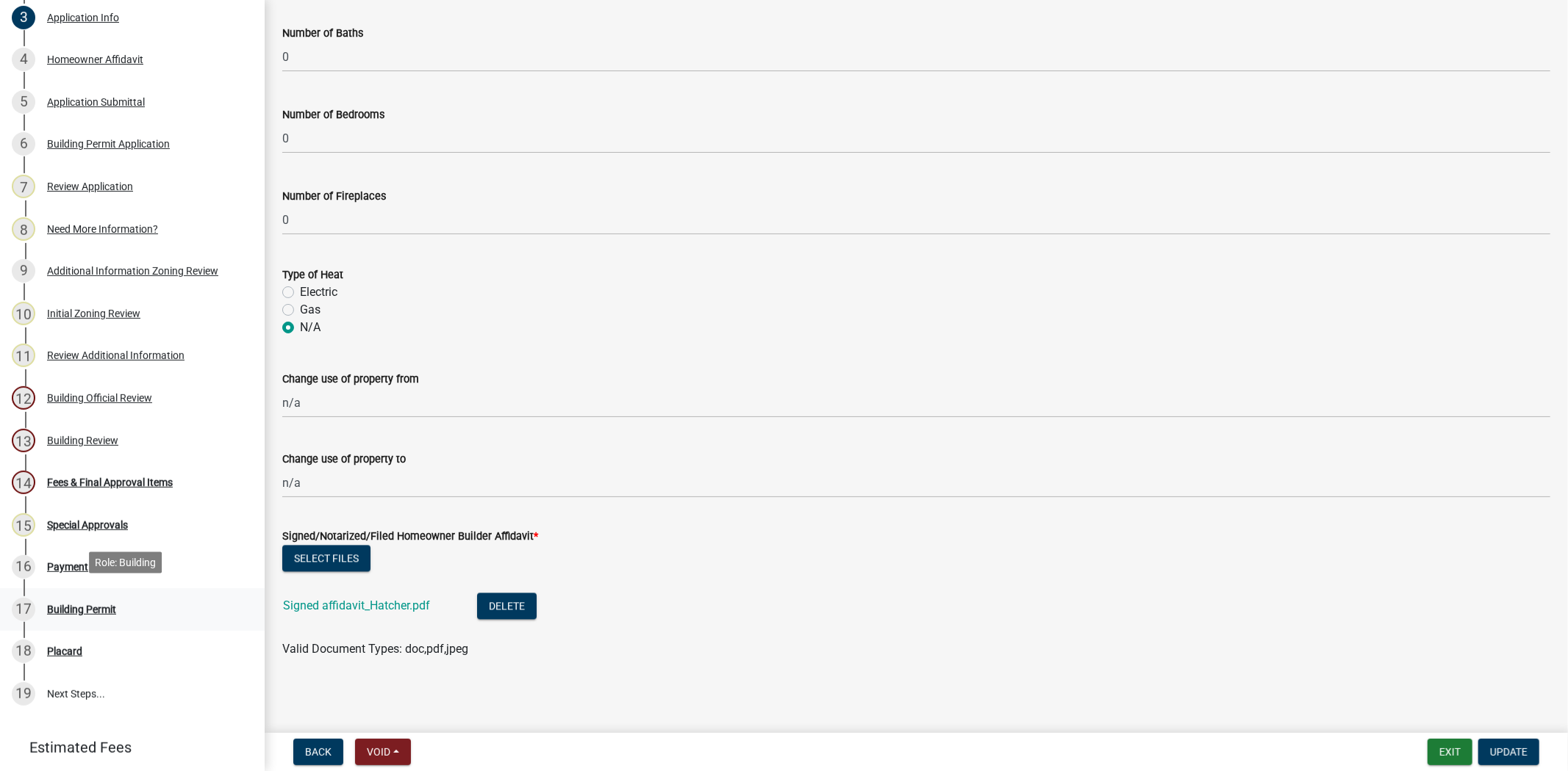
scroll to position [407, 0]
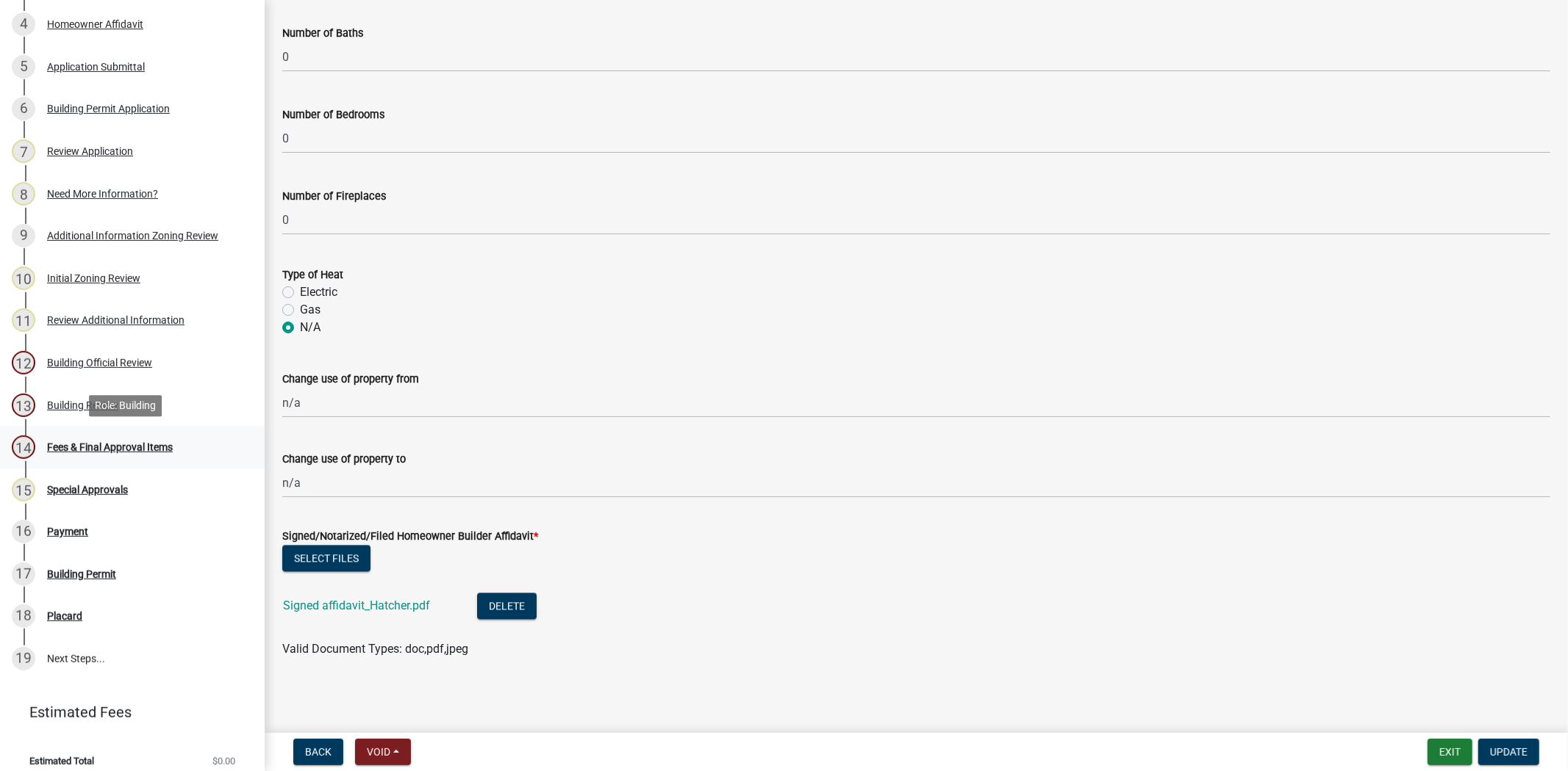
click at [132, 443] on div "Fees & Final Approval Items" at bounding box center [110, 447] width 126 height 10
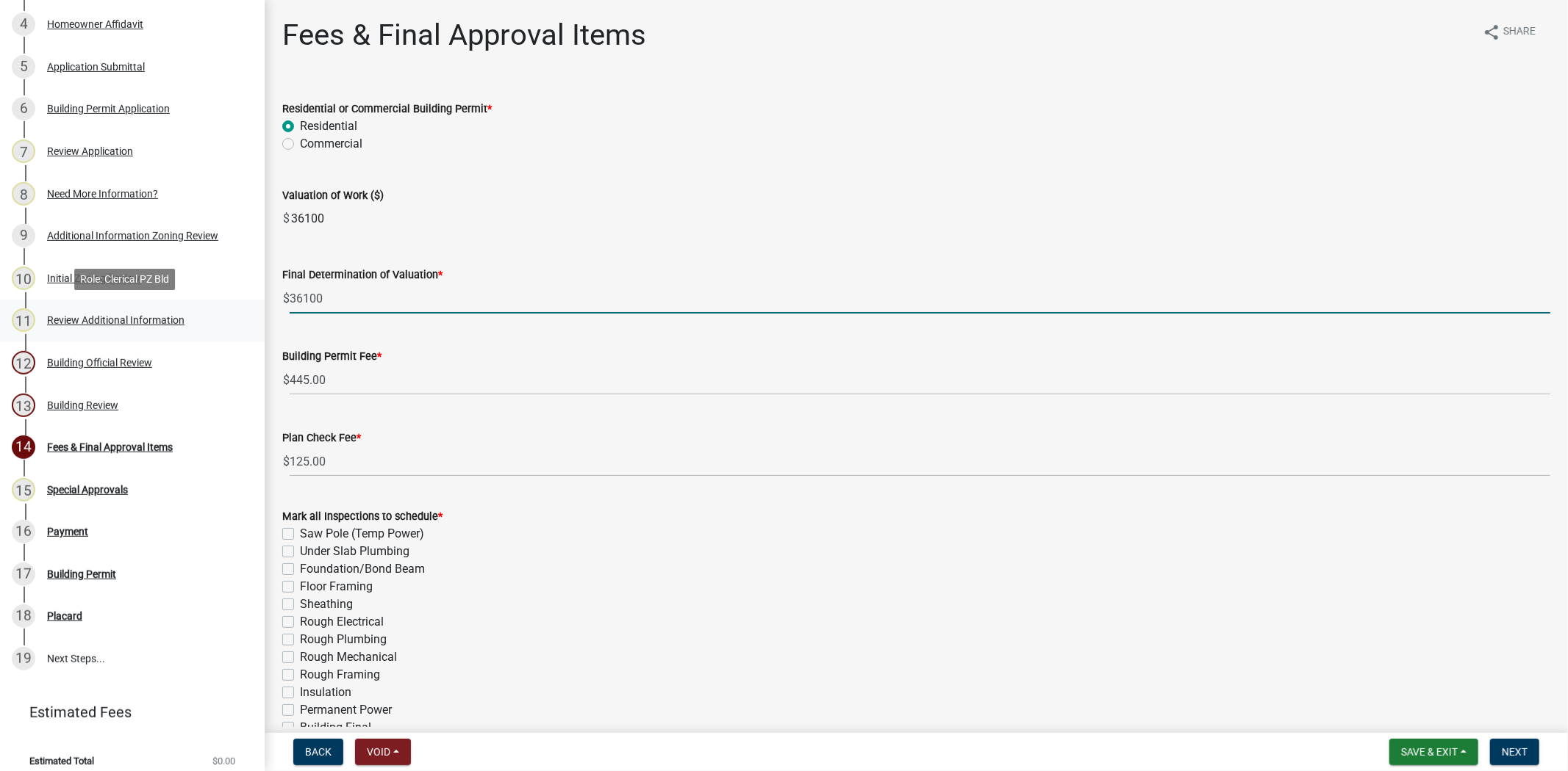
drag, startPoint x: 358, startPoint y: 306, endPoint x: 210, endPoint y: 327, distance: 149.5
click at [210, 327] on div "[GEOGRAPHIC_DATA] Permit 468793 Edit View Summary Notes Show emails 1 Parcel se…" at bounding box center [784, 386] width 1568 height 771
type input "40500"
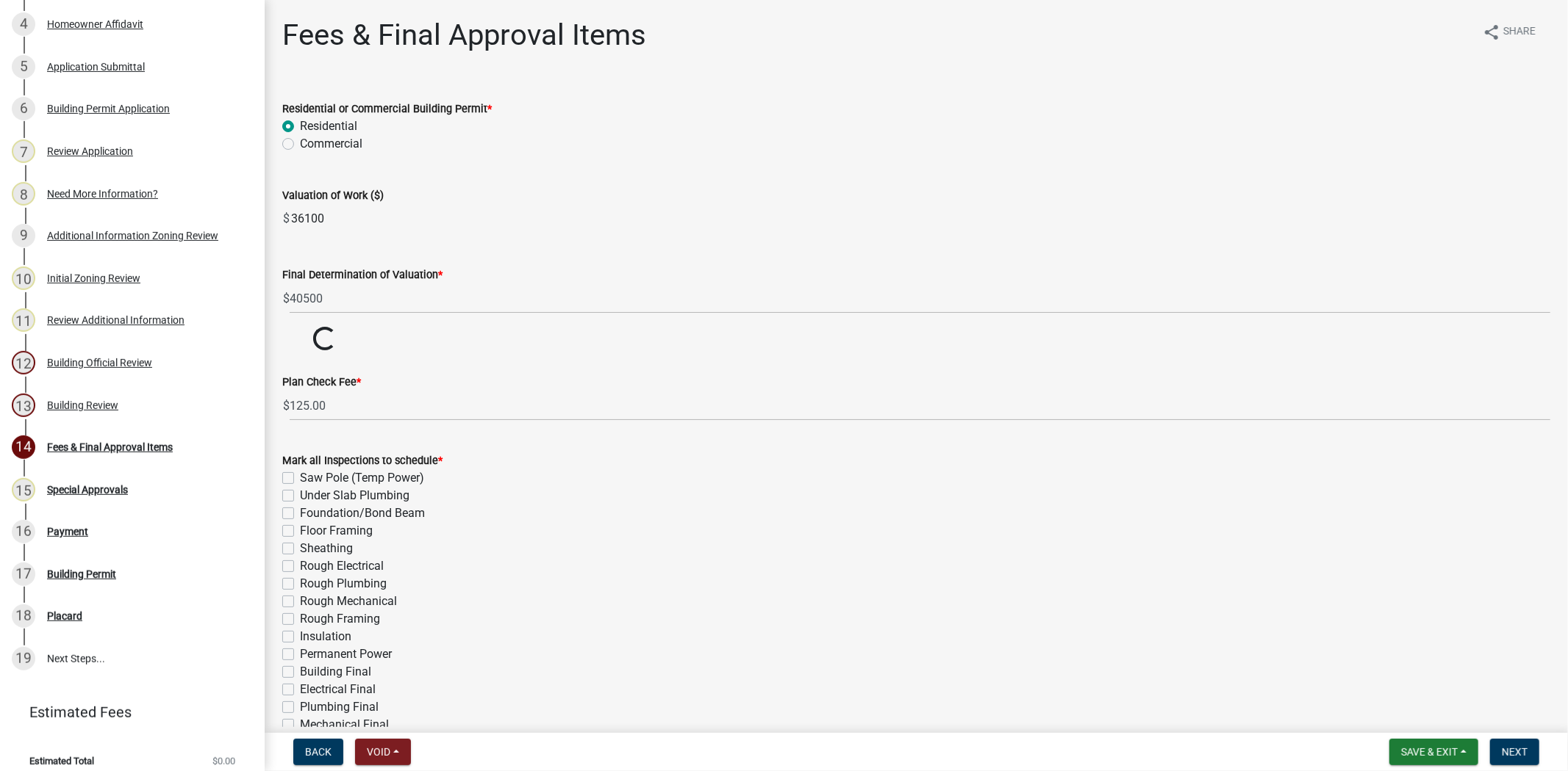
click at [607, 175] on div "Valuation of Work ($) $ 36100" at bounding box center [916, 200] width 1268 height 68
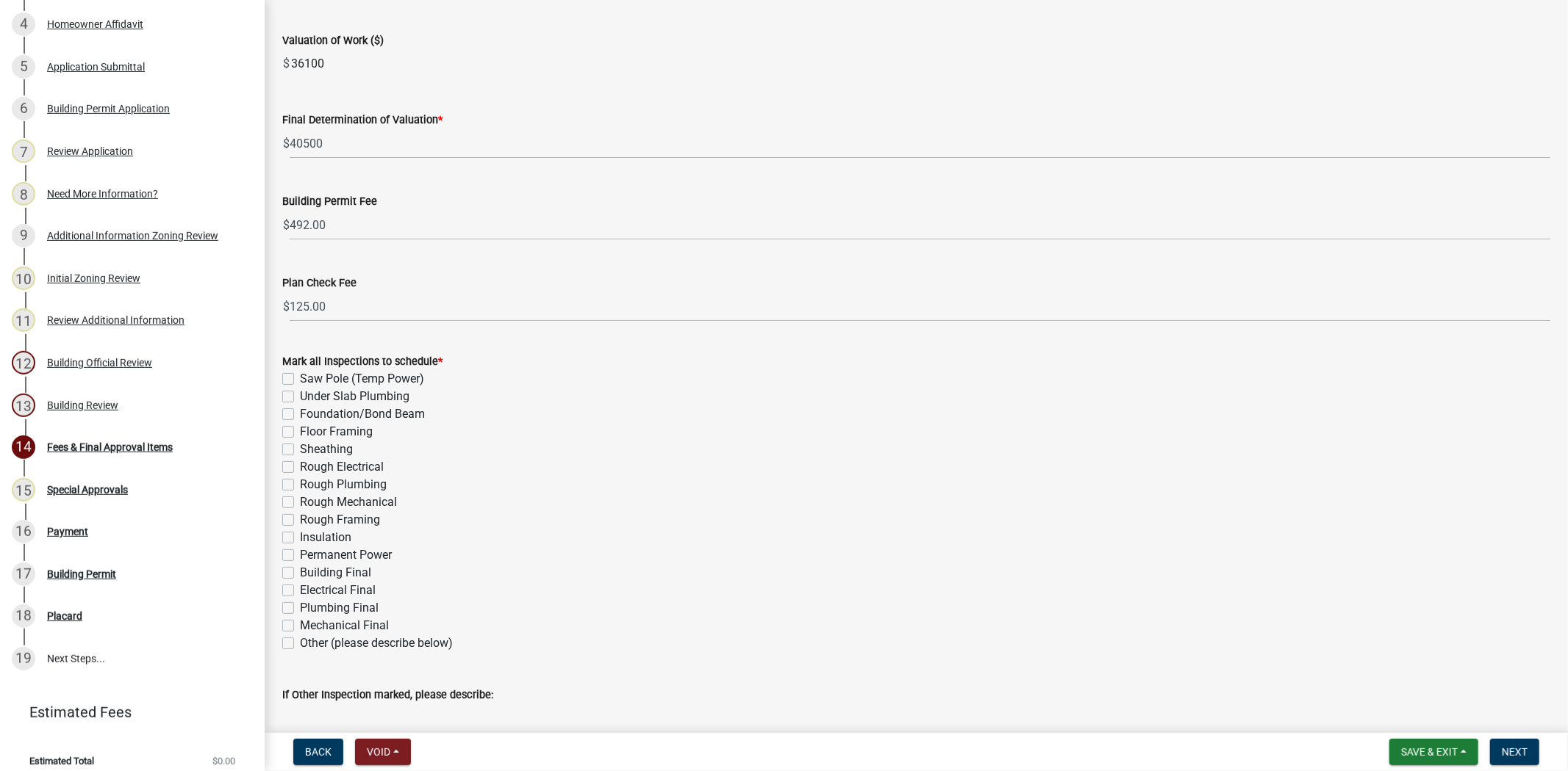
scroll to position [163, 0]
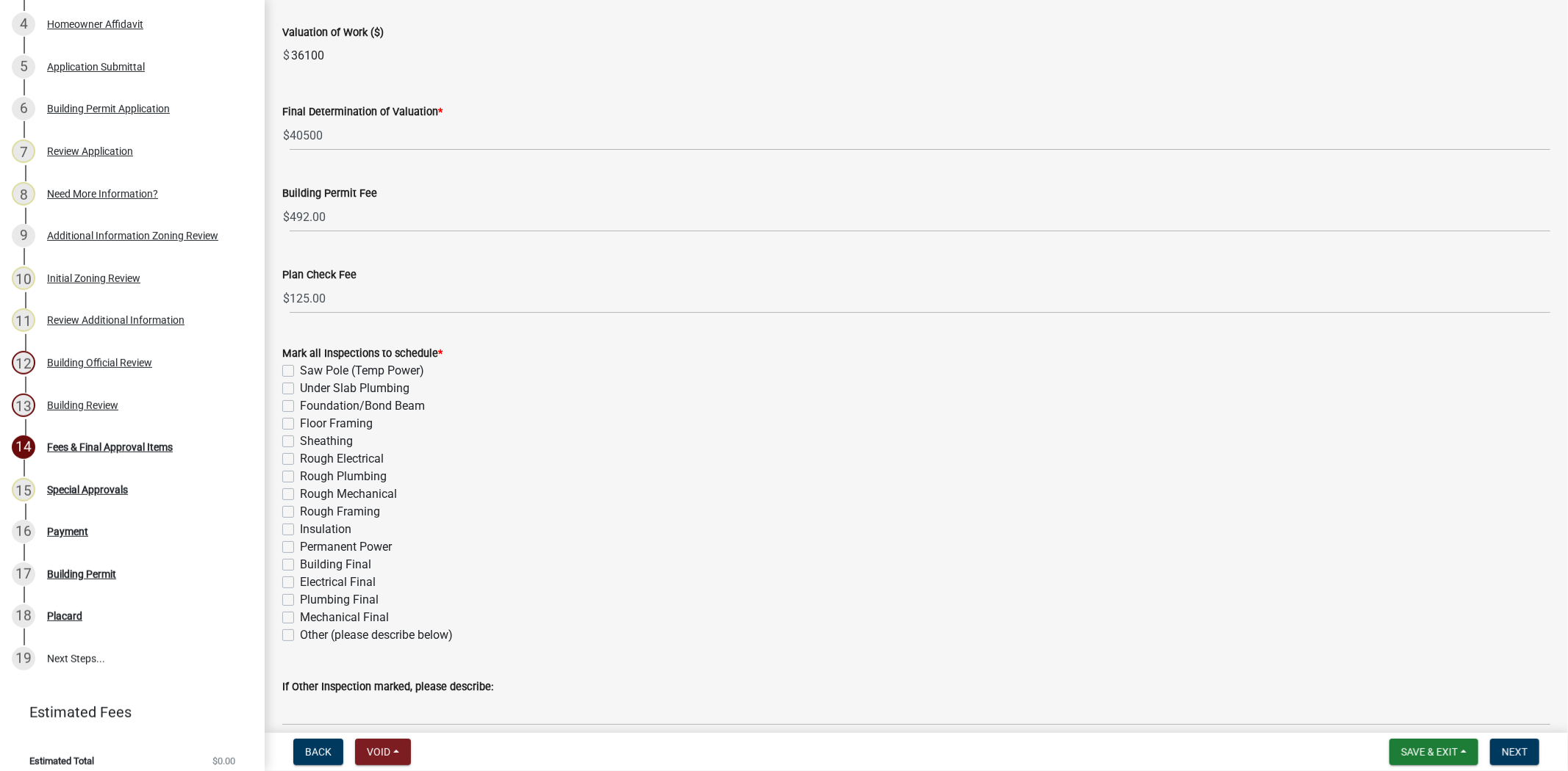
click at [300, 567] on label "Building Final" at bounding box center [336, 565] width 71 height 18
click at [300, 565] on input "Building Final" at bounding box center [305, 561] width 10 height 10
checkbox input "true"
checkbox input "false"
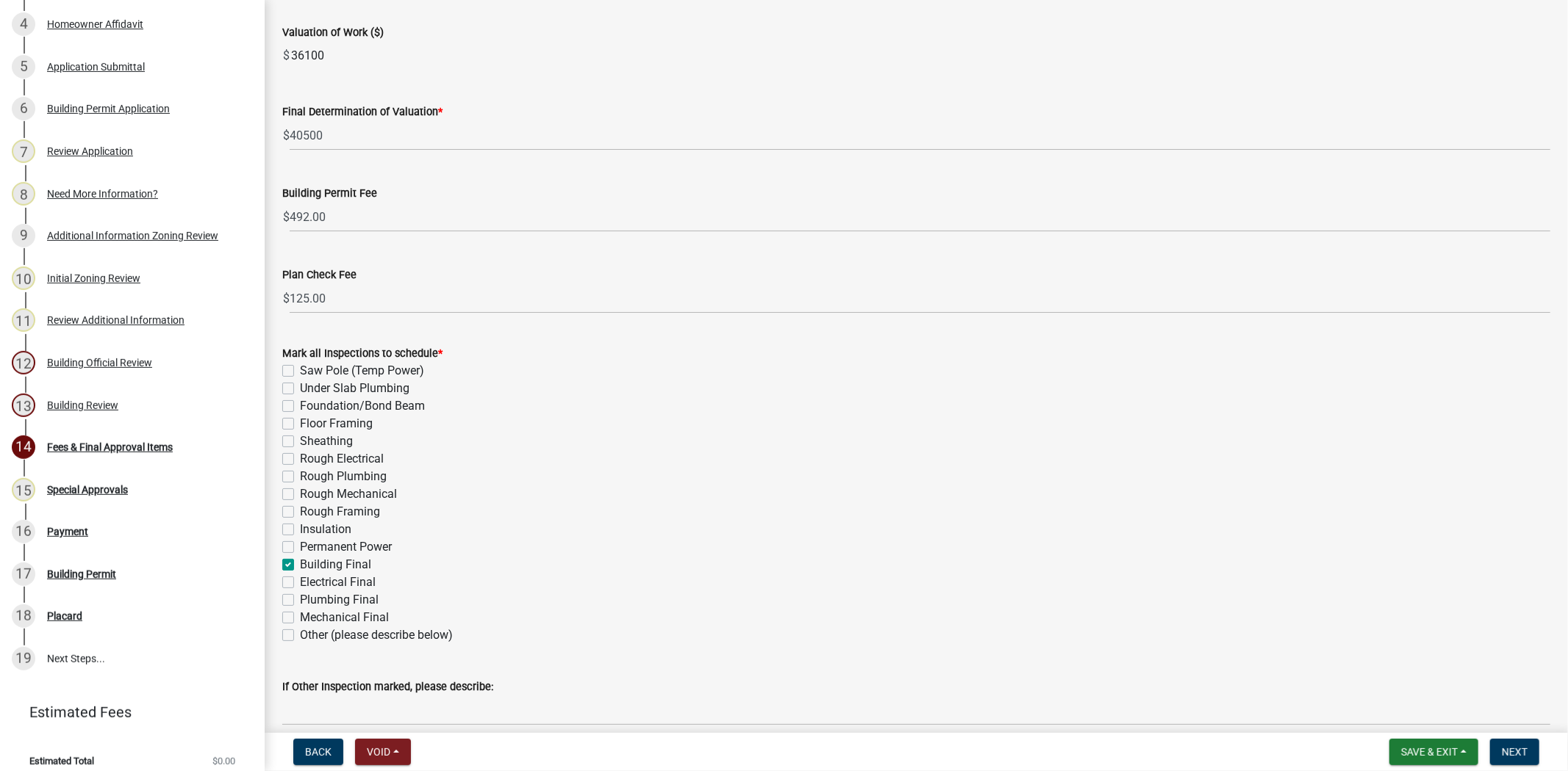
checkbox input "false"
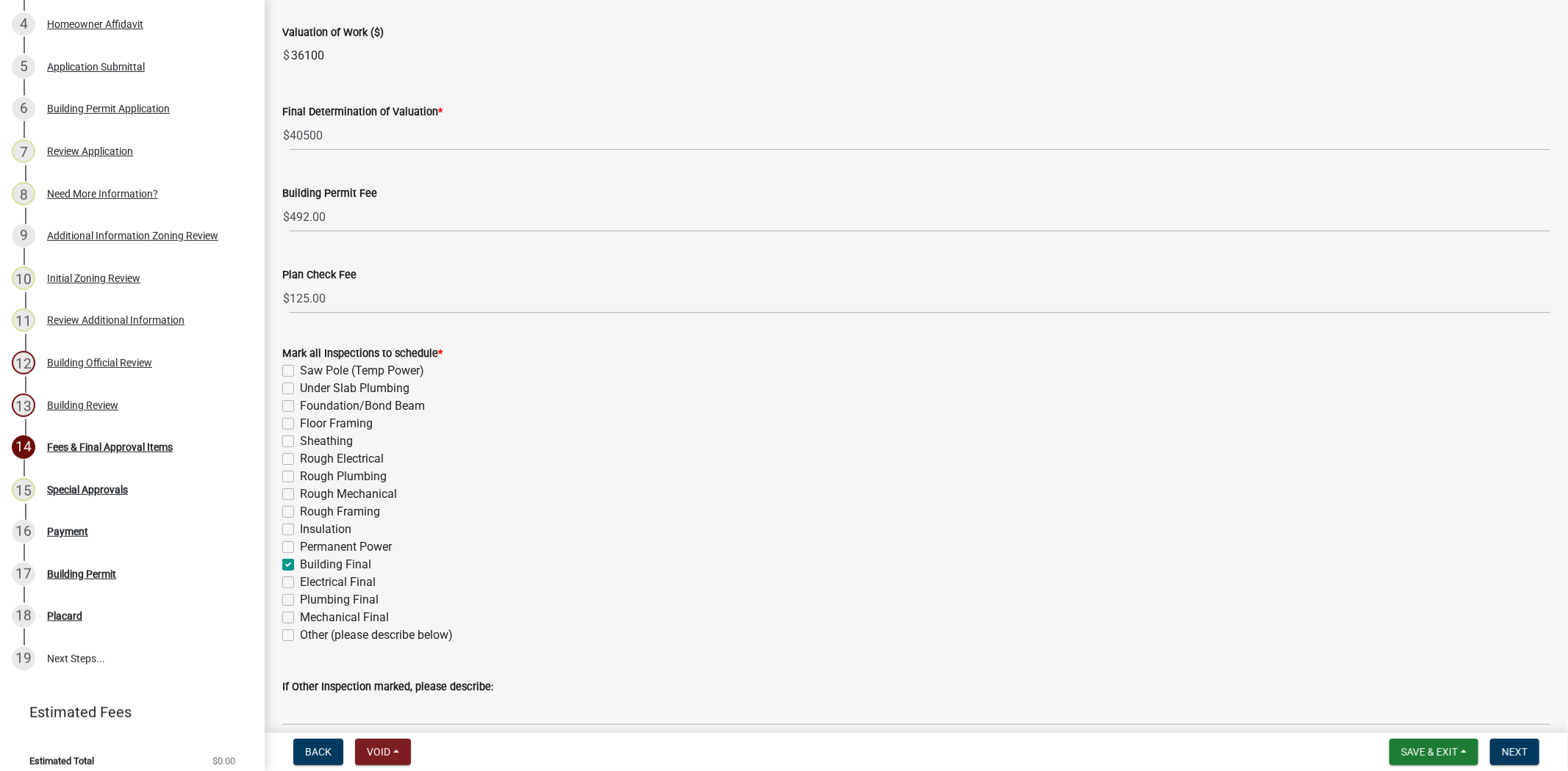
checkbox input "false"
checkbox input "true"
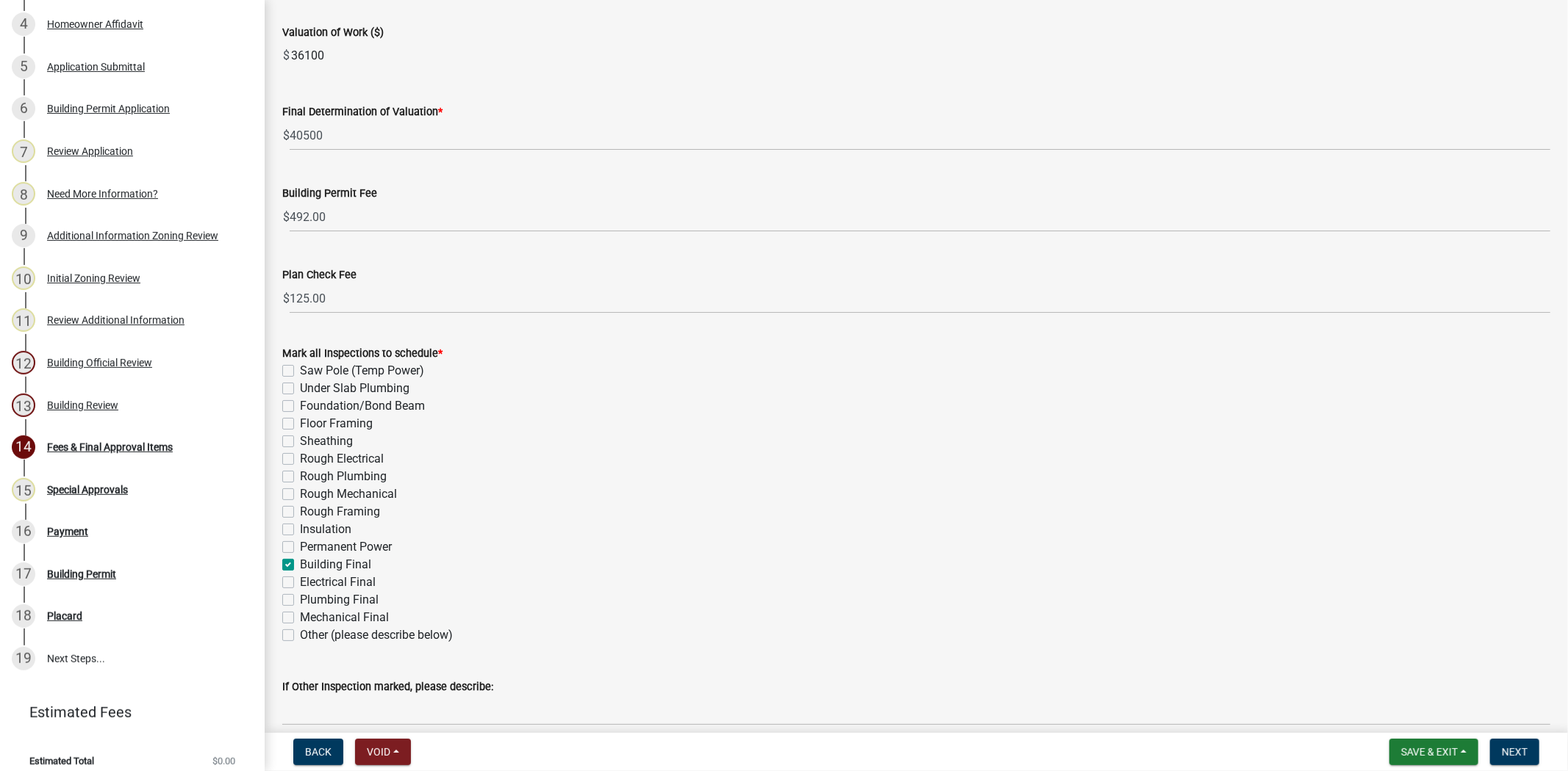
checkbox input "false"
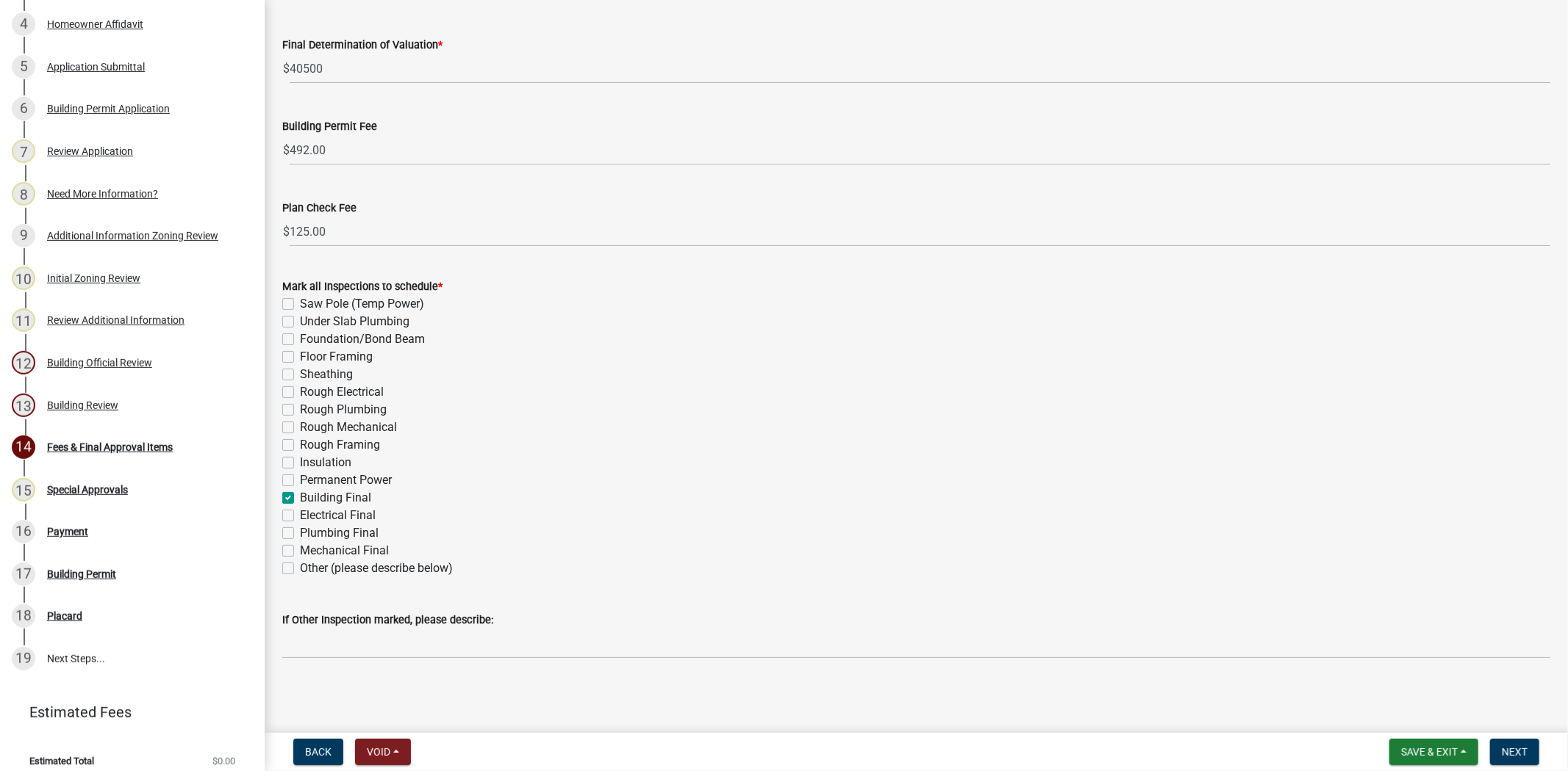
scroll to position [231, 0]
click at [1523, 746] on span "Next" at bounding box center [1515, 752] width 26 height 12
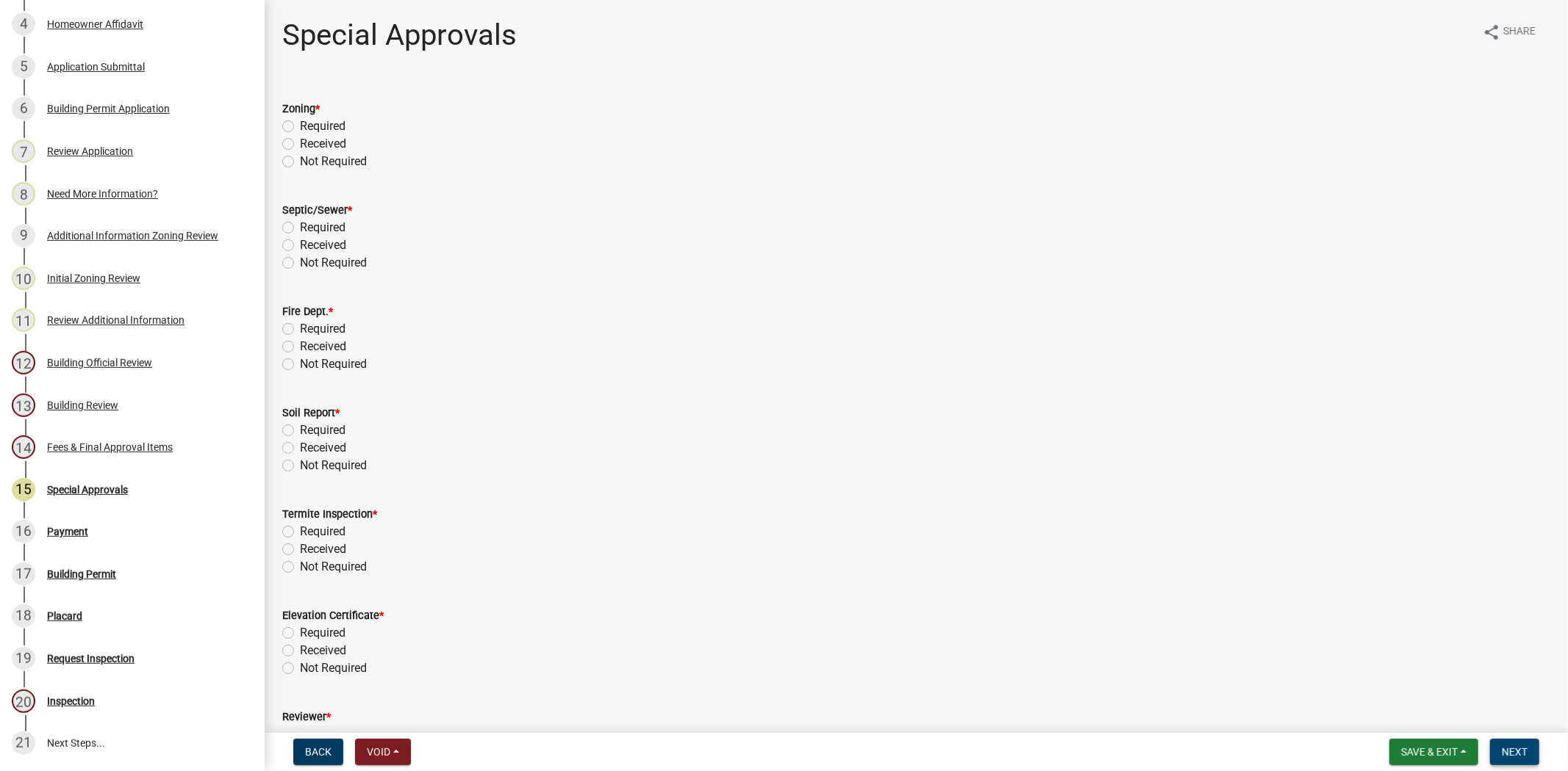
scroll to position [492, 0]
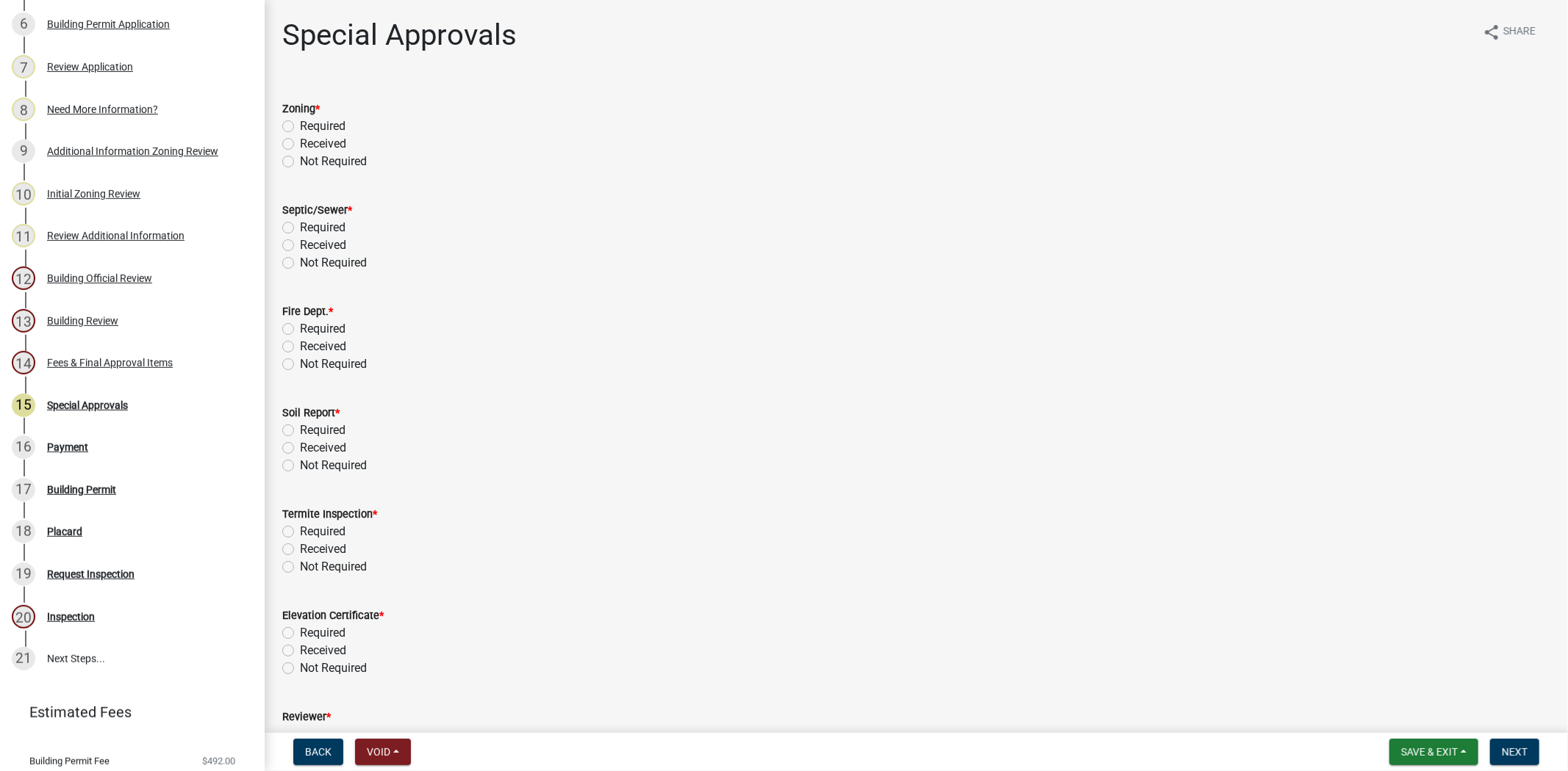
click at [300, 142] on label "Received" at bounding box center [323, 144] width 46 height 18
click at [300, 142] on input "Received" at bounding box center [305, 140] width 10 height 10
radio input "true"
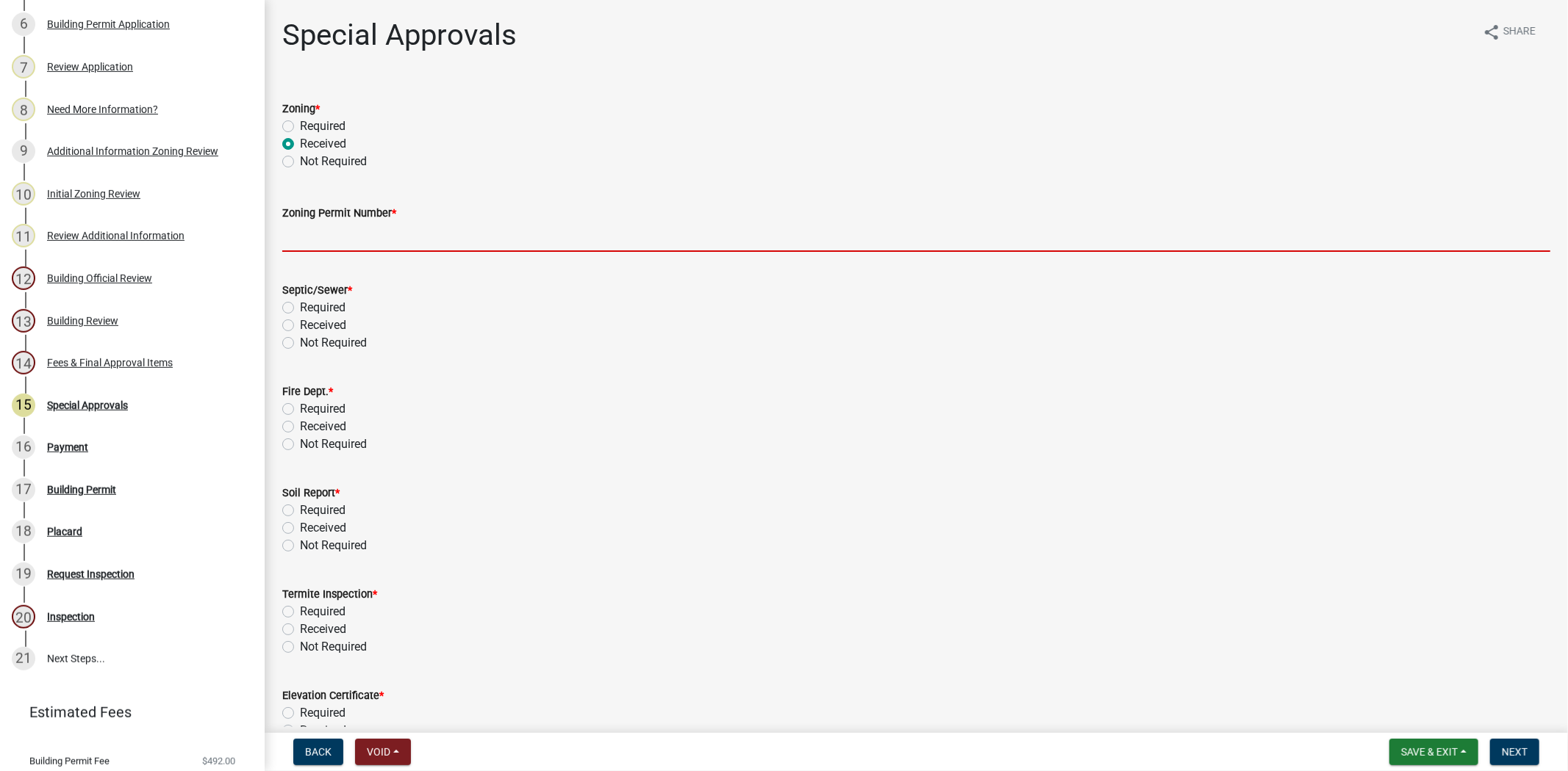
click at [420, 234] on input "Zoning Permit Number *" at bounding box center [916, 236] width 1268 height 30
paste input "ZP-25-250"
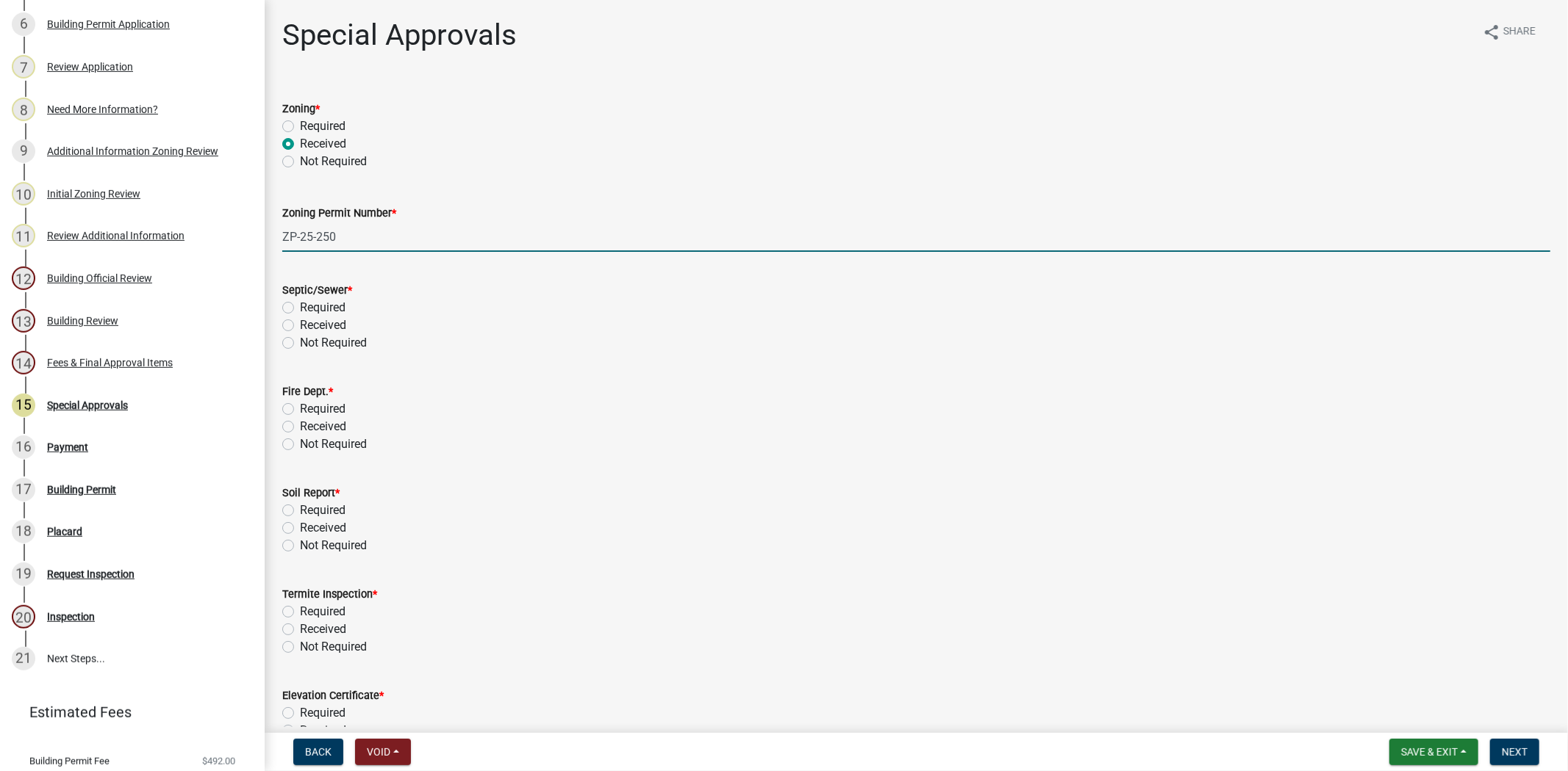
type input "ZP-25-250"
click at [300, 341] on label "Not Required" at bounding box center [333, 343] width 67 height 18
click at [300, 341] on input "Not Required" at bounding box center [305, 339] width 10 height 10
radio input "true"
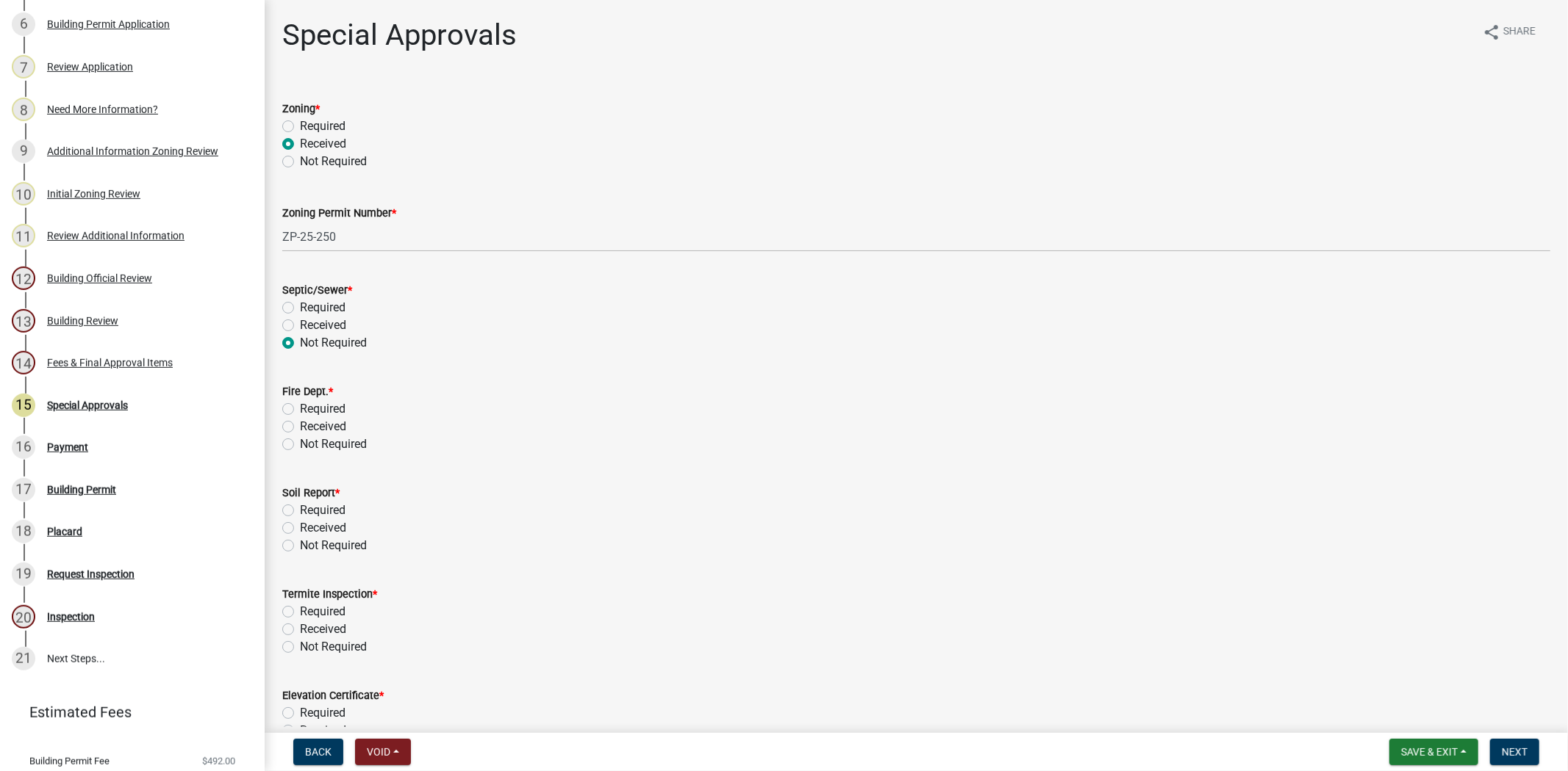
click at [300, 440] on label "Not Required" at bounding box center [333, 444] width 67 height 18
click at [300, 440] on input "Not Required" at bounding box center [305, 440] width 10 height 10
radio input "true"
click at [300, 548] on label "Not Required" at bounding box center [333, 546] width 67 height 18
click at [300, 547] on input "Not Required" at bounding box center [305, 542] width 10 height 10
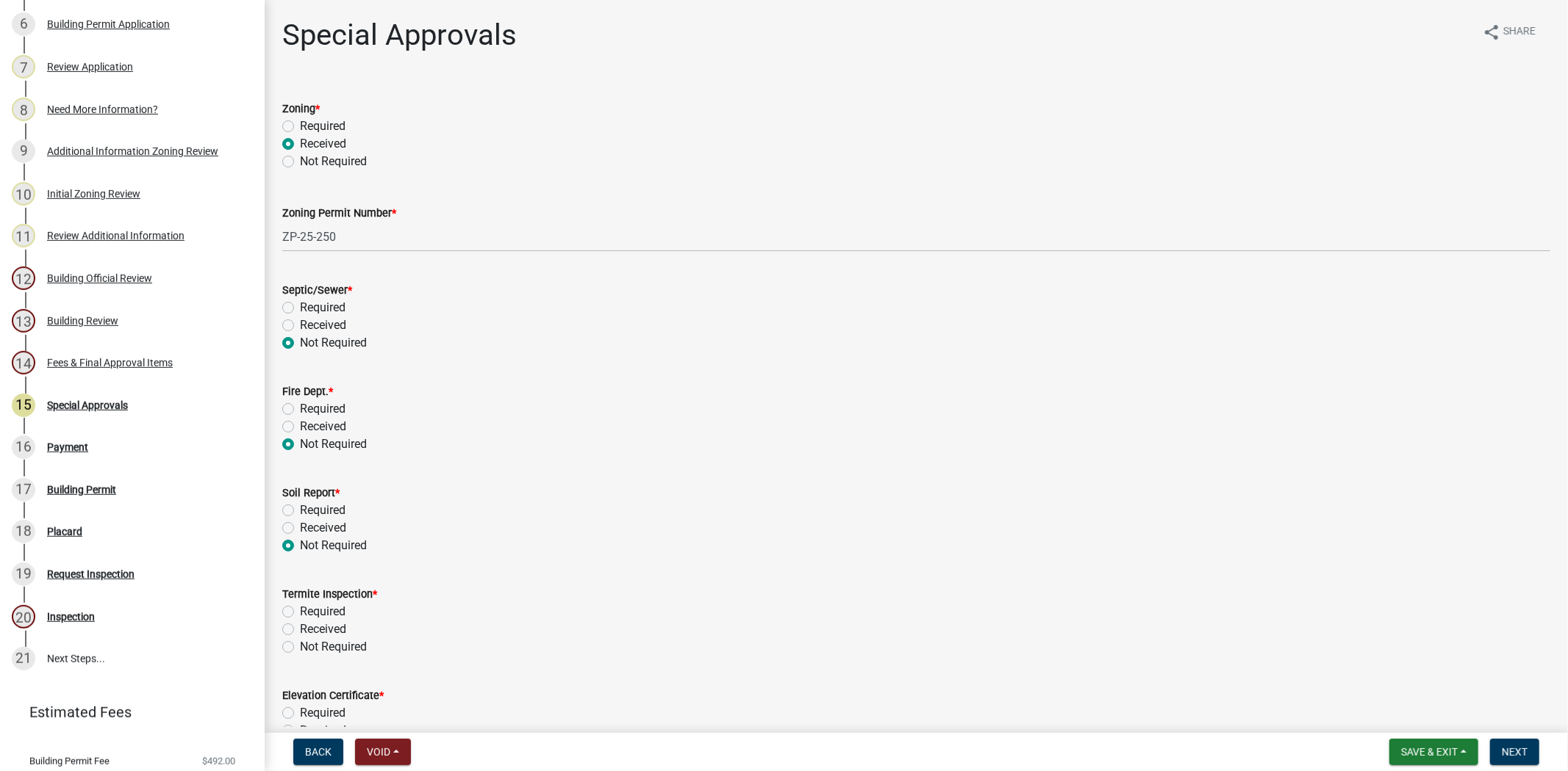
radio input "true"
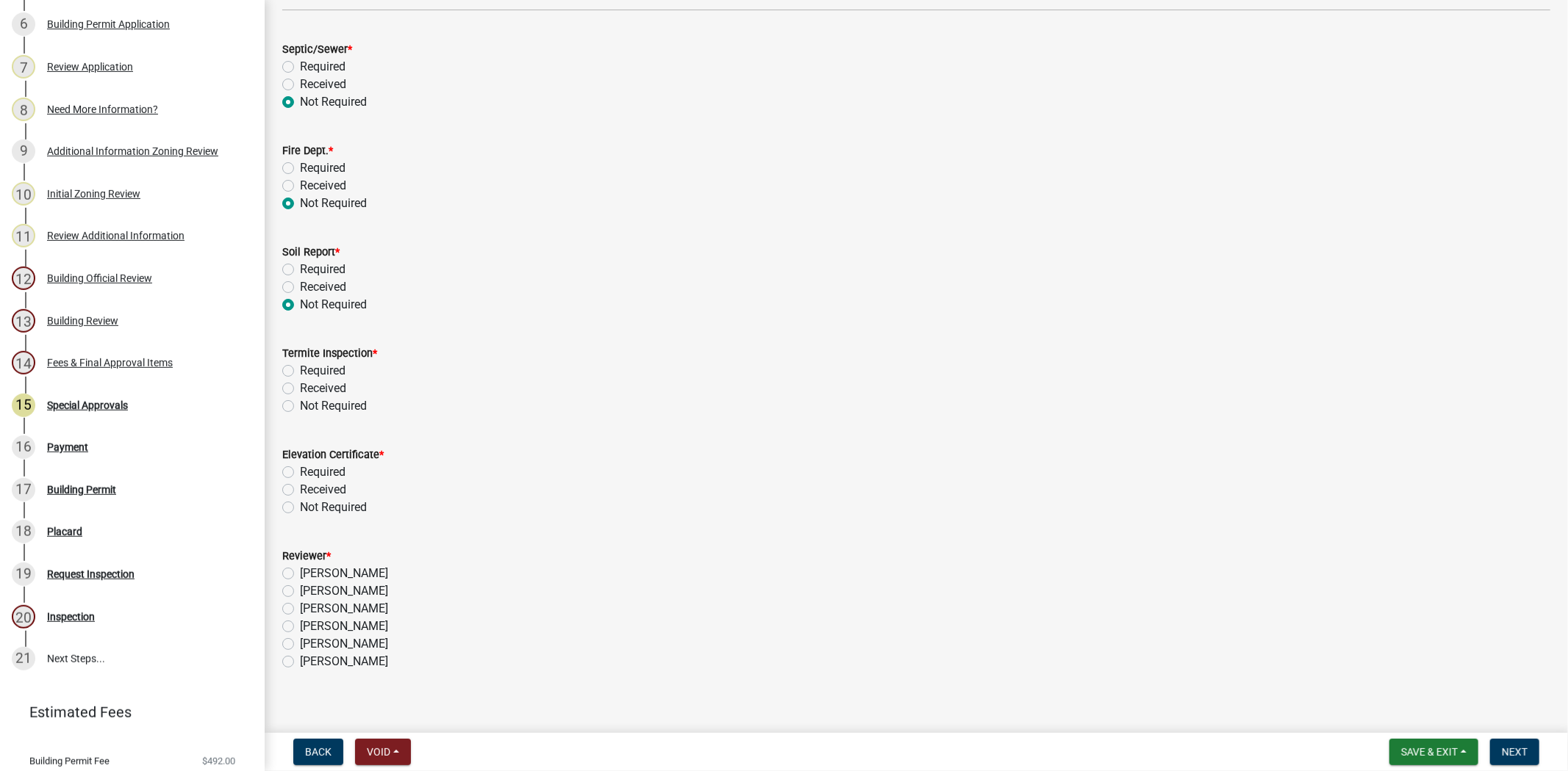
scroll to position [255, 0]
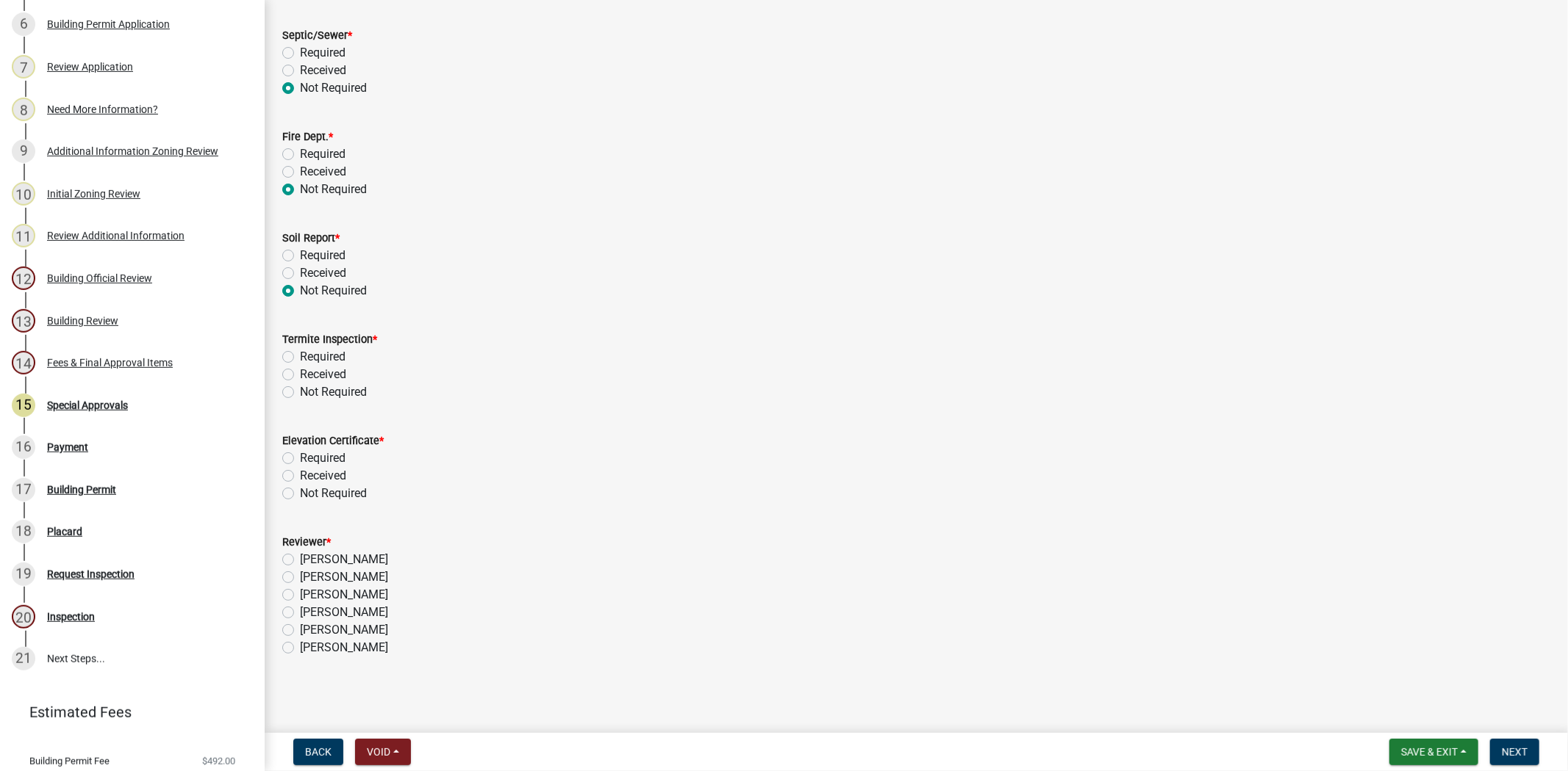
click at [300, 357] on label "Required" at bounding box center [323, 357] width 45 height 18
click at [300, 357] on input "Required" at bounding box center [305, 353] width 10 height 10
radio input "true"
click at [300, 490] on label "Not Required" at bounding box center [333, 494] width 67 height 18
click at [300, 490] on input "Not Required" at bounding box center [305, 490] width 10 height 10
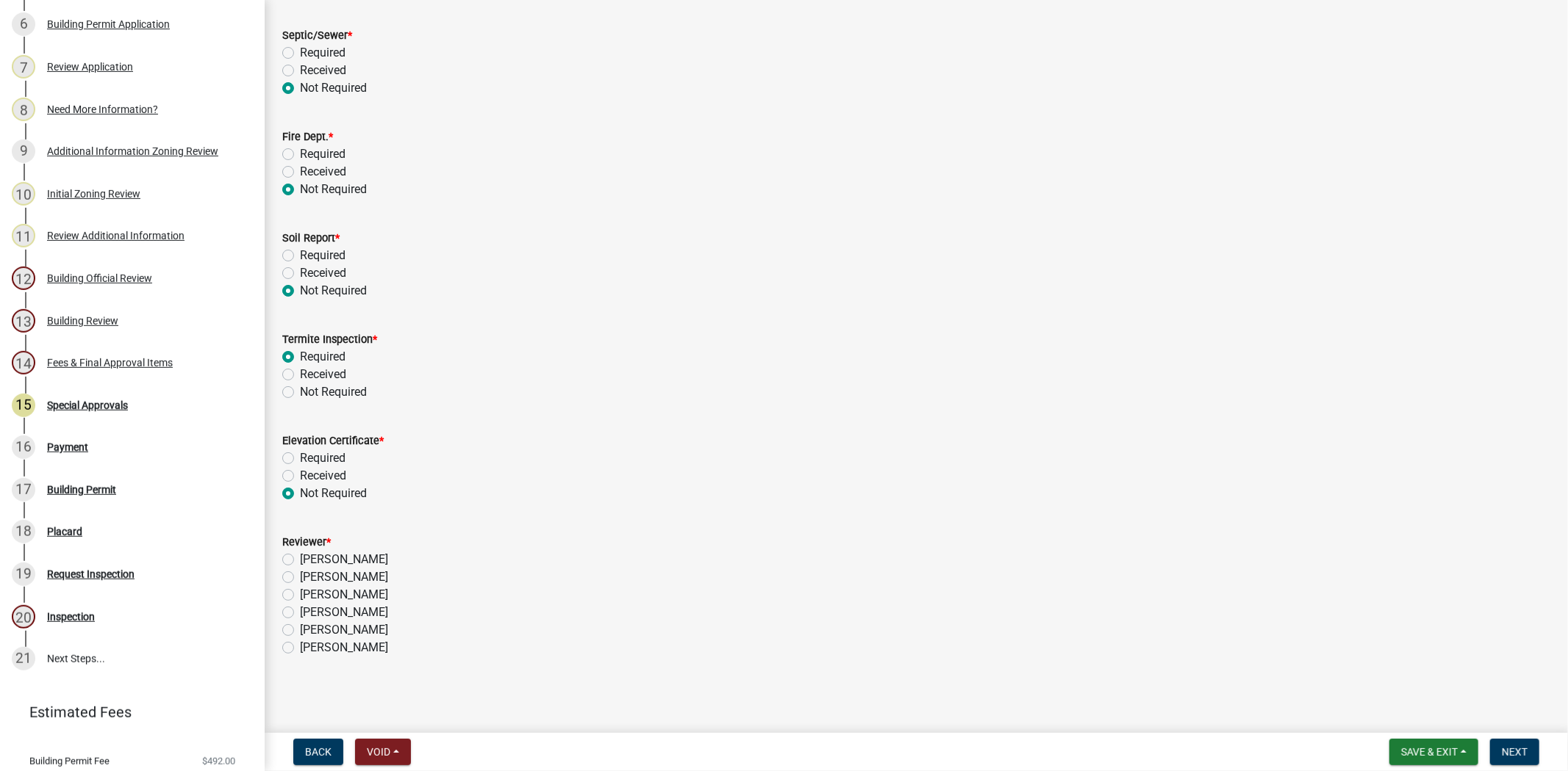
radio input "true"
click at [300, 597] on label "[PERSON_NAME]" at bounding box center [344, 595] width 88 height 18
click at [300, 596] on input "[PERSON_NAME]" at bounding box center [305, 591] width 10 height 10
radio input "true"
click at [1512, 746] on span "Next" at bounding box center [1515, 752] width 26 height 12
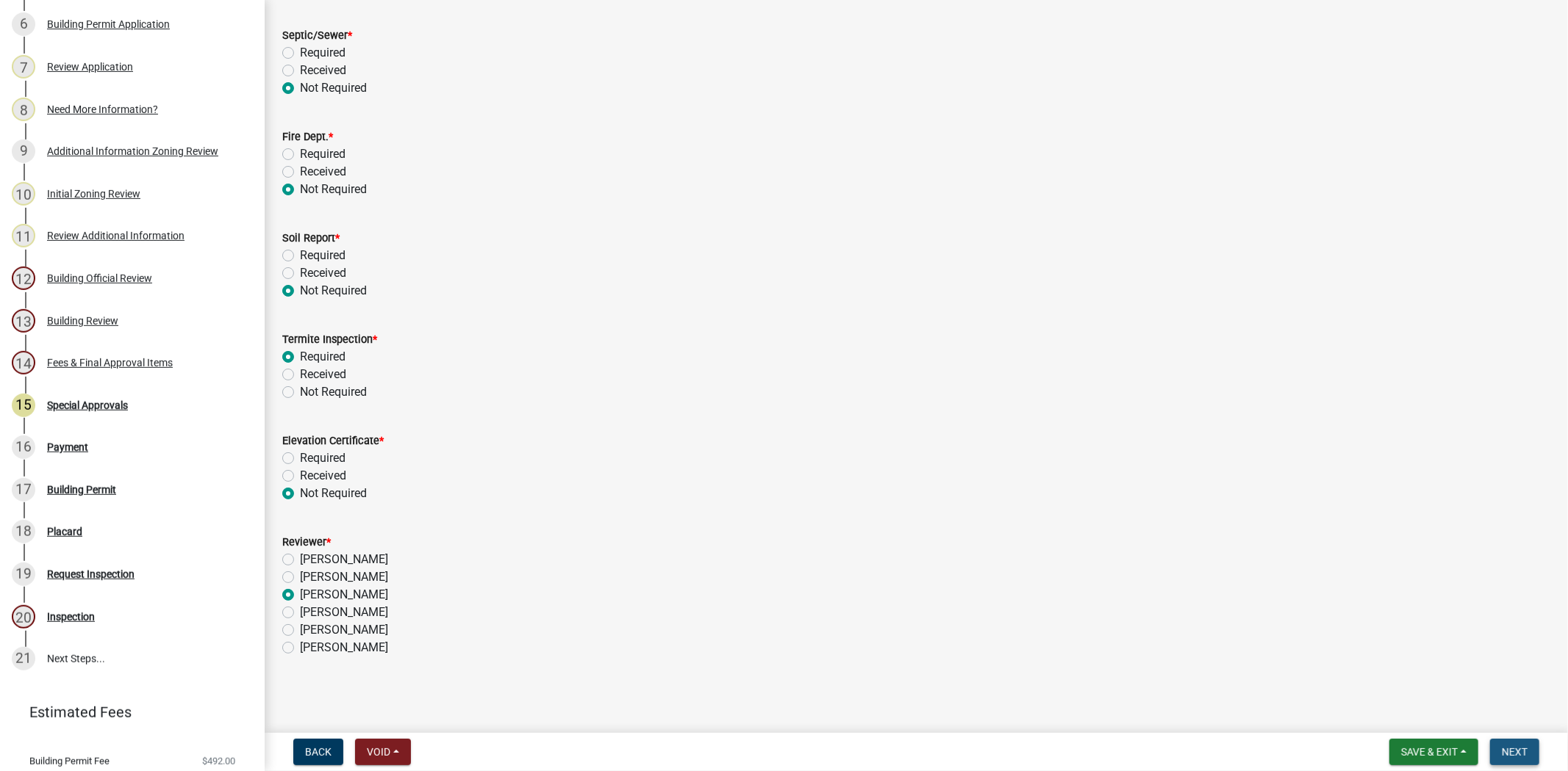
scroll to position [0, 0]
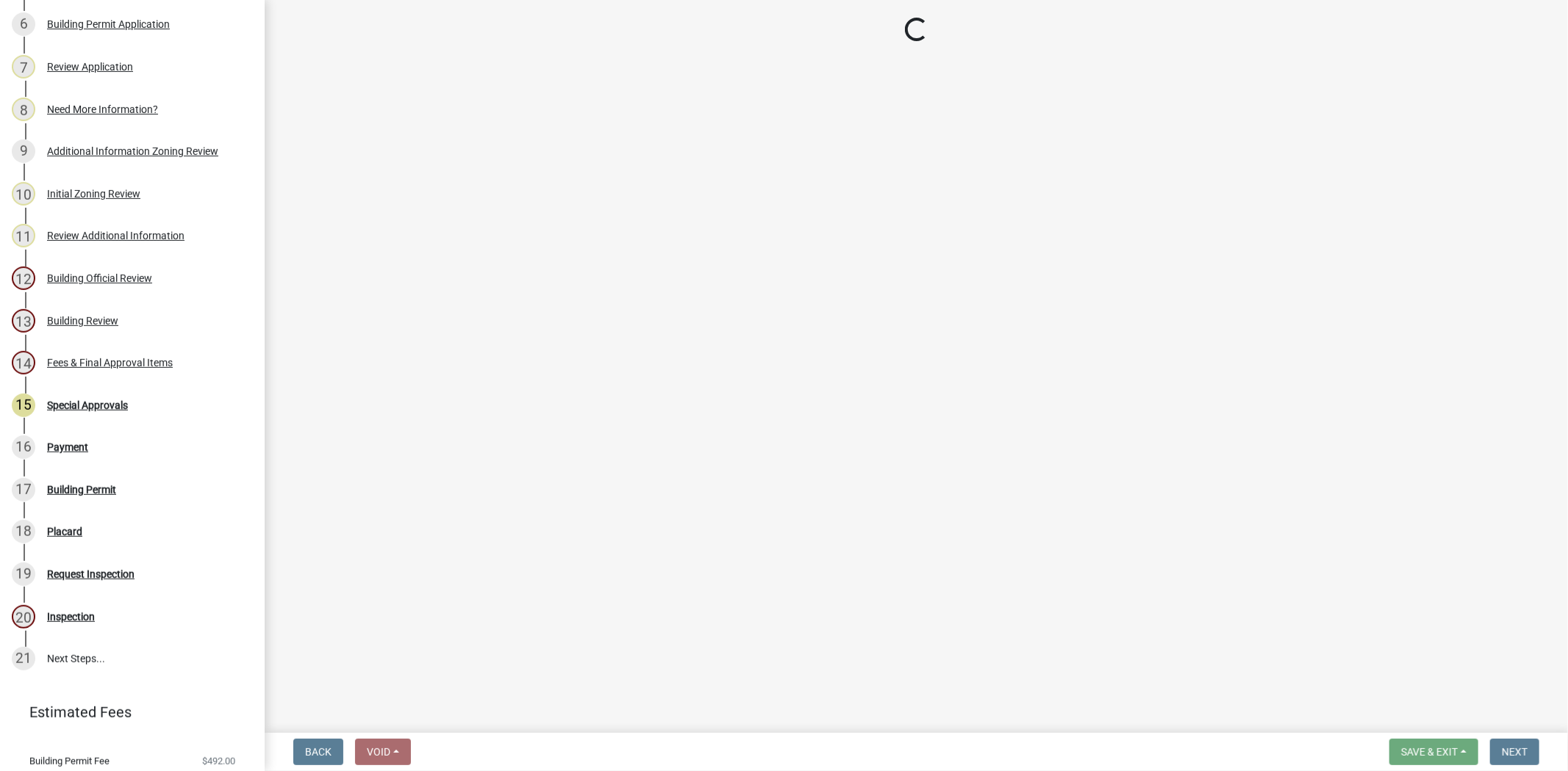
select select "3: 3"
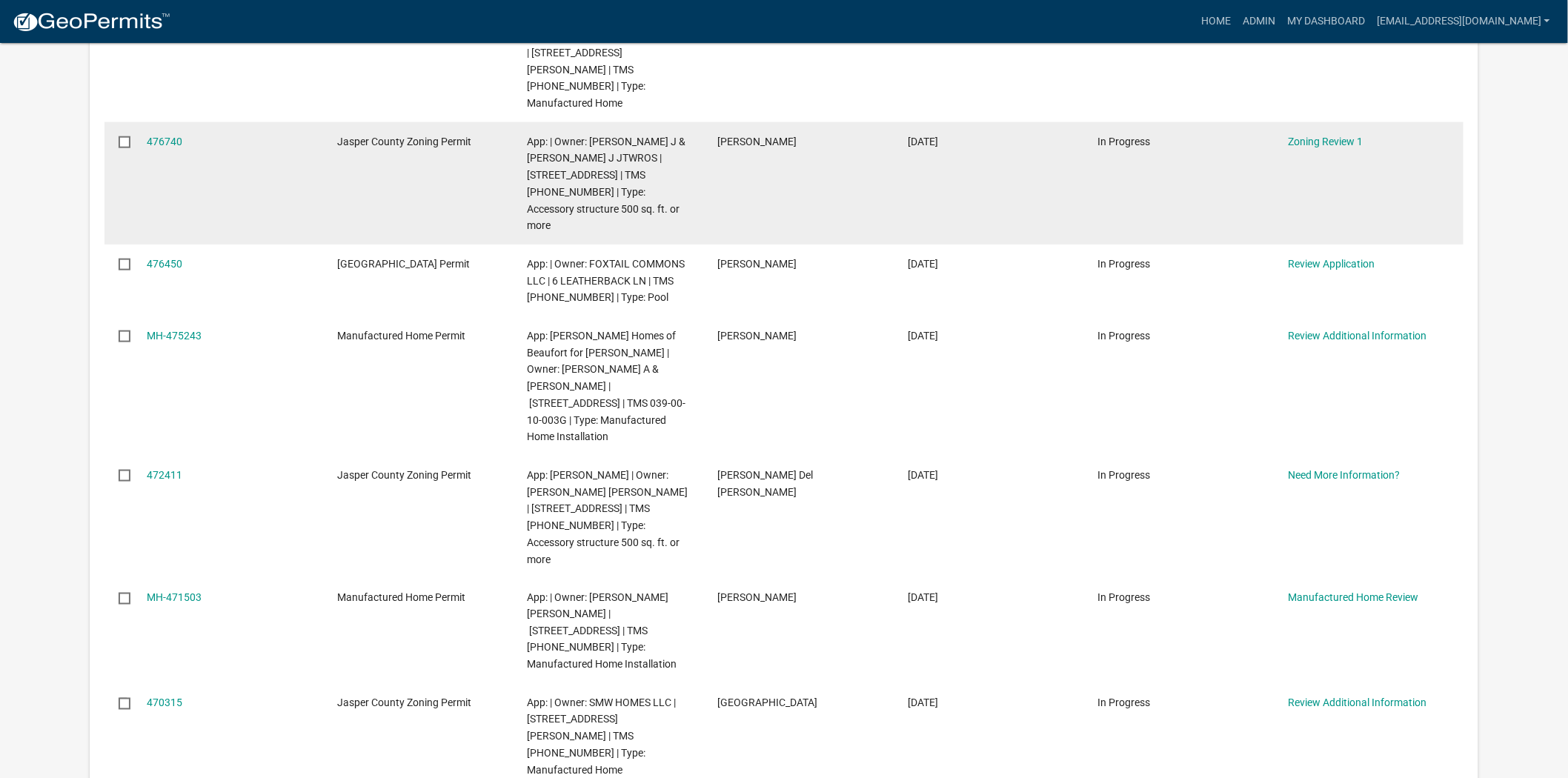
scroll to position [576, 0]
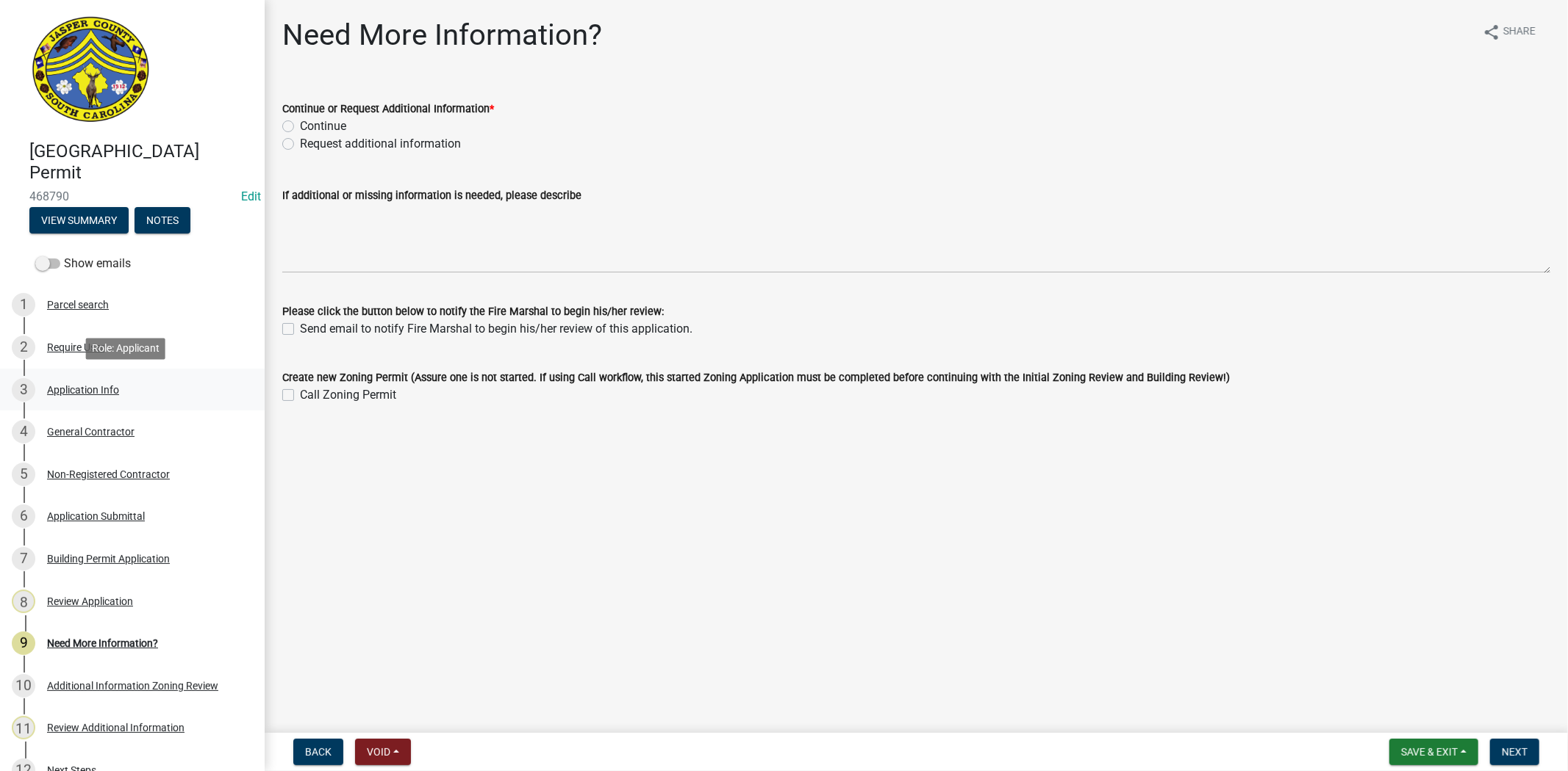
click at [94, 393] on div "Application Info" at bounding box center [82, 390] width 72 height 10
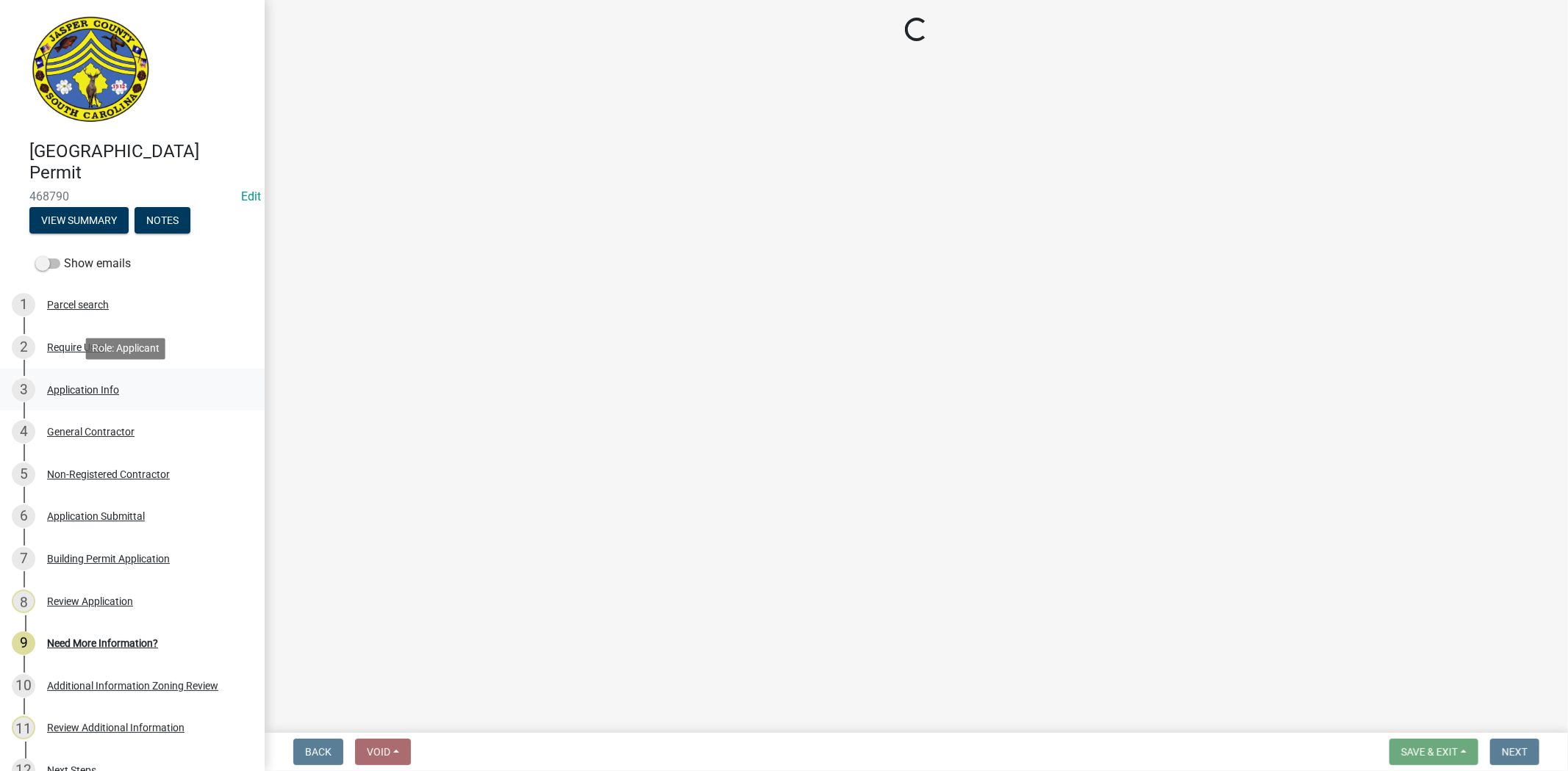
select select "f53fa719-3ff7-48d2-9eb7-3bbc18bb9995"
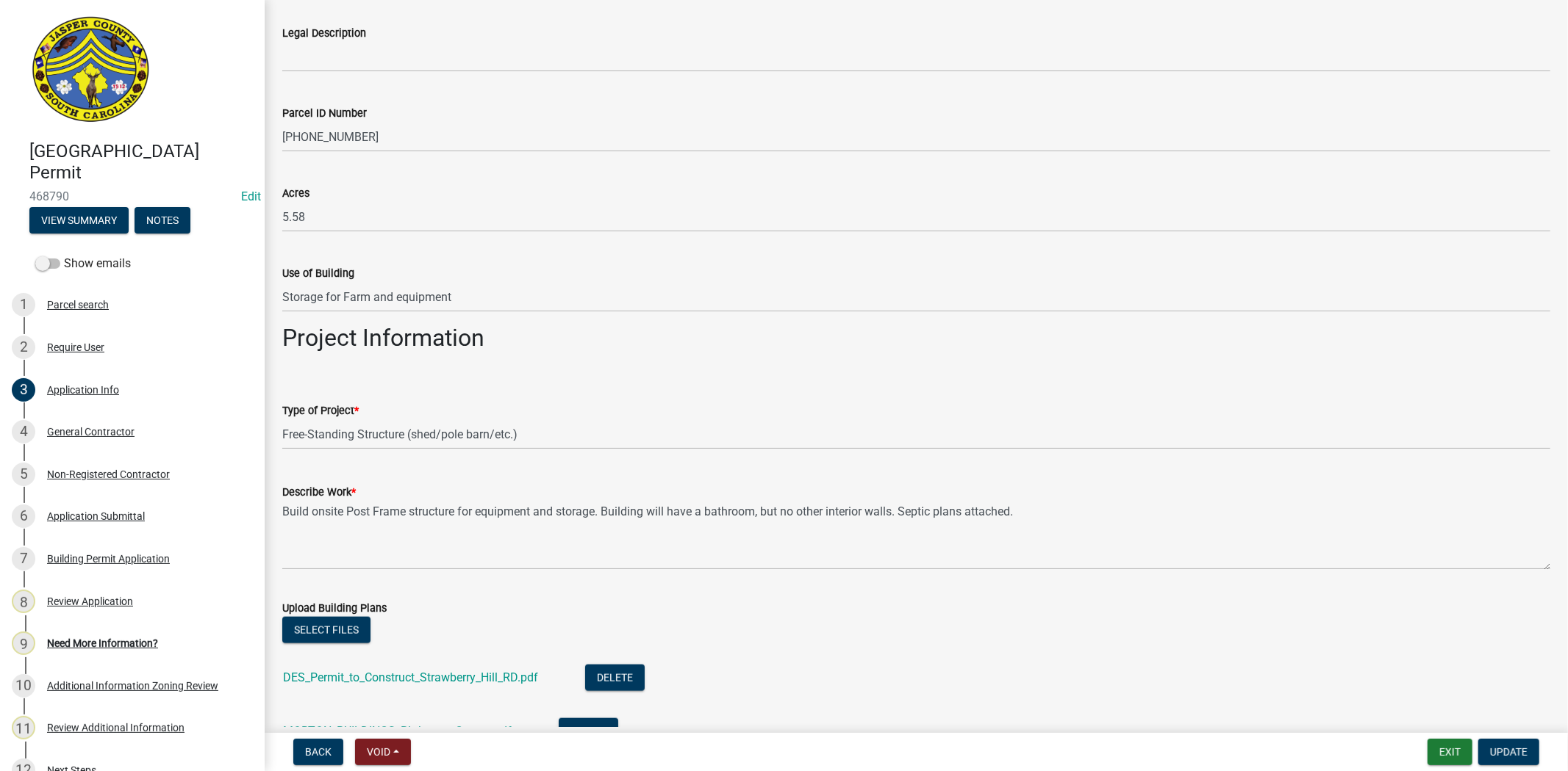
scroll to position [1223, 0]
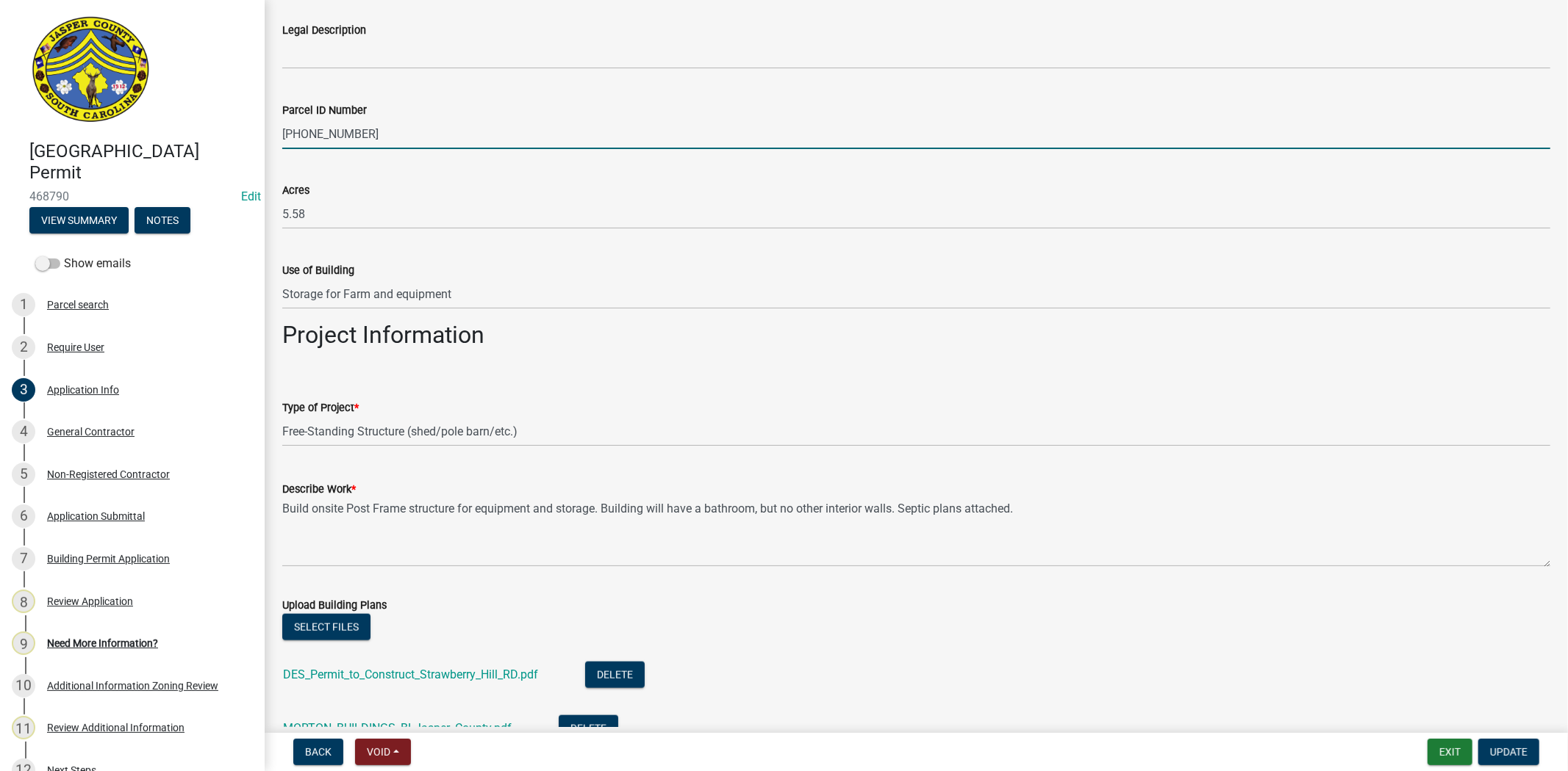
drag, startPoint x: 383, startPoint y: 127, endPoint x: 278, endPoint y: 130, distance: 105.0
click at [278, 130] on div "Parcel ID Number [PHONE_NUMBER]" at bounding box center [916, 115] width 1290 height 69
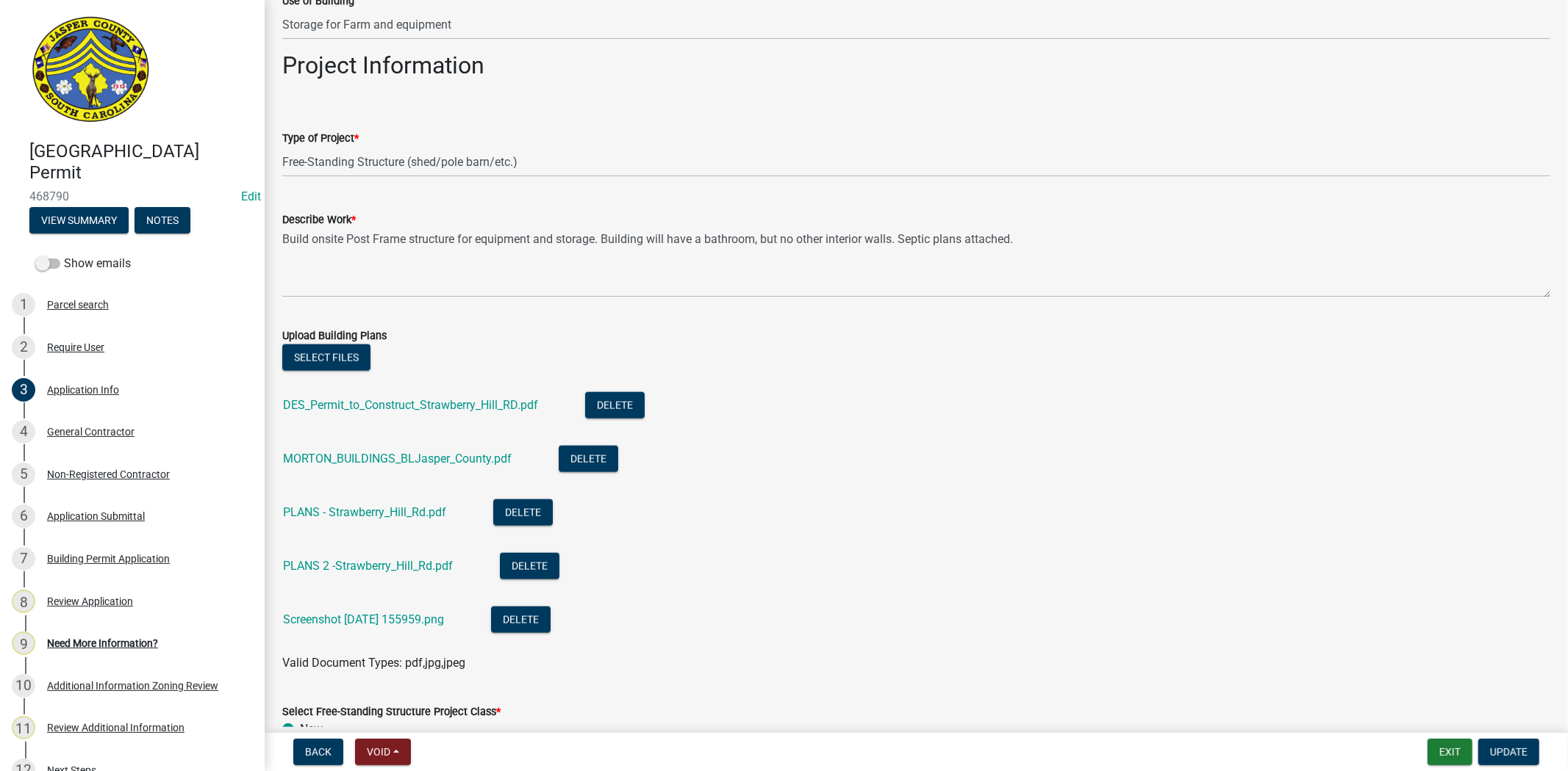
scroll to position [1551, 0]
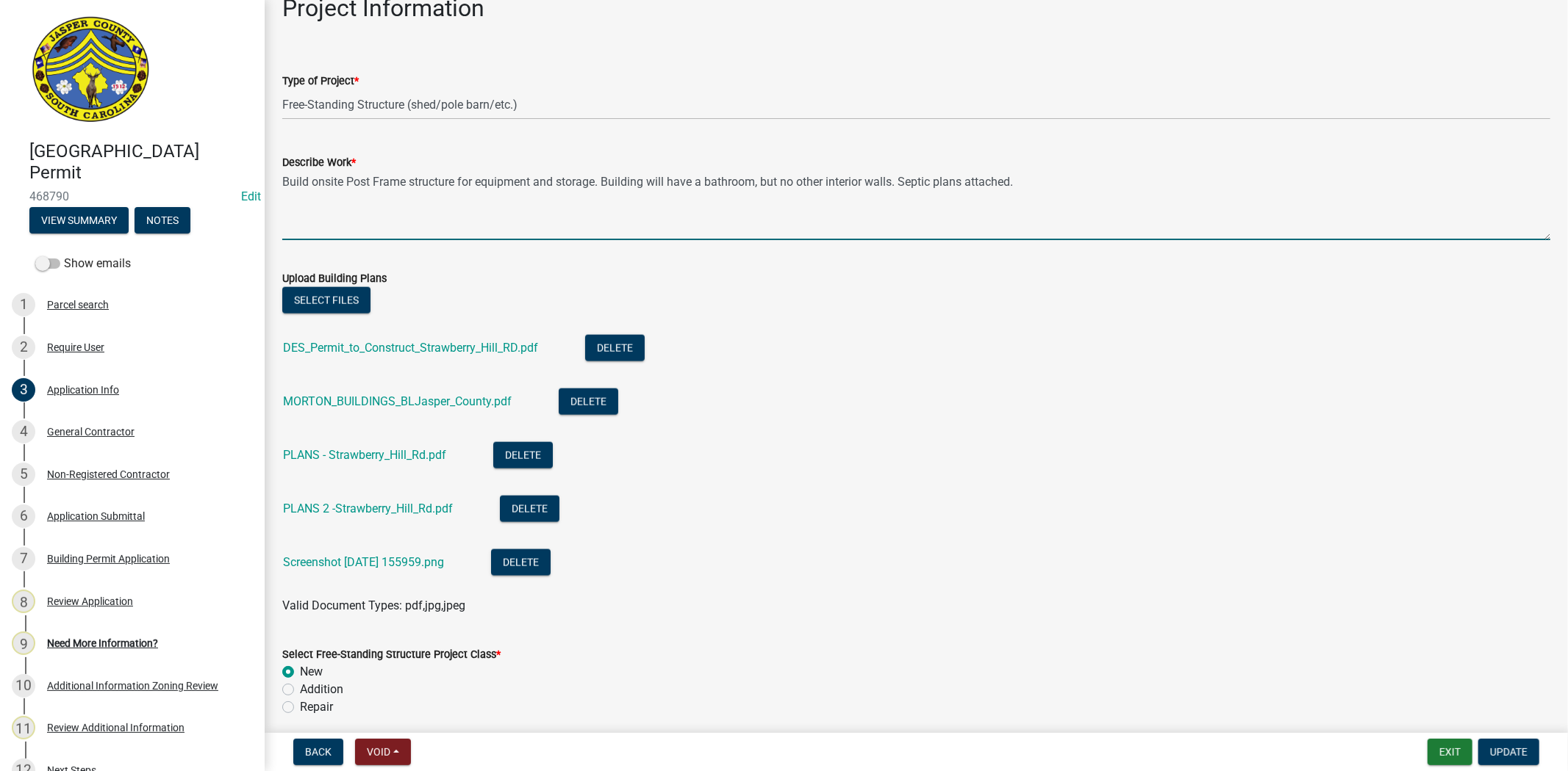
click at [1036, 181] on textarea "Build onsite Post Frame structure for equipment and storage. Building will have…" at bounding box center [916, 206] width 1268 height 69
click at [282, 180] on textarea "Build onsite Post Frame structure for equipment and storage. Building will have…" at bounding box center [916, 206] width 1268 height 69
click at [604, 178] on textarea "Build onsite Post Frame structure for equipment and storage. Building will have…" at bounding box center [916, 206] width 1268 height 69
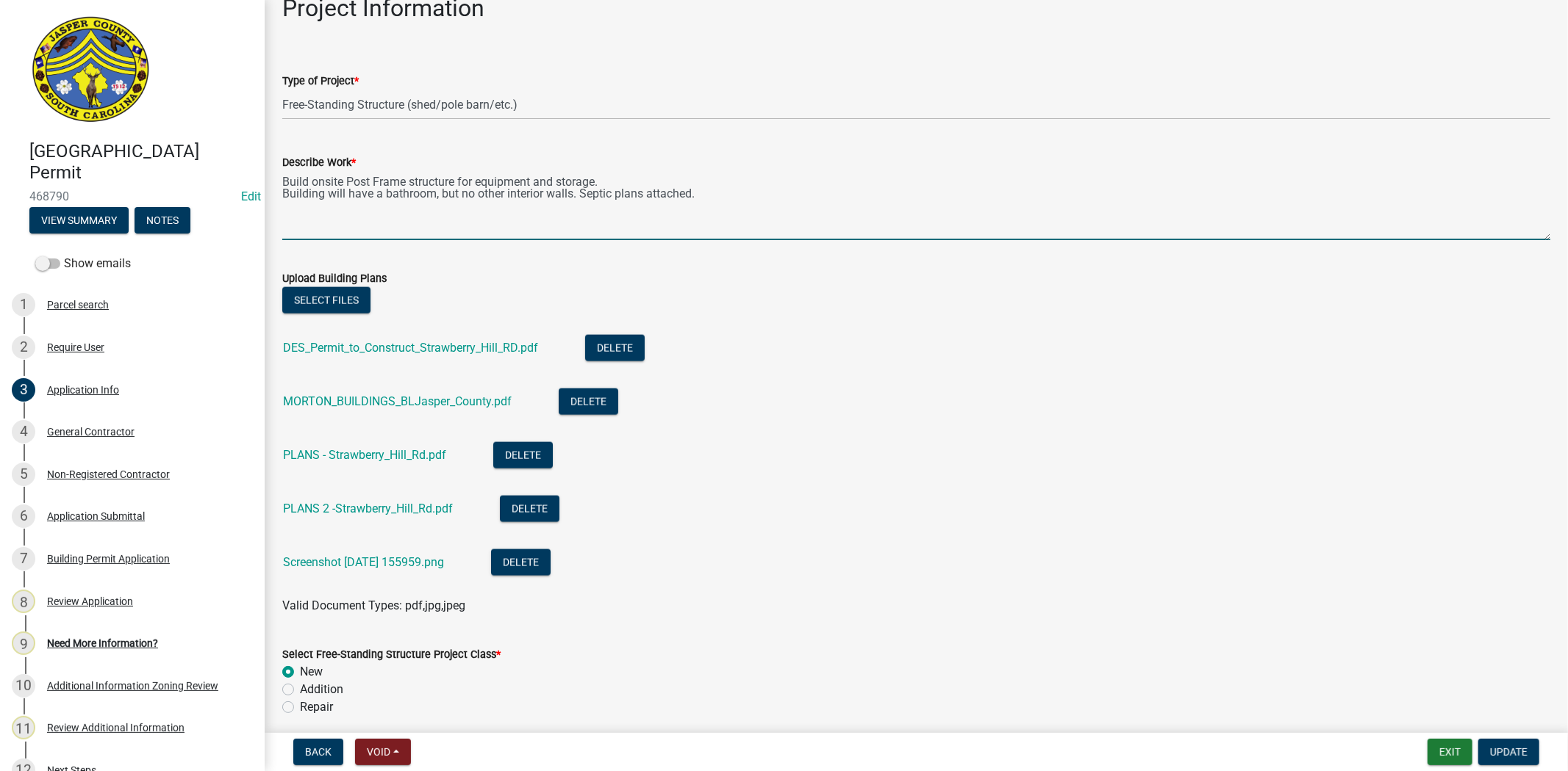
click at [282, 180] on textarea "Build onsite Post Frame structure for equipment and storage. Building will have…" at bounding box center [916, 206] width 1268 height 69
click at [492, 184] on textarea "*Permit will be for shed no to be lived in. Build onsite Post Frame structure f…" at bounding box center [916, 206] width 1268 height 69
drag, startPoint x: 493, startPoint y: 177, endPoint x: 278, endPoint y: 179, distance: 215.0
click at [281, 179] on div "Describe Work * *Permit will be for shed no to be lived in* Build onsite Post F…" at bounding box center [916, 186] width 1290 height 107
type textarea "Build onsite Post Frame structure for equipment and storage. Building will have…"
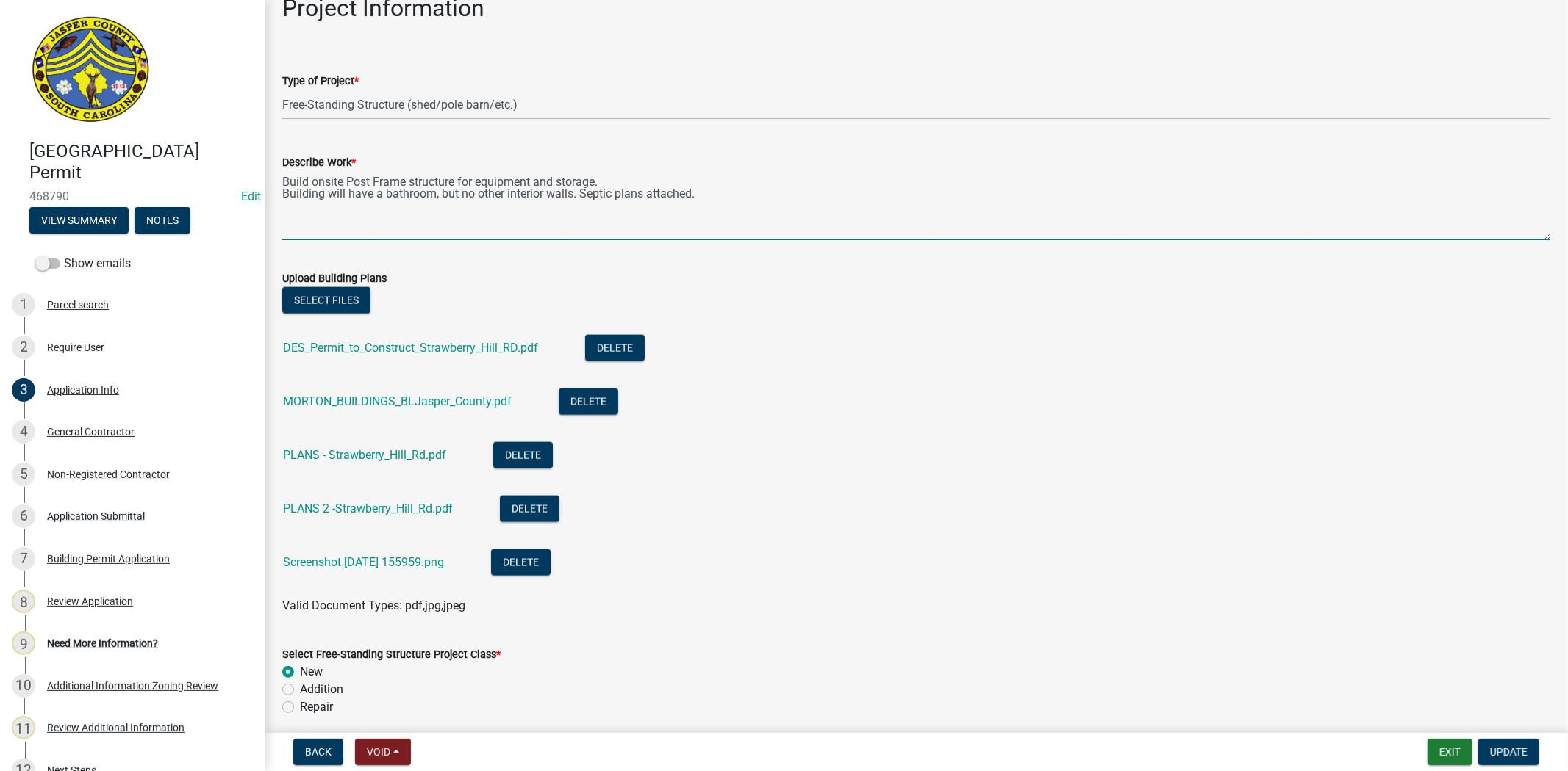
click at [279, 186] on div "Describe Work * Build onsite Post Frame structure for equipment and storage. Bu…" at bounding box center [916, 186] width 1290 height 107
click at [282, 192] on textarea "Build onsite Post Frame structure for equipment and storage. Building will have…" at bounding box center [916, 206] width 1268 height 69
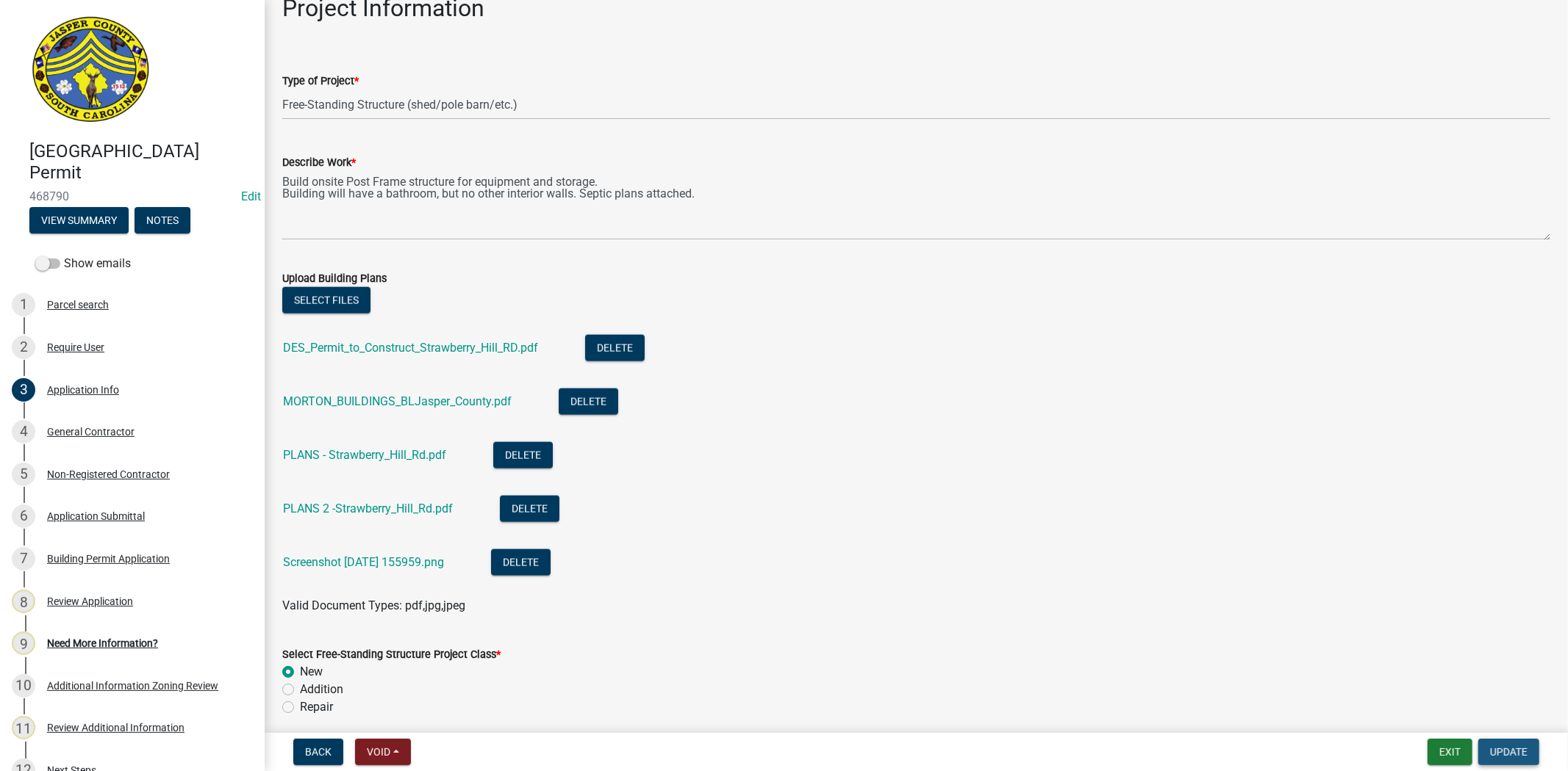
click at [1507, 752] on span "Update" at bounding box center [1508, 752] width 37 height 12
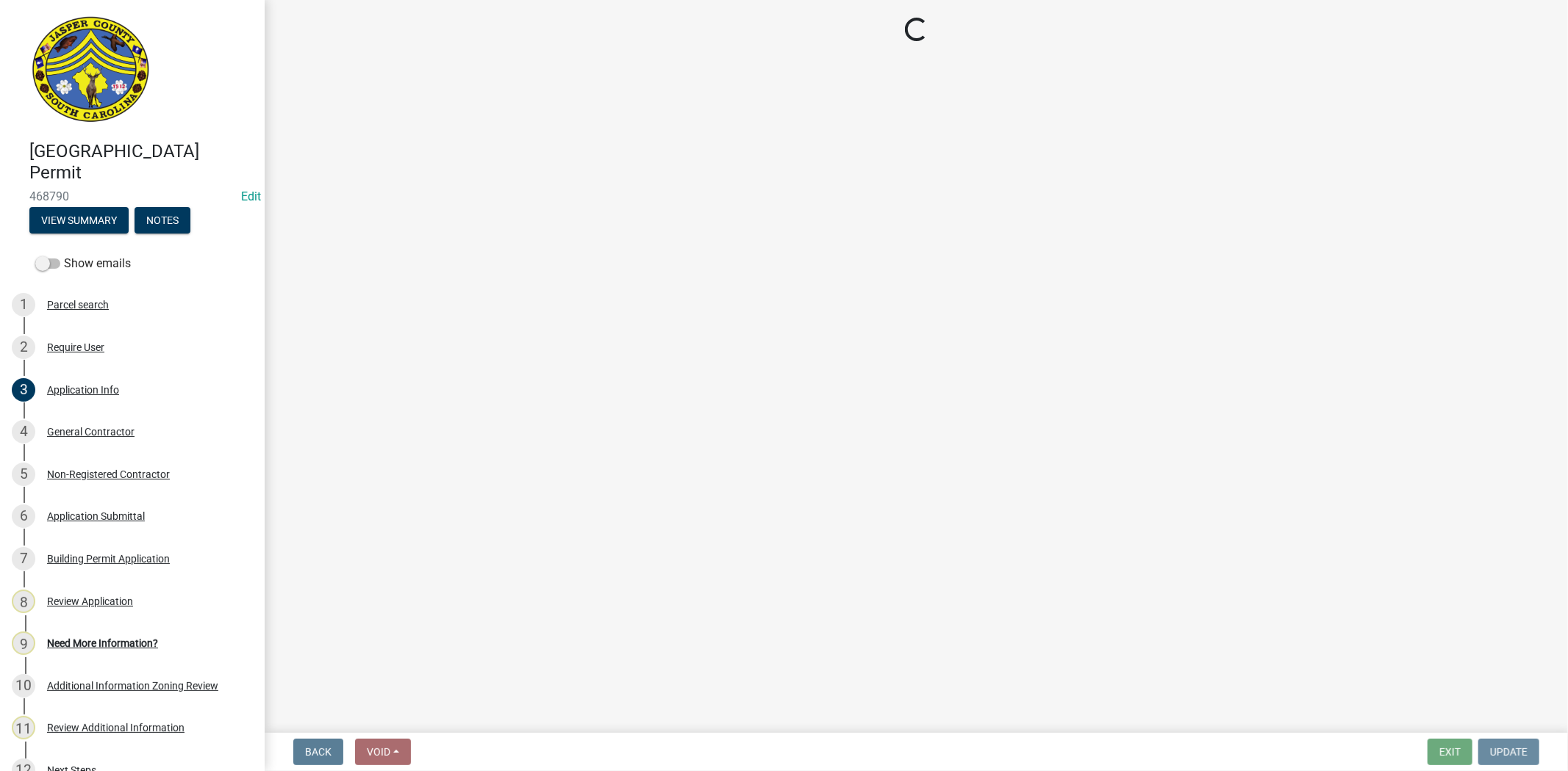
scroll to position [0, 0]
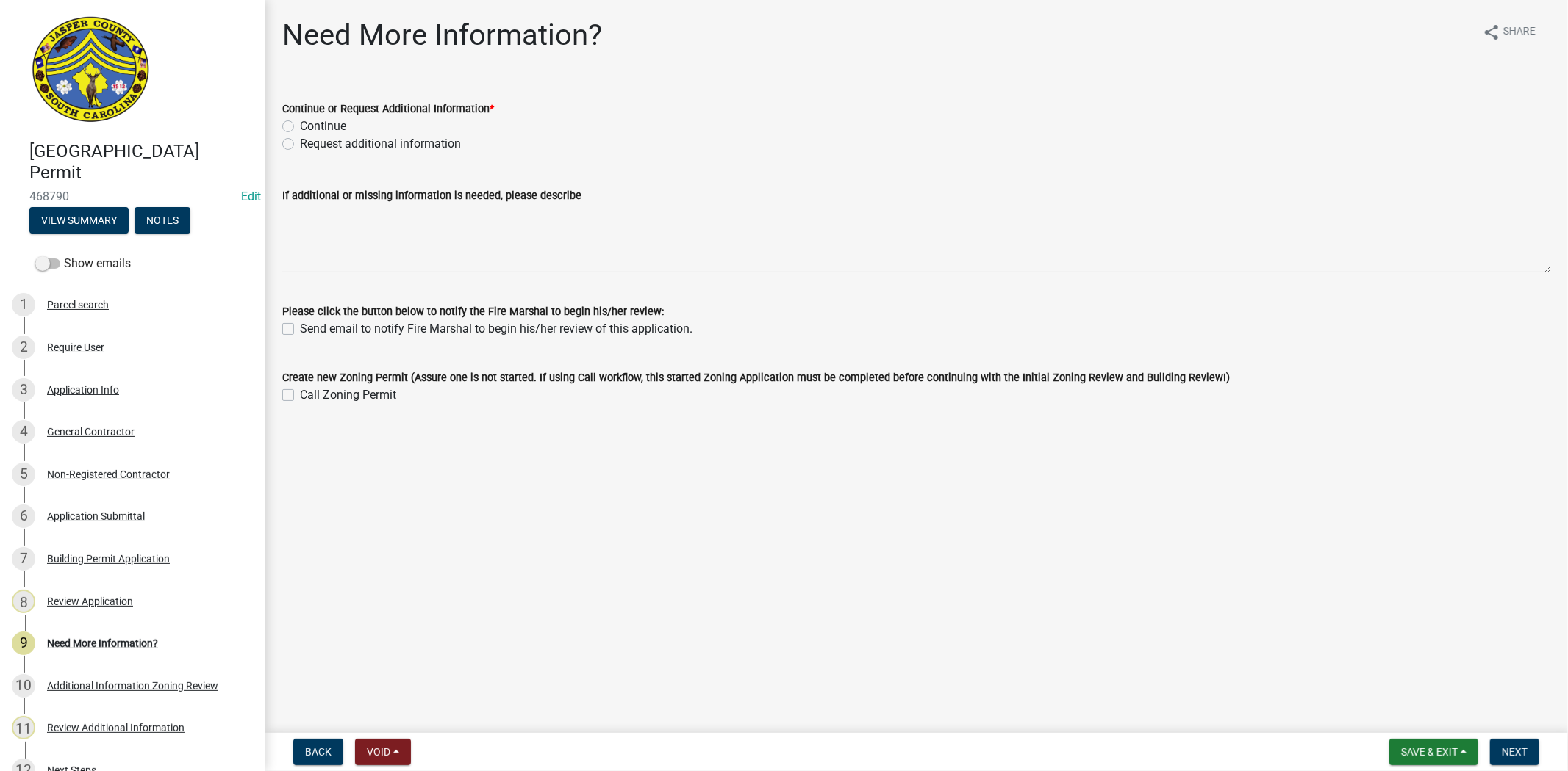
click at [300, 127] on label "Continue" at bounding box center [323, 127] width 46 height 18
click at [300, 127] on input "Continue" at bounding box center [305, 123] width 10 height 10
radio input "true"
click at [1510, 748] on span "Next" at bounding box center [1515, 752] width 26 height 12
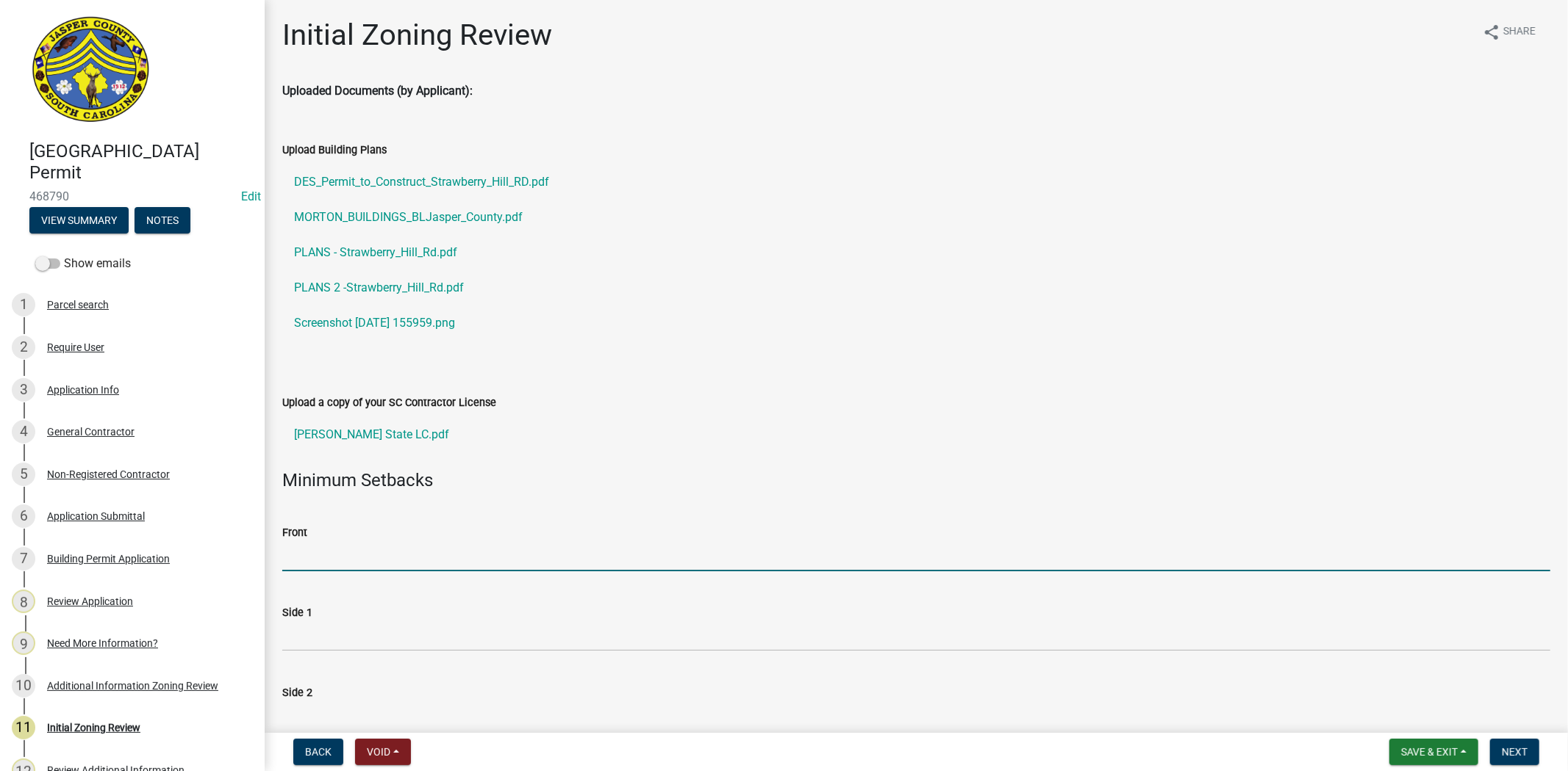
click at [523, 552] on input "Front" at bounding box center [916, 556] width 1268 height 30
type input "35"
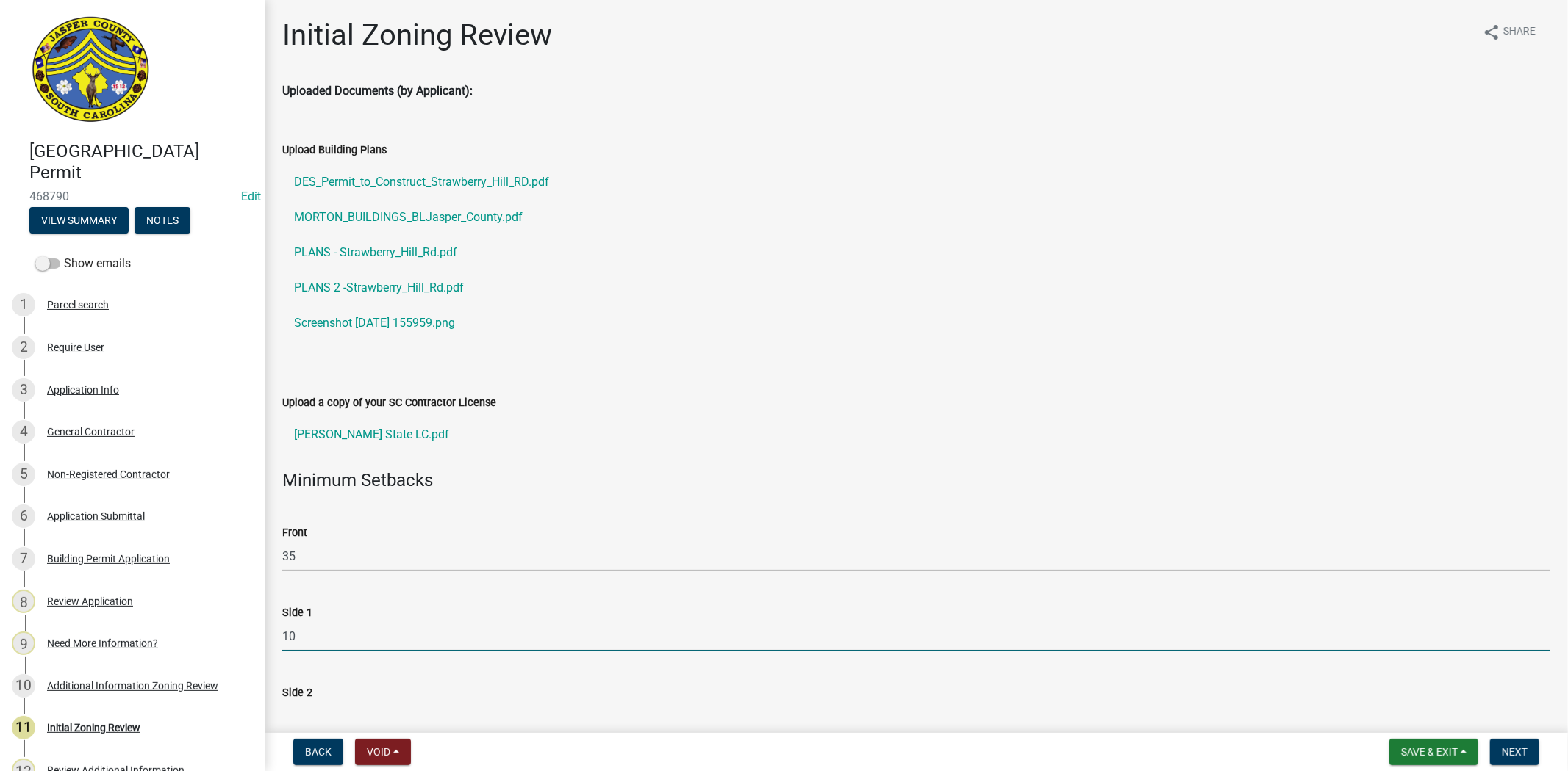
type input "10"
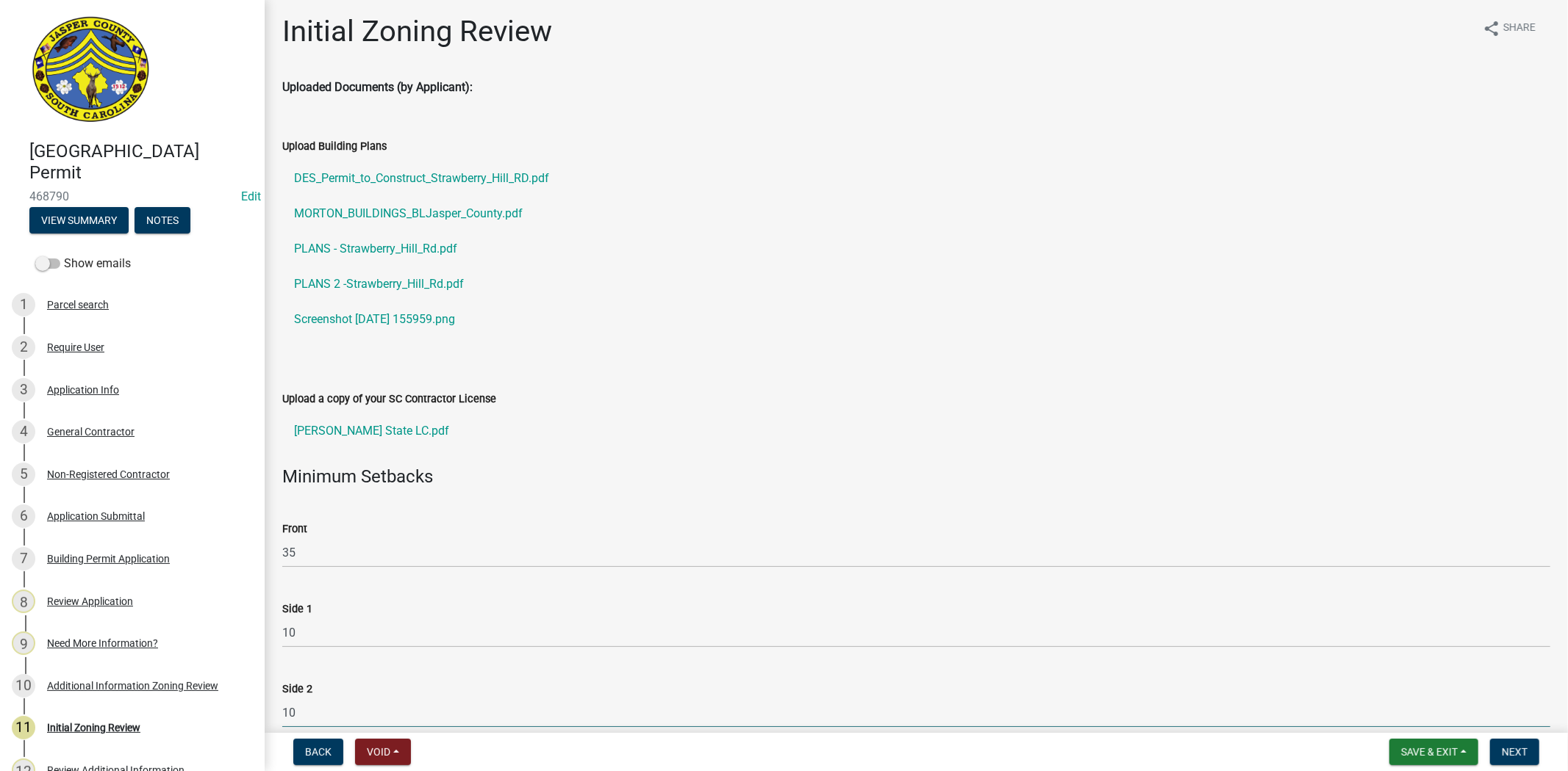
type input "10"
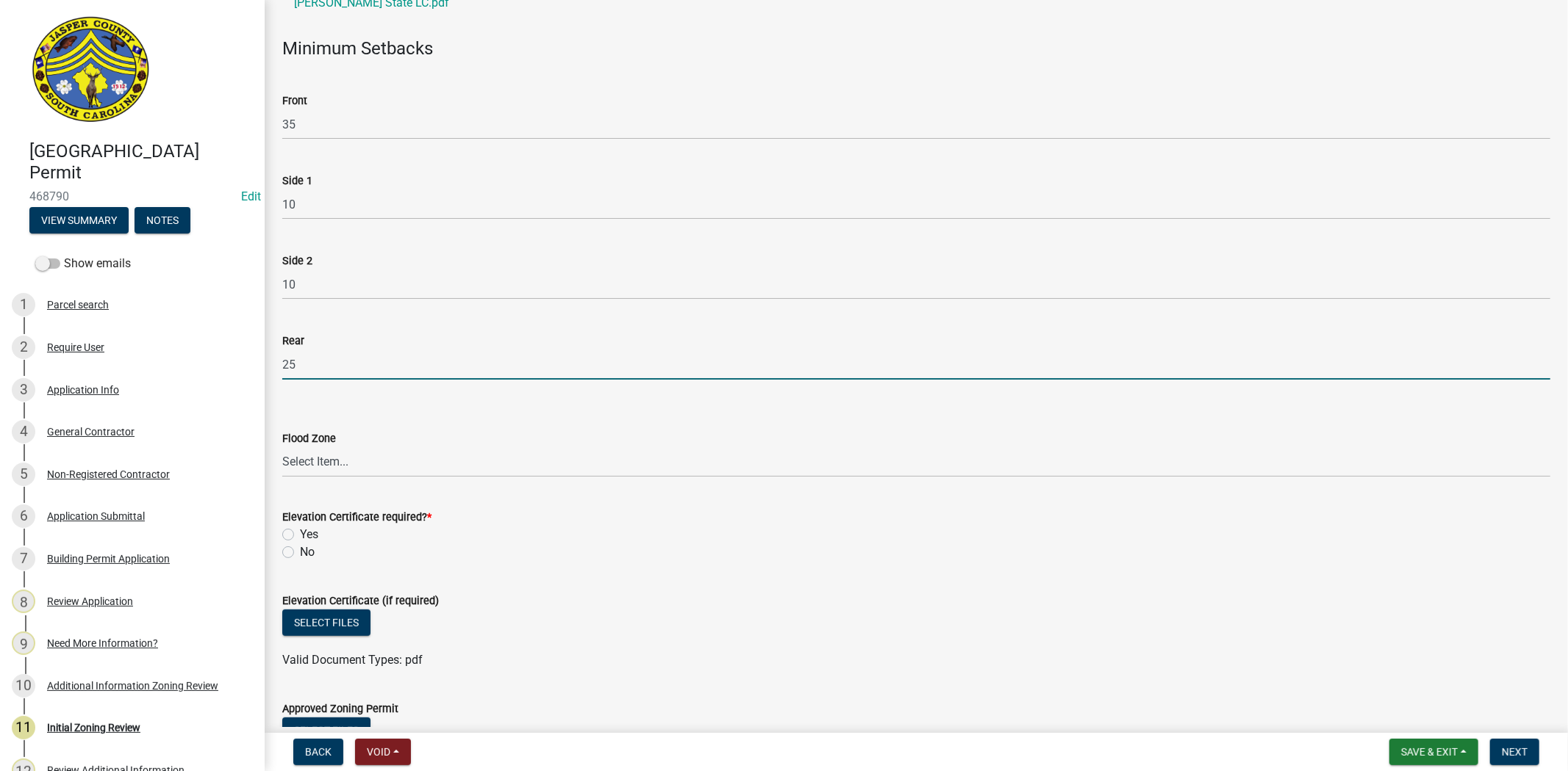
type input "25"
click at [343, 469] on select "Select Item... A AE X Shaded X N/A" at bounding box center [916, 462] width 1268 height 30
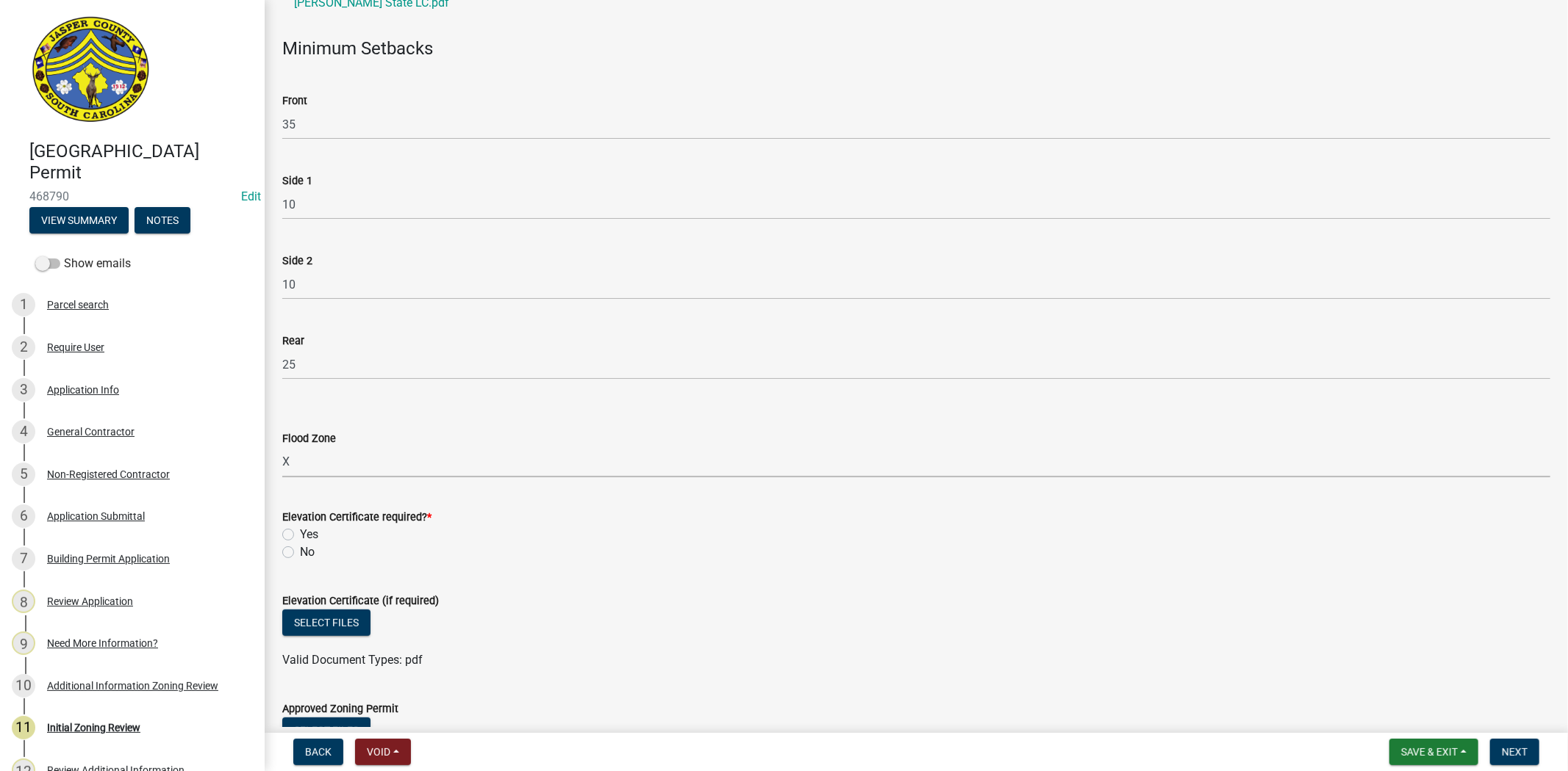
click at [282, 448] on select "Select Item... A AE X Shaded X N/A" at bounding box center [916, 462] width 1268 height 30
select select "61611ad6-14f2-499c-805c-58607f11e2fc"
click at [300, 548] on label "No" at bounding box center [307, 552] width 15 height 18
click at [300, 548] on input "No" at bounding box center [305, 548] width 10 height 10
radio input "true"
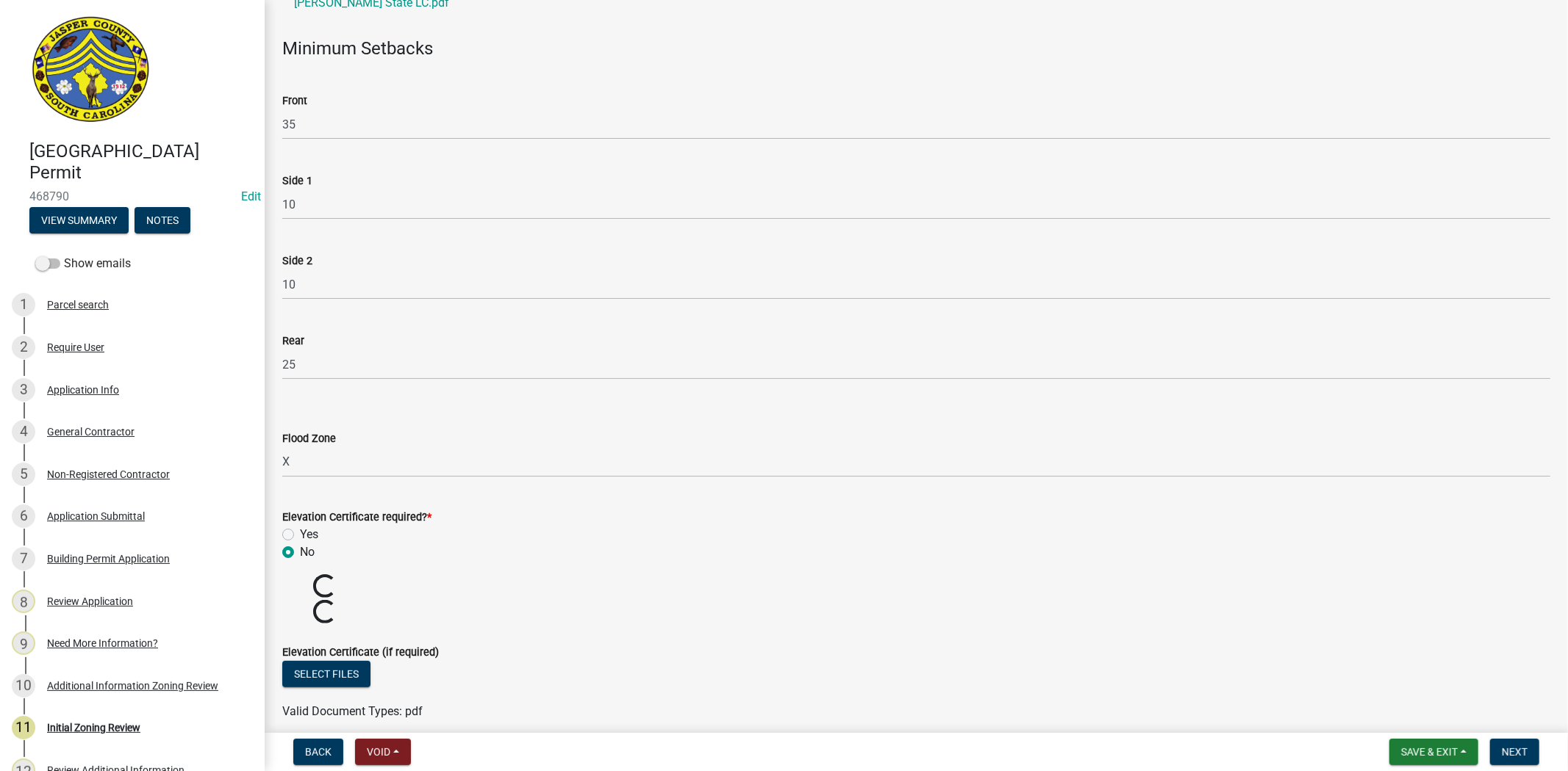
scroll to position [677, 0]
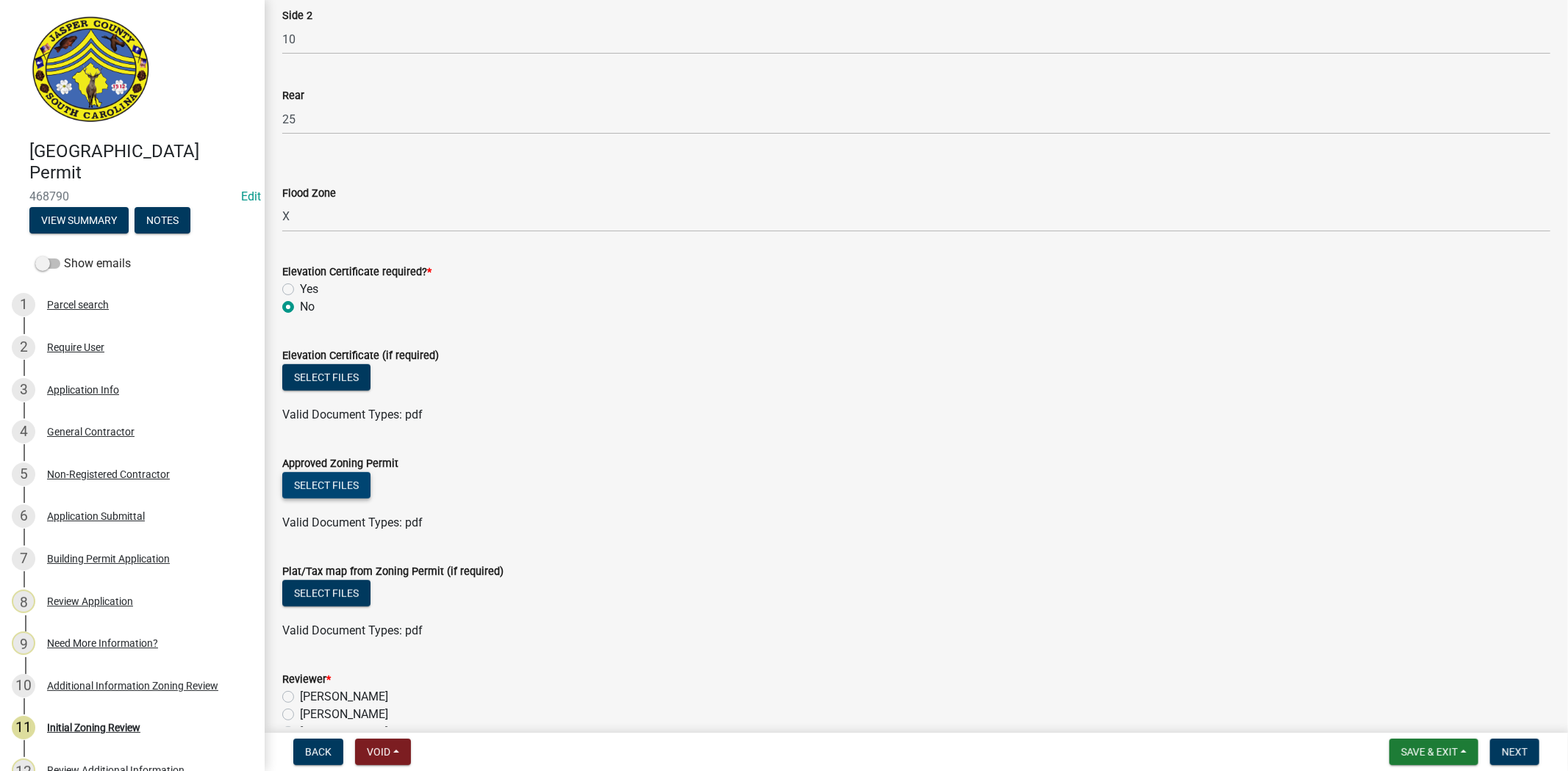
click at [343, 495] on button "Select files" at bounding box center [326, 486] width 88 height 27
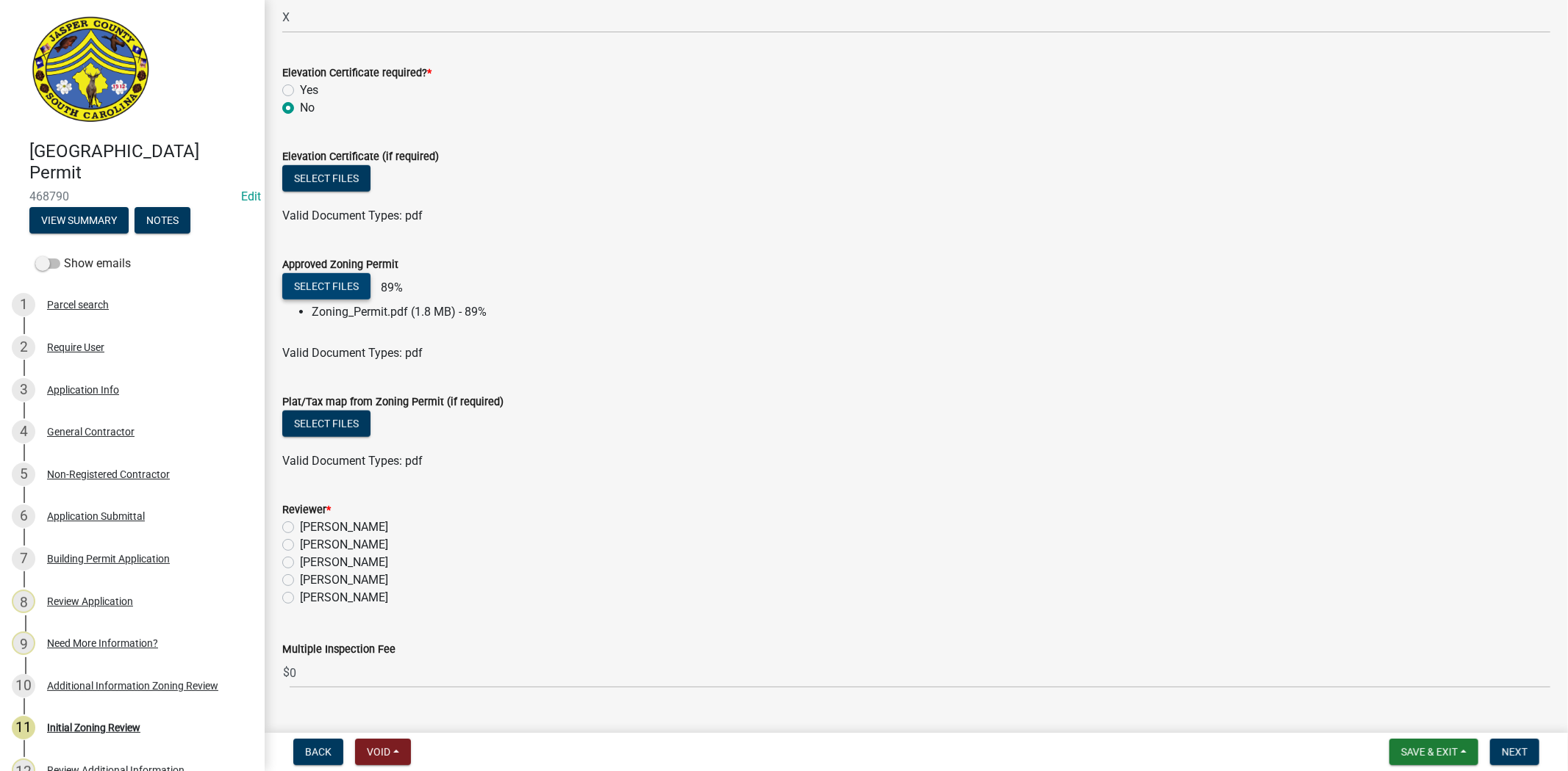
scroll to position [907, 0]
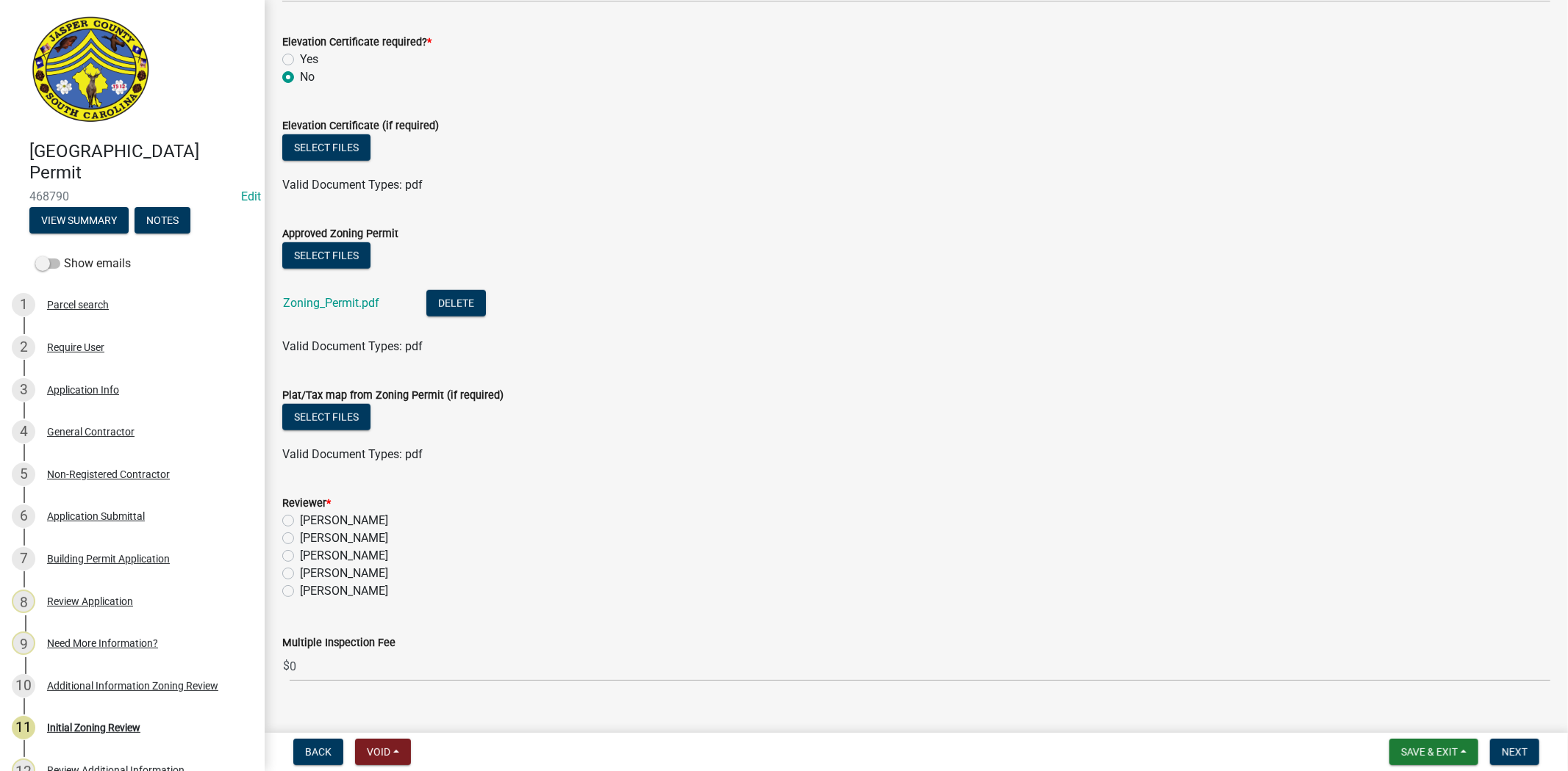
click at [300, 573] on label "[PERSON_NAME]" at bounding box center [344, 573] width 88 height 18
click at [300, 573] on input "[PERSON_NAME]" at bounding box center [305, 569] width 10 height 10
radio input "true"
click at [1524, 749] on span "Next" at bounding box center [1515, 752] width 26 height 12
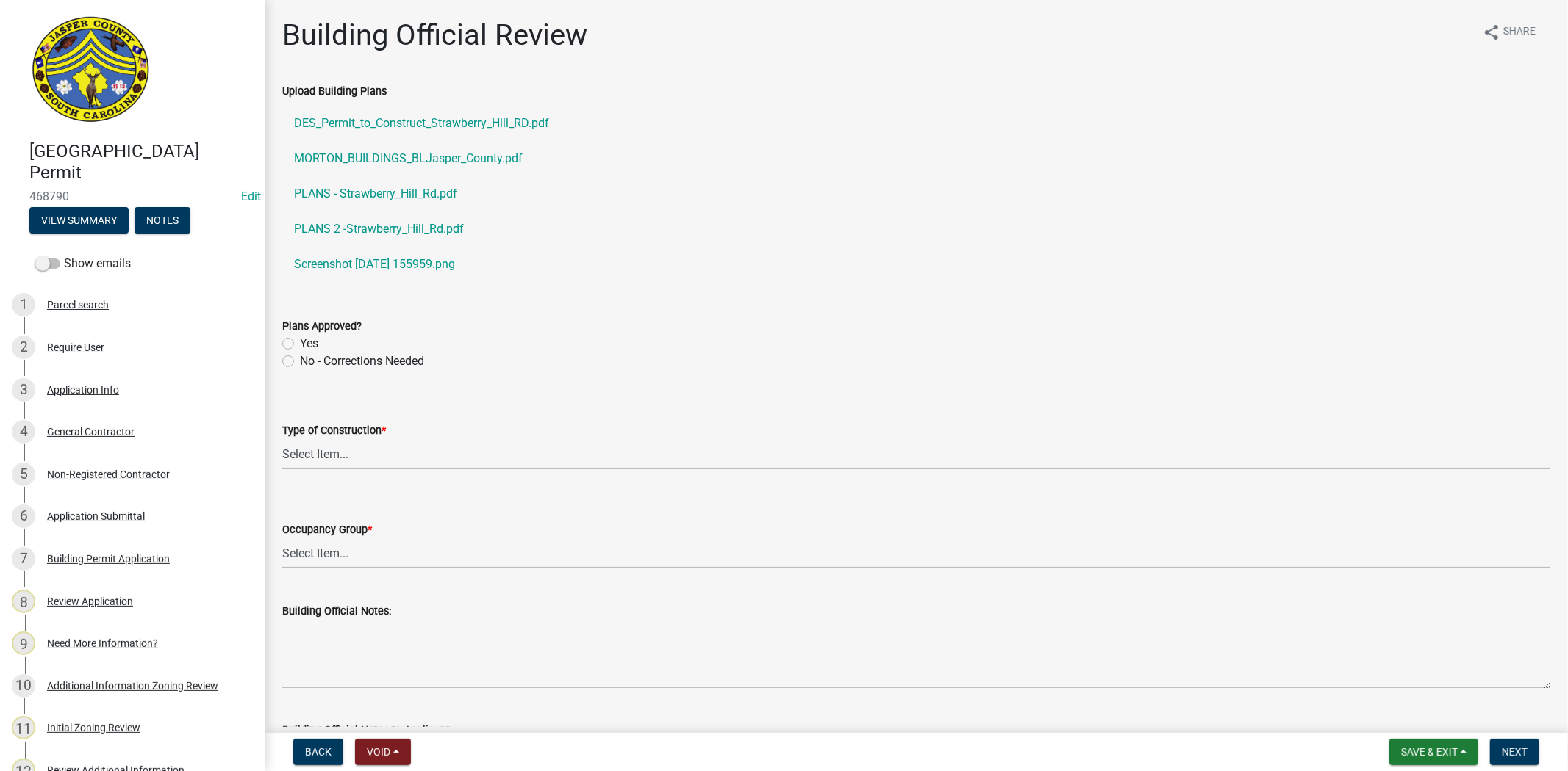
click at [311, 463] on select "Select Item... IA IB IIA IIB IIIA IIIB IV VA VB" at bounding box center [916, 454] width 1268 height 30
click at [282, 440] on select "Select Item... IA IB IIA IIB IIIA IIIB IV VA VB" at bounding box center [916, 454] width 1268 height 30
select select "5377c7cd-ae48-4ed2-bc38-366ad0c69dab"
click at [325, 547] on select "Select Item... A-1 A-2 A-3 A-4 B E F-1 F-2 H-1 H-2 H-3 H-4 H-5 I-1 I-2 I-3 I-4 …" at bounding box center [916, 553] width 1268 height 30
click at [282, 539] on select "Select Item... A-1 A-2 A-3 A-4 B E F-1 F-2 H-1 H-2 H-3 H-4 H-5 I-1 I-2 I-3 I-4 …" at bounding box center [916, 553] width 1268 height 30
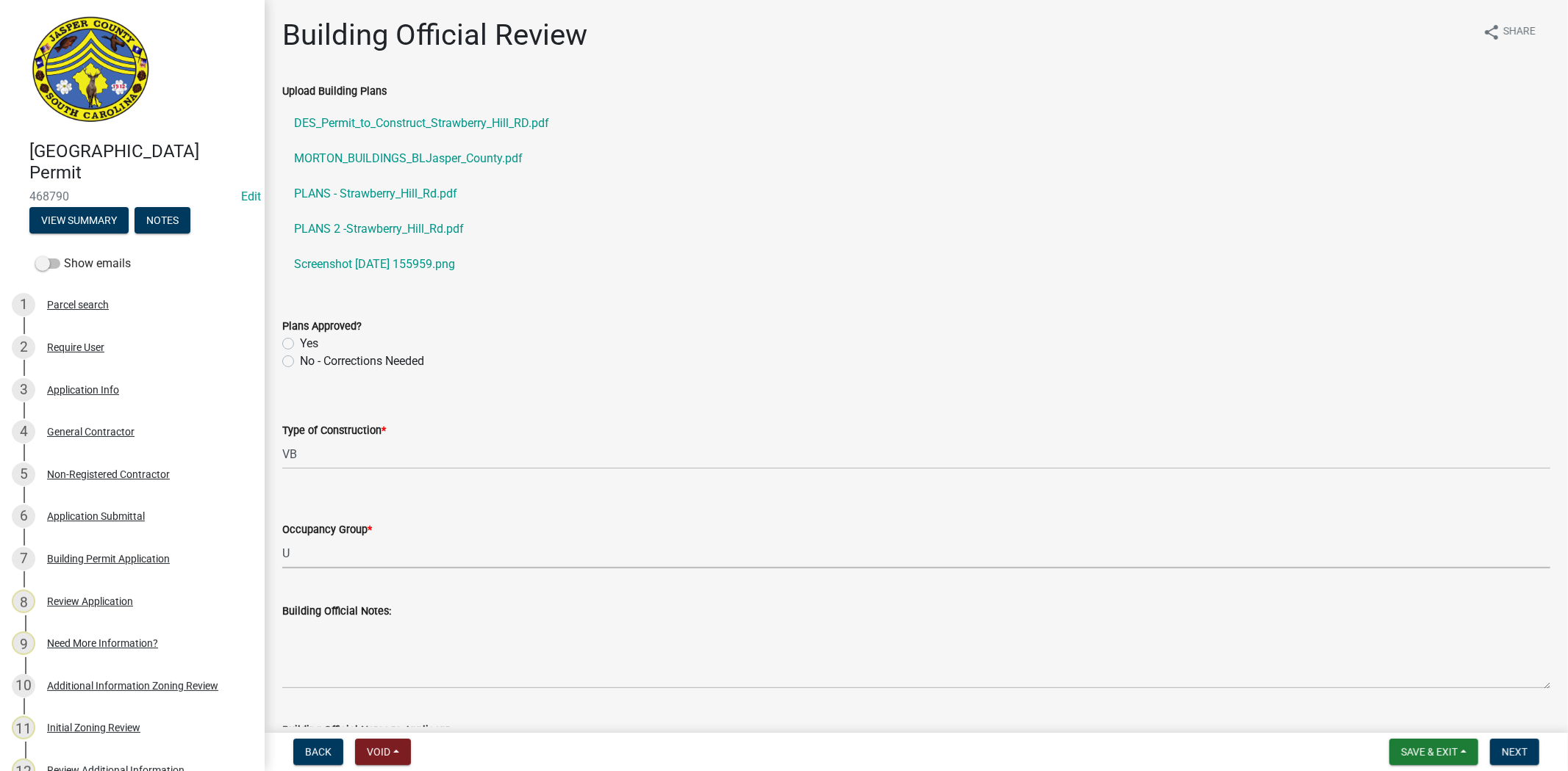
select select "4c393964-ae5e-4116-aa96-2e826f670541"
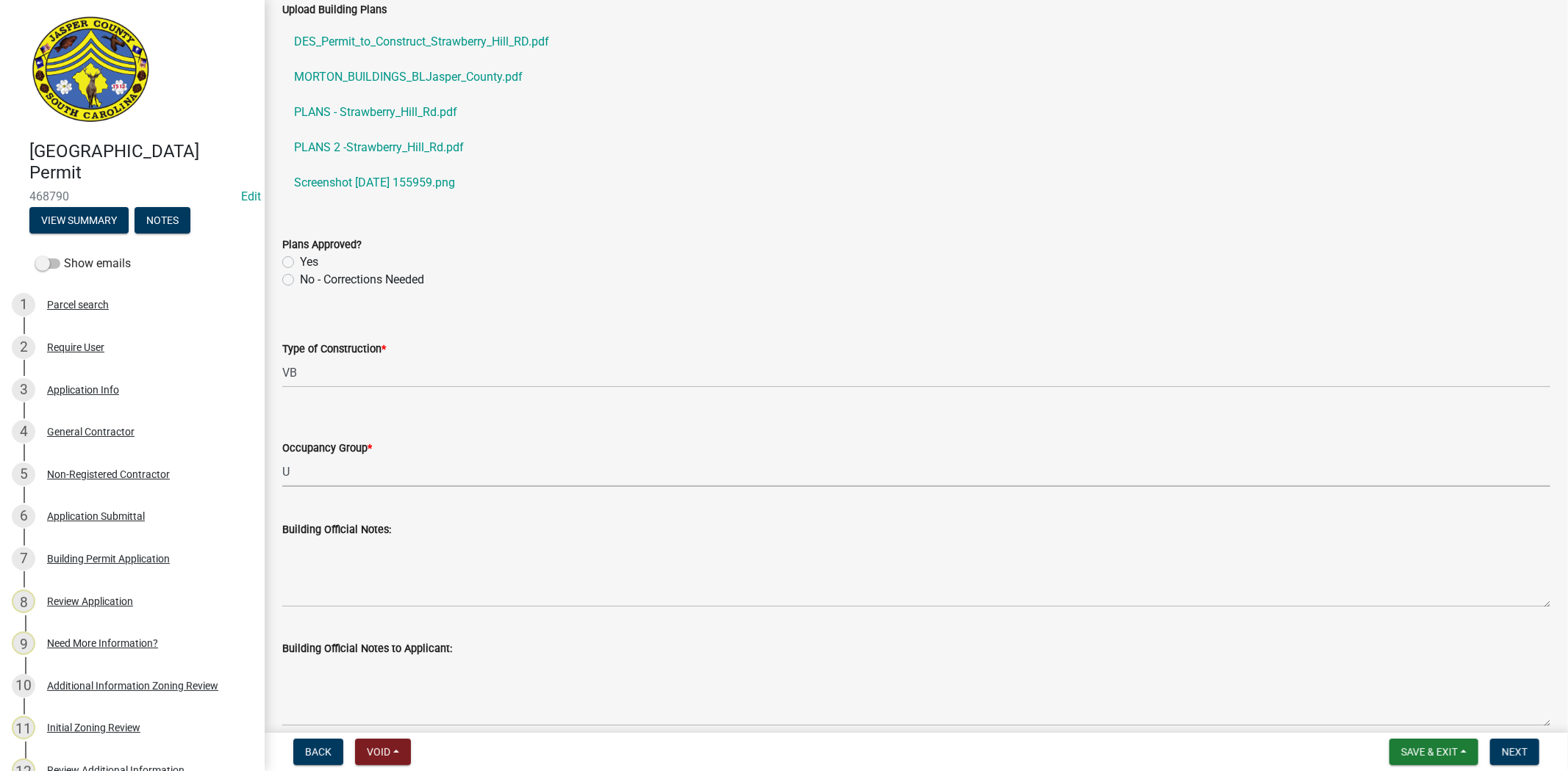
scroll to position [407, 0]
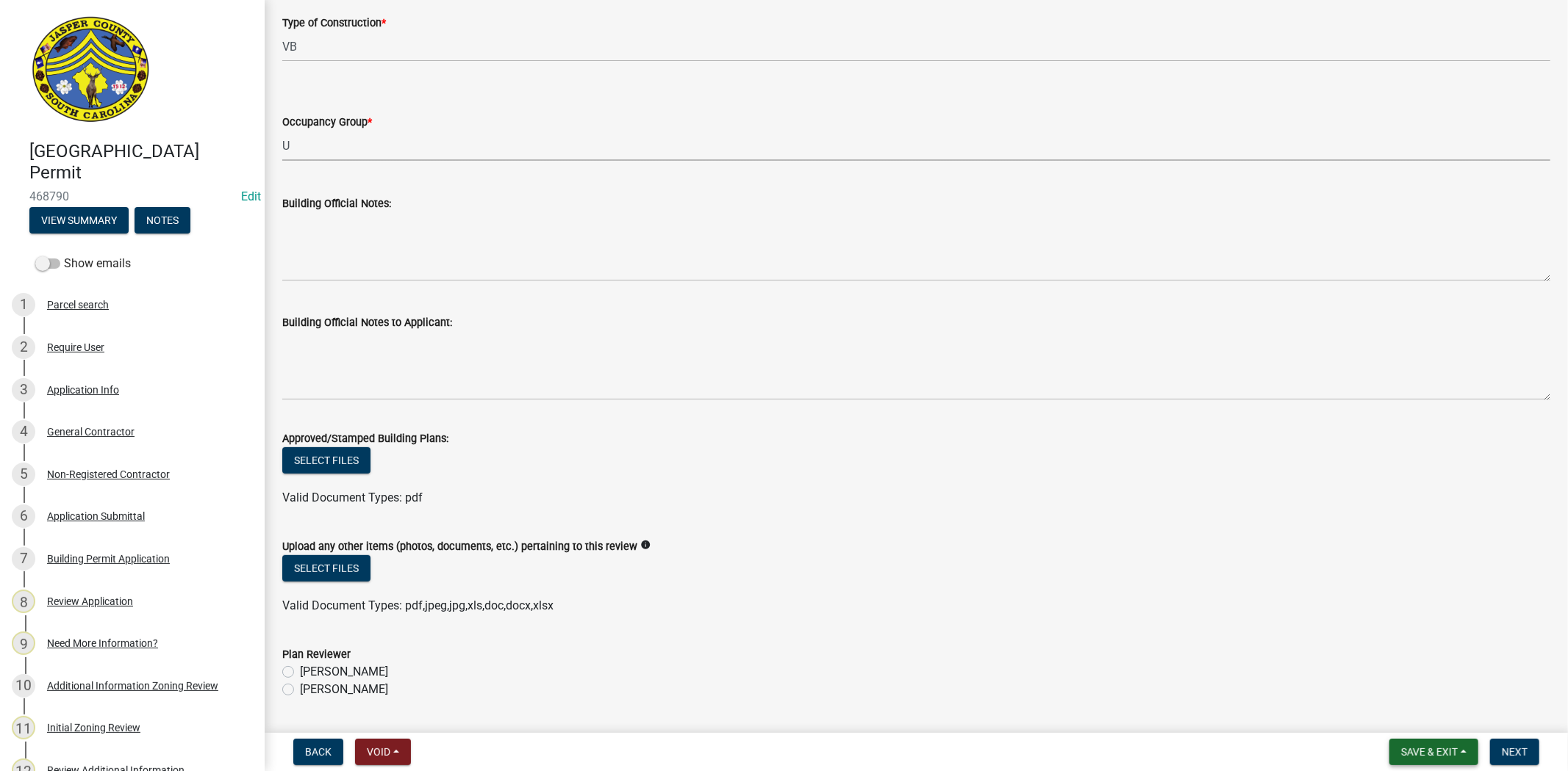
click at [1424, 750] on span "Save & Exit" at bounding box center [1429, 752] width 56 height 12
click at [1424, 712] on button "Save & Exit" at bounding box center [1420, 714] width 118 height 35
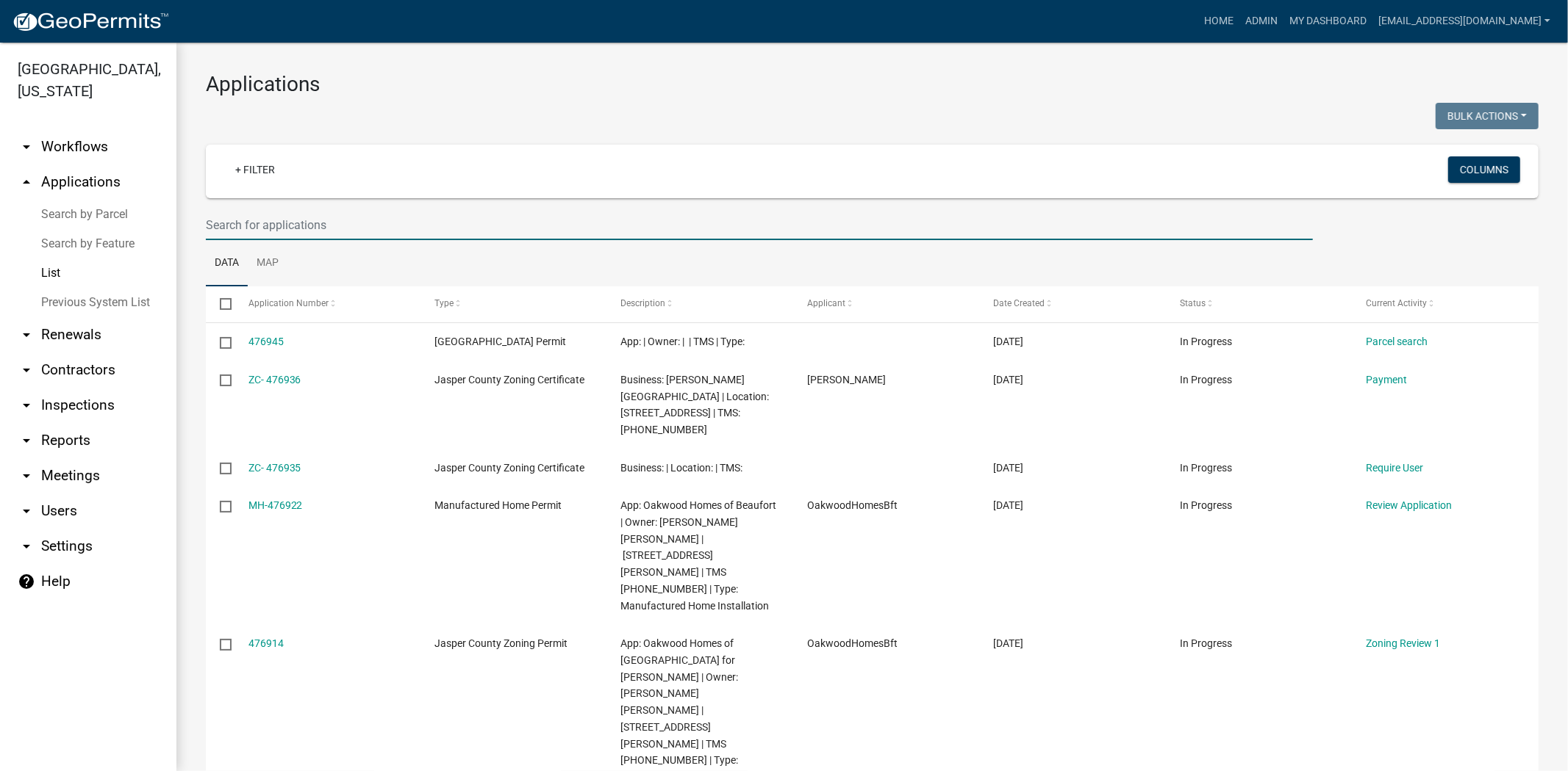
paste input "[PHONE_NUMBER]"
type input "[PHONE_NUMBER]"
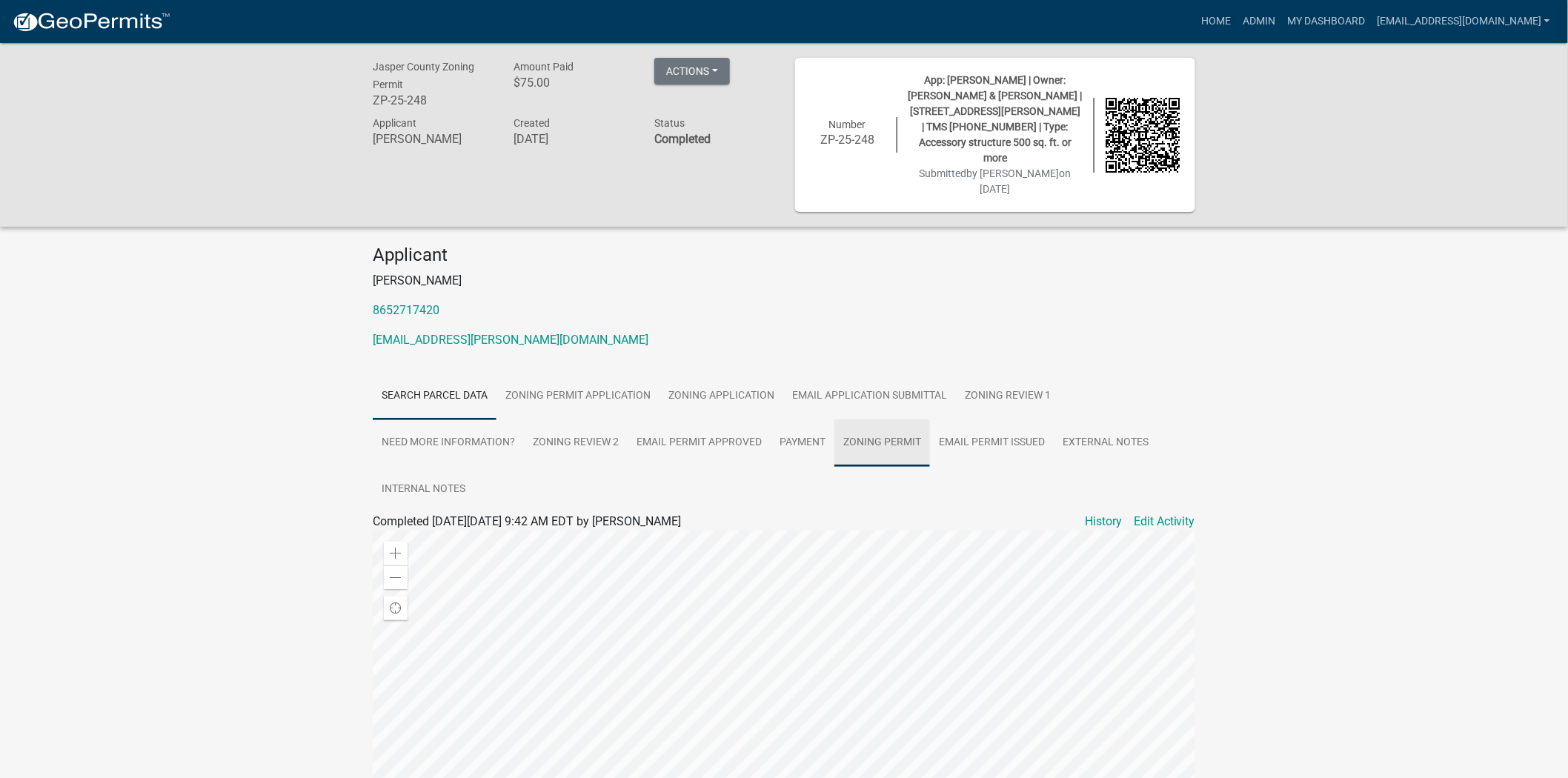
click at [868, 419] on link "Zoning Permit" at bounding box center [882, 443] width 95 height 47
click at [419, 532] on link "Zoning Permit" at bounding box center [409, 539] width 74 height 14
drag, startPoint x: 430, startPoint y: 99, endPoint x: 367, endPoint y: 102, distance: 63.1
click at [367, 102] on div "Jasper County Zoning Permit ZP-25-248" at bounding box center [431, 85] width 141 height 55
copy h6 "ZP-25-248"
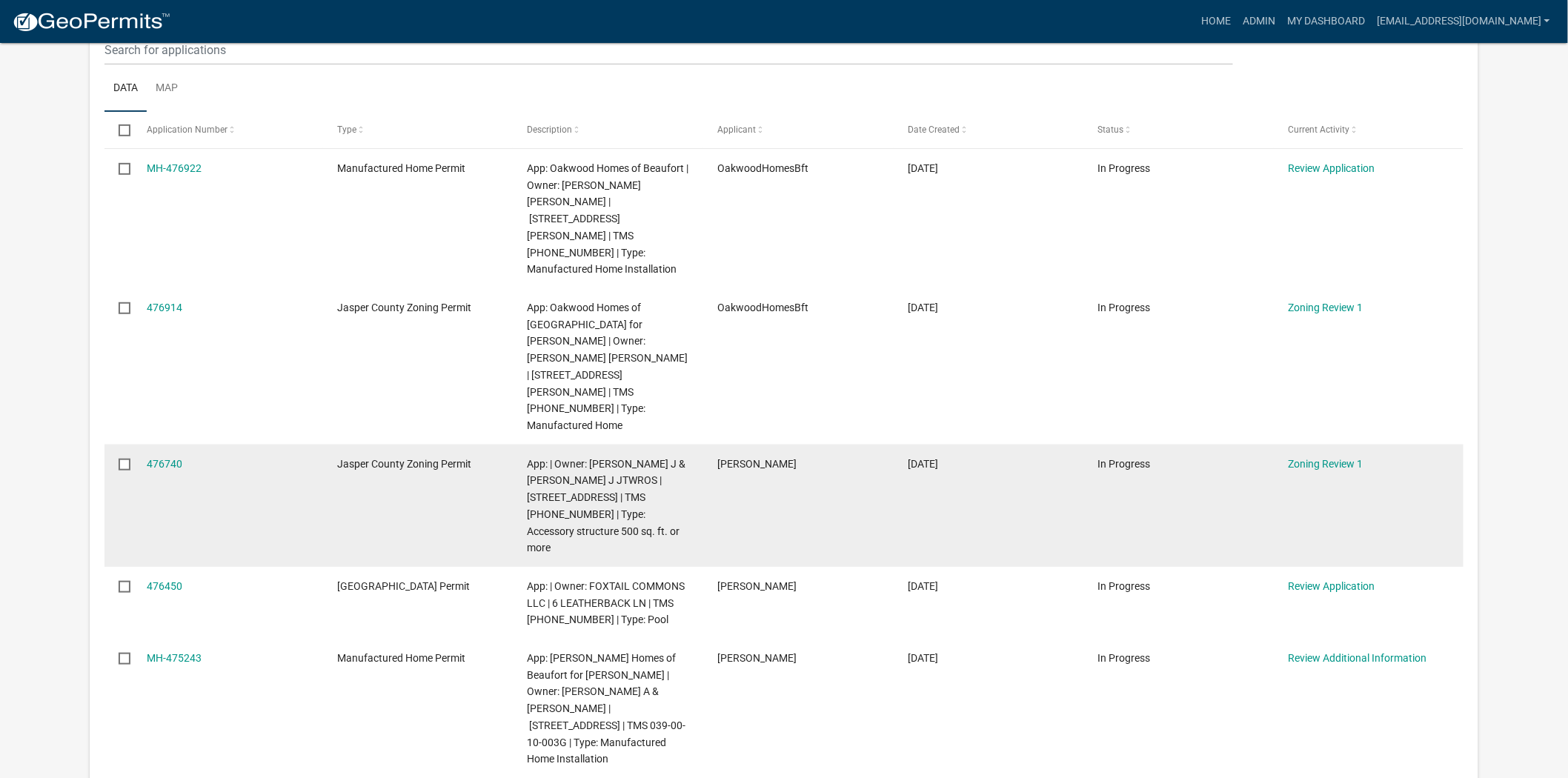
scroll to position [247, 0]
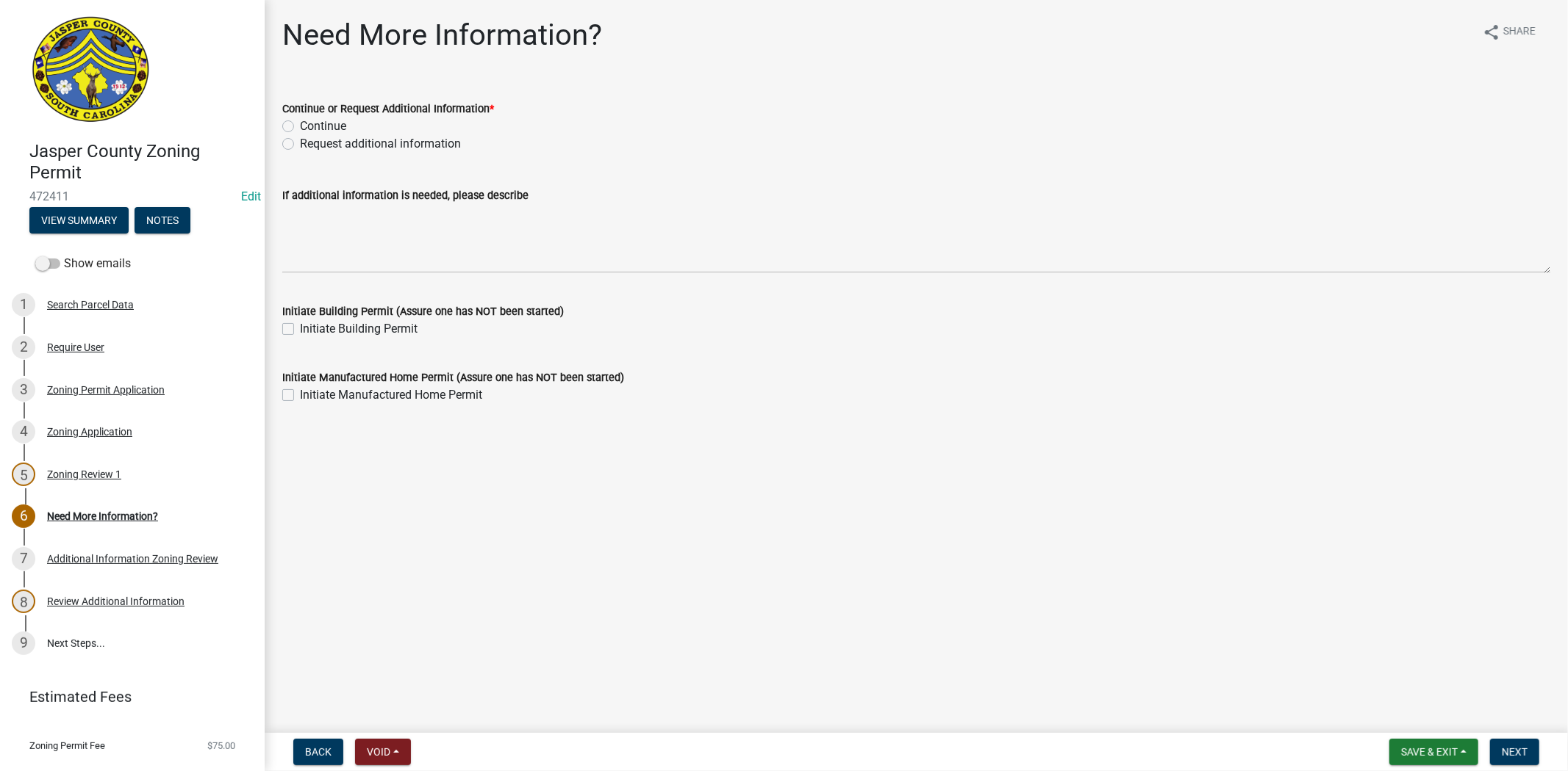
click at [1174, 351] on form "Initiate Manufactured Home Permit (Assure one has NOT been started) Initiate Ma…" at bounding box center [916, 377] width 1268 height 53
